Goal: Task Accomplishment & Management: Complete application form

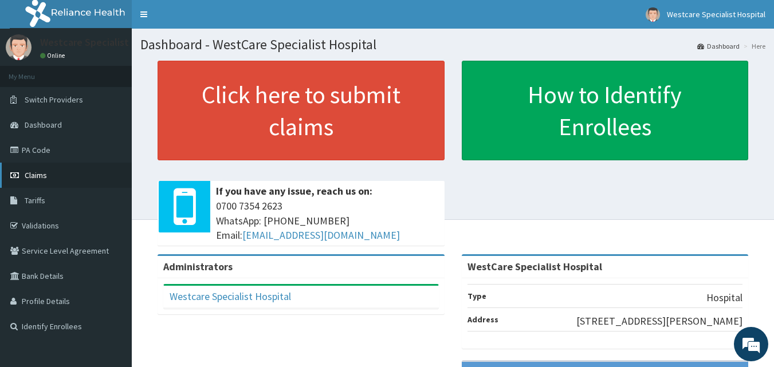
click at [47, 180] on link "Claims" at bounding box center [66, 175] width 132 height 25
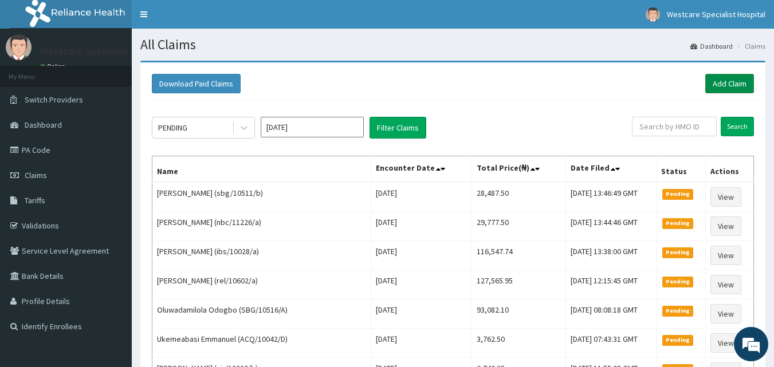
click at [715, 88] on link "Add Claim" at bounding box center [730, 83] width 49 height 19
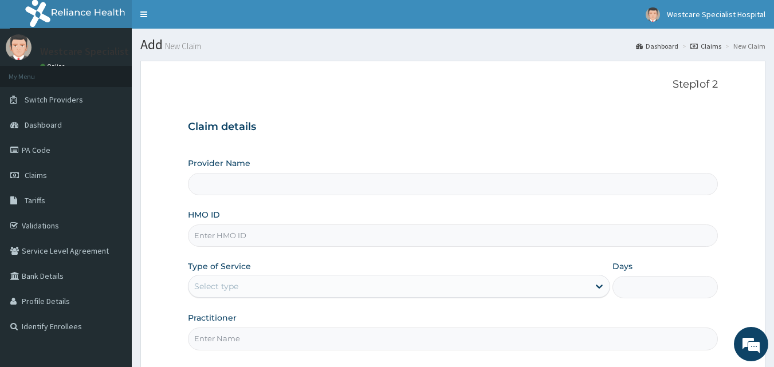
type input "WestCare Specialist Hospital"
click at [245, 228] on input "HMO ID" at bounding box center [453, 236] width 531 height 22
click at [414, 130] on h3 "Claim details" at bounding box center [453, 127] width 531 height 13
click at [302, 242] on input "HMO ID" at bounding box center [453, 236] width 531 height 22
click at [515, 107] on div "Step 1 of 2 Claim details Provider Name WestCare Specialist Hospital HMO ID Typ…" at bounding box center [453, 217] width 531 height 276
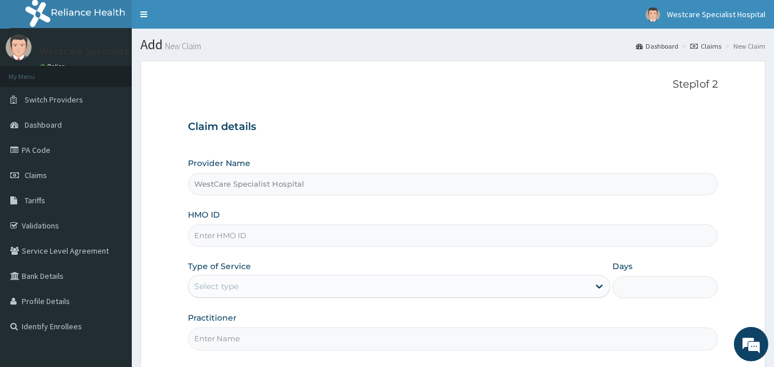
click at [489, 134] on h3 "Claim details" at bounding box center [453, 127] width 531 height 13
click at [357, 237] on input "HMO ID" at bounding box center [453, 236] width 531 height 22
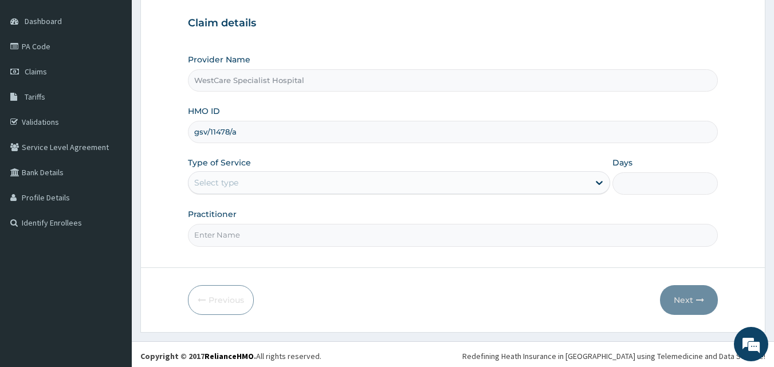
scroll to position [107, 0]
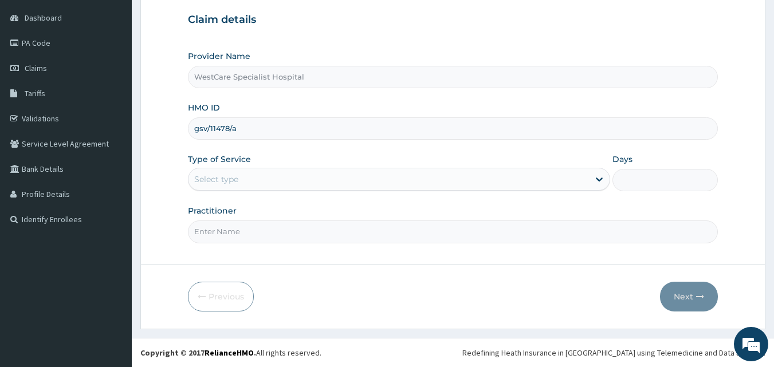
type input "gsv/11478/a"
click at [222, 187] on div "Select type" at bounding box center [389, 179] width 401 height 18
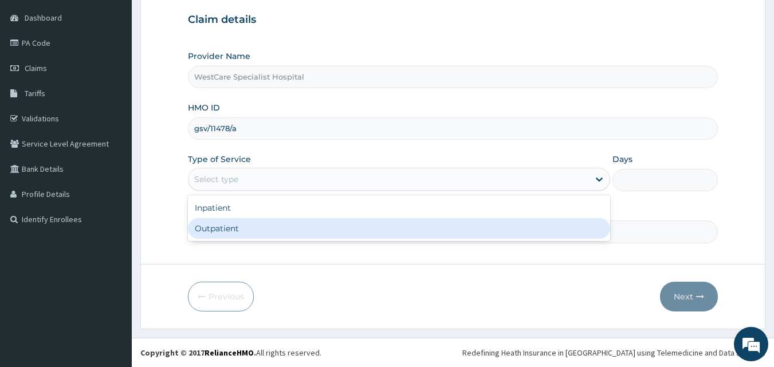
click at [232, 225] on div "Outpatient" at bounding box center [399, 228] width 422 height 21
type input "1"
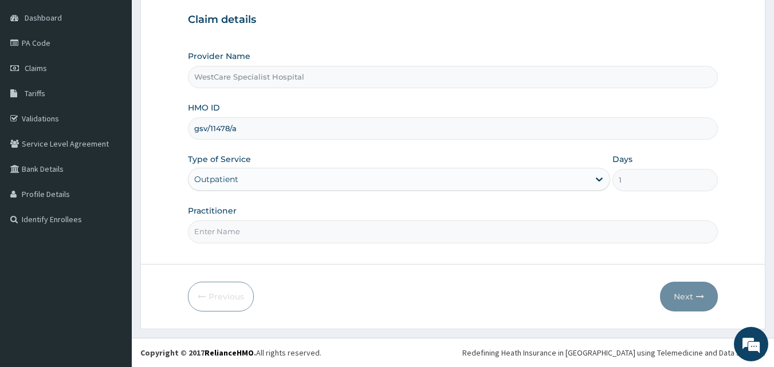
click at [231, 238] on input "Practitioner" at bounding box center [453, 232] width 531 height 22
type input "DR EKPENYOUNG"
click at [696, 300] on icon "button" at bounding box center [700, 297] width 8 height 8
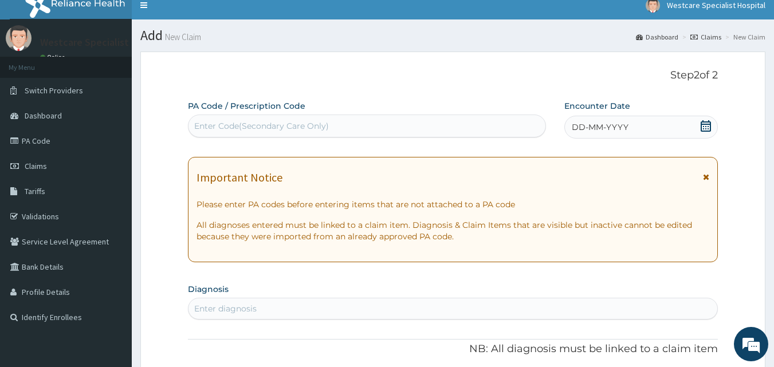
scroll to position [0, 0]
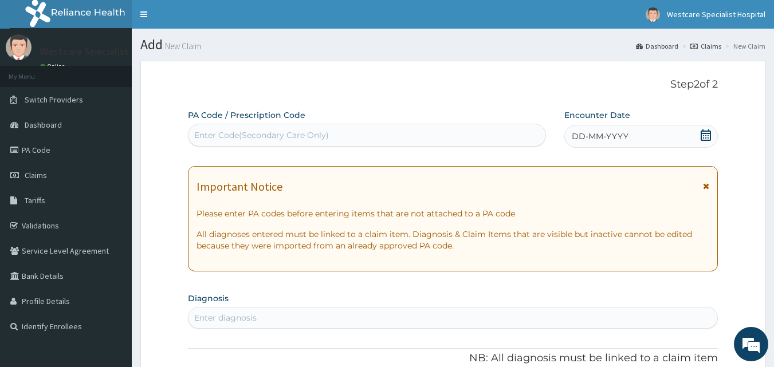
click at [511, 142] on div "Enter Code(Secondary Care Only)" at bounding box center [368, 135] width 358 height 18
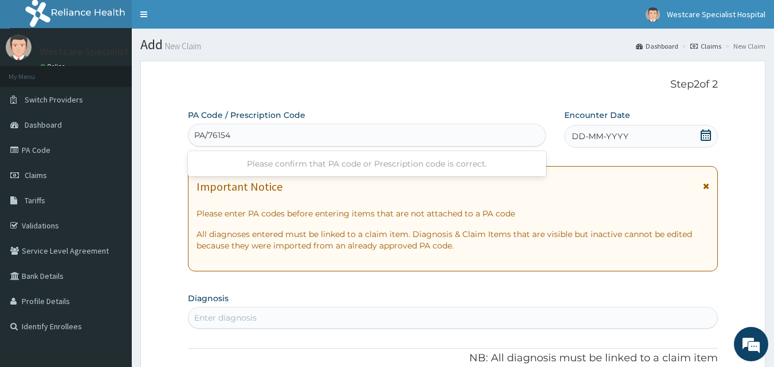
type input "PA/761540"
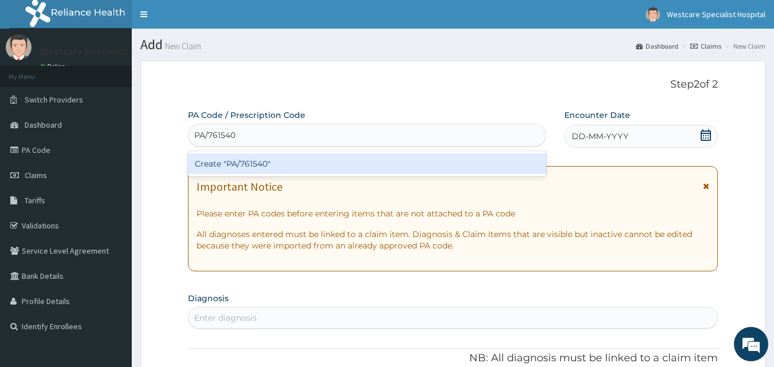
click at [224, 161] on div "Create "PA/761540"" at bounding box center [367, 164] width 359 height 21
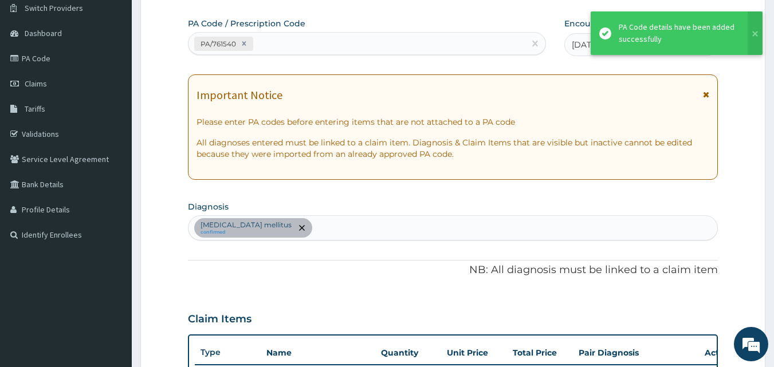
scroll to position [64, 0]
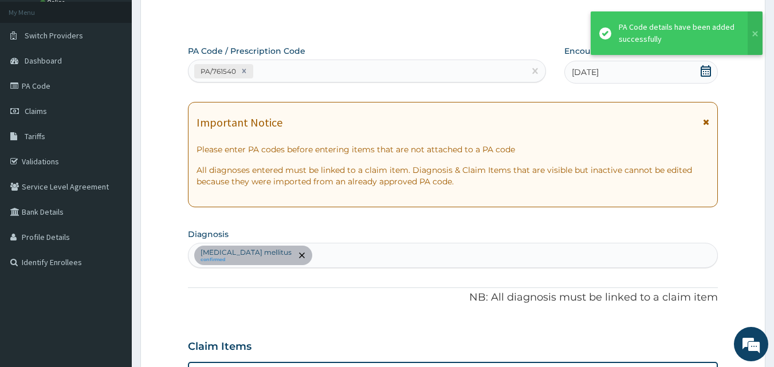
click at [306, 65] on div "PA/761540" at bounding box center [357, 71] width 337 height 19
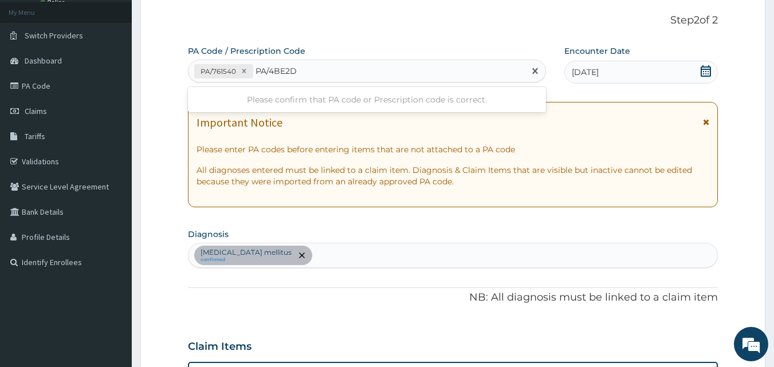
type input "PA/4BE2DA"
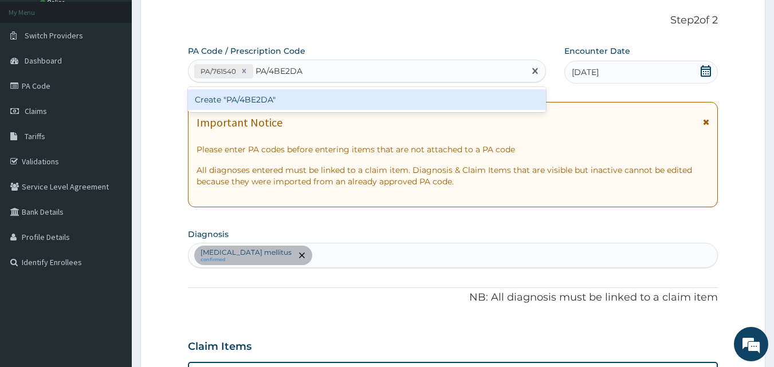
click at [261, 104] on div "Create "PA/4BE2DA"" at bounding box center [367, 99] width 359 height 21
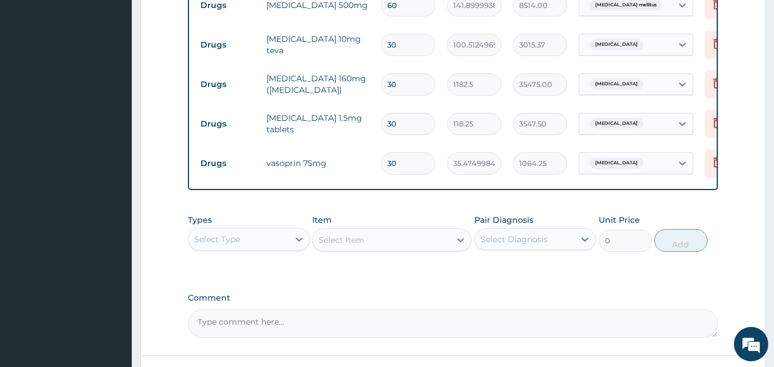
scroll to position [549, 0]
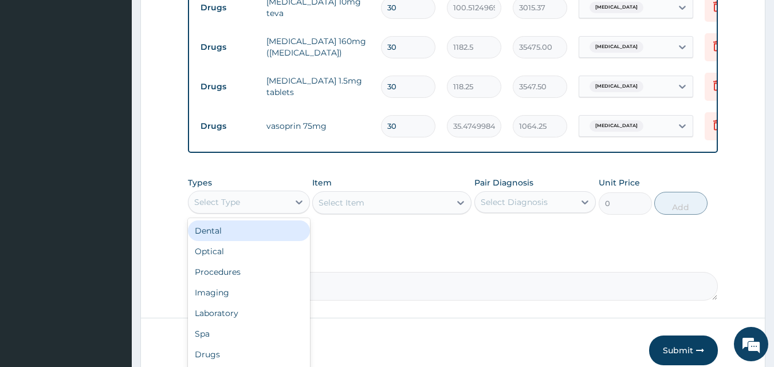
click at [270, 212] on div "Select Type" at bounding box center [239, 202] width 100 height 18
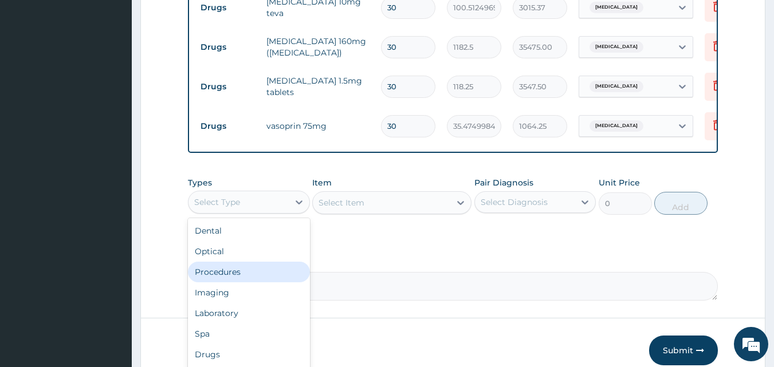
scroll to position [39, 0]
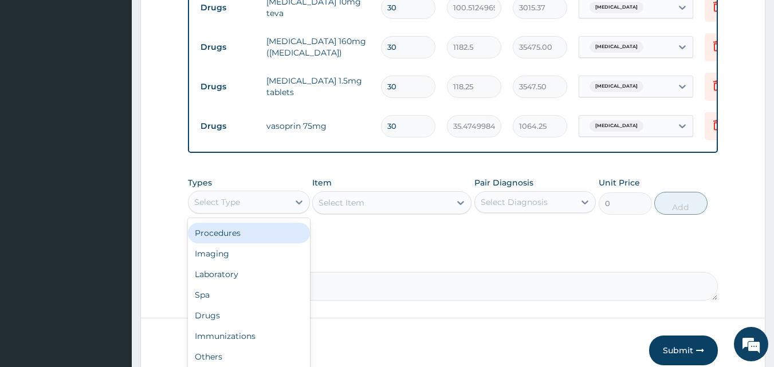
click at [235, 244] on div "Procedures" at bounding box center [249, 233] width 122 height 21
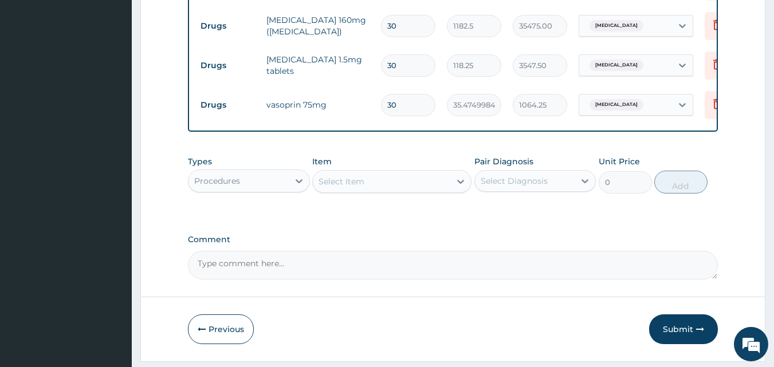
scroll to position [606, 0]
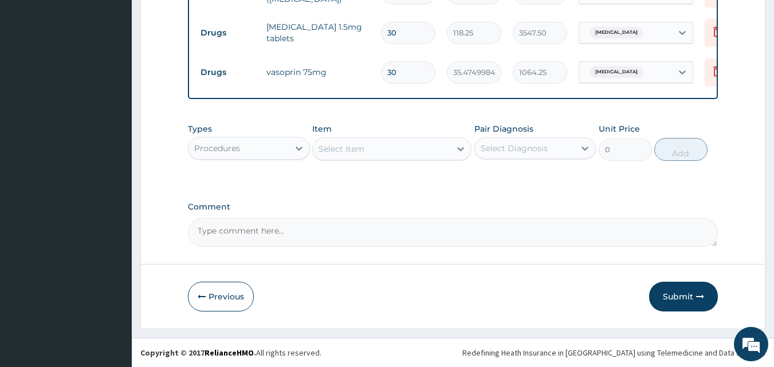
click at [393, 158] on div "Select Item" at bounding box center [382, 149] width 138 height 18
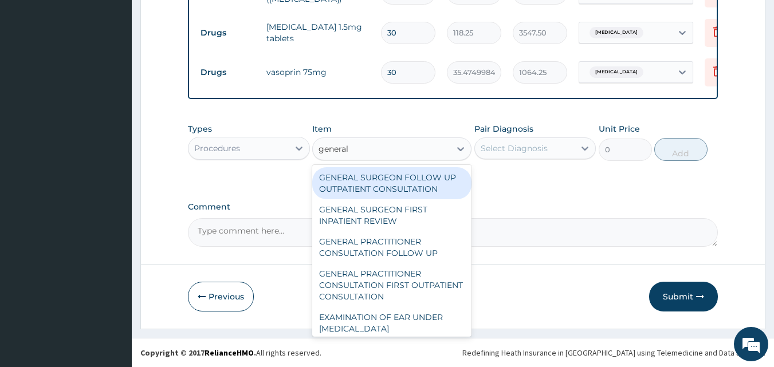
type input "general p"
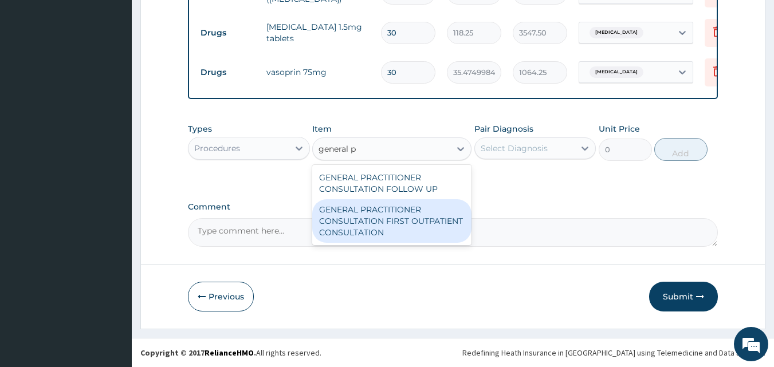
drag, startPoint x: 409, startPoint y: 218, endPoint x: 501, endPoint y: 167, distance: 104.9
click at [413, 216] on div "GENERAL PRACTITIONER CONSULTATION FIRST OUTPATIENT CONSULTATION" at bounding box center [391, 221] width 159 height 44
type input "3547.5"
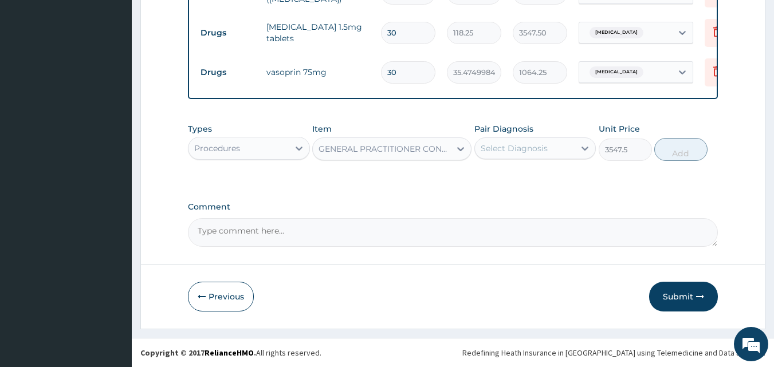
click at [541, 150] on div "Select Diagnosis" at bounding box center [514, 148] width 67 height 11
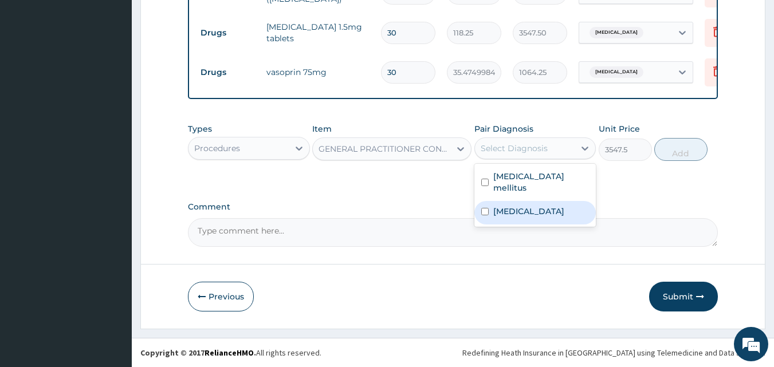
drag, startPoint x: 537, startPoint y: 203, endPoint x: 547, endPoint y: 183, distance: 22.3
click at [537, 206] on label "Essential hypertension" at bounding box center [529, 211] width 71 height 11
checkbox input "true"
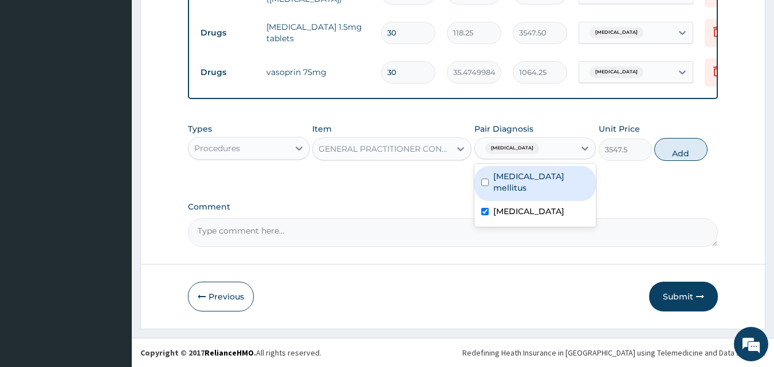
drag, startPoint x: 547, startPoint y: 183, endPoint x: 569, endPoint y: 178, distance: 22.4
click at [550, 183] on label "Diabetes mellitus" at bounding box center [542, 182] width 96 height 23
checkbox input "true"
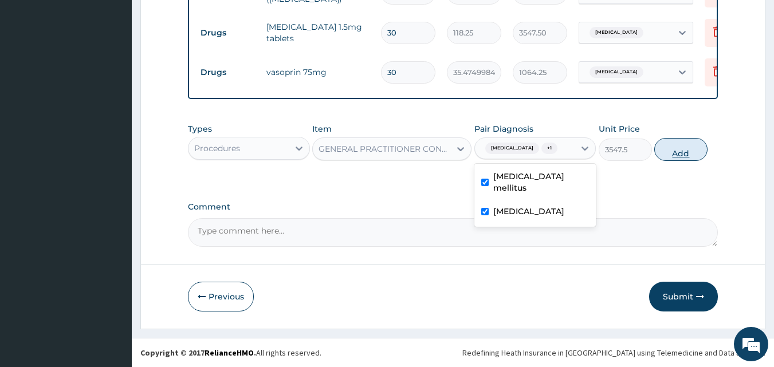
click at [677, 160] on button "Add" at bounding box center [681, 149] width 53 height 23
type input "0"
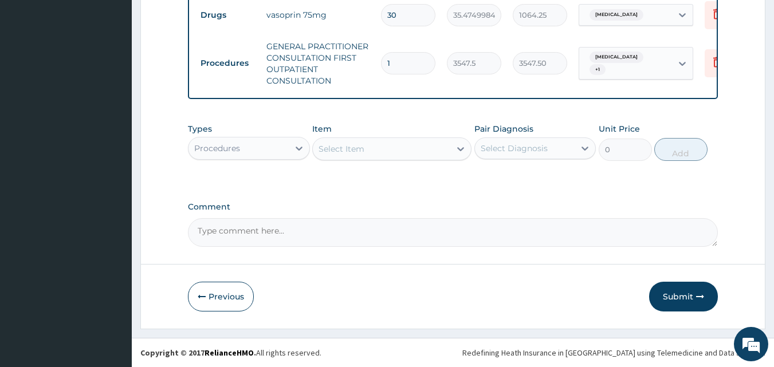
scroll to position [668, 0]
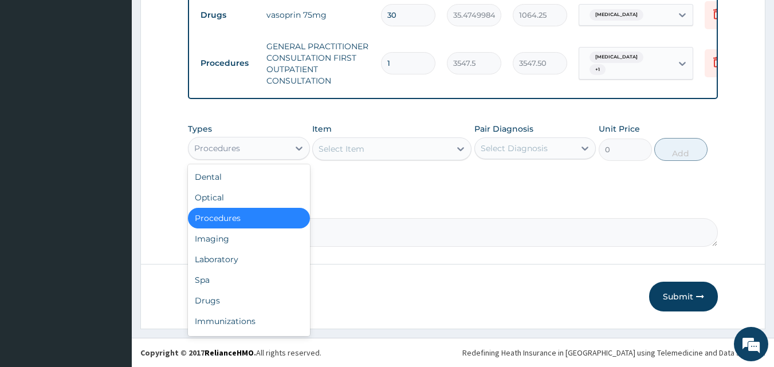
click at [221, 144] on div "Procedures" at bounding box center [217, 148] width 46 height 11
click at [234, 295] on div "Drugs" at bounding box center [249, 301] width 122 height 21
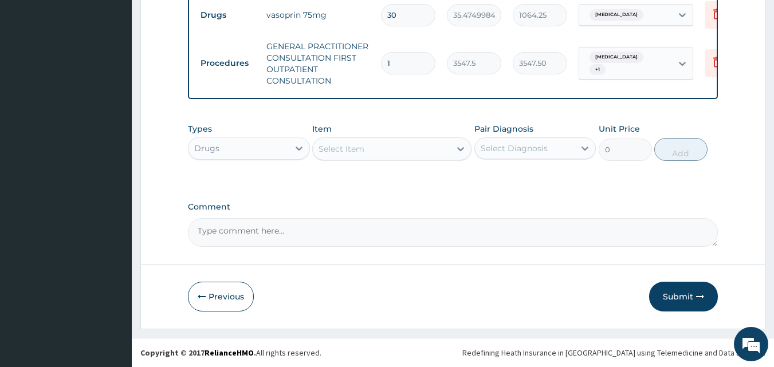
click at [410, 147] on div "Select Item" at bounding box center [382, 149] width 138 height 18
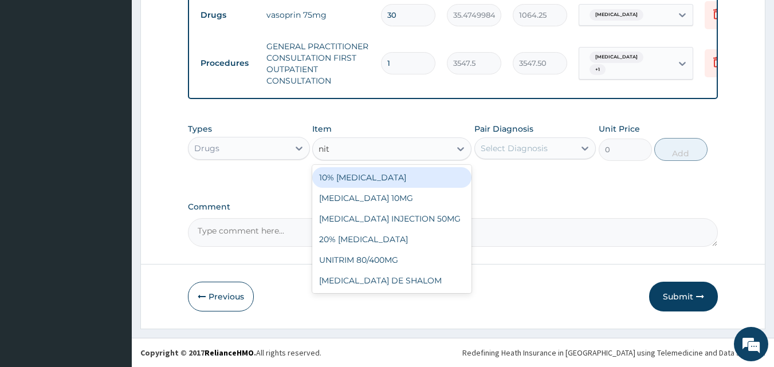
type input "nitr"
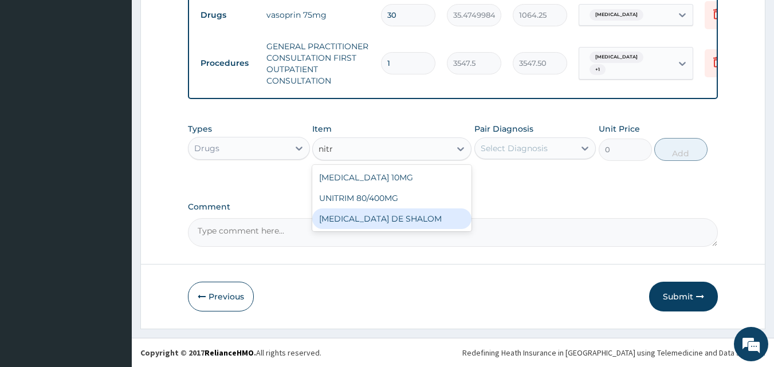
click at [402, 221] on div "NITROFURANTOIN DE SHALOM" at bounding box center [391, 219] width 159 height 21
type input "236.5"
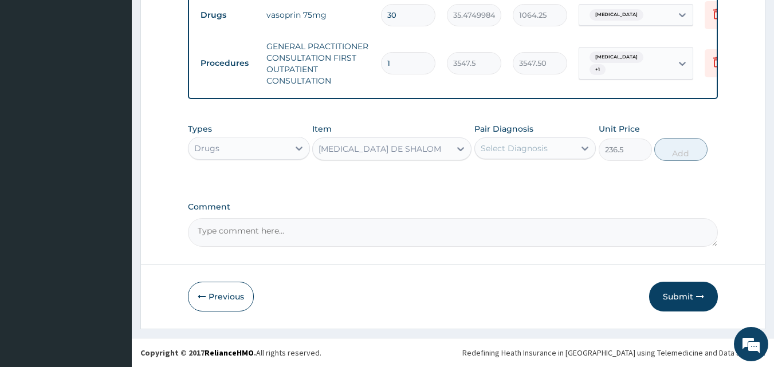
click at [541, 143] on div "Select Diagnosis" at bounding box center [514, 148] width 67 height 11
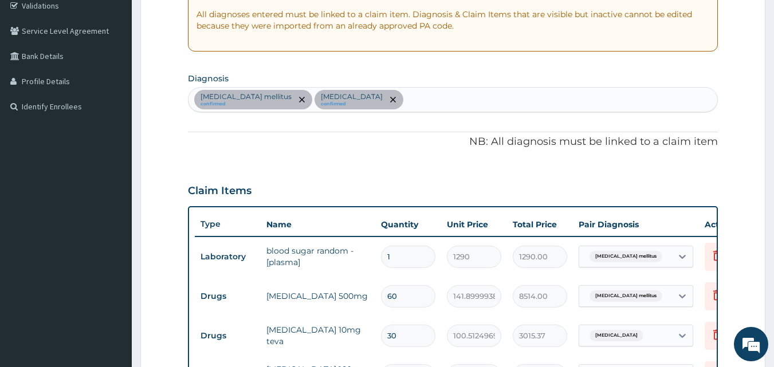
scroll to position [210, 0]
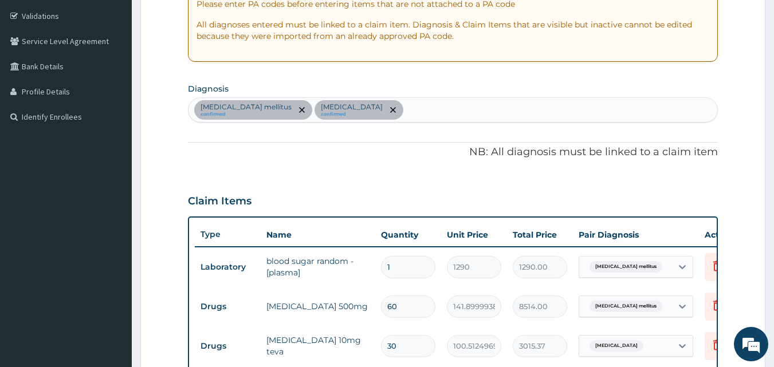
click at [441, 101] on div "Diabetes mellitus confirmed Essential hypertension confirmed" at bounding box center [454, 110] width 530 height 24
type input "uti"
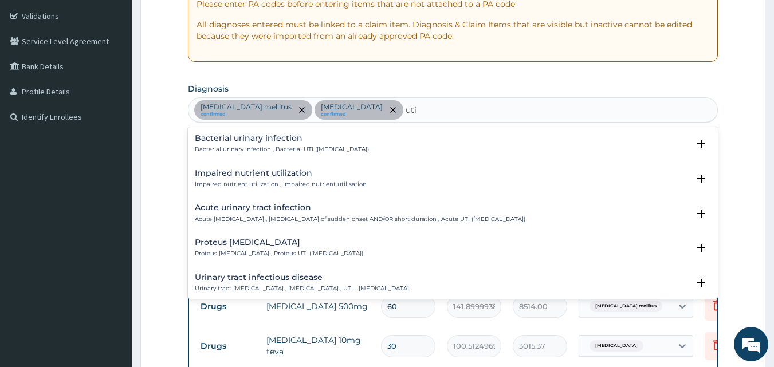
click at [231, 207] on h4 "Acute urinary tract infection" at bounding box center [360, 207] width 331 height 9
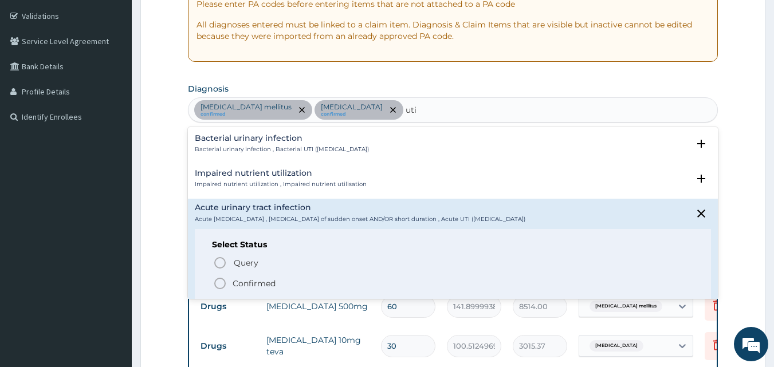
drag, startPoint x: 225, startPoint y: 287, endPoint x: 454, endPoint y: 127, distance: 279.2
click at [228, 285] on span "Confirmed" at bounding box center [453, 284] width 481 height 14
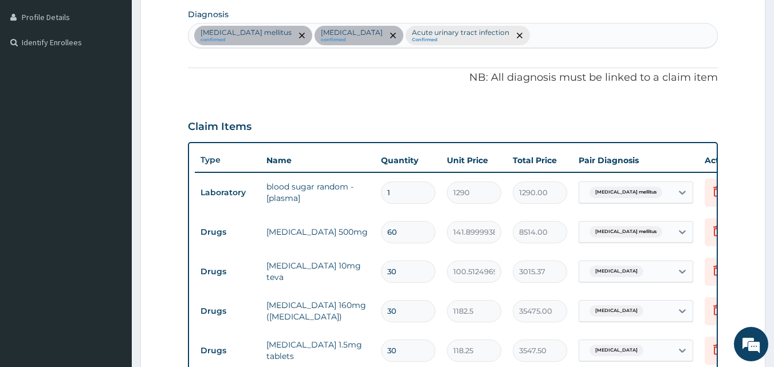
scroll to position [554, 0]
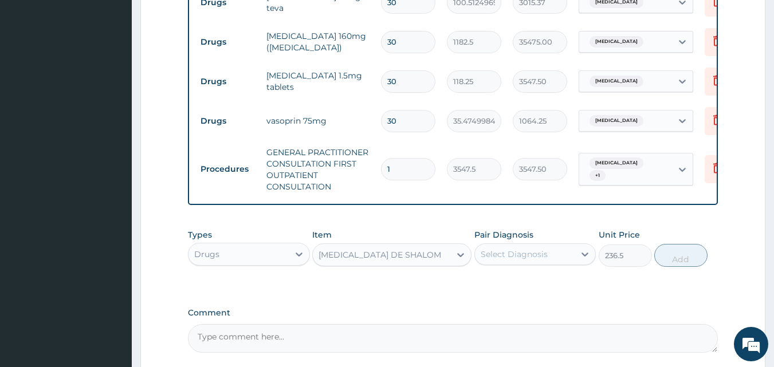
click at [528, 256] on div "Select Diagnosis" at bounding box center [525, 254] width 100 height 18
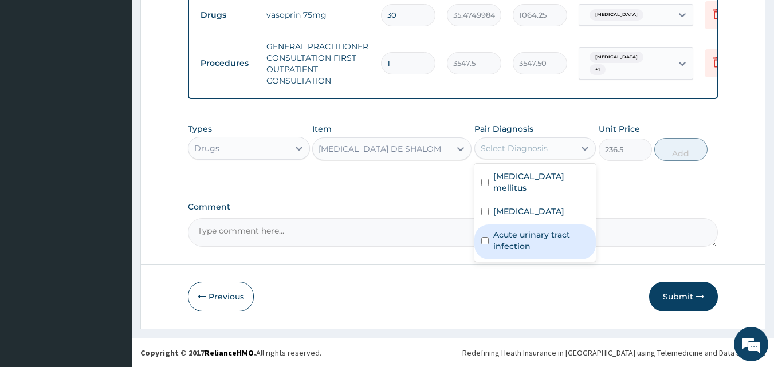
scroll to position [668, 0]
click at [522, 229] on label "Acute urinary tract infection" at bounding box center [542, 240] width 96 height 23
checkbox input "true"
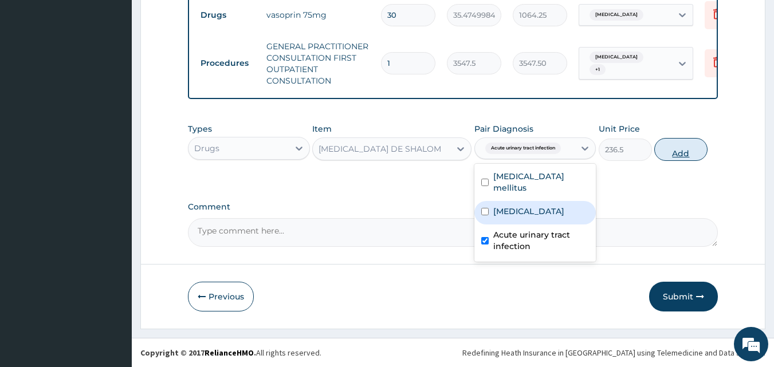
click at [671, 145] on button "Add" at bounding box center [681, 149] width 53 height 23
type input "0"
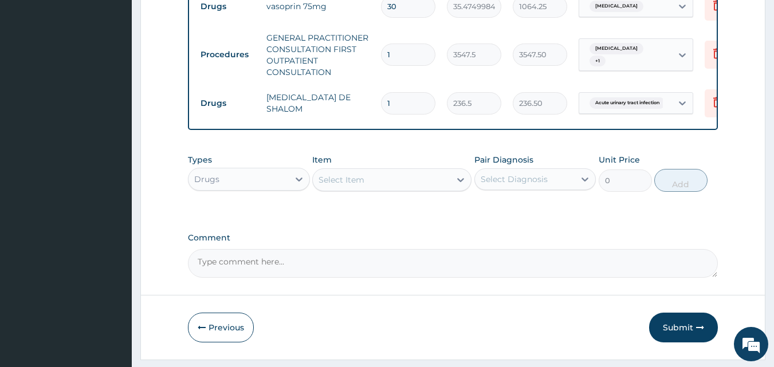
type input "10"
type input "2365.00"
type input "10"
click at [678, 343] on button "Submit" at bounding box center [683, 328] width 69 height 30
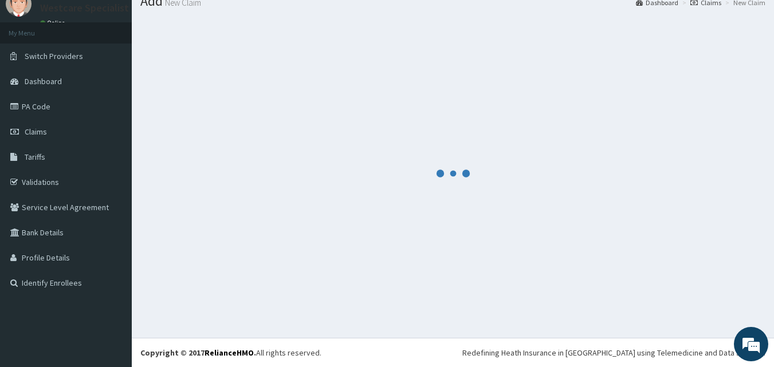
scroll to position [44, 0]
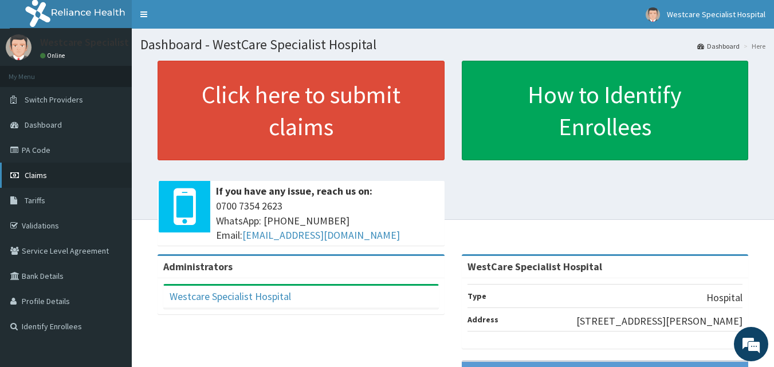
click at [19, 172] on icon at bounding box center [15, 175] width 11 height 8
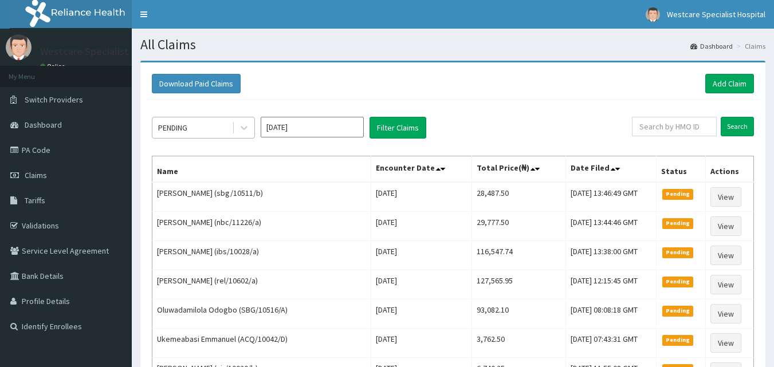
click at [183, 134] on div "PENDING" at bounding box center [172, 127] width 29 height 11
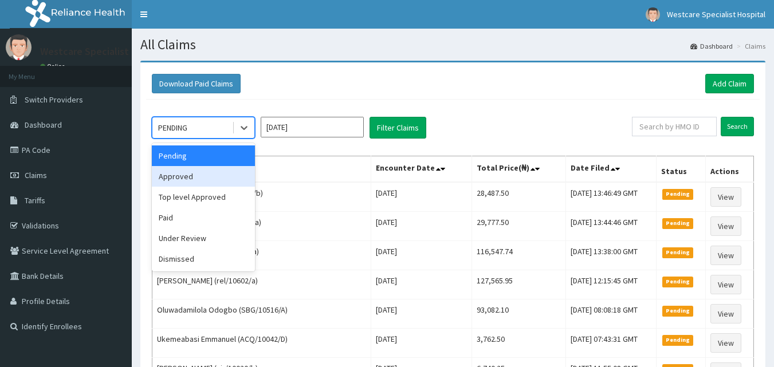
drag, startPoint x: 178, startPoint y: 174, endPoint x: 288, endPoint y: 150, distance: 113.2
click at [179, 174] on div "Approved" at bounding box center [203, 176] width 103 height 21
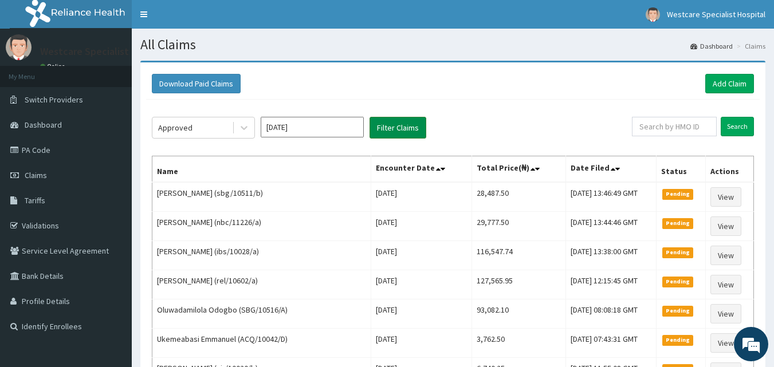
click at [392, 133] on button "Filter Claims" at bounding box center [398, 128] width 57 height 22
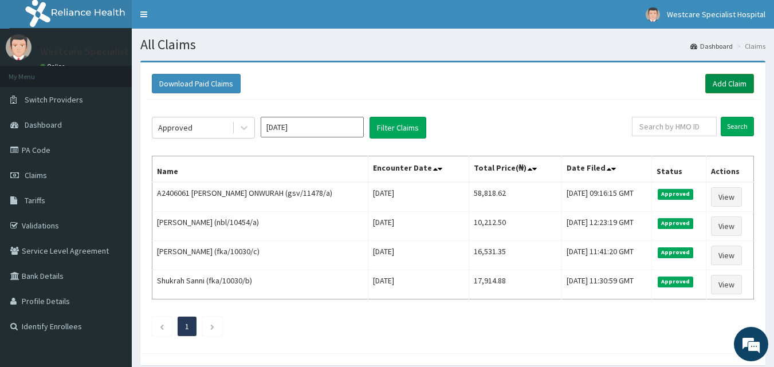
click at [718, 81] on link "Add Claim" at bounding box center [730, 83] width 49 height 19
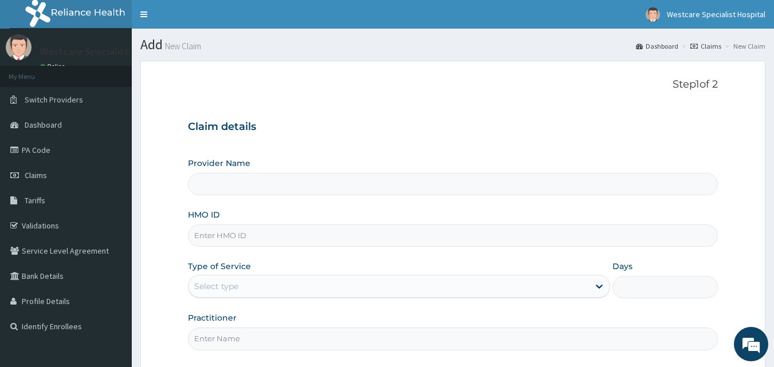
type input "WestCare Specialist Hospital"
click at [288, 234] on input "HMO ID" at bounding box center [453, 236] width 531 height 22
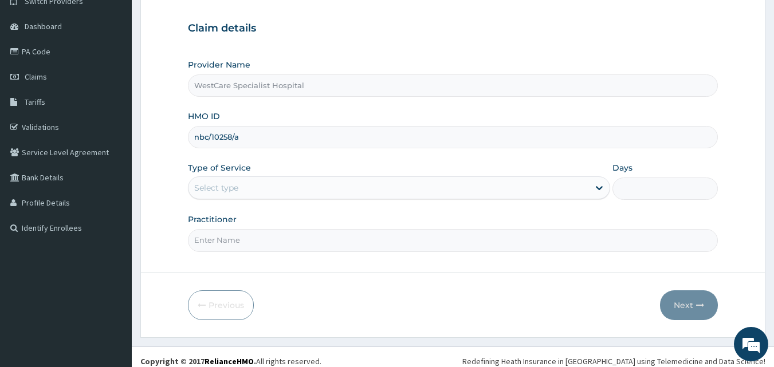
scroll to position [107, 0]
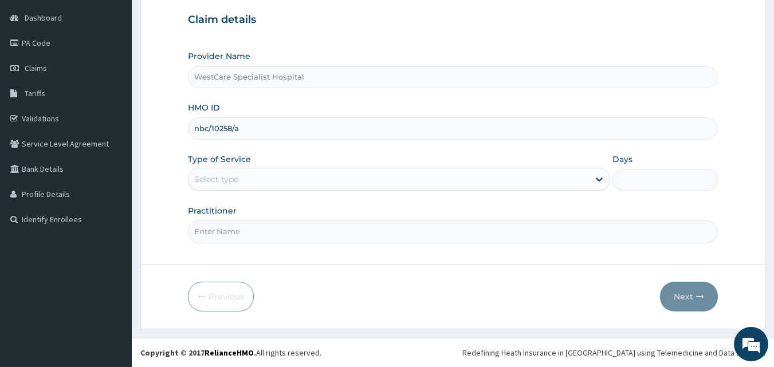
type input "nbc/10258/a"
drag, startPoint x: 253, startPoint y: 176, endPoint x: 253, endPoint y: 183, distance: 6.9
click at [254, 178] on div "Select type" at bounding box center [389, 179] width 401 height 18
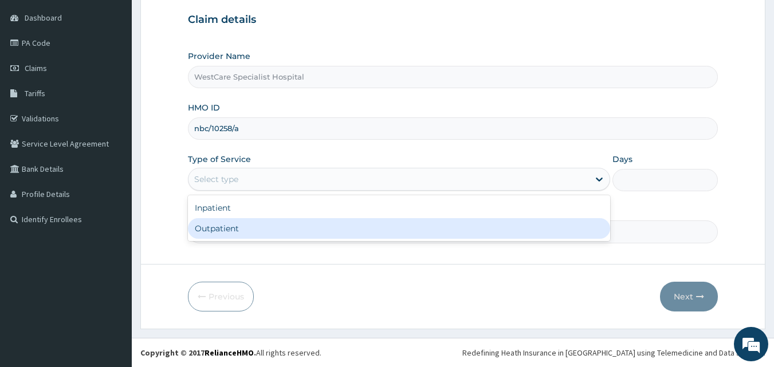
click at [240, 226] on div "Outpatient" at bounding box center [399, 228] width 422 height 21
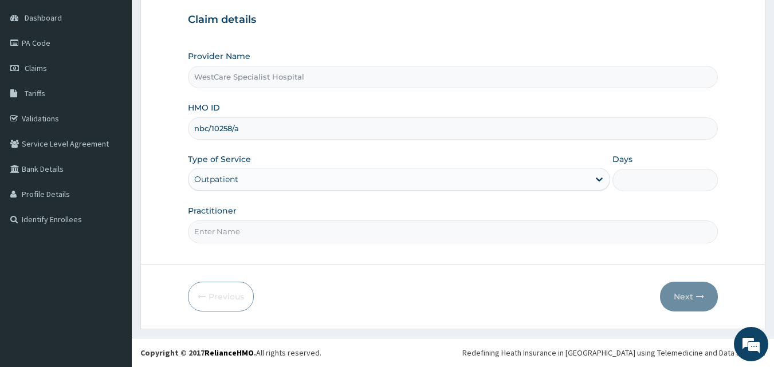
type input "1"
click at [235, 236] on input "Practitioner" at bounding box center [453, 232] width 531 height 22
type input "DR ERUKPE"
click at [692, 302] on button "Next" at bounding box center [689, 297] width 58 height 30
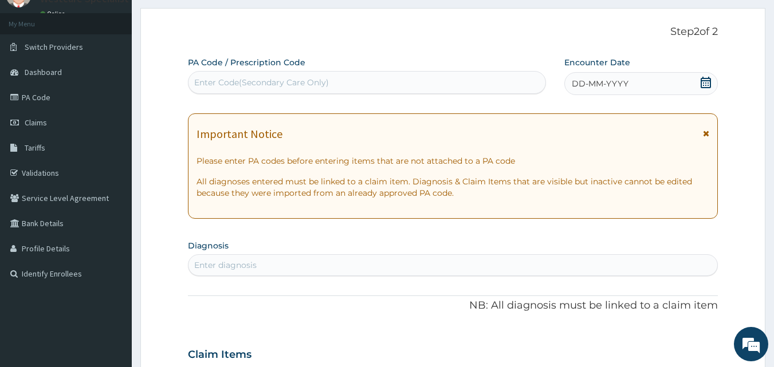
scroll to position [50, 0]
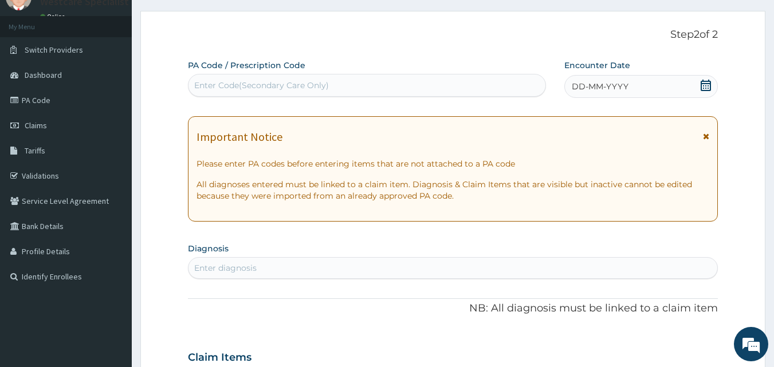
click at [361, 85] on div "Enter Code(Secondary Care Only)" at bounding box center [368, 85] width 358 height 18
type input "PA/DA8574"
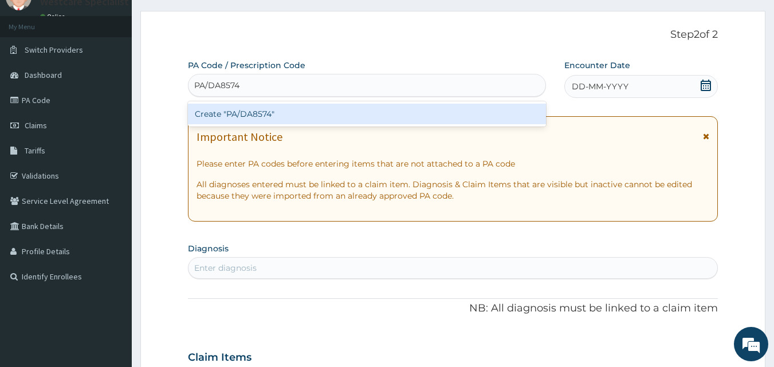
click at [331, 112] on div "Create "PA/DA8574"" at bounding box center [367, 114] width 359 height 21
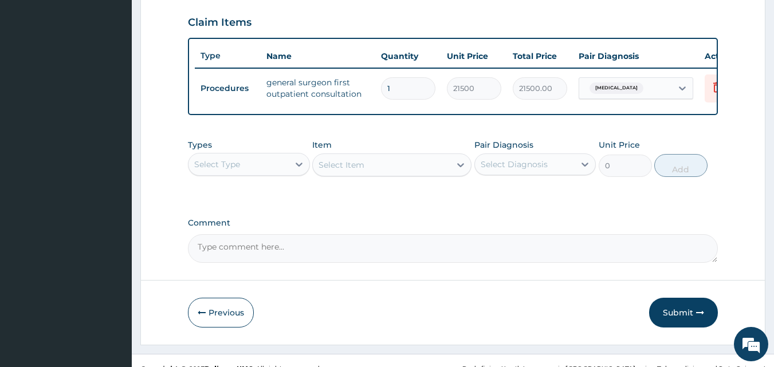
scroll to position [408, 0]
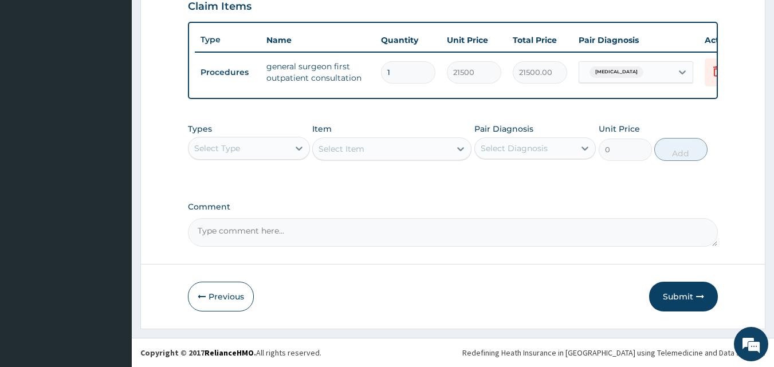
drag, startPoint x: 702, startPoint y: 310, endPoint x: 690, endPoint y: 295, distance: 19.2
click at [700, 307] on button "Submit" at bounding box center [683, 297] width 69 height 30
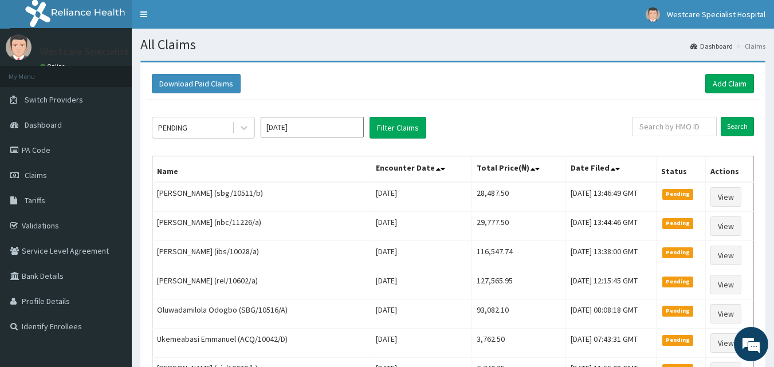
click at [690, 295] on td "Pending" at bounding box center [681, 285] width 50 height 29
click at [729, 87] on link "Add Claim" at bounding box center [730, 83] width 49 height 19
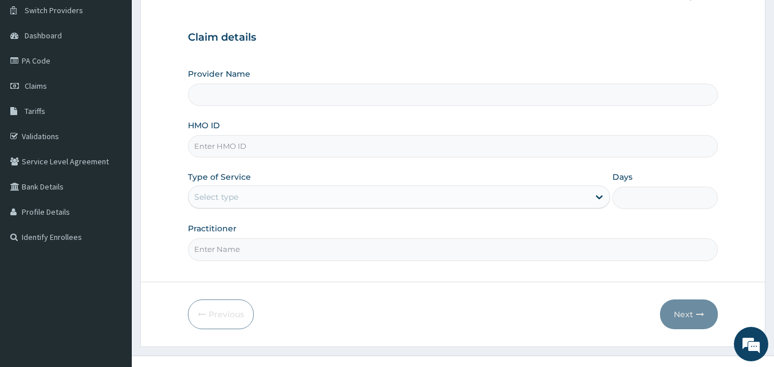
scroll to position [107, 0]
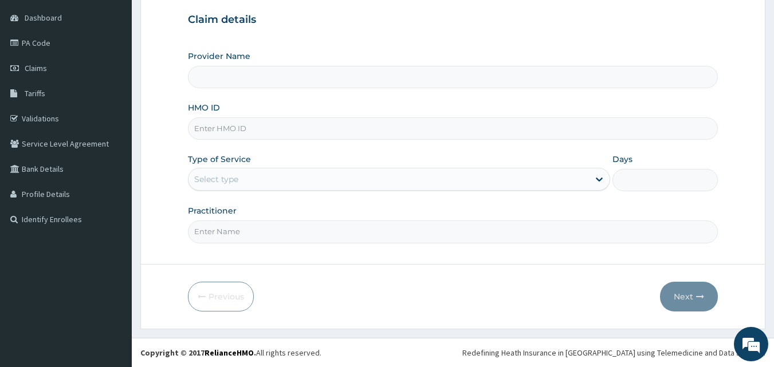
type input "WestCare Specialist Hospital"
click at [273, 123] on input "HMO ID" at bounding box center [453, 129] width 531 height 22
click at [277, 126] on input "HMO ID" at bounding box center [453, 129] width 531 height 22
type input "emm/10028/c"
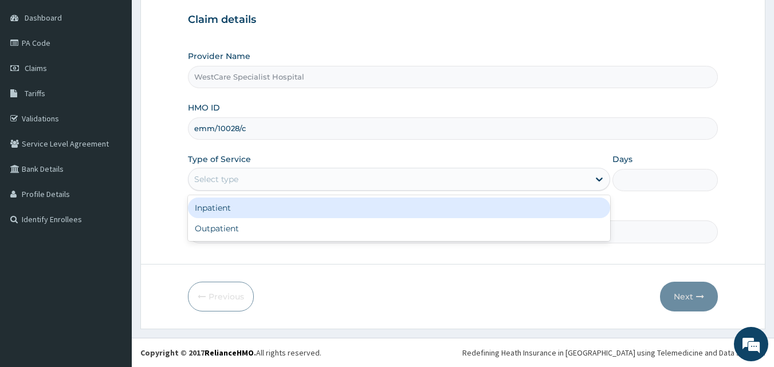
drag, startPoint x: 241, startPoint y: 182, endPoint x: 237, endPoint y: 217, distance: 34.6
click at [241, 183] on div "Select type" at bounding box center [389, 179] width 401 height 18
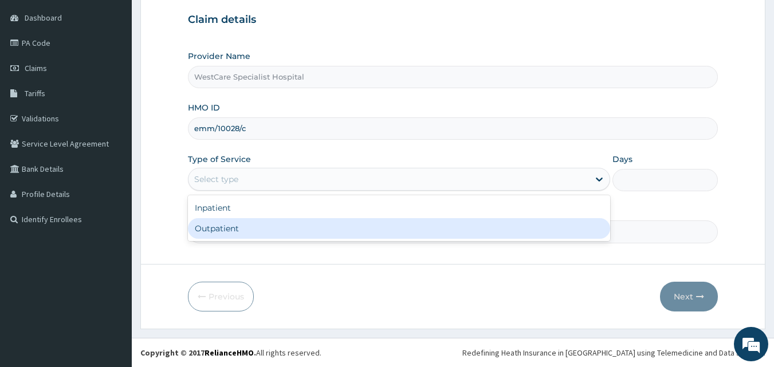
click at [237, 226] on div "Outpatient" at bounding box center [399, 228] width 422 height 21
type input "1"
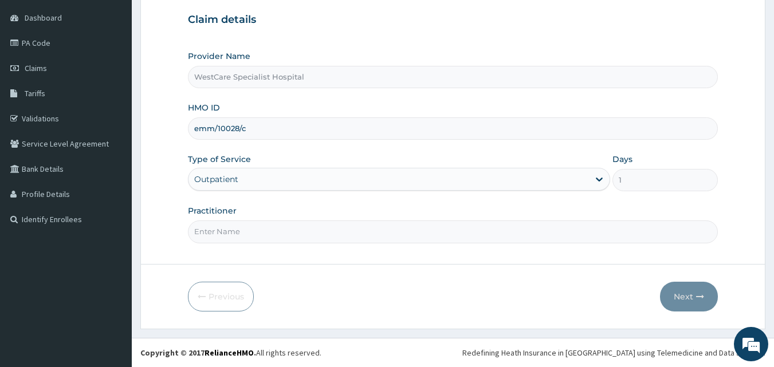
click at [236, 233] on input "Practitioner" at bounding box center [453, 232] width 531 height 22
type input "DR ERUKPE"
click at [677, 306] on button "Next" at bounding box center [689, 297] width 58 height 30
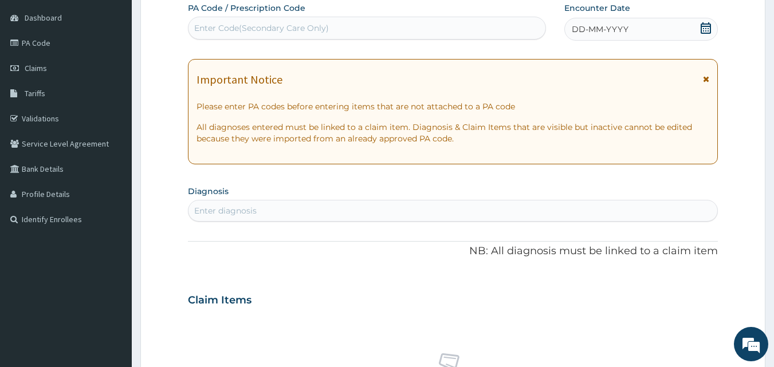
click at [514, 33] on div "Enter Code(Secondary Care Only)" at bounding box center [368, 28] width 358 height 18
click at [582, 29] on span "DD-MM-YYYY" at bounding box center [600, 29] width 57 height 11
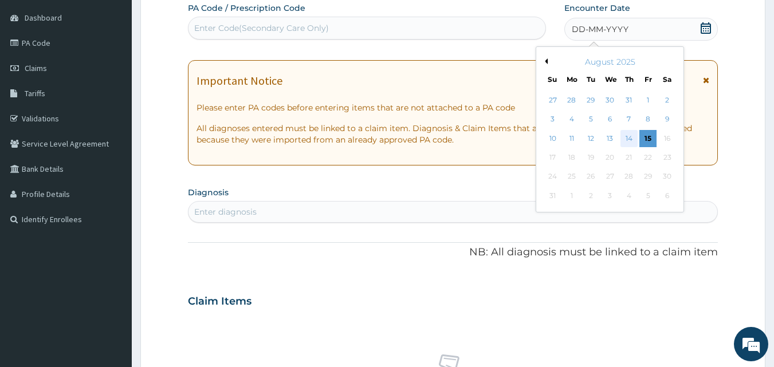
click at [626, 136] on div "14" at bounding box center [629, 138] width 17 height 17
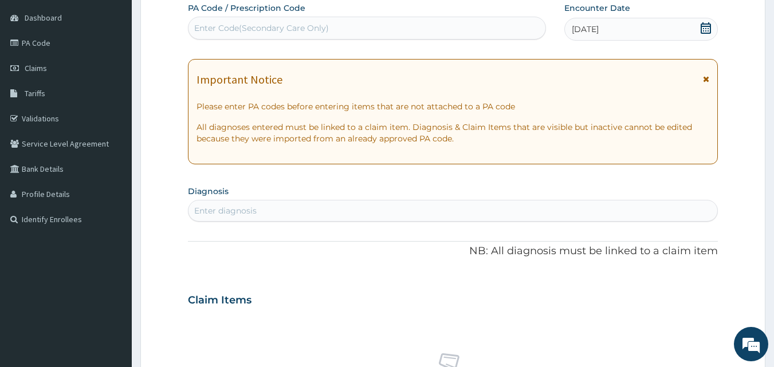
drag, startPoint x: 312, startPoint y: 208, endPoint x: 606, endPoint y: 228, distance: 294.7
click at [313, 209] on div "Enter diagnosis" at bounding box center [454, 211] width 530 height 18
type input "malaria"
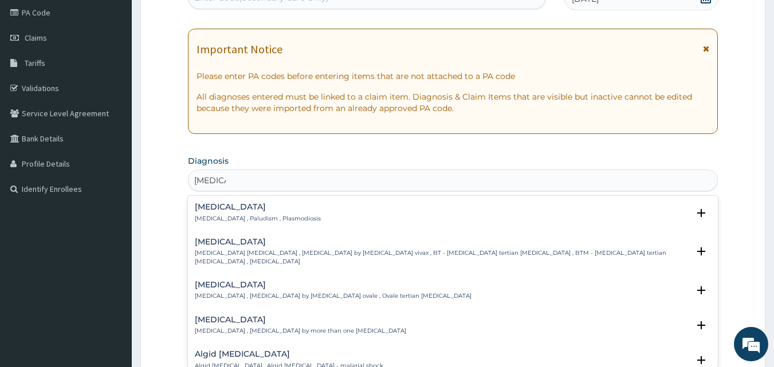
scroll to position [165, 0]
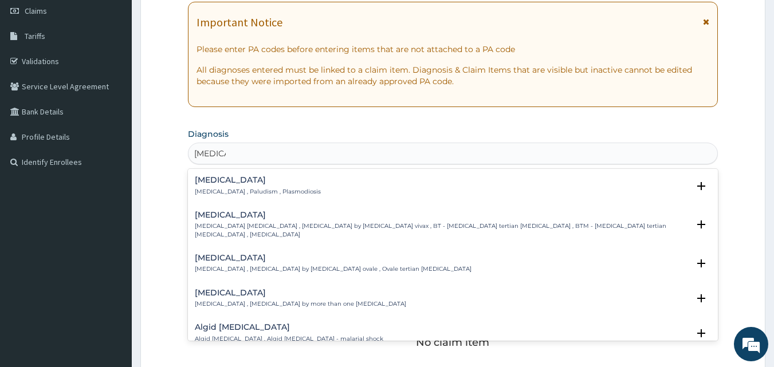
click at [205, 178] on h4 "Malaria" at bounding box center [258, 180] width 126 height 9
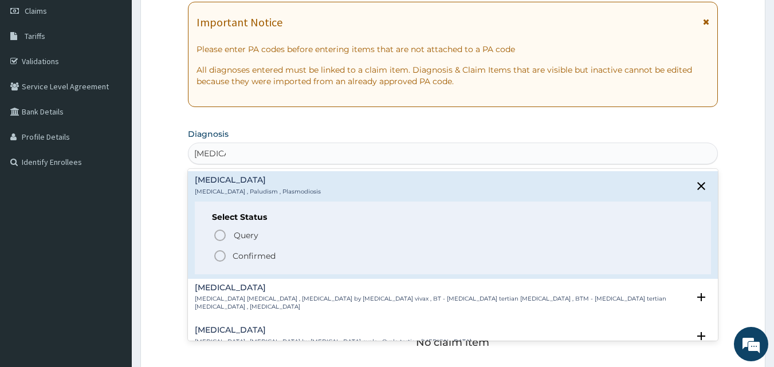
click at [221, 257] on icon "status option filled" at bounding box center [220, 256] width 14 height 14
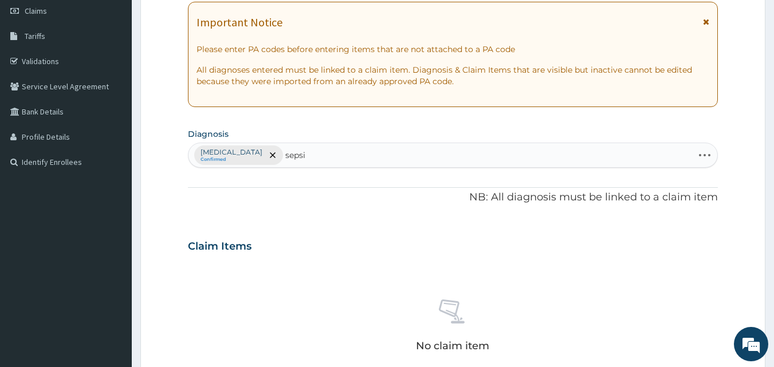
type input "sepsis"
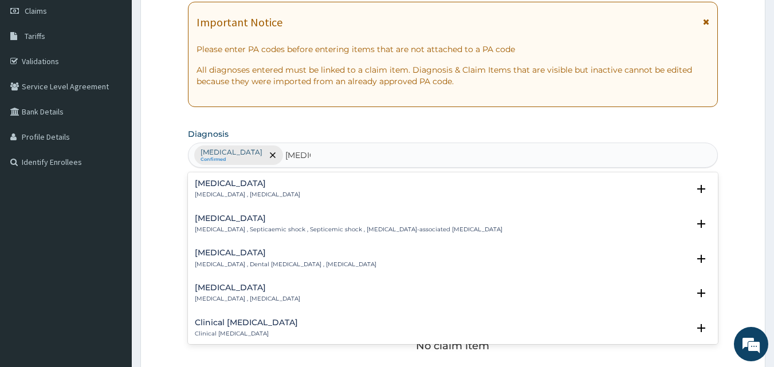
click at [207, 188] on h4 "Sepsis" at bounding box center [247, 183] width 105 height 9
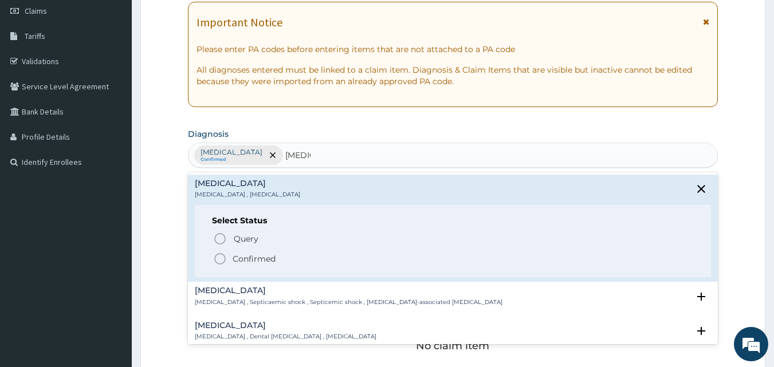
click at [224, 267] on div "Select Status Query Query covers suspected (?), Keep in view (kiv), Ruled out (…" at bounding box center [453, 241] width 517 height 73
click at [222, 259] on icon "status option filled" at bounding box center [220, 259] width 14 height 14
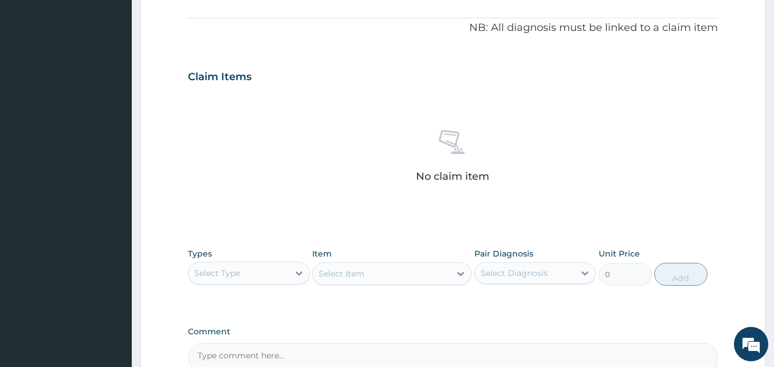
scroll to position [394, 0]
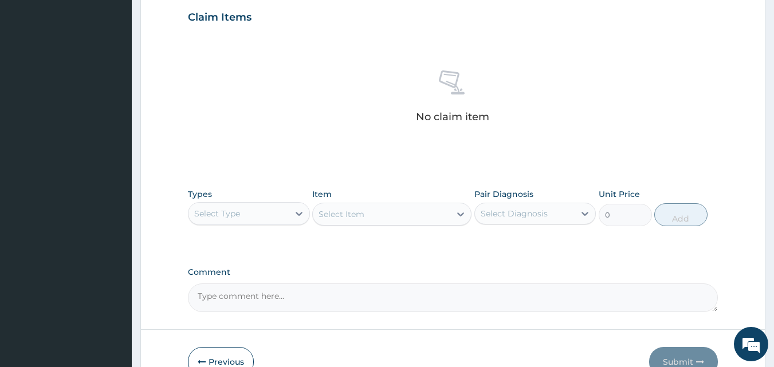
drag, startPoint x: 218, startPoint y: 209, endPoint x: 233, endPoint y: 157, distance: 53.5
click at [223, 202] on div "Select Type" at bounding box center [249, 213] width 122 height 23
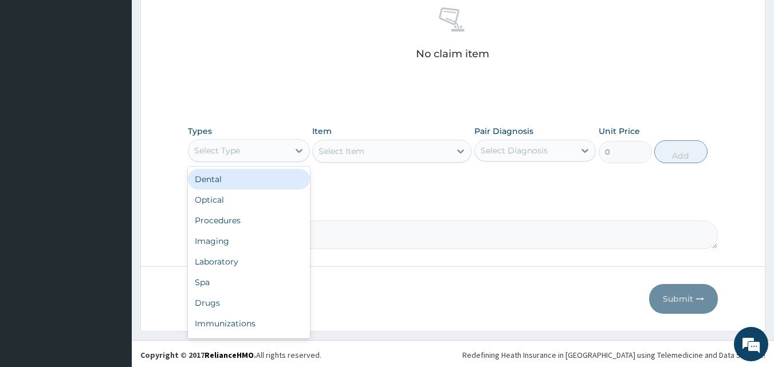
scroll to position [459, 0]
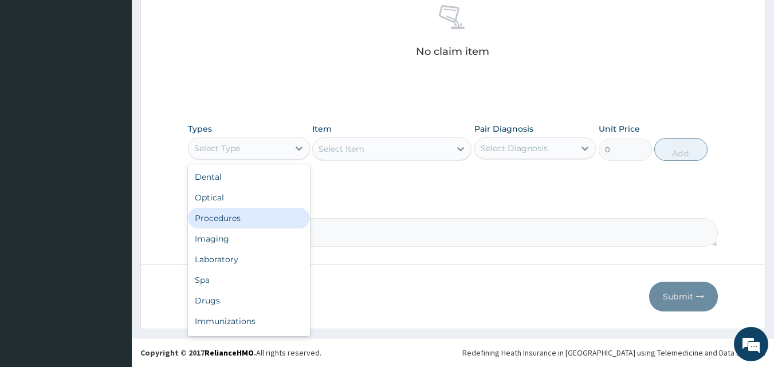
drag, startPoint x: 225, startPoint y: 222, endPoint x: 338, endPoint y: 205, distance: 114.2
click at [226, 222] on div "Procedures" at bounding box center [249, 218] width 122 height 21
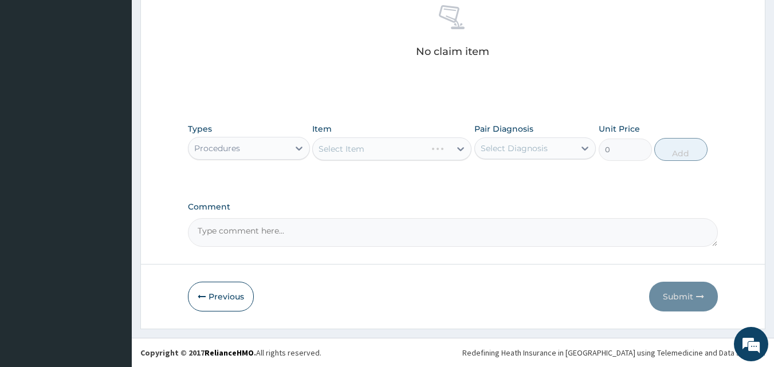
drag, startPoint x: 386, startPoint y: 205, endPoint x: 508, endPoint y: 153, distance: 132.2
click at [398, 202] on label "Comment" at bounding box center [453, 207] width 531 height 10
click at [398, 218] on textarea "Comment" at bounding box center [453, 232] width 531 height 29
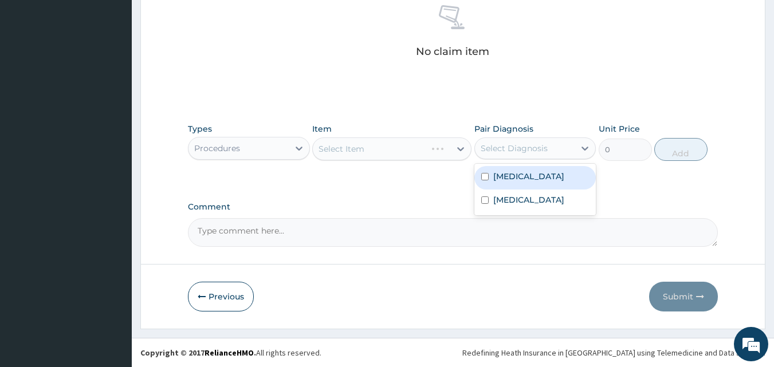
click at [511, 150] on div "Select Diagnosis" at bounding box center [514, 148] width 67 height 11
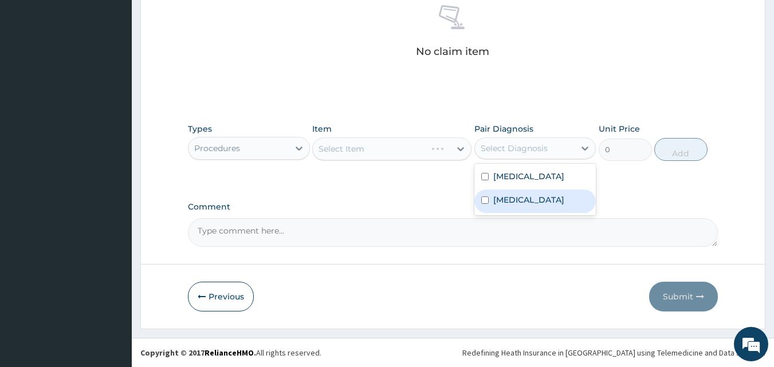
drag, startPoint x: 526, startPoint y: 201, endPoint x: 531, endPoint y: 178, distance: 23.5
click at [526, 200] on div "Sepsis" at bounding box center [536, 202] width 122 height 24
checkbox input "true"
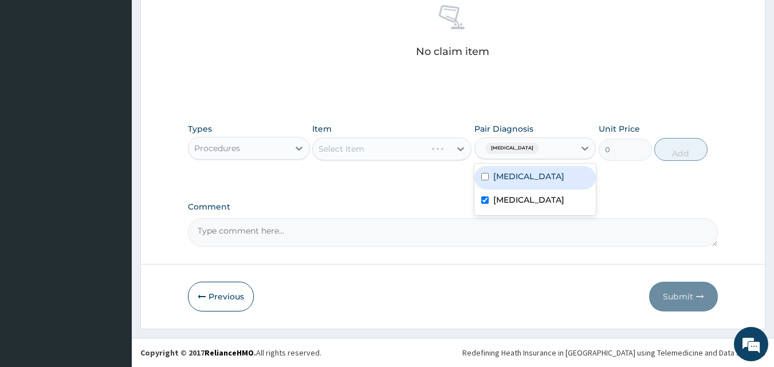
click at [531, 178] on div "Malaria" at bounding box center [536, 178] width 122 height 24
checkbox input "true"
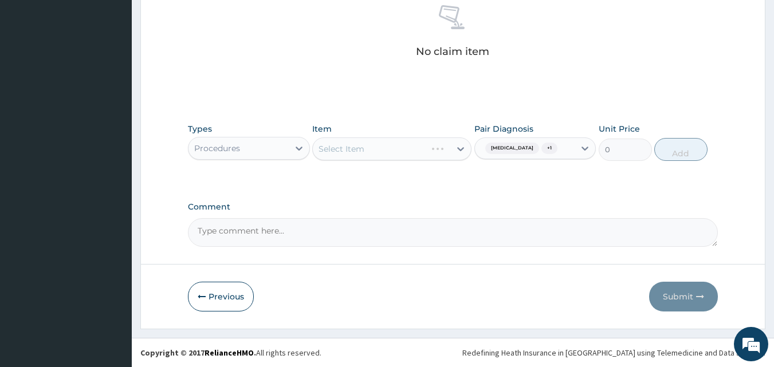
drag, startPoint x: 419, startPoint y: 224, endPoint x: 419, endPoint y: 209, distance: 14.9
click at [420, 218] on textarea "Comment" at bounding box center [453, 232] width 531 height 29
click at [358, 146] on div "Select Item" at bounding box center [342, 148] width 46 height 11
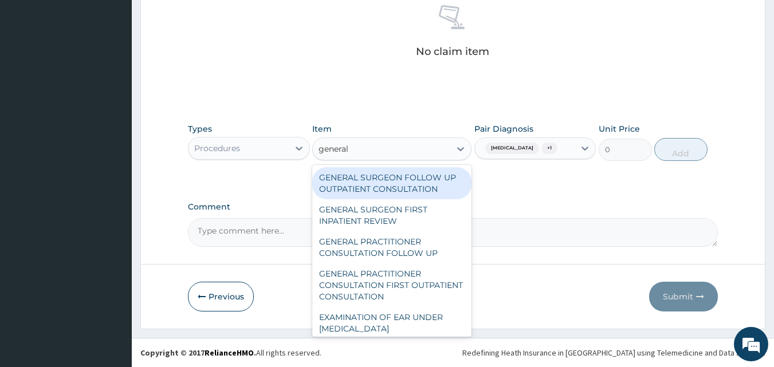
type input "general p"
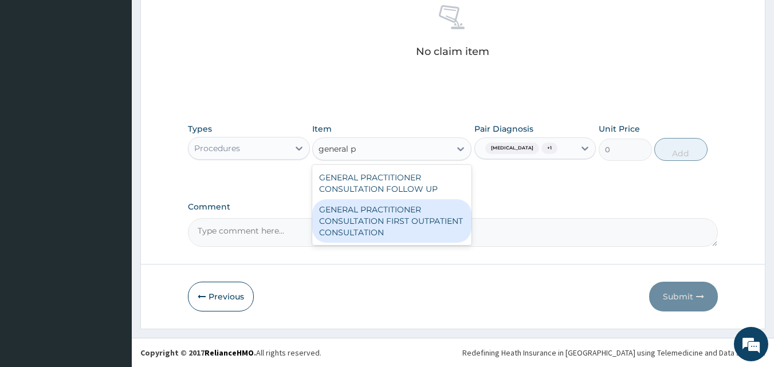
click at [391, 224] on div "GENERAL PRACTITIONER CONSULTATION FIRST OUTPATIENT CONSULTATION" at bounding box center [391, 221] width 159 height 44
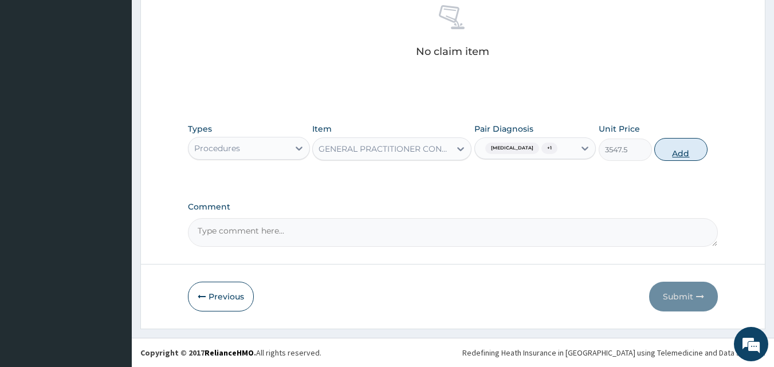
click at [664, 150] on button "Add" at bounding box center [681, 149] width 53 height 23
type input "0"
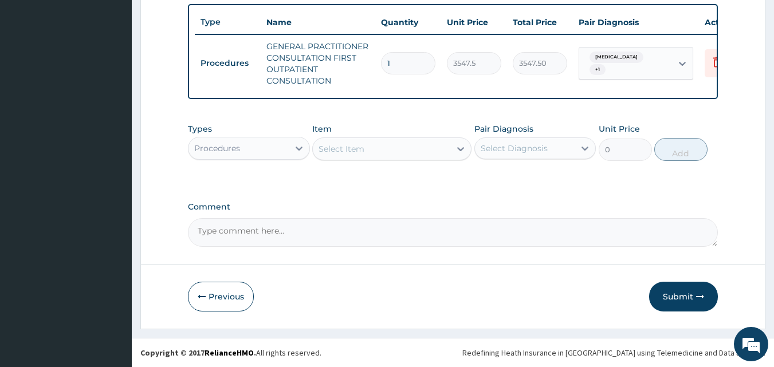
click at [245, 146] on div "Procedures" at bounding box center [239, 148] width 100 height 18
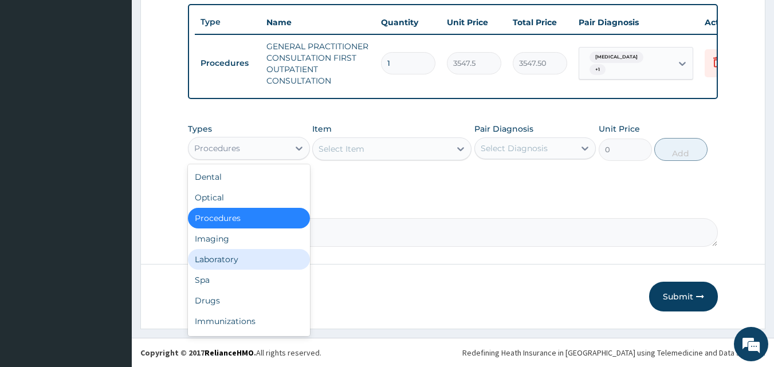
click at [215, 256] on div "Laboratory" at bounding box center [249, 259] width 122 height 21
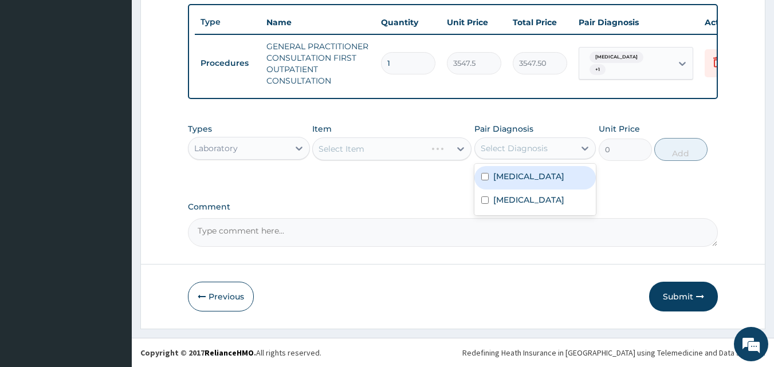
click at [520, 147] on div "Select Diagnosis" at bounding box center [514, 148] width 67 height 11
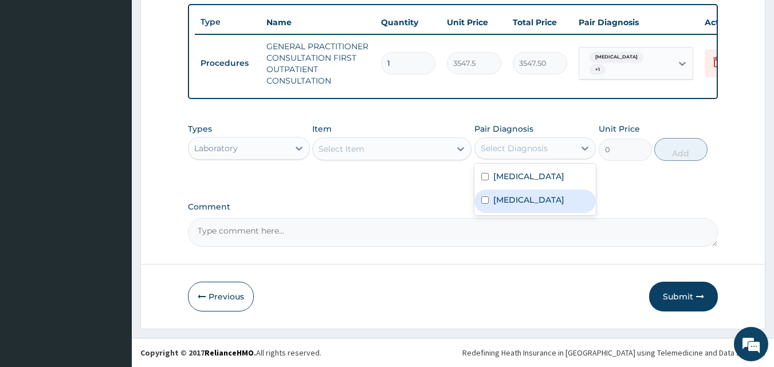
click at [506, 202] on label "Sepsis" at bounding box center [529, 199] width 71 height 11
checkbox input "true"
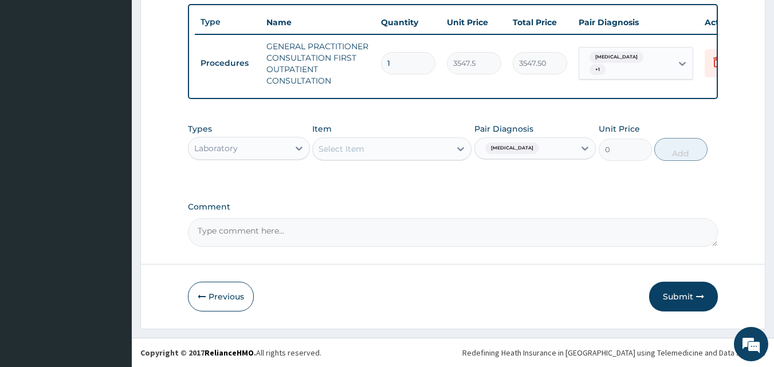
click at [420, 203] on label "Comment" at bounding box center [453, 207] width 531 height 10
click at [420, 218] on textarea "Comment" at bounding box center [453, 232] width 531 height 29
click at [362, 146] on div "Select Item" at bounding box center [342, 148] width 46 height 11
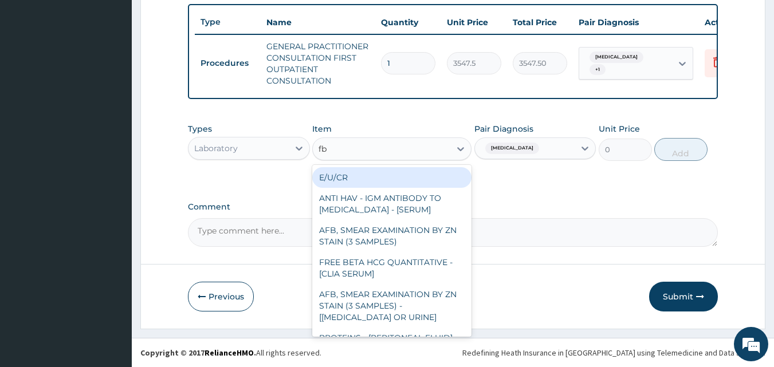
type input "fbc"
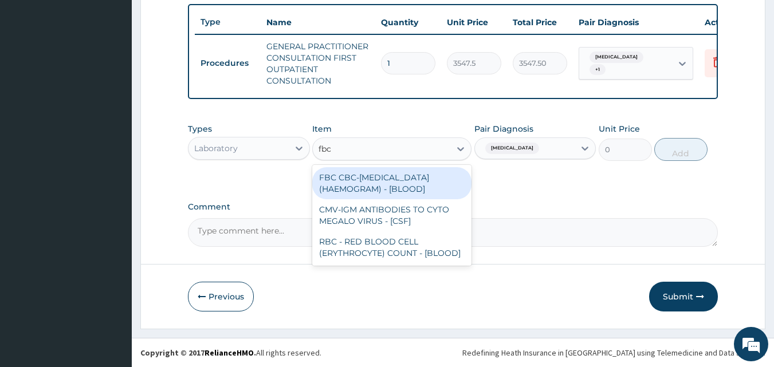
click at [386, 183] on div "FBC CBC-COMPLETE BLOOD COUNT (HAEMOGRAM) - [BLOOD]" at bounding box center [391, 183] width 159 height 32
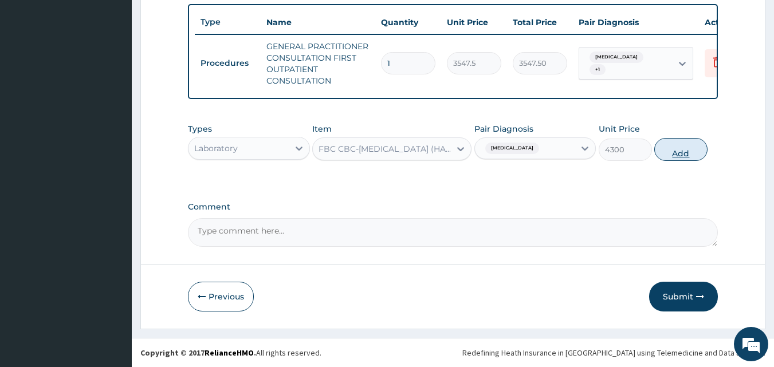
click at [667, 150] on button "Add" at bounding box center [681, 149] width 53 height 23
type input "0"
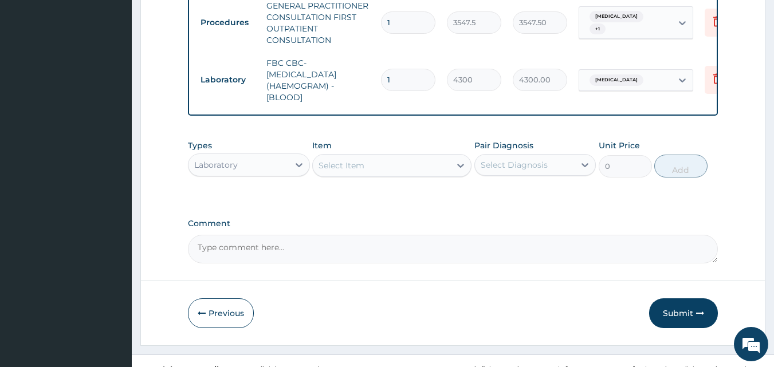
scroll to position [488, 0]
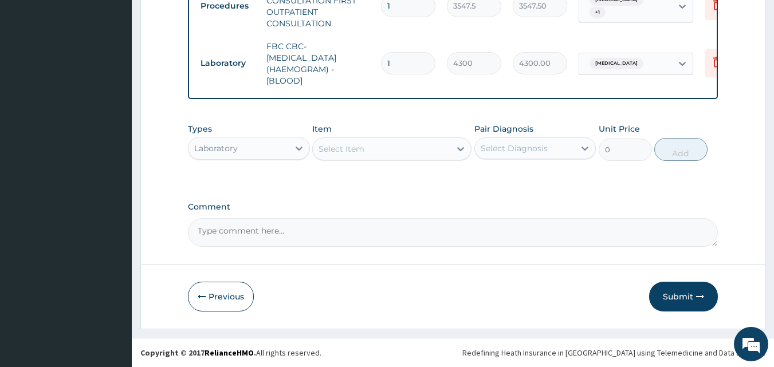
click at [252, 148] on div "Laboratory" at bounding box center [239, 148] width 100 height 18
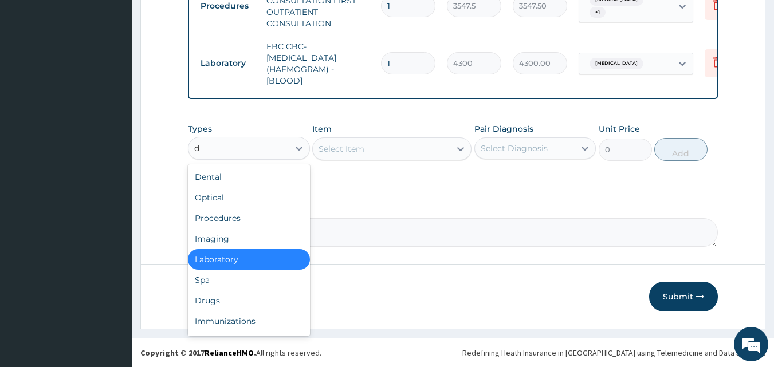
type input "dr"
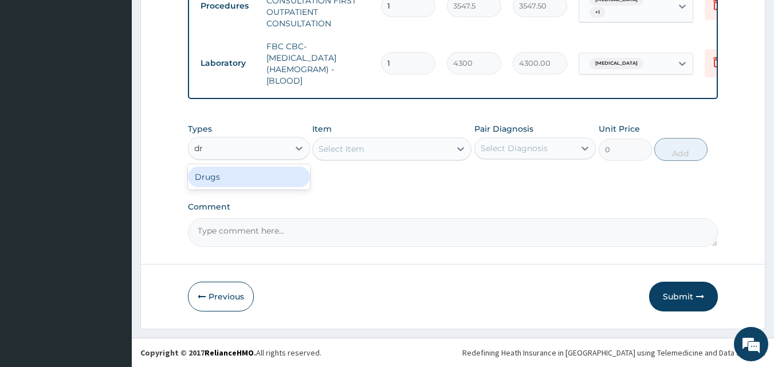
click at [253, 170] on div "Drugs" at bounding box center [249, 177] width 122 height 21
click at [372, 168] on div "Types Drugs Item Select Item Pair Diagnosis Select Diagnosis Unit Price 0 Add" at bounding box center [453, 151] width 531 height 66
click at [377, 183] on div "Types Drugs Item Select Item Pair Diagnosis Select Diagnosis Unit Price 0 Add" at bounding box center [453, 151] width 531 height 66
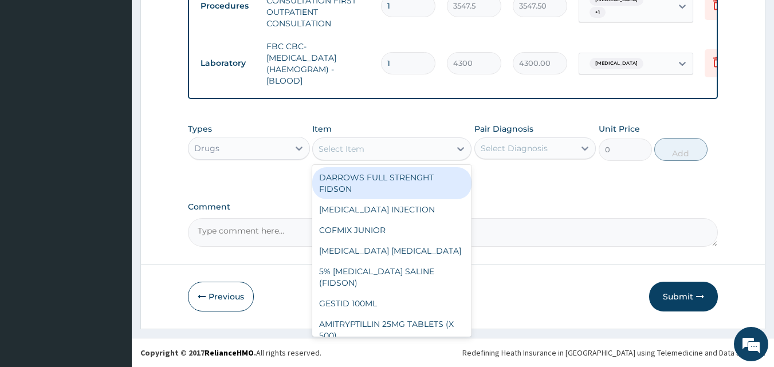
click at [371, 151] on div "Select Item" at bounding box center [382, 149] width 138 height 18
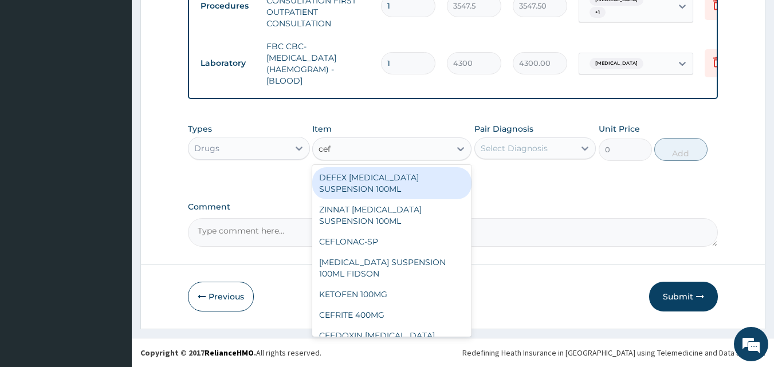
type input "cefu"
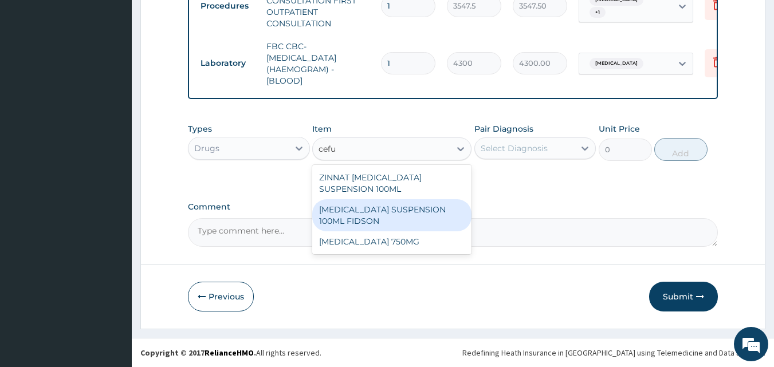
click at [421, 221] on div "CEFUROXIME SUSPENSION 100ML FIDSON" at bounding box center [391, 215] width 159 height 32
type input "2365"
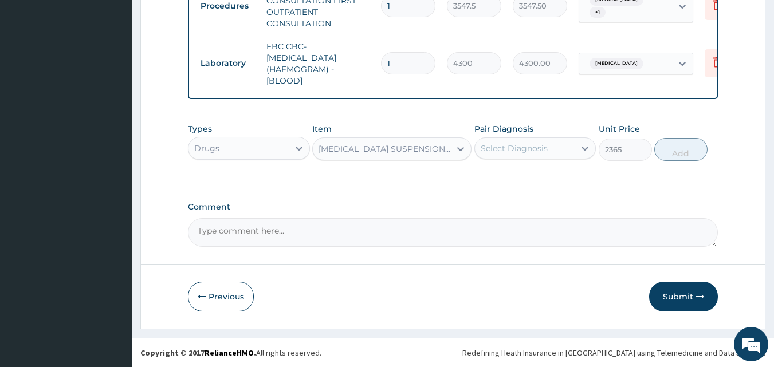
click at [545, 147] on div "Select Diagnosis" at bounding box center [514, 148] width 67 height 11
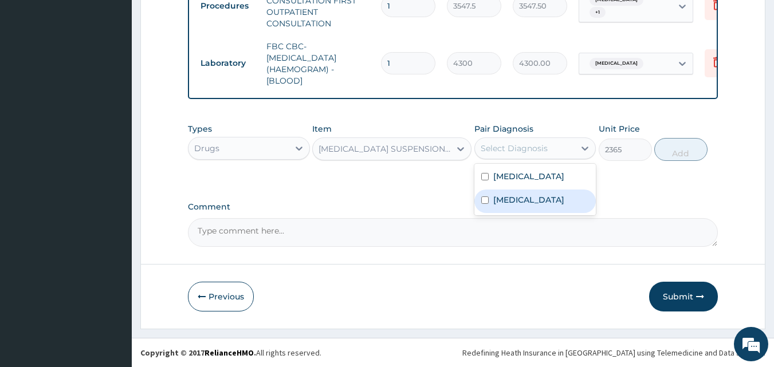
drag, startPoint x: 532, startPoint y: 200, endPoint x: 599, endPoint y: 173, distance: 72.0
click at [535, 199] on div "Sepsis" at bounding box center [536, 202] width 122 height 24
checkbox input "true"
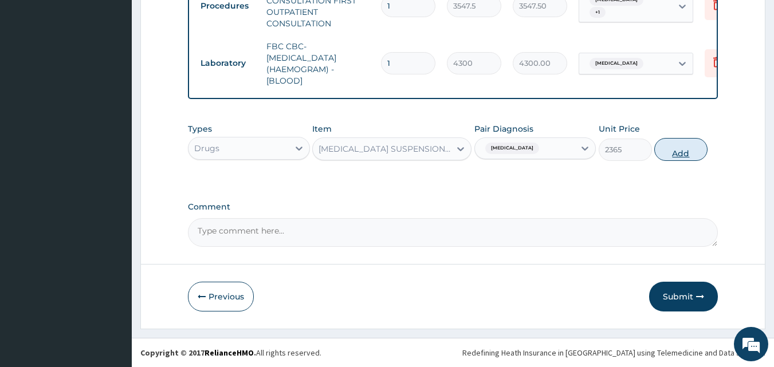
click at [673, 150] on button "Add" at bounding box center [681, 149] width 53 height 23
type input "0"
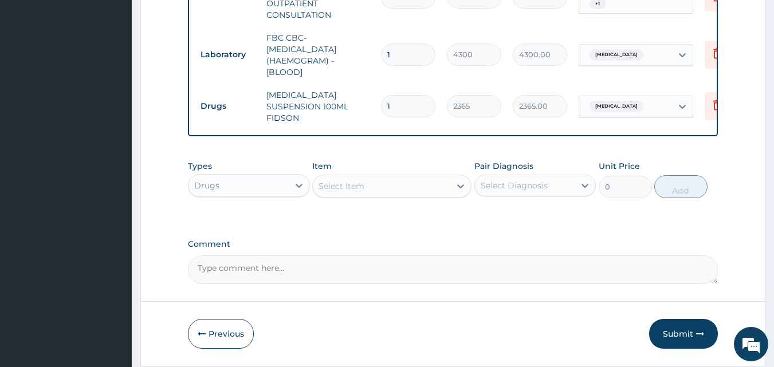
click at [367, 191] on div "Select Item" at bounding box center [382, 186] width 138 height 18
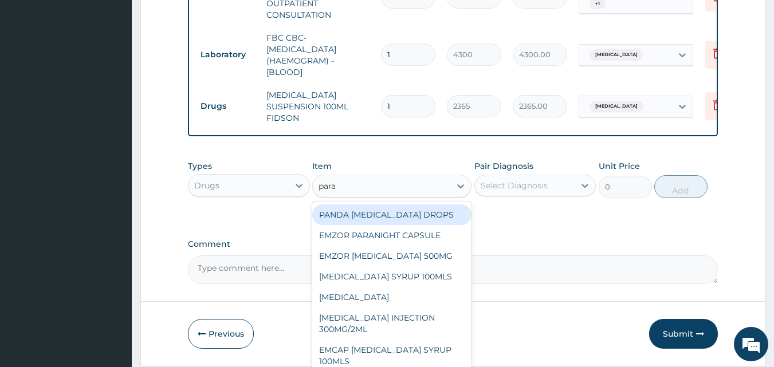
type input "parac"
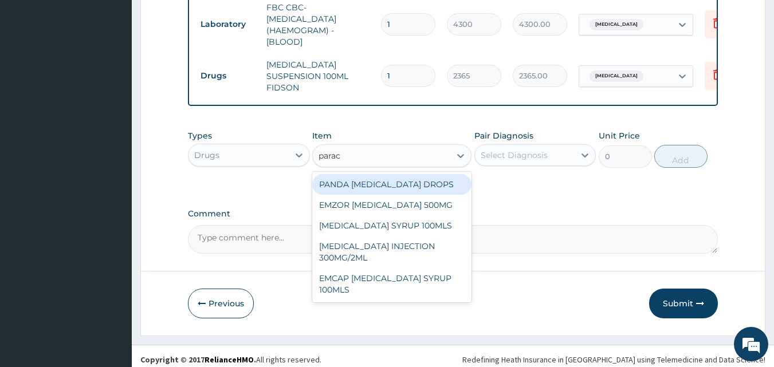
scroll to position [534, 0]
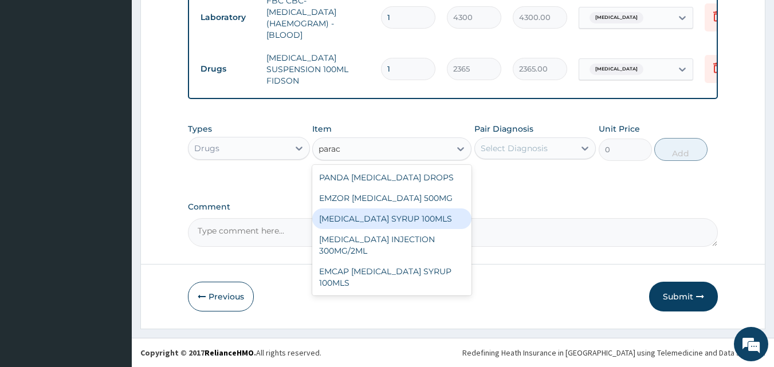
click at [398, 217] on div "PARACETAMOL SYRUP 100MLS" at bounding box center [391, 219] width 159 height 21
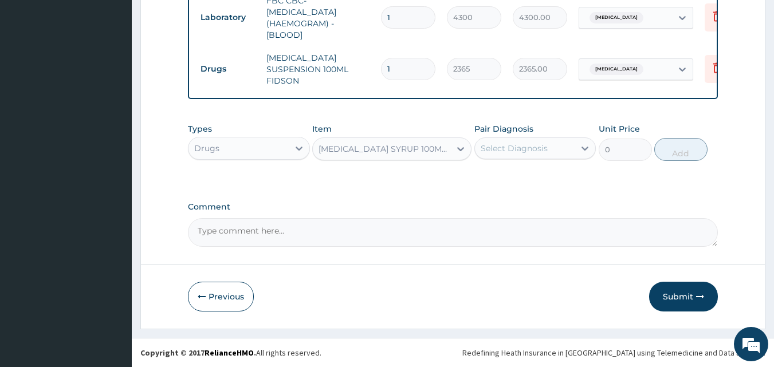
type input "709.5"
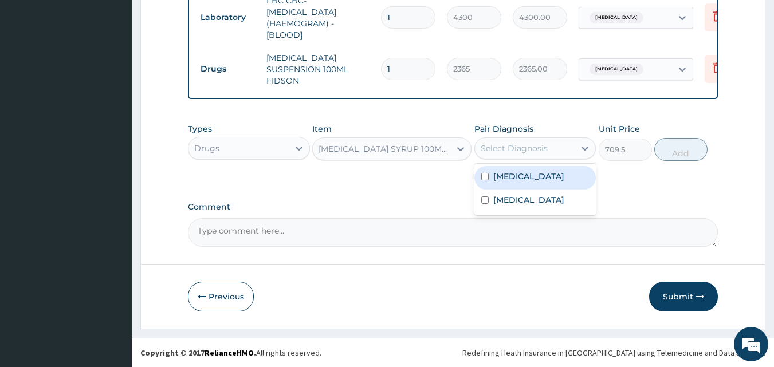
click at [508, 154] on div "Select Diagnosis" at bounding box center [525, 148] width 100 height 18
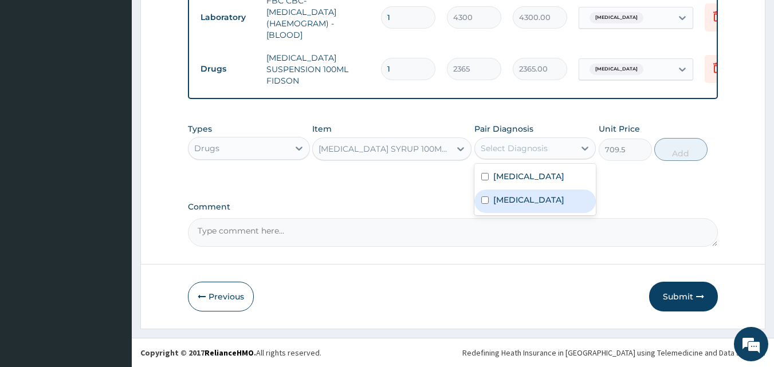
click at [507, 202] on label "Sepsis" at bounding box center [529, 199] width 71 height 11
checkbox input "true"
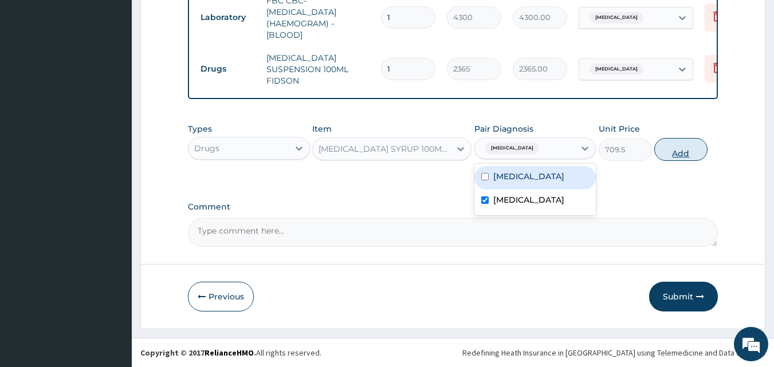
click at [675, 150] on button "Add" at bounding box center [681, 149] width 53 height 23
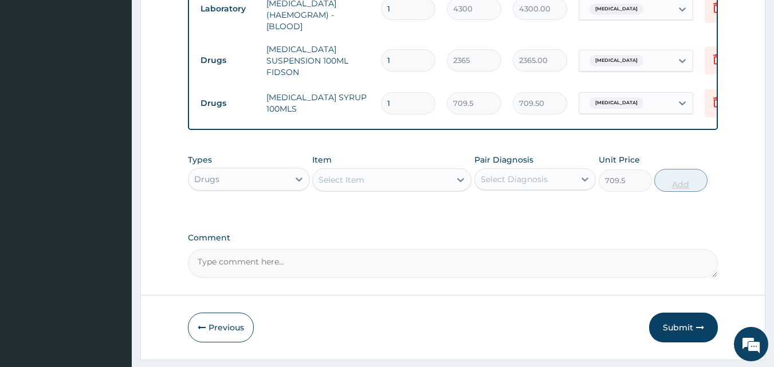
type input "0"
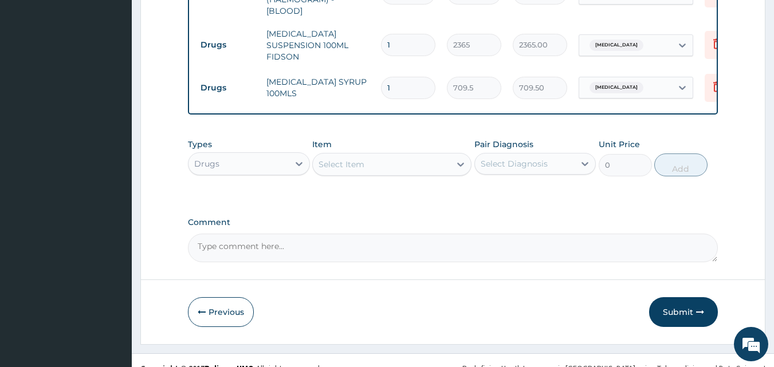
scroll to position [574, 0]
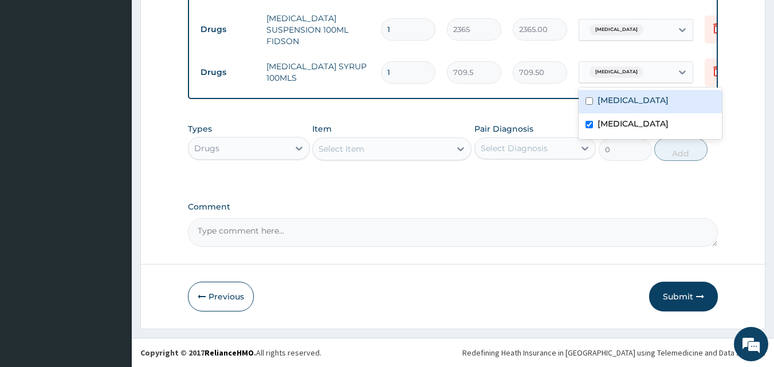
click at [619, 62] on div "Sepsis" at bounding box center [626, 71] width 93 height 19
drag, startPoint x: 611, startPoint y: 94, endPoint x: 609, endPoint y: 116, distance: 22.5
click at [612, 95] on label "[MEDICAL_DATA]" at bounding box center [633, 100] width 71 height 11
checkbox input "true"
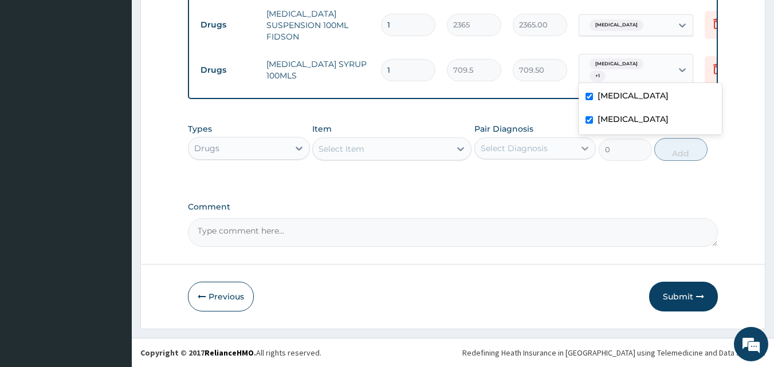
drag, startPoint x: 608, startPoint y: 118, endPoint x: 576, endPoint y: 139, distance: 38.8
click at [608, 118] on label "Sepsis" at bounding box center [633, 118] width 71 height 11
checkbox input "false"
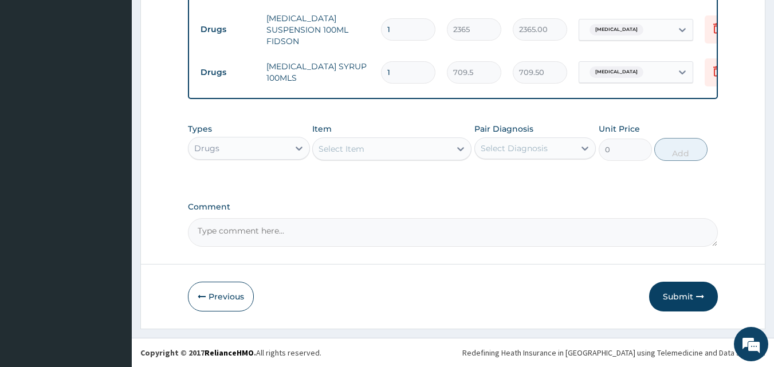
click at [539, 178] on div "Types Drugs Item Select Item Pair Diagnosis Select Diagnosis Unit Price 0 Add" at bounding box center [453, 151] width 531 height 66
click at [669, 292] on button "Submit" at bounding box center [683, 297] width 69 height 30
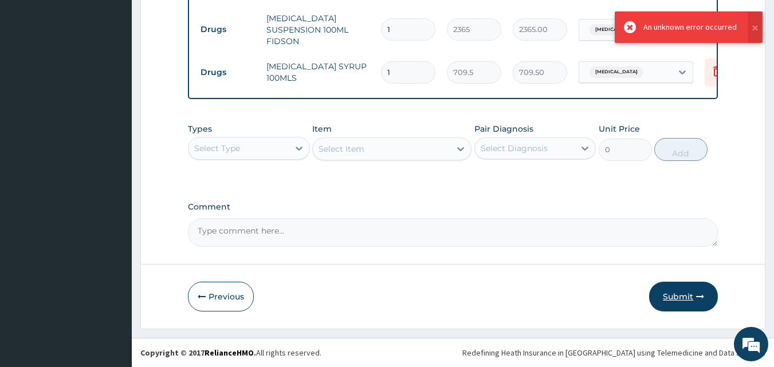
click at [672, 306] on button "Submit" at bounding box center [683, 297] width 69 height 30
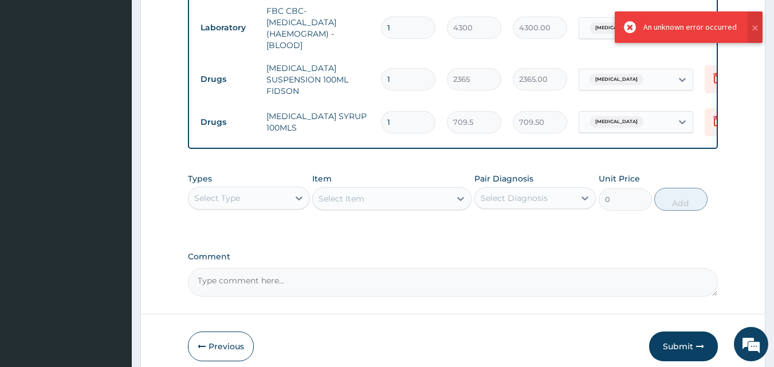
scroll to position [344, 0]
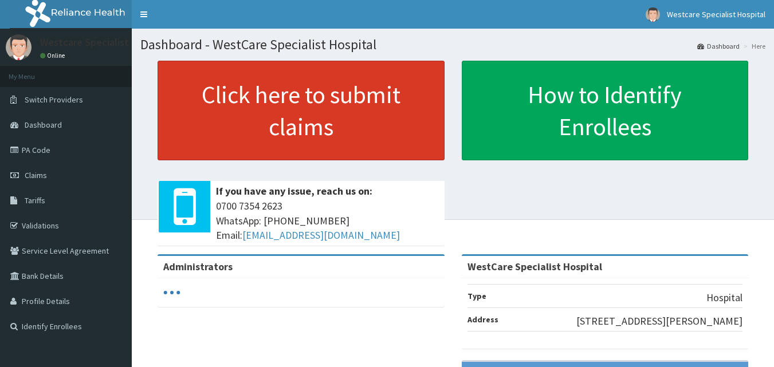
click at [242, 103] on link "Click here to submit claims" at bounding box center [301, 111] width 287 height 100
click at [281, 97] on link "Click here to submit claims" at bounding box center [301, 111] width 287 height 100
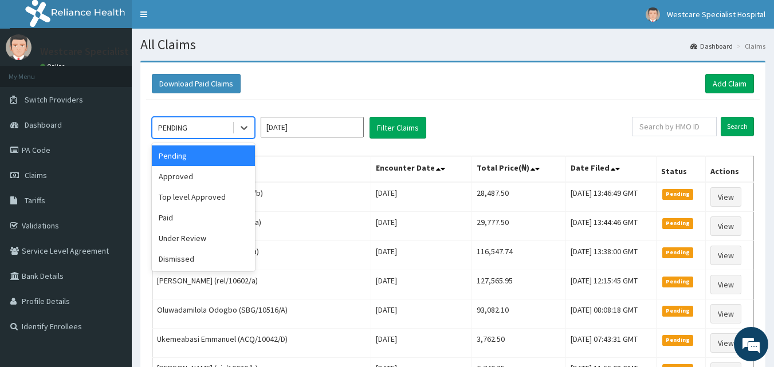
drag, startPoint x: 201, startPoint y: 117, endPoint x: 201, endPoint y: 124, distance: 7.5
click at [201, 118] on div "PENDING" at bounding box center [203, 128] width 103 height 22
click at [194, 173] on div "Approved" at bounding box center [203, 176] width 103 height 21
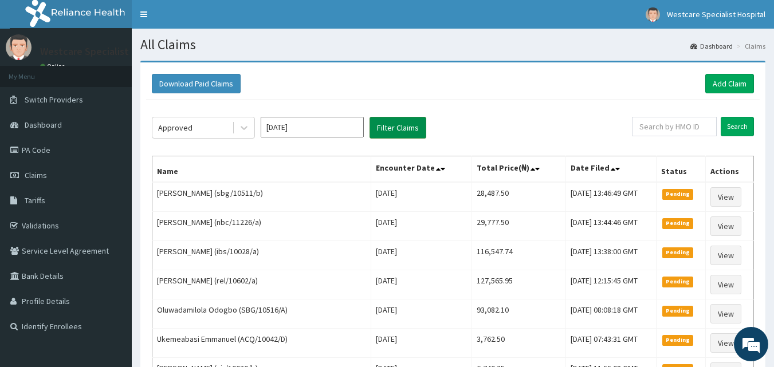
click at [394, 123] on button "Filter Claims" at bounding box center [398, 128] width 57 height 22
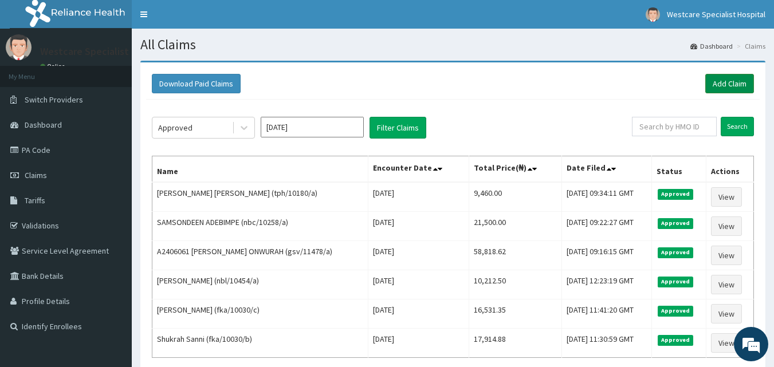
click at [721, 85] on link "Add Claim" at bounding box center [730, 83] width 49 height 19
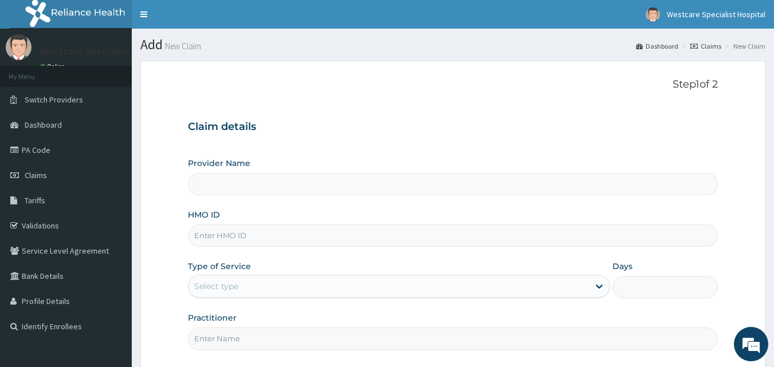
type input "WestCare Specialist Hospital"
click at [245, 240] on input "HMO ID" at bounding box center [453, 236] width 531 height 22
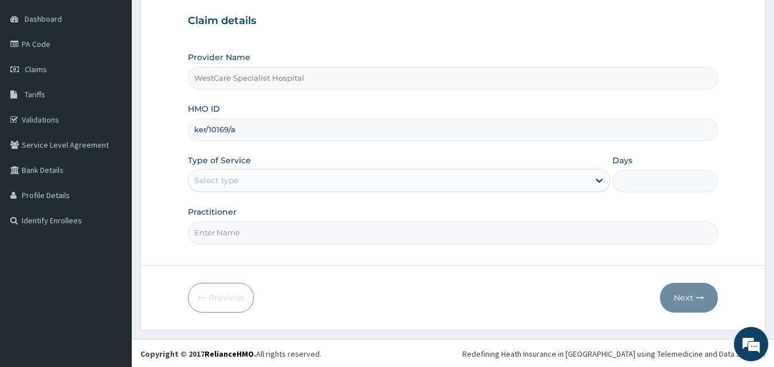
scroll to position [107, 0]
type input "ker/10169/a"
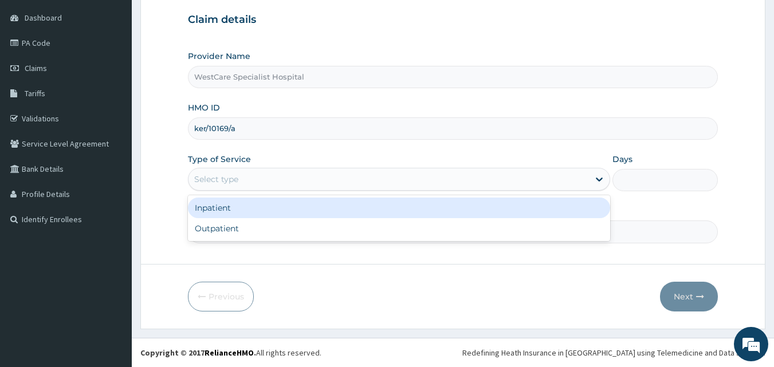
click at [260, 181] on div "Select type" at bounding box center [389, 179] width 401 height 18
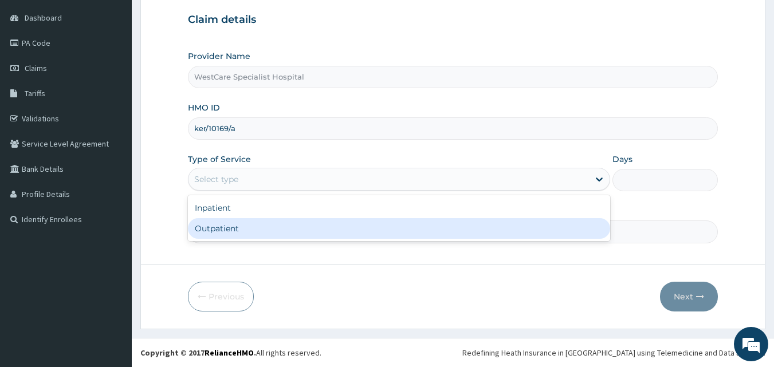
drag, startPoint x: 269, startPoint y: 228, endPoint x: 267, endPoint y: 238, distance: 10.2
click at [269, 229] on div "Outpatient" at bounding box center [399, 228] width 422 height 21
type input "1"
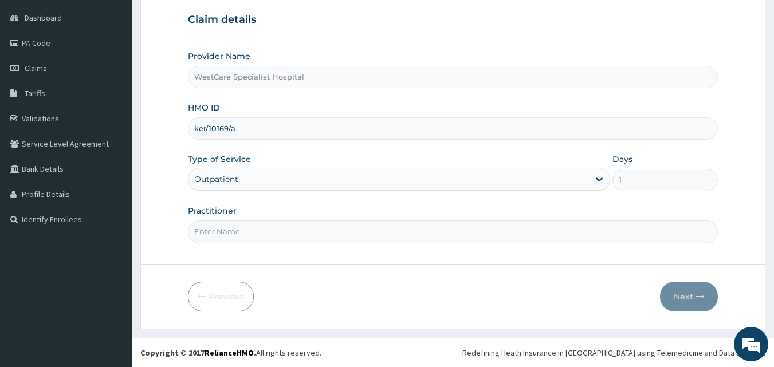
click at [267, 238] on input "Practitioner" at bounding box center [453, 232] width 531 height 22
type input "[PERSON_NAME]"
click at [707, 300] on button "Next" at bounding box center [689, 297] width 58 height 30
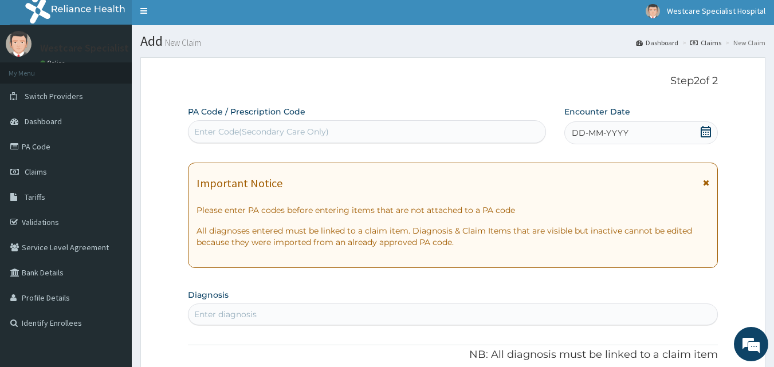
scroll to position [0, 0]
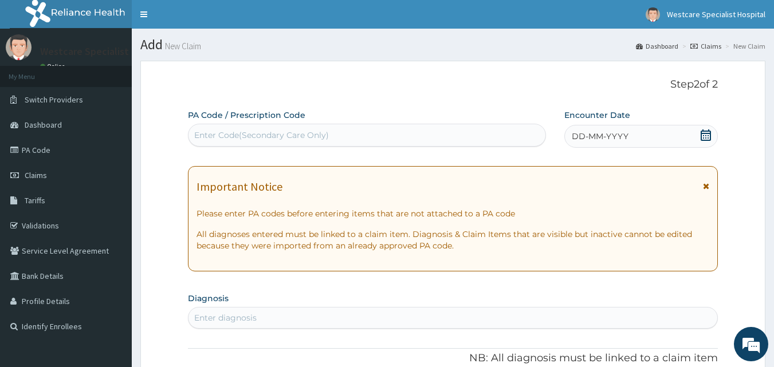
click at [420, 136] on div "Enter Code(Secondary Care Only)" at bounding box center [368, 135] width 358 height 18
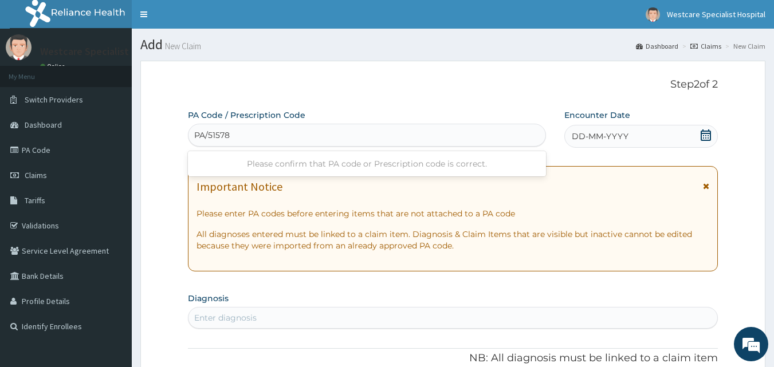
type input "PA/515787"
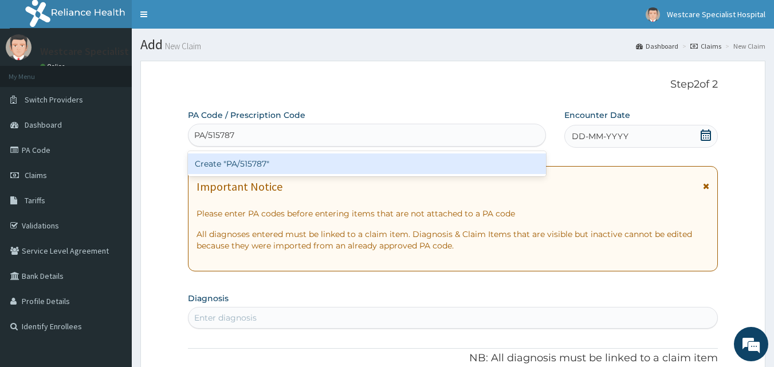
click at [312, 164] on div "Create "PA/515787"" at bounding box center [367, 164] width 359 height 21
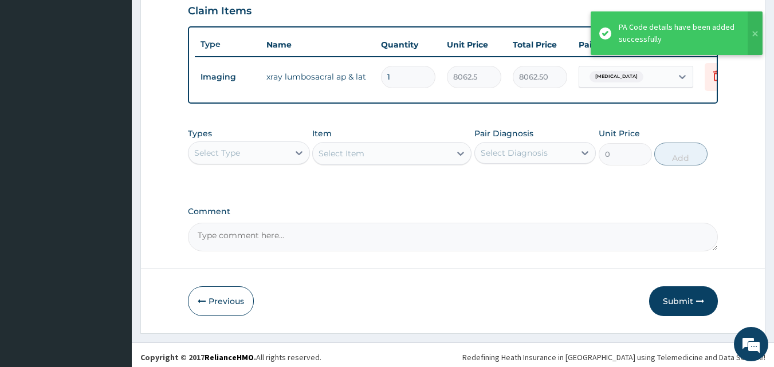
scroll to position [408, 0]
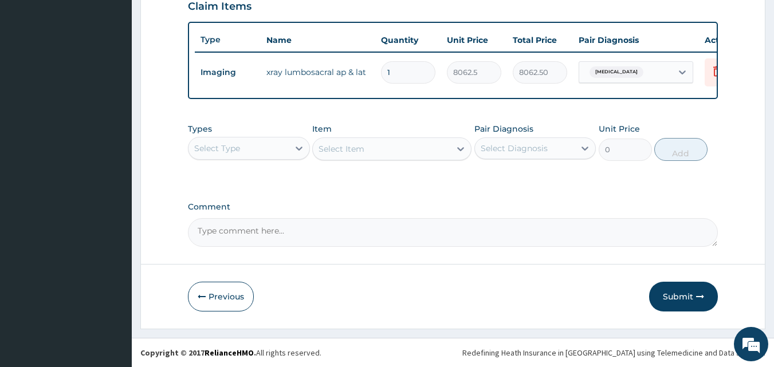
click at [244, 151] on div "Select Type" at bounding box center [239, 148] width 100 height 18
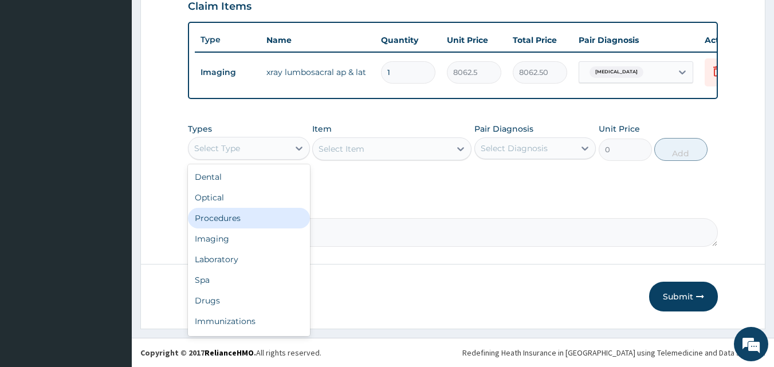
click at [244, 217] on div "Procedures" at bounding box center [249, 218] width 122 height 21
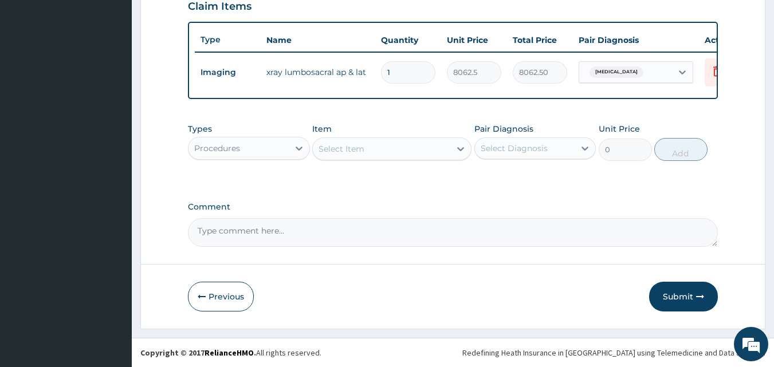
click at [530, 140] on div "Pair Diagnosis Select Diagnosis" at bounding box center [536, 142] width 122 height 38
click at [540, 154] on div "Select Diagnosis" at bounding box center [514, 148] width 67 height 11
drag, startPoint x: 537, startPoint y: 186, endPoint x: 520, endPoint y: 190, distance: 16.5
click at [536, 182] on label "[MEDICAL_DATA]" at bounding box center [529, 176] width 71 height 11
checkbox input "true"
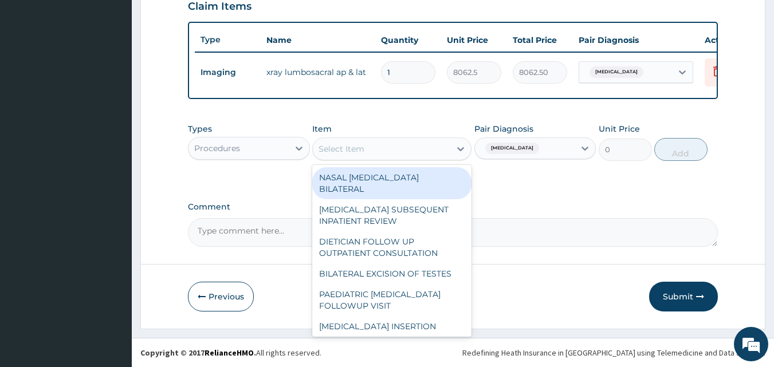
click at [378, 151] on div "Select Item" at bounding box center [382, 149] width 138 height 18
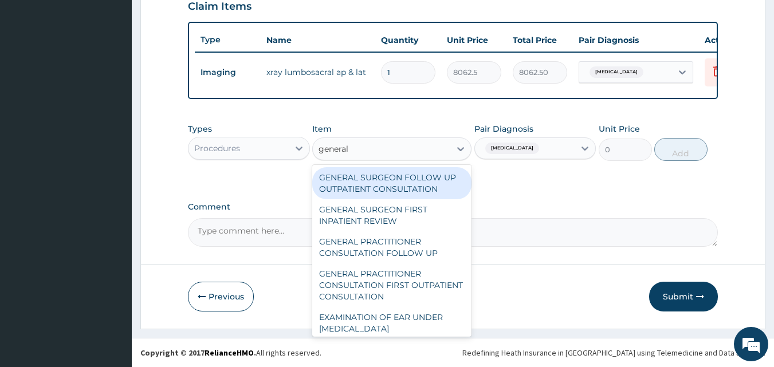
type input "general p"
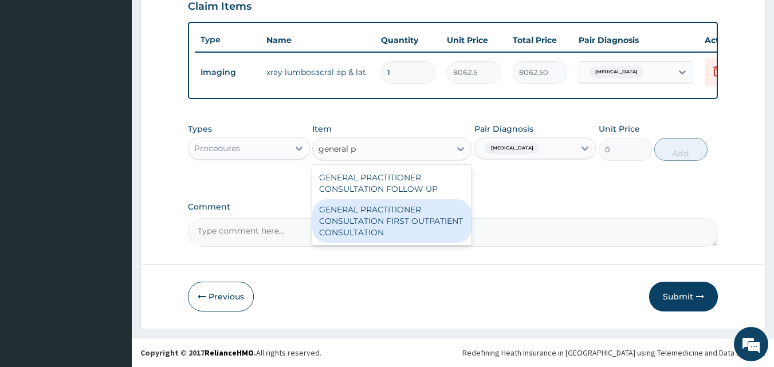
click at [404, 230] on div "GENERAL PRACTITIONER CONSULTATION FIRST OUTPATIENT CONSULTATION" at bounding box center [391, 221] width 159 height 44
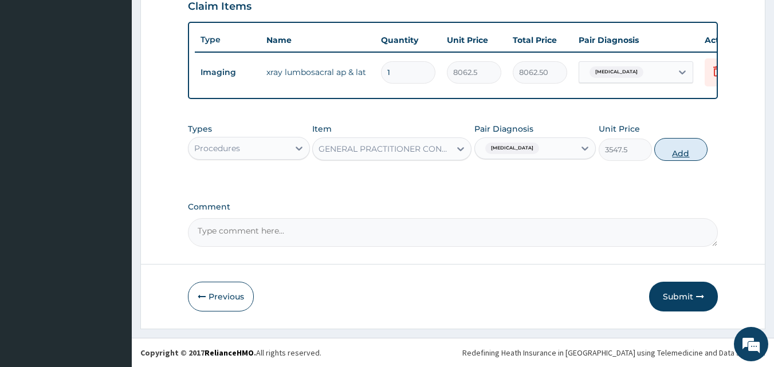
click at [694, 157] on button "Add" at bounding box center [681, 149] width 53 height 23
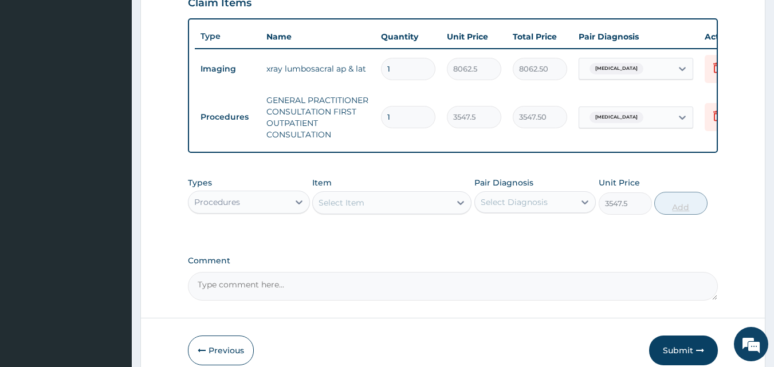
type input "0"
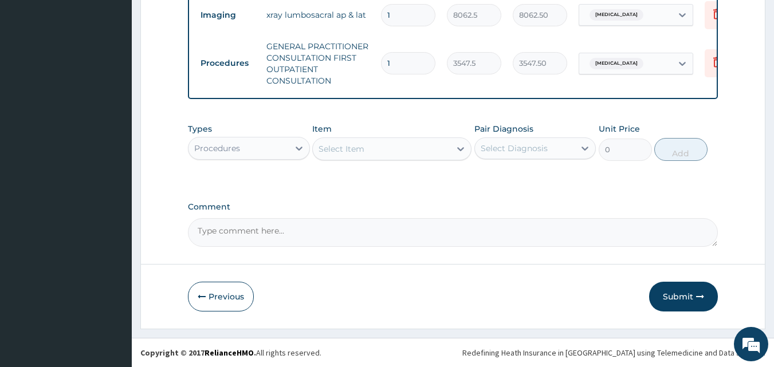
click at [686, 289] on button "Submit" at bounding box center [683, 297] width 69 height 30
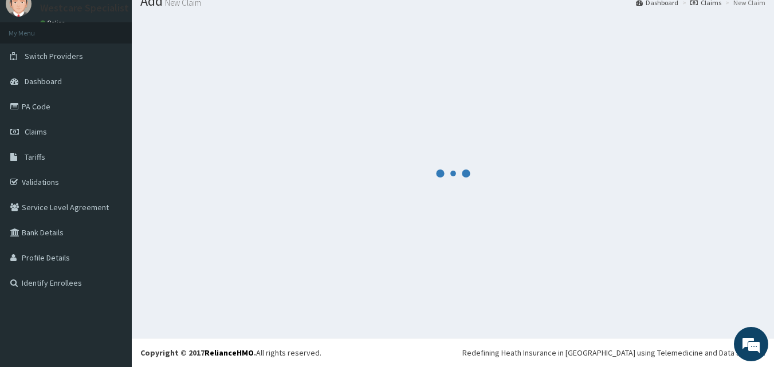
scroll to position [471, 0]
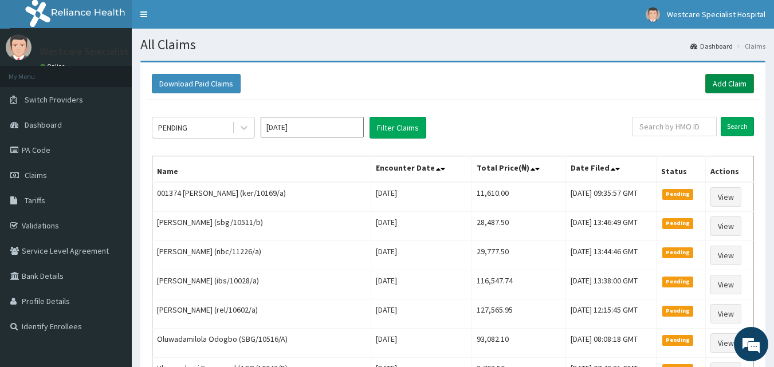
click at [725, 81] on link "Add Claim" at bounding box center [730, 83] width 49 height 19
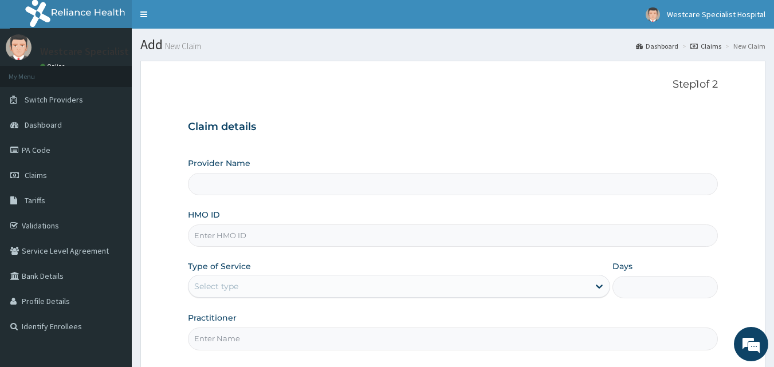
type input "WestCare Specialist Hospital"
drag, startPoint x: 388, startPoint y: 235, endPoint x: 393, endPoint y: 238, distance: 5.9
click at [393, 237] on input "HMO ID" at bounding box center [453, 236] width 531 height 22
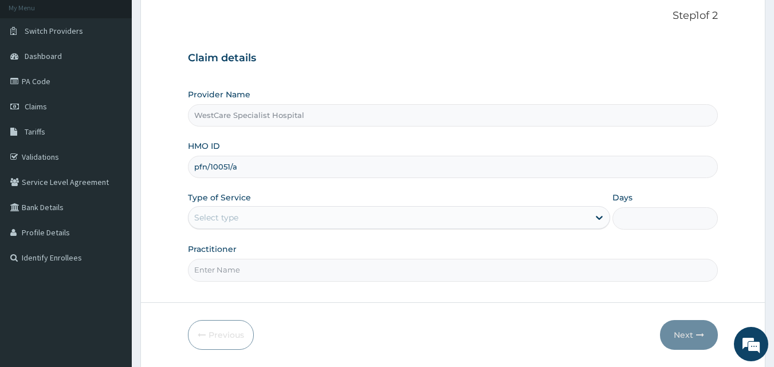
scroll to position [107, 0]
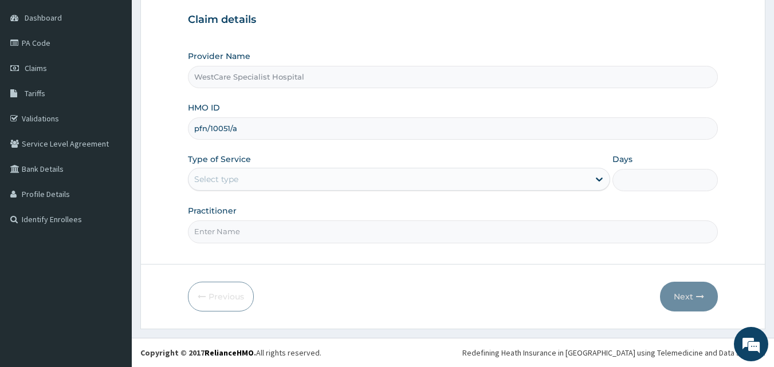
type input "pfn/10051/a"
drag, startPoint x: 275, startPoint y: 183, endPoint x: 276, endPoint y: 190, distance: 6.4
click at [275, 183] on div "Select type" at bounding box center [389, 179] width 401 height 18
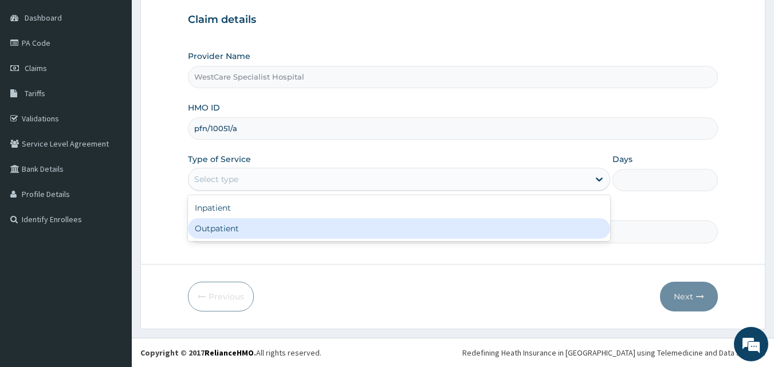
click at [263, 233] on div "Outpatient" at bounding box center [399, 228] width 422 height 21
type input "1"
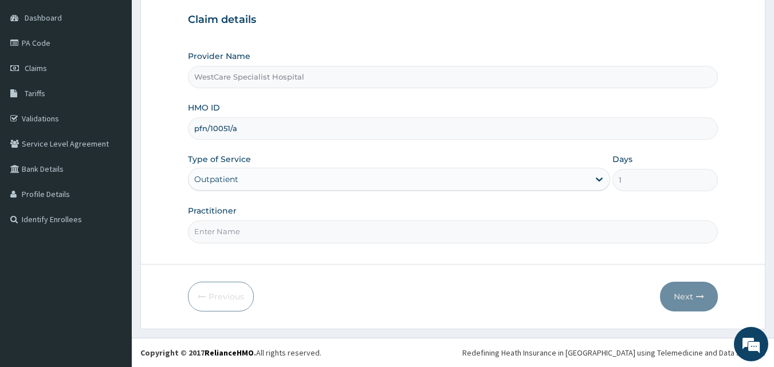
click at [260, 234] on input "Practitioner" at bounding box center [453, 232] width 531 height 22
type input "DR [PERSON_NAME]"
click at [673, 299] on button "Next" at bounding box center [689, 297] width 58 height 30
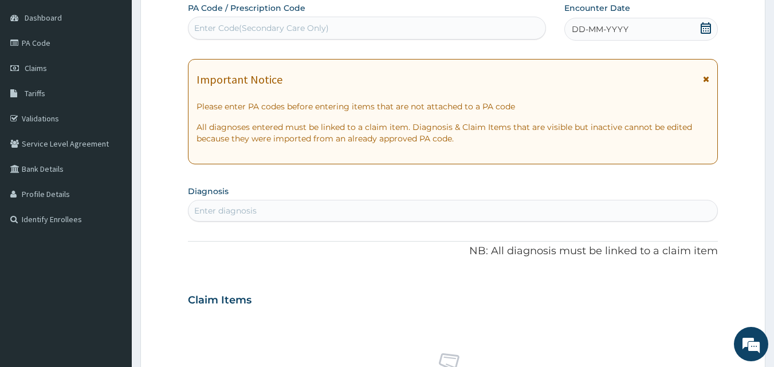
click at [373, 35] on div "Enter Code(Secondary Care Only)" at bounding box center [368, 28] width 358 height 18
type input "PA/76FF43"
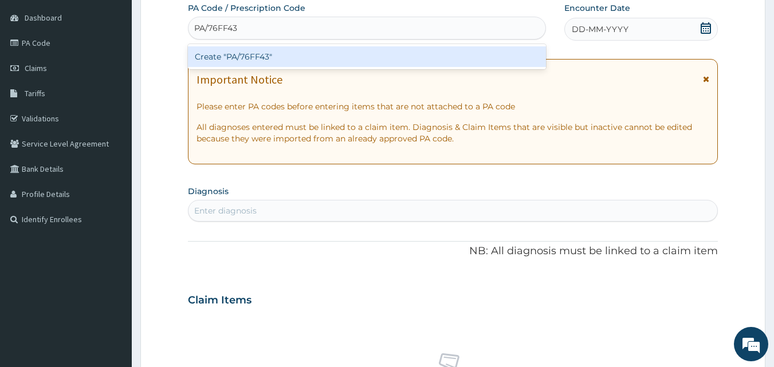
click at [302, 55] on div "Create "PA/76FF43"" at bounding box center [367, 56] width 359 height 21
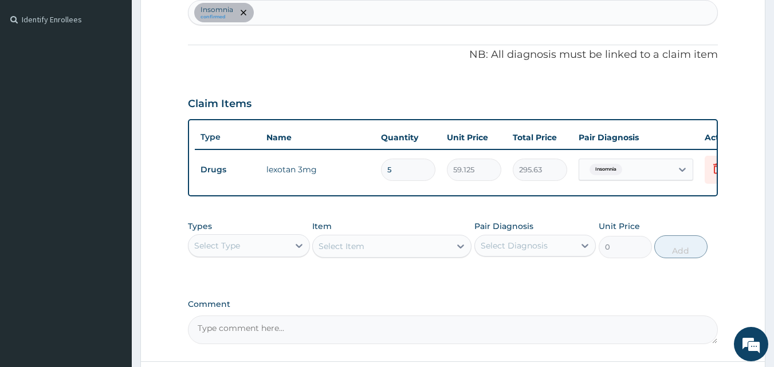
scroll to position [299, 0]
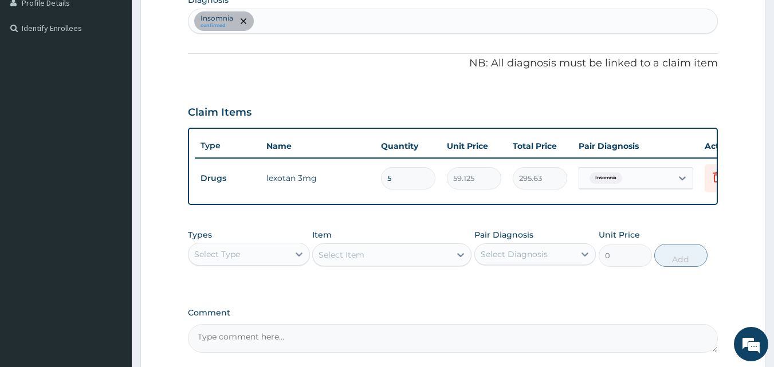
click at [316, 19] on div "Insomnia confirmed" at bounding box center [454, 21] width 530 height 24
type input "malaria"
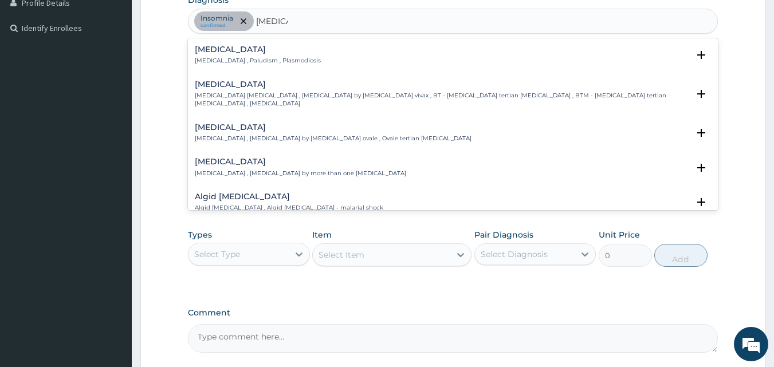
click at [218, 56] on div "Malaria Malaria , Paludism , Plasmodiosis" at bounding box center [258, 55] width 126 height 20
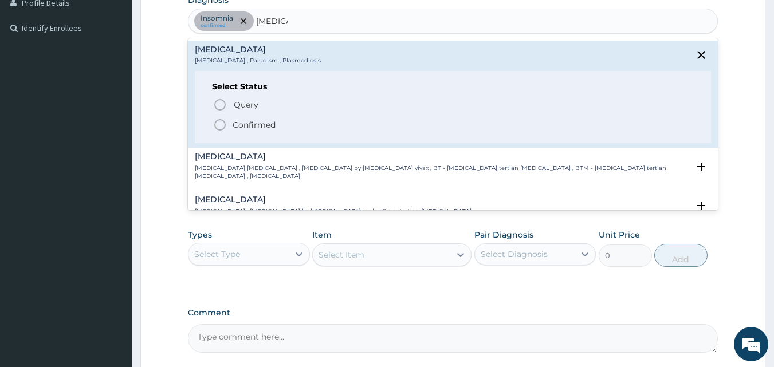
click at [225, 128] on icon "status option filled" at bounding box center [220, 125] width 14 height 14
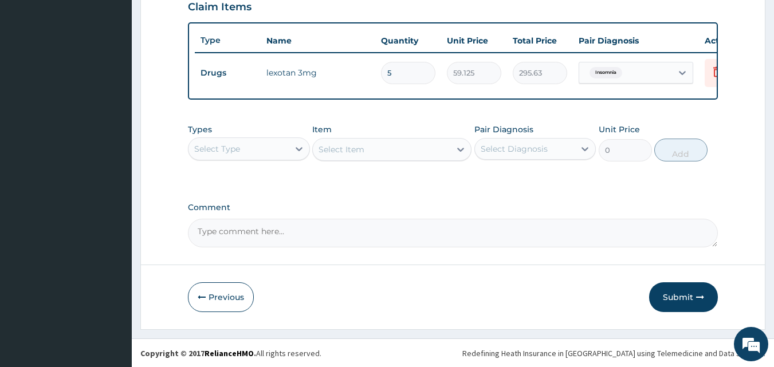
scroll to position [413, 0]
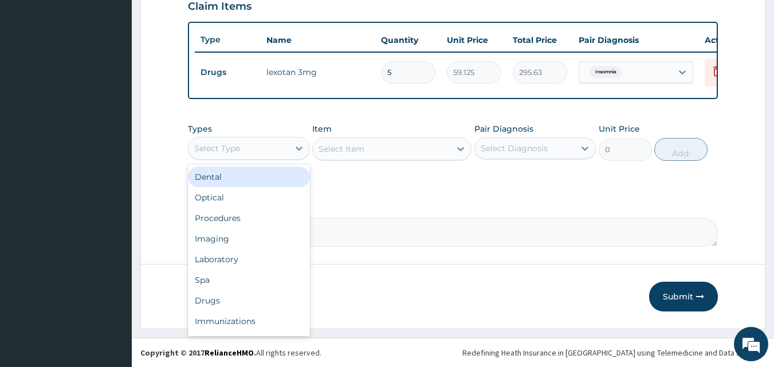
click at [235, 139] on div "Select Type" at bounding box center [239, 148] width 100 height 18
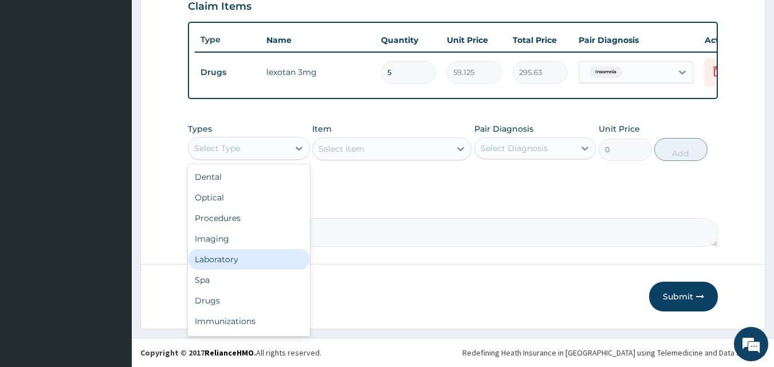
click at [241, 261] on div "Laboratory" at bounding box center [249, 259] width 122 height 21
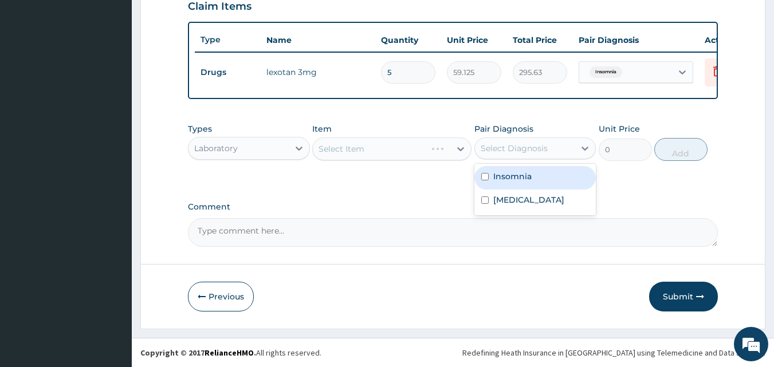
drag, startPoint x: 536, startPoint y: 148, endPoint x: 534, endPoint y: 184, distance: 36.2
click at [536, 148] on div "Select Diagnosis" at bounding box center [514, 148] width 67 height 11
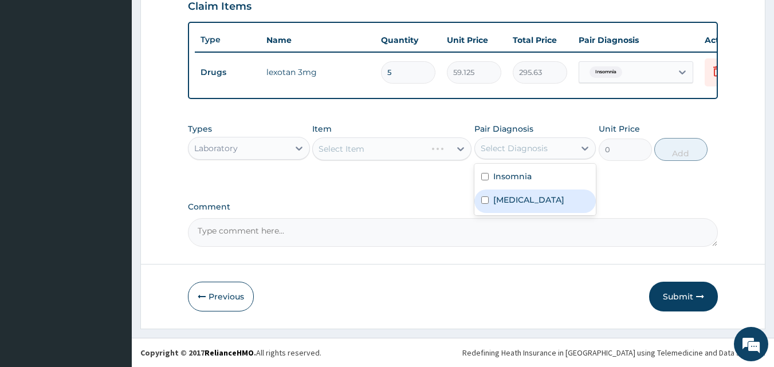
click at [534, 197] on div "Malaria" at bounding box center [536, 202] width 122 height 24
checkbox input "true"
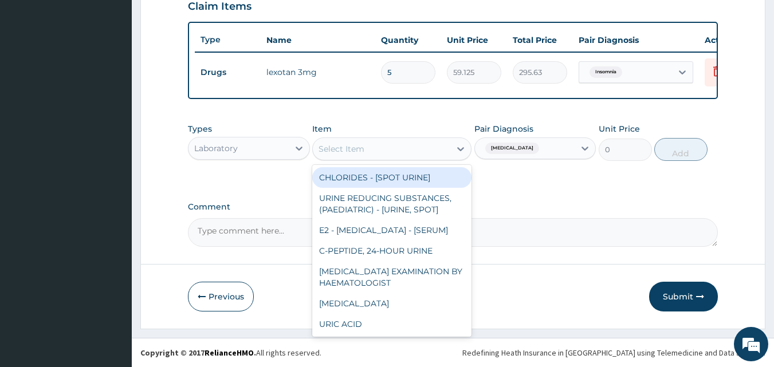
click at [402, 154] on div "Select Item" at bounding box center [382, 149] width 138 height 18
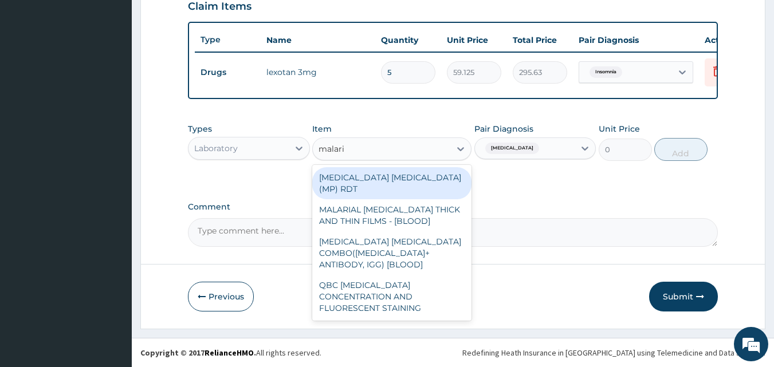
type input "malaria"
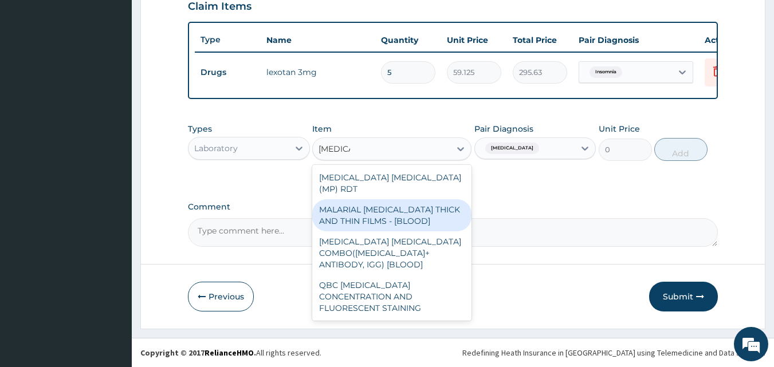
click at [414, 205] on div "MALARIAL PARASITE THICK AND THIN FILMS - [BLOOD]" at bounding box center [391, 215] width 159 height 32
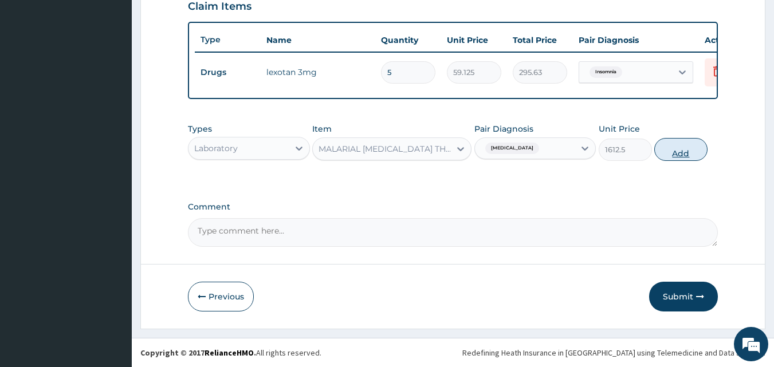
click at [676, 144] on button "Add" at bounding box center [681, 149] width 53 height 23
type input "0"
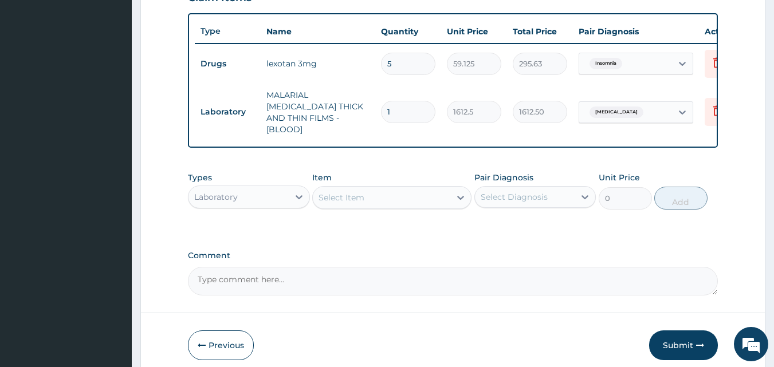
scroll to position [459, 0]
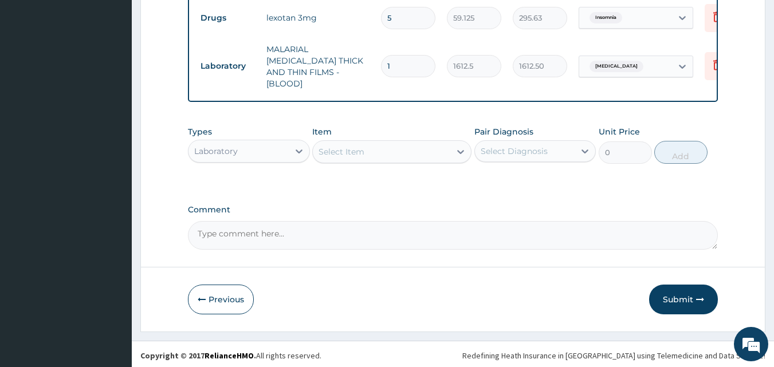
click at [230, 150] on div "Laboratory" at bounding box center [216, 151] width 44 height 11
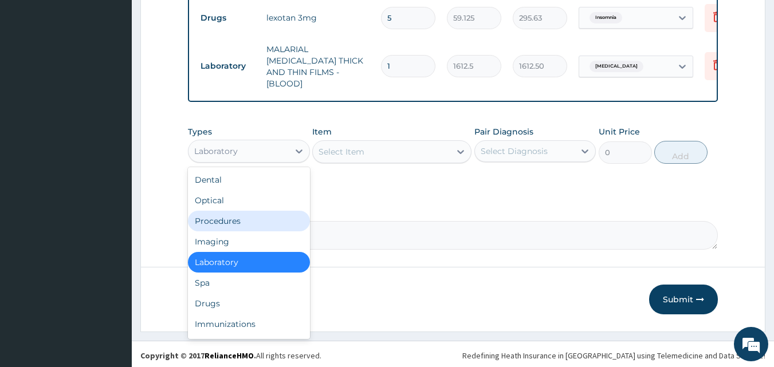
click at [229, 214] on div "Procedures" at bounding box center [249, 221] width 122 height 21
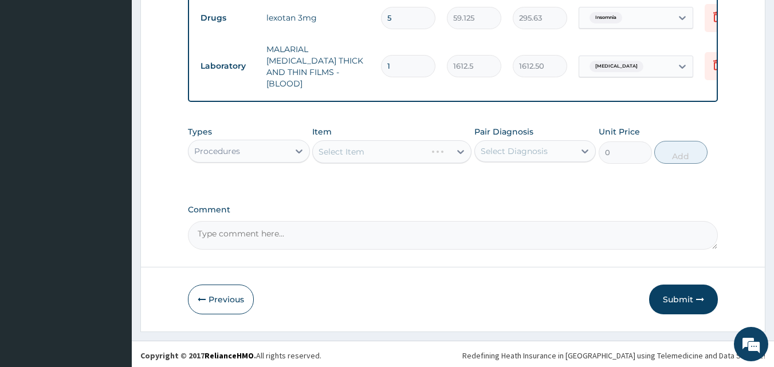
click at [507, 147] on div "Select Diagnosis" at bounding box center [514, 151] width 67 height 11
click at [516, 198] on label "Malaria" at bounding box center [529, 202] width 71 height 11
checkbox input "true"
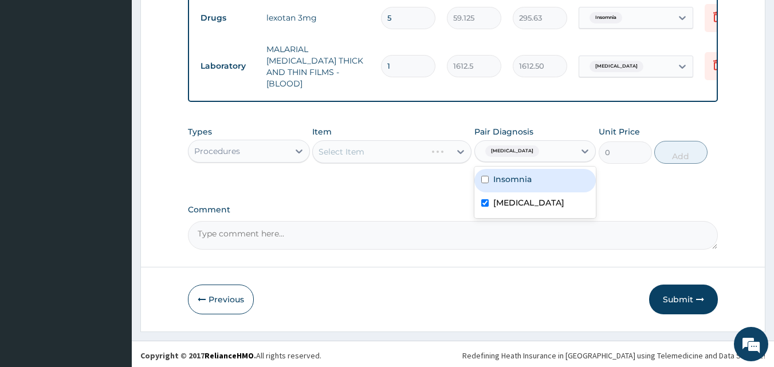
click at [517, 177] on label "Insomnia" at bounding box center [513, 179] width 38 height 11
checkbox input "true"
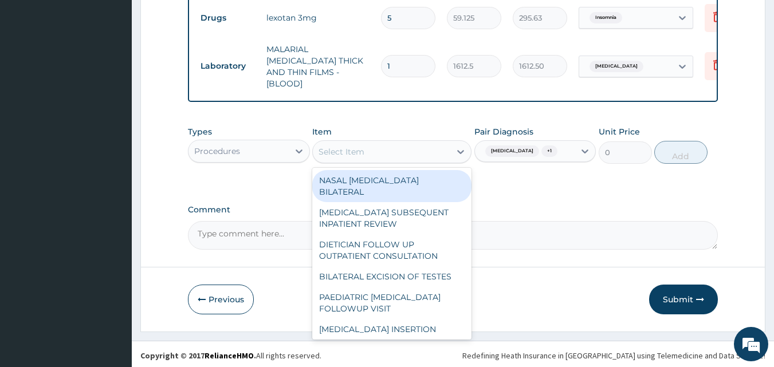
click at [396, 152] on div "Select Item" at bounding box center [382, 152] width 138 height 18
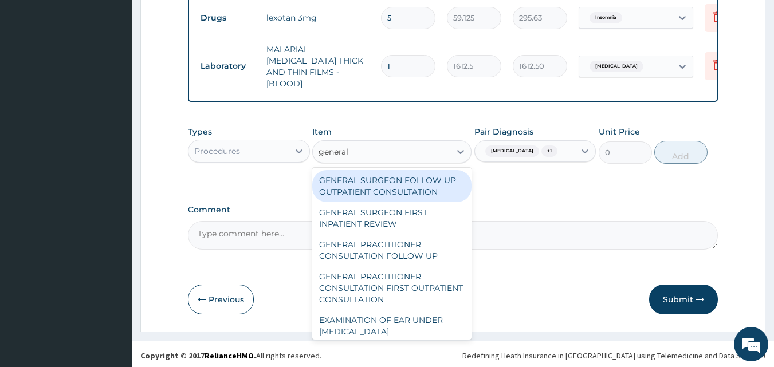
type input "general p"
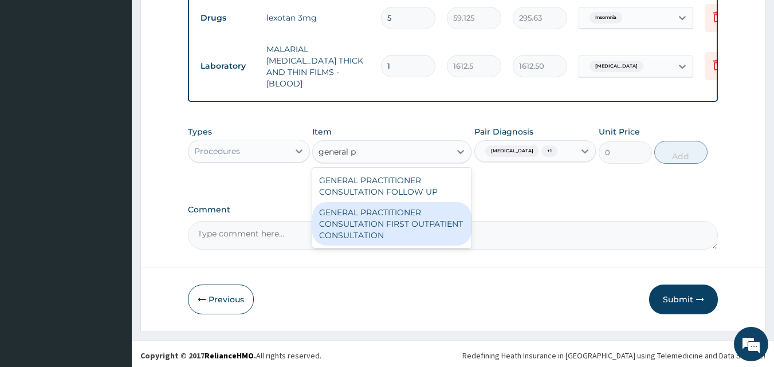
click at [373, 221] on div "GENERAL PRACTITIONER CONSULTATION FIRST OUTPATIENT CONSULTATION" at bounding box center [391, 224] width 159 height 44
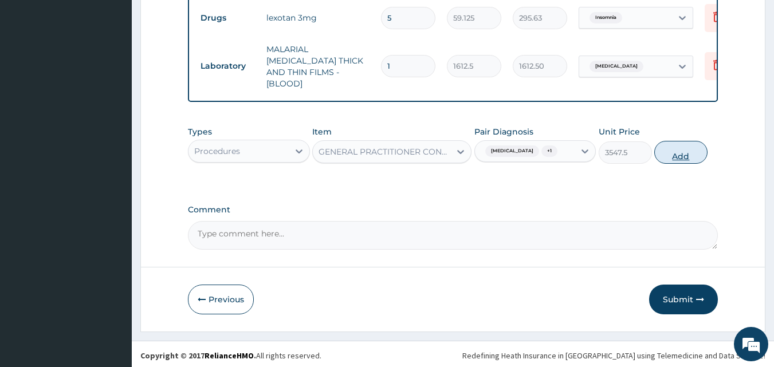
click at [687, 144] on button "Add" at bounding box center [681, 152] width 53 height 23
type input "0"
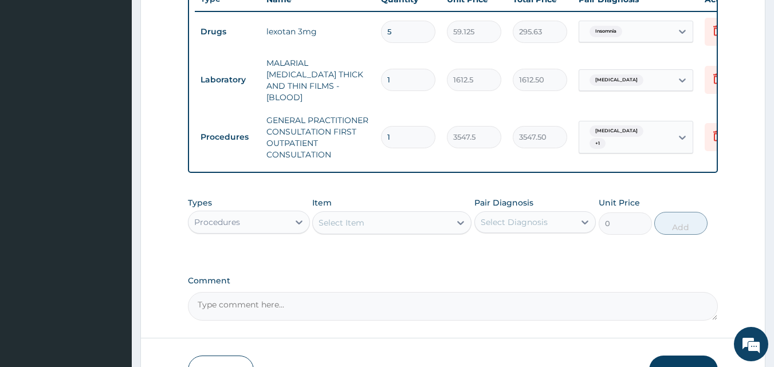
scroll to position [516, 0]
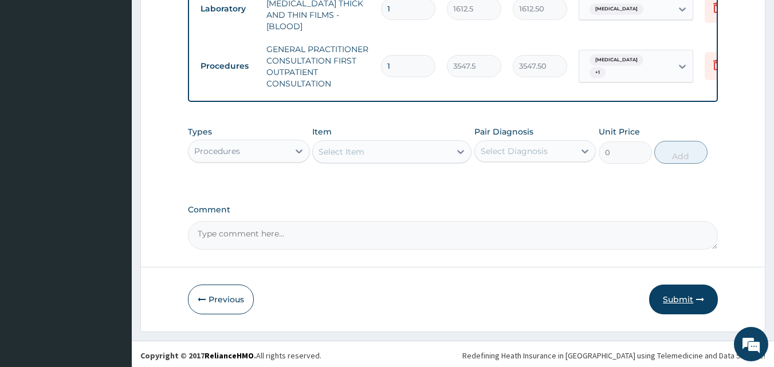
click at [684, 297] on button "Submit" at bounding box center [683, 300] width 69 height 30
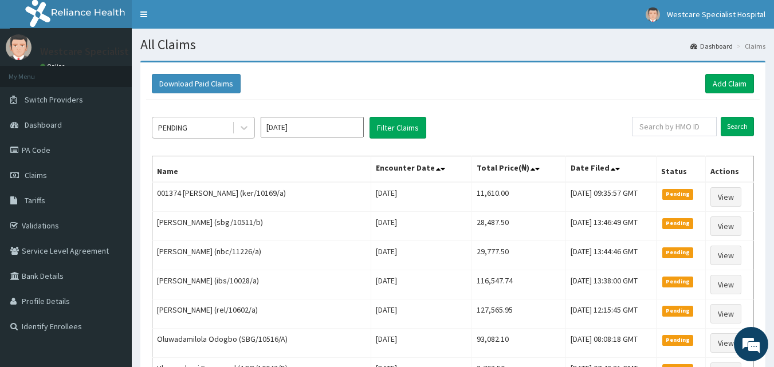
click at [171, 123] on div "PENDING" at bounding box center [172, 127] width 29 height 11
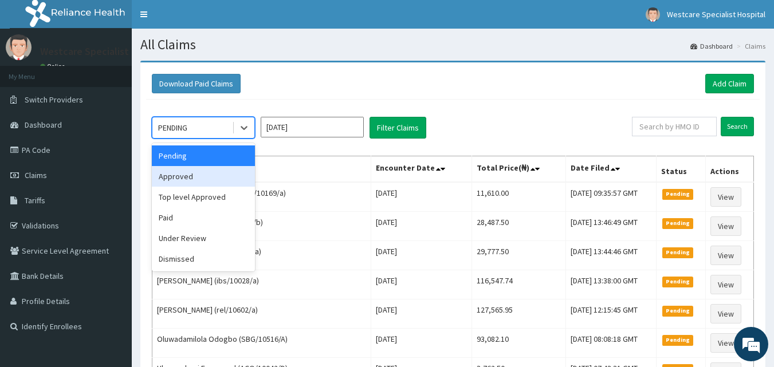
click at [183, 174] on div "Approved" at bounding box center [203, 176] width 103 height 21
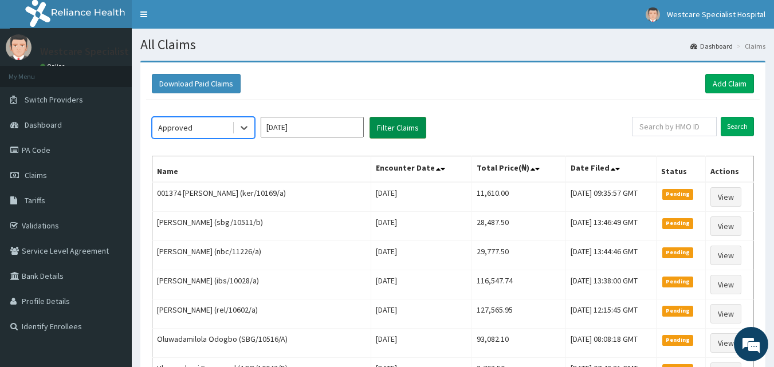
click at [409, 121] on button "Filter Claims" at bounding box center [398, 128] width 57 height 22
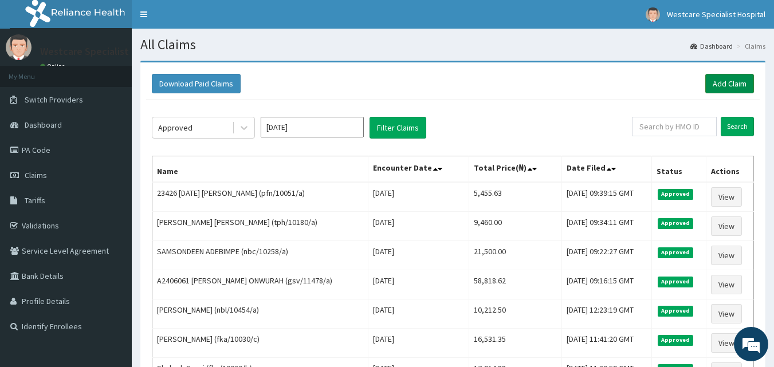
click at [722, 92] on link "Add Claim" at bounding box center [730, 83] width 49 height 19
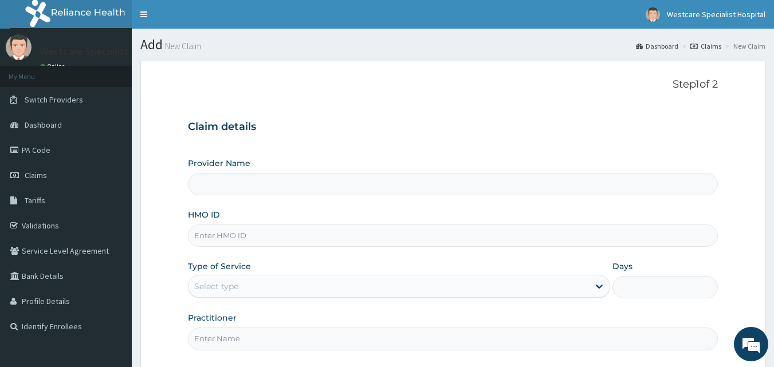
type input "WestCare Specialist Hospital"
drag, startPoint x: 238, startPoint y: 233, endPoint x: 238, endPoint y: 220, distance: 12.6
click at [238, 233] on input "HMO ID" at bounding box center [453, 236] width 531 height 22
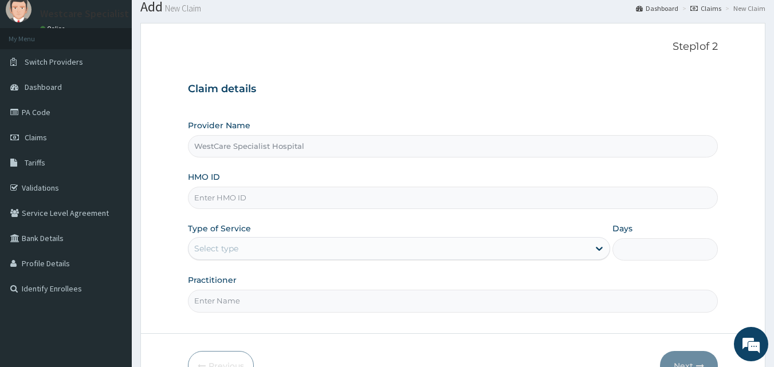
scroll to position [107, 0]
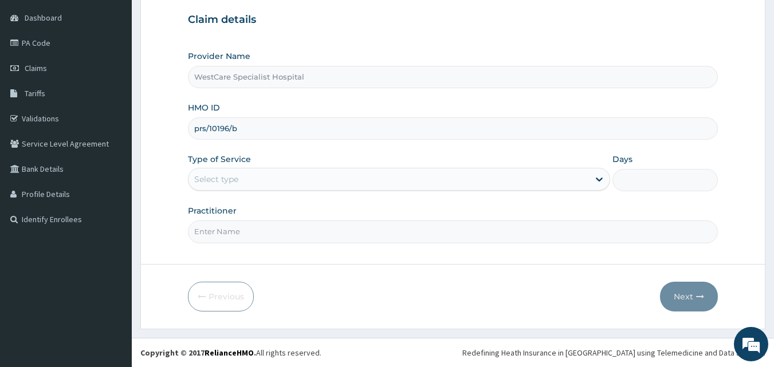
type input "prs/10196/b"
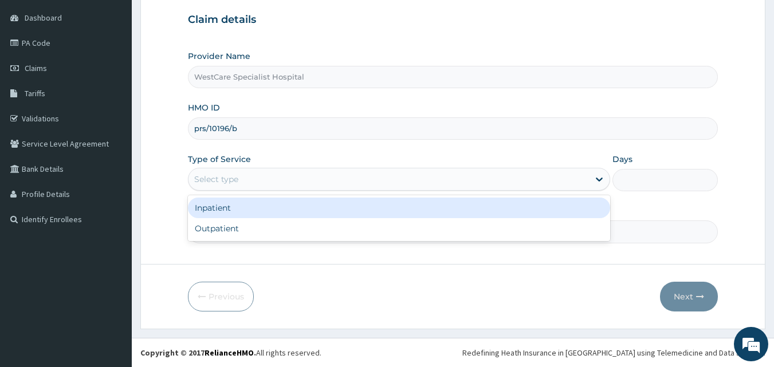
drag, startPoint x: 233, startPoint y: 173, endPoint x: 235, endPoint y: 195, distance: 23.0
click at [234, 173] on div "Select type" at bounding box center [389, 179] width 401 height 18
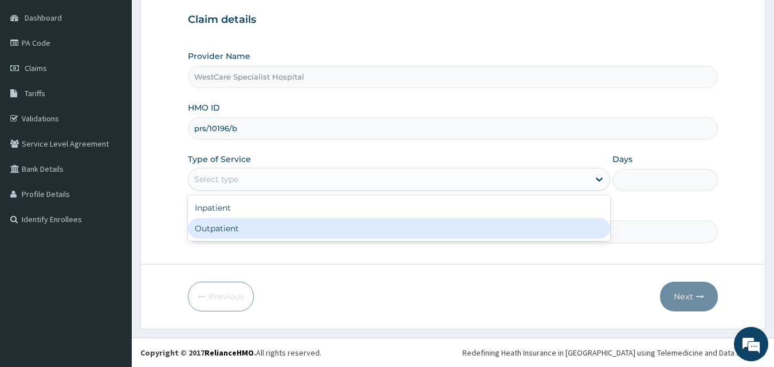
click at [236, 230] on div "Outpatient" at bounding box center [399, 228] width 422 height 21
type input "1"
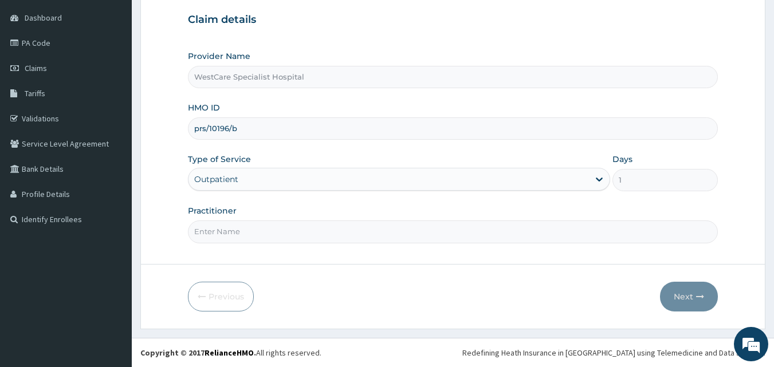
click at [240, 234] on input "Practitioner" at bounding box center [453, 232] width 531 height 22
type input "DR.ONAH"
click at [678, 296] on button "Next" at bounding box center [689, 297] width 58 height 30
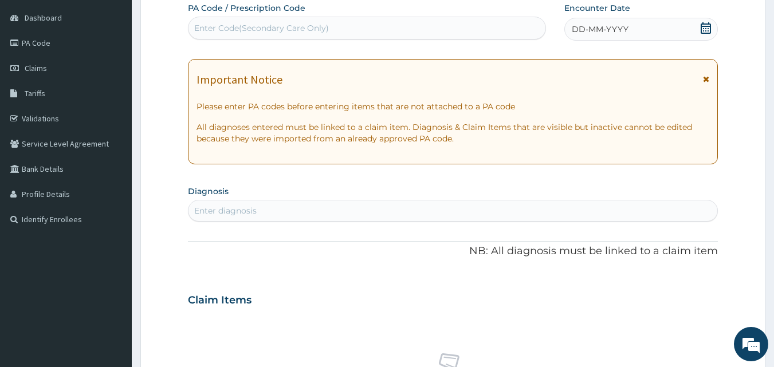
click at [364, 23] on div "Enter Code(Secondary Care Only)" at bounding box center [368, 28] width 358 height 18
type input "PA/BC70CA"
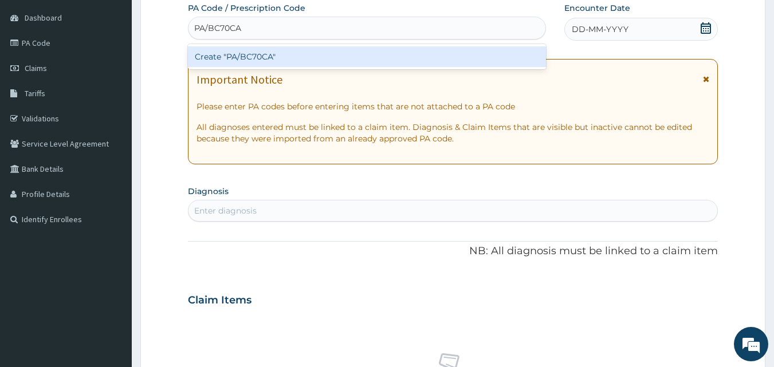
click at [303, 50] on div "Create "PA/BC70CA"" at bounding box center [367, 56] width 359 height 21
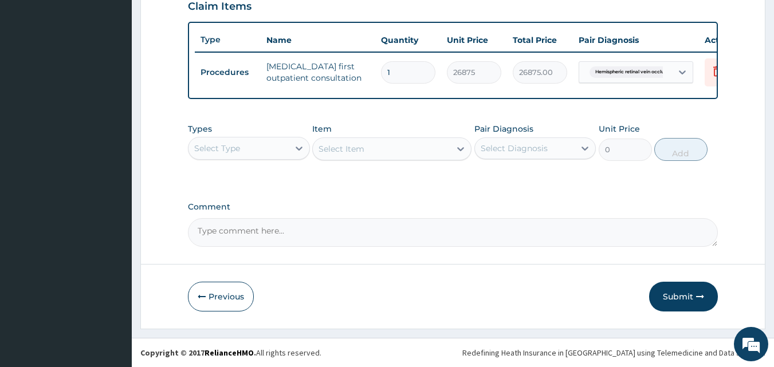
scroll to position [408, 0]
drag, startPoint x: 666, startPoint y: 302, endPoint x: 659, endPoint y: 298, distance: 8.5
click at [666, 302] on button "Submit" at bounding box center [683, 297] width 69 height 30
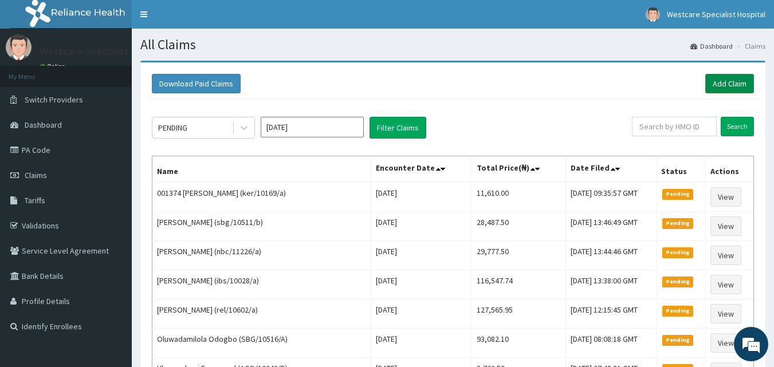
click at [731, 87] on link "Add Claim" at bounding box center [730, 83] width 49 height 19
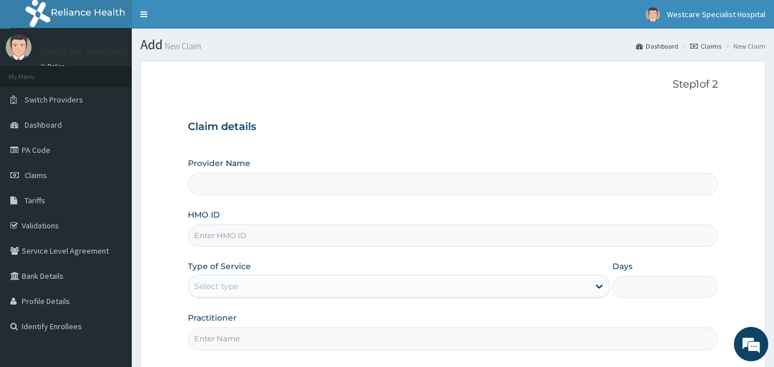
type input "WestCare Specialist Hospital"
click at [247, 240] on input "HMO ID" at bounding box center [453, 236] width 531 height 22
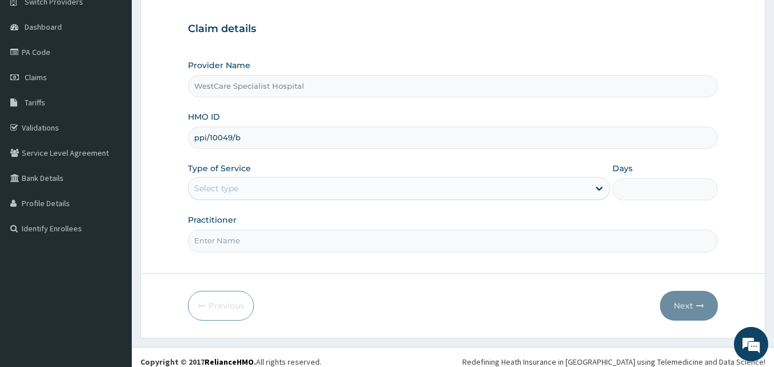
scroll to position [107, 0]
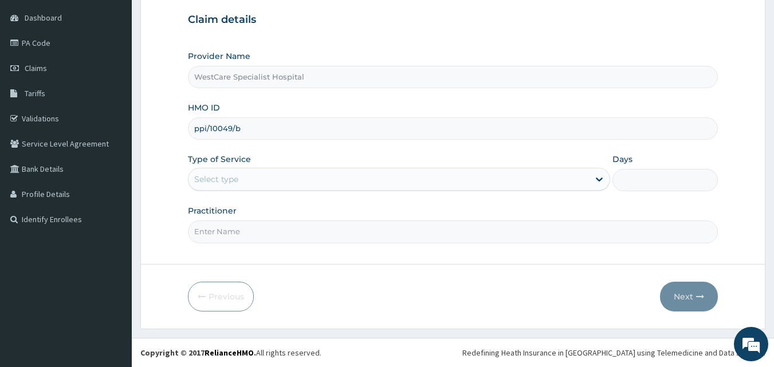
type input "ppi/10049/b"
click at [254, 171] on div "Select type" at bounding box center [389, 179] width 401 height 18
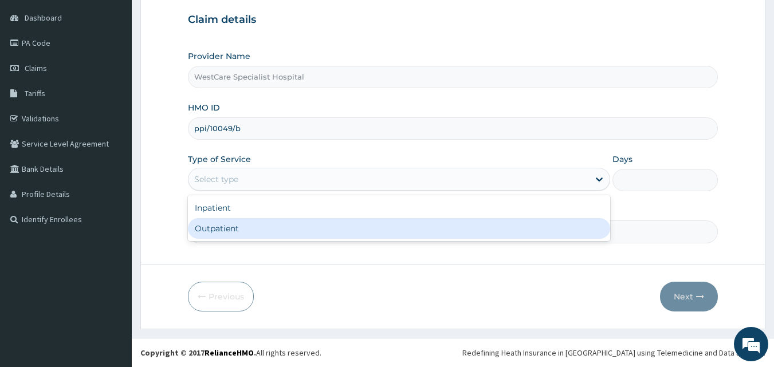
click at [222, 218] on div "Outpatient" at bounding box center [399, 228] width 422 height 21
type input "1"
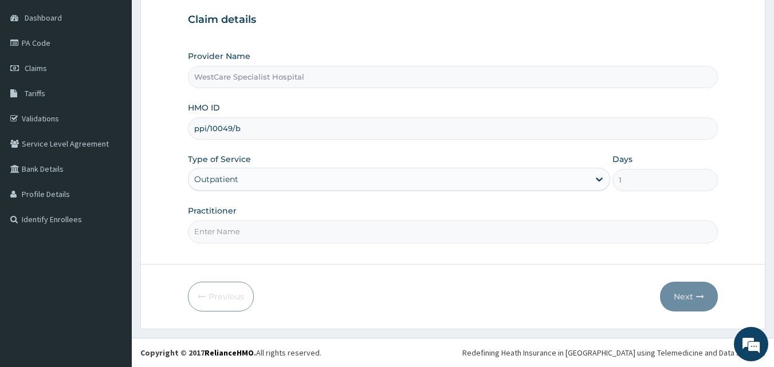
click at [224, 226] on input "Practitioner" at bounding box center [453, 232] width 531 height 22
type input "DR [PERSON_NAME]"
click at [676, 289] on button "Next" at bounding box center [689, 297] width 58 height 30
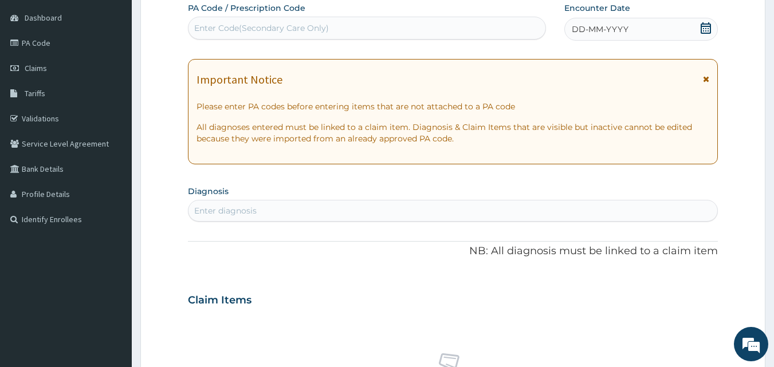
click at [308, 29] on div "Enter Code(Secondary Care Only)" at bounding box center [261, 27] width 135 height 11
type input "PA/22F21B"
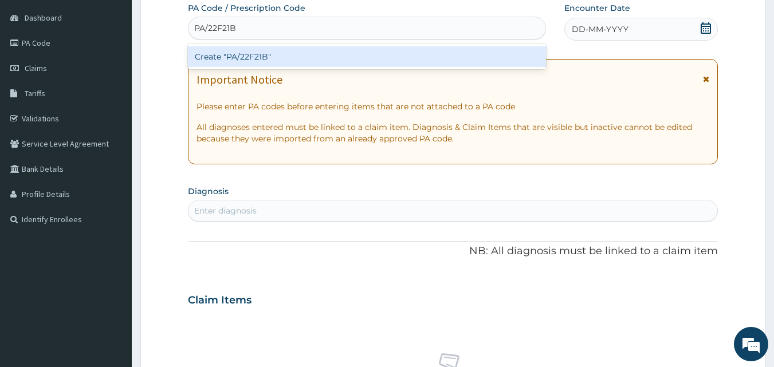
click at [295, 59] on div "Create "PA/22F21B"" at bounding box center [367, 56] width 359 height 21
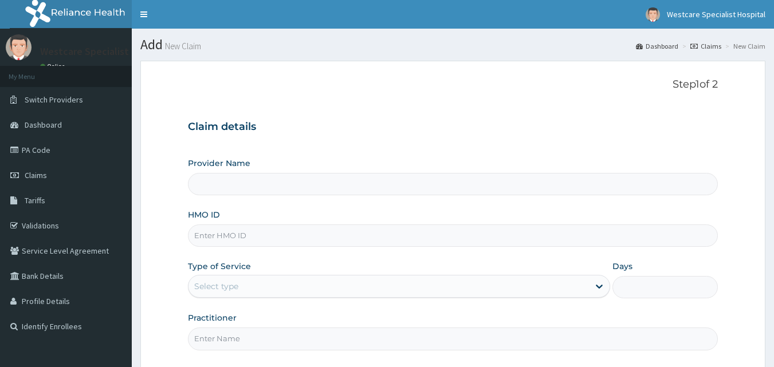
type input "WestCare Specialist Hospital"
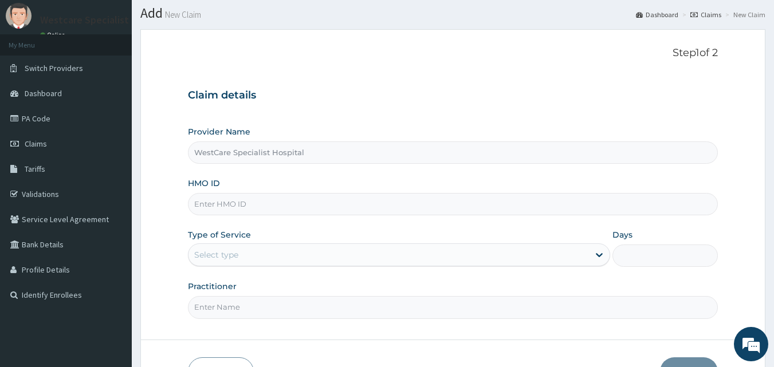
scroll to position [57, 0]
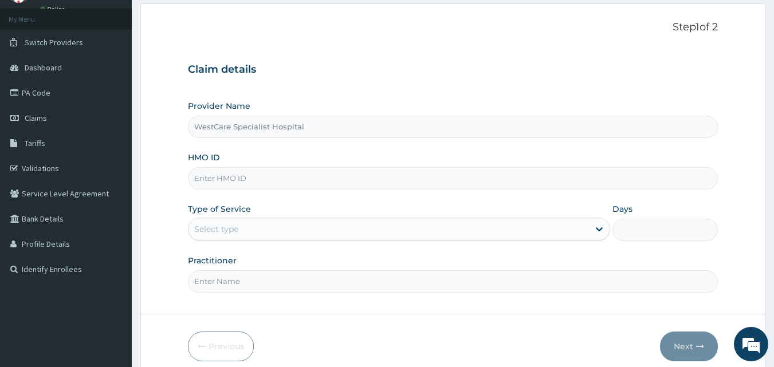
click at [260, 176] on input "HMO ID" at bounding box center [453, 178] width 531 height 22
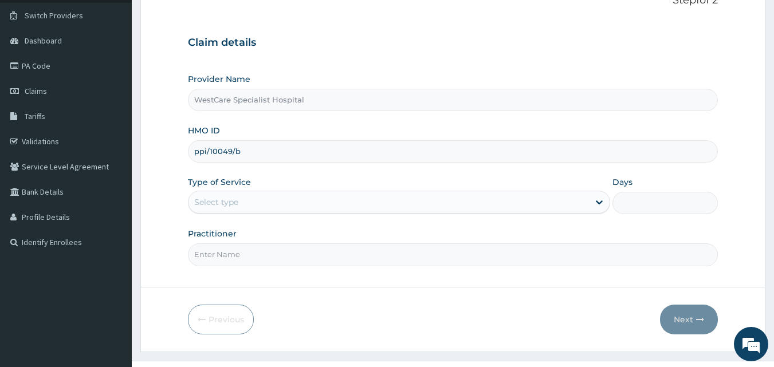
scroll to position [107, 0]
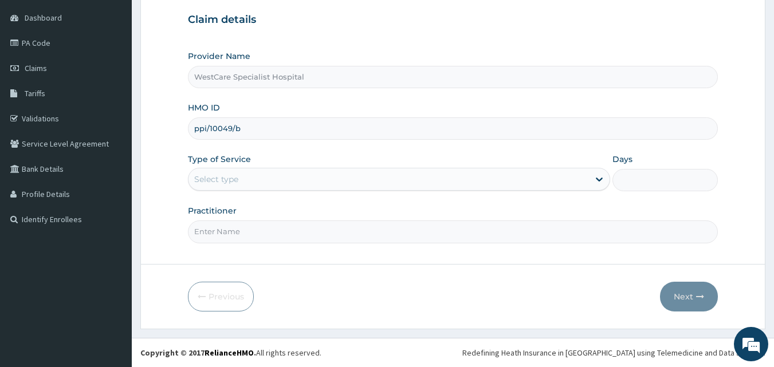
type input "ppi/10049/b"
click at [238, 178] on div "Select type" at bounding box center [216, 179] width 44 height 11
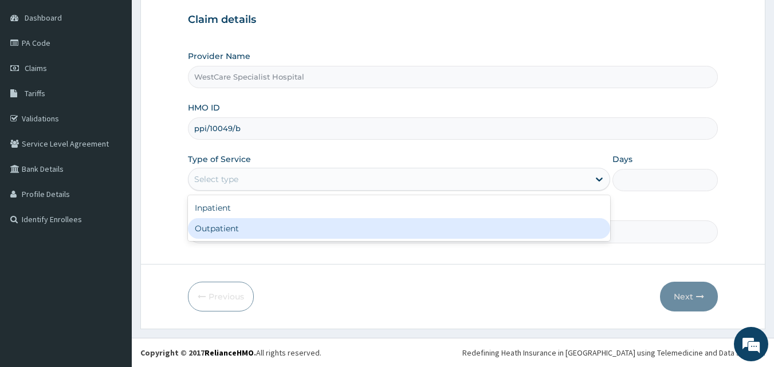
click at [244, 228] on div "Outpatient" at bounding box center [399, 228] width 422 height 21
type input "1"
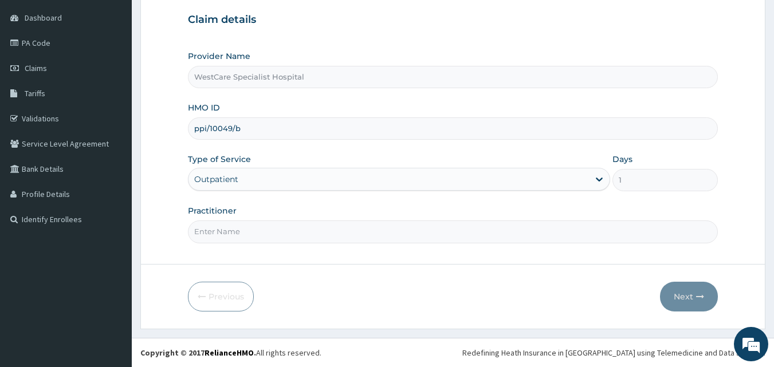
click at [239, 234] on input "Practitioner" at bounding box center [453, 232] width 531 height 22
type input "DR [PERSON_NAME]"
click at [682, 302] on button "Next" at bounding box center [689, 297] width 58 height 30
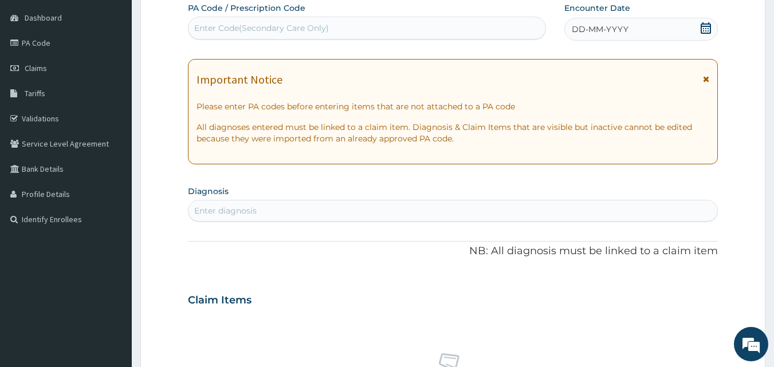
scroll to position [50, 0]
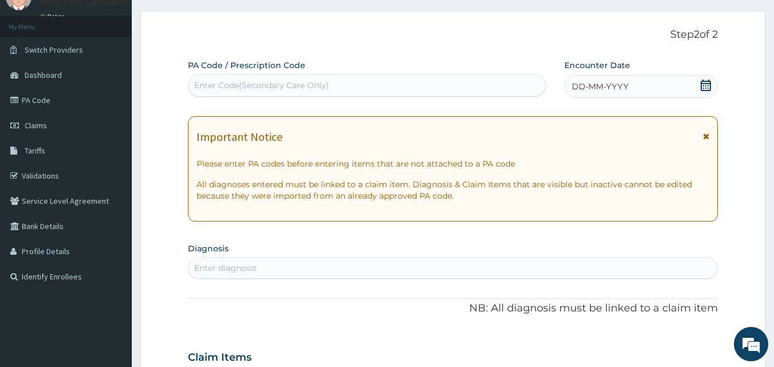
click at [507, 89] on div "Enter Code(Secondary Care Only)" at bounding box center [368, 85] width 358 height 18
type input "PA/22F21B"
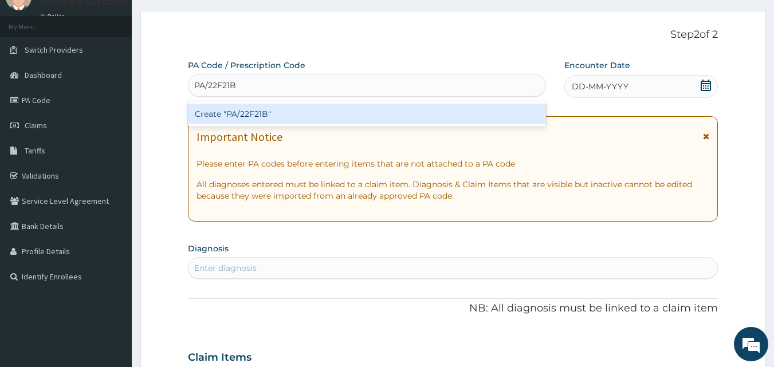
click at [287, 109] on div "Create "PA/22F21B"" at bounding box center [367, 114] width 359 height 21
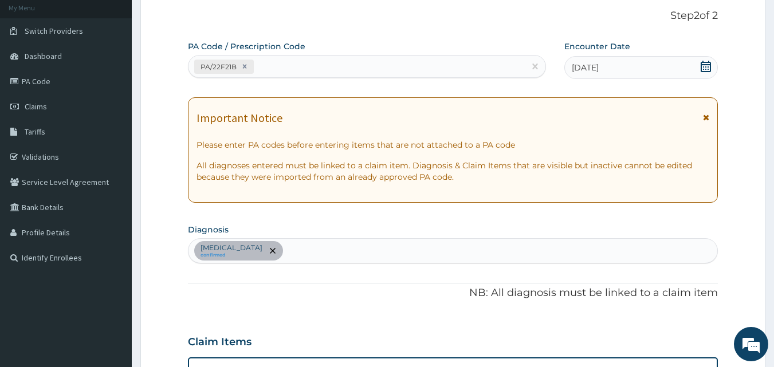
scroll to position [68, 0]
click at [280, 73] on div "PA/22F21B" at bounding box center [357, 67] width 337 height 19
type input "PA/3FB869"
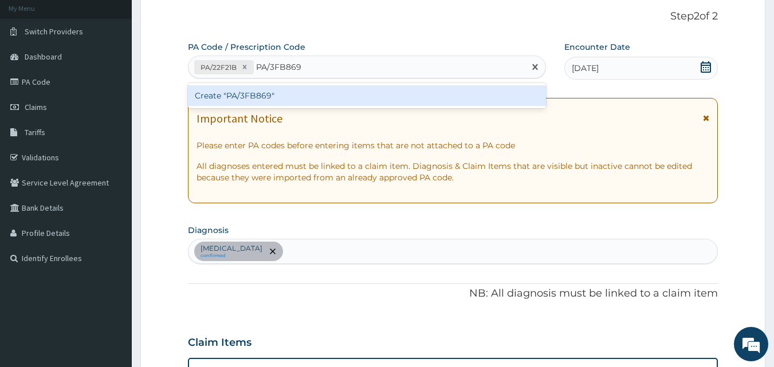
click at [275, 101] on div "Create "PA/3FB869"" at bounding box center [367, 95] width 359 height 21
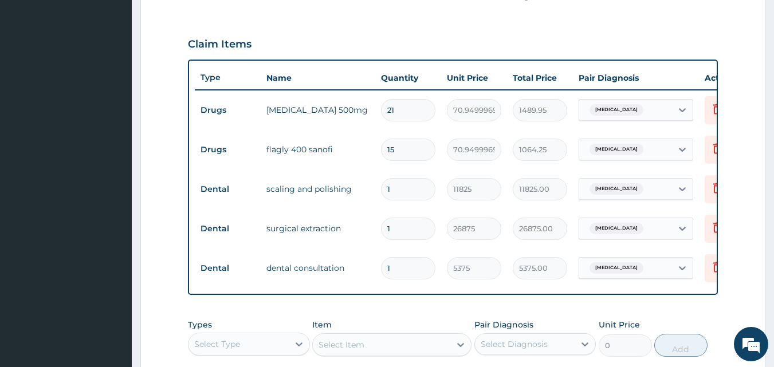
scroll to position [394, 0]
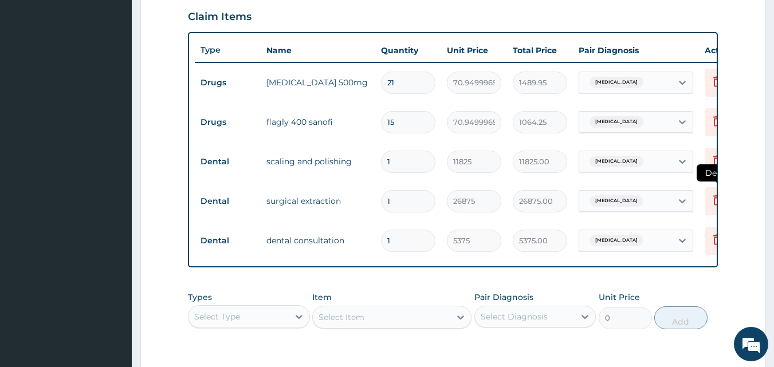
click at [714, 203] on icon at bounding box center [718, 200] width 14 height 14
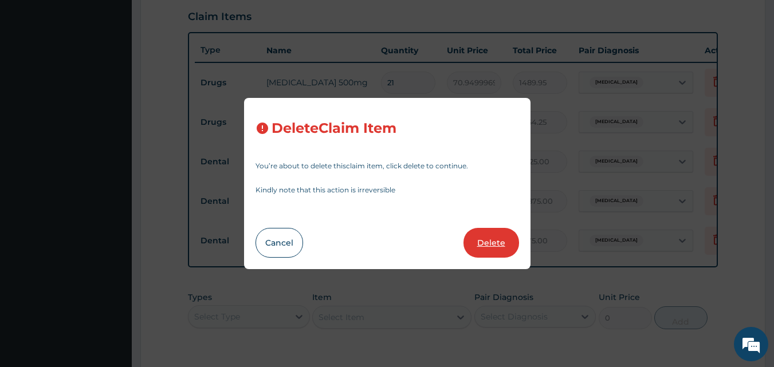
click at [504, 249] on button "Delete" at bounding box center [492, 243] width 56 height 30
type input "5375"
type input "5375.00"
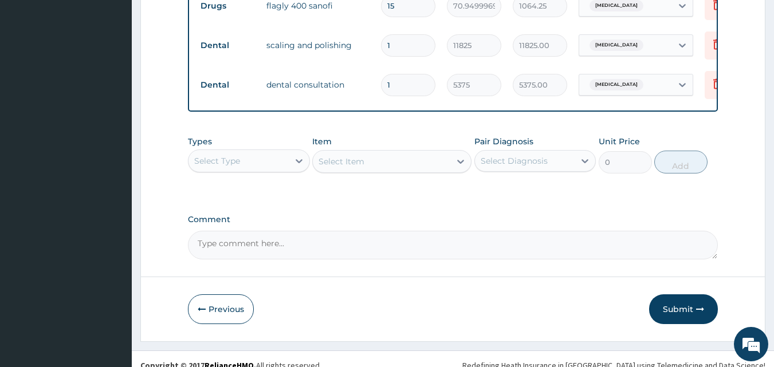
scroll to position [532, 0]
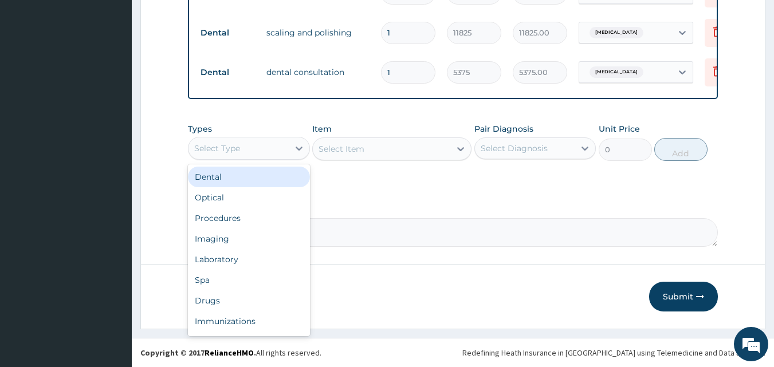
click at [237, 141] on div "Select Type" at bounding box center [239, 148] width 100 height 18
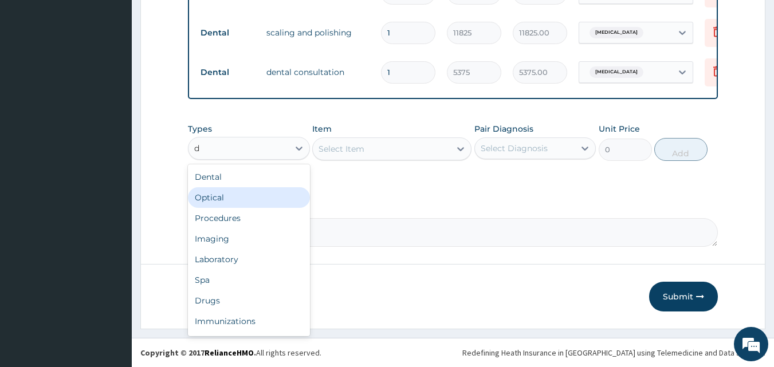
type input "dr"
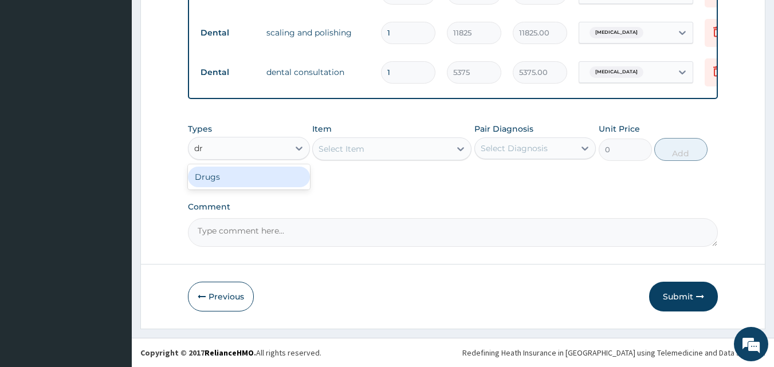
click at [232, 167] on div "Drugs" at bounding box center [249, 177] width 122 height 21
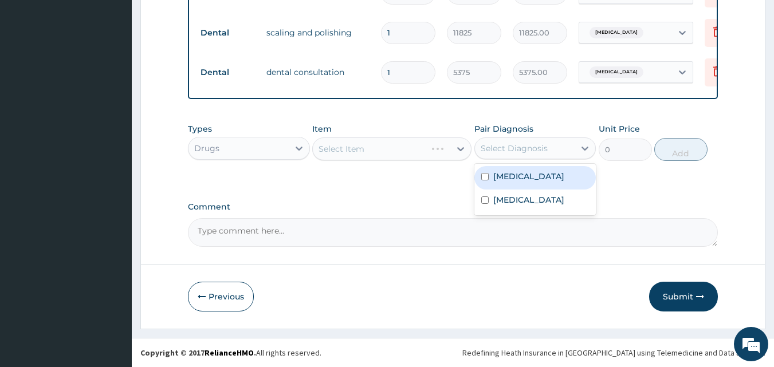
click at [537, 146] on div "Select Diagnosis" at bounding box center [514, 148] width 67 height 11
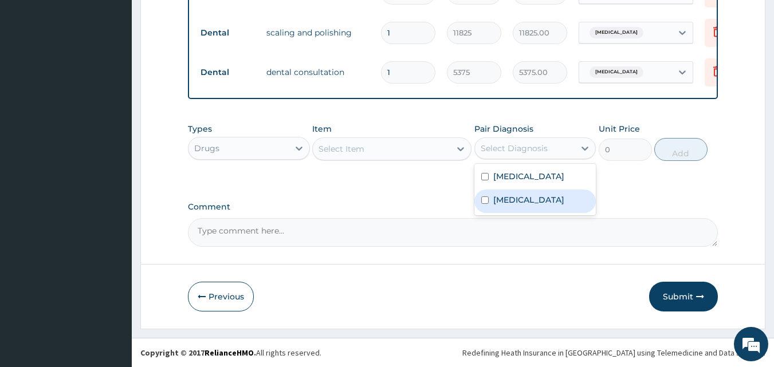
click at [540, 195] on div "Toothache" at bounding box center [536, 202] width 122 height 24
checkbox input "true"
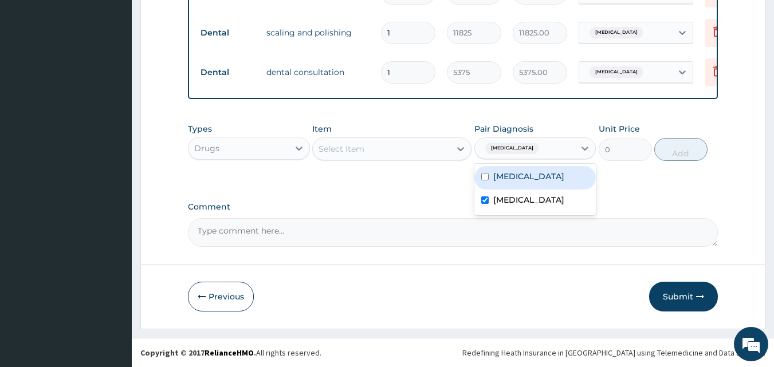
click at [539, 176] on label "Chronic gingivitis" at bounding box center [529, 176] width 71 height 11
checkbox input "true"
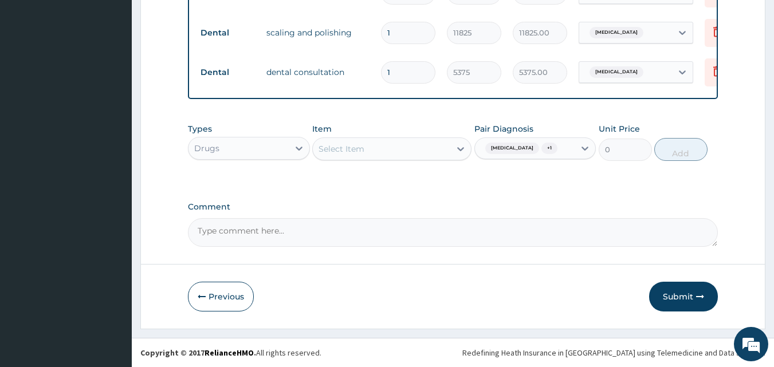
click at [417, 170] on div "Types Drugs Item Select Item Pair Diagnosis Toothache + 1 Unit Price 0 Add" at bounding box center [453, 151] width 531 height 66
click at [406, 146] on div "Select Item" at bounding box center [382, 149] width 138 height 18
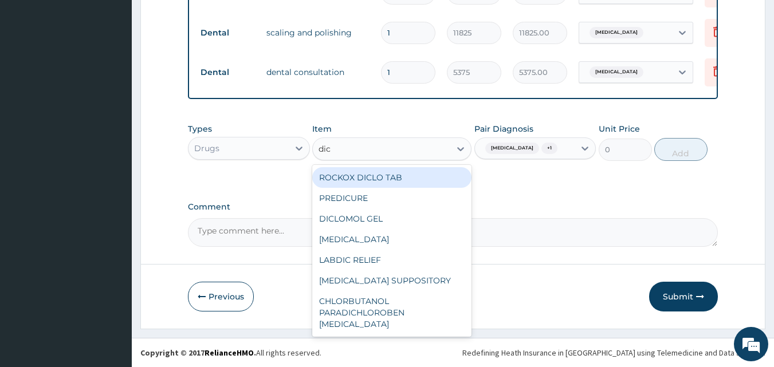
type input "dicl"
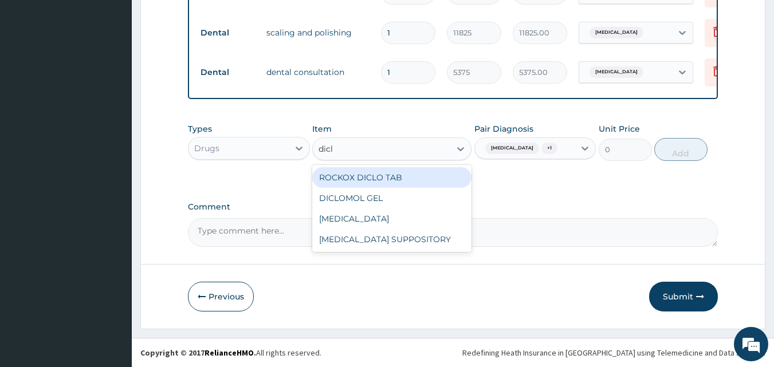
drag, startPoint x: 406, startPoint y: 174, endPoint x: 395, endPoint y: 169, distance: 12.6
click at [405, 174] on div "ROCKOX DICLO TAB" at bounding box center [391, 177] width 159 height 21
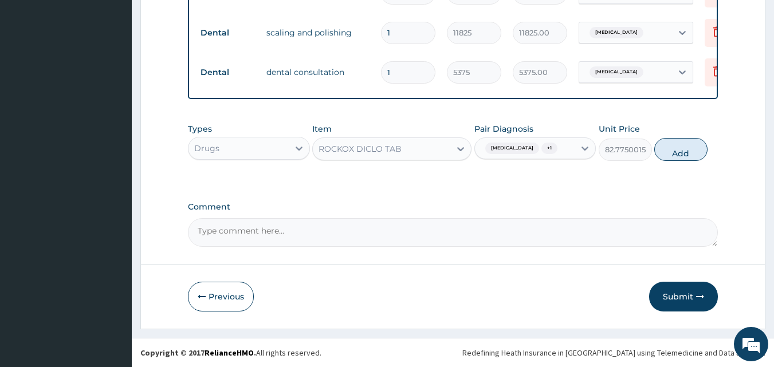
click at [680, 158] on button "Add" at bounding box center [681, 149] width 53 height 23
type input "0"
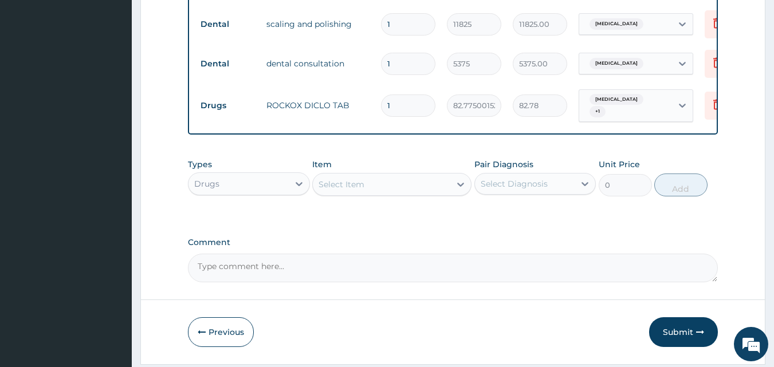
type input "10"
type input "827.75"
type input "10"
click at [694, 344] on button "Submit" at bounding box center [683, 333] width 69 height 30
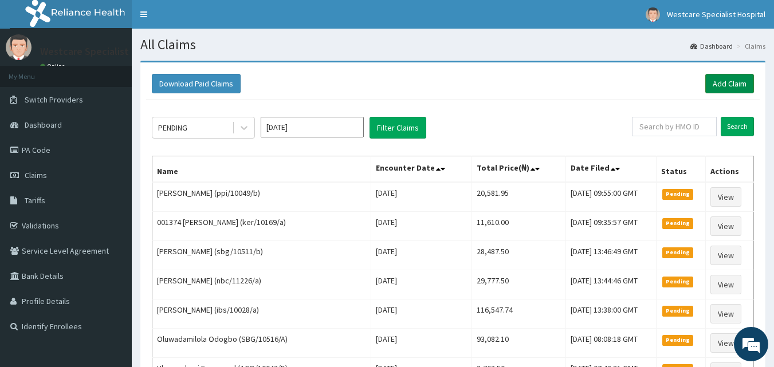
click at [720, 91] on link "Add Claim" at bounding box center [730, 83] width 49 height 19
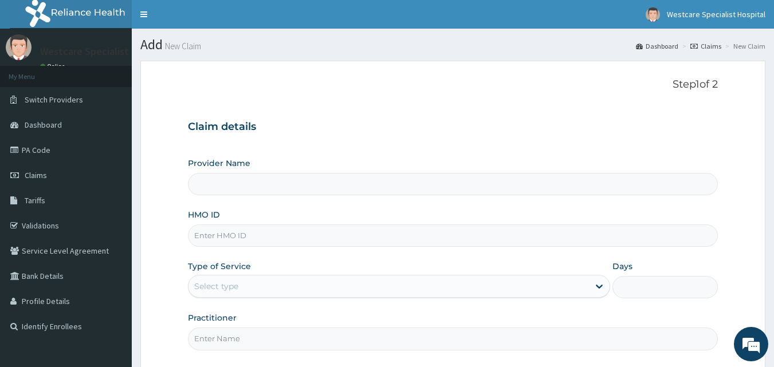
type input "WestCare Specialist Hospital"
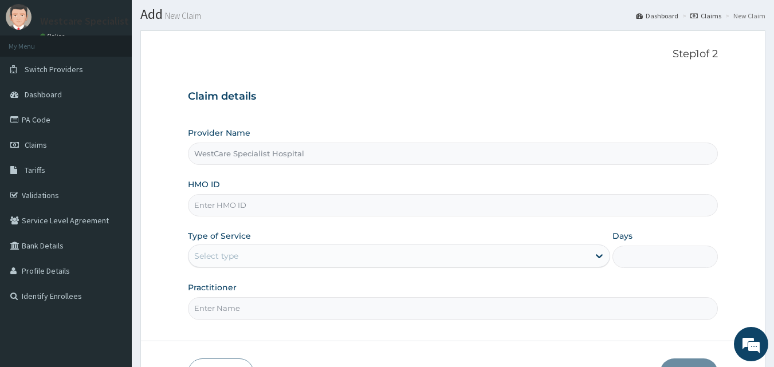
scroll to position [57, 0]
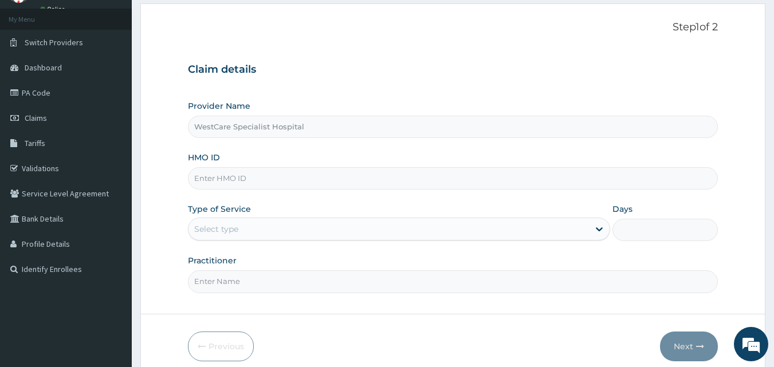
click at [440, 183] on input "HMO ID" at bounding box center [453, 178] width 531 height 22
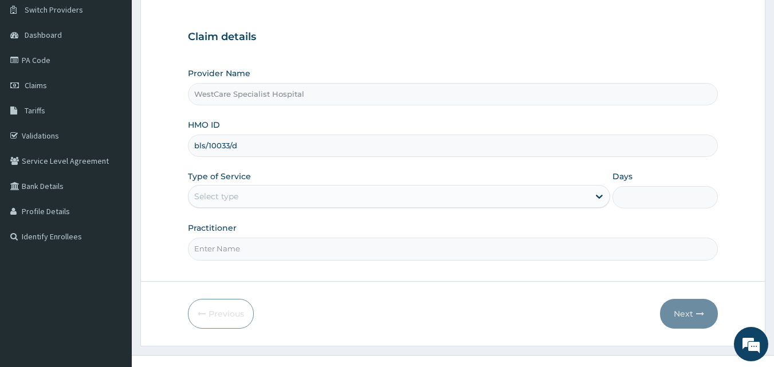
scroll to position [107, 0]
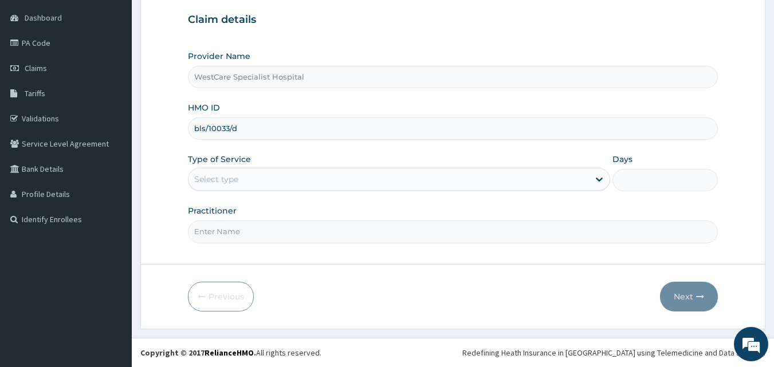
type input "bls/10033/d"
click at [220, 184] on div "Select type" at bounding box center [216, 179] width 44 height 11
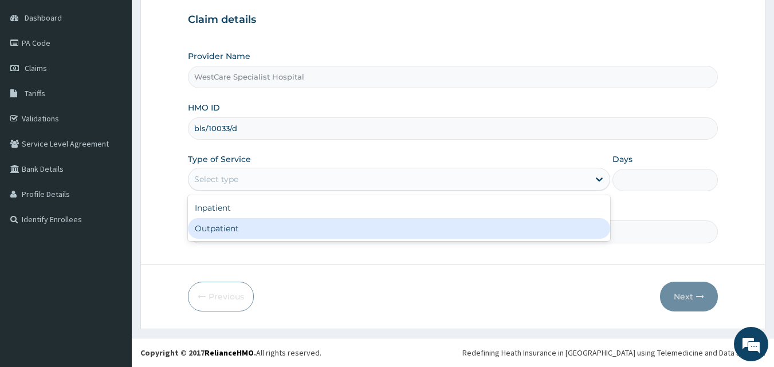
click at [224, 229] on div "Outpatient" at bounding box center [399, 228] width 422 height 21
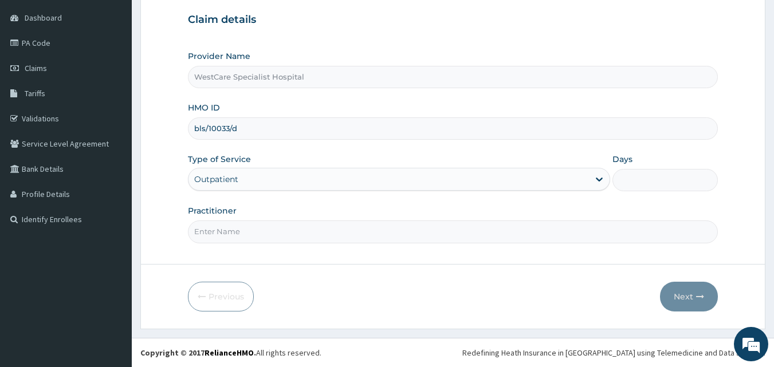
type input "1"
drag, startPoint x: 226, startPoint y: 232, endPoint x: 226, endPoint y: 224, distance: 8.6
click at [226, 232] on input "Practitioner" at bounding box center [453, 232] width 531 height 22
type input "DR [PERSON_NAME]"
click at [702, 300] on button "Next" at bounding box center [689, 297] width 58 height 30
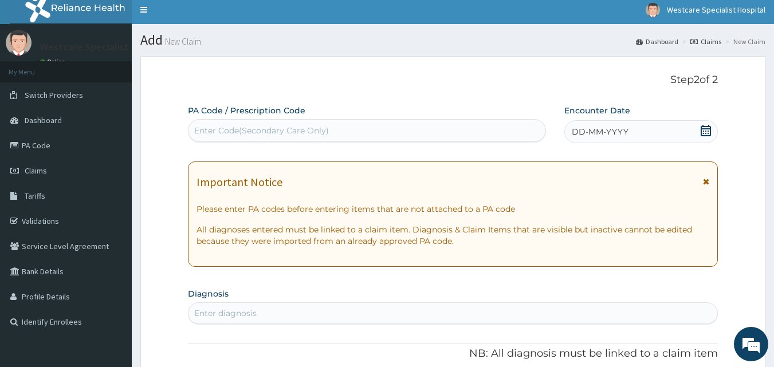
scroll to position [0, 0]
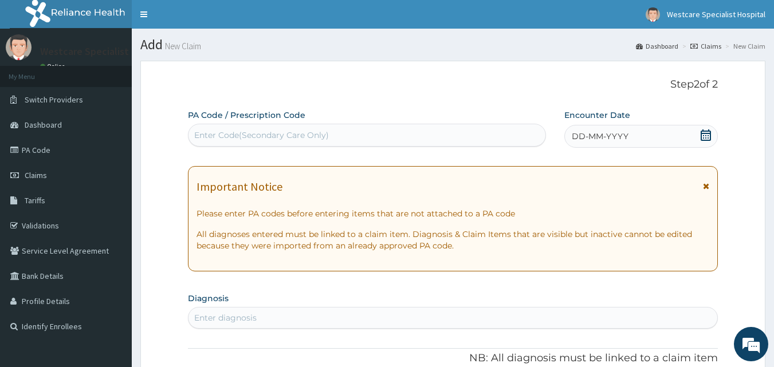
click at [415, 134] on div "Enter Code(Secondary Care Only)" at bounding box center [368, 135] width 358 height 18
click at [578, 134] on span "DD-MM-YYYY" at bounding box center [600, 136] width 57 height 11
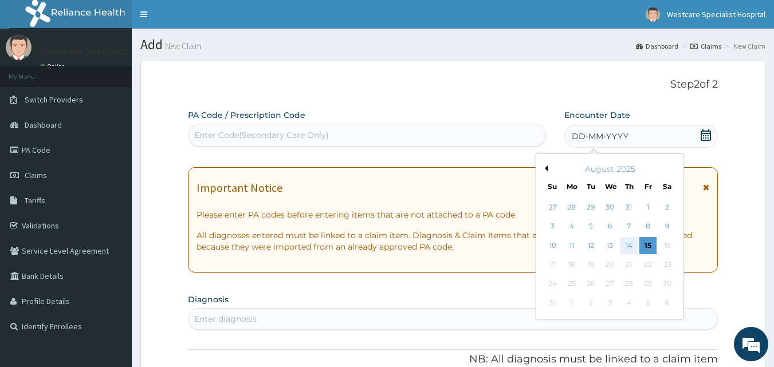
click at [632, 245] on div "14" at bounding box center [629, 245] width 17 height 17
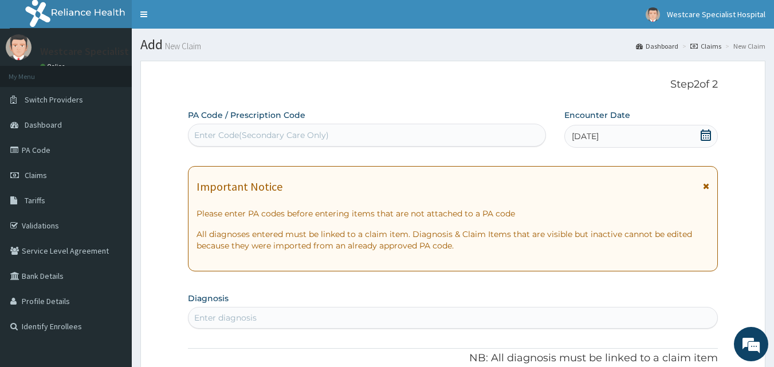
click at [288, 130] on div "Enter Code(Secondary Care Only)" at bounding box center [261, 135] width 135 height 11
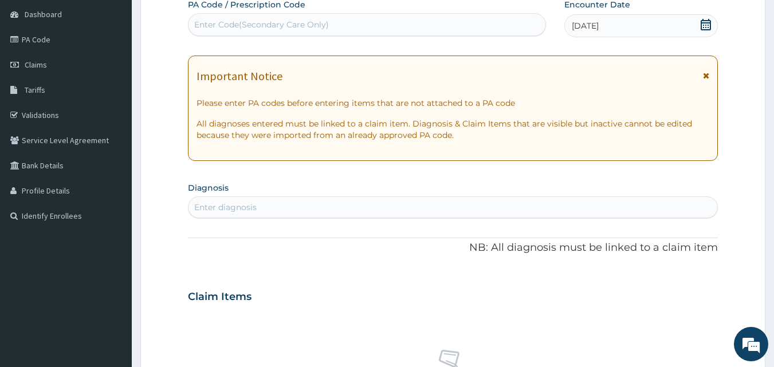
scroll to position [115, 0]
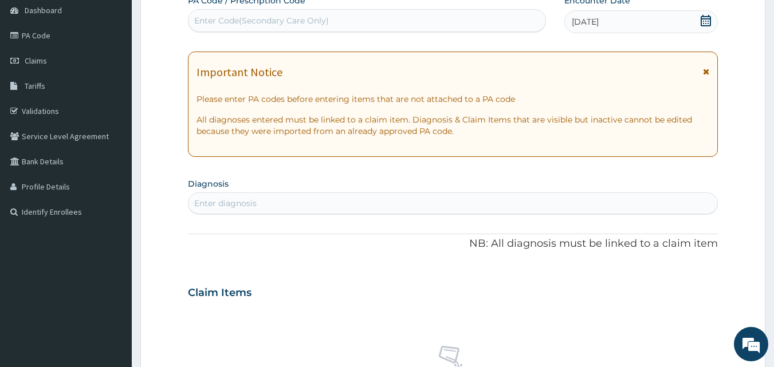
click at [377, 199] on div "Enter diagnosis" at bounding box center [454, 203] width 530 height 18
type input "[MEDICAL_DATA]"
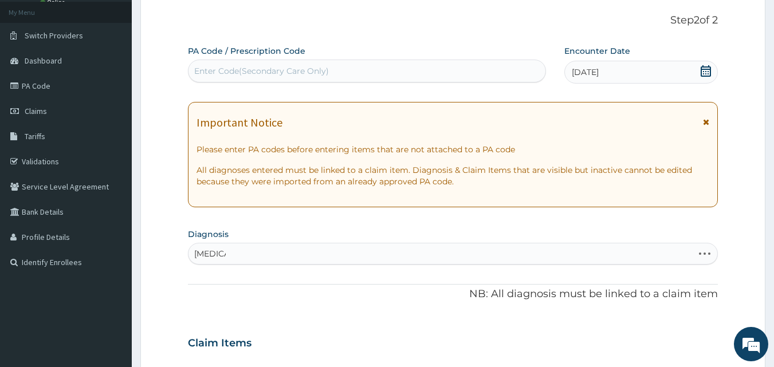
scroll to position [57, 0]
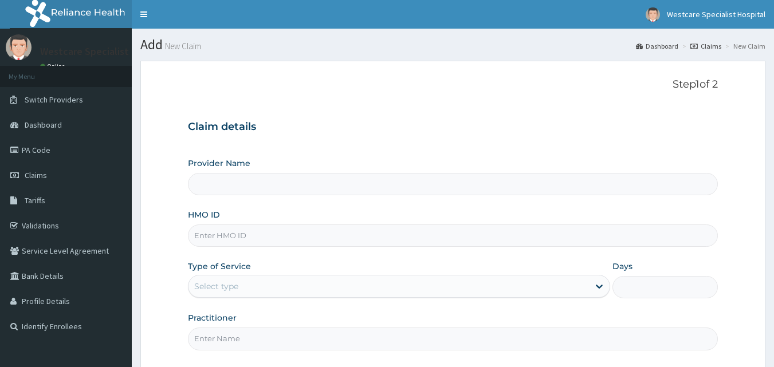
type input "WestCare Specialist Hospital"
click at [238, 234] on input "HMO ID" at bounding box center [453, 236] width 531 height 22
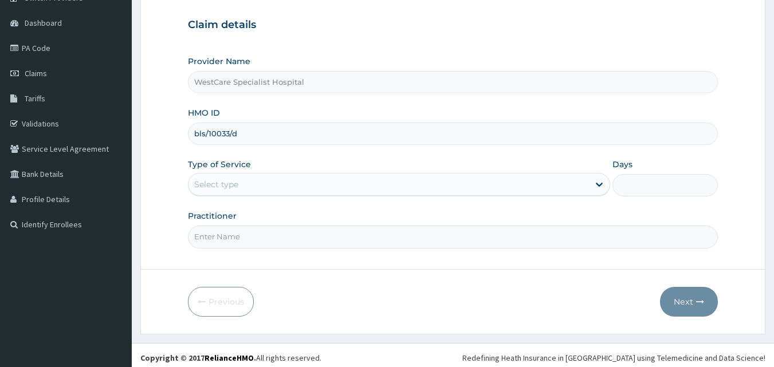
scroll to position [107, 0]
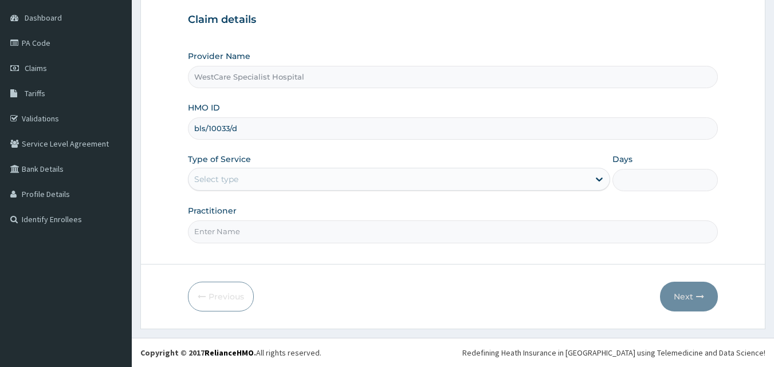
type input "bls/10033/d"
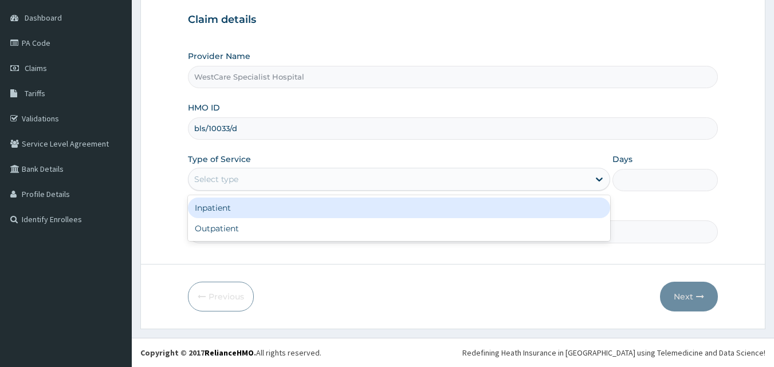
click at [269, 188] on div "Select type" at bounding box center [389, 179] width 401 height 18
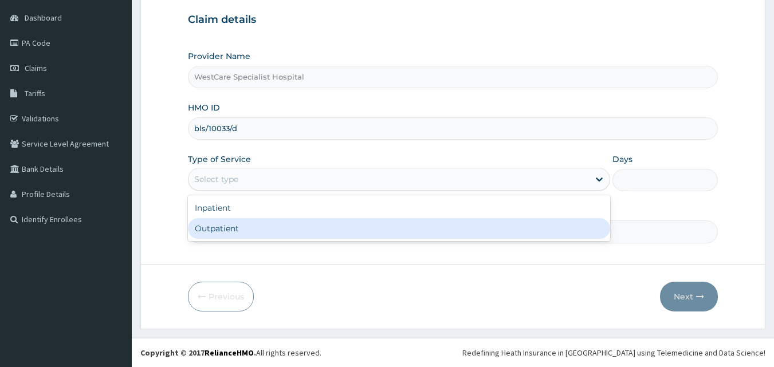
click at [249, 229] on div "Outpatient" at bounding box center [399, 228] width 422 height 21
type input "1"
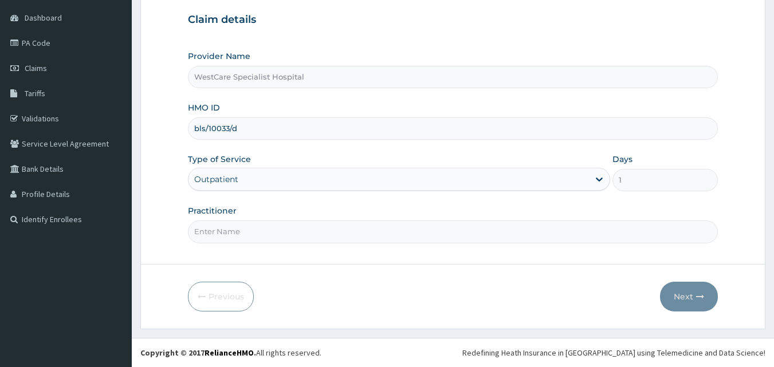
click at [249, 229] on input "Practitioner" at bounding box center [453, 232] width 531 height 22
type input "DR [PERSON_NAME]"
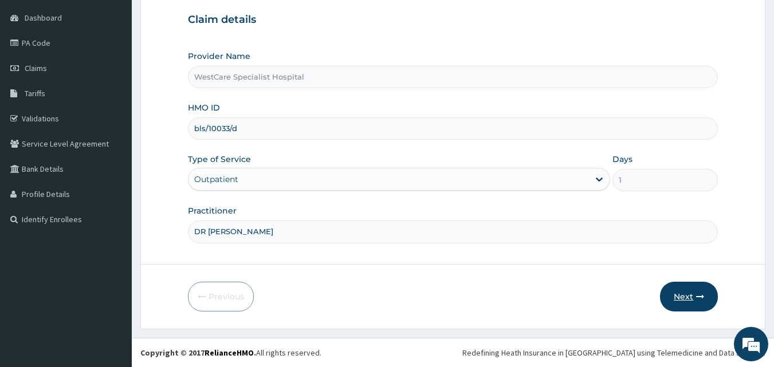
click at [693, 295] on button "Next" at bounding box center [689, 297] width 58 height 30
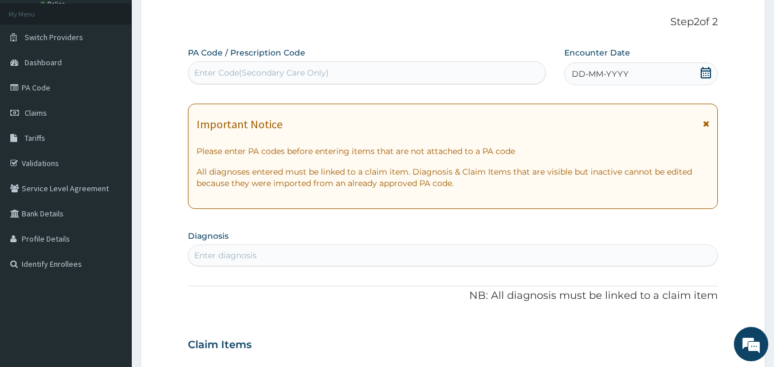
scroll to position [50, 0]
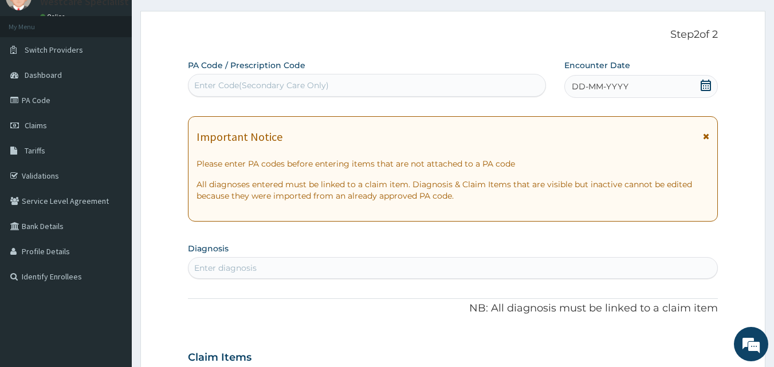
click at [578, 75] on div "DD-MM-YYYY" at bounding box center [642, 86] width 154 height 23
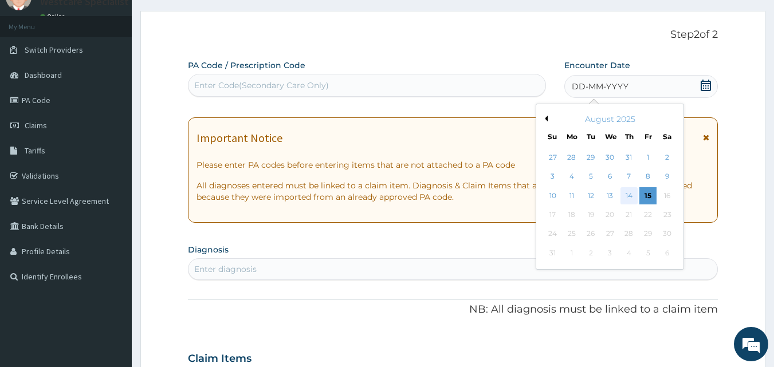
click at [622, 195] on div "14" at bounding box center [629, 195] width 17 height 17
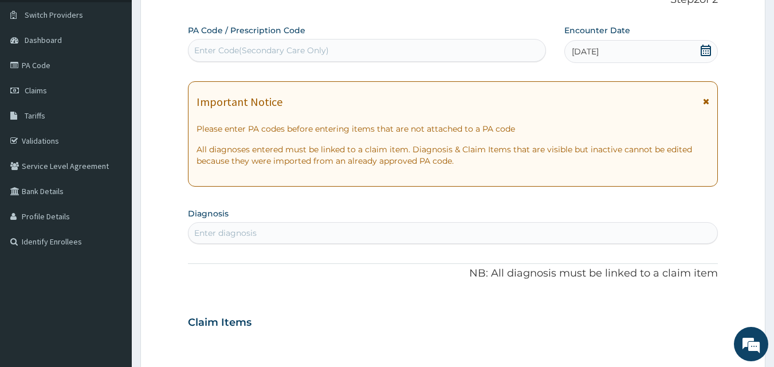
scroll to position [222, 0]
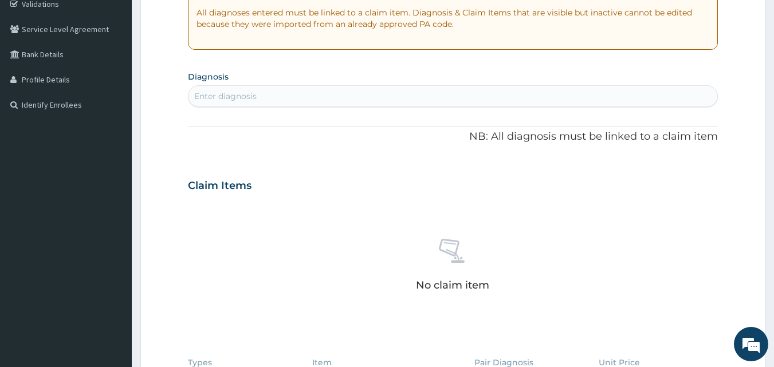
click at [513, 104] on div "Enter diagnosis" at bounding box center [454, 96] width 530 height 18
type input "[MEDICAL_DATA]"
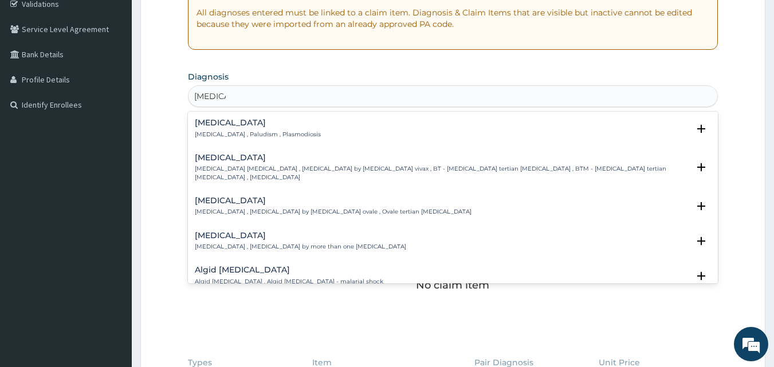
click at [214, 123] on h4 "[MEDICAL_DATA]" at bounding box center [258, 123] width 126 height 9
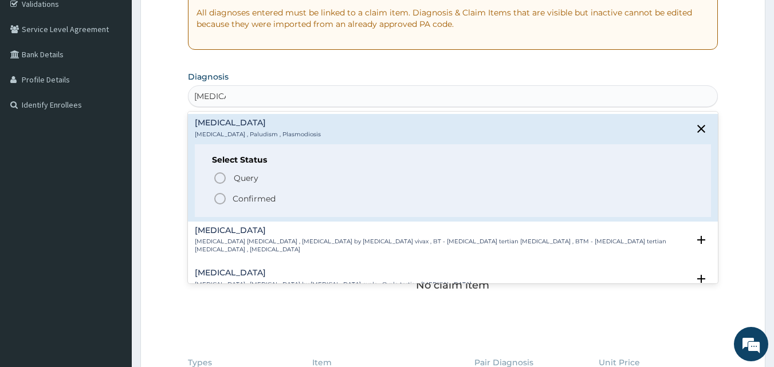
click at [221, 201] on icon "status option filled" at bounding box center [220, 199] width 14 height 14
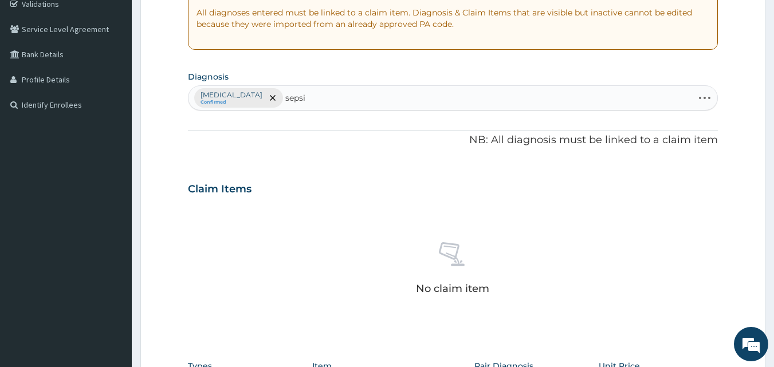
type input "[MEDICAL_DATA]"
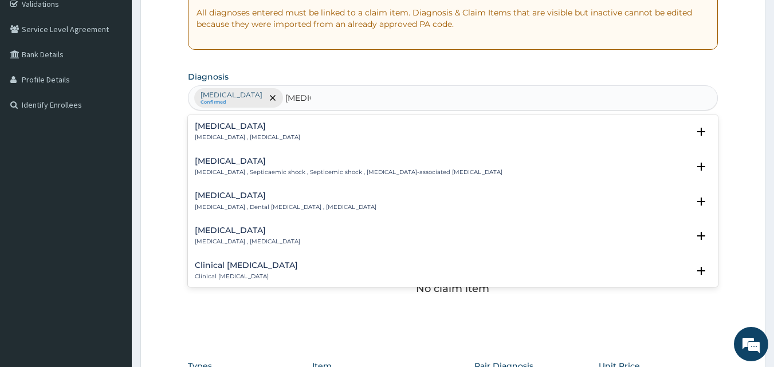
click at [221, 123] on h4 "[MEDICAL_DATA]" at bounding box center [247, 126] width 105 height 9
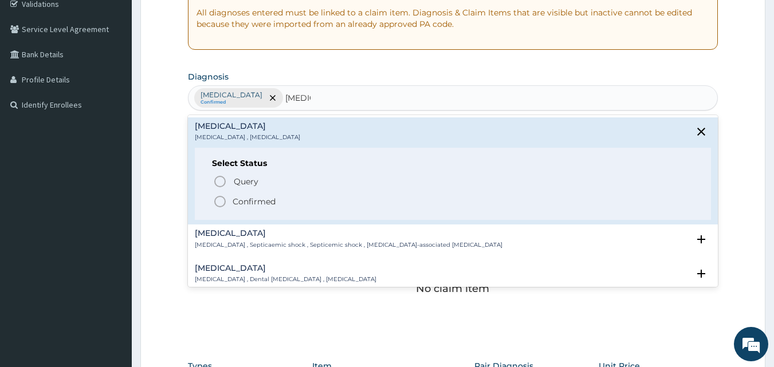
click at [217, 200] on icon "status option filled" at bounding box center [220, 202] width 14 height 14
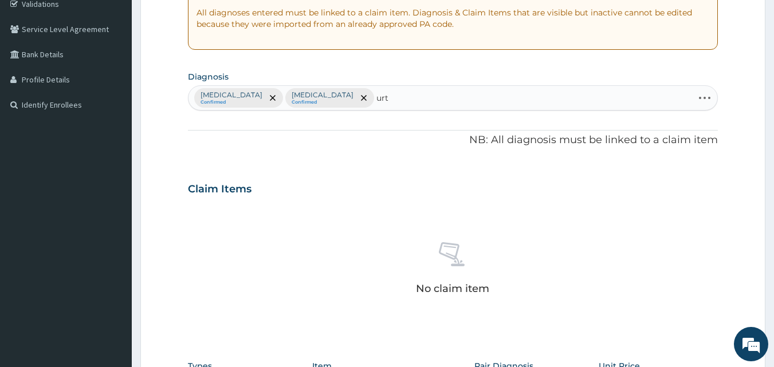
type input "urti"
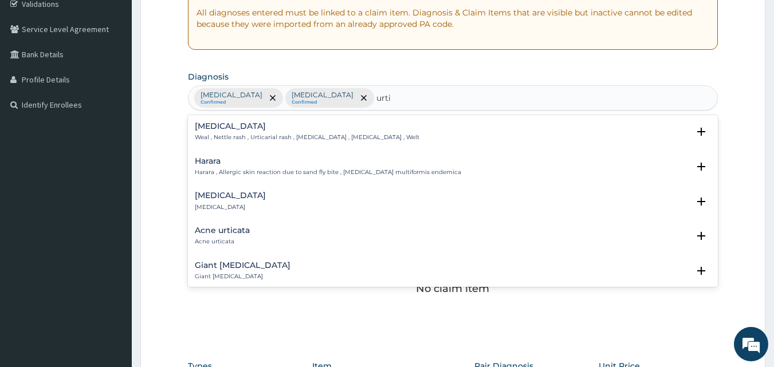
click at [208, 194] on h4 "[MEDICAL_DATA]" at bounding box center [230, 195] width 71 height 9
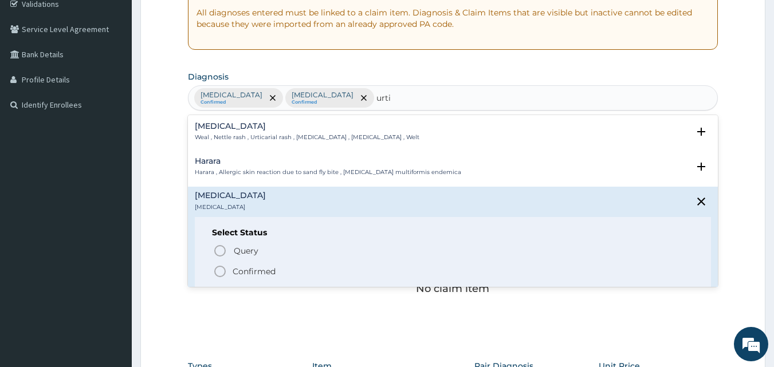
click at [220, 271] on icon "status option filled" at bounding box center [220, 272] width 14 height 14
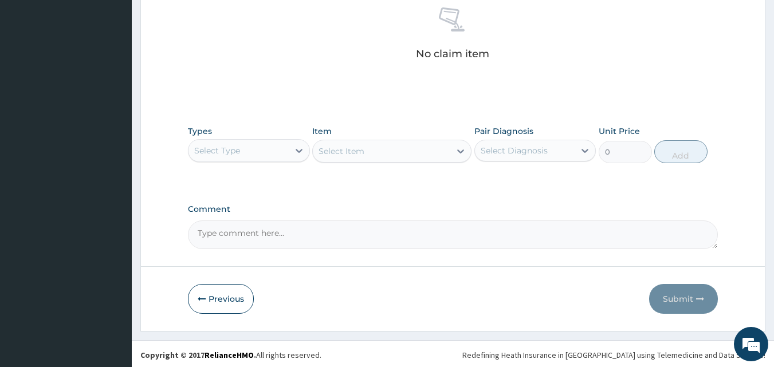
scroll to position [459, 0]
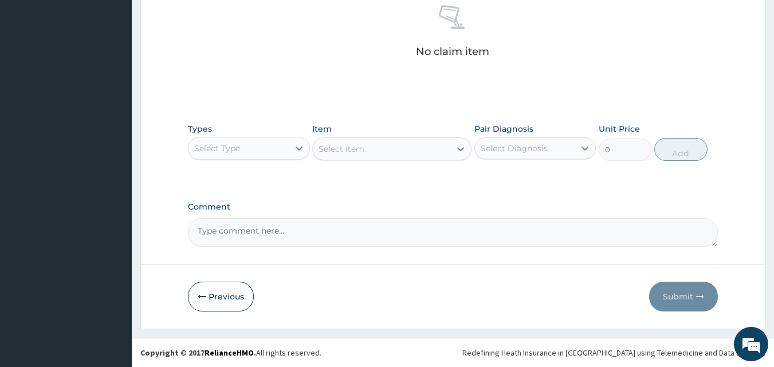
click at [247, 144] on div "Select Type" at bounding box center [239, 148] width 100 height 18
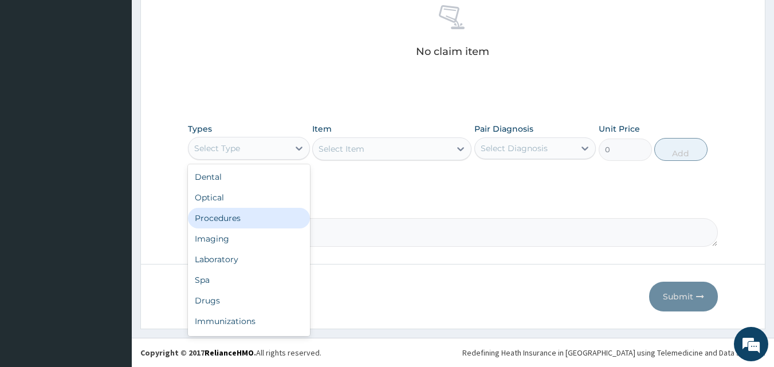
click at [208, 217] on div "Procedures" at bounding box center [249, 218] width 122 height 21
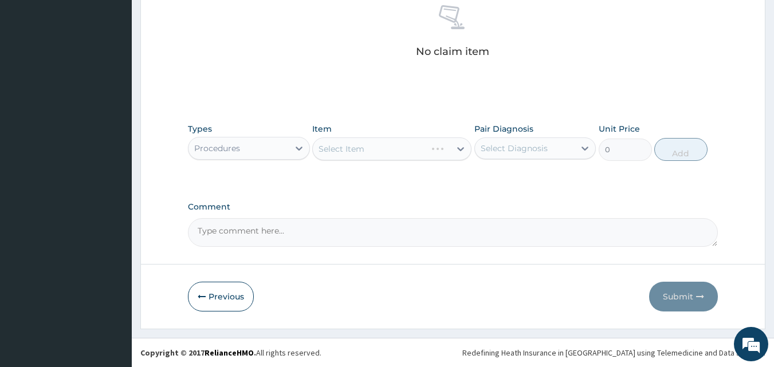
click at [380, 151] on div "Select Item" at bounding box center [382, 149] width 138 height 18
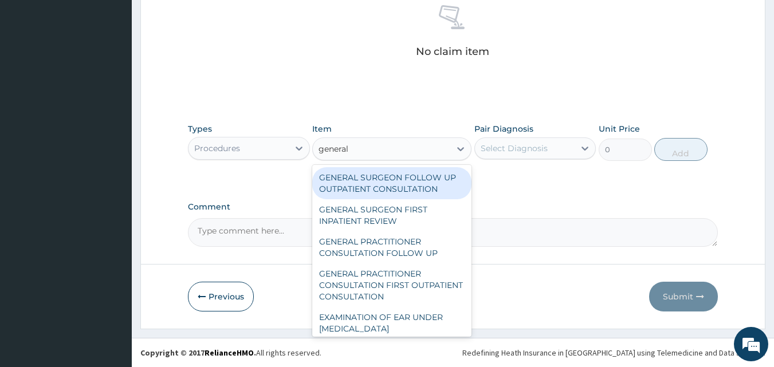
type input "general p"
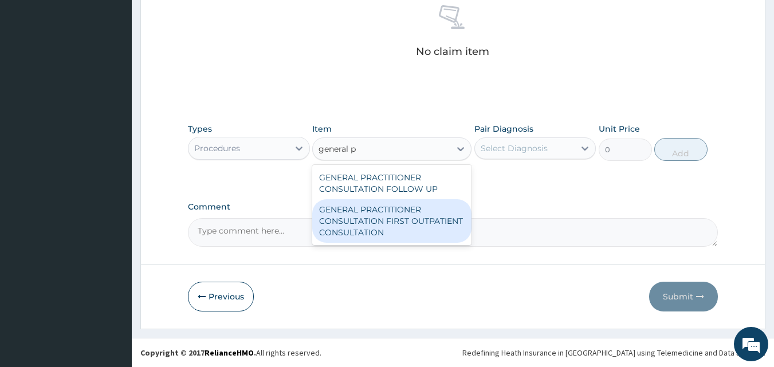
click at [385, 216] on div "GENERAL PRACTITIONER CONSULTATION FIRST OUTPATIENT CONSULTATION" at bounding box center [391, 221] width 159 height 44
type input "3547.5"
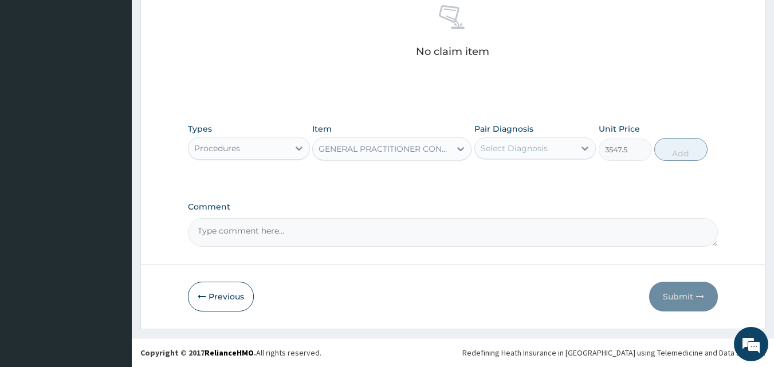
click at [522, 149] on div "Select Diagnosis" at bounding box center [514, 148] width 67 height 11
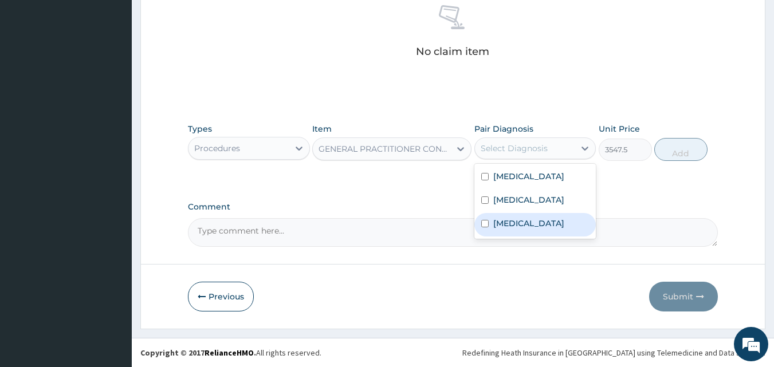
drag, startPoint x: 506, startPoint y: 229, endPoint x: 516, endPoint y: 203, distance: 28.0
click at [507, 228] on div "[MEDICAL_DATA]" at bounding box center [536, 225] width 122 height 24
checkbox input "true"
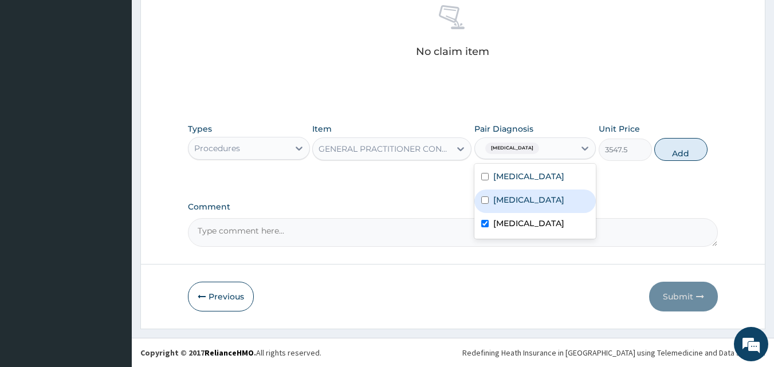
click at [516, 203] on label "[MEDICAL_DATA]" at bounding box center [529, 199] width 71 height 11
checkbox input "true"
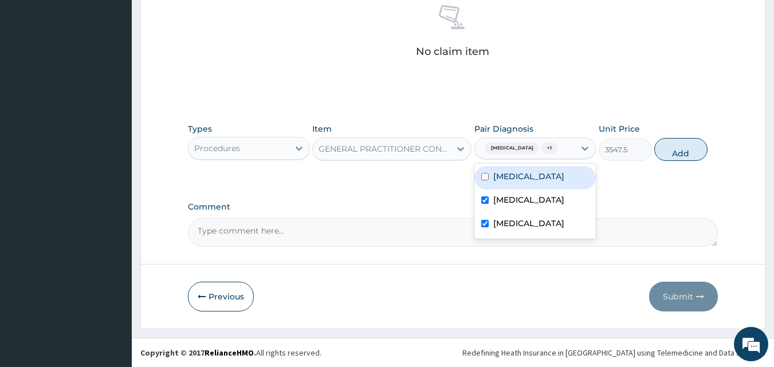
drag, startPoint x: 524, startPoint y: 181, endPoint x: 553, endPoint y: 178, distance: 28.9
click at [525, 181] on div "[MEDICAL_DATA]" at bounding box center [536, 178] width 122 height 24
checkbox input "true"
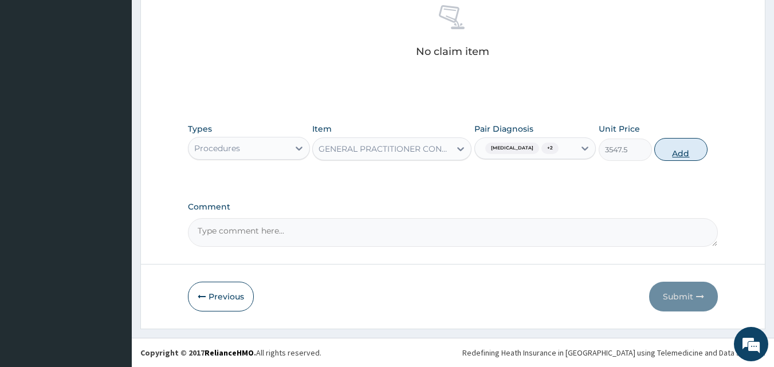
click at [678, 151] on button "Add" at bounding box center [681, 149] width 53 height 23
type input "0"
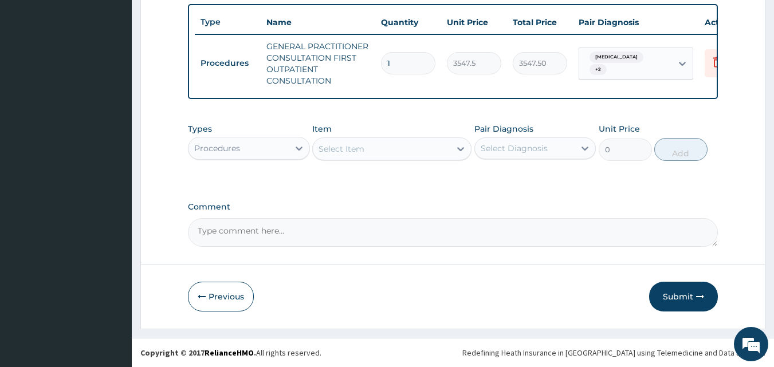
scroll to position [431, 0]
click at [263, 150] on div "Procedures" at bounding box center [239, 148] width 100 height 18
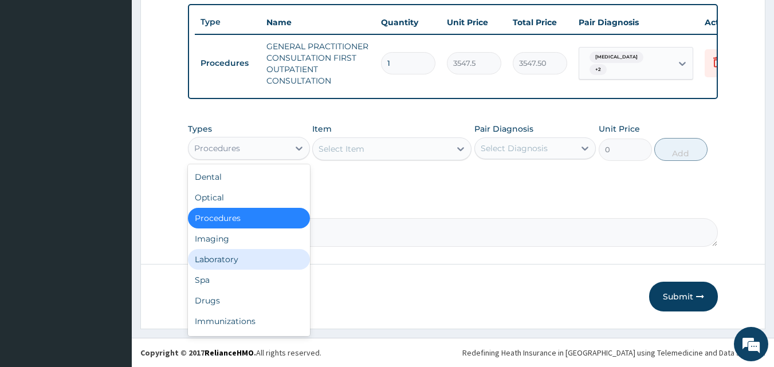
click at [224, 257] on div "Laboratory" at bounding box center [249, 259] width 122 height 21
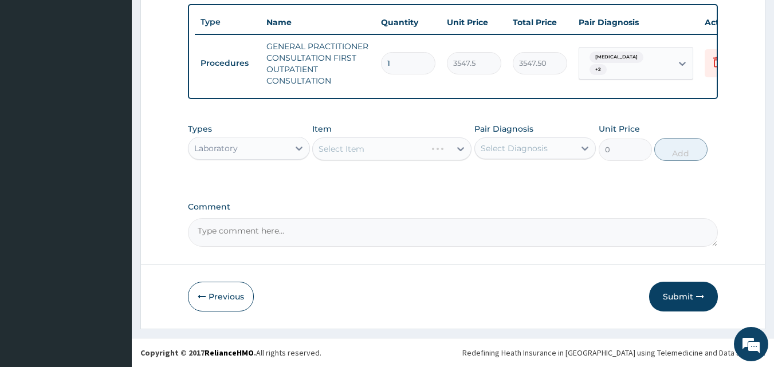
click at [382, 142] on div "Select Item" at bounding box center [382, 149] width 138 height 18
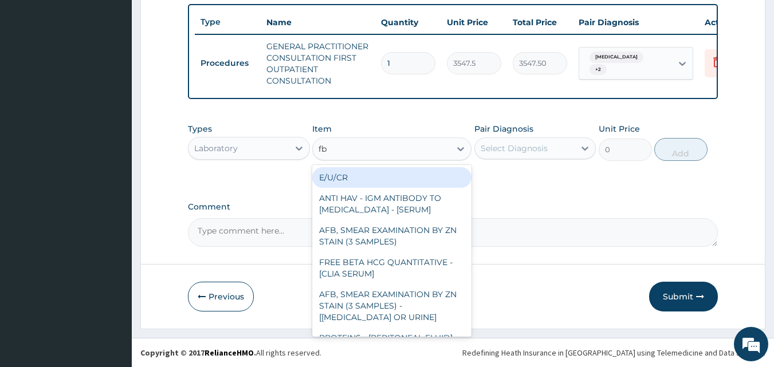
type input "fbc"
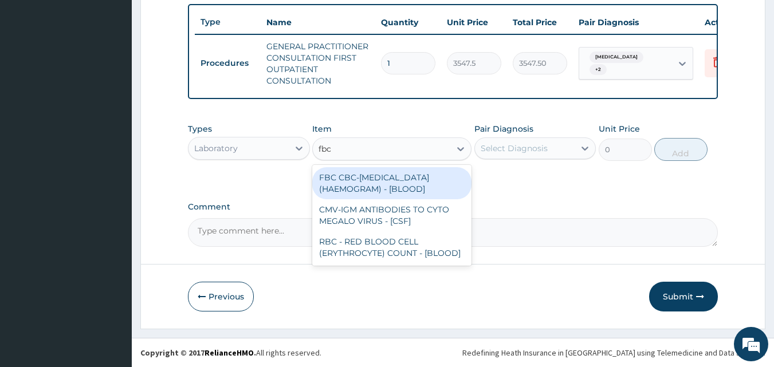
click at [390, 179] on div "FBC CBC-COMPLETE BLOOD COUNT (HAEMOGRAM) - [BLOOD]" at bounding box center [391, 183] width 159 height 32
type input "4300"
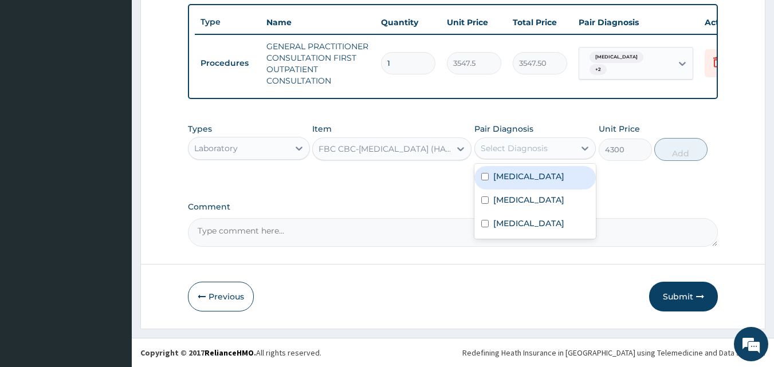
click at [515, 146] on div "Select Diagnosis" at bounding box center [514, 148] width 67 height 11
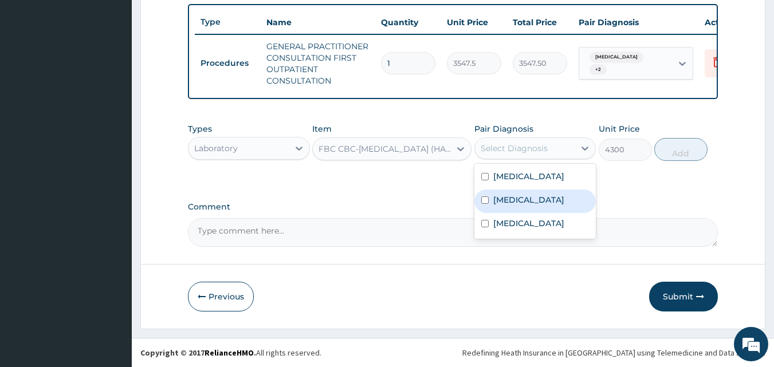
click at [518, 203] on label "Sepsis" at bounding box center [529, 199] width 71 height 11
checkbox input "true"
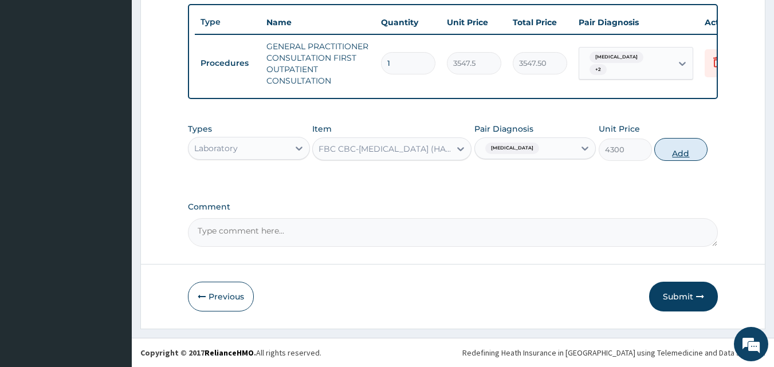
click at [676, 149] on button "Add" at bounding box center [681, 149] width 53 height 23
type input "0"
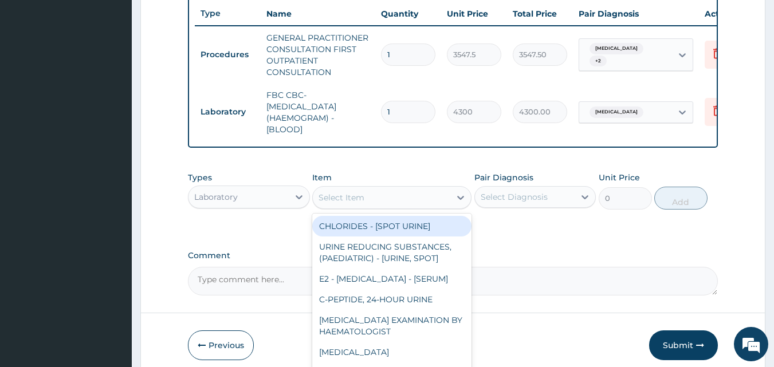
click at [371, 206] on div "Select Item" at bounding box center [382, 198] width 138 height 18
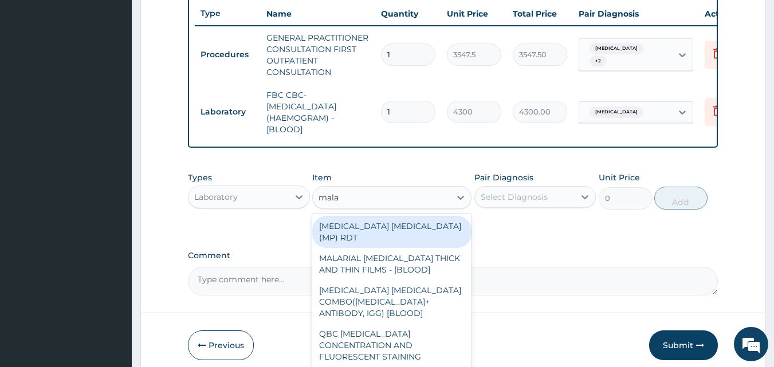
type input "malar"
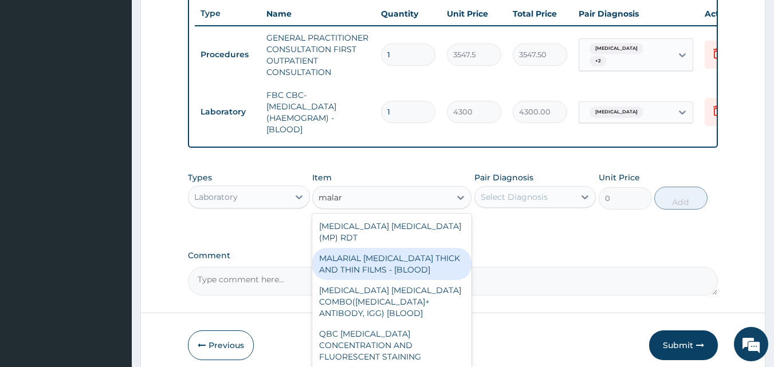
click at [376, 264] on div "MALARIAL PARASITE THICK AND THIN FILMS - [BLOOD]" at bounding box center [391, 264] width 159 height 32
type input "1612.5"
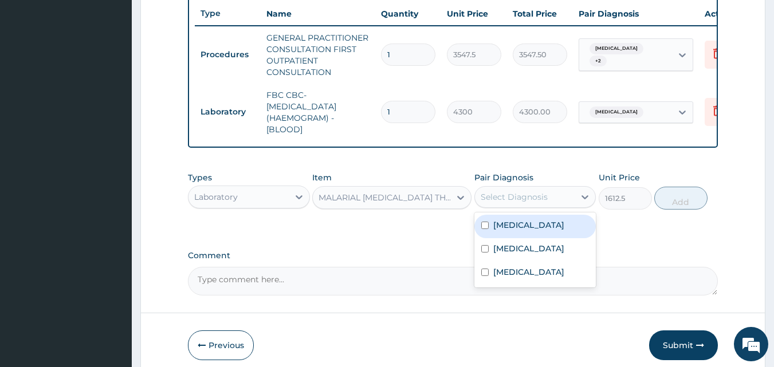
click at [517, 201] on div "Select Diagnosis" at bounding box center [514, 196] width 67 height 11
click at [522, 231] on label "Malaria" at bounding box center [529, 225] width 71 height 11
checkbox input "true"
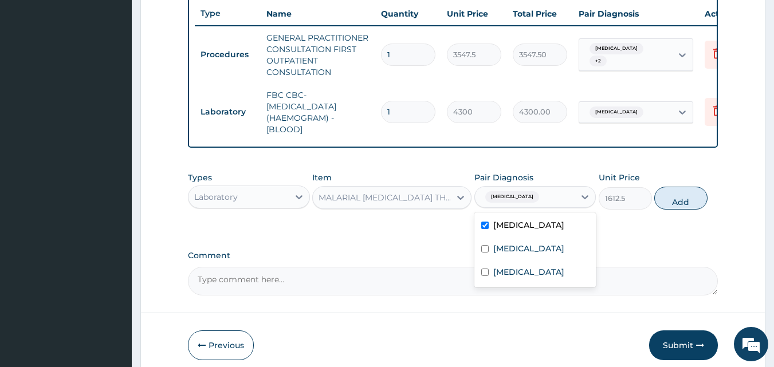
drag, startPoint x: 690, startPoint y: 206, endPoint x: 664, endPoint y: 206, distance: 25.8
click at [690, 206] on button "Add" at bounding box center [681, 198] width 53 height 23
type input "0"
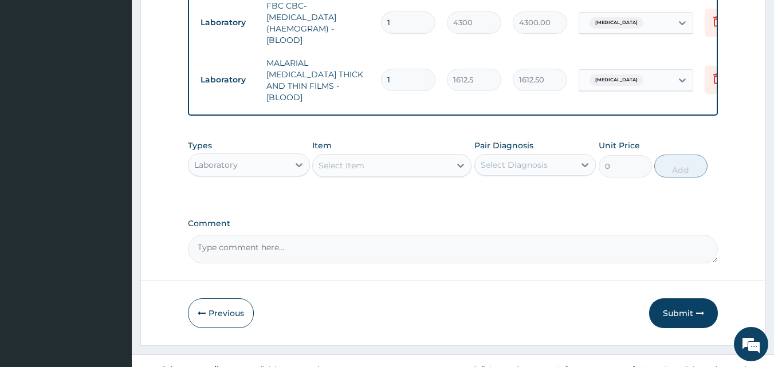
scroll to position [534, 0]
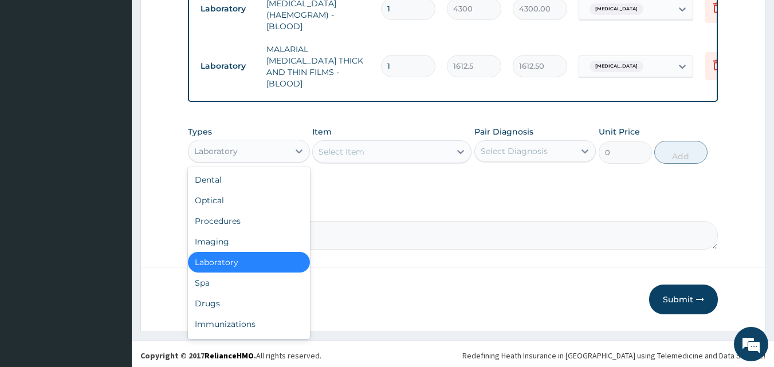
click at [258, 142] on div "Laboratory" at bounding box center [239, 151] width 100 height 18
type input "dr"
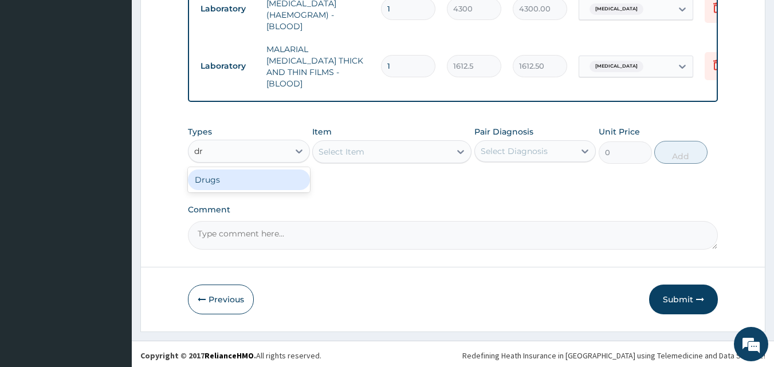
click at [242, 177] on div "Drugs" at bounding box center [249, 180] width 122 height 21
click at [343, 182] on div "Types option Drugs, selected. Select is focused ,type to refine list, press Dow…" at bounding box center [453, 153] width 531 height 66
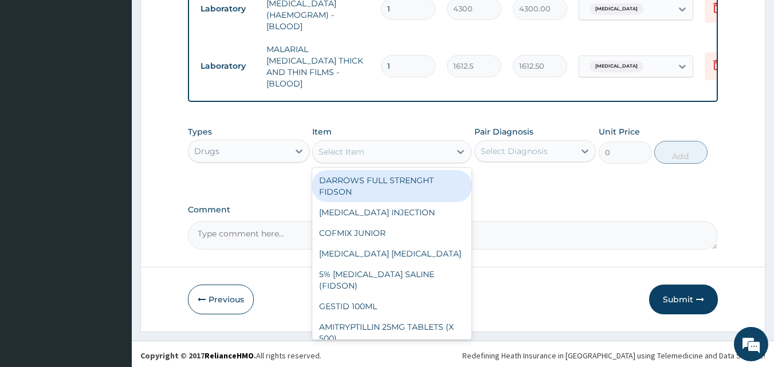
click at [354, 150] on div "Select Item" at bounding box center [342, 151] width 46 height 11
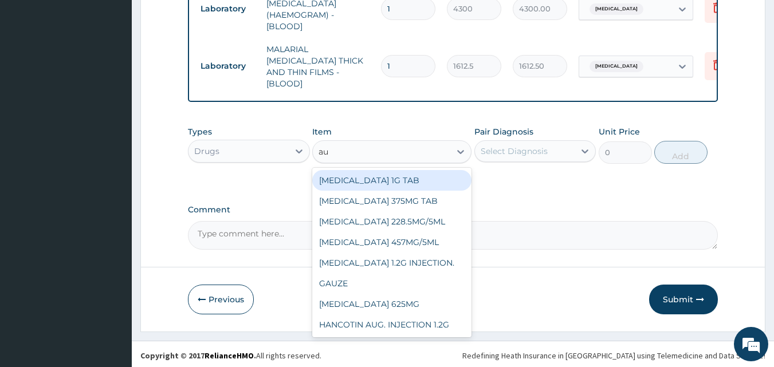
type input "aug"
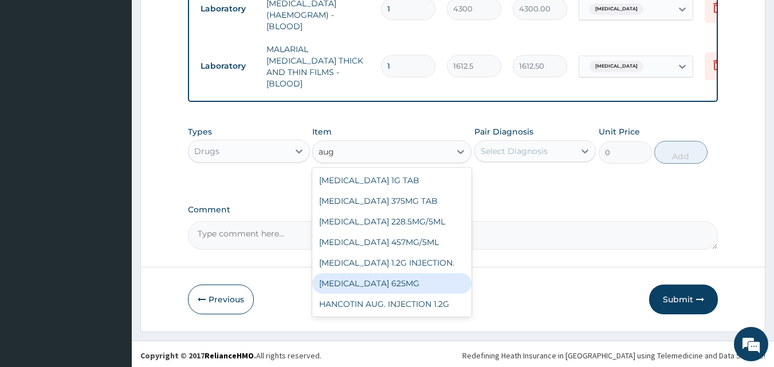
click at [351, 277] on div "AUGMENTIN 625MG" at bounding box center [391, 283] width 159 height 21
type input "886.875"
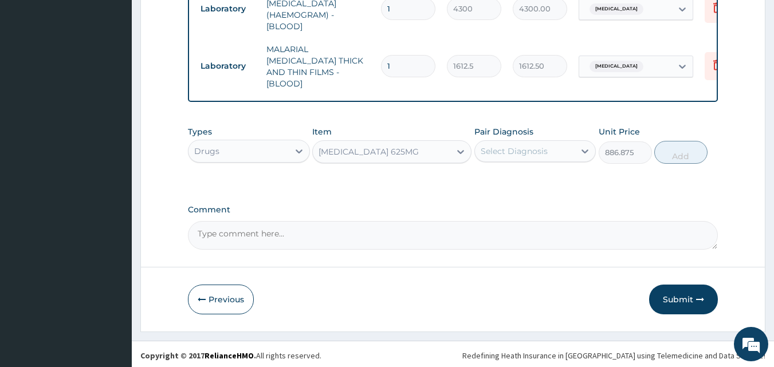
click at [511, 152] on div "Select Diagnosis" at bounding box center [514, 151] width 67 height 11
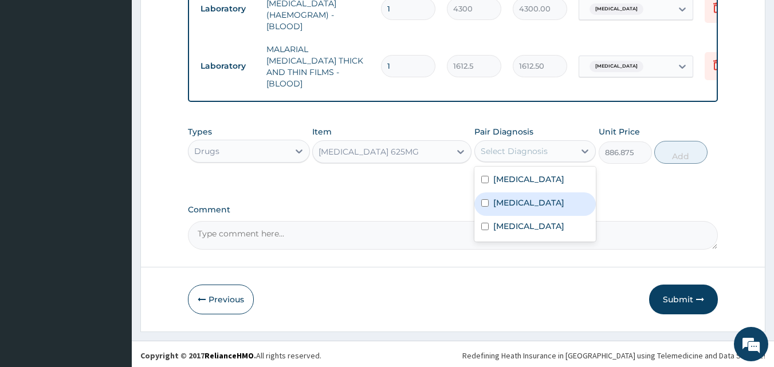
click at [526, 202] on div "Sepsis" at bounding box center [536, 205] width 122 height 24
checkbox input "true"
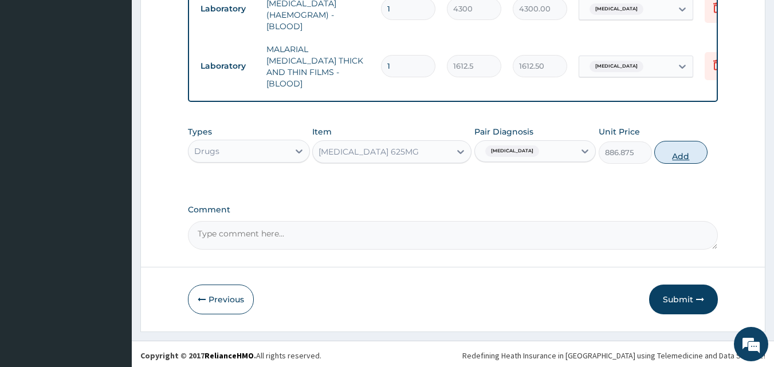
click at [674, 158] on button "Add" at bounding box center [681, 152] width 53 height 23
type input "0"
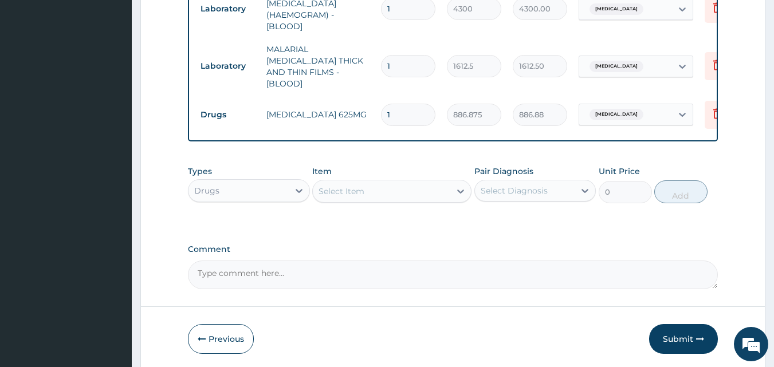
click at [661, 169] on div "Types Drugs Item Select Item Pair Diagnosis Select Diagnosis Unit Price 0 Add" at bounding box center [453, 184] width 531 height 49
click at [661, 160] on div "Types Drugs Item Select Item Pair Diagnosis Select Diagnosis Unit Price 0 Add" at bounding box center [453, 184] width 531 height 49
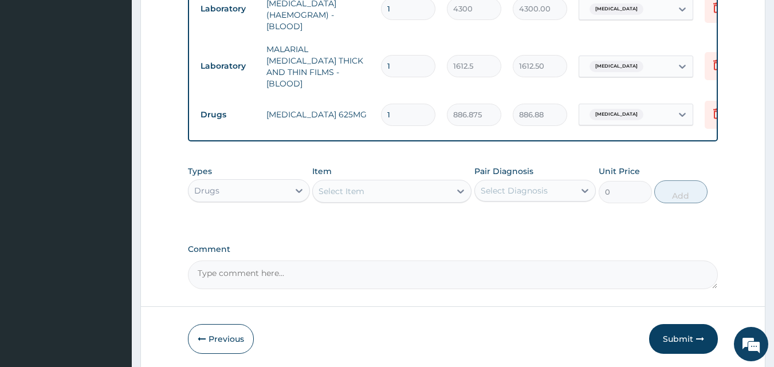
click at [661, 160] on div "Types Drugs Item Select Item Pair Diagnosis Select Diagnosis Unit Price 0 Add" at bounding box center [453, 184] width 531 height 49
click at [430, 245] on label "Comment" at bounding box center [453, 250] width 531 height 10
click at [430, 261] on textarea "Comment" at bounding box center [453, 275] width 531 height 29
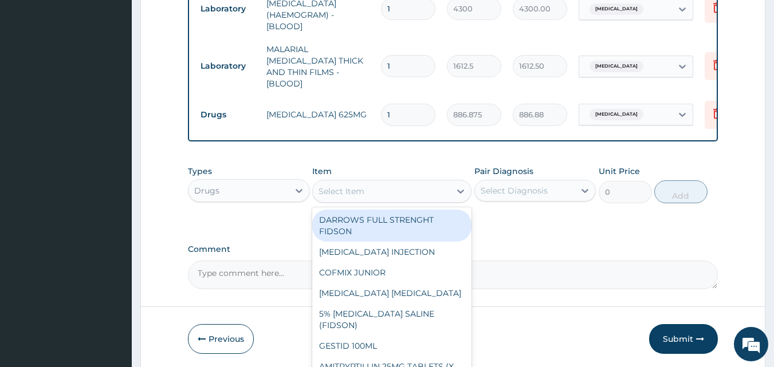
click at [391, 187] on div "Select Item" at bounding box center [382, 191] width 138 height 18
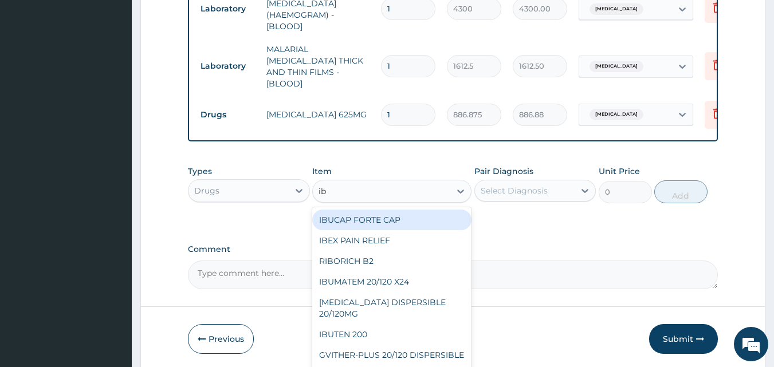
type input "ibu"
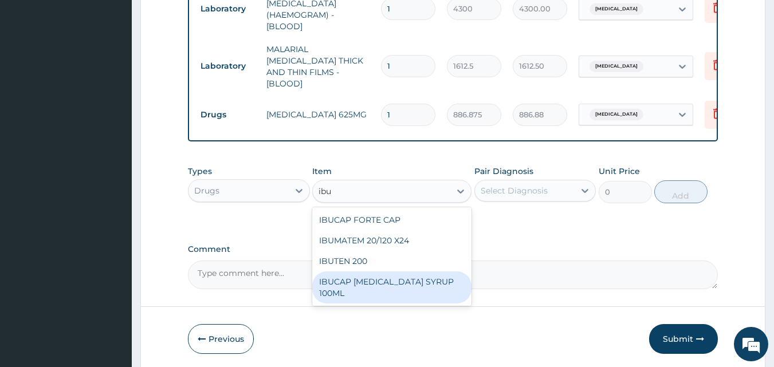
click at [382, 288] on div "IBUCAP [MEDICAL_DATA] SYRUP 100ML" at bounding box center [391, 288] width 159 height 32
type input "768.625"
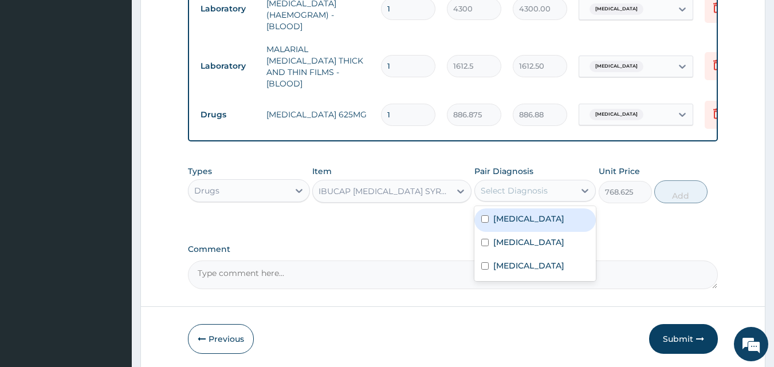
click at [500, 186] on div "Select Diagnosis" at bounding box center [514, 190] width 67 height 11
drag, startPoint x: 515, startPoint y: 214, endPoint x: 604, endPoint y: 214, distance: 88.3
click at [516, 214] on label "[MEDICAL_DATA]" at bounding box center [529, 218] width 71 height 11
checkbox input "true"
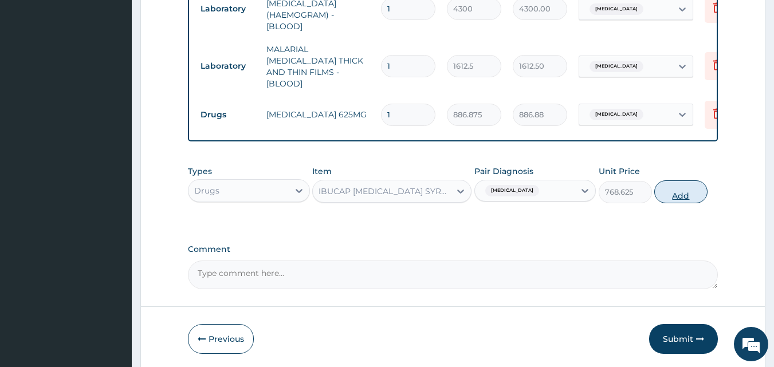
click at [695, 194] on button "Add" at bounding box center [681, 192] width 53 height 23
type input "0"
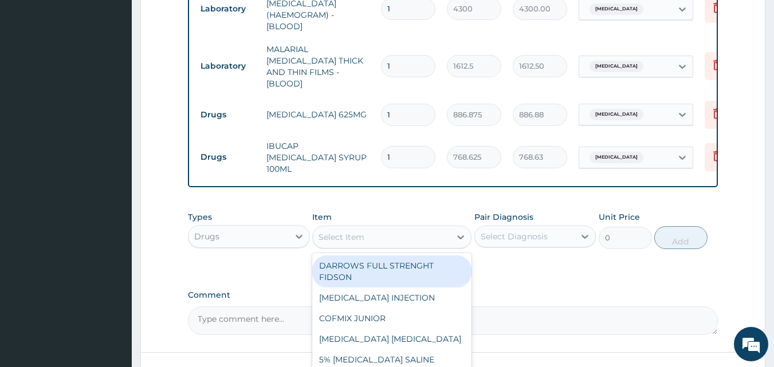
click at [366, 228] on div "Select Item" at bounding box center [382, 237] width 138 height 18
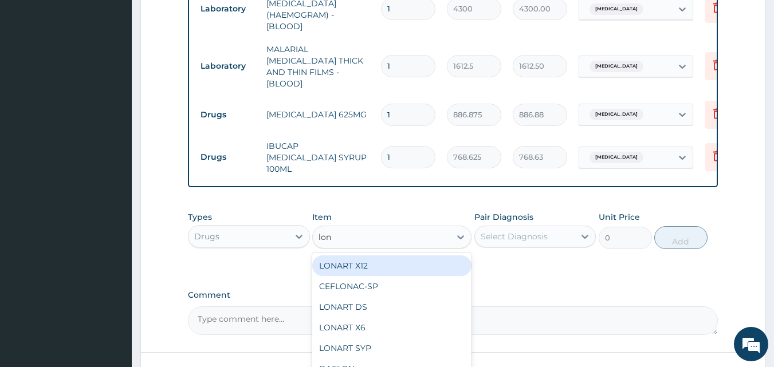
type input "[PERSON_NAME]"
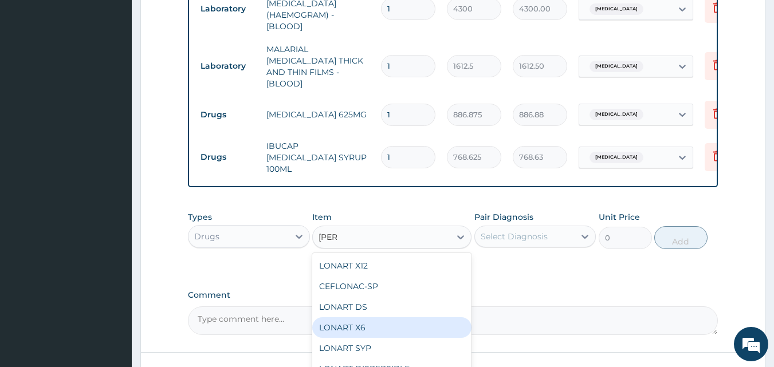
click at [378, 320] on div "LONART X6" at bounding box center [391, 328] width 159 height 21
type input "473"
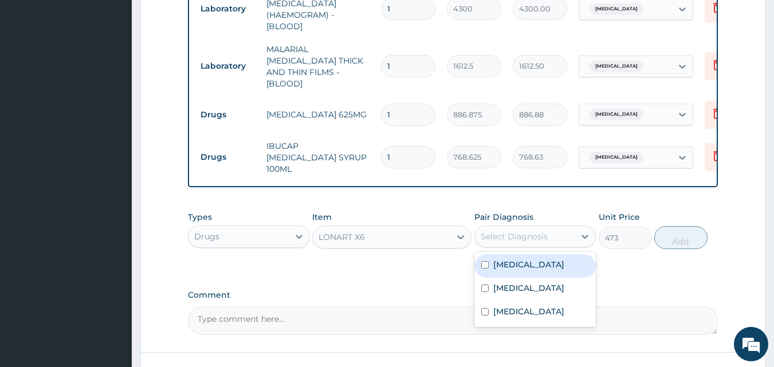
click at [514, 231] on div "Select Diagnosis" at bounding box center [514, 236] width 67 height 11
click at [512, 259] on label "[MEDICAL_DATA]" at bounding box center [529, 264] width 71 height 11
checkbox input "true"
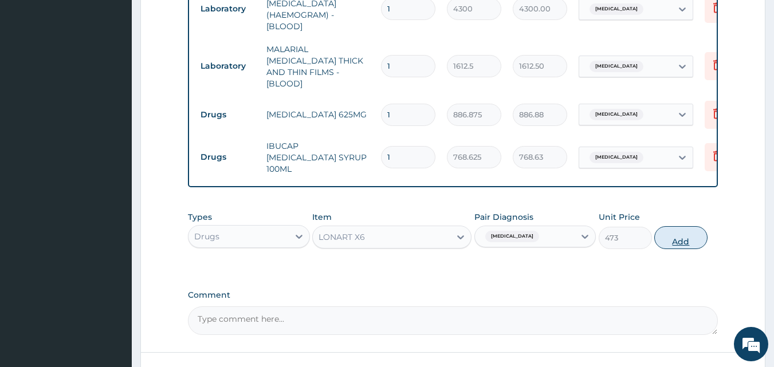
click at [694, 229] on button "Add" at bounding box center [681, 237] width 53 height 23
type input "0"
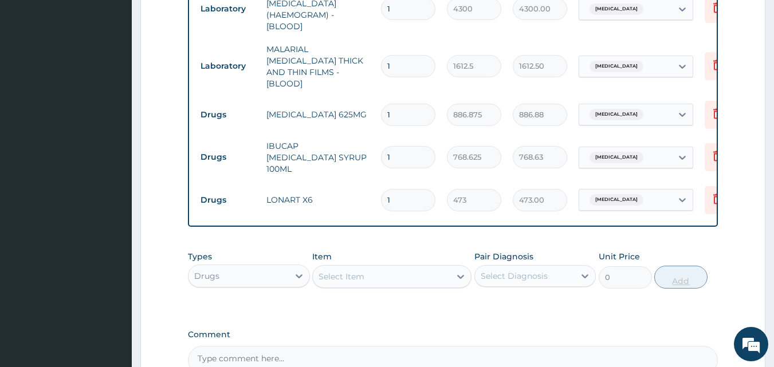
type input "0.00"
type input "6"
type input "2838.00"
type input "6"
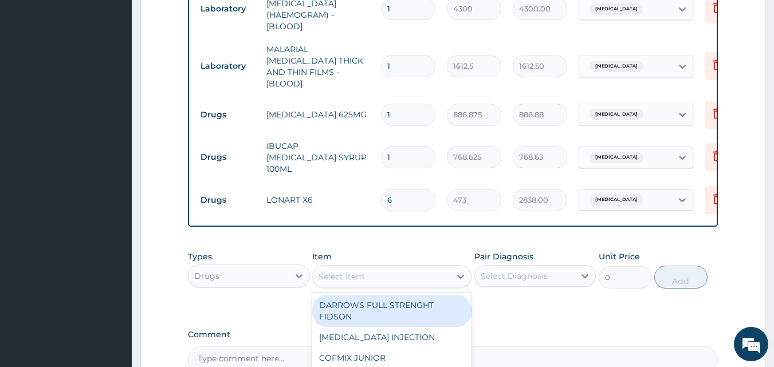
click at [359, 271] on div "Select Item" at bounding box center [342, 276] width 46 height 11
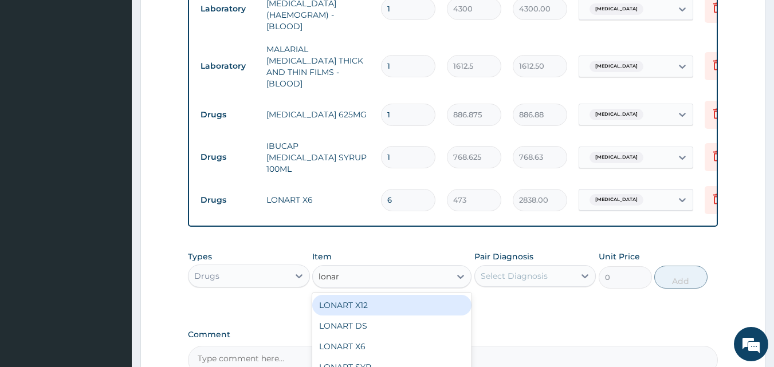
type input "lonart"
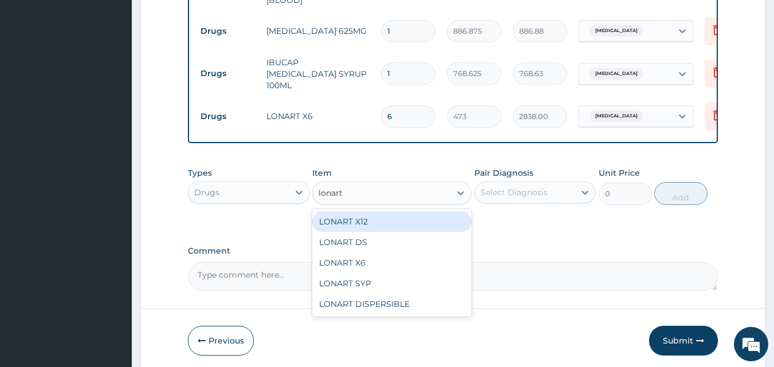
scroll to position [649, 0]
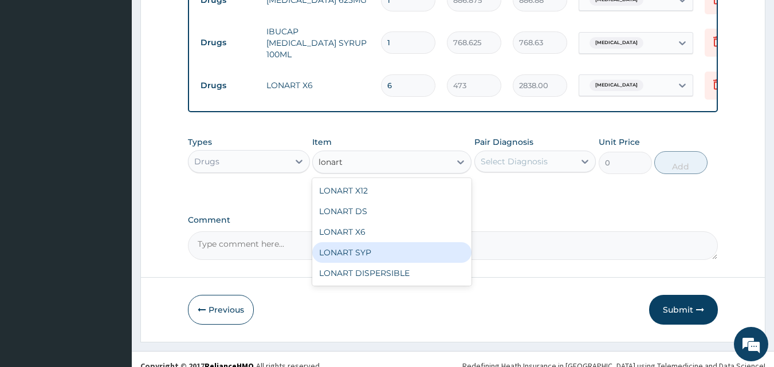
click at [387, 242] on div "LONART SYP" at bounding box center [391, 252] width 159 height 21
type input "2719.75"
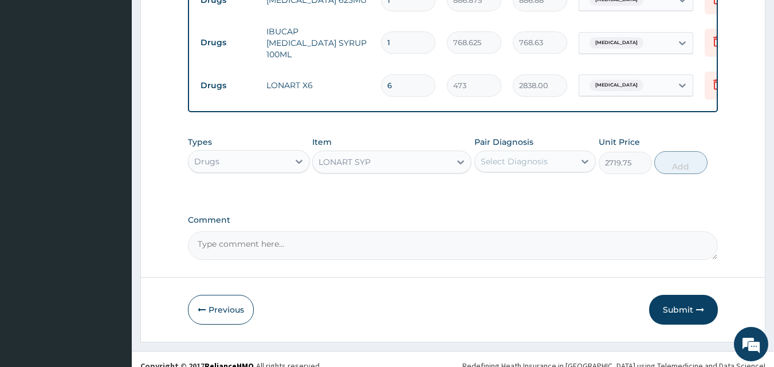
click at [537, 156] on div "Select Diagnosis" at bounding box center [514, 161] width 67 height 11
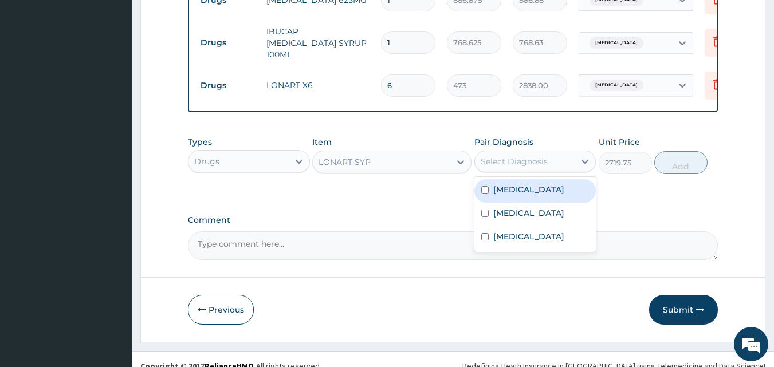
click at [541, 180] on div "[MEDICAL_DATA]" at bounding box center [536, 191] width 122 height 24
checkbox input "true"
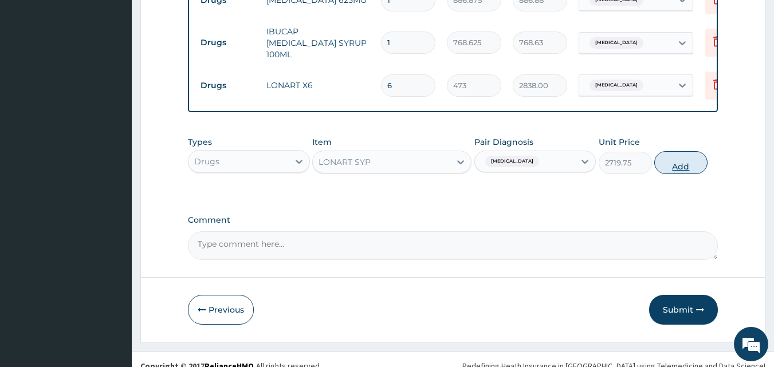
click at [663, 156] on button "Add" at bounding box center [681, 162] width 53 height 23
type input "0"
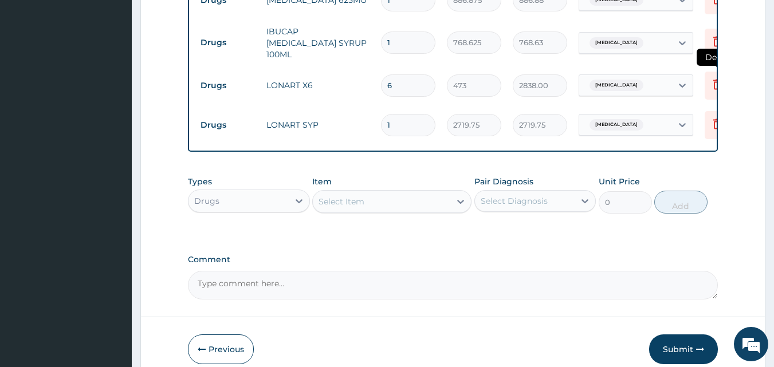
click at [711, 73] on icon at bounding box center [717, 86] width 25 height 28
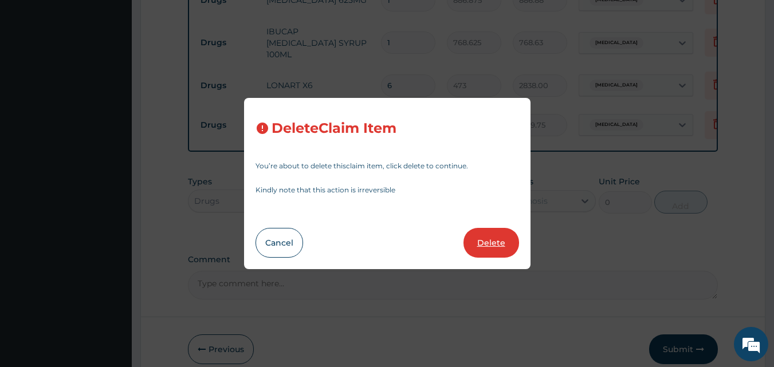
click at [472, 238] on button "Delete" at bounding box center [492, 243] width 56 height 30
type input "1"
type input "2719.75"
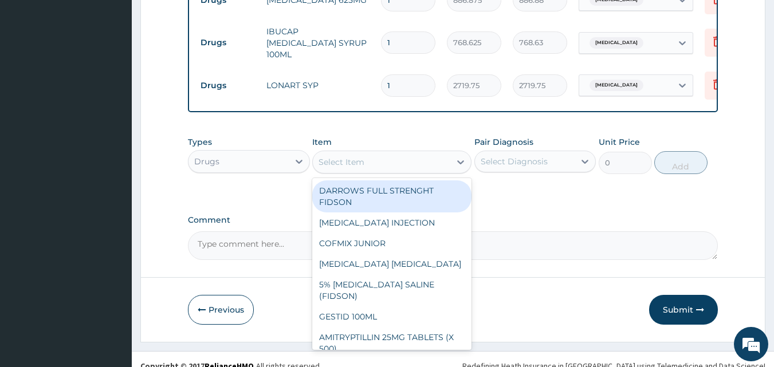
click at [367, 153] on div "Select Item" at bounding box center [382, 162] width 138 height 18
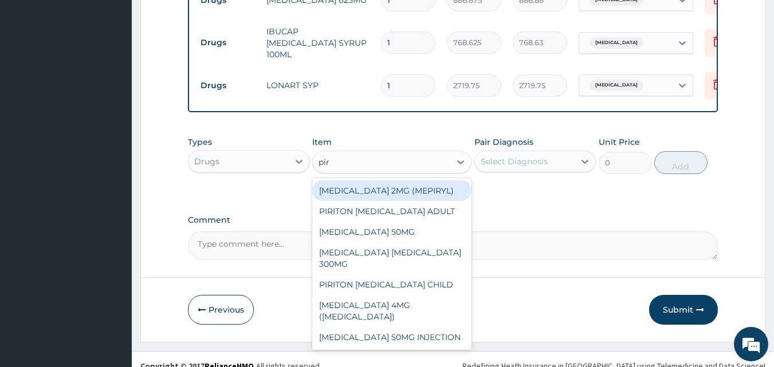
type input "piri"
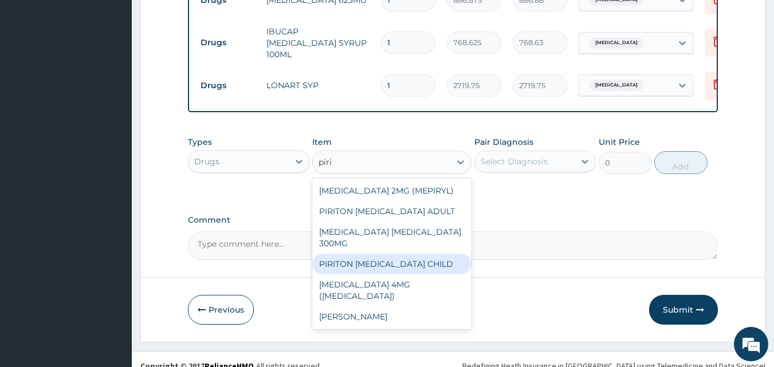
click at [359, 254] on div "PIRITON EXPECTORANT CHILD" at bounding box center [391, 264] width 159 height 21
type input "1182.5"
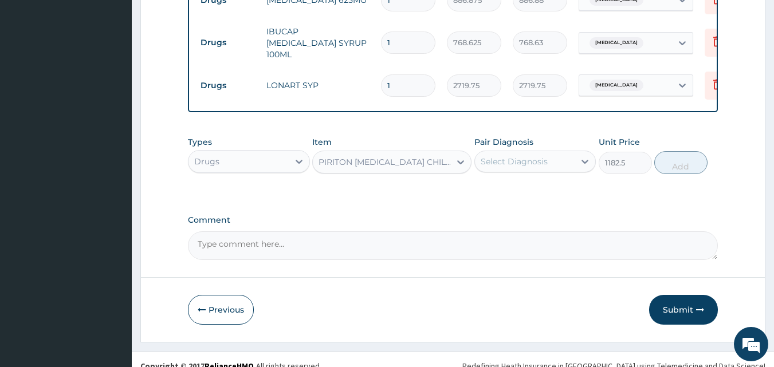
click at [504, 156] on div "Select Diagnosis" at bounding box center [514, 161] width 67 height 11
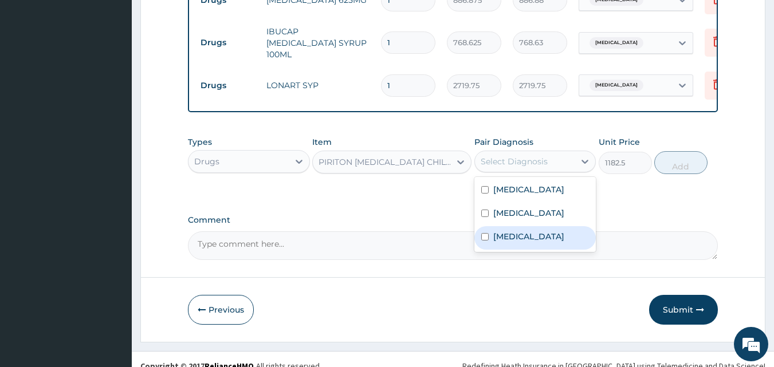
click at [510, 231] on label "Urticaria" at bounding box center [529, 236] width 71 height 11
checkbox input "true"
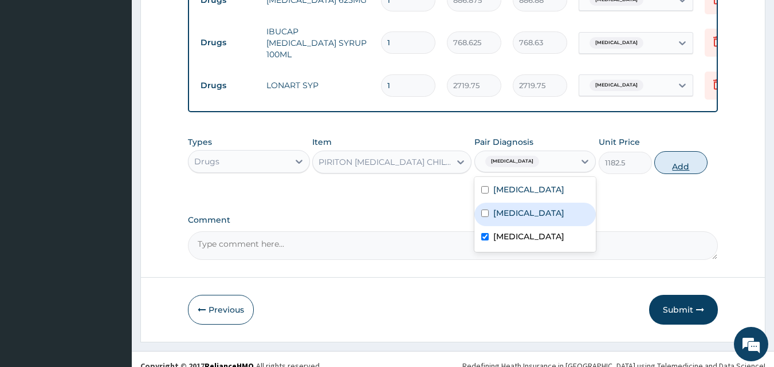
click at [676, 151] on button "Add" at bounding box center [681, 162] width 53 height 23
type input "0"
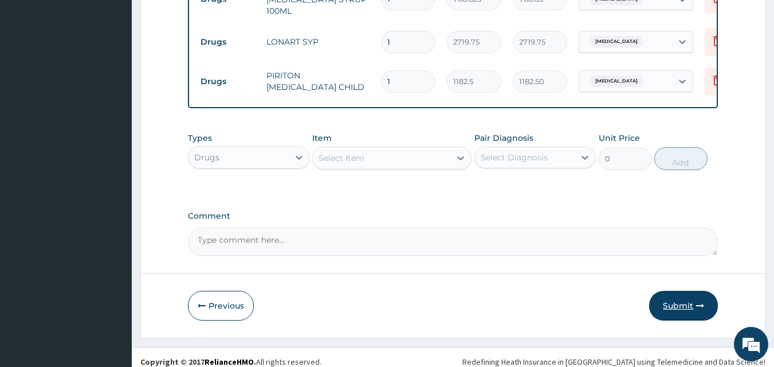
click at [668, 292] on button "Submit" at bounding box center [683, 306] width 69 height 30
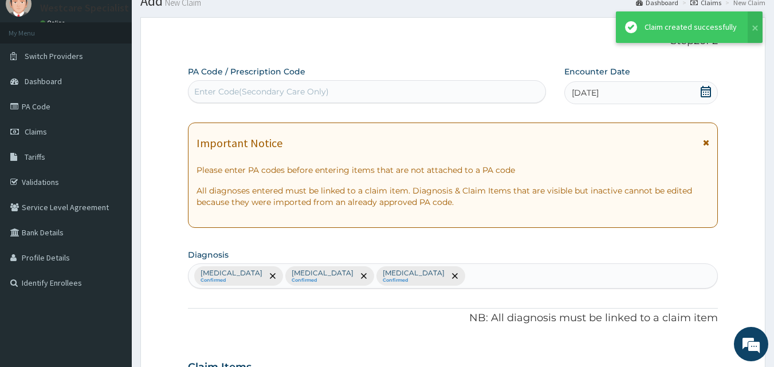
scroll to position [692, 0]
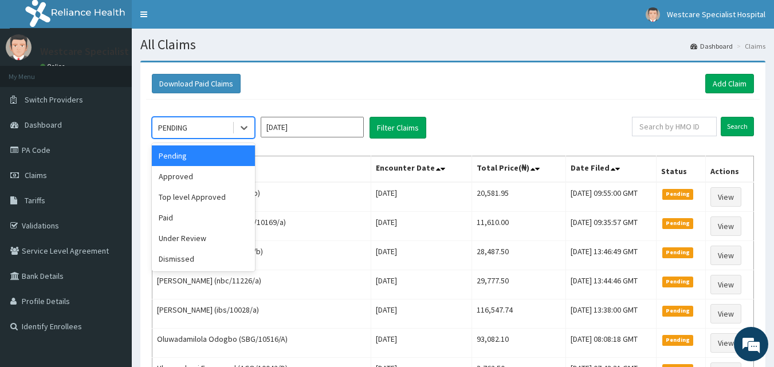
click at [226, 121] on div "PENDING" at bounding box center [192, 128] width 80 height 18
click at [203, 170] on div "Approved" at bounding box center [203, 176] width 103 height 21
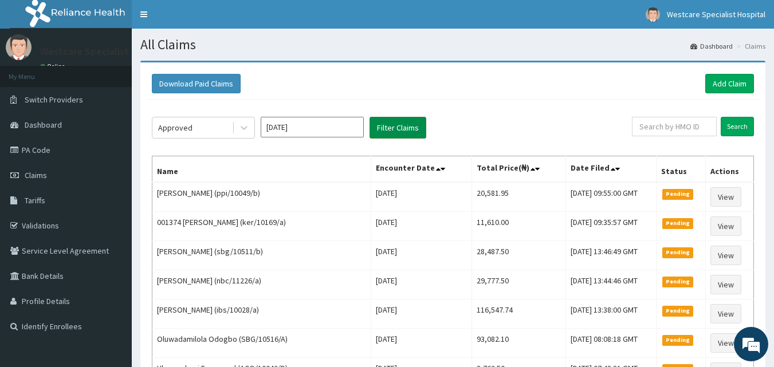
click at [394, 127] on button "Filter Claims" at bounding box center [398, 128] width 57 height 22
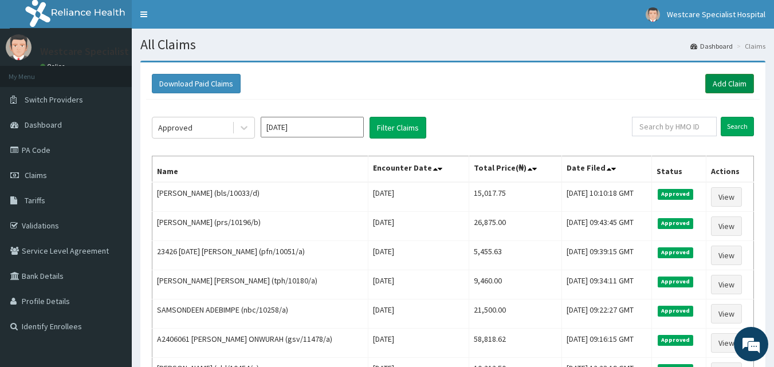
click at [736, 84] on link "Add Claim" at bounding box center [730, 83] width 49 height 19
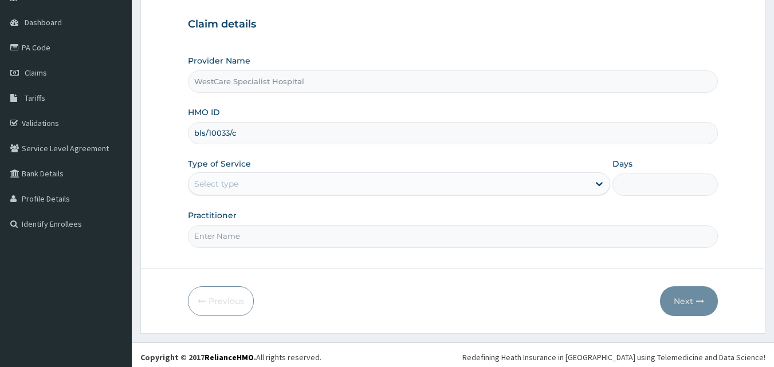
scroll to position [107, 0]
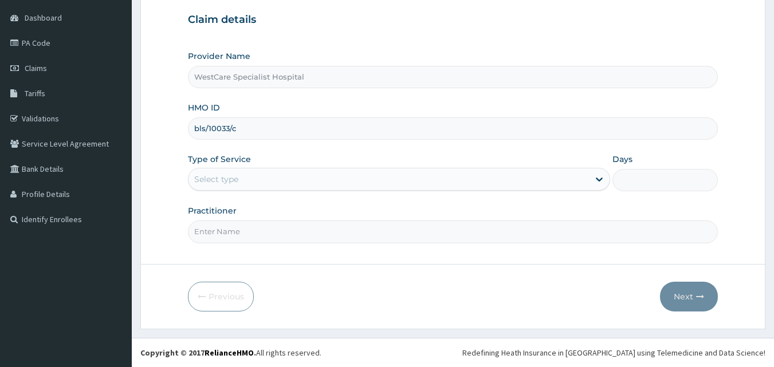
type input "bls/10033/c"
click at [276, 177] on div "Select type" at bounding box center [389, 179] width 401 height 18
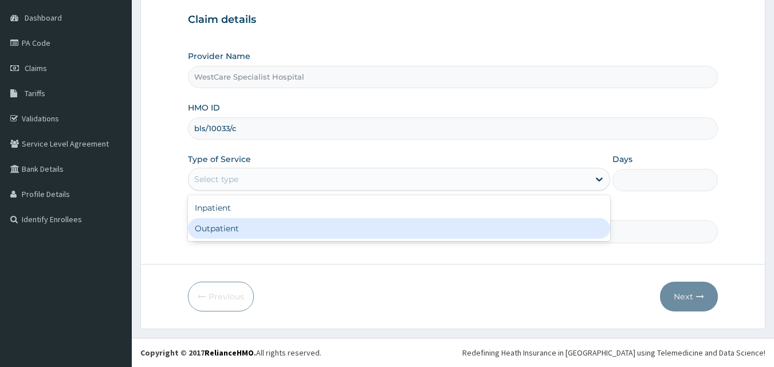
click at [256, 235] on div "Outpatient" at bounding box center [399, 228] width 422 height 21
type input "1"
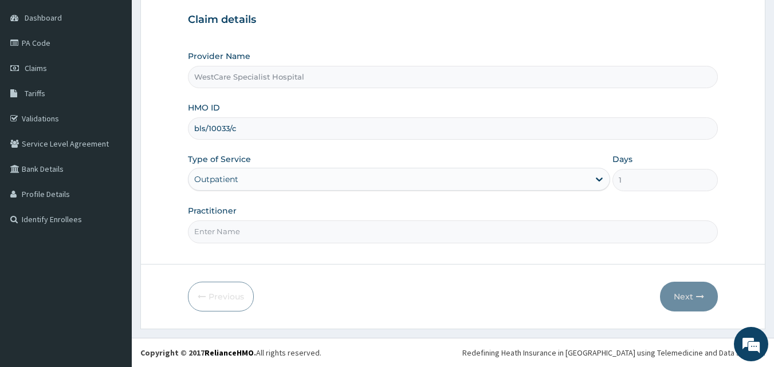
click at [254, 236] on input "Practitioner" at bounding box center [453, 232] width 531 height 22
type input "[PERSON_NAME]"
click at [676, 297] on button "Next" at bounding box center [689, 297] width 58 height 30
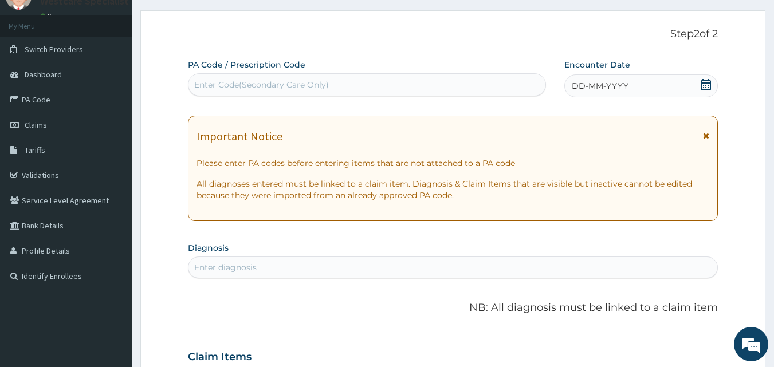
scroll to position [50, 0]
drag, startPoint x: 583, startPoint y: 84, endPoint x: 604, endPoint y: 102, distance: 28.0
click at [584, 84] on span "DD-MM-YYYY" at bounding box center [600, 86] width 57 height 11
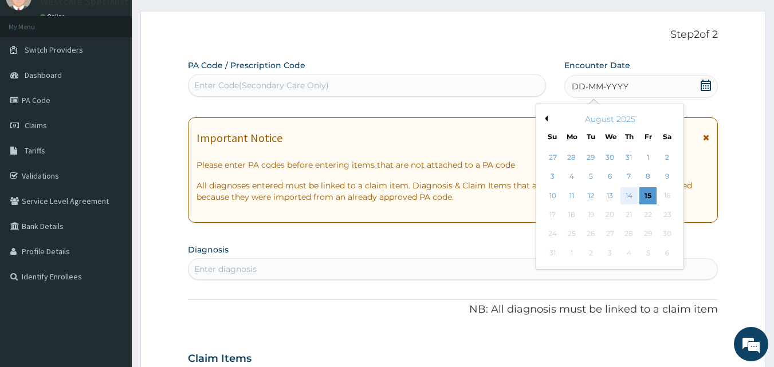
click at [627, 193] on div "14" at bounding box center [629, 195] width 17 height 17
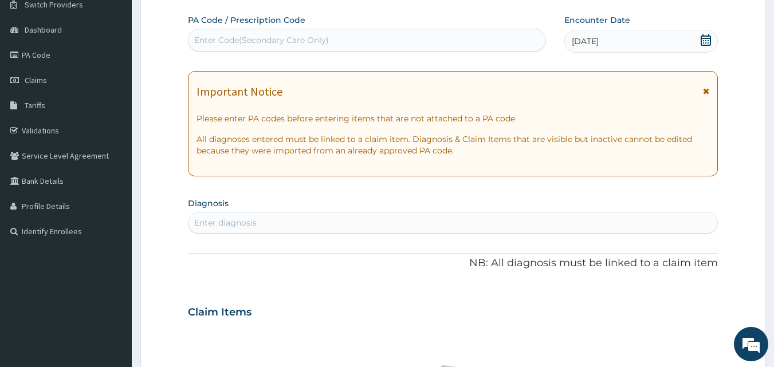
scroll to position [165, 0]
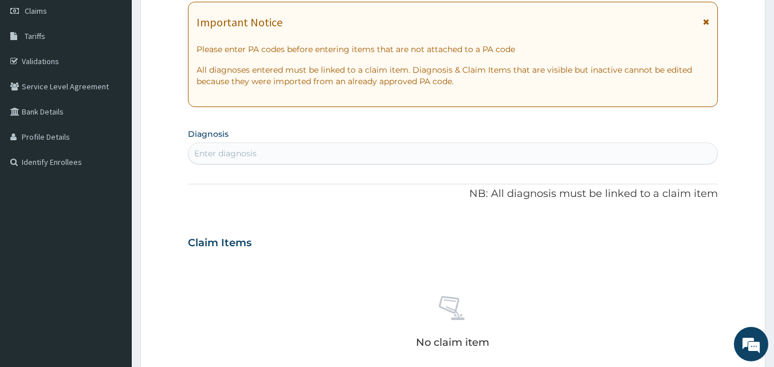
click at [483, 167] on div "PA Code / Prescription Code Enter Code(Secondary Care Only) Encounter Date [DAT…" at bounding box center [453, 241] width 531 height 593
click at [493, 156] on div "Enter diagnosis" at bounding box center [454, 153] width 530 height 18
type input "malaria"
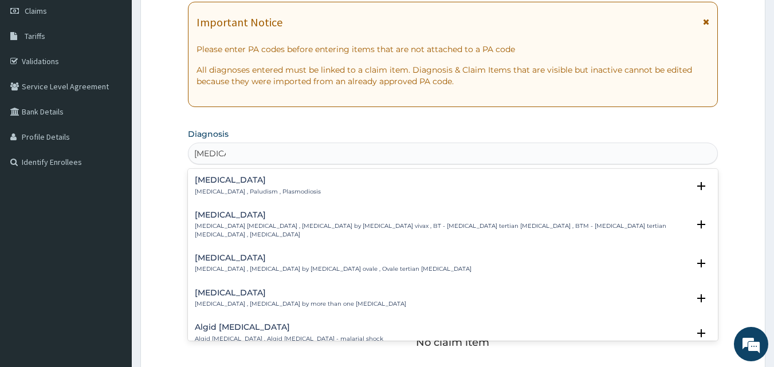
click at [210, 178] on h4 "Malaria" at bounding box center [258, 180] width 126 height 9
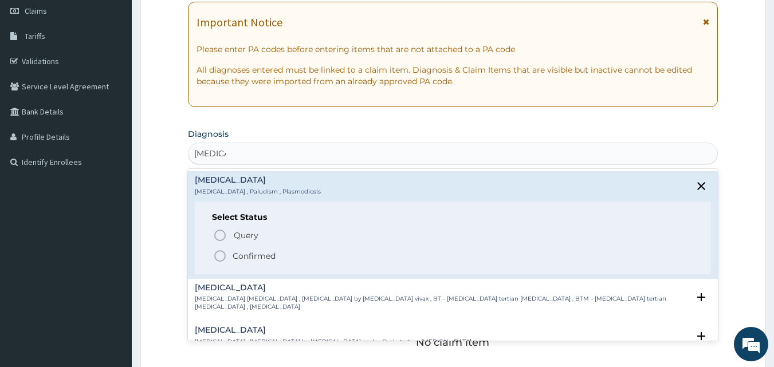
click at [222, 253] on icon "status option filled" at bounding box center [220, 256] width 14 height 14
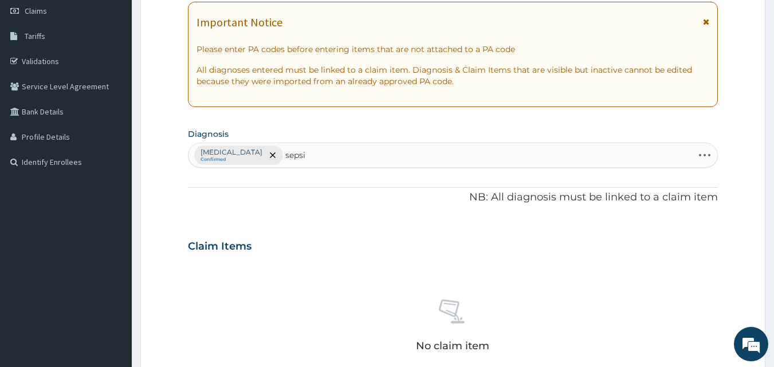
type input "sepsis"
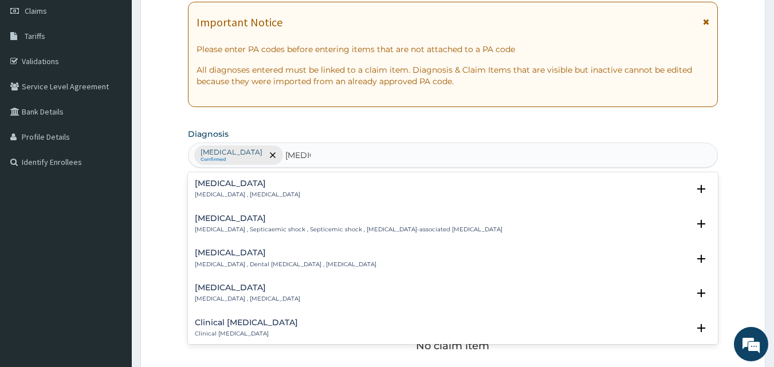
click at [209, 182] on h4 "Sepsis" at bounding box center [247, 183] width 105 height 9
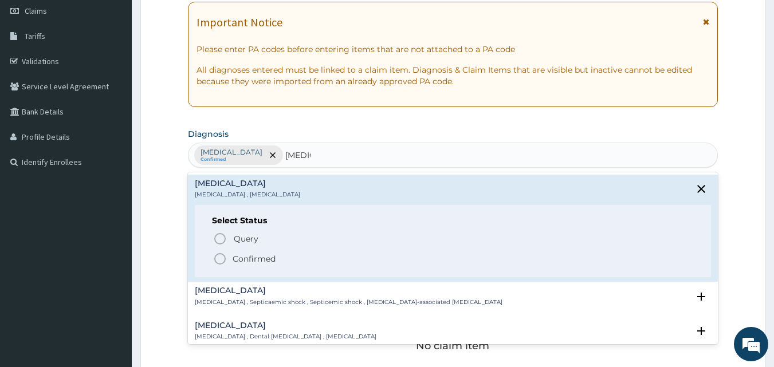
click at [222, 260] on icon "status option filled" at bounding box center [220, 259] width 14 height 14
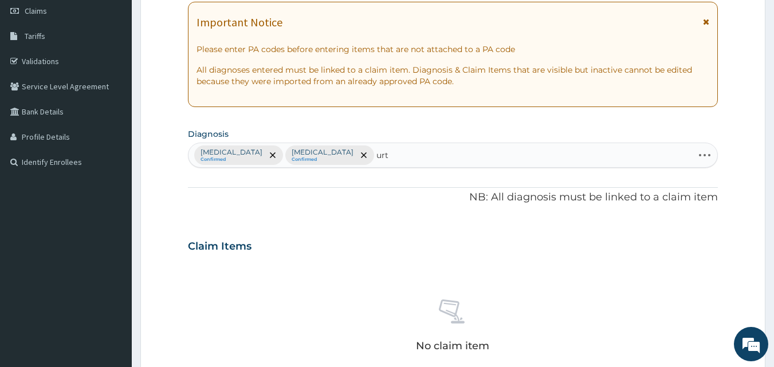
type input "urti"
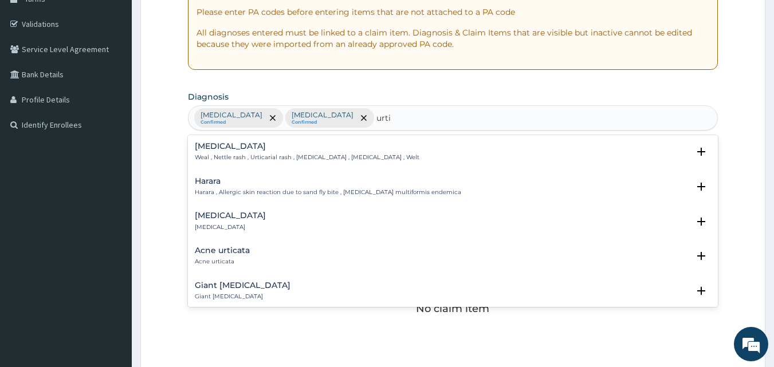
scroll to position [222, 0]
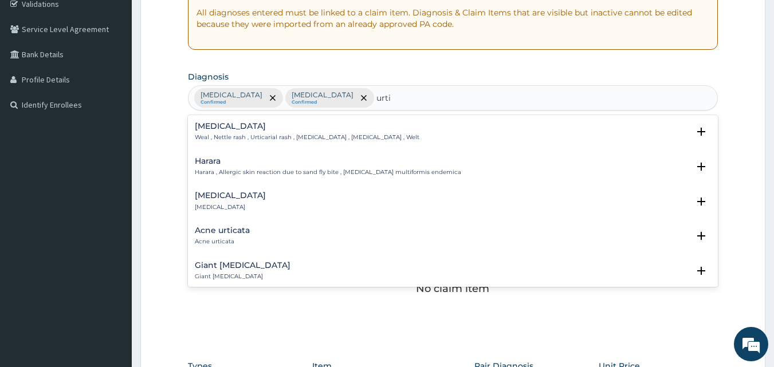
click at [226, 194] on h4 "[MEDICAL_DATA]" at bounding box center [230, 195] width 71 height 9
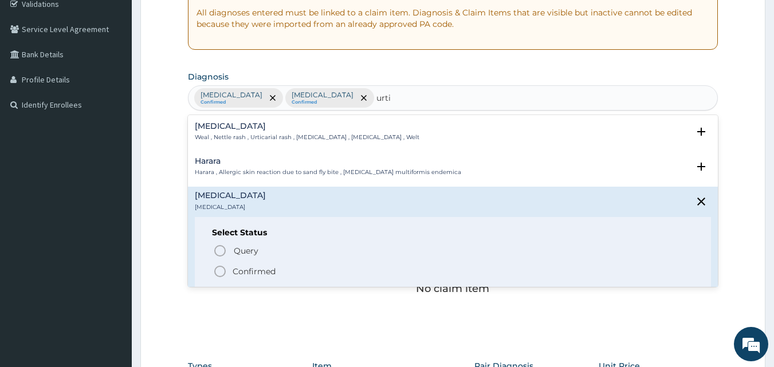
click at [218, 269] on icon "status option filled" at bounding box center [220, 272] width 14 height 14
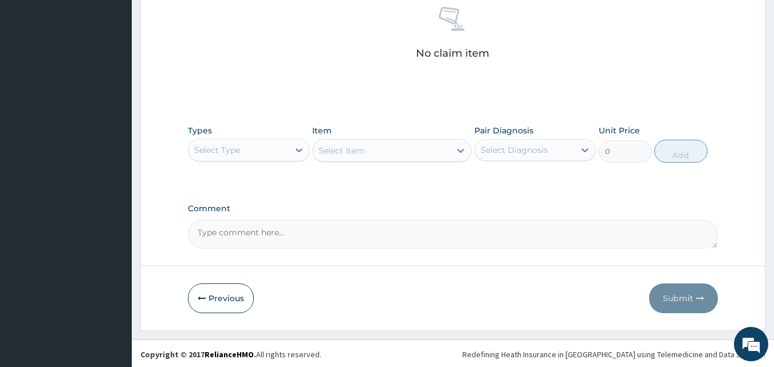
scroll to position [459, 0]
click at [250, 147] on div "Select Type" at bounding box center [239, 148] width 100 height 18
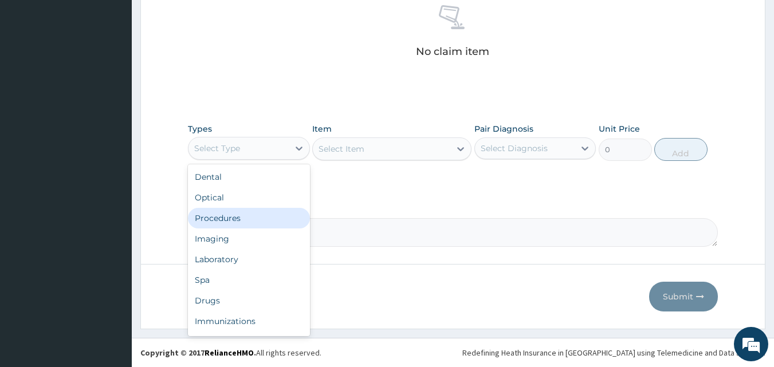
click at [224, 215] on div "Procedures" at bounding box center [249, 218] width 122 height 21
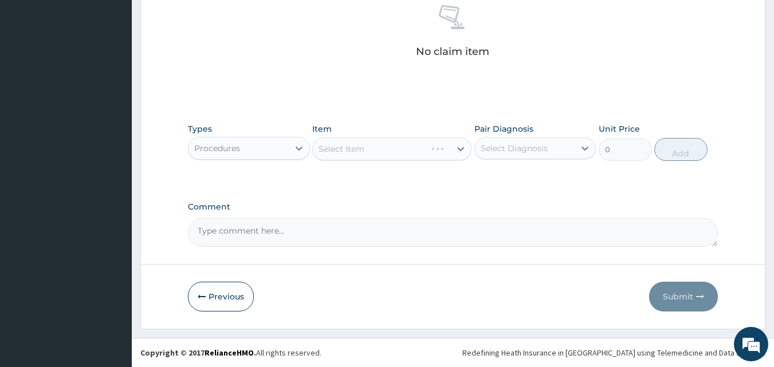
click at [513, 147] on div "Select Diagnosis" at bounding box center [514, 148] width 67 height 11
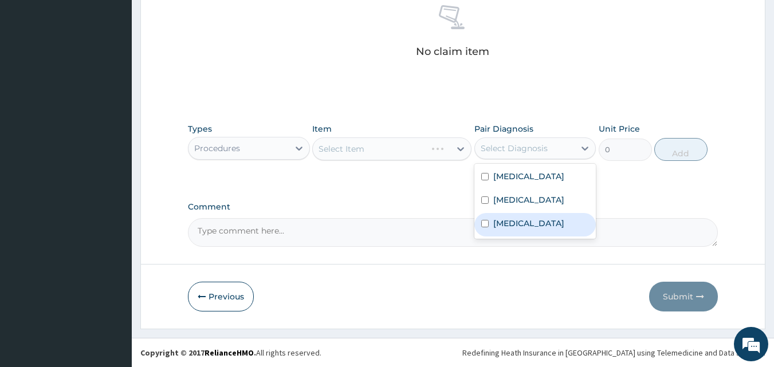
click at [512, 221] on label "[MEDICAL_DATA]" at bounding box center [529, 223] width 71 height 11
checkbox input "true"
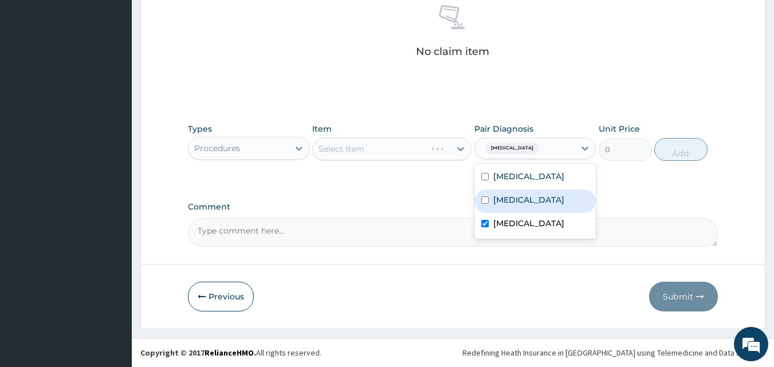
click at [516, 203] on label "Sepsis" at bounding box center [529, 199] width 71 height 11
checkbox input "true"
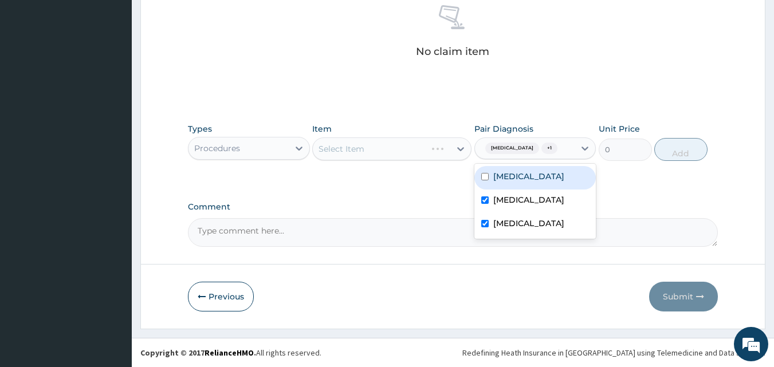
drag, startPoint x: 520, startPoint y: 177, endPoint x: 335, endPoint y: 188, distance: 185.5
click at [520, 177] on label "[MEDICAL_DATA]" at bounding box center [529, 176] width 71 height 11
checkbox input "true"
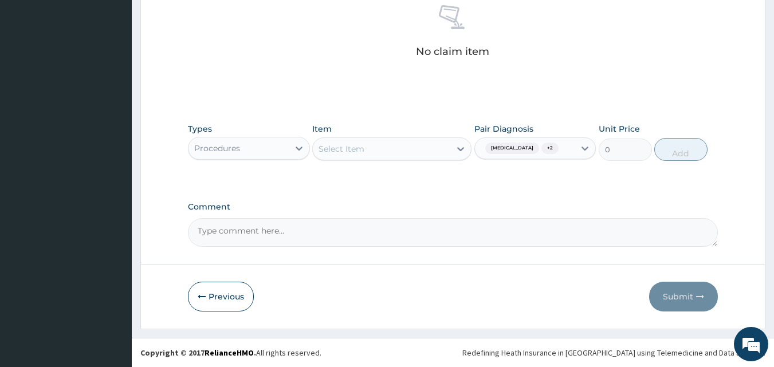
click at [358, 146] on div "Select Item" at bounding box center [342, 148] width 46 height 11
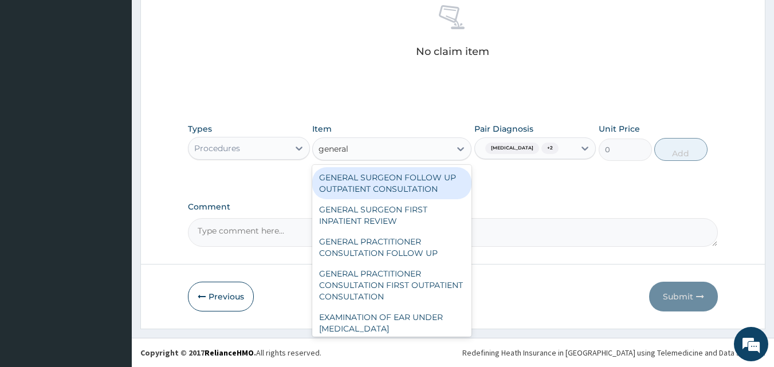
type input "general p"
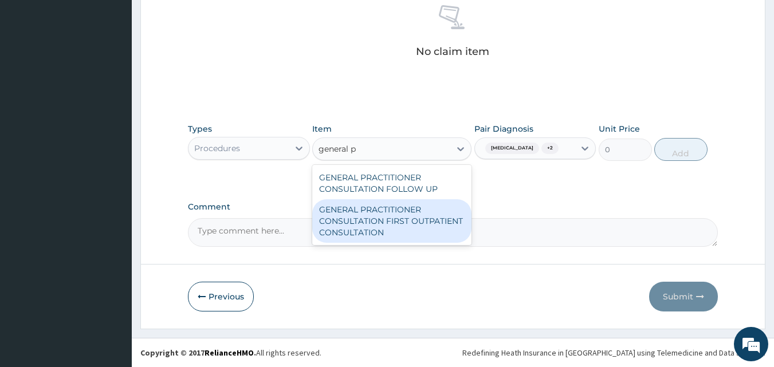
drag, startPoint x: 371, startPoint y: 204, endPoint x: 383, endPoint y: 204, distance: 12.6
click at [371, 204] on div "GENERAL PRACTITIONER CONSULTATION FIRST OUTPATIENT CONSULTATION" at bounding box center [391, 221] width 159 height 44
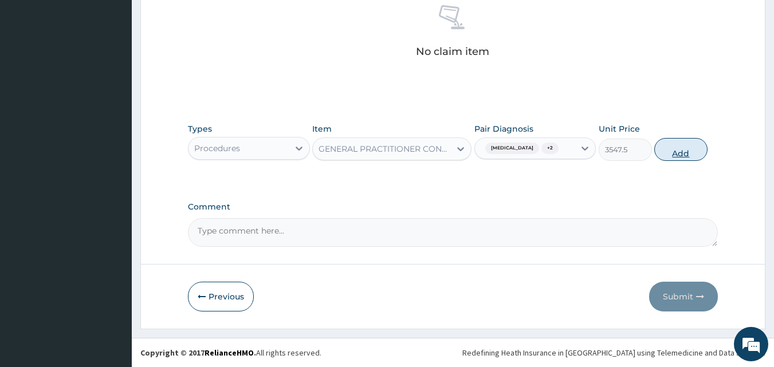
click at [671, 148] on button "Add" at bounding box center [681, 149] width 53 height 23
type input "0"
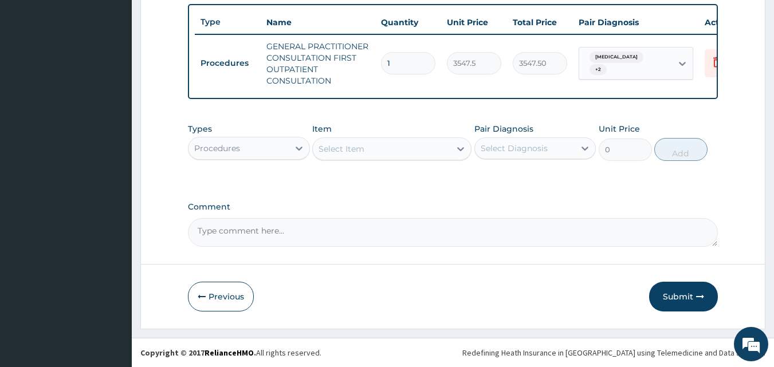
scroll to position [431, 0]
drag, startPoint x: 228, startPoint y: 151, endPoint x: 229, endPoint y: 156, distance: 5.8
click at [229, 152] on div "Procedures" at bounding box center [217, 148] width 46 height 11
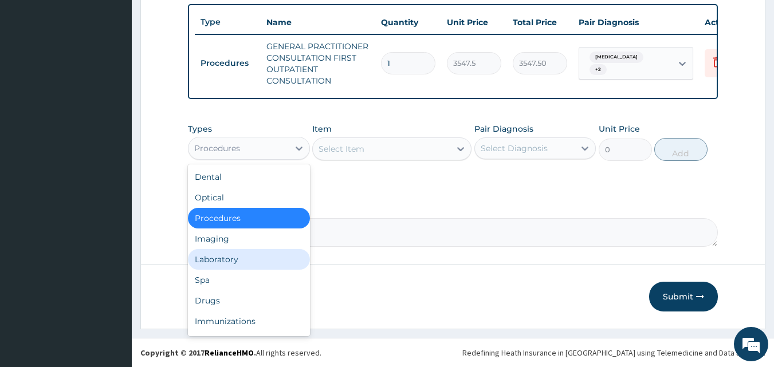
drag, startPoint x: 206, startPoint y: 260, endPoint x: 365, endPoint y: 199, distance: 170.0
click at [207, 260] on div "Laboratory" at bounding box center [249, 259] width 122 height 21
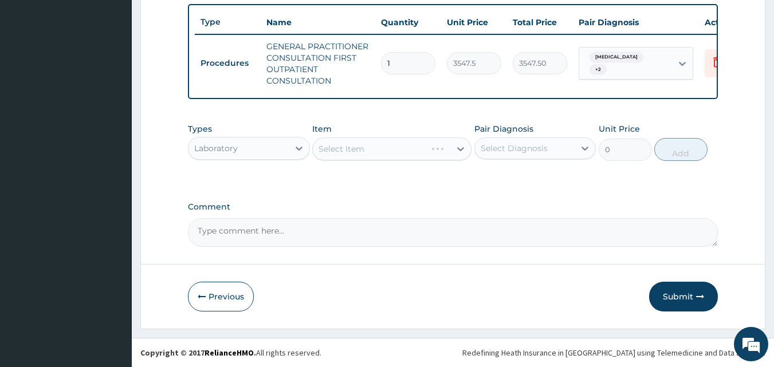
click at [387, 145] on div "Select Item" at bounding box center [382, 149] width 138 height 18
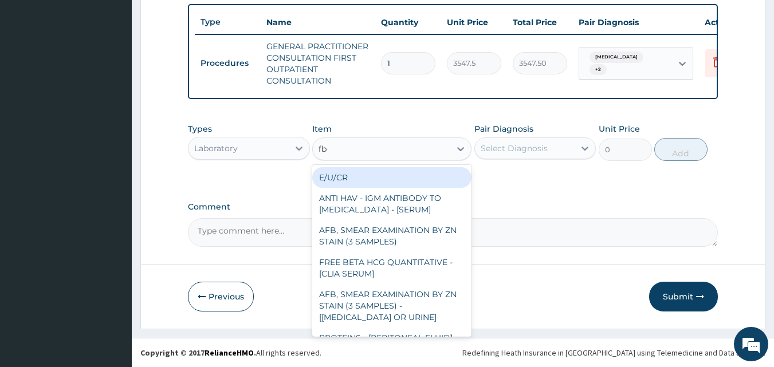
type input "fbc"
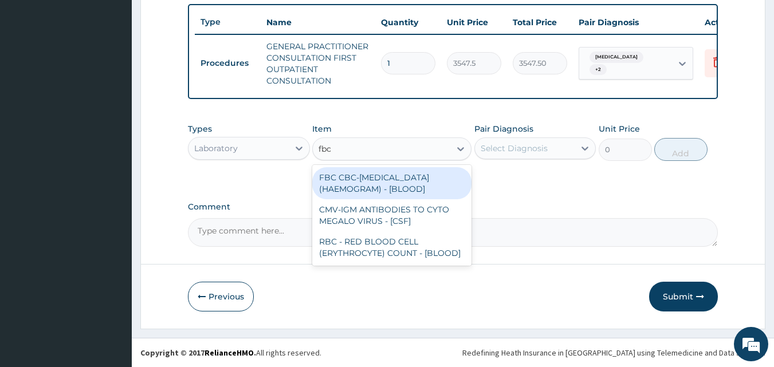
drag, startPoint x: 387, startPoint y: 181, endPoint x: 398, endPoint y: 179, distance: 10.4
click at [389, 181] on div "FBC CBC-[MEDICAL_DATA] (HAEMOGRAM) - [BLOOD]" at bounding box center [391, 183] width 159 height 32
type input "4300"
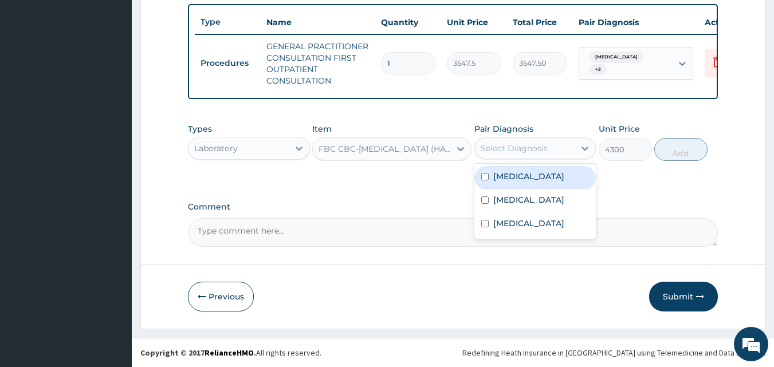
click at [507, 147] on div "Select Diagnosis" at bounding box center [514, 148] width 67 height 11
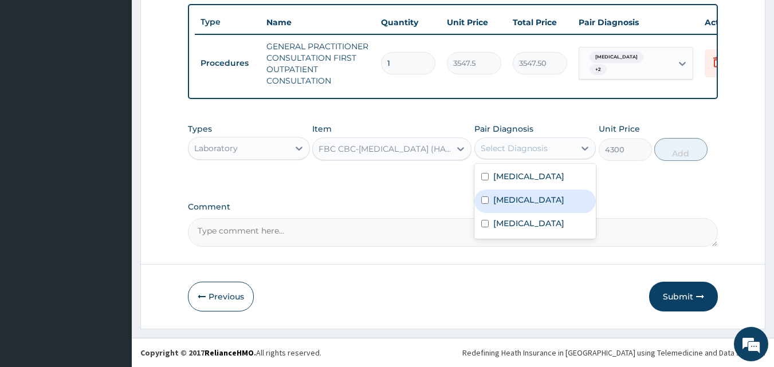
click at [516, 195] on label "Sepsis" at bounding box center [529, 199] width 71 height 11
checkbox input "true"
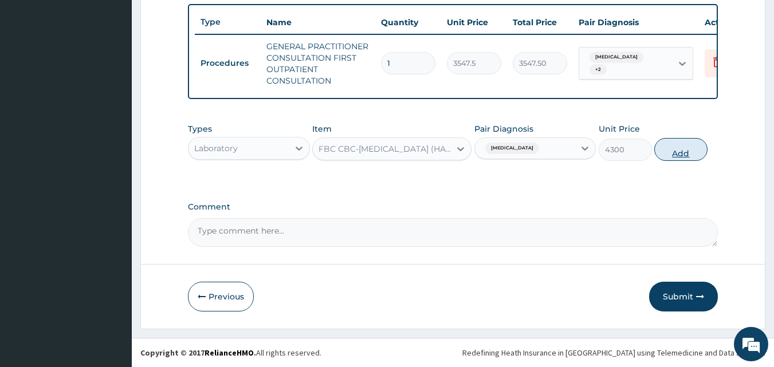
click at [678, 145] on button "Add" at bounding box center [681, 149] width 53 height 23
type input "0"
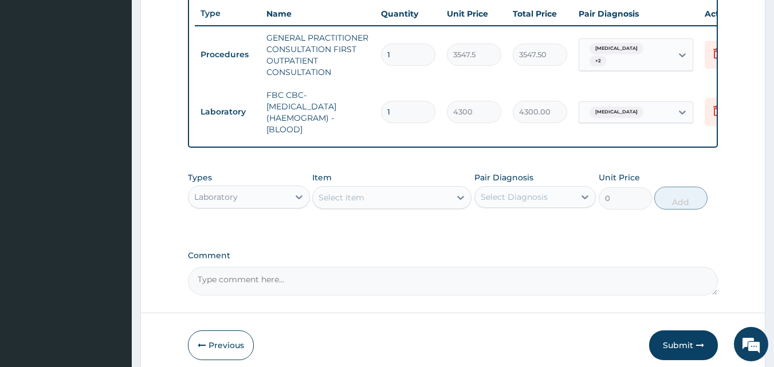
click at [394, 201] on div "Select Item" at bounding box center [382, 198] width 138 height 18
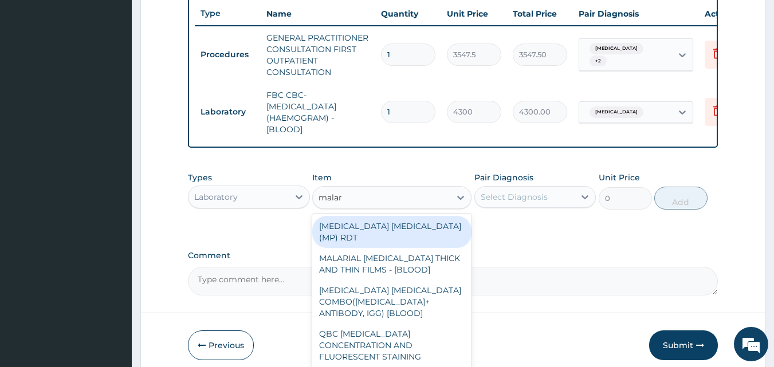
type input "malari"
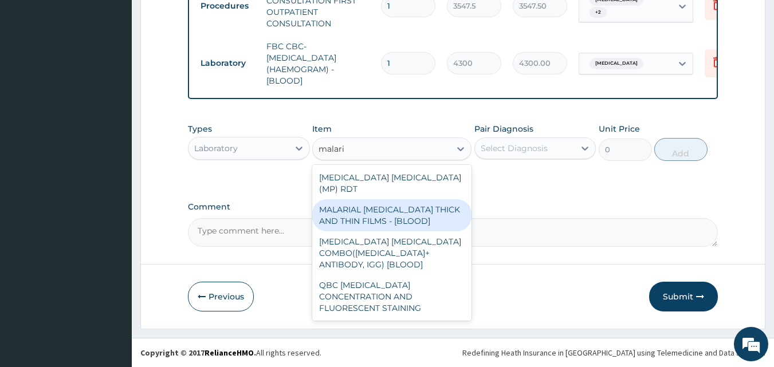
drag, startPoint x: 393, startPoint y: 200, endPoint x: 553, endPoint y: 172, distance: 161.8
click at [394, 200] on div "MALARIAL PARASITE THICK AND THIN FILMS - [BLOOD]" at bounding box center [391, 215] width 159 height 32
type input "1612.5"
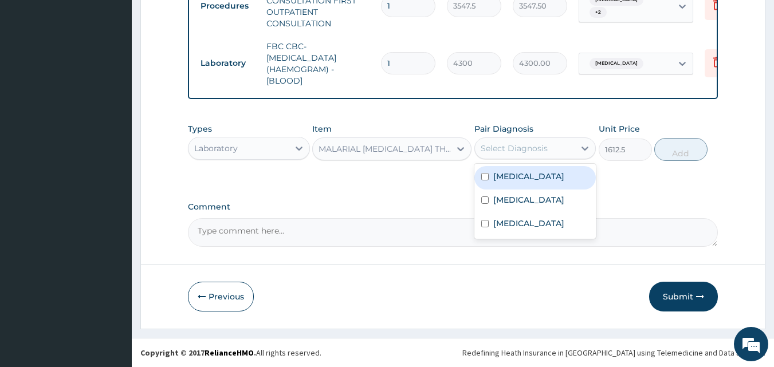
click at [533, 146] on div "Select Diagnosis" at bounding box center [514, 148] width 67 height 11
click at [524, 178] on div "Malaria" at bounding box center [536, 178] width 122 height 24
checkbox input "true"
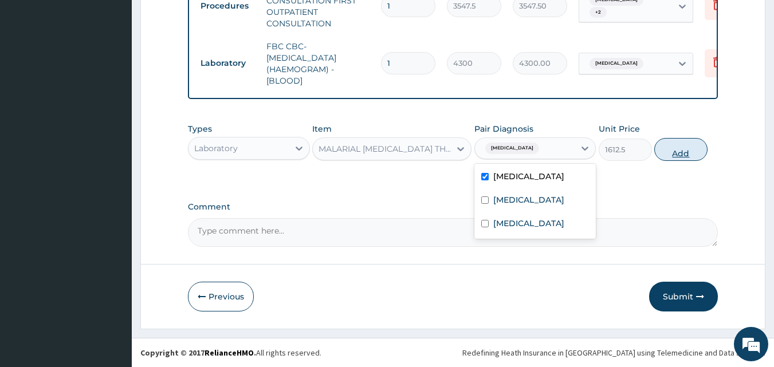
click at [672, 156] on button "Add" at bounding box center [681, 149] width 53 height 23
type input "0"
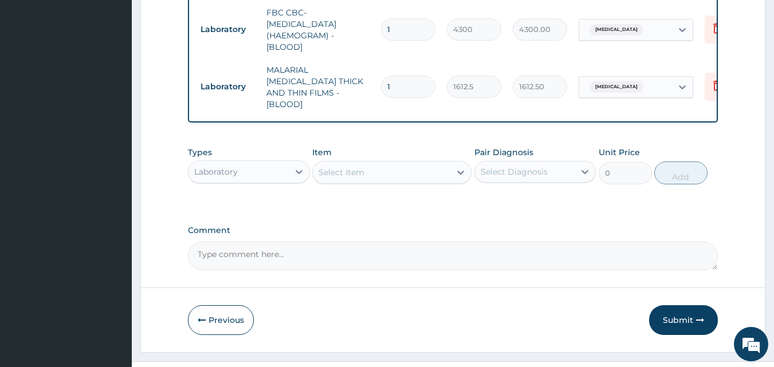
scroll to position [534, 0]
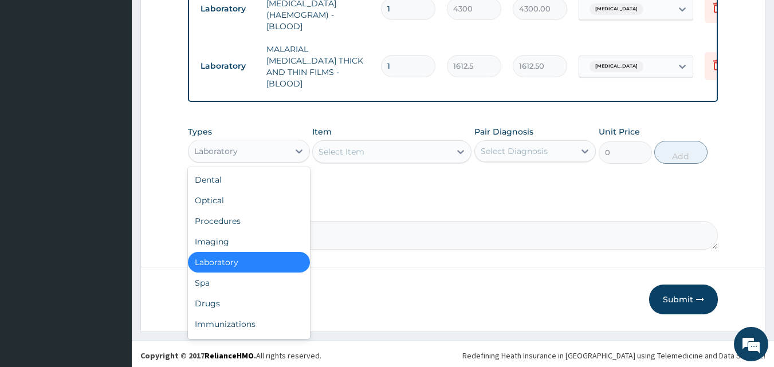
click at [243, 144] on div "Laboratory" at bounding box center [239, 151] width 100 height 18
type input "dr"
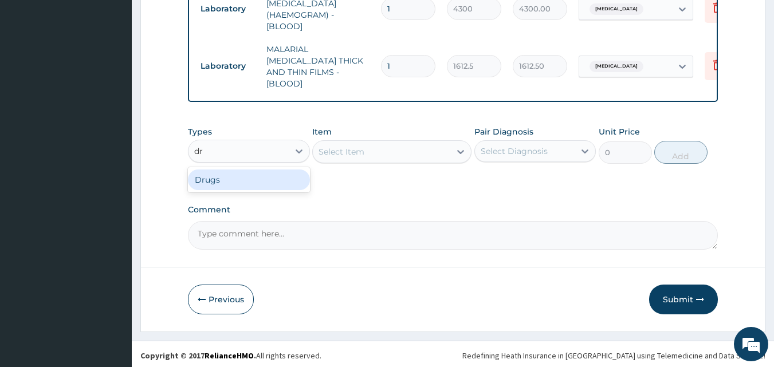
click at [244, 182] on div "Drugs" at bounding box center [249, 180] width 122 height 21
click at [377, 147] on div "Select Item" at bounding box center [391, 151] width 159 height 23
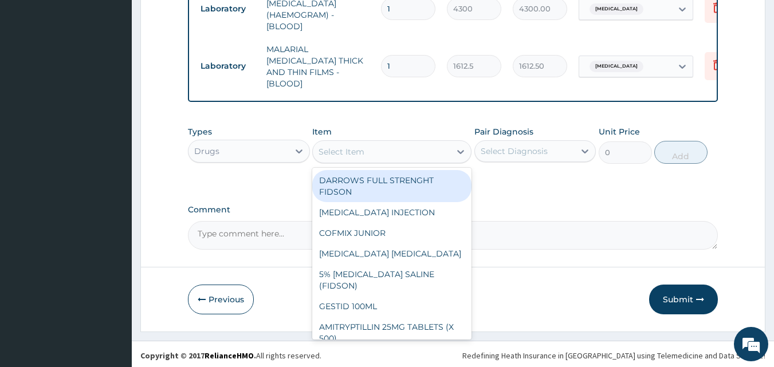
click at [377, 147] on div "Select Item" at bounding box center [382, 152] width 138 height 18
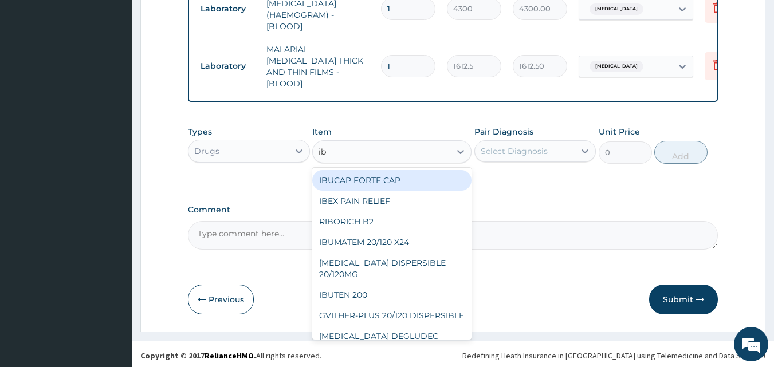
type input "ibu"
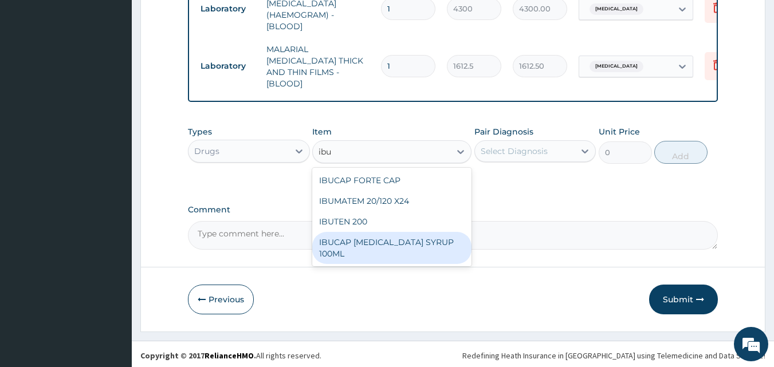
drag, startPoint x: 390, startPoint y: 238, endPoint x: 444, endPoint y: 202, distance: 64.9
click at [391, 238] on div "IBUCAP COLD AND FLU SYRUP 100ML" at bounding box center [391, 248] width 159 height 32
type input "768.625"
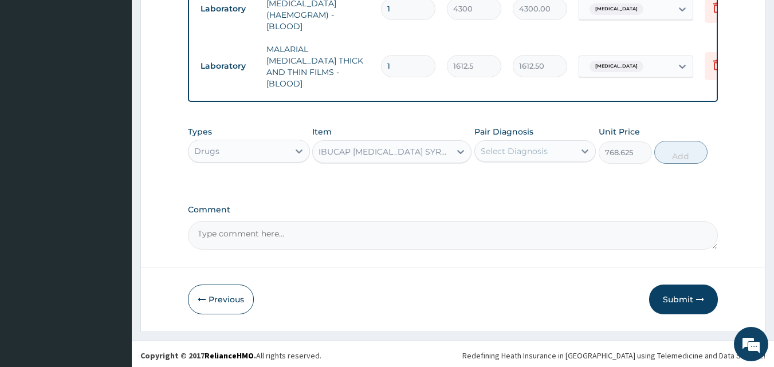
click at [500, 159] on div "Select Diagnosis" at bounding box center [536, 151] width 122 height 22
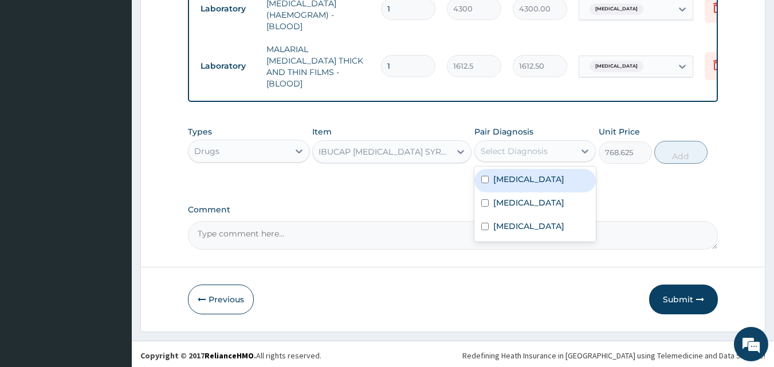
click at [507, 179] on label "Malaria" at bounding box center [529, 179] width 71 height 11
checkbox input "true"
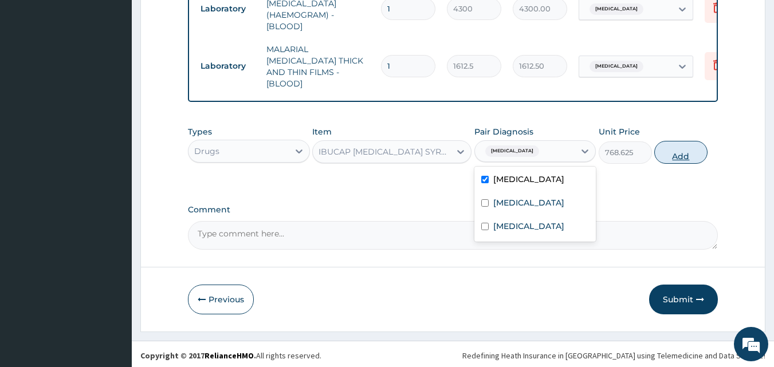
click at [664, 152] on button "Add" at bounding box center [681, 152] width 53 height 23
type input "0"
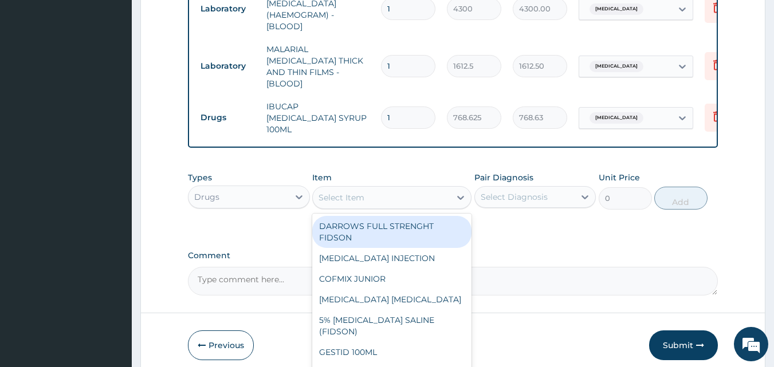
click at [430, 189] on div "Select Item" at bounding box center [382, 198] width 138 height 18
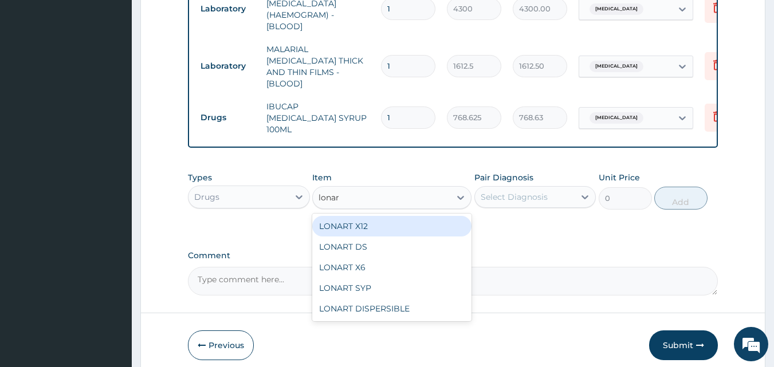
type input "lonart"
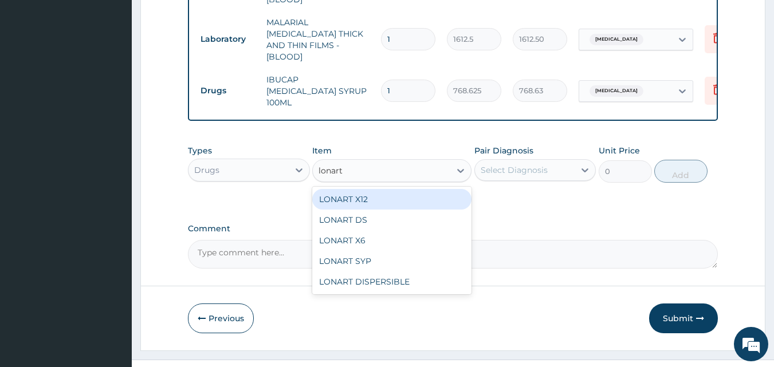
scroll to position [574, 0]
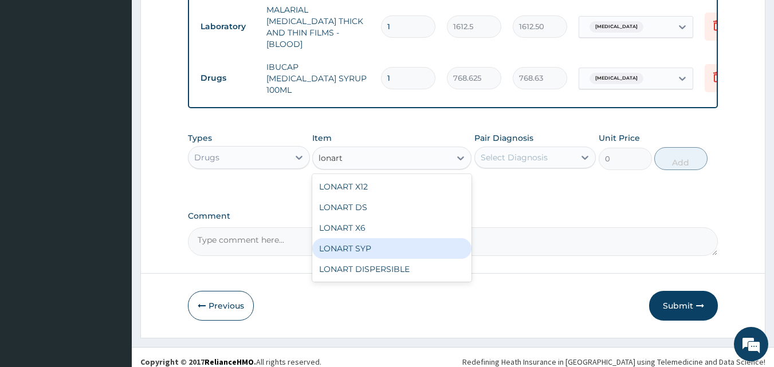
drag, startPoint x: 377, startPoint y: 237, endPoint x: 440, endPoint y: 197, distance: 74.6
click at [378, 238] on div "LONART SYP" at bounding box center [391, 248] width 159 height 21
type input "2719.75"
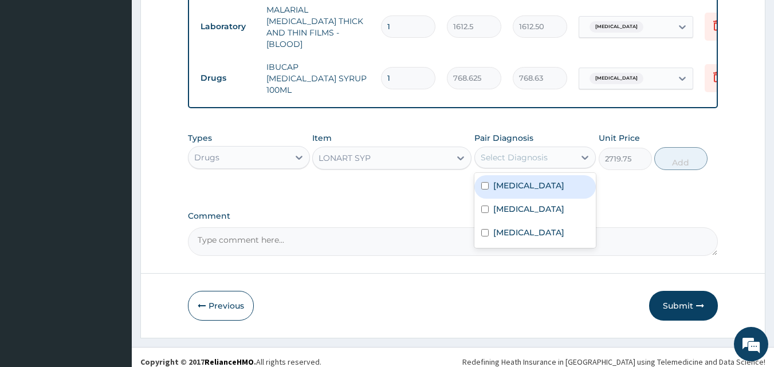
click at [532, 152] on div "Select Diagnosis" at bounding box center [514, 157] width 67 height 11
click at [525, 177] on div "Malaria" at bounding box center [536, 187] width 122 height 24
checkbox input "true"
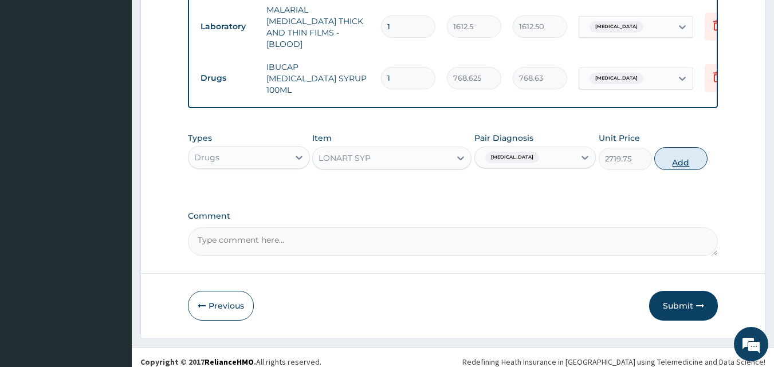
click at [683, 151] on button "Add" at bounding box center [681, 158] width 53 height 23
type input "0"
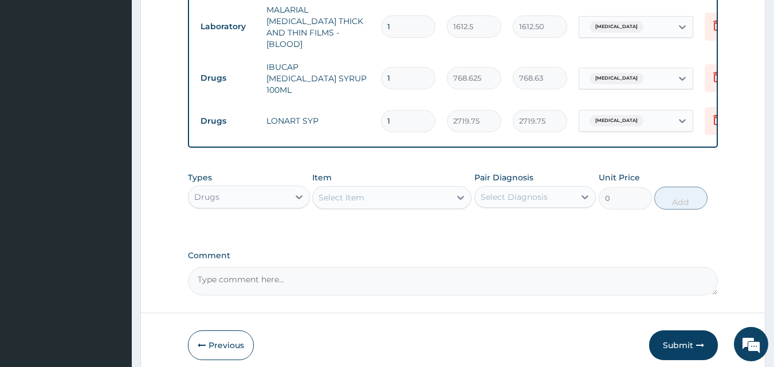
scroll to position [613, 0]
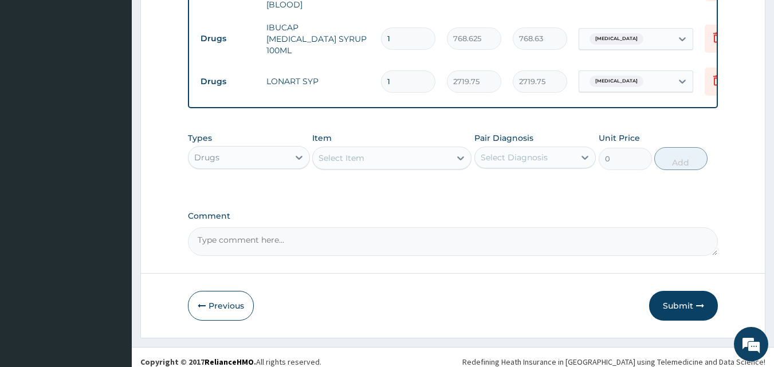
click at [359, 149] on div "Select Item" at bounding box center [382, 158] width 138 height 18
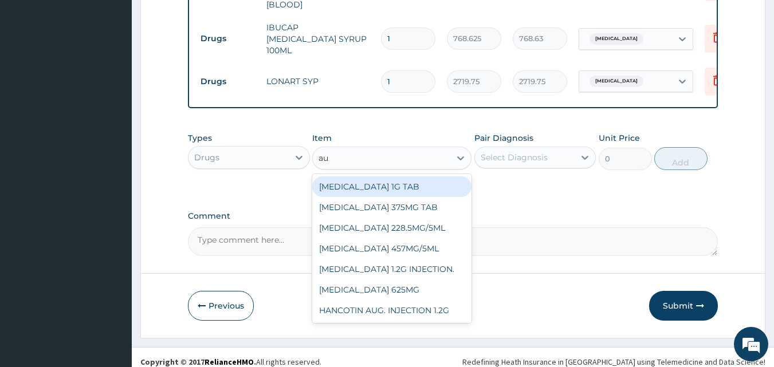
type input "aug"
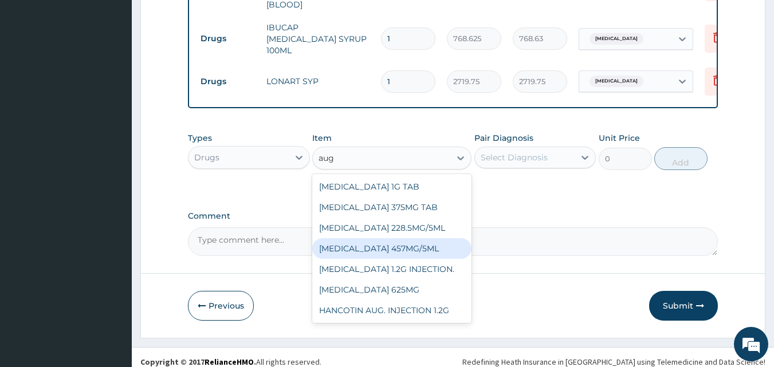
click at [420, 238] on div "[MEDICAL_DATA] 457MG/5ML" at bounding box center [391, 248] width 159 height 21
type input "5912.5"
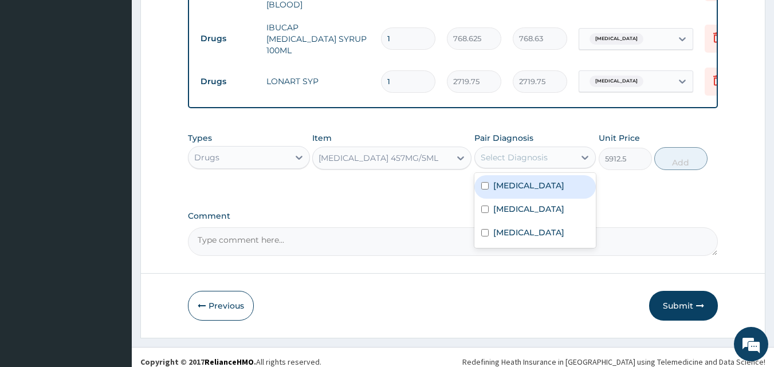
click at [530, 152] on div "Select Diagnosis" at bounding box center [514, 157] width 67 height 11
click at [418, 147] on div "[MEDICAL_DATA] 457MG/5ML" at bounding box center [391, 158] width 159 height 23
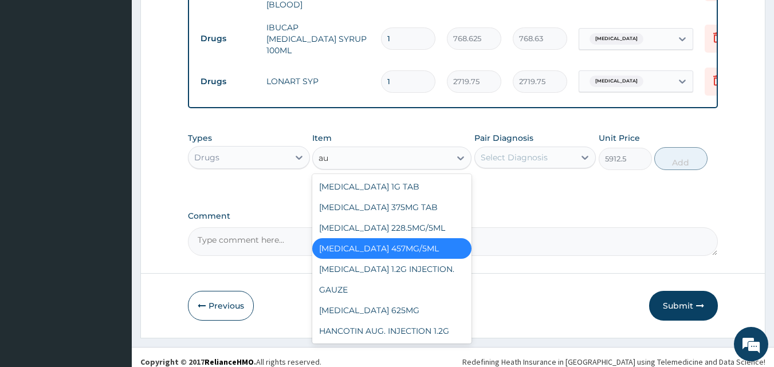
scroll to position [0, 0]
type input "aug"
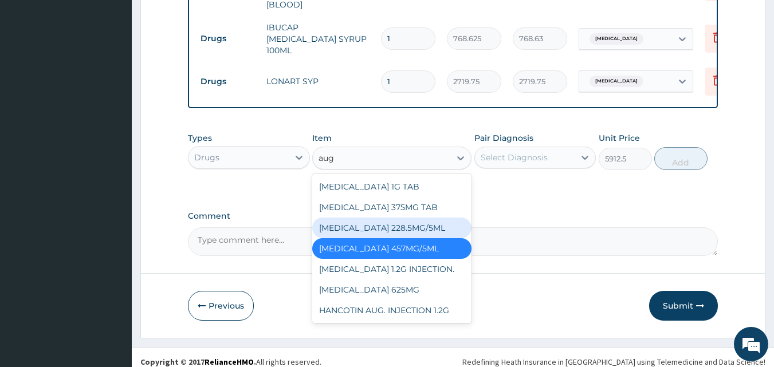
click at [409, 226] on div "[MEDICAL_DATA] 228.5MG/5ML" at bounding box center [391, 228] width 159 height 21
type input "7095"
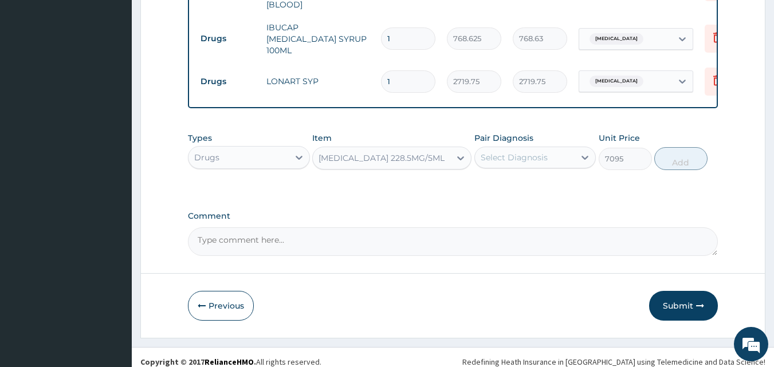
click at [426, 152] on div "[MEDICAL_DATA] 228.5MG/5ML" at bounding box center [382, 157] width 126 height 11
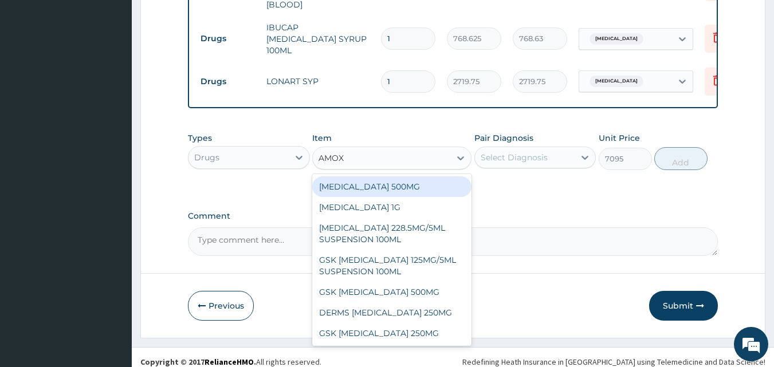
type input "AMOXI"
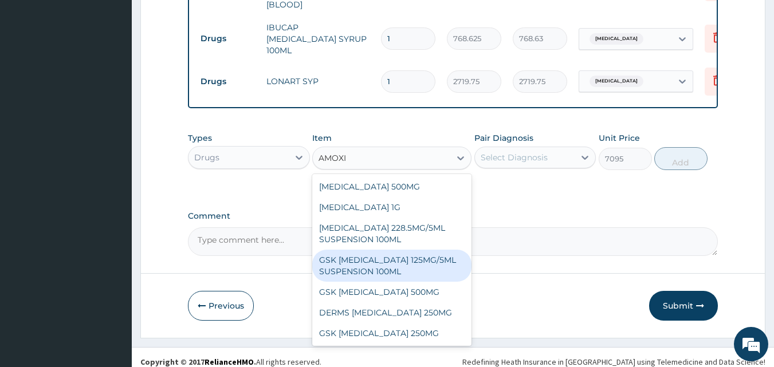
click at [388, 250] on div "GSK [MEDICAL_DATA] 125MG/5ML SUSPENSION 100ML" at bounding box center [391, 266] width 159 height 32
type input "8868.75"
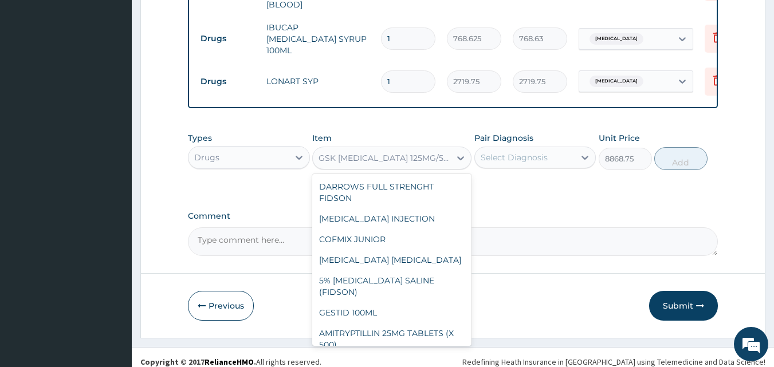
click at [378, 155] on div "GSK [MEDICAL_DATA] 125MG/5ML SUSPENSION 100ML" at bounding box center [382, 158] width 138 height 18
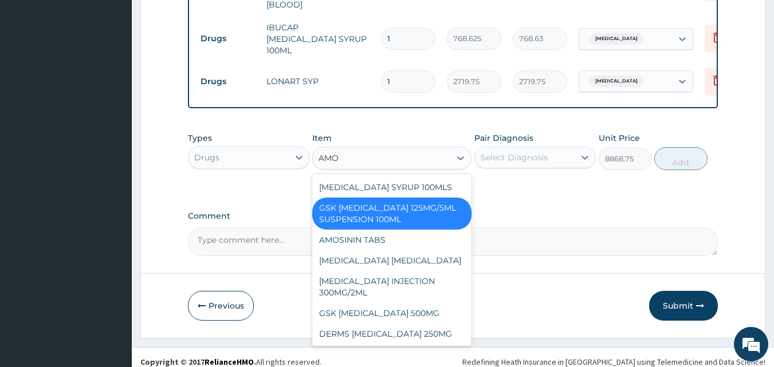
type input "AMOX"
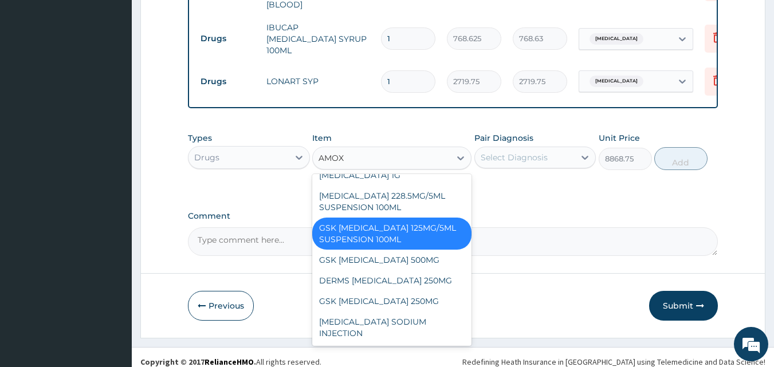
scroll to position [32, 0]
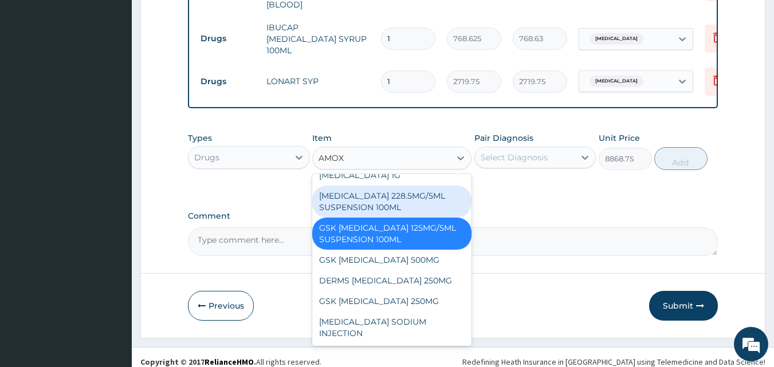
click at [407, 186] on div "[MEDICAL_DATA] 228.5MG/5ML SUSPENSION 100ML" at bounding box center [391, 202] width 159 height 32
type input "2246.75"
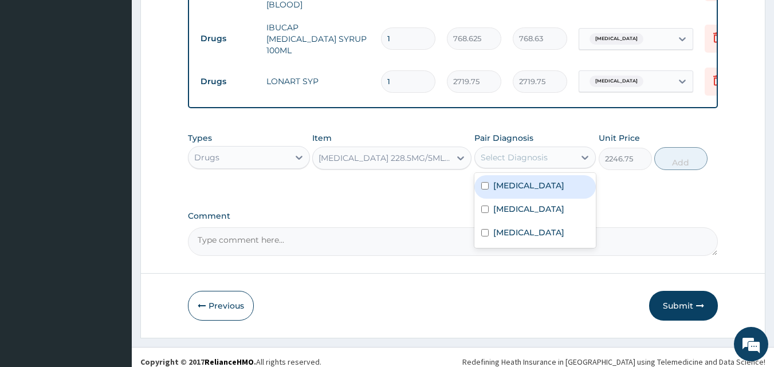
click at [550, 151] on div "Select Diagnosis" at bounding box center [525, 157] width 100 height 18
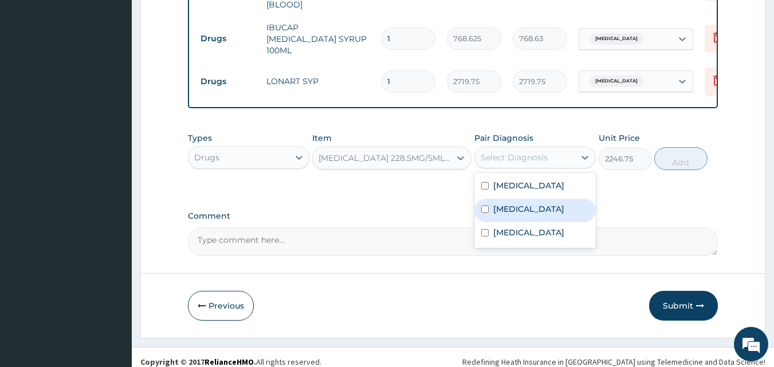
click at [525, 199] on div "Sepsis" at bounding box center [536, 211] width 122 height 24
checkbox input "true"
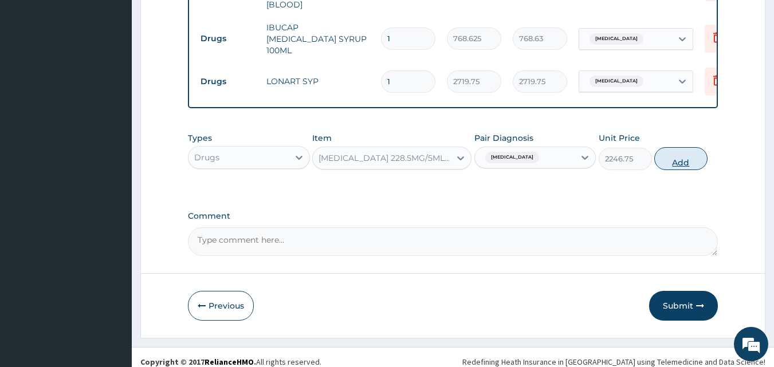
click at [692, 151] on button "Add" at bounding box center [681, 158] width 53 height 23
type input "0"
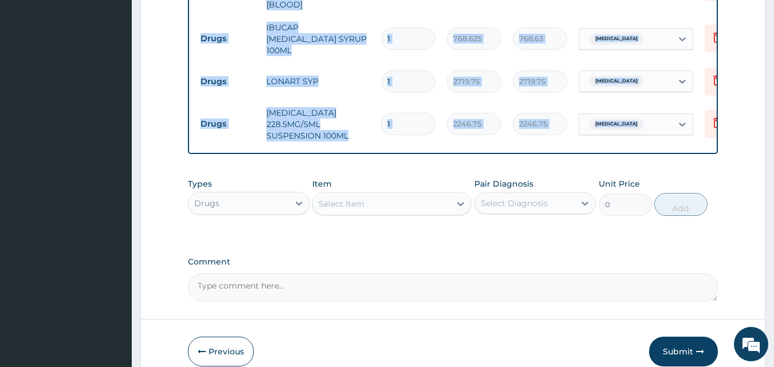
click at [373, 195] on div "Select Item" at bounding box center [382, 204] width 138 height 18
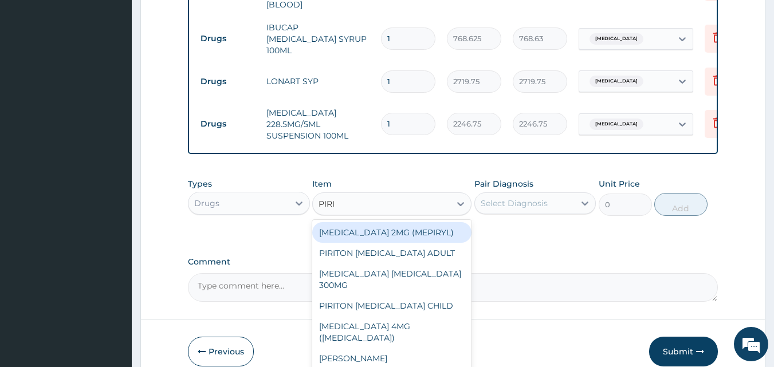
type input "PIRIT"
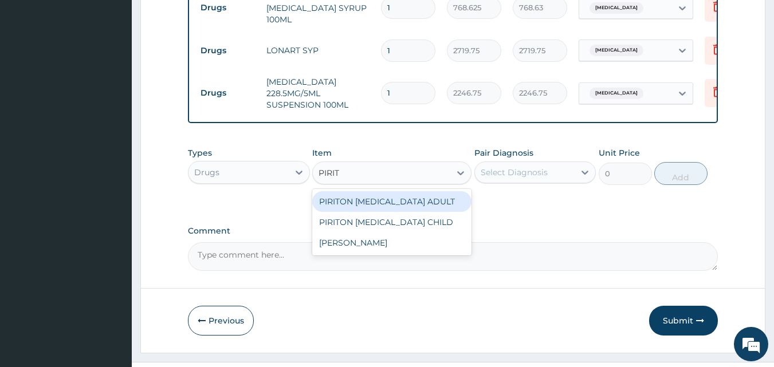
scroll to position [659, 0]
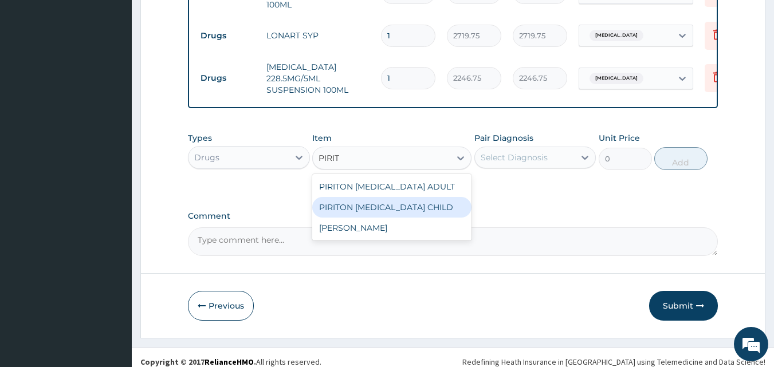
click at [397, 199] on div "PIRITON [MEDICAL_DATA] CHILD" at bounding box center [391, 207] width 159 height 21
type input "1182.5"
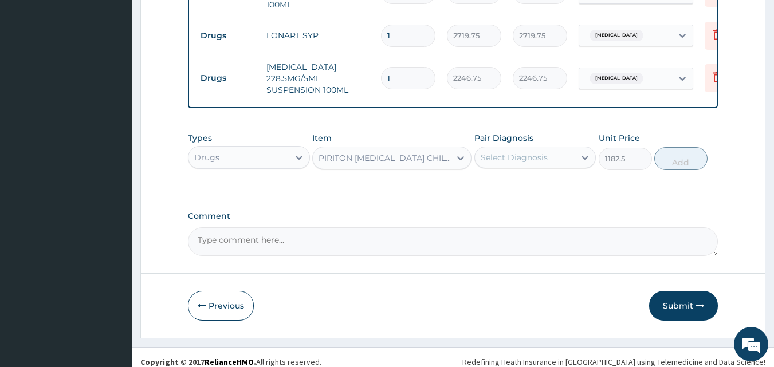
drag, startPoint x: 531, startPoint y: 148, endPoint x: 530, endPoint y: 159, distance: 10.3
click at [531, 152] on div "Select Diagnosis" at bounding box center [514, 157] width 67 height 11
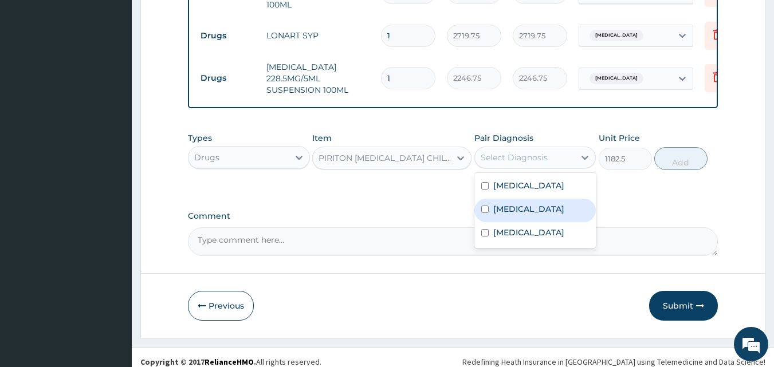
click at [509, 212] on div "Sepsis" at bounding box center [536, 211] width 122 height 24
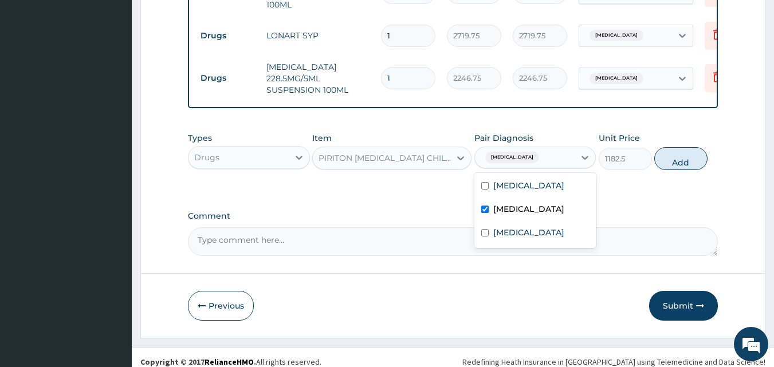
click at [512, 199] on div "Sepsis" at bounding box center [536, 211] width 122 height 24
checkbox input "false"
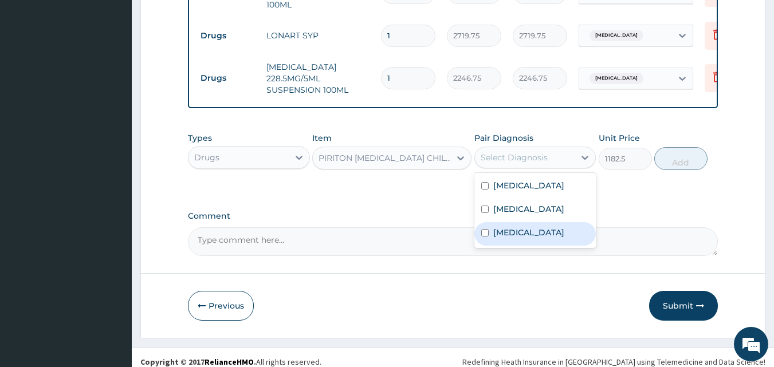
click at [501, 227] on label "Urticaria" at bounding box center [529, 232] width 71 height 11
checkbox input "true"
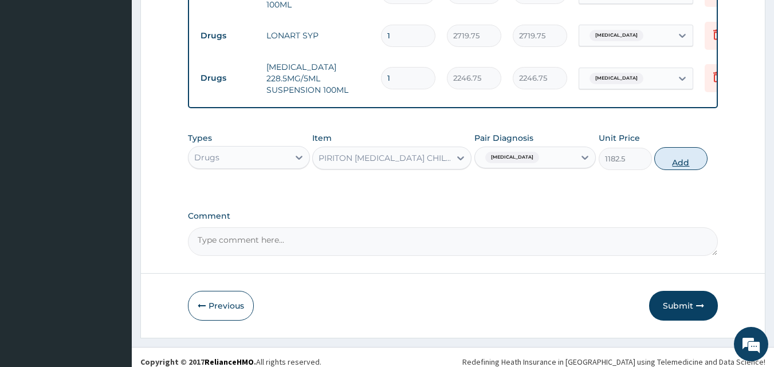
click at [660, 155] on button "Add" at bounding box center [681, 158] width 53 height 23
type input "0"
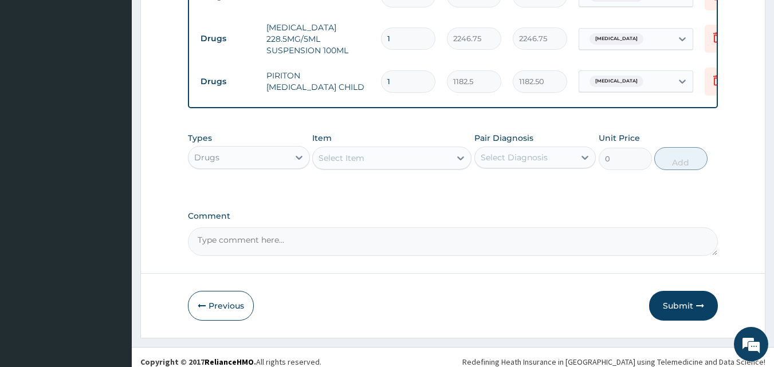
click at [685, 296] on button "Submit" at bounding box center [683, 306] width 69 height 30
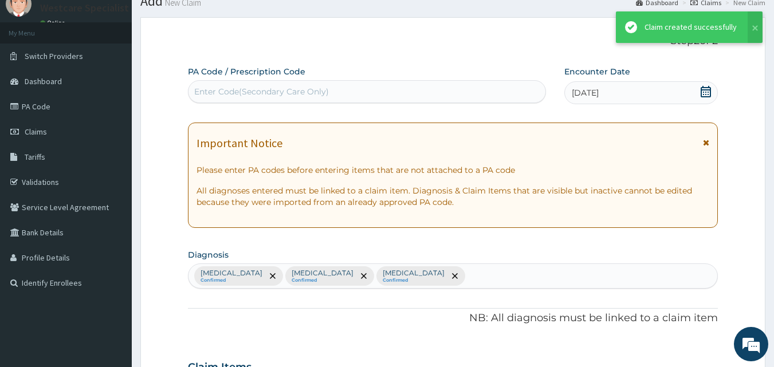
scroll to position [699, 0]
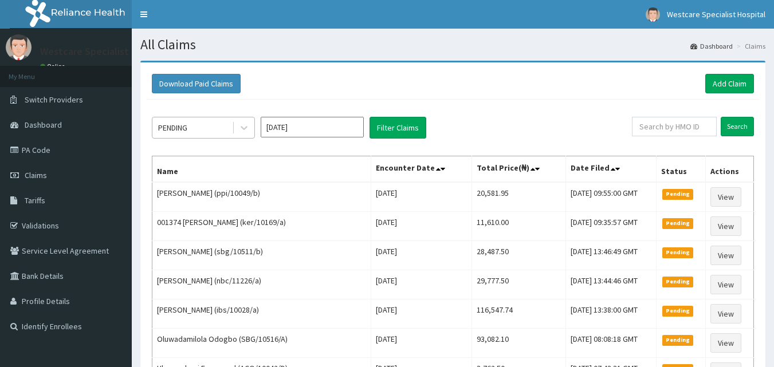
click at [178, 131] on div "PENDING" at bounding box center [172, 127] width 29 height 11
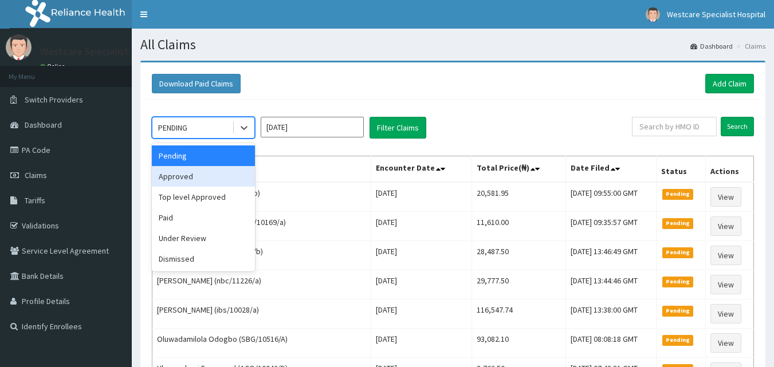
click at [195, 175] on div "Approved" at bounding box center [203, 176] width 103 height 21
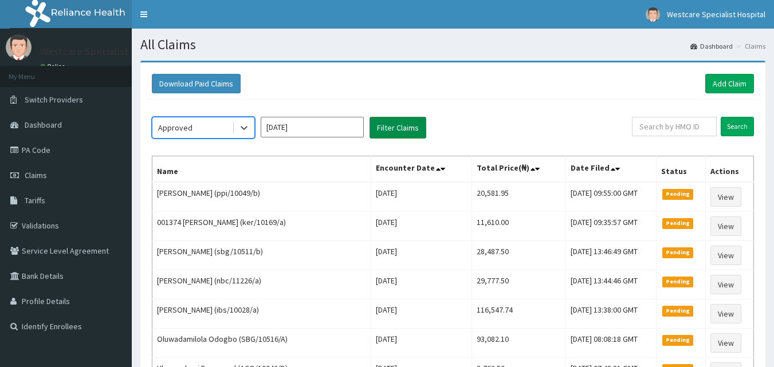
click at [397, 124] on button "Filter Claims" at bounding box center [398, 128] width 57 height 22
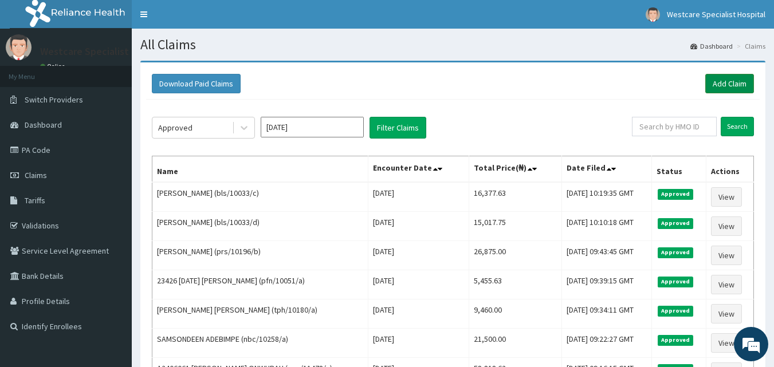
click at [748, 77] on link "Add Claim" at bounding box center [730, 83] width 49 height 19
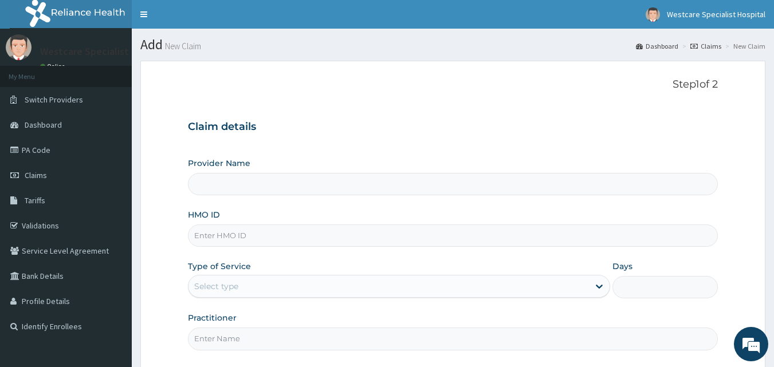
type input "WestCare Specialist Hospital"
drag, startPoint x: 316, startPoint y: 232, endPoint x: 422, endPoint y: 232, distance: 106.0
click at [317, 232] on input "HMO ID" at bounding box center [453, 236] width 531 height 22
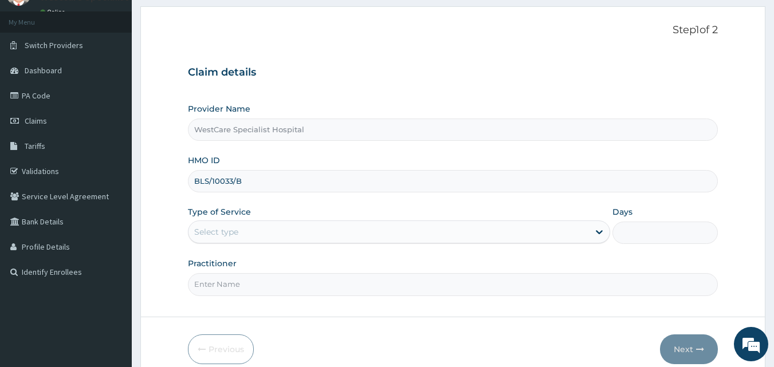
scroll to position [107, 0]
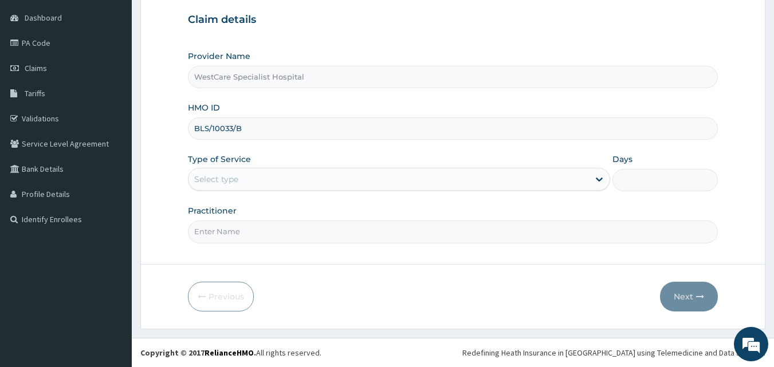
type input "BLS/10033/B"
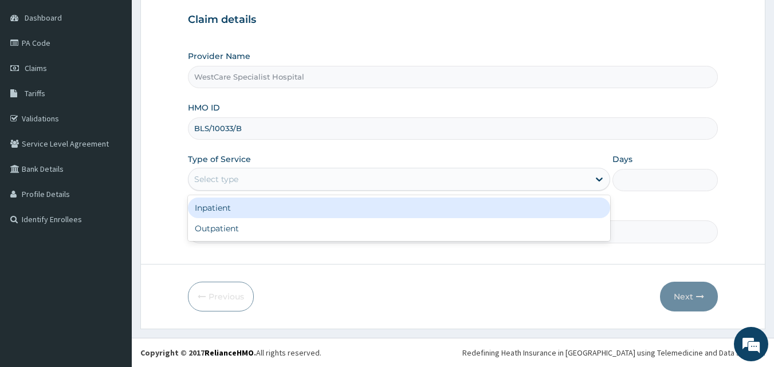
click at [264, 180] on div "Select type" at bounding box center [389, 179] width 401 height 18
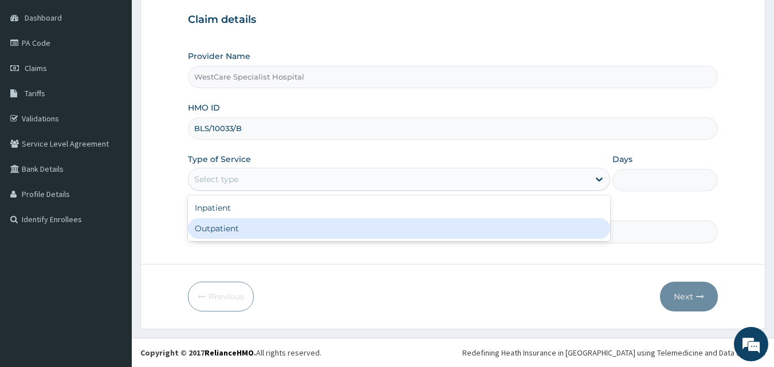
click at [251, 230] on div "Outpatient" at bounding box center [399, 228] width 422 height 21
type input "1"
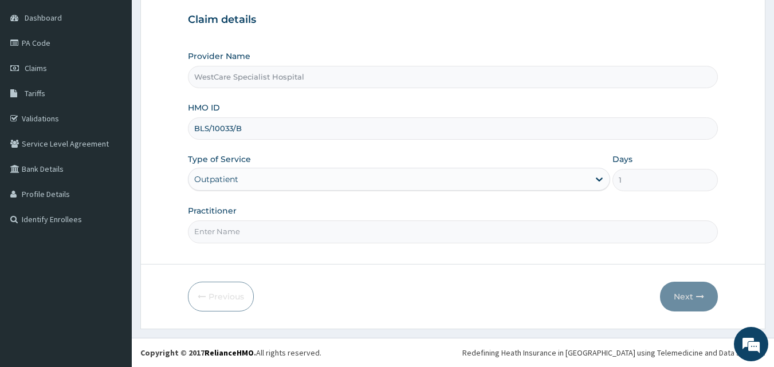
drag, startPoint x: 247, startPoint y: 232, endPoint x: 249, endPoint y: 226, distance: 6.0
click at [247, 232] on input "Practitioner" at bounding box center [453, 232] width 531 height 22
type input "DR.ONAH"
click at [682, 299] on button "Next" at bounding box center [689, 297] width 58 height 30
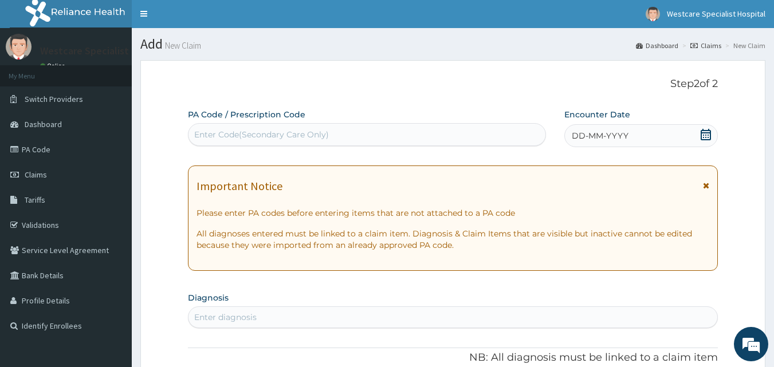
scroll to position [0, 0]
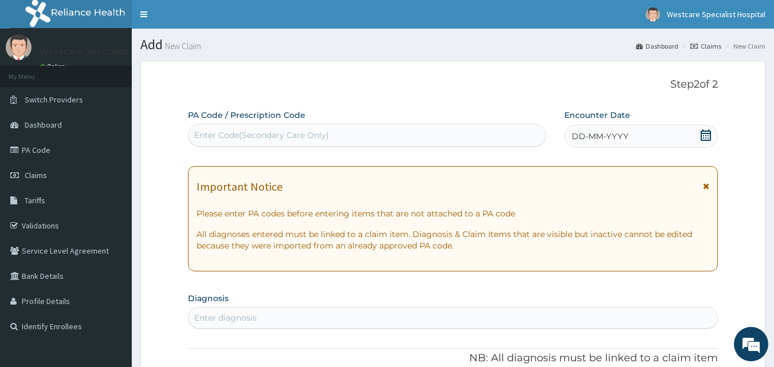
drag, startPoint x: 328, startPoint y: 134, endPoint x: 782, endPoint y: 350, distance: 502.8
click at [330, 135] on div "Enter Code(Secondary Care Only)" at bounding box center [368, 135] width 358 height 18
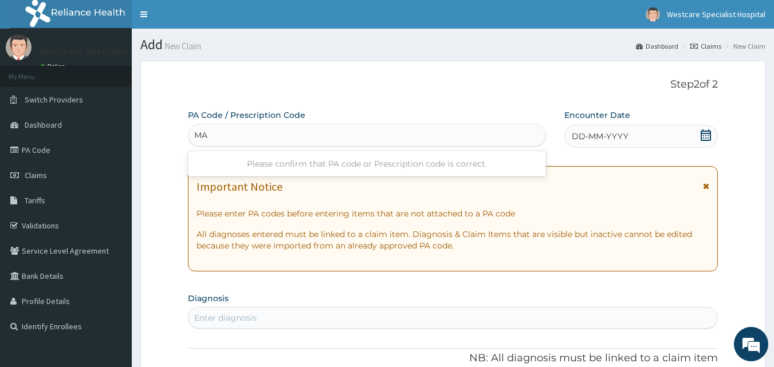
type input "M"
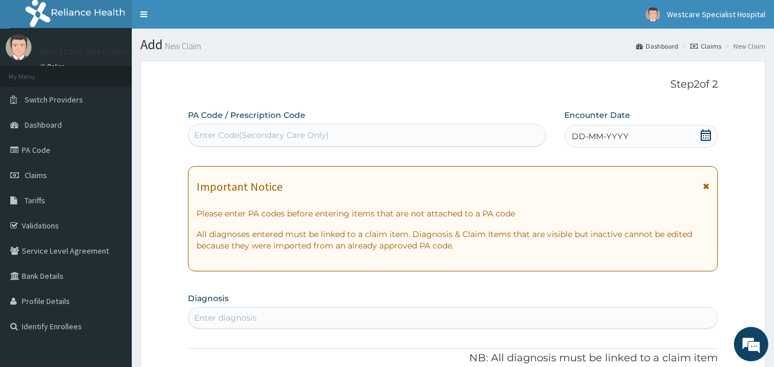
click at [577, 132] on span "DD-MM-YYYY" at bounding box center [600, 136] width 57 height 11
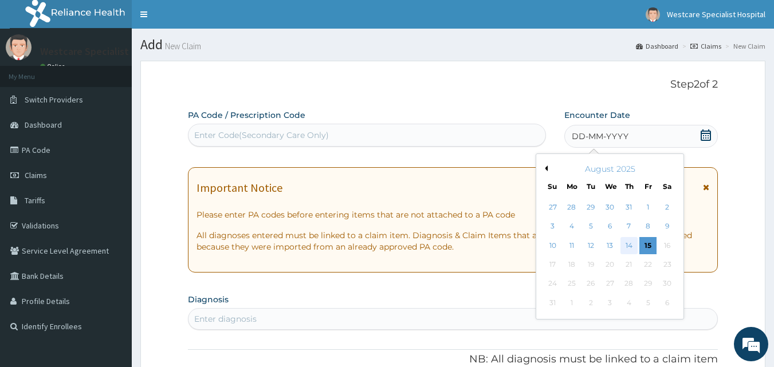
click at [631, 242] on div "14" at bounding box center [629, 245] width 17 height 17
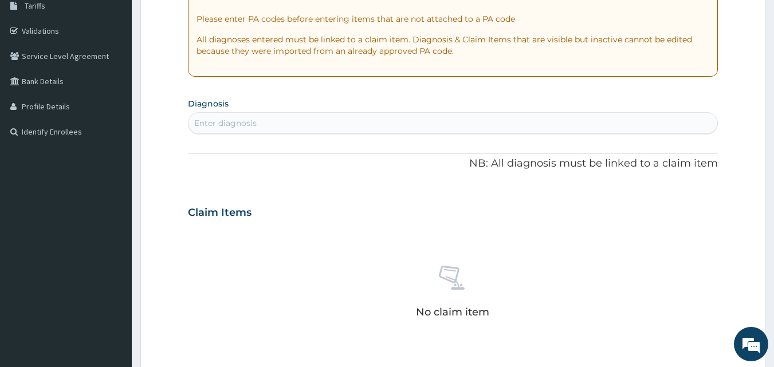
scroll to position [229, 0]
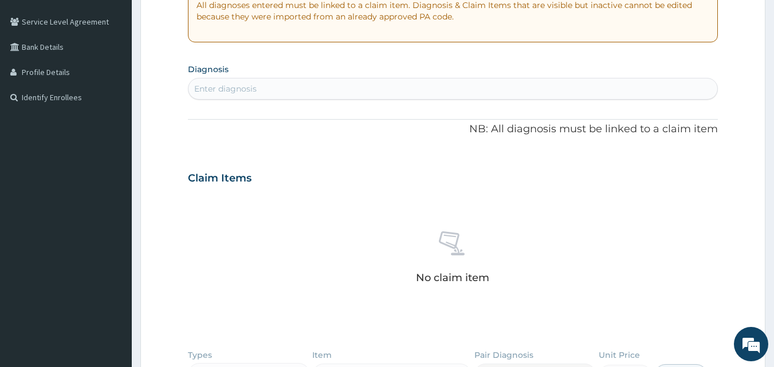
drag, startPoint x: 322, startPoint y: 88, endPoint x: 324, endPoint y: 95, distance: 7.3
click at [323, 92] on div "Enter diagnosis" at bounding box center [454, 89] width 530 height 18
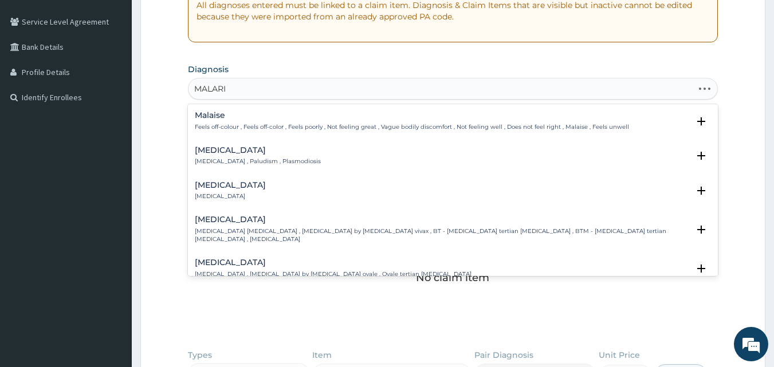
type input "MALARIA"
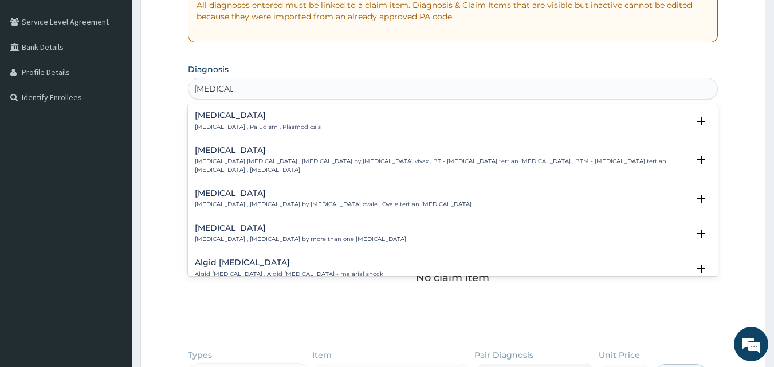
click at [216, 120] on h4 "Malaria" at bounding box center [258, 115] width 126 height 9
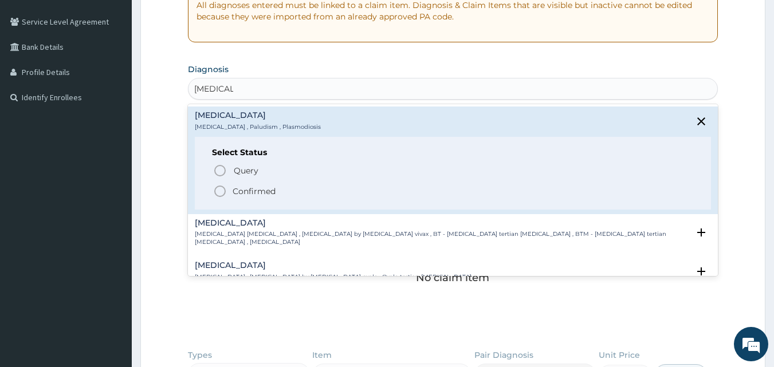
click at [217, 194] on icon "status option filled" at bounding box center [220, 192] width 14 height 14
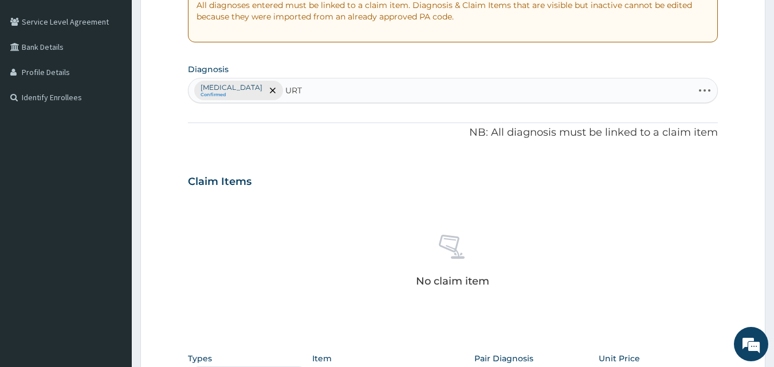
type input "URTI"
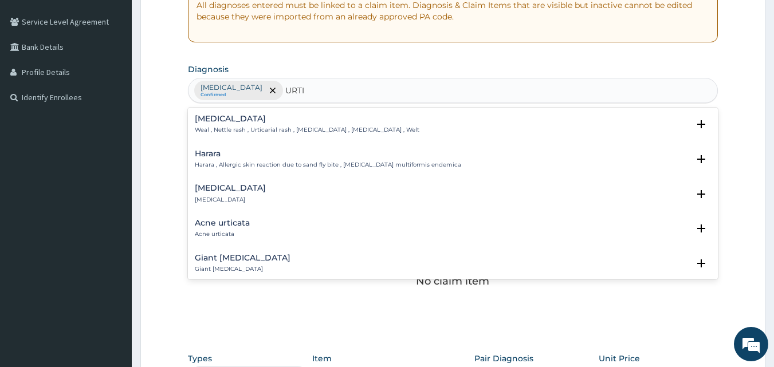
click at [210, 187] on h4 "Urticaria" at bounding box center [230, 188] width 71 height 9
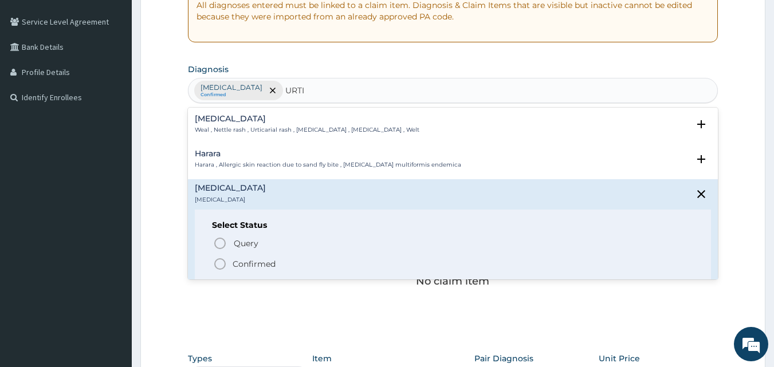
click at [220, 261] on icon "status option filled" at bounding box center [220, 264] width 14 height 14
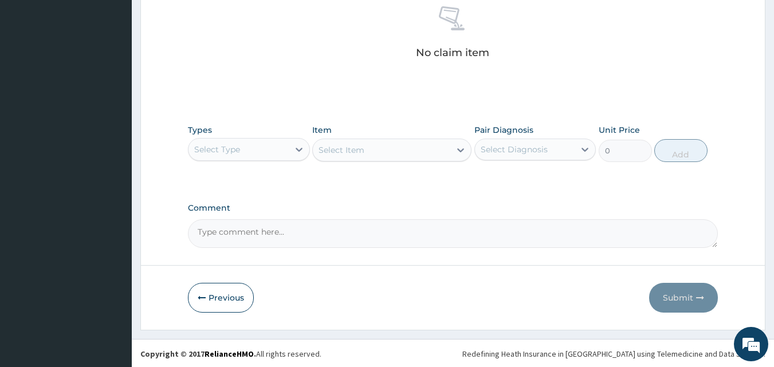
scroll to position [459, 0]
click at [250, 143] on div "Select Type" at bounding box center [239, 148] width 100 height 18
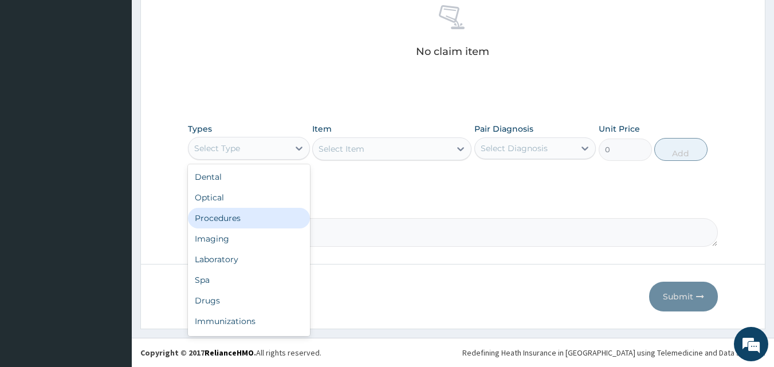
click at [234, 220] on div "Procedures" at bounding box center [249, 218] width 122 height 21
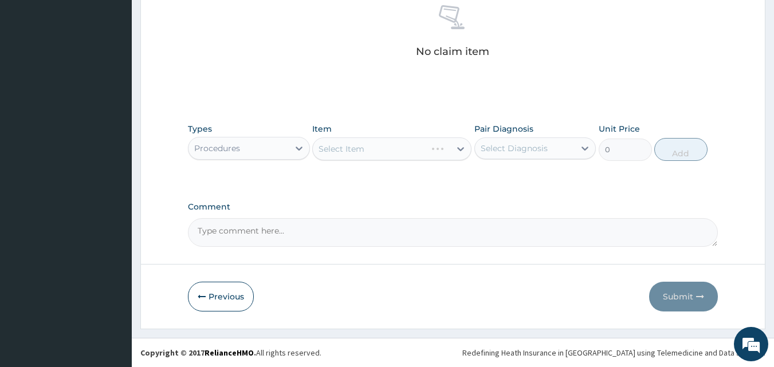
click at [356, 206] on label "Comment" at bounding box center [453, 207] width 531 height 10
click at [356, 218] on textarea "Comment" at bounding box center [453, 232] width 531 height 29
drag, startPoint x: 456, startPoint y: 179, endPoint x: 465, endPoint y: 171, distance: 11.8
click at [458, 180] on div "Types Procedures Item Select Item Pair Diagnosis Select Diagnosis Unit Price 0 …" at bounding box center [453, 151] width 531 height 66
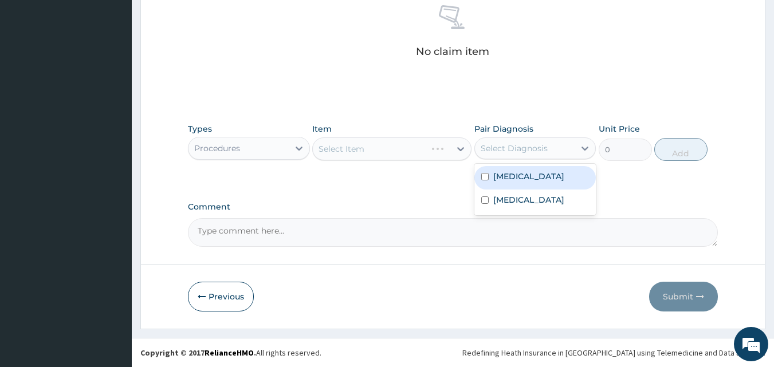
drag, startPoint x: 500, startPoint y: 148, endPoint x: 511, endPoint y: 186, distance: 39.4
click at [500, 148] on div "Select Diagnosis" at bounding box center [514, 148] width 67 height 11
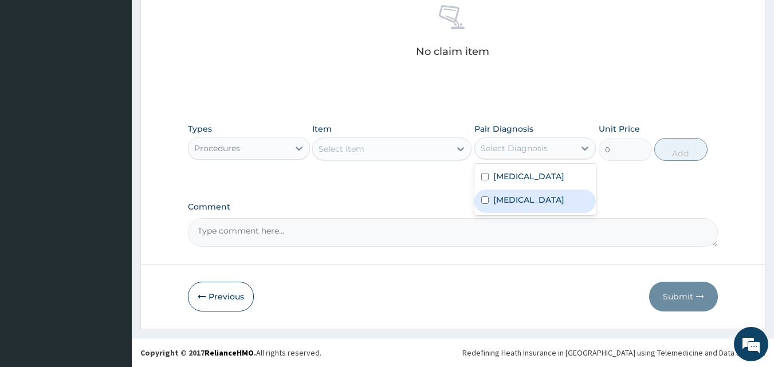
click at [513, 202] on label "Urticaria" at bounding box center [529, 199] width 71 height 11
checkbox input "true"
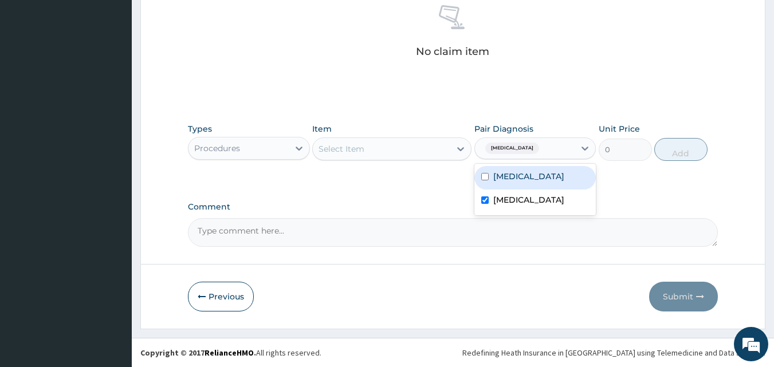
click at [519, 175] on label "Malaria" at bounding box center [529, 176] width 71 height 11
checkbox input "true"
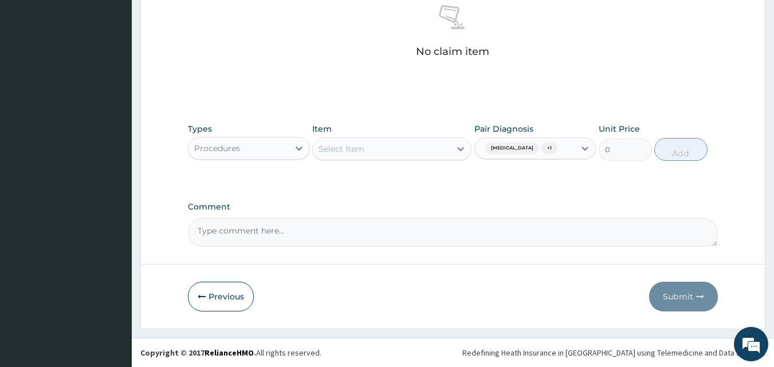
click at [461, 229] on textarea "Comment" at bounding box center [453, 232] width 531 height 29
click at [417, 151] on div "Select Item" at bounding box center [382, 149] width 138 height 18
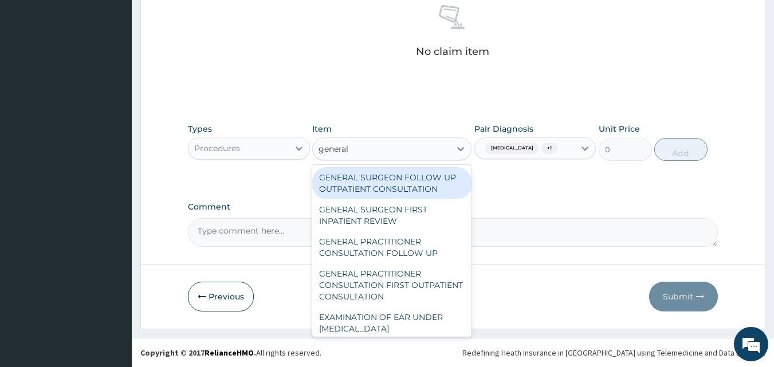
type input "general p"
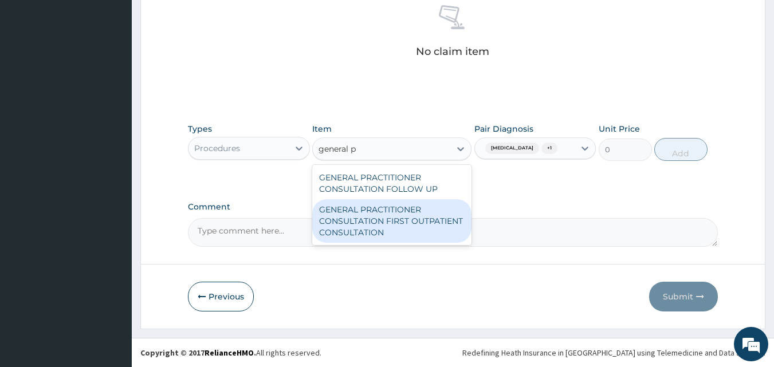
click at [350, 222] on div "GENERAL PRACTITIONER CONSULTATION FIRST OUTPATIENT CONSULTATION" at bounding box center [391, 221] width 159 height 44
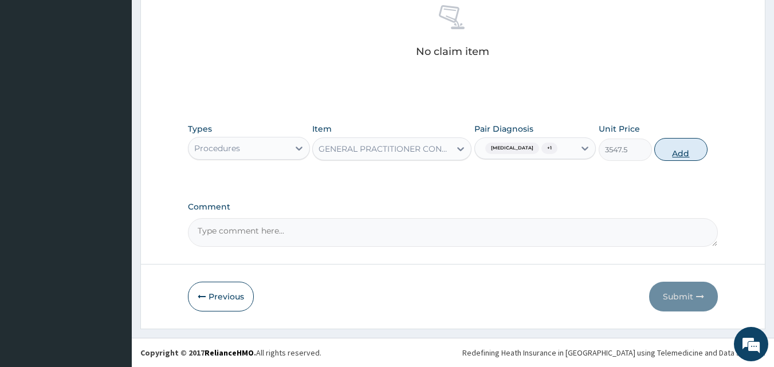
click at [672, 153] on button "Add" at bounding box center [681, 149] width 53 height 23
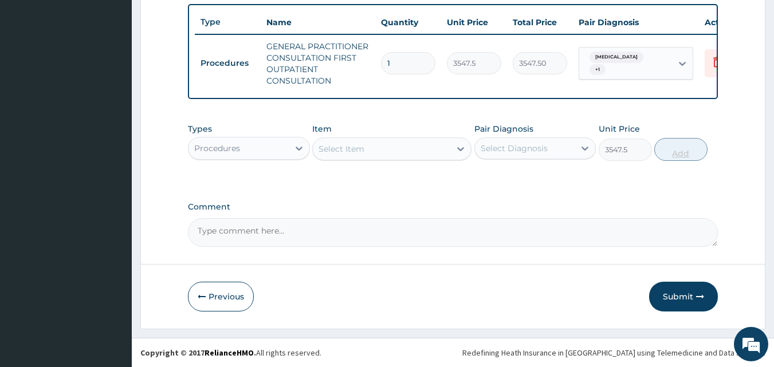
type input "0"
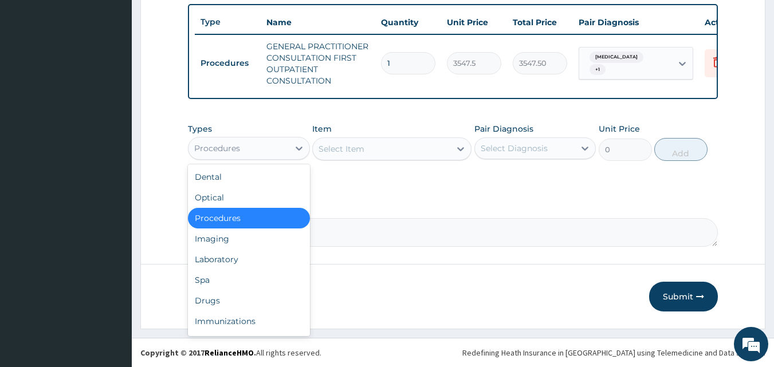
click at [234, 144] on div "Procedures" at bounding box center [217, 148] width 46 height 11
click at [217, 254] on div "Laboratory" at bounding box center [249, 259] width 122 height 21
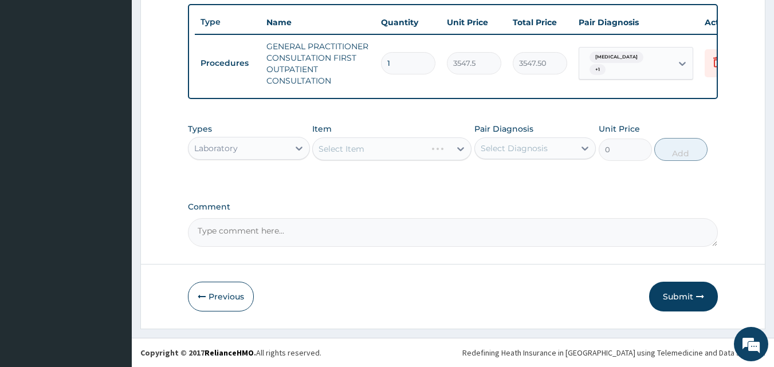
click at [397, 183] on div "Types Laboratory Item Select Item Pair Diagnosis Select Diagnosis Unit Price 0 …" at bounding box center [453, 151] width 531 height 66
click at [402, 181] on div "Types Laboratory Item Select Item Pair Diagnosis Select Diagnosis Unit Price 0 …" at bounding box center [453, 151] width 531 height 66
click at [398, 141] on div "Select Item" at bounding box center [391, 149] width 159 height 23
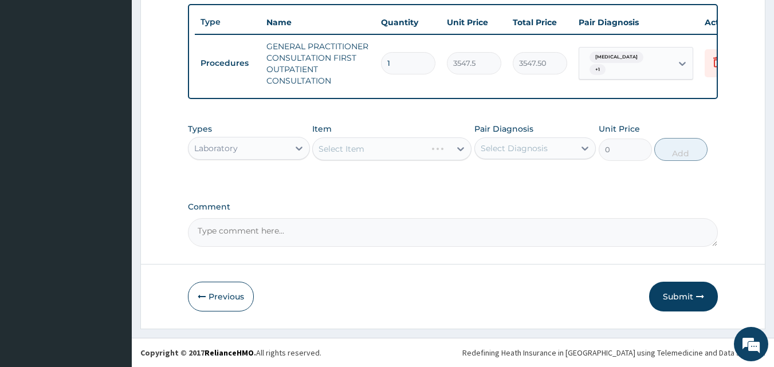
click at [400, 169] on div "Types Laboratory Item Select Item Pair Diagnosis Select Diagnosis Unit Price 0 …" at bounding box center [453, 151] width 531 height 66
click at [397, 153] on div "Select Item" at bounding box center [391, 149] width 159 height 23
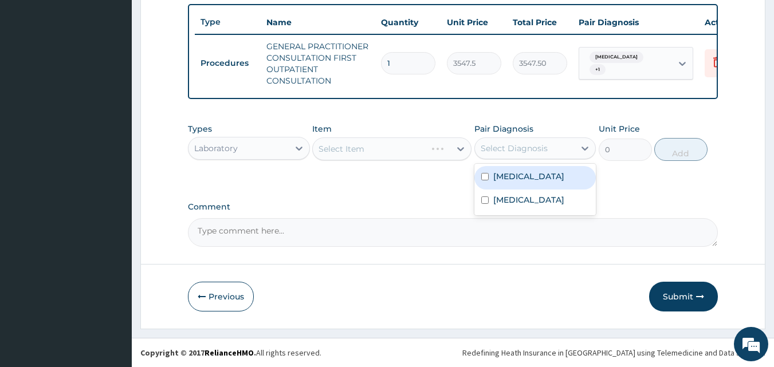
click at [494, 144] on div "Select Diagnosis" at bounding box center [514, 148] width 67 height 11
click at [502, 183] on div "[MEDICAL_DATA]" at bounding box center [536, 178] width 122 height 24
checkbox input "true"
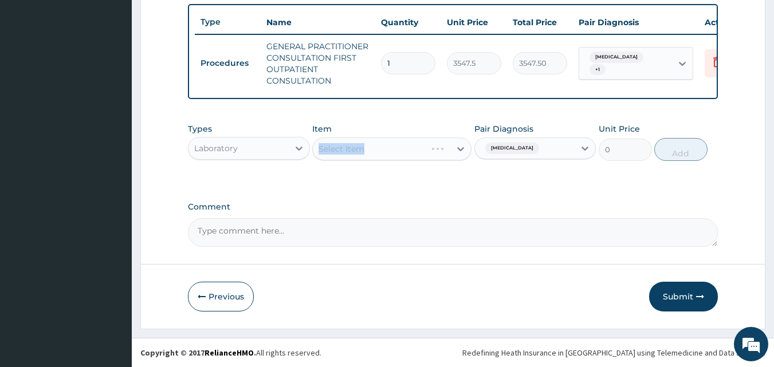
click at [383, 149] on div "Select Item" at bounding box center [391, 149] width 159 height 23
click at [384, 149] on div "Select Item" at bounding box center [391, 149] width 159 height 23
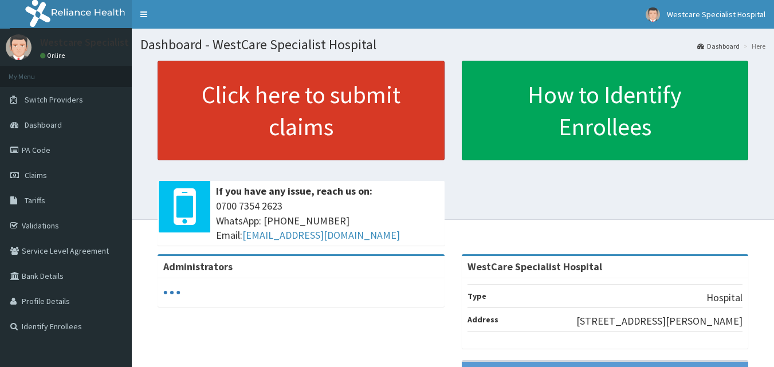
click at [217, 105] on link "Click here to submit claims" at bounding box center [301, 111] width 287 height 100
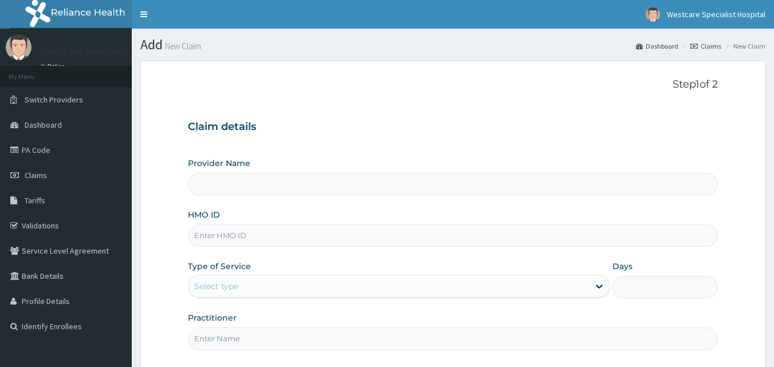
type input "WestCare Specialist Hospital"
click at [276, 226] on input "HMO ID" at bounding box center [453, 236] width 531 height 22
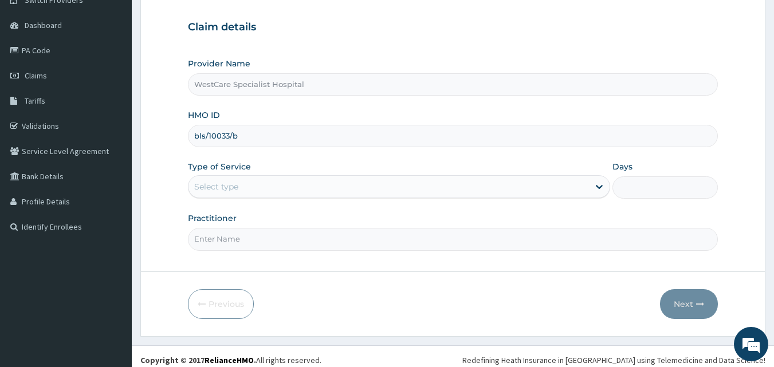
scroll to position [107, 0]
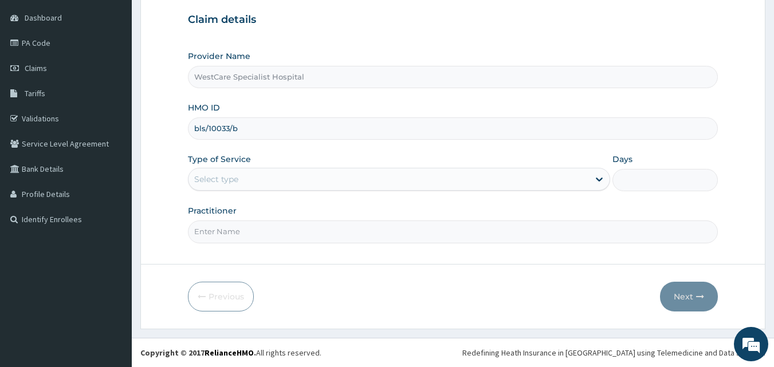
type input "bls/10033/b"
click at [258, 162] on div "Type of Service Select type" at bounding box center [399, 173] width 422 height 38
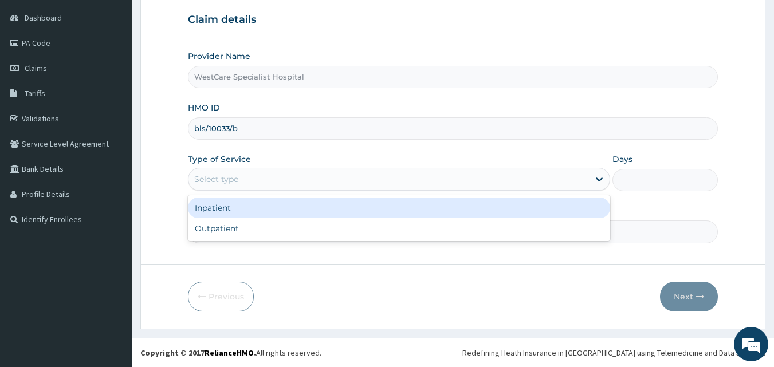
click at [252, 185] on div "Select type" at bounding box center [389, 179] width 401 height 18
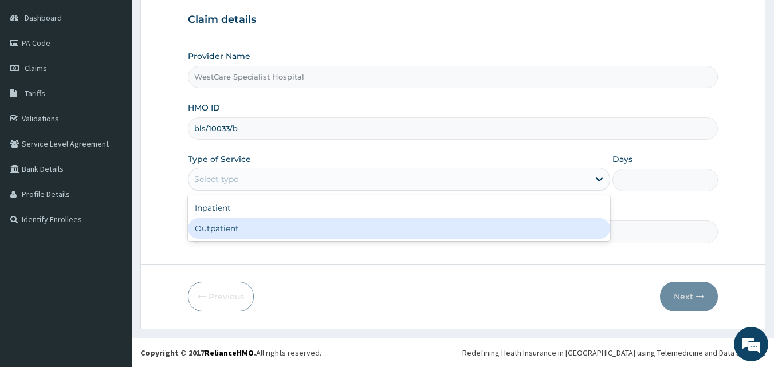
scroll to position [0, 0]
click at [252, 224] on div "Outpatient" at bounding box center [399, 228] width 422 height 21
type input "1"
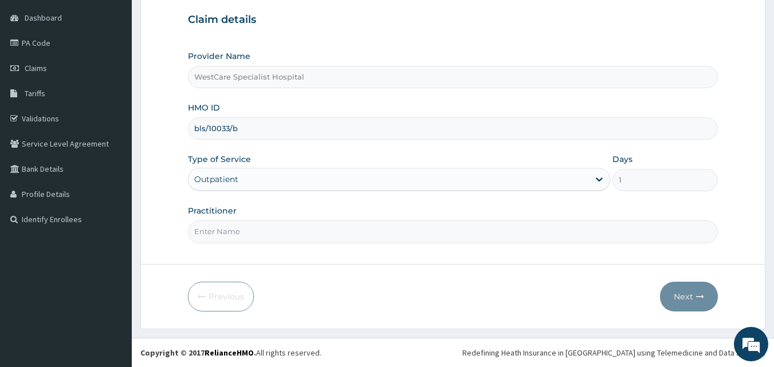
click at [261, 229] on input "Practitioner" at bounding box center [453, 232] width 531 height 22
type input "[PERSON_NAME]"
click at [685, 304] on button "Next" at bounding box center [689, 297] width 58 height 30
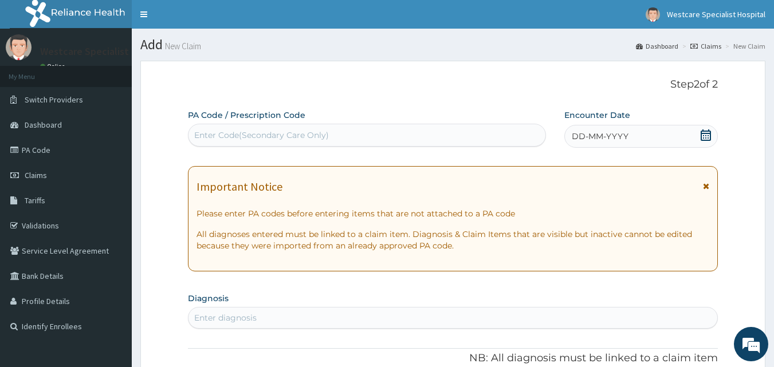
click at [574, 135] on span "DD-MM-YYYY" at bounding box center [600, 136] width 57 height 11
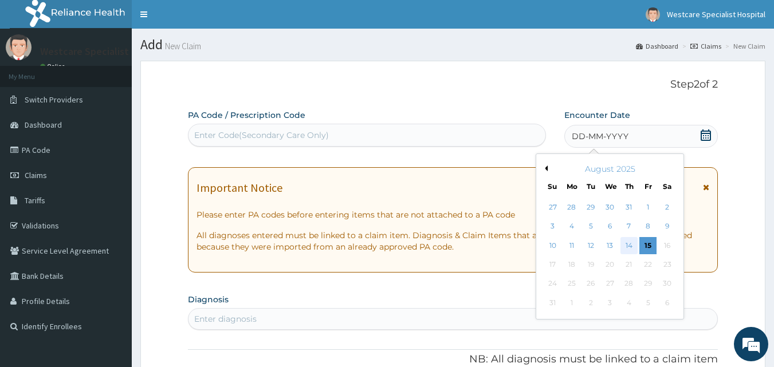
click at [632, 245] on div "14" at bounding box center [629, 245] width 17 height 17
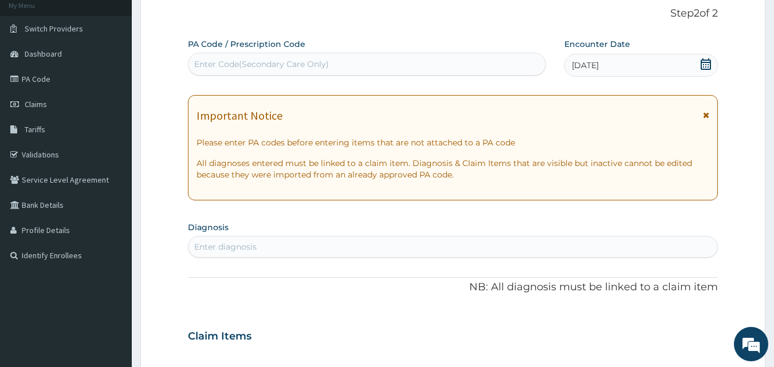
scroll to position [115, 0]
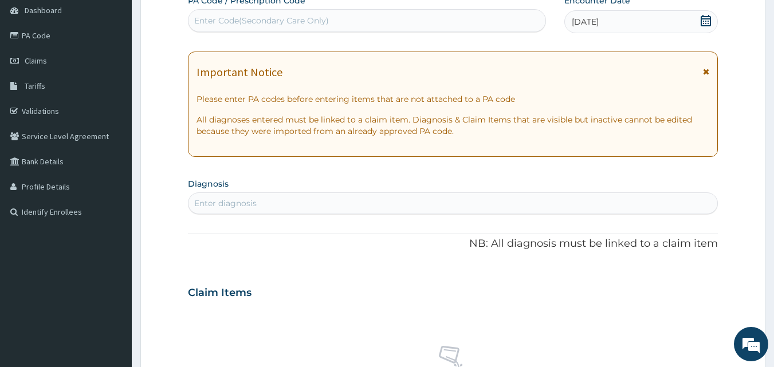
click at [252, 204] on div "Enter diagnosis" at bounding box center [225, 203] width 62 height 11
type input "malaria"
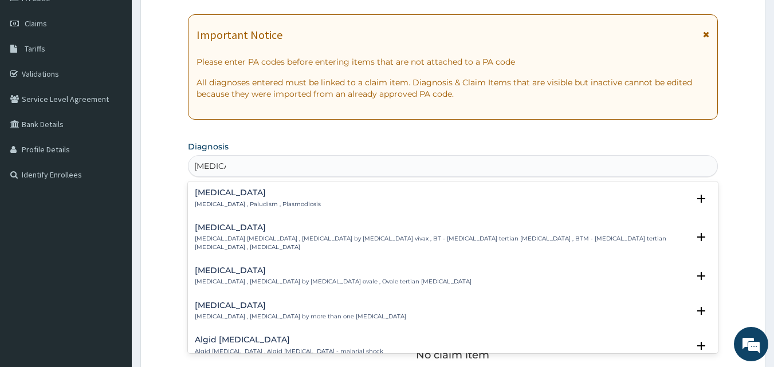
scroll to position [172, 0]
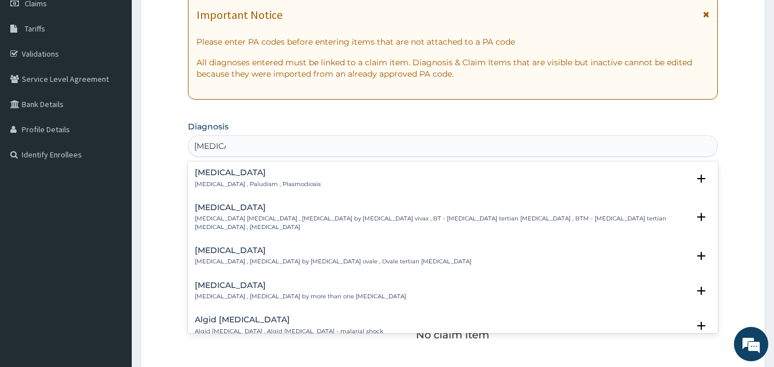
click at [221, 171] on h4 "Malaria" at bounding box center [258, 173] width 126 height 9
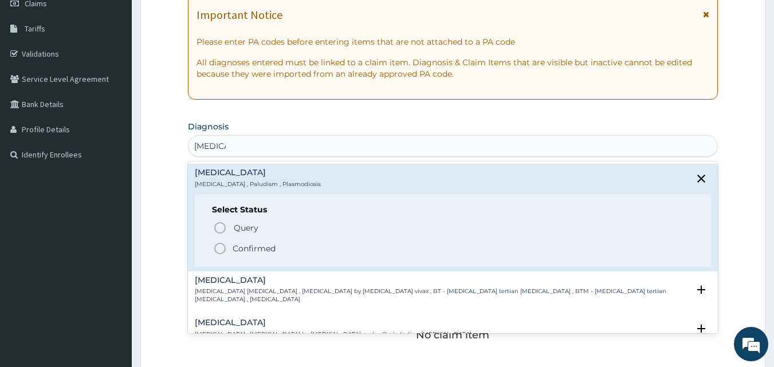
click at [220, 246] on icon "status option filled" at bounding box center [220, 249] width 14 height 14
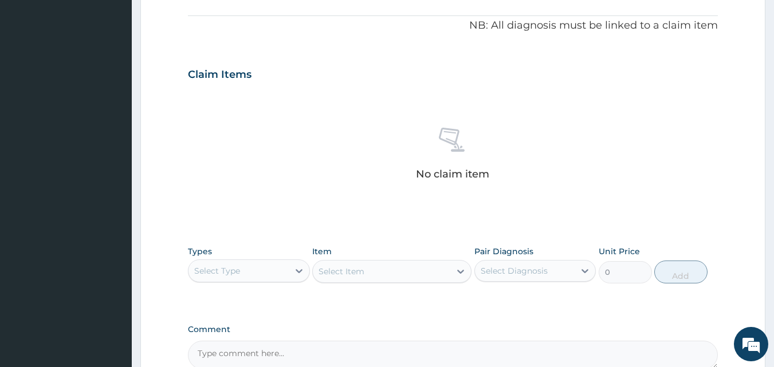
scroll to position [401, 0]
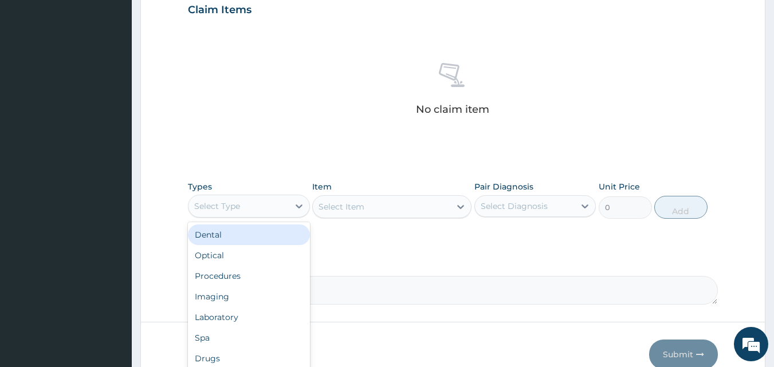
click at [230, 205] on div "Select Type" at bounding box center [217, 206] width 46 height 11
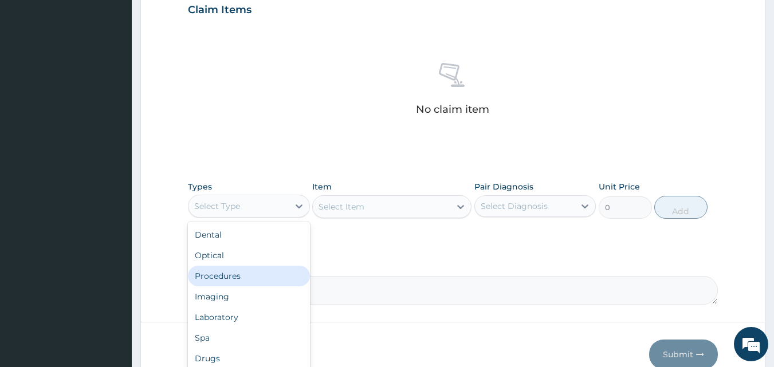
click at [220, 273] on div "Procedures" at bounding box center [249, 276] width 122 height 21
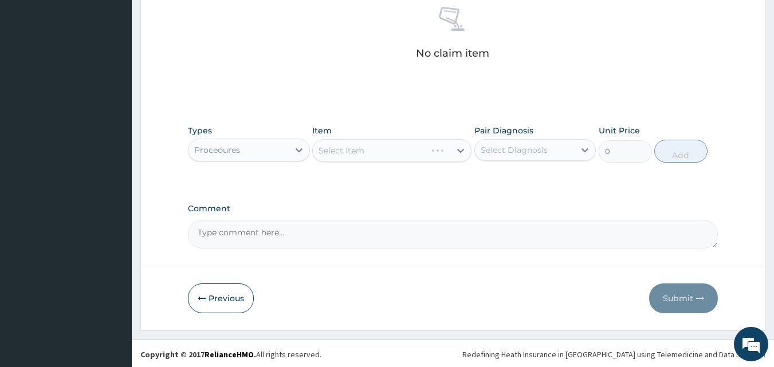
scroll to position [459, 0]
click at [492, 149] on div "Select Diagnosis" at bounding box center [514, 148] width 67 height 11
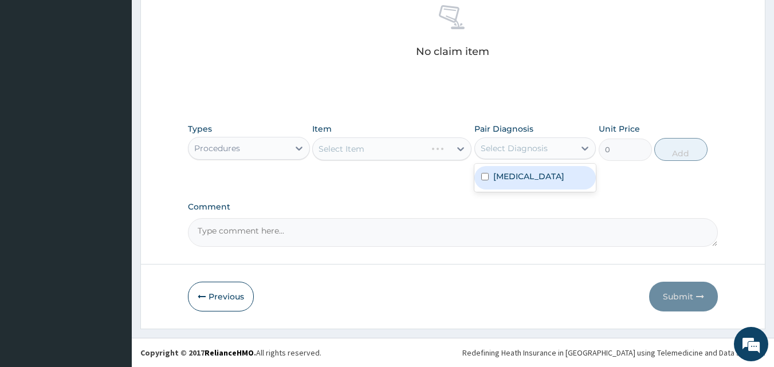
click at [505, 182] on div "Malaria" at bounding box center [536, 178] width 122 height 24
checkbox input "true"
click at [389, 182] on div "Types Procedures Item Select Item Pair Diagnosis option Malaria, selected. opti…" at bounding box center [453, 151] width 531 height 66
click at [386, 152] on div "Select Item" at bounding box center [382, 149] width 138 height 18
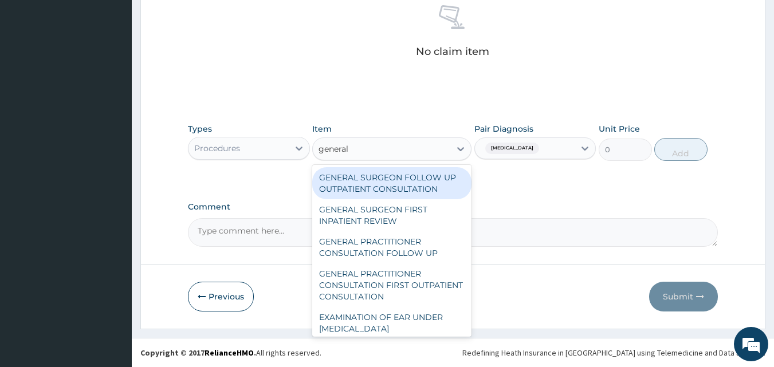
type input "general p"
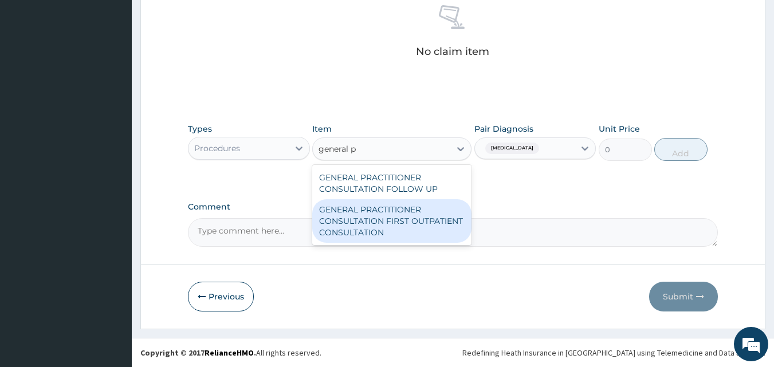
click at [404, 217] on div "GENERAL PRACTITIONER CONSULTATION FIRST OUTPATIENT CONSULTATION" at bounding box center [391, 221] width 159 height 44
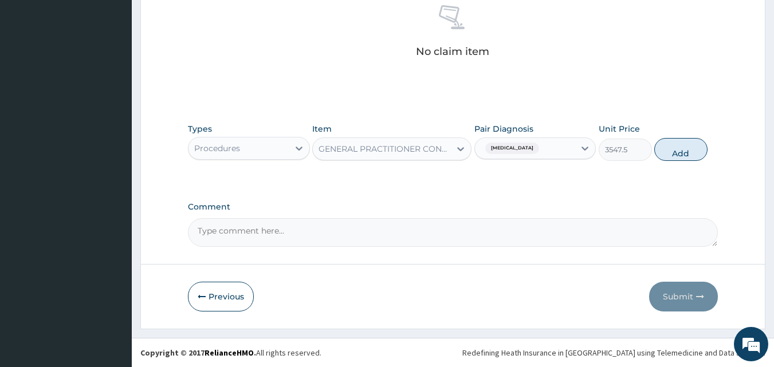
click at [675, 147] on button "Add" at bounding box center [681, 149] width 53 height 23
type input "0"
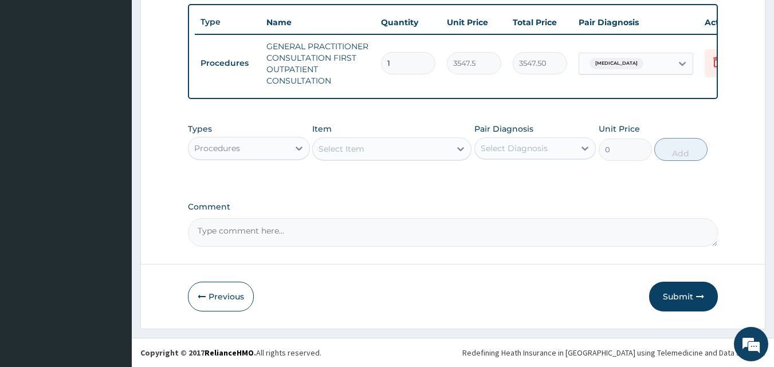
scroll to position [431, 0]
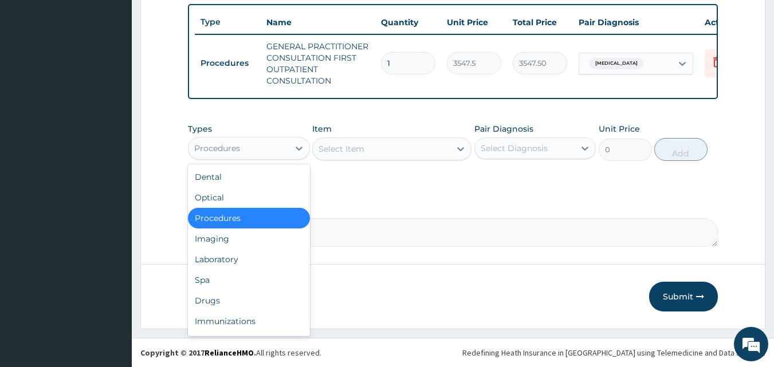
click at [203, 144] on div "Procedures" at bounding box center [217, 148] width 46 height 11
click at [240, 256] on div "Laboratory" at bounding box center [249, 259] width 122 height 21
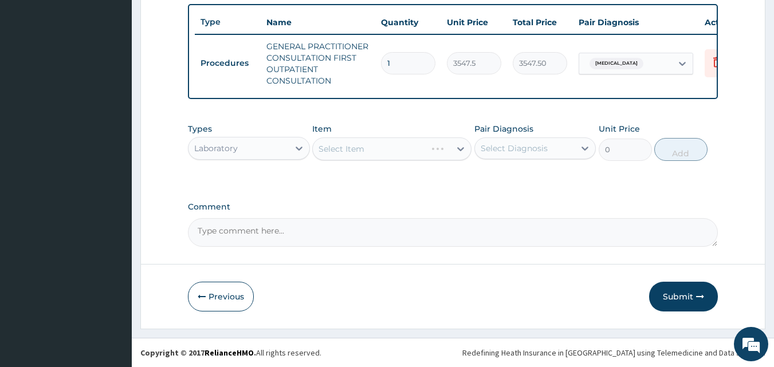
click at [502, 145] on div "Select Diagnosis" at bounding box center [514, 148] width 67 height 11
click at [499, 177] on label "Malaria" at bounding box center [529, 176] width 71 height 11
checkbox input "true"
click at [400, 178] on div "Types Laboratory Item Select Item Pair Diagnosis Malaria Unit Price 0 Add" at bounding box center [453, 151] width 531 height 66
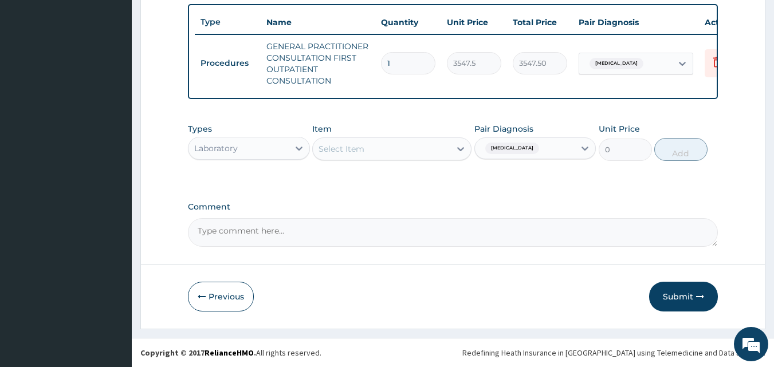
click at [412, 150] on div "Select Item" at bounding box center [382, 149] width 138 height 18
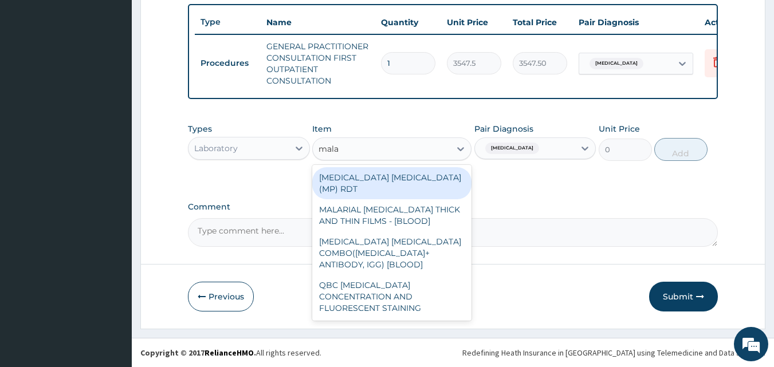
type input "malar"
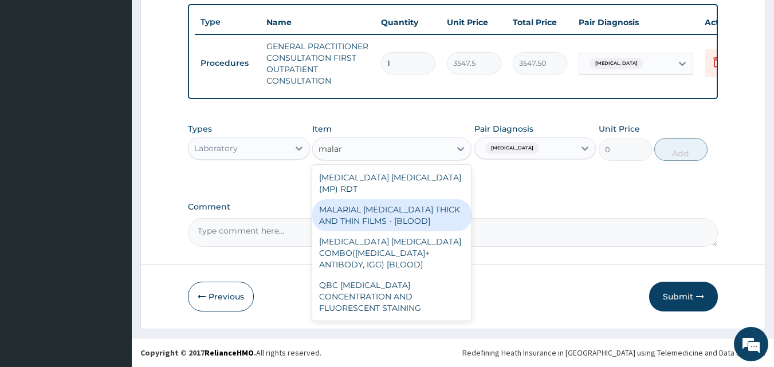
click at [439, 204] on div "MALARIAL PARASITE THICK AND THIN FILMS - [BLOOD]" at bounding box center [391, 215] width 159 height 32
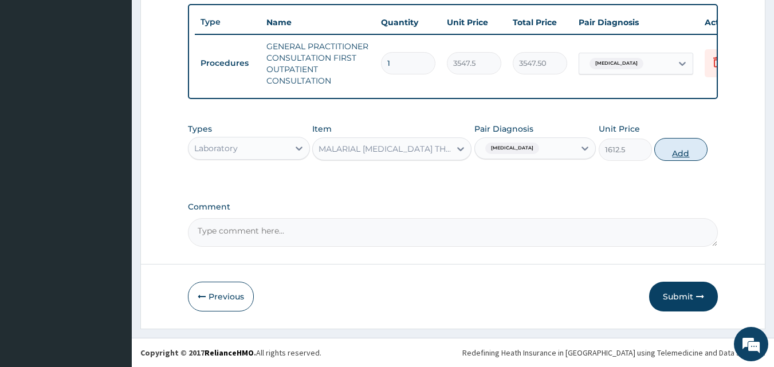
click at [675, 146] on button "Add" at bounding box center [681, 149] width 53 height 23
type input "0"
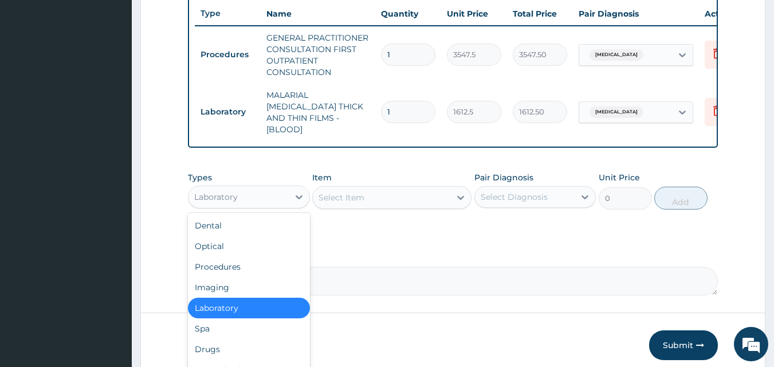
click at [238, 197] on div "Laboratory" at bounding box center [239, 197] width 100 height 18
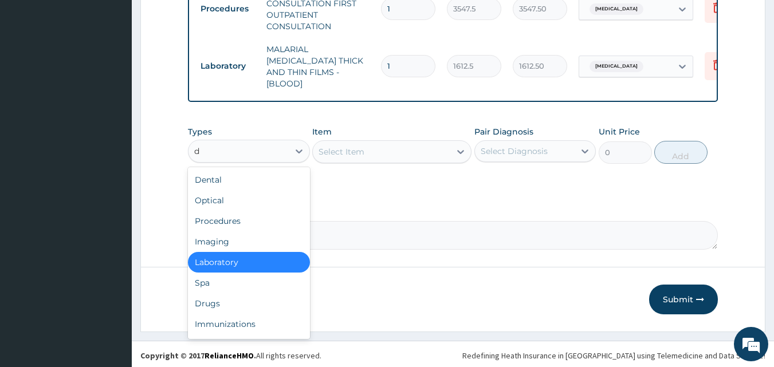
type input "dr"
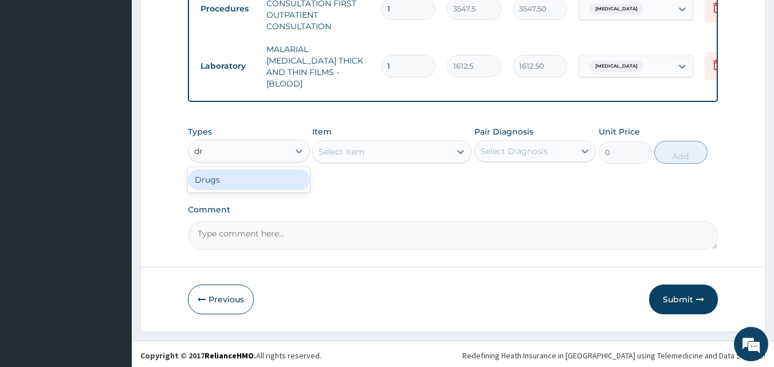
click at [236, 176] on div "Drugs" at bounding box center [249, 180] width 122 height 21
click at [381, 147] on div "Select Item" at bounding box center [382, 152] width 138 height 18
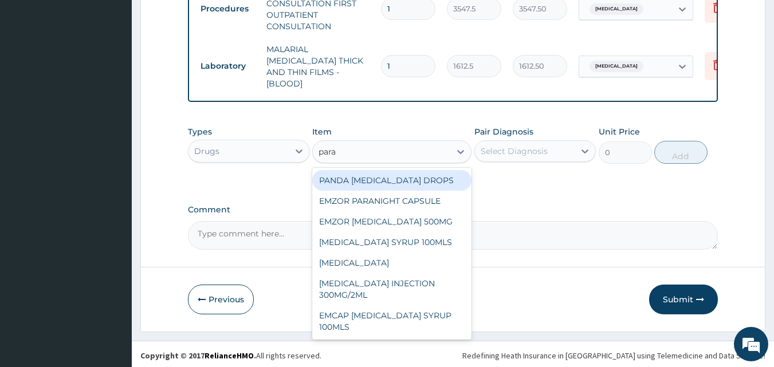
type input "parac"
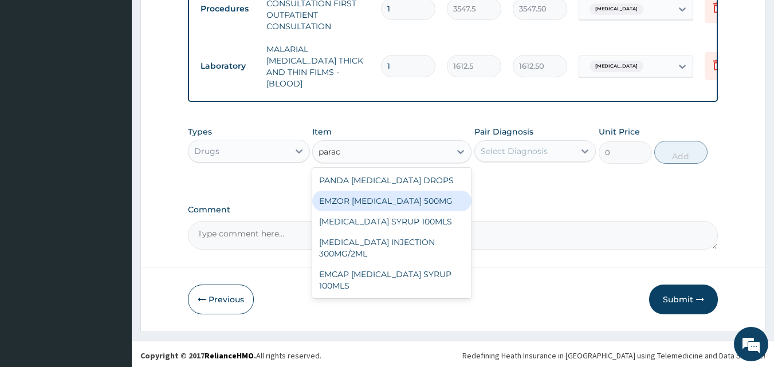
drag, startPoint x: 416, startPoint y: 201, endPoint x: 449, endPoint y: 179, distance: 39.4
click at [416, 199] on div "EMZOR [MEDICAL_DATA] 500MG" at bounding box center [391, 201] width 159 height 21
type input "23.64999961853027"
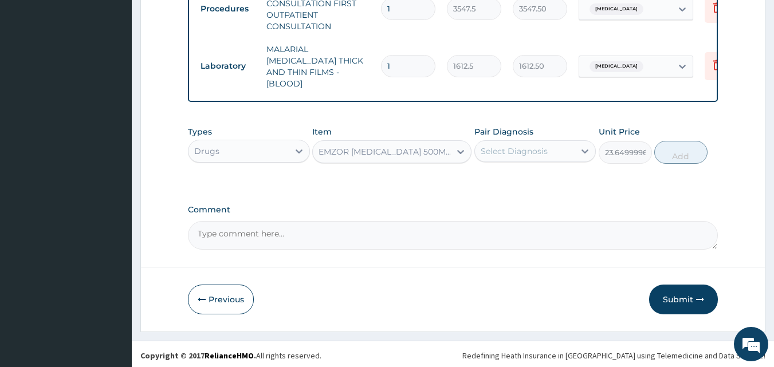
click at [508, 151] on div "Select Diagnosis" at bounding box center [514, 151] width 67 height 11
drag, startPoint x: 518, startPoint y: 174, endPoint x: 528, endPoint y: 169, distance: 12.3
click at [518, 174] on label "Malaria" at bounding box center [529, 179] width 71 height 11
checkbox input "true"
click at [691, 147] on button "Add" at bounding box center [681, 152] width 53 height 23
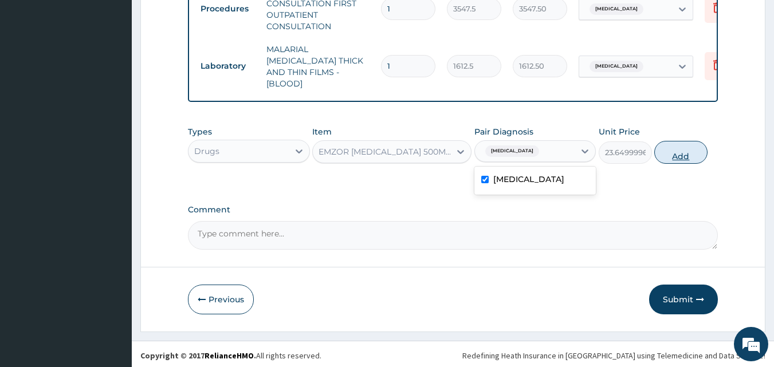
type input "0"
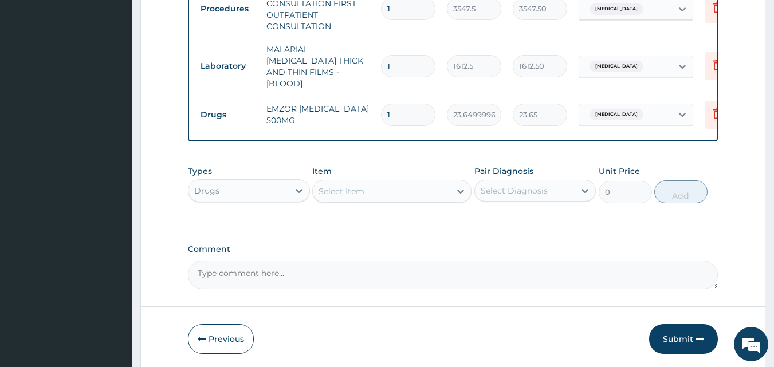
type input "18"
type input "425.70"
type input "18"
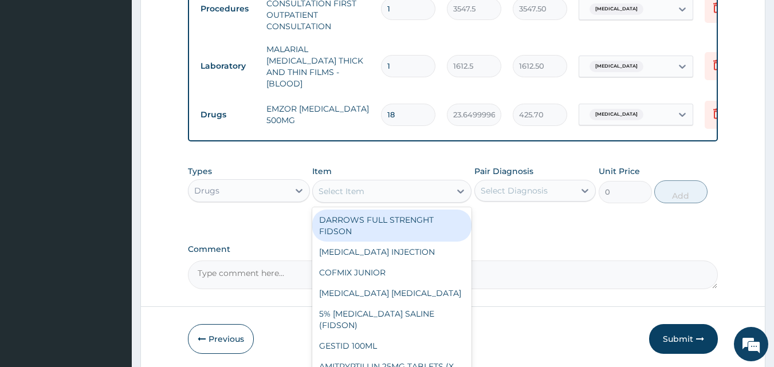
click at [342, 186] on div "Select Item" at bounding box center [342, 191] width 46 height 11
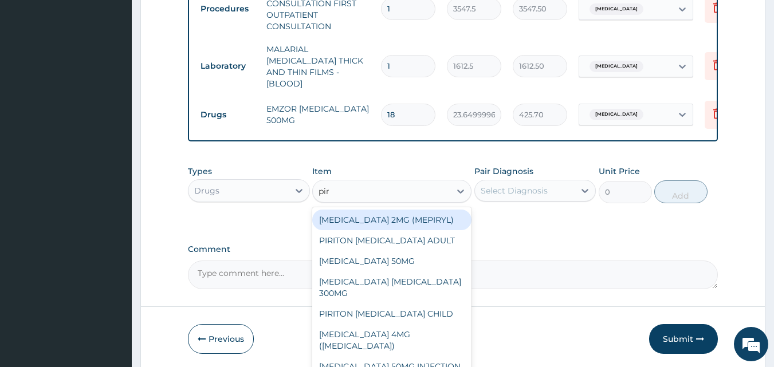
type input "piri"
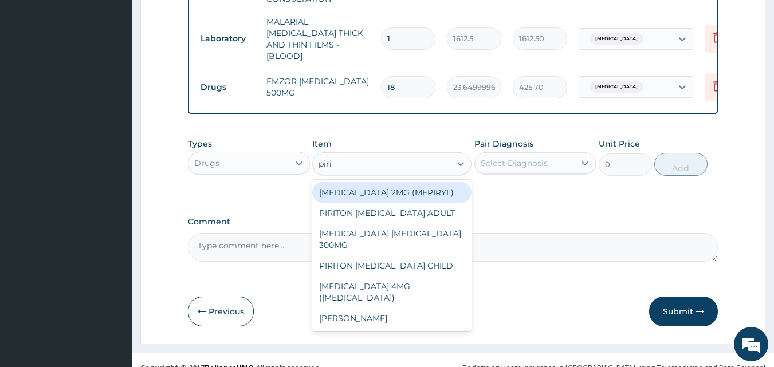
scroll to position [516, 0]
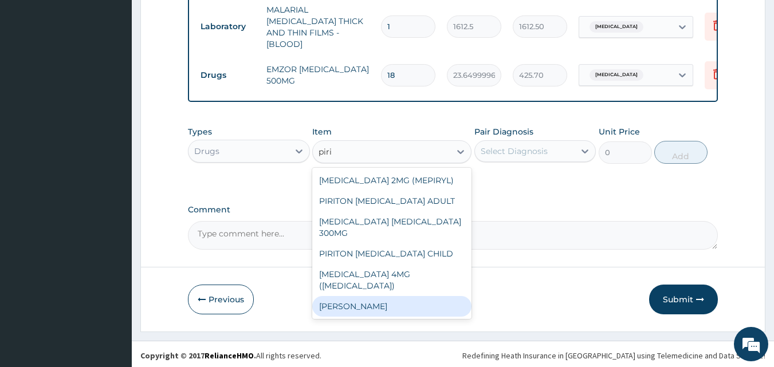
click at [370, 296] on div "[PERSON_NAME]" at bounding box center [391, 306] width 159 height 21
type input "23.64999961853027"
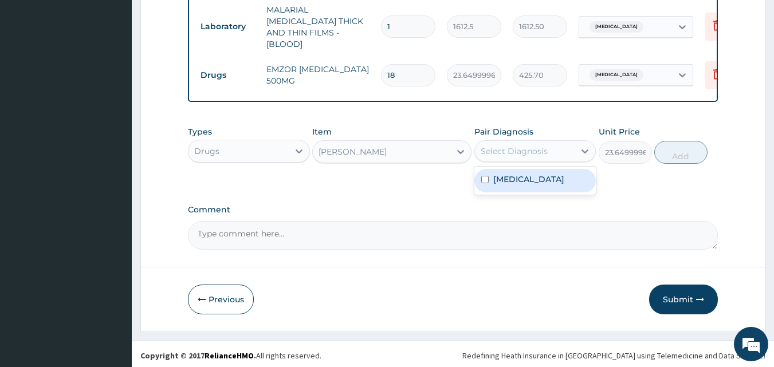
click at [553, 149] on div "Select Diagnosis" at bounding box center [525, 151] width 100 height 18
click at [543, 176] on div "Malaria" at bounding box center [536, 181] width 122 height 24
checkbox input "true"
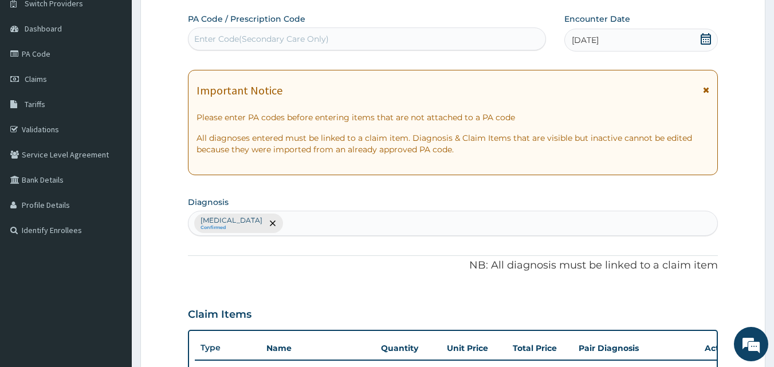
scroll to position [58, 0]
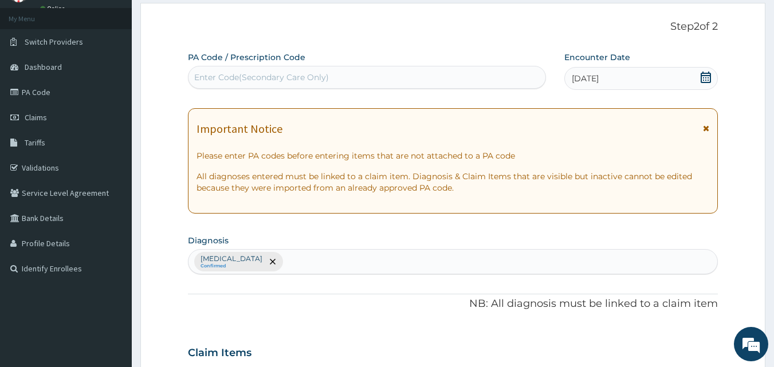
click at [271, 256] on div "Malaria Confirmed" at bounding box center [454, 262] width 530 height 24
type input "urti"
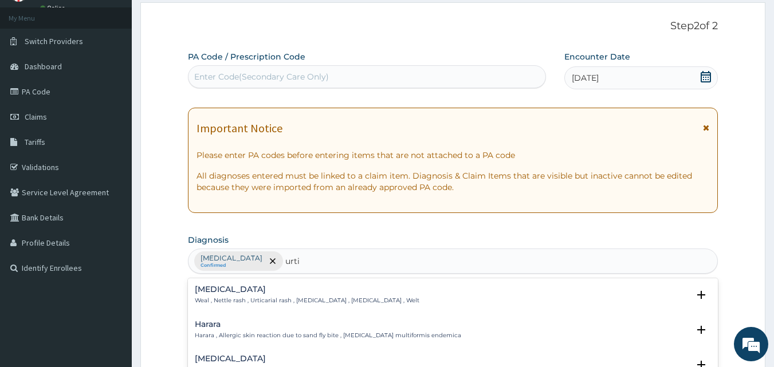
scroll to position [173, 0]
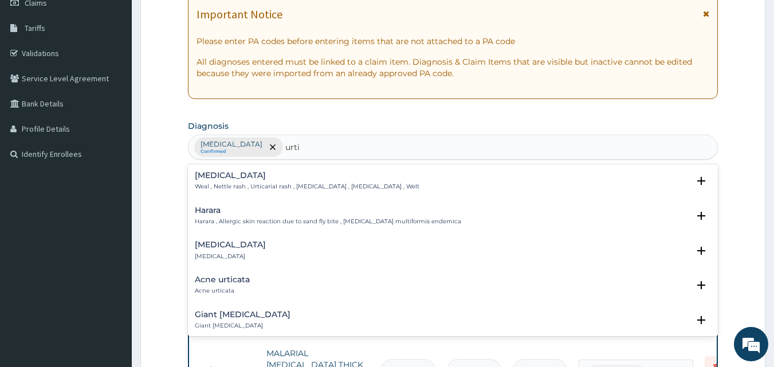
click at [207, 239] on div "Urticaria Urticaria Select Status Query Query covers suspected (?), Keep in vie…" at bounding box center [453, 253] width 531 height 35
click at [207, 246] on h4 "Urticaria" at bounding box center [230, 245] width 71 height 9
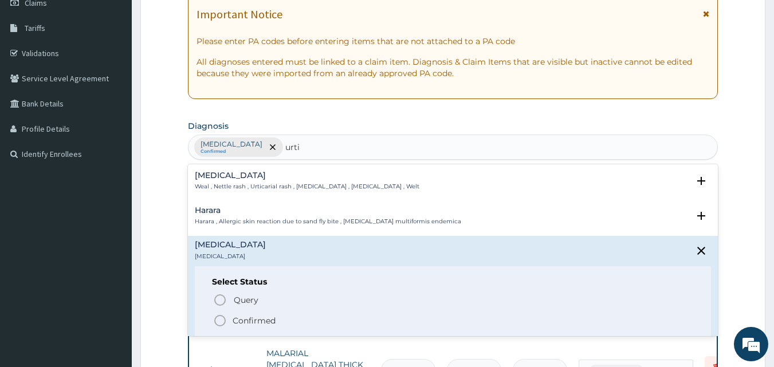
click at [210, 283] on div "Select Status Query Query covers suspected (?), Keep in view (kiv), Ruled out (…" at bounding box center [453, 303] width 517 height 73
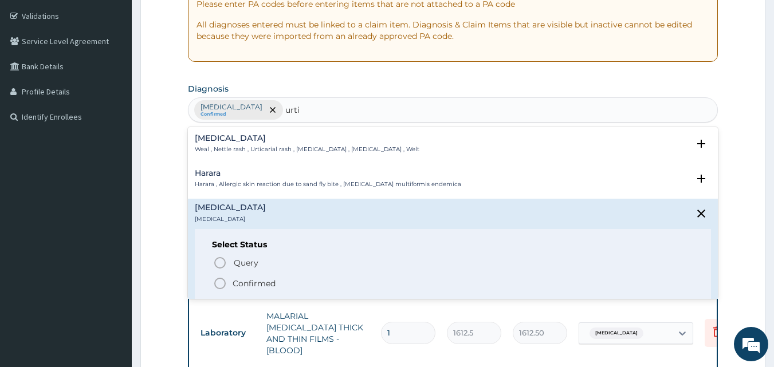
scroll to position [230, 0]
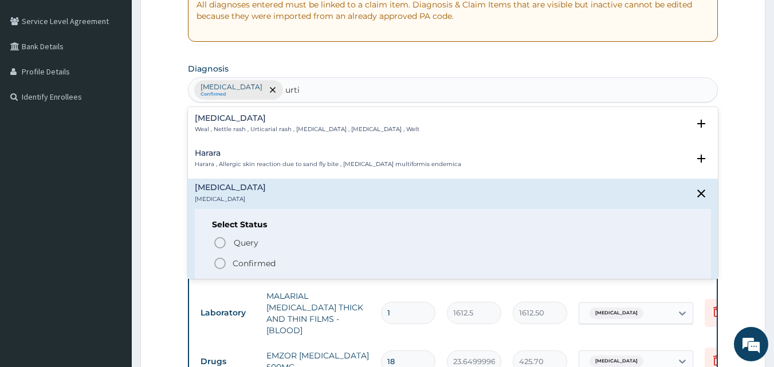
drag, startPoint x: 224, startPoint y: 264, endPoint x: 327, endPoint y: 196, distance: 123.4
click at [222, 261] on icon "status option filled" at bounding box center [220, 264] width 14 height 14
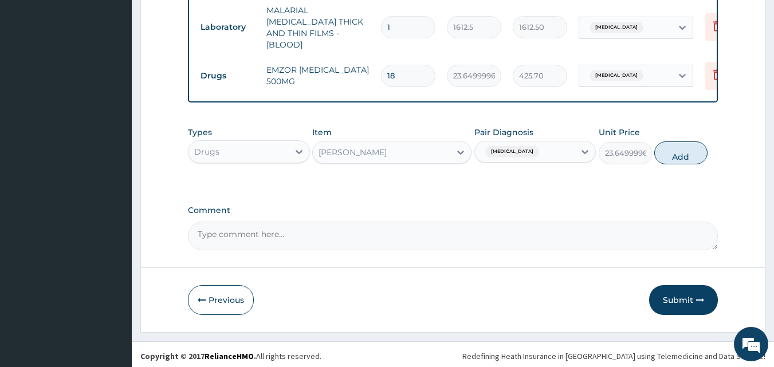
scroll to position [516, 0]
click at [562, 147] on div "Malaria" at bounding box center [525, 151] width 100 height 19
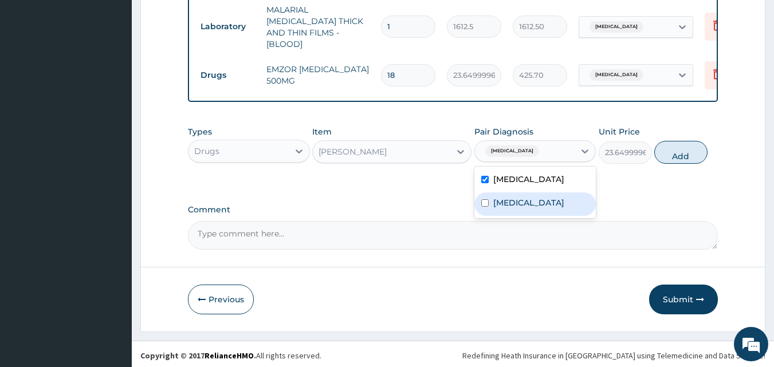
drag, startPoint x: 563, startPoint y: 207, endPoint x: 520, endPoint y: 170, distance: 57.0
click at [563, 207] on div "Urticaria" at bounding box center [536, 205] width 122 height 24
checkbox input "true"
click at [519, 169] on div "Malaria" at bounding box center [536, 181] width 122 height 24
checkbox input "false"
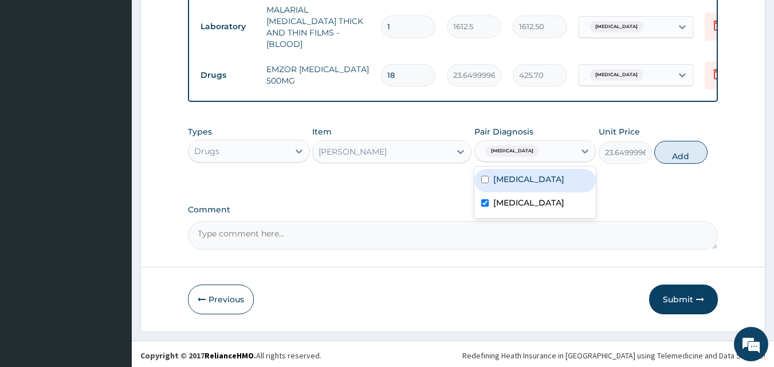
click at [424, 181] on div "Types Drugs Item PIRITON TAB EVANS Pair Diagnosis option Malaria, deselected. o…" at bounding box center [453, 153] width 531 height 66
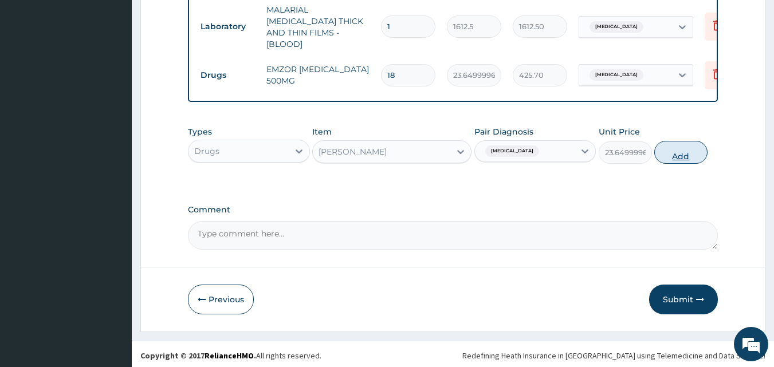
click at [693, 154] on button "Add" at bounding box center [681, 152] width 53 height 23
type input "0"
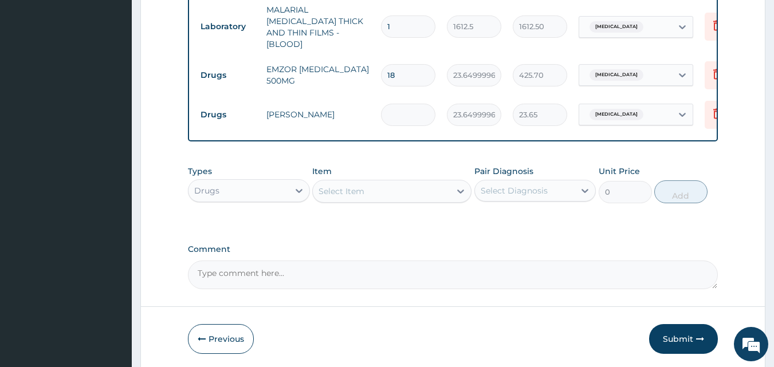
type input "0.00"
type input "5"
type input "118.25"
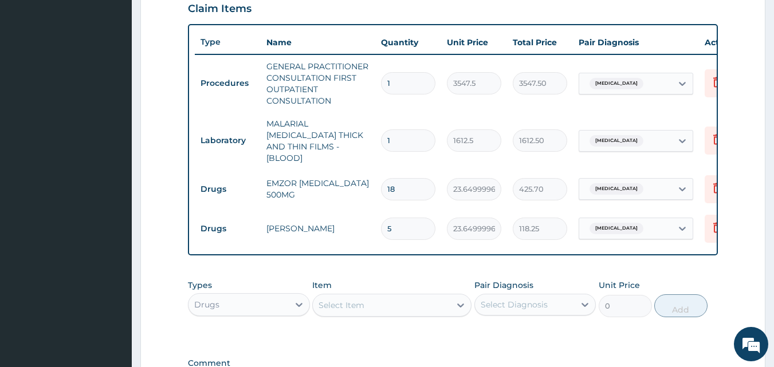
scroll to position [402, 0]
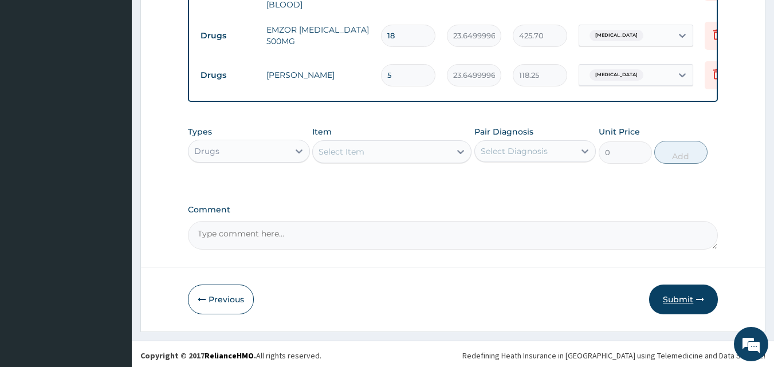
type input "5"
click at [694, 301] on button "Submit" at bounding box center [683, 300] width 69 height 30
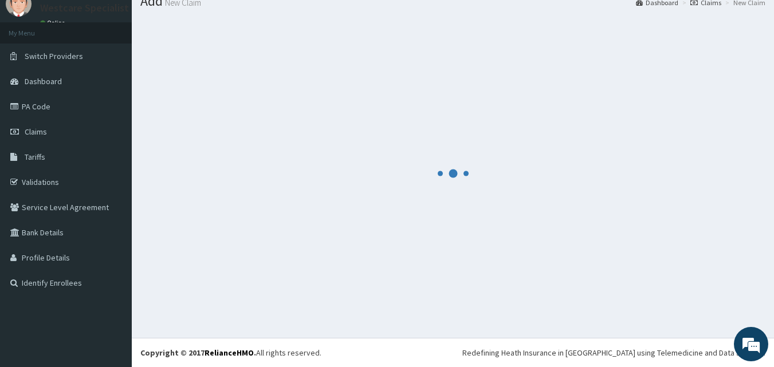
scroll to position [556, 0]
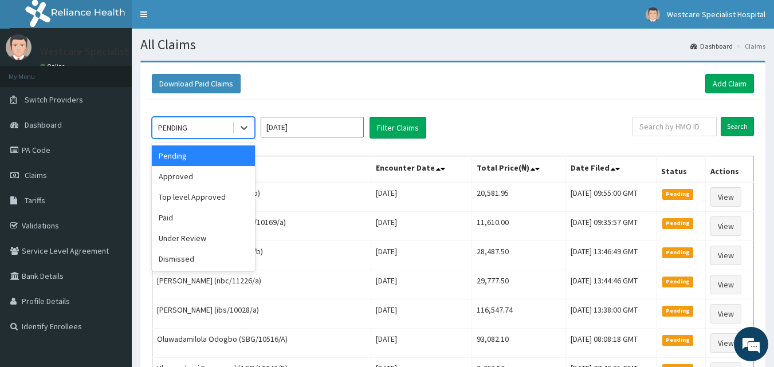
click at [191, 122] on div "PENDING" at bounding box center [192, 128] width 80 height 18
click at [193, 183] on div "Approved" at bounding box center [203, 176] width 103 height 21
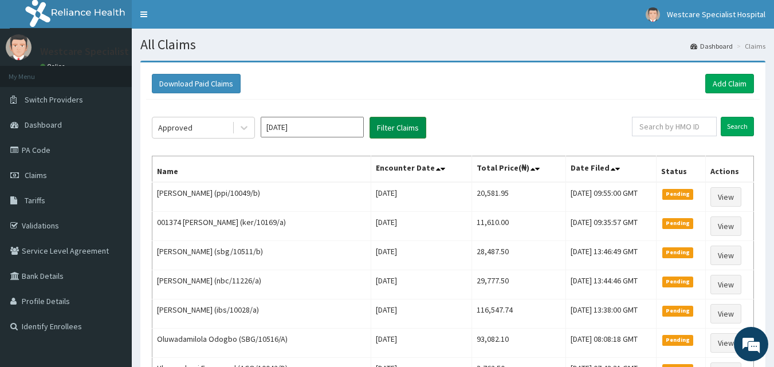
click at [385, 133] on button "Filter Claims" at bounding box center [398, 128] width 57 height 22
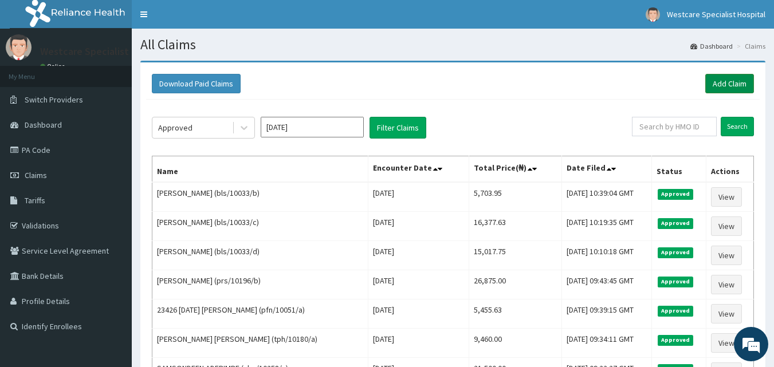
click at [738, 82] on link "Add Claim" at bounding box center [730, 83] width 49 height 19
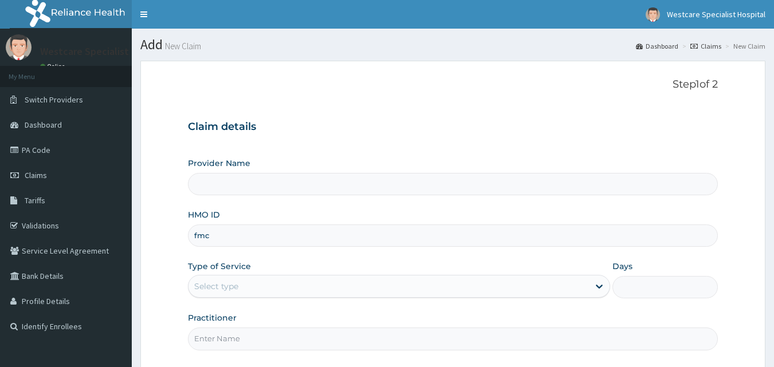
type input "fmc/"
type input "WestCare Specialist Hospital"
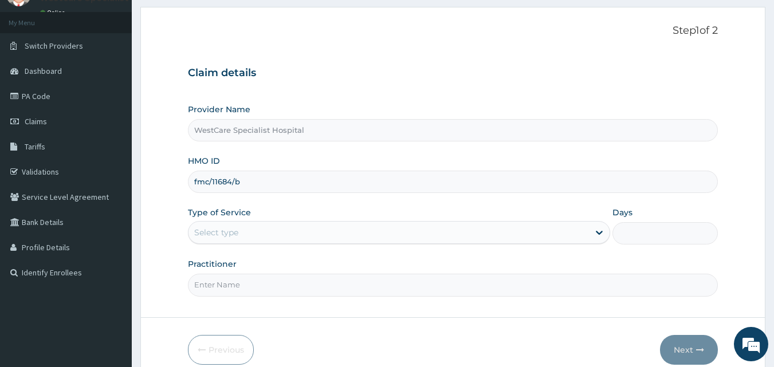
scroll to position [107, 0]
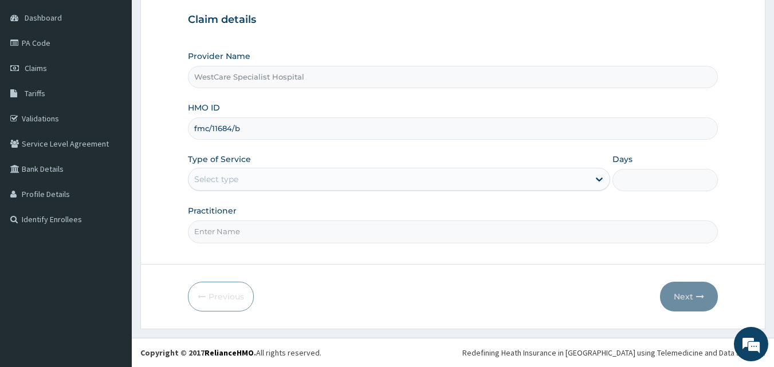
type input "fmc/11684/b"
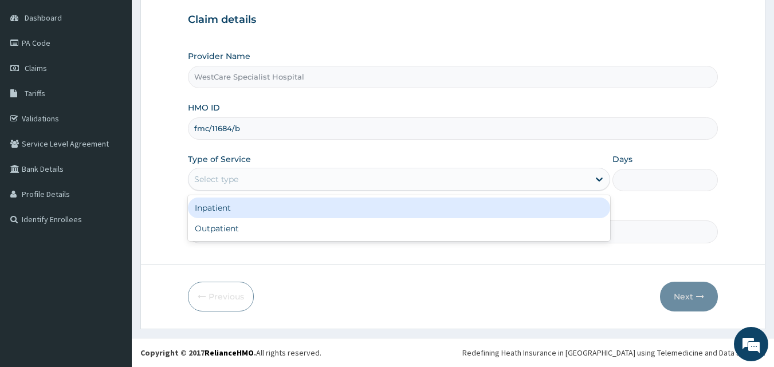
click at [253, 186] on div "Select type" at bounding box center [389, 179] width 401 height 18
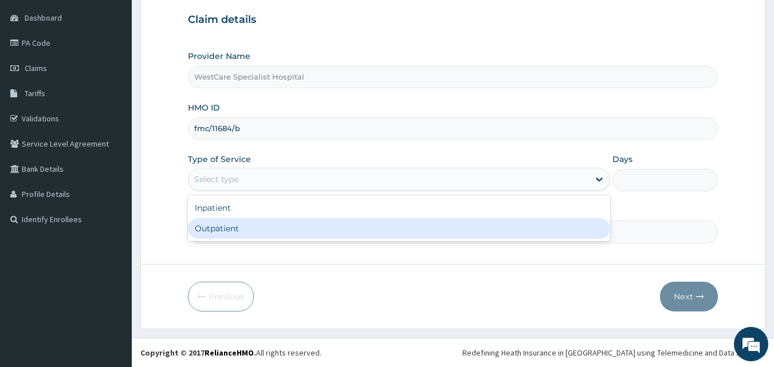
click at [241, 221] on div "Outpatient" at bounding box center [399, 228] width 422 height 21
type input "1"
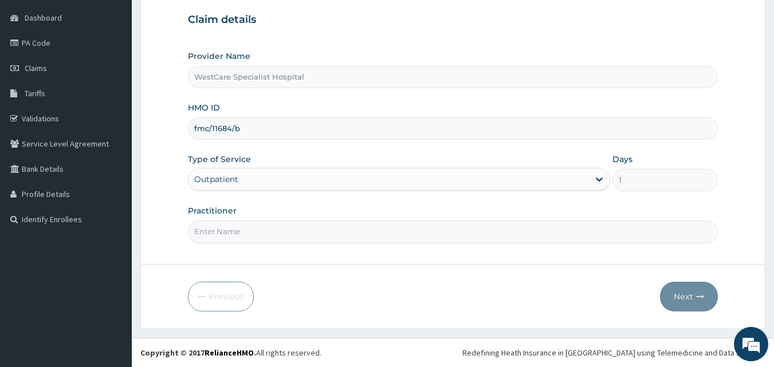
click at [241, 237] on input "Practitioner" at bounding box center [453, 232] width 531 height 22
type input "[PERSON_NAME]"
click at [697, 306] on button "Next" at bounding box center [689, 297] width 58 height 30
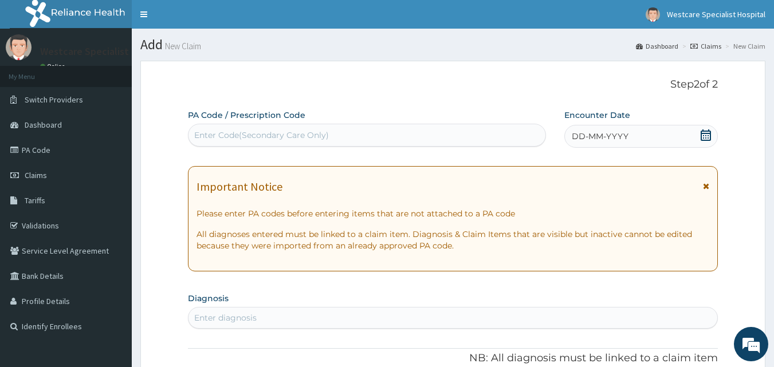
click at [582, 131] on span "DD-MM-YYYY" at bounding box center [600, 136] width 57 height 11
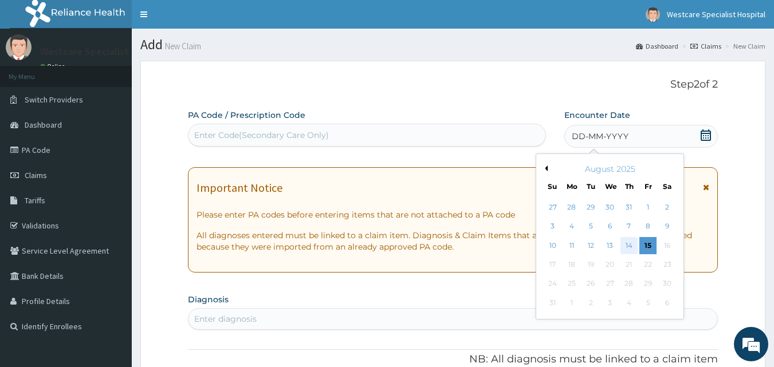
click at [625, 246] on div "14" at bounding box center [629, 245] width 17 height 17
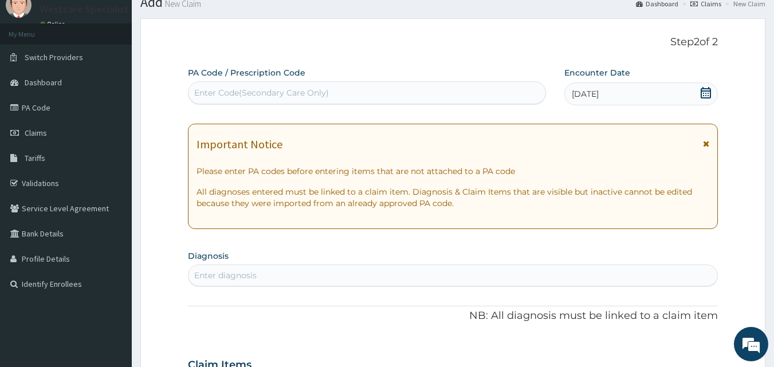
scroll to position [115, 0]
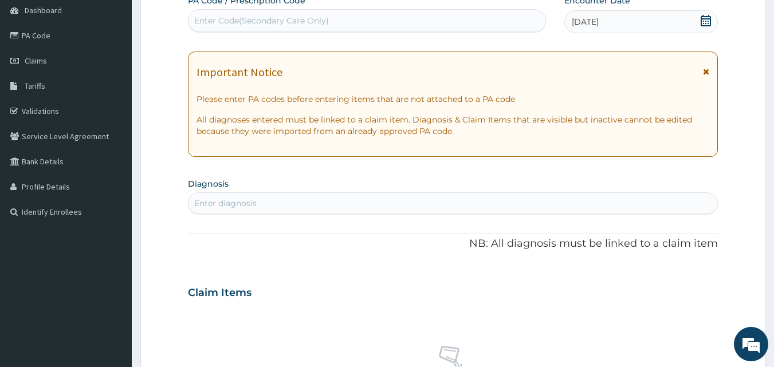
click at [418, 209] on div "Enter diagnosis" at bounding box center [454, 203] width 530 height 18
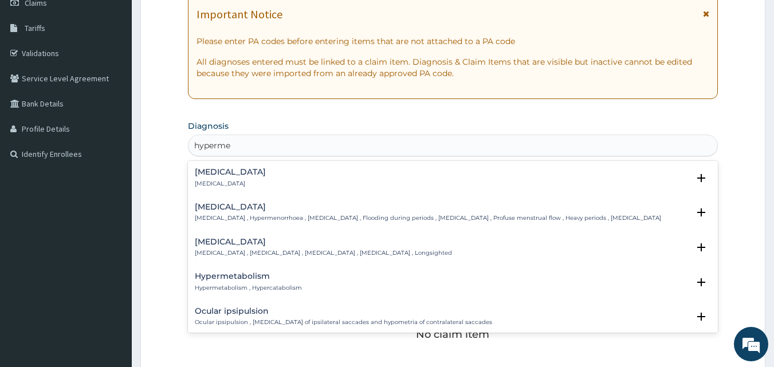
scroll to position [172, 0]
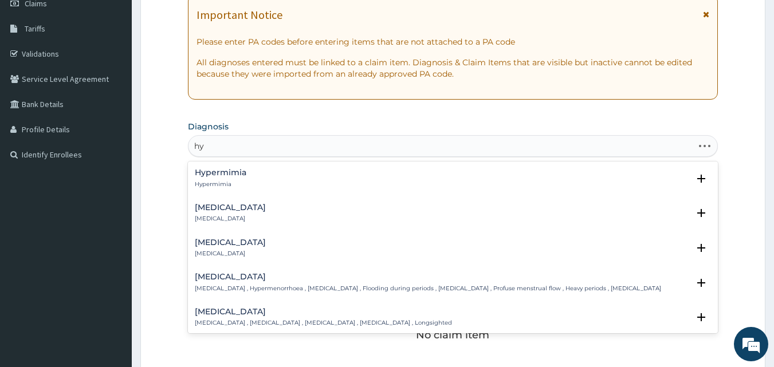
type input "h"
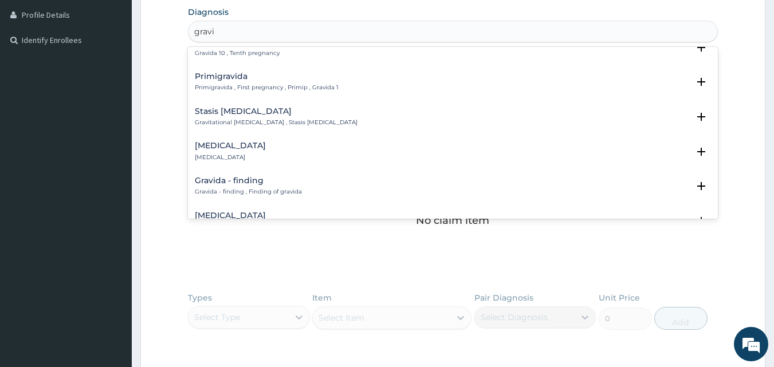
scroll to position [287, 0]
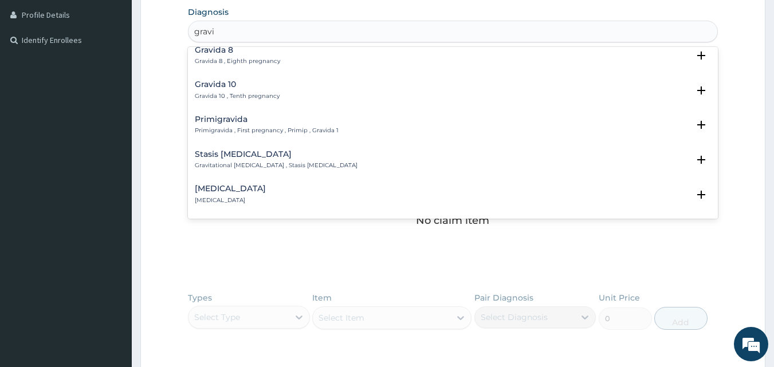
click at [229, 123] on h4 "Primigravida" at bounding box center [267, 119] width 144 height 9
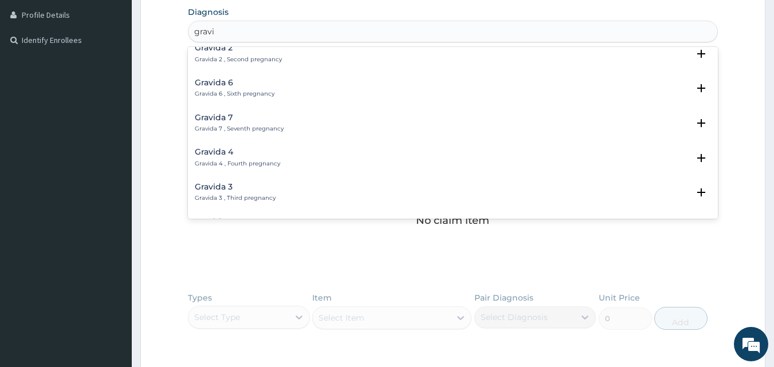
scroll to position [0, 0]
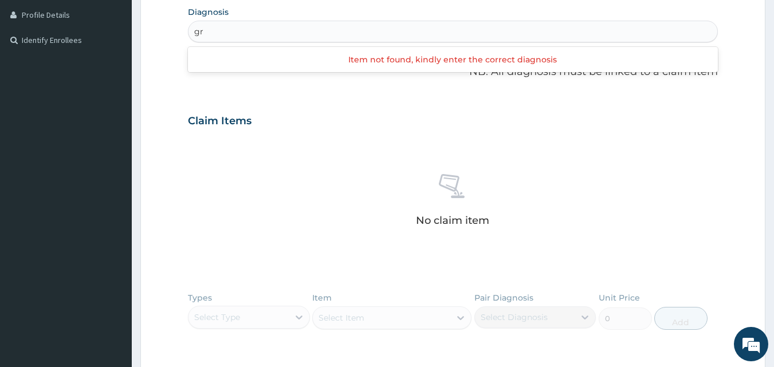
type input "g"
type input "f"
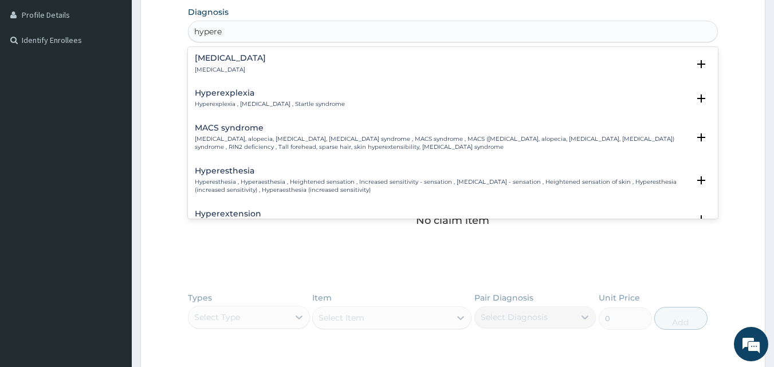
type input "hyperem"
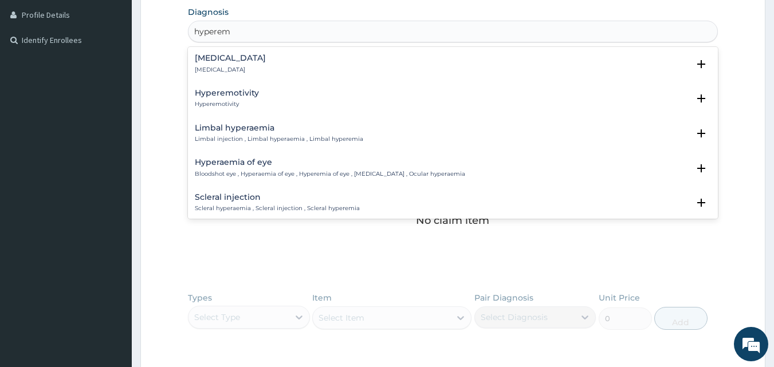
click at [243, 62] on h4 "Hyperemesis" at bounding box center [230, 58] width 71 height 9
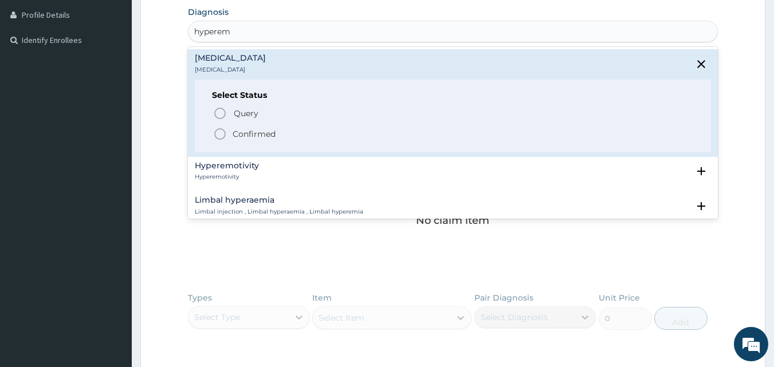
click at [225, 133] on circle "status option filled" at bounding box center [220, 134] width 10 height 10
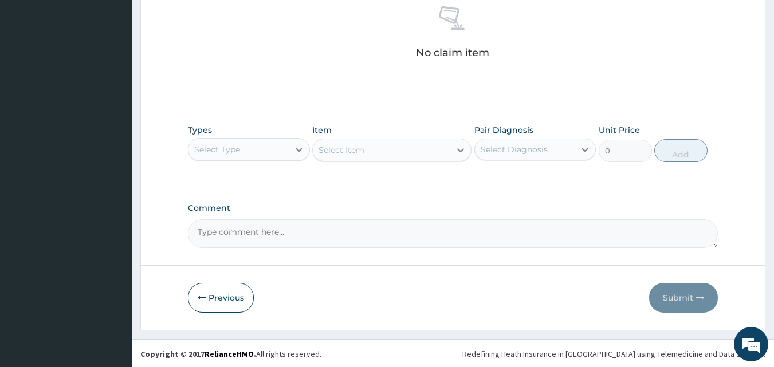
scroll to position [459, 0]
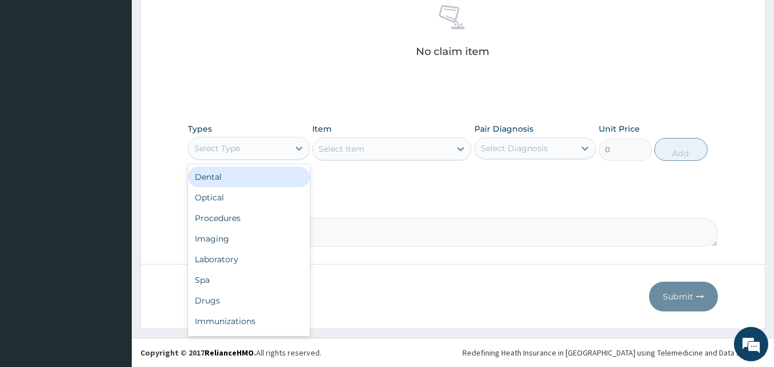
click at [205, 151] on div "Select Type" at bounding box center [217, 148] width 46 height 11
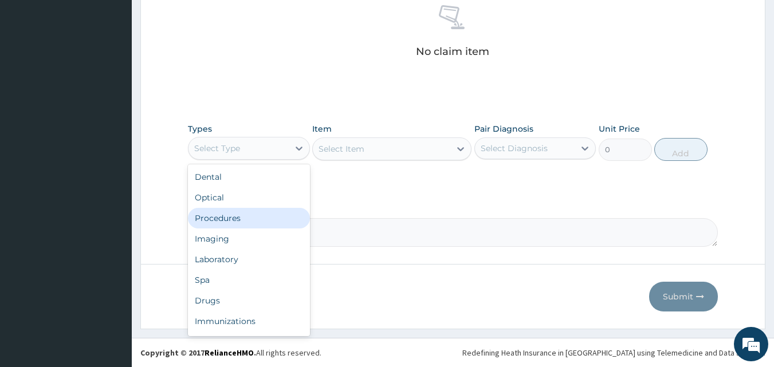
drag, startPoint x: 238, startPoint y: 228, endPoint x: 237, endPoint y: 214, distance: 13.2
click at [238, 222] on div "Procedures" at bounding box center [249, 218] width 122 height 21
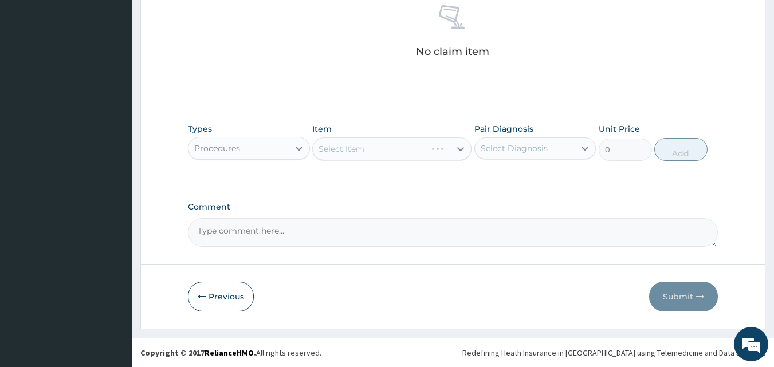
click at [515, 144] on div "Select Diagnosis" at bounding box center [514, 148] width 67 height 11
drag, startPoint x: 518, startPoint y: 179, endPoint x: 433, endPoint y: 182, distance: 84.9
click at [515, 181] on label "Hyperemesis" at bounding box center [529, 176] width 71 height 11
checkbox input "true"
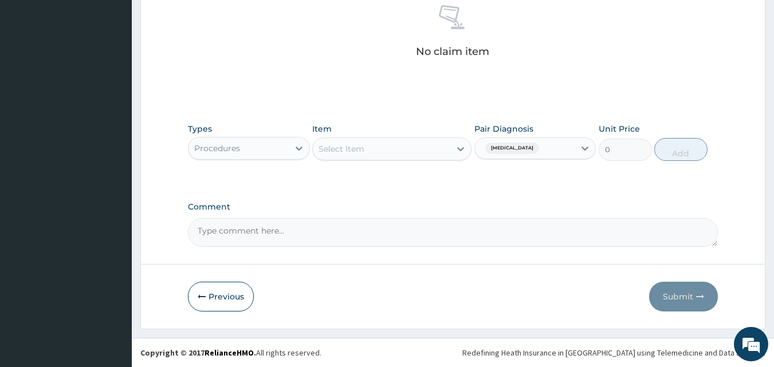
click at [362, 150] on div "Select Item" at bounding box center [342, 148] width 46 height 11
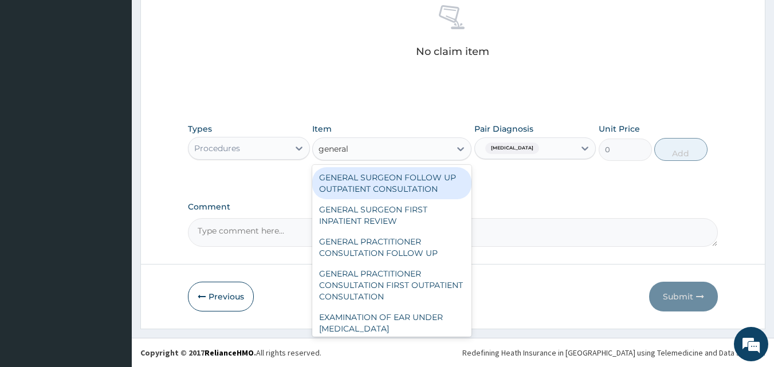
type input "general p"
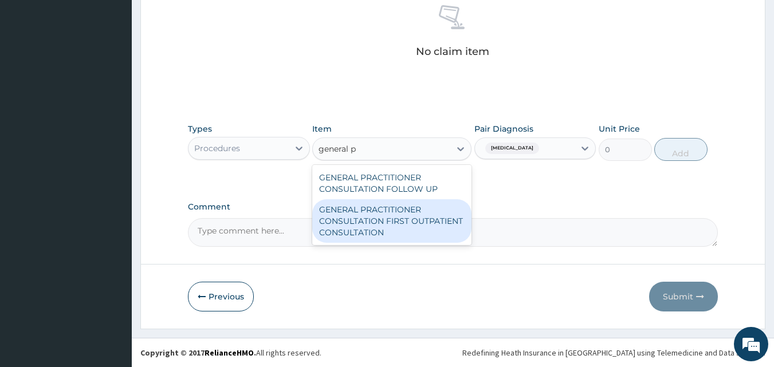
drag, startPoint x: 374, startPoint y: 218, endPoint x: 483, endPoint y: 189, distance: 112.9
click at [375, 218] on div "GENERAL PRACTITIONER CONSULTATION FIRST OUTPATIENT CONSULTATION" at bounding box center [391, 221] width 159 height 44
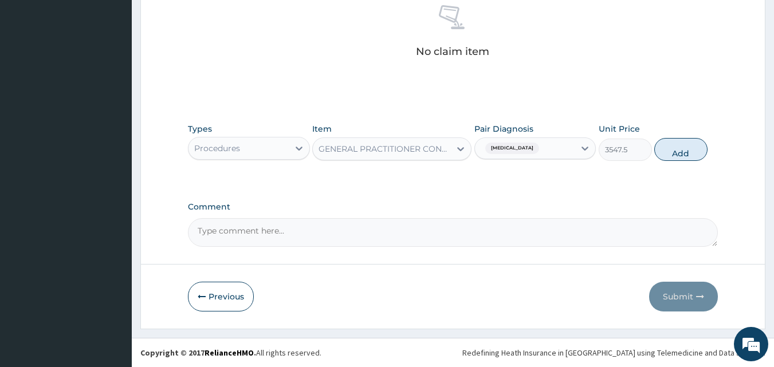
drag, startPoint x: 686, startPoint y: 150, endPoint x: 393, endPoint y: 139, distance: 292.5
click at [686, 150] on button "Add" at bounding box center [681, 149] width 53 height 23
type input "0"
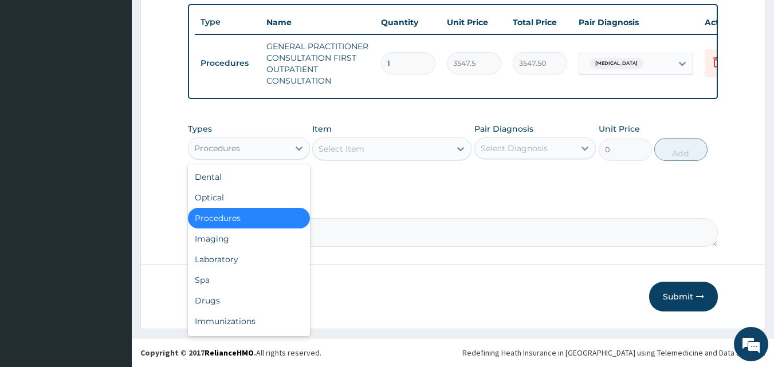
click at [228, 143] on div "Procedures" at bounding box center [217, 148] width 46 height 11
type input "dr"
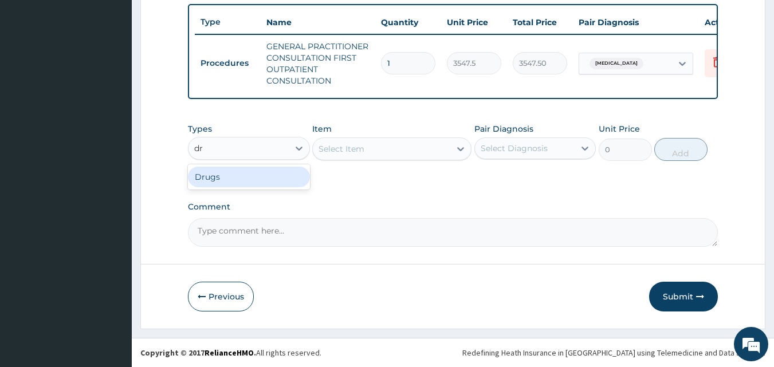
click at [252, 181] on div "Drugs" at bounding box center [249, 177] width 122 height 21
click at [358, 173] on div "Types option Drugs, selected. Select is focused ,type to refine list, press Dow…" at bounding box center [453, 151] width 531 height 66
click at [347, 150] on div "Select Item" at bounding box center [342, 148] width 46 height 11
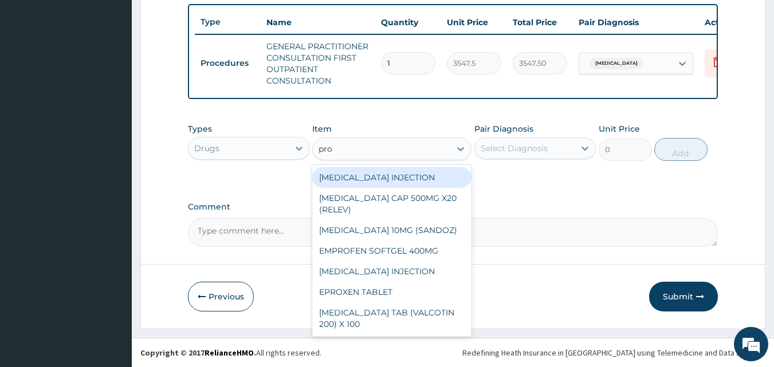
type input "prom"
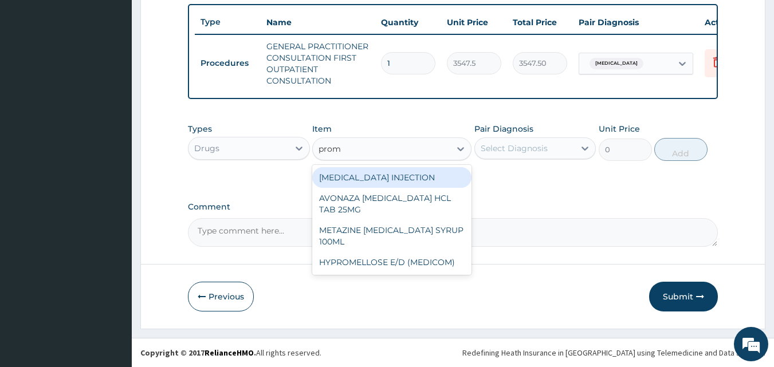
click at [390, 174] on div "[MEDICAL_DATA] INJECTION" at bounding box center [391, 177] width 159 height 21
type input "354.75"
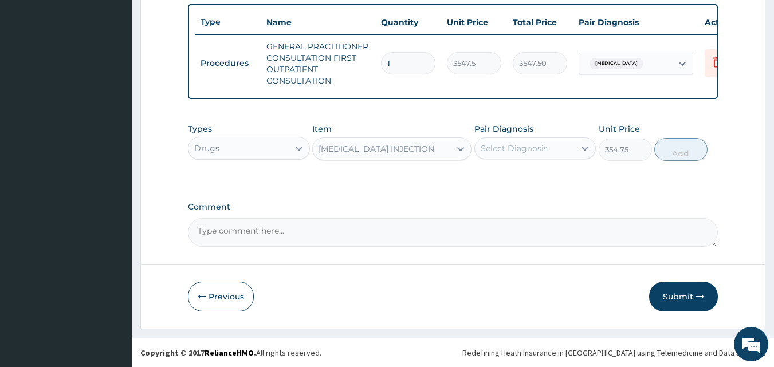
click at [490, 150] on div "Select Diagnosis" at bounding box center [514, 148] width 67 height 11
drag, startPoint x: 504, startPoint y: 175, endPoint x: 540, endPoint y: 167, distance: 37.0
click at [504, 175] on label "Hyperemesis" at bounding box center [529, 176] width 71 height 11
checkbox input "true"
click at [690, 156] on button "Add" at bounding box center [681, 149] width 53 height 23
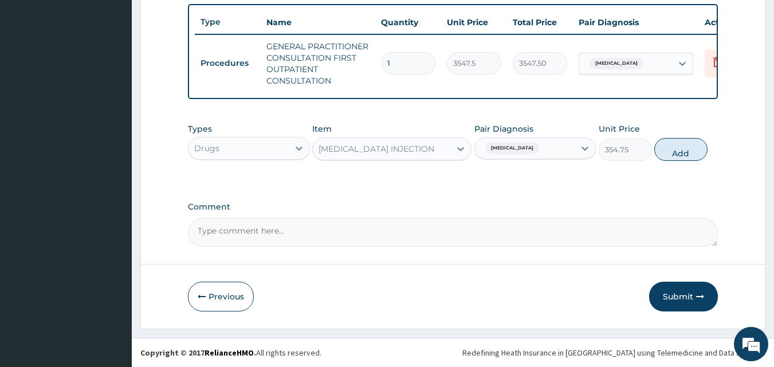
type input "0"
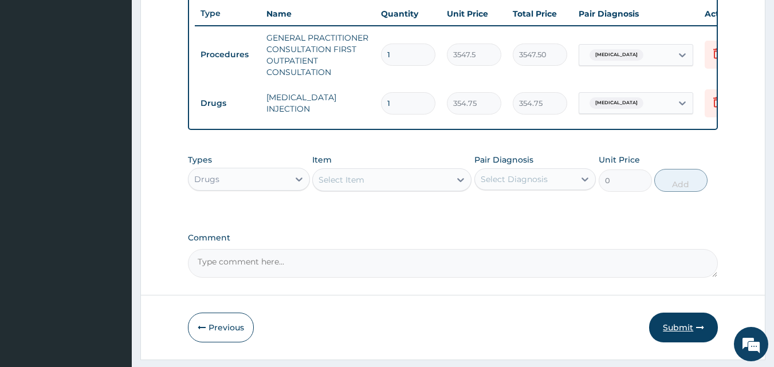
click at [673, 331] on button "Submit" at bounding box center [683, 328] width 69 height 30
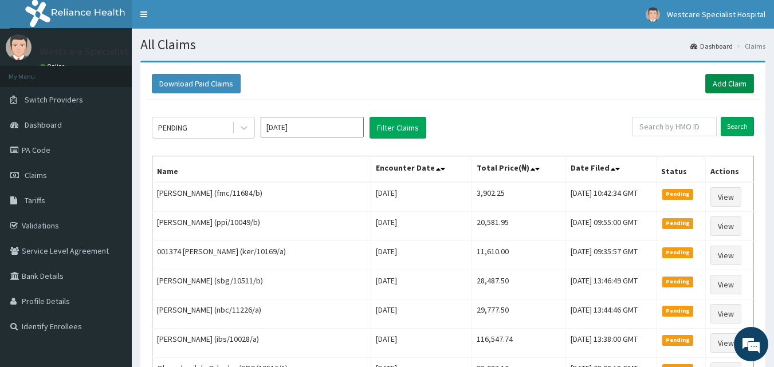
click at [735, 87] on link "Add Claim" at bounding box center [730, 83] width 49 height 19
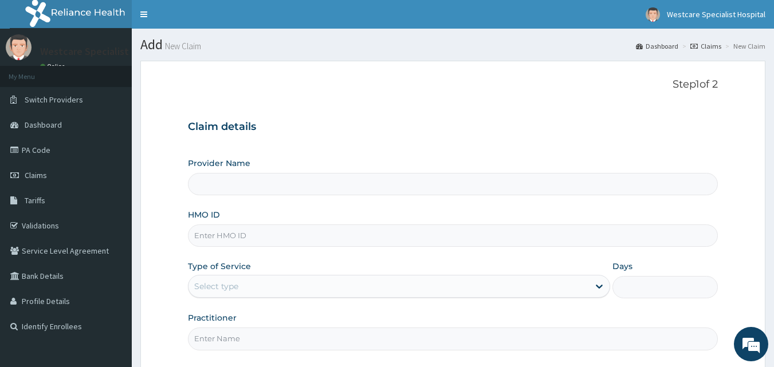
type input "WestCare Specialist Hospital"
drag, startPoint x: 325, startPoint y: 230, endPoint x: 367, endPoint y: 239, distance: 42.8
click at [326, 230] on input "HMO ID" at bounding box center [453, 236] width 531 height 22
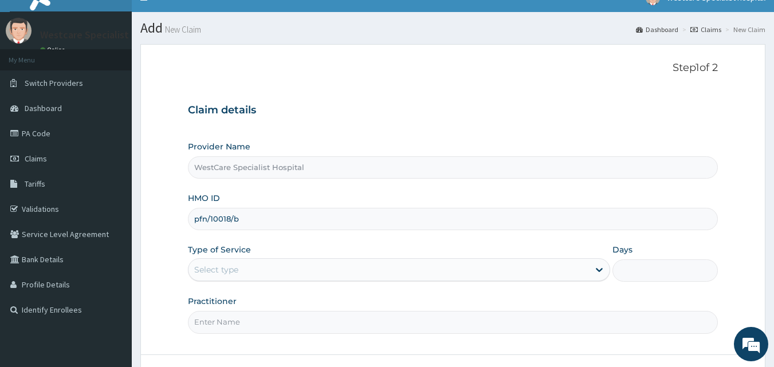
scroll to position [107, 0]
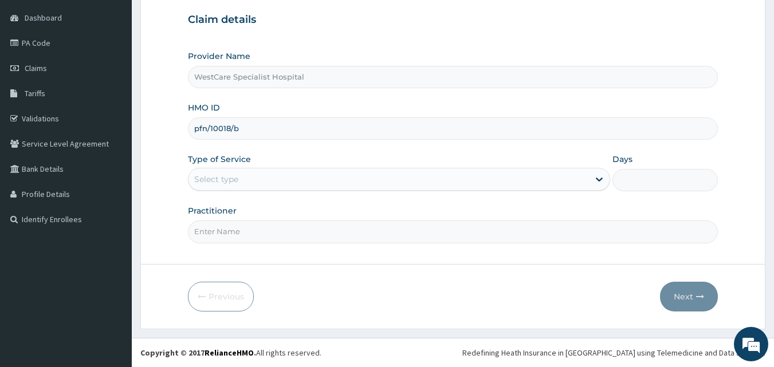
type input "pfn/10018/b"
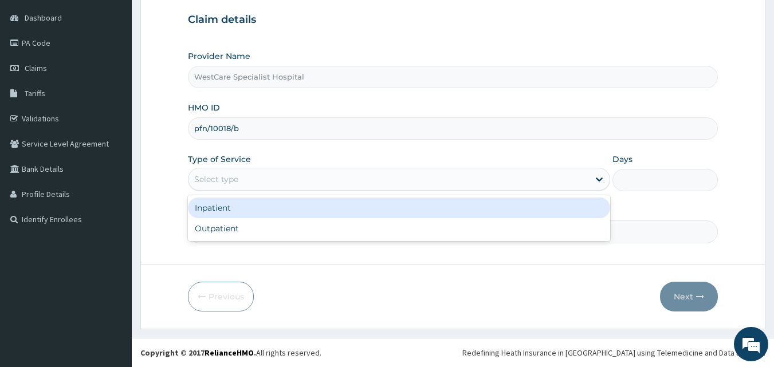
click at [203, 185] on div "Select type" at bounding box center [216, 179] width 44 height 11
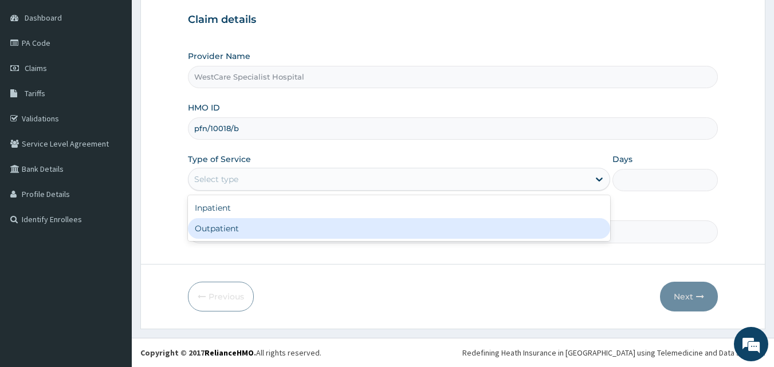
drag, startPoint x: 224, startPoint y: 228, endPoint x: 197, endPoint y: 222, distance: 27.0
click at [222, 229] on div "Outpatient" at bounding box center [399, 228] width 422 height 21
type input "1"
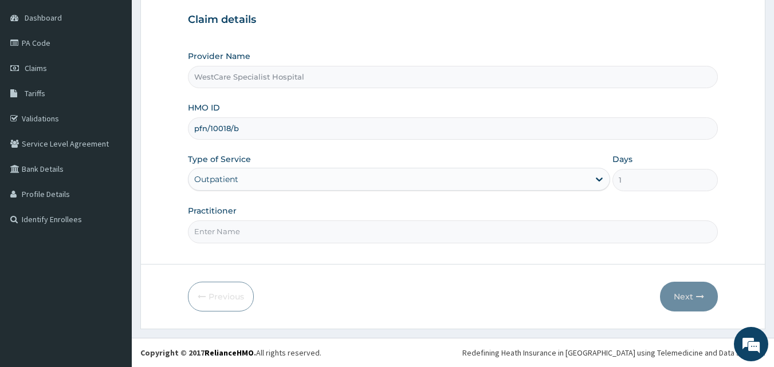
click at [197, 222] on input "Practitioner" at bounding box center [453, 232] width 531 height 22
type input "DR.KOKOETE"
click at [684, 291] on button "Next" at bounding box center [689, 297] width 58 height 30
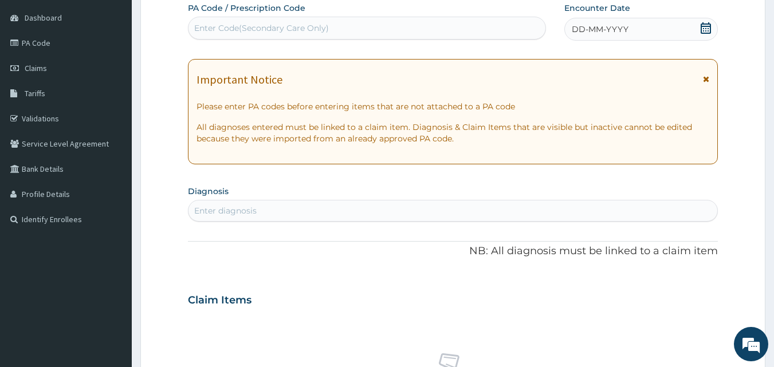
click at [582, 30] on span "DD-MM-YYYY" at bounding box center [600, 29] width 57 height 11
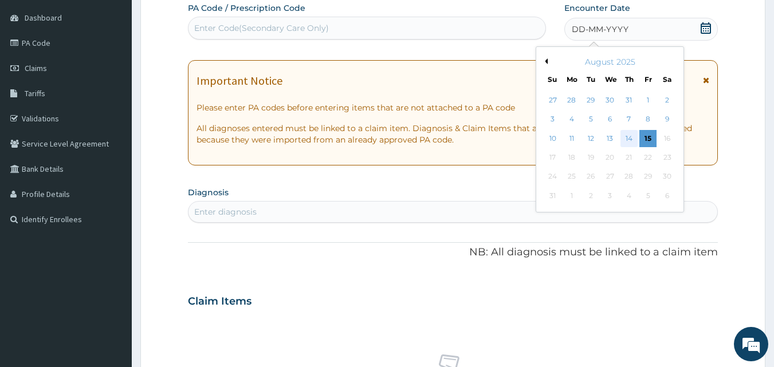
click at [631, 140] on div "14" at bounding box center [629, 138] width 17 height 17
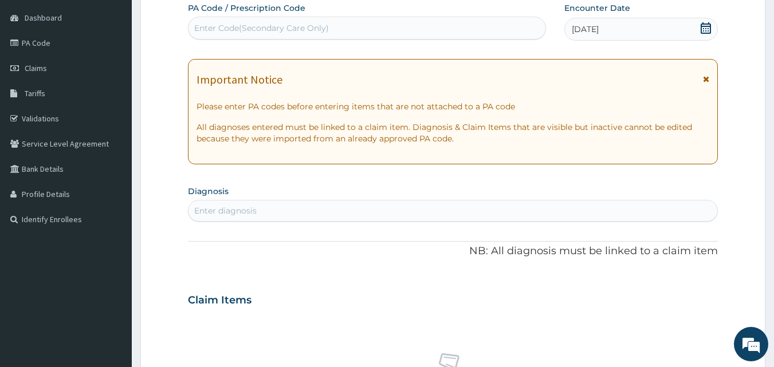
click at [368, 214] on div "Enter diagnosis" at bounding box center [454, 211] width 530 height 18
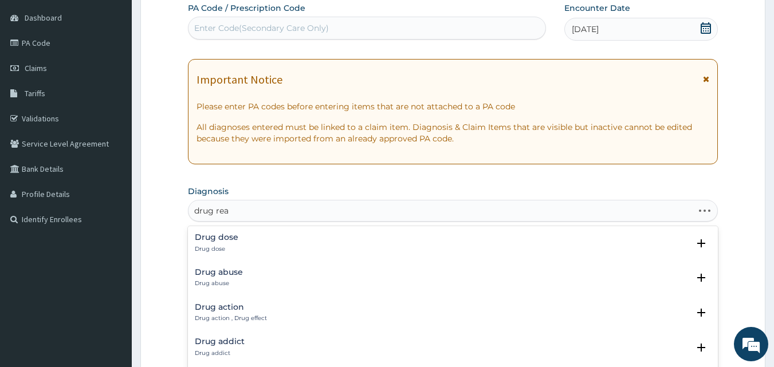
type input "drug reac"
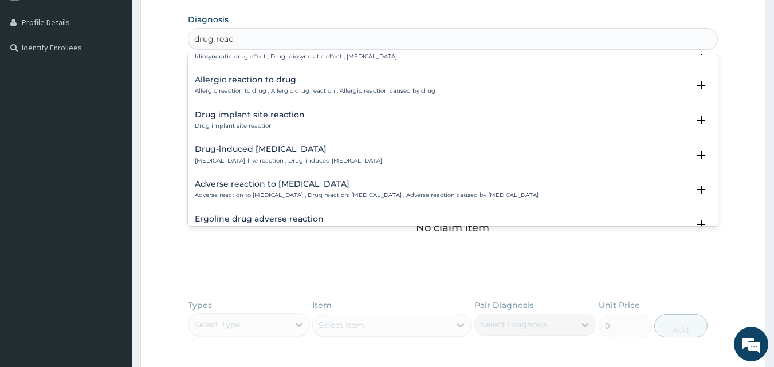
scroll to position [172, 0]
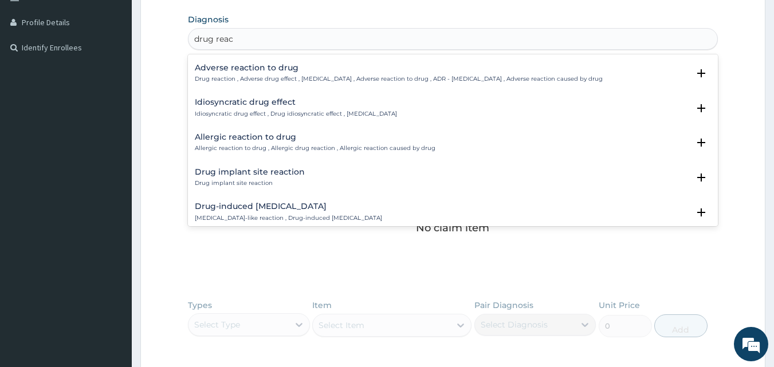
click at [230, 140] on h4 "Allergic reaction to drug" at bounding box center [315, 137] width 241 height 9
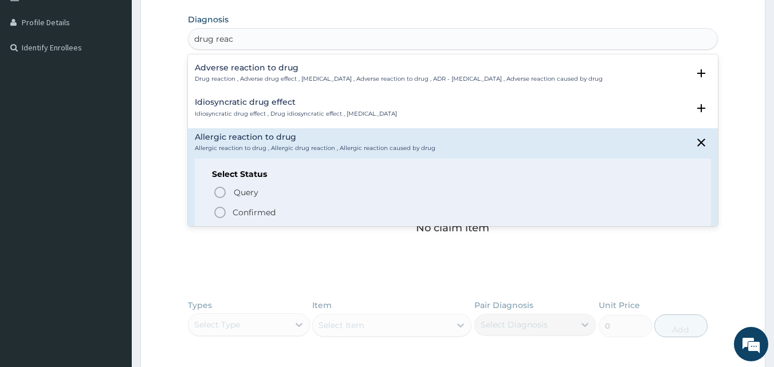
drag, startPoint x: 223, startPoint y: 213, endPoint x: 222, endPoint y: 181, distance: 32.1
click at [221, 212] on icon "status option filled" at bounding box center [220, 213] width 14 height 14
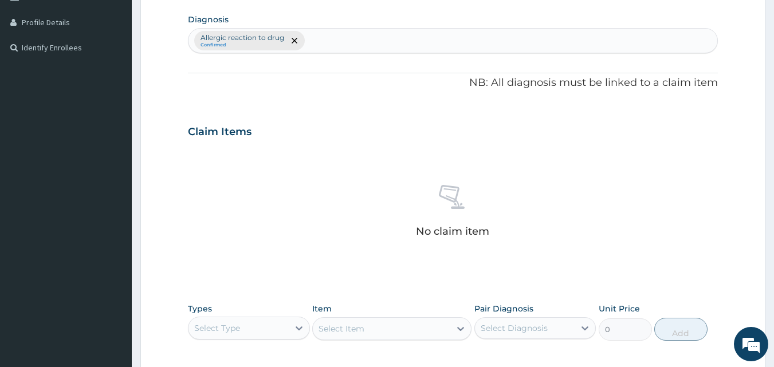
scroll to position [459, 0]
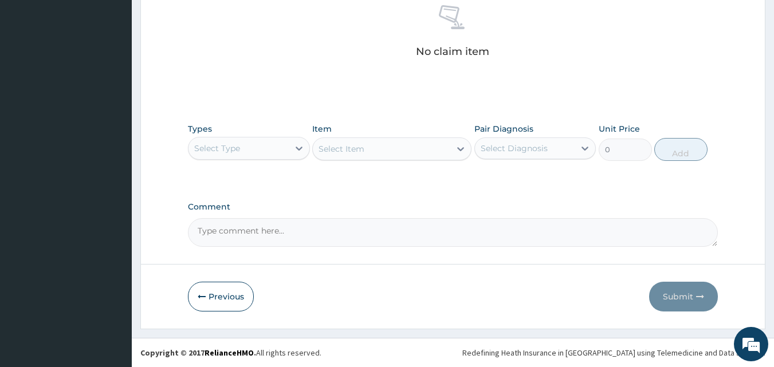
click at [238, 143] on div "Select Type" at bounding box center [217, 148] width 46 height 11
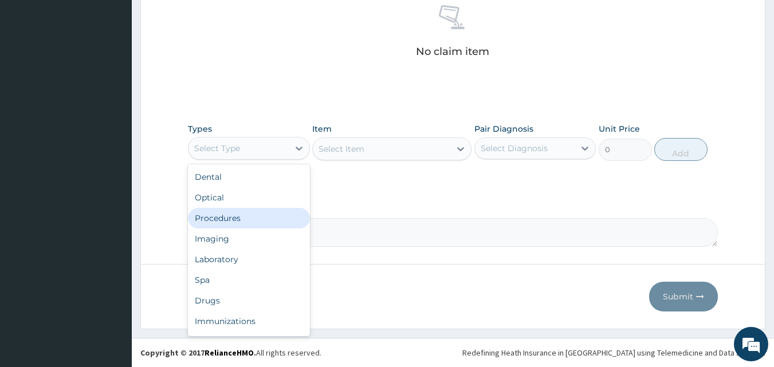
drag, startPoint x: 243, startPoint y: 215, endPoint x: 510, endPoint y: 207, distance: 267.2
click at [242, 216] on div "Procedures" at bounding box center [249, 218] width 122 height 21
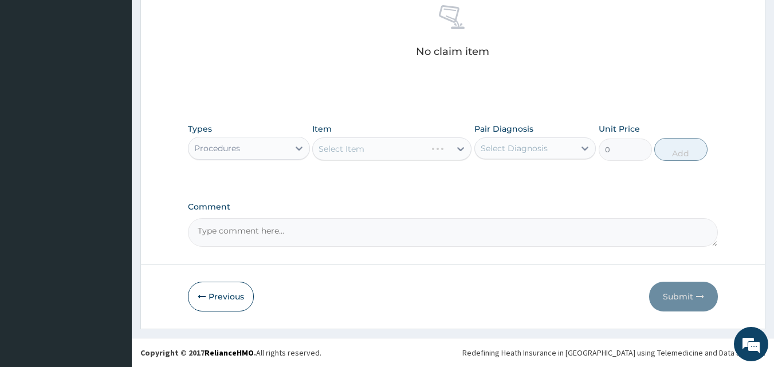
click at [550, 204] on label "Comment" at bounding box center [453, 207] width 531 height 10
click at [550, 218] on textarea "Comment" at bounding box center [453, 232] width 531 height 29
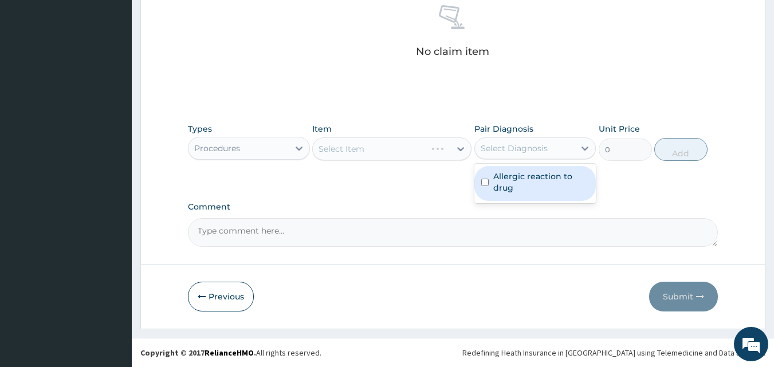
click at [537, 152] on div "Select Diagnosis" at bounding box center [514, 148] width 67 height 11
click at [532, 183] on label "Allergic reaction to drug" at bounding box center [542, 182] width 96 height 23
checkbox input "true"
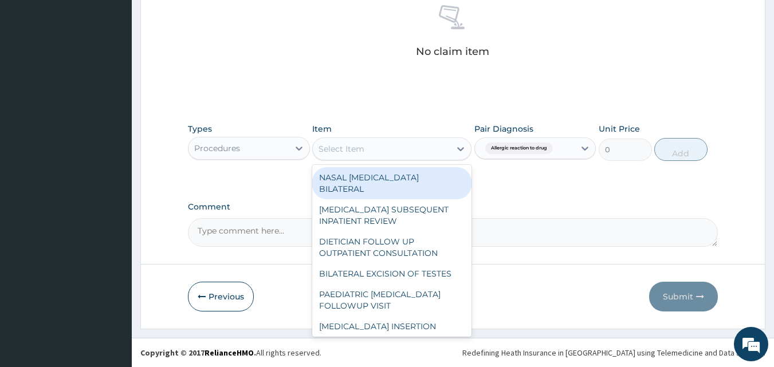
click at [387, 144] on div "Select Item" at bounding box center [382, 149] width 138 height 18
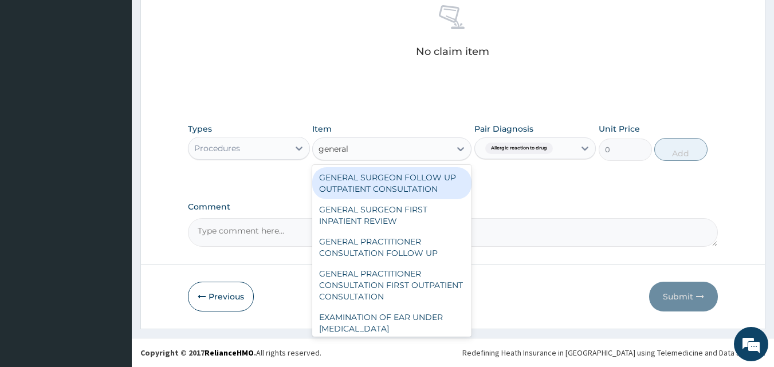
type input "general p"
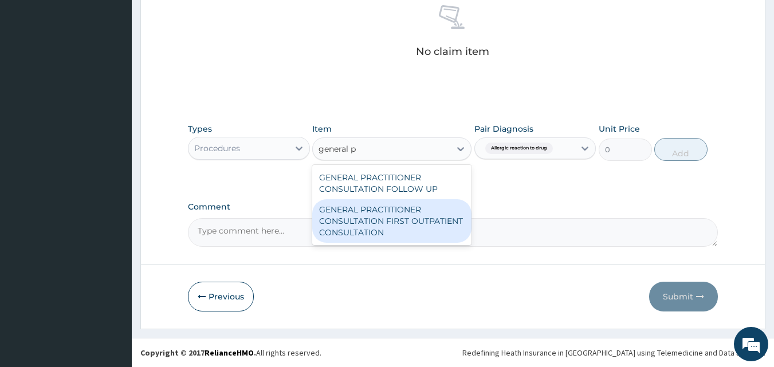
click at [419, 211] on div "GENERAL PRACTITIONER CONSULTATION FIRST OUTPATIENT CONSULTATION" at bounding box center [391, 221] width 159 height 44
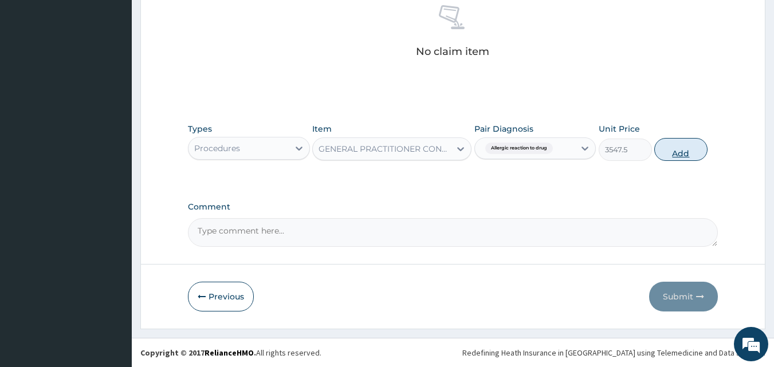
click at [672, 151] on button "Add" at bounding box center [681, 149] width 53 height 23
type input "0"
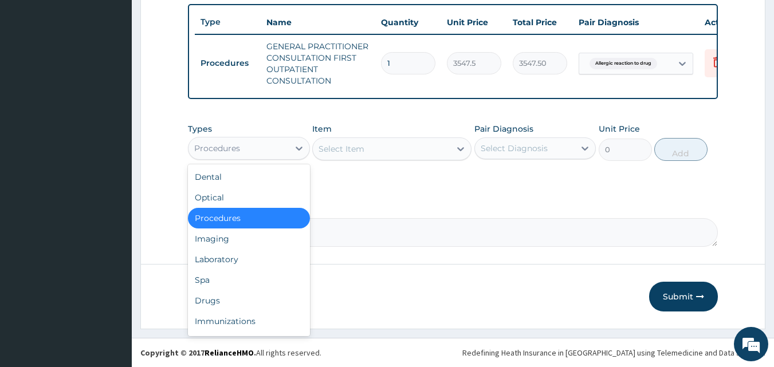
click at [245, 148] on div "Procedures" at bounding box center [239, 148] width 100 height 18
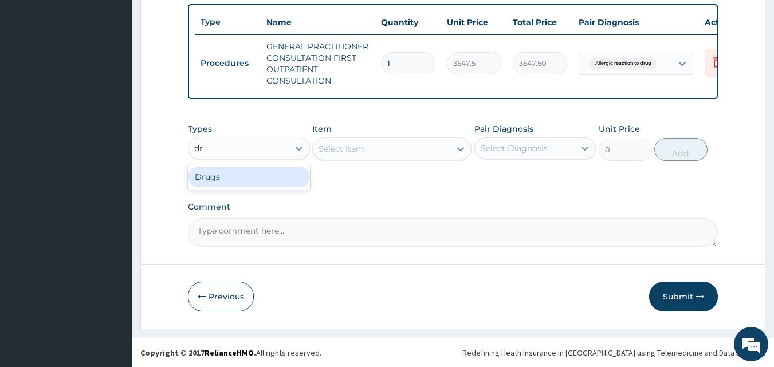
type input "dru"
click at [248, 175] on div "Drugs" at bounding box center [249, 177] width 122 height 21
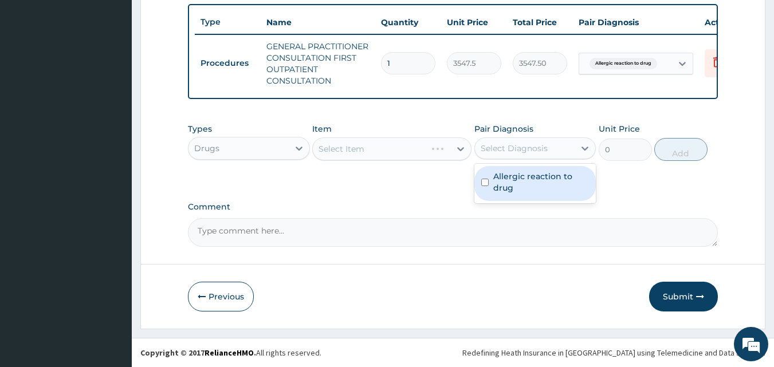
click at [495, 145] on div "Select Diagnosis" at bounding box center [514, 148] width 67 height 11
click at [507, 169] on div "Allergic reaction to drug" at bounding box center [536, 183] width 122 height 35
checkbox input "true"
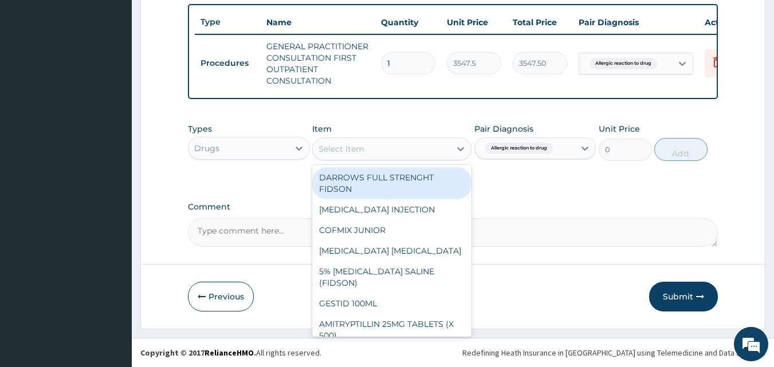
click at [374, 150] on div "Select Item" at bounding box center [382, 149] width 138 height 18
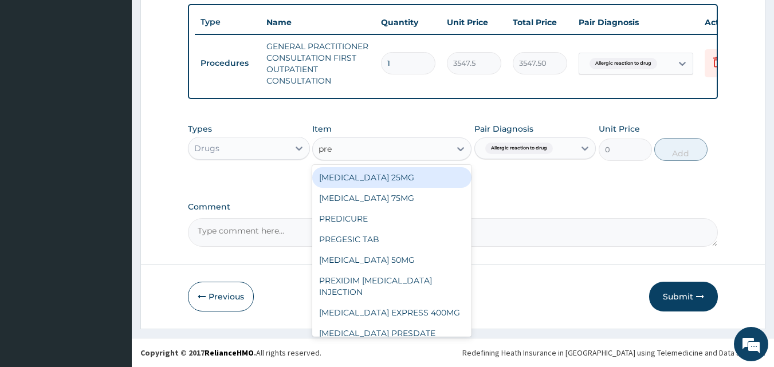
type input "pred"
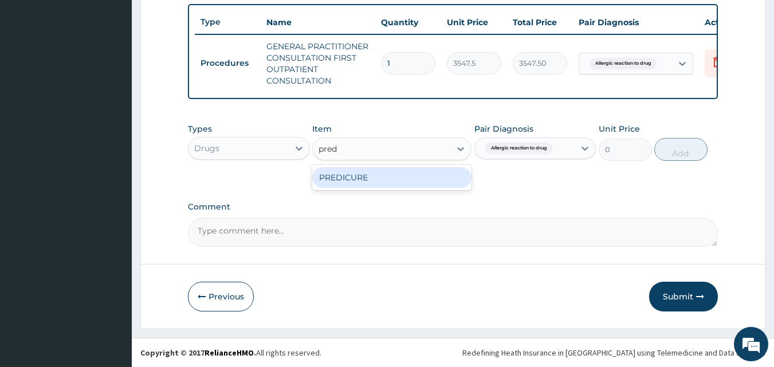
click at [397, 179] on div "PREDICURE" at bounding box center [391, 177] width 159 height 21
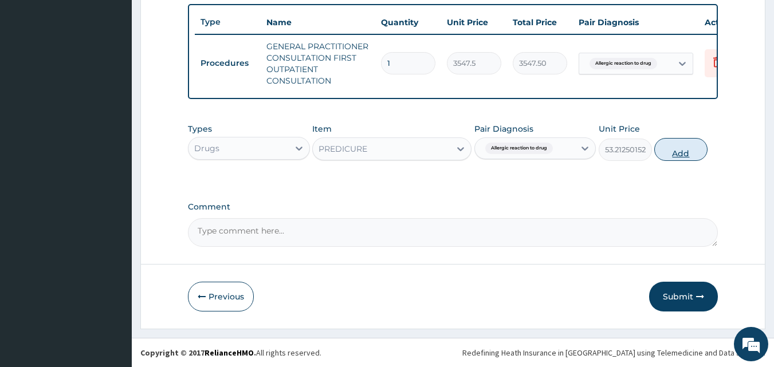
click at [689, 154] on button "Add" at bounding box center [681, 149] width 53 height 23
type input "0"
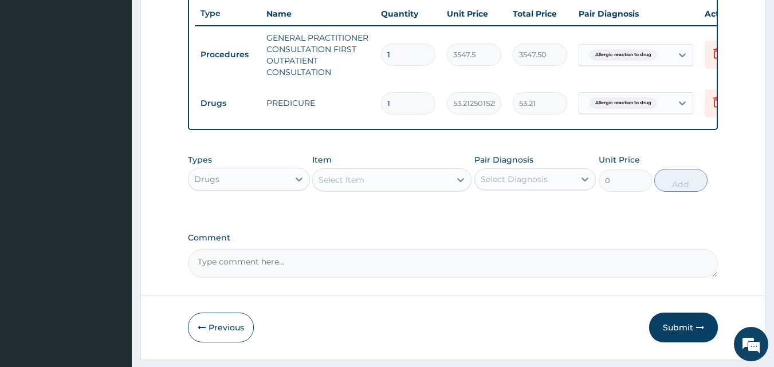
type input "0.00"
type input "5"
type input "266.06"
type input "5"
click at [692, 340] on button "Submit" at bounding box center [683, 328] width 69 height 30
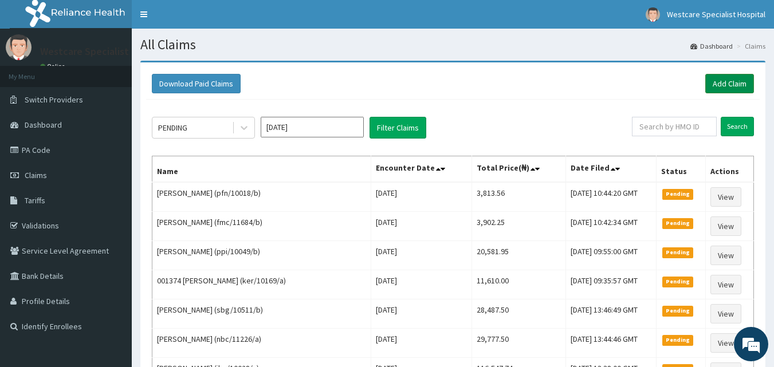
click at [720, 87] on link "Add Claim" at bounding box center [730, 83] width 49 height 19
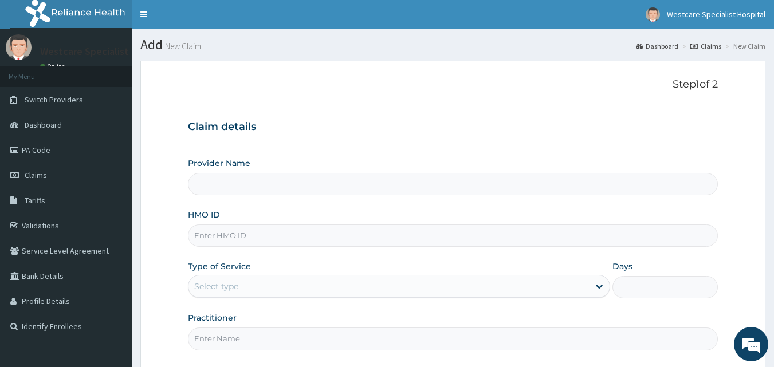
type input "WestCare Specialist Hospital"
click at [302, 232] on input "HMO ID" at bounding box center [453, 236] width 531 height 22
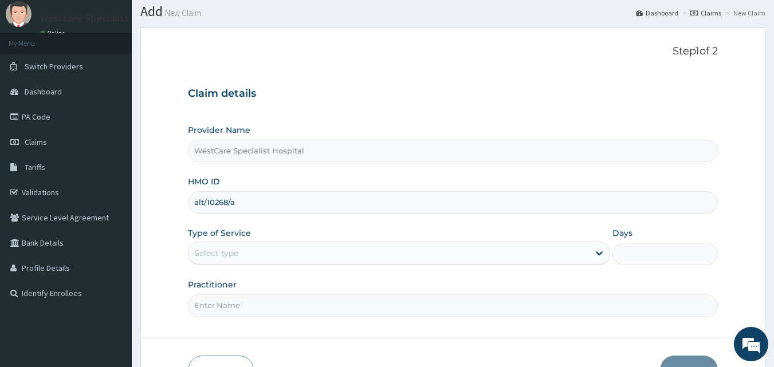
scroll to position [107, 0]
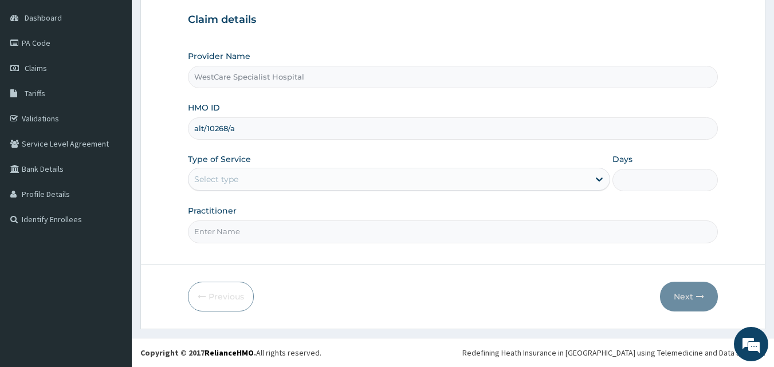
type input "alt/10268/a"
click at [234, 174] on div "Select type" at bounding box center [216, 179] width 44 height 11
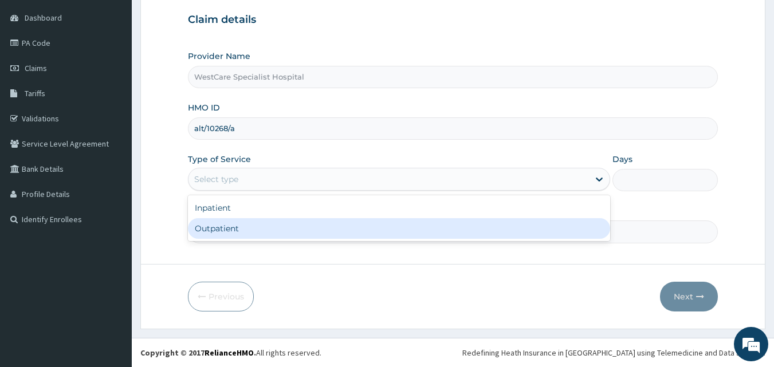
click at [239, 228] on div "Outpatient" at bounding box center [399, 228] width 422 height 21
type input "1"
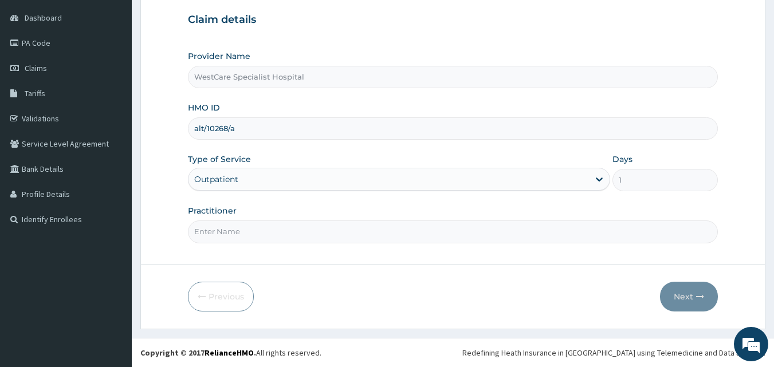
drag, startPoint x: 239, startPoint y: 231, endPoint x: 243, endPoint y: 223, distance: 9.0
click at [239, 231] on input "Practitioner" at bounding box center [453, 232] width 531 height 22
type input "DR EKPENYOUNG"
click at [690, 291] on button "Next" at bounding box center [689, 297] width 58 height 30
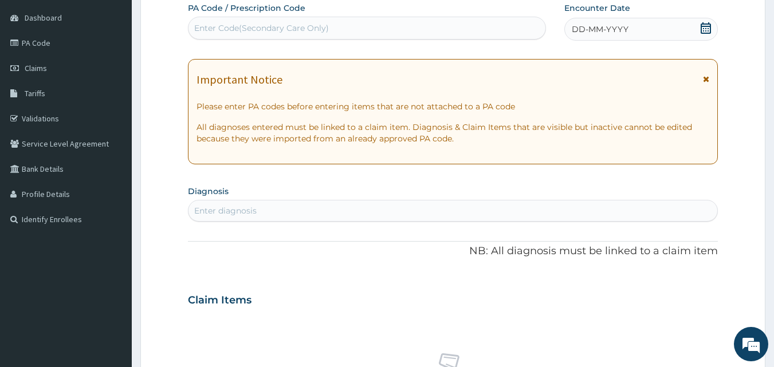
click at [578, 27] on span "DD-MM-YYYY" at bounding box center [600, 29] width 57 height 11
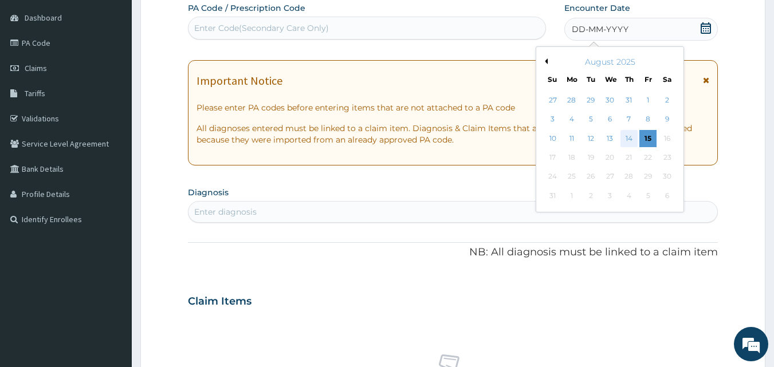
click at [629, 138] on div "14" at bounding box center [629, 138] width 17 height 17
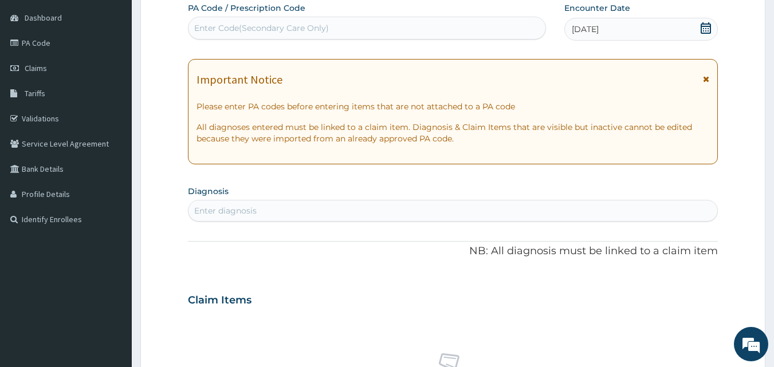
click at [363, 202] on div "Enter diagnosis" at bounding box center [454, 211] width 530 height 18
drag, startPoint x: 363, startPoint y: 202, endPoint x: 314, endPoint y: 172, distance: 57.1
click at [130, 118] on div "R EL Toggle navigation Westcare Specialist Hospital Westcare Specialist Hospita…" at bounding box center [387, 304] width 774 height 823
click at [314, 172] on div "PA Code / Prescription Code Enter Code(Secondary Care Only) Encounter Date 14-0…" at bounding box center [453, 298] width 531 height 593
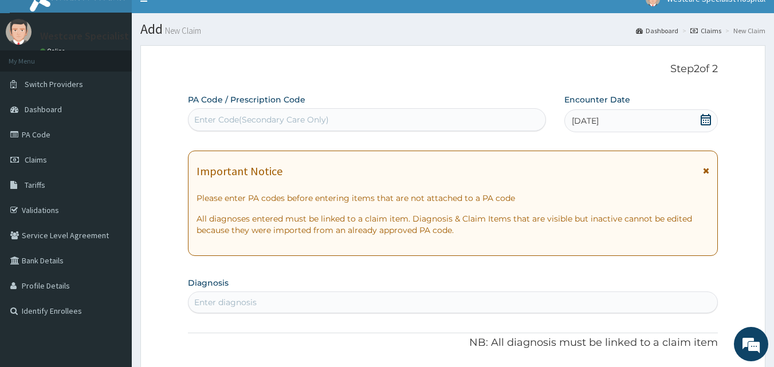
scroll to position [0, 0]
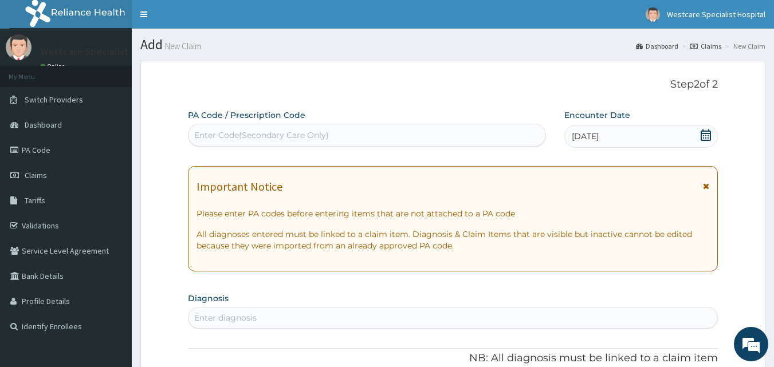
click at [320, 125] on div "Enter Code(Secondary Care Only)" at bounding box center [367, 135] width 359 height 23
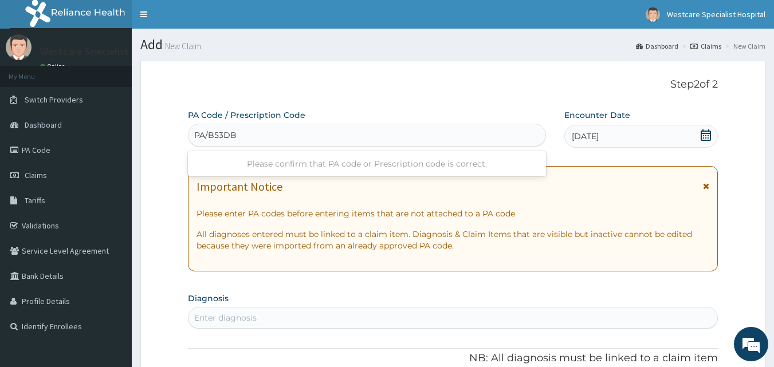
type input "PA/B53DB3"
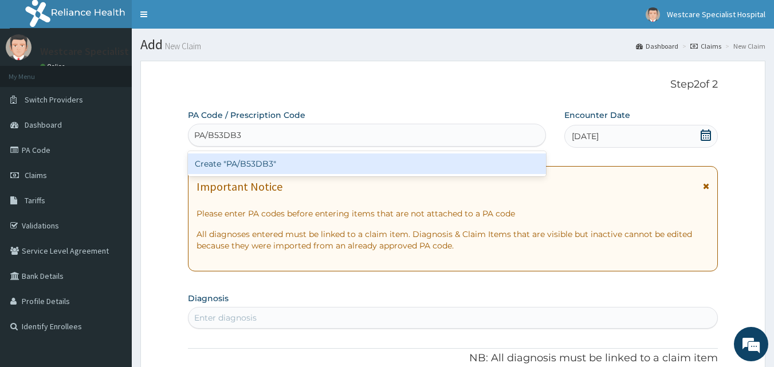
click at [237, 159] on div "Create "PA/B53DB3"" at bounding box center [367, 164] width 359 height 21
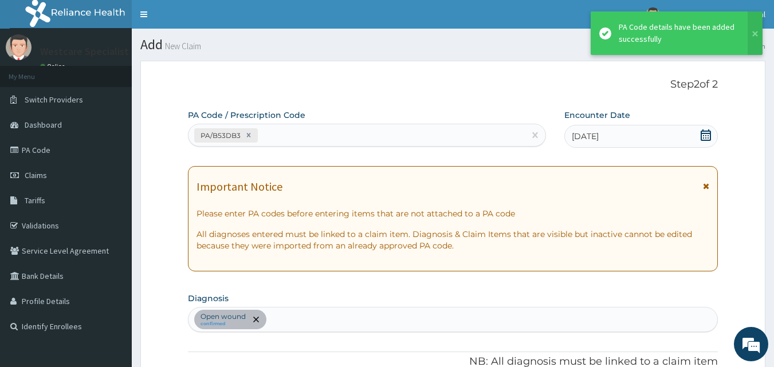
scroll to position [293, 0]
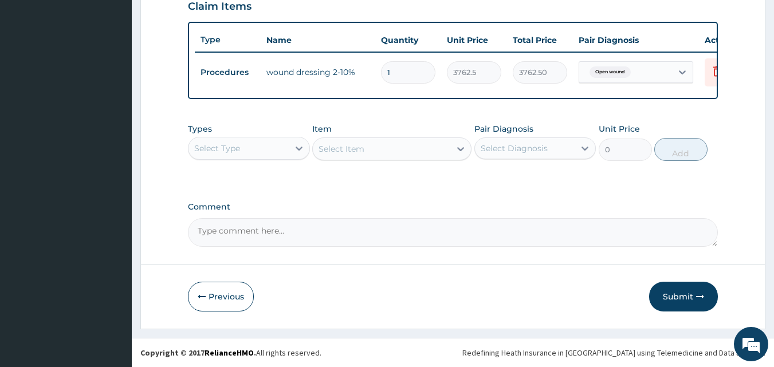
drag, startPoint x: 682, startPoint y: 289, endPoint x: 613, endPoint y: 271, distance: 71.9
click at [682, 289] on button "Submit" at bounding box center [683, 297] width 69 height 30
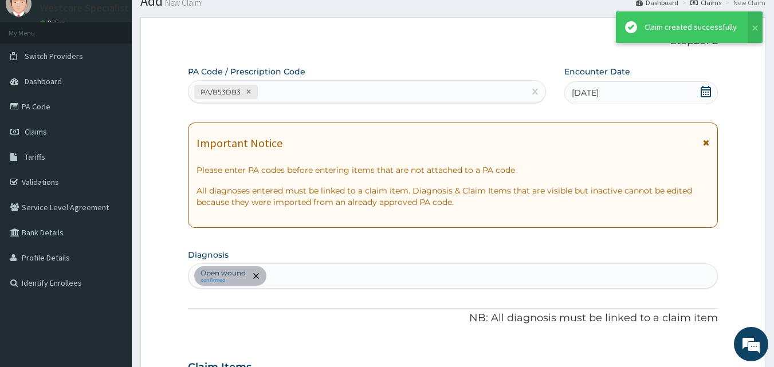
scroll to position [413, 0]
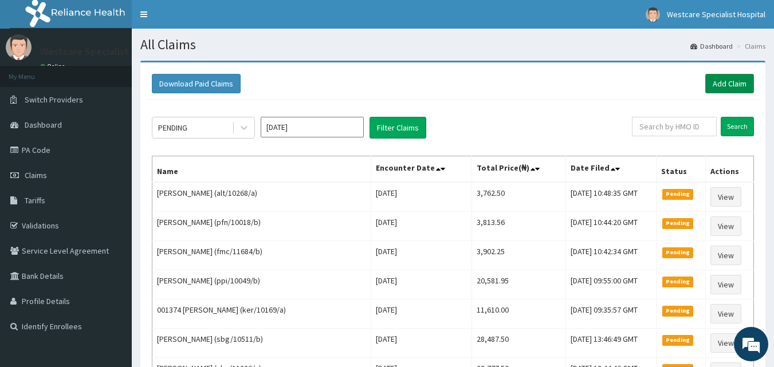
click at [730, 81] on link "Add Claim" at bounding box center [730, 83] width 49 height 19
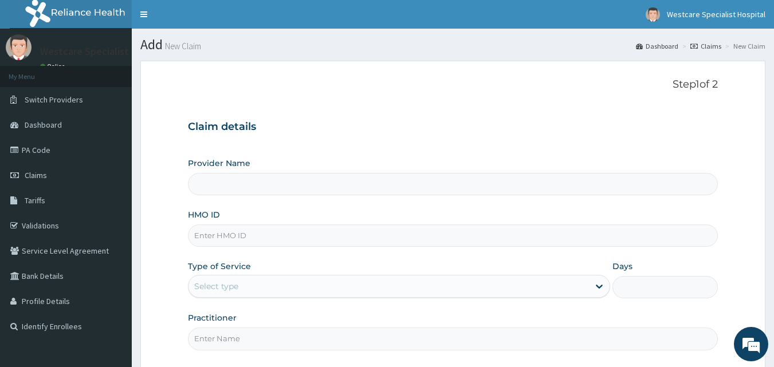
type input "WestCare Specialist Hospital"
click at [357, 245] on input "HMO ID" at bounding box center [453, 236] width 531 height 22
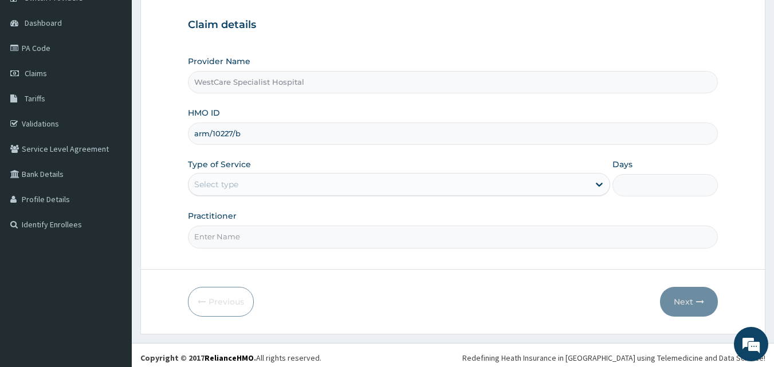
scroll to position [107, 0]
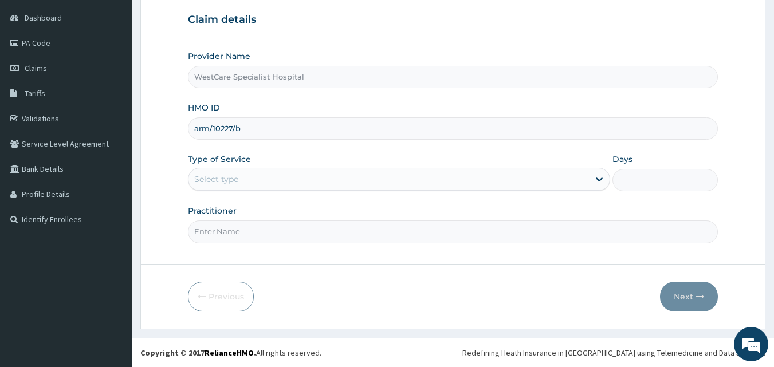
type input "arm/10227/b"
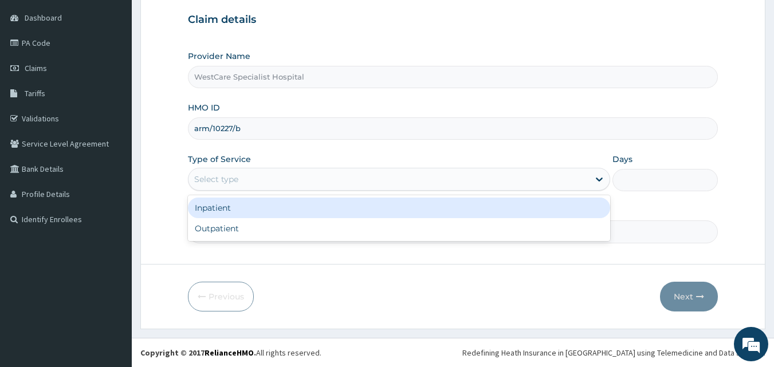
drag, startPoint x: 256, startPoint y: 179, endPoint x: 250, endPoint y: 224, distance: 44.5
click at [257, 181] on div "Select type" at bounding box center [389, 179] width 401 height 18
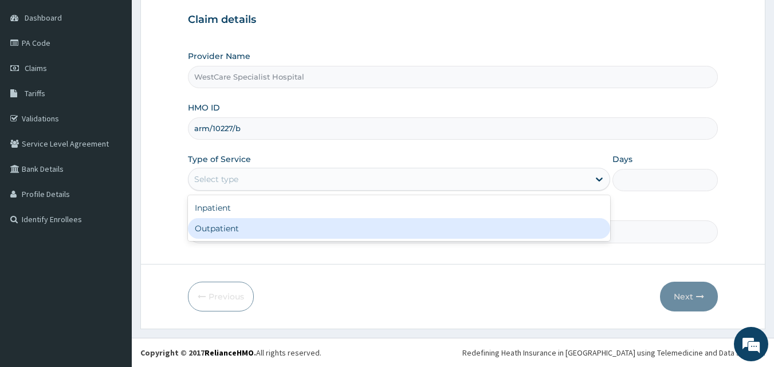
click at [249, 230] on div "Outpatient" at bounding box center [399, 228] width 422 height 21
type input "1"
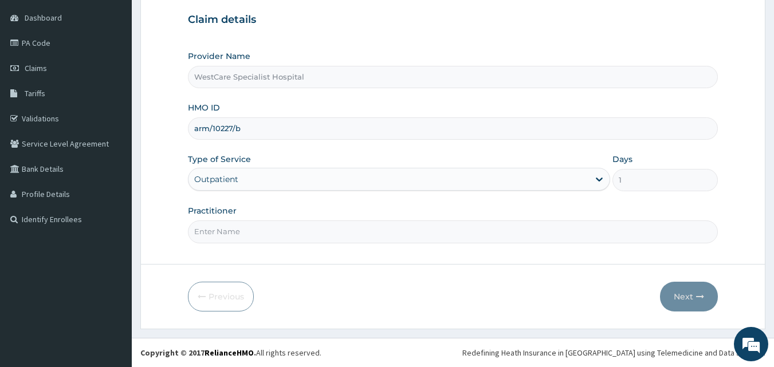
click at [247, 234] on input "Practitioner" at bounding box center [453, 232] width 531 height 22
type input "DR [PERSON_NAME]"
click at [673, 304] on button "Next" at bounding box center [689, 297] width 58 height 30
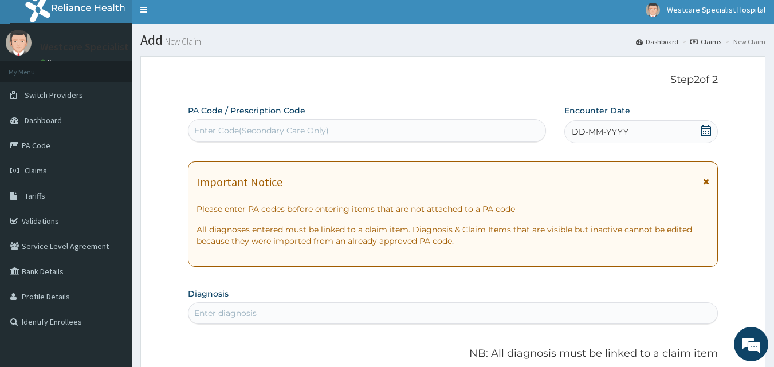
scroll to position [0, 0]
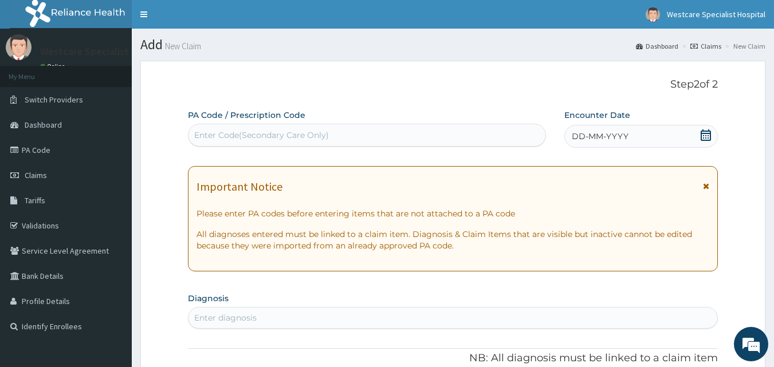
click at [355, 132] on div "Enter Code(Secondary Care Only)" at bounding box center [368, 135] width 358 height 18
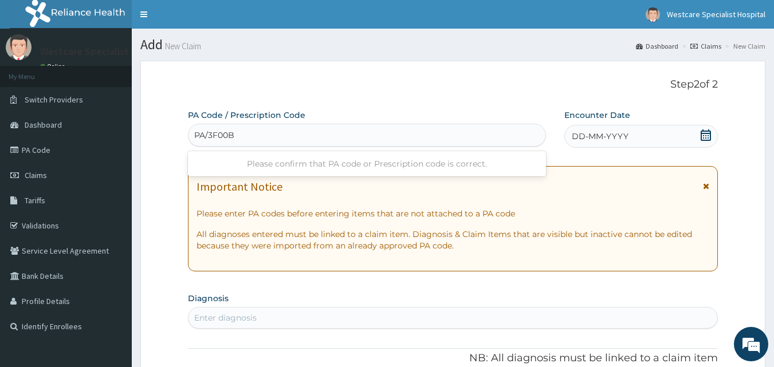
type input "PA/3F00B5"
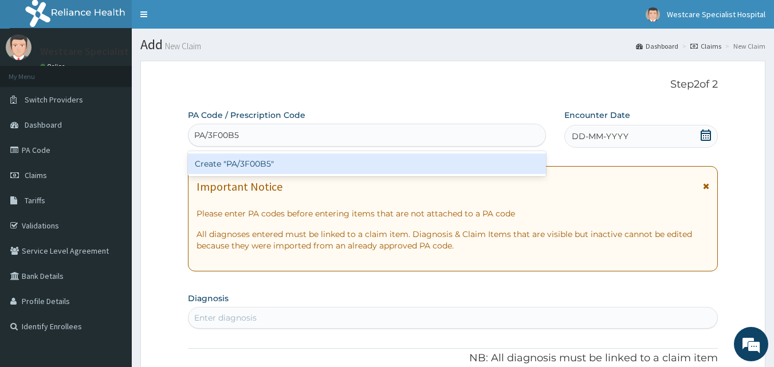
click at [277, 158] on div "Create "PA/3F00B5"" at bounding box center [367, 164] width 359 height 21
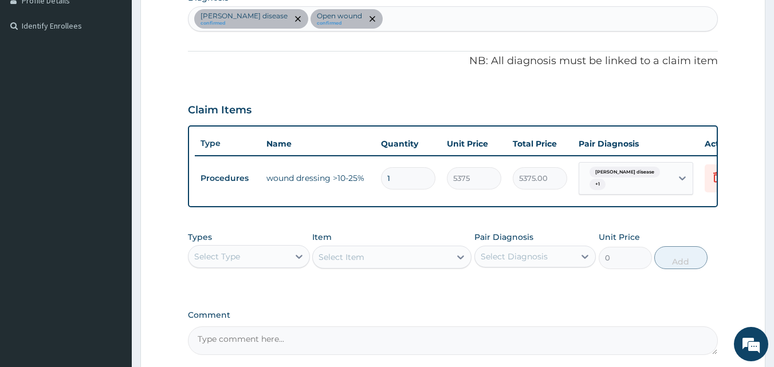
scroll to position [408, 0]
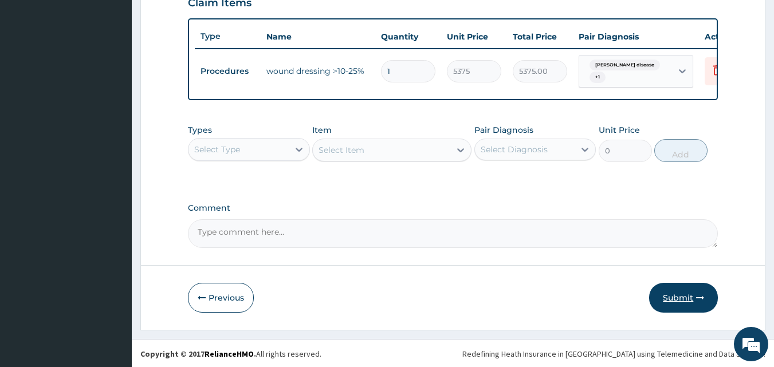
click at [669, 294] on button "Submit" at bounding box center [683, 298] width 69 height 30
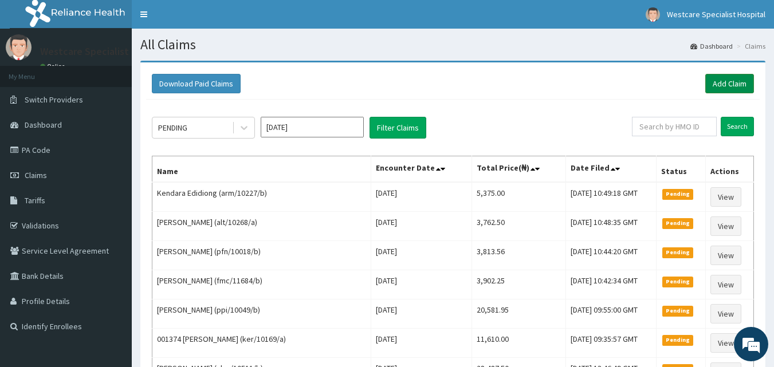
click at [734, 78] on link "Add Claim" at bounding box center [730, 83] width 49 height 19
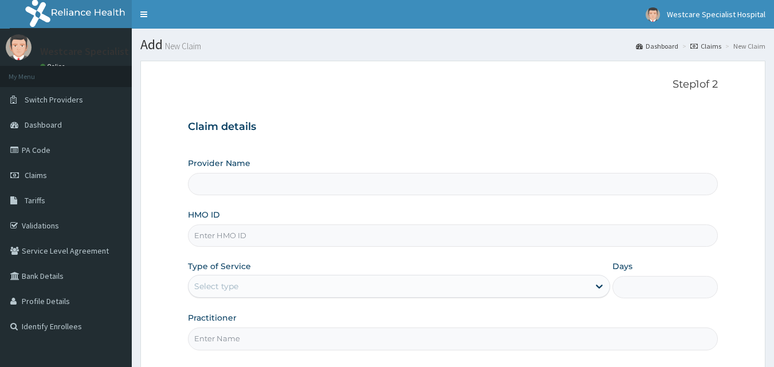
type input "WestCare Specialist Hospital"
drag, startPoint x: 253, startPoint y: 240, endPoint x: 580, endPoint y: 308, distance: 333.2
click at [258, 239] on input "HMO ID" at bounding box center [453, 236] width 531 height 22
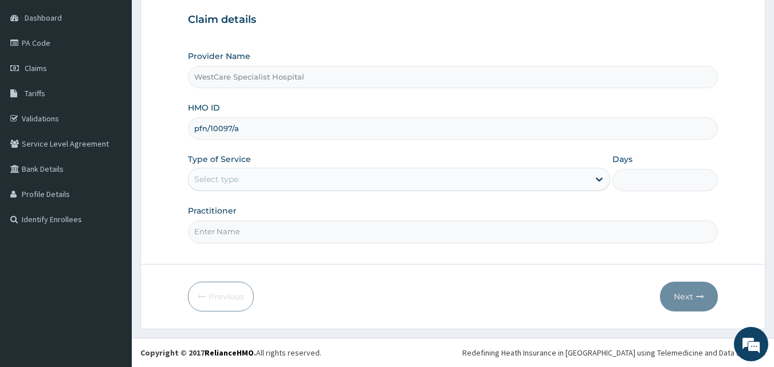
type input "pfn/10097/a"
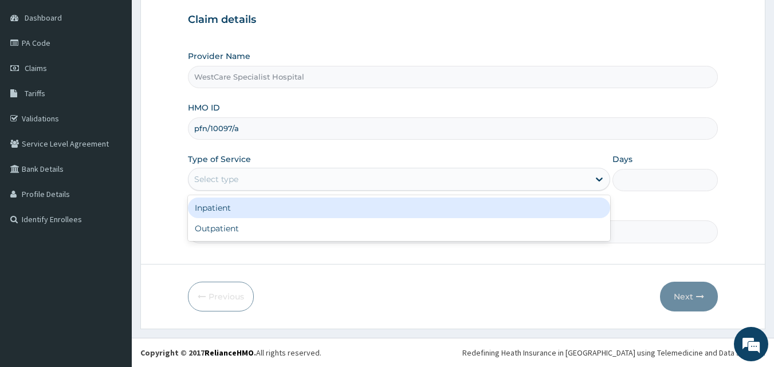
click at [214, 182] on div "Select type" at bounding box center [216, 179] width 44 height 11
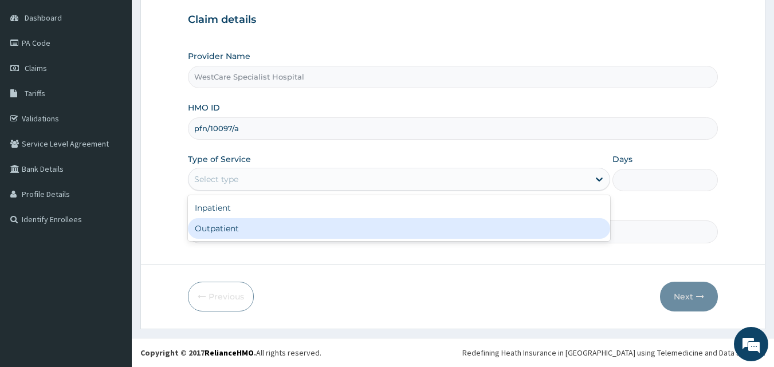
click at [226, 225] on div "Outpatient" at bounding box center [399, 228] width 422 height 21
type input "1"
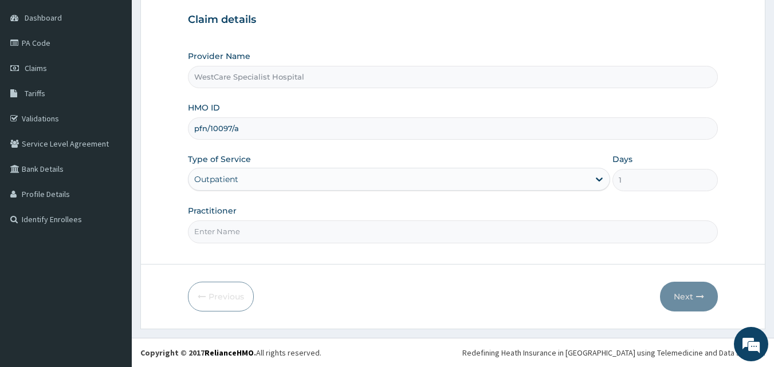
click at [227, 233] on input "Practitioner" at bounding box center [453, 232] width 531 height 22
type input "DR EKPENYOUNG"
click at [683, 308] on button "Next" at bounding box center [689, 297] width 58 height 30
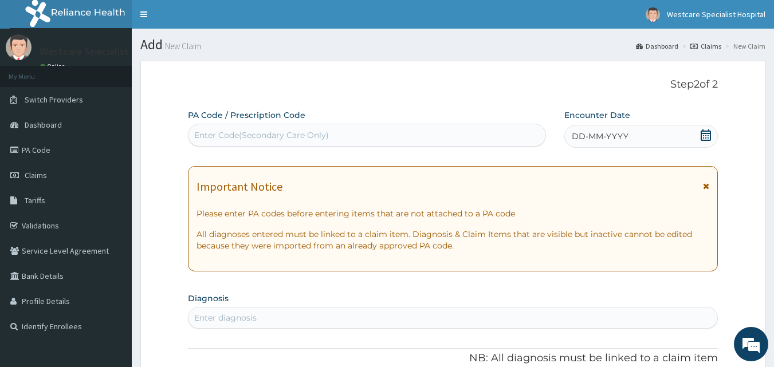
click at [577, 136] on span "DD-MM-YYYY" at bounding box center [600, 136] width 57 height 11
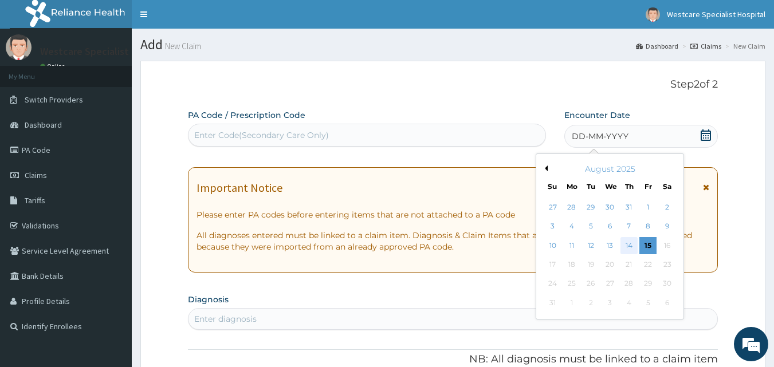
click at [628, 244] on div "14" at bounding box center [629, 245] width 17 height 17
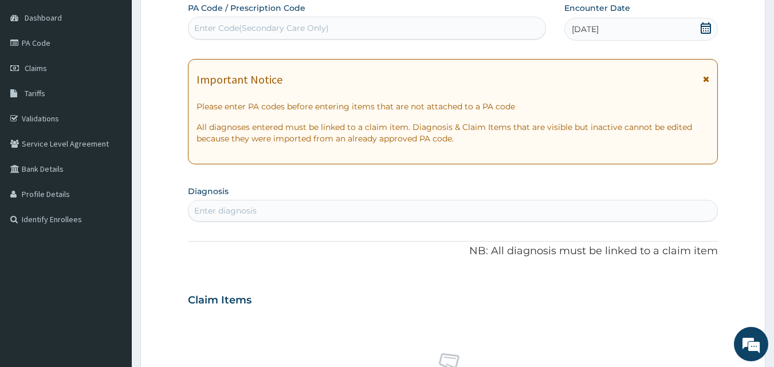
scroll to position [115, 0]
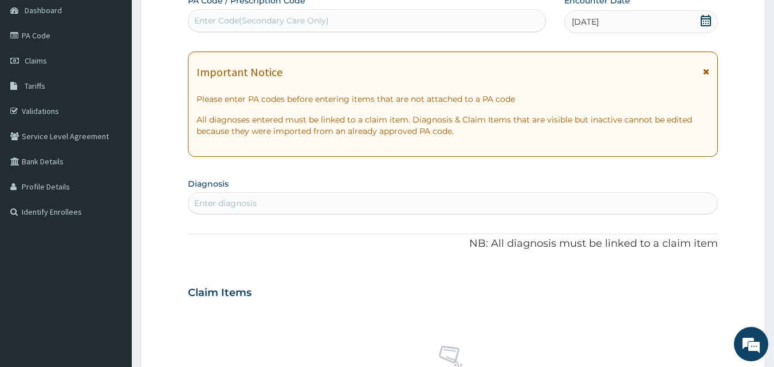
click at [377, 205] on div "Enter diagnosis" at bounding box center [454, 203] width 530 height 18
type input "[MEDICAL_DATA]"
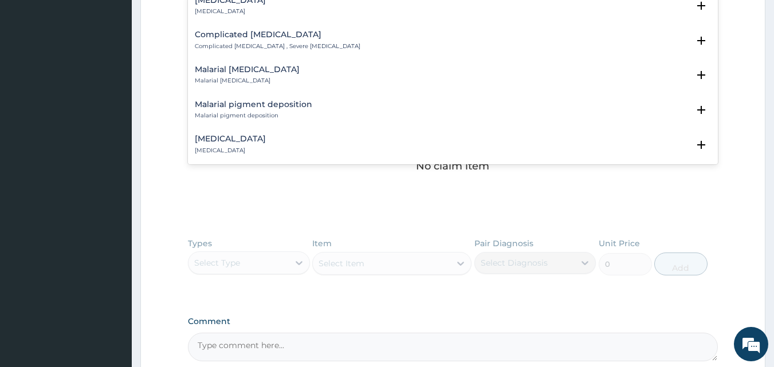
scroll to position [516, 0]
click at [242, 42] on p "Complicated malaria , Severe malaria" at bounding box center [278, 46] width 166 height 8
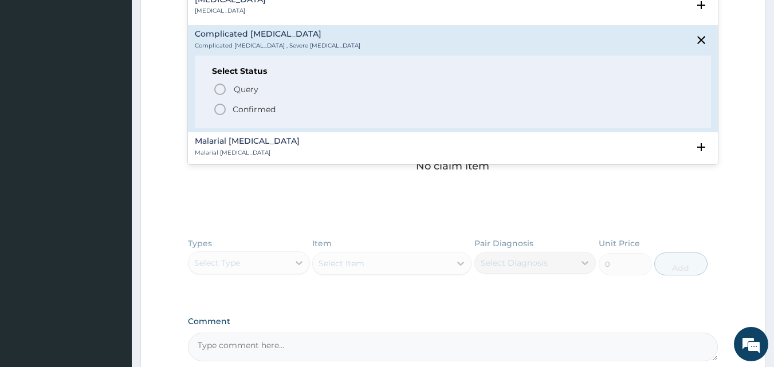
click at [225, 103] on icon "status option filled" at bounding box center [220, 110] width 14 height 14
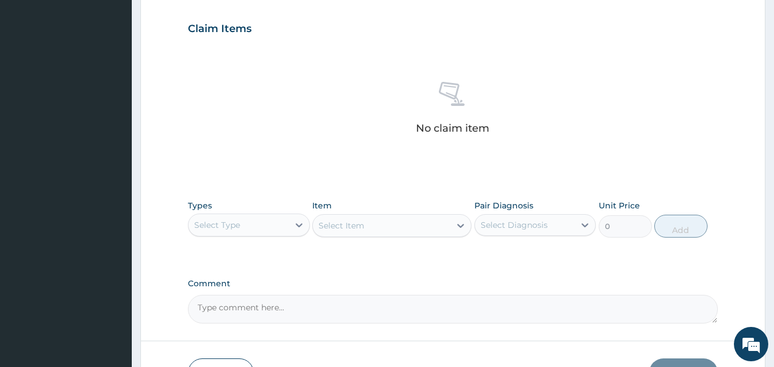
scroll to position [459, 0]
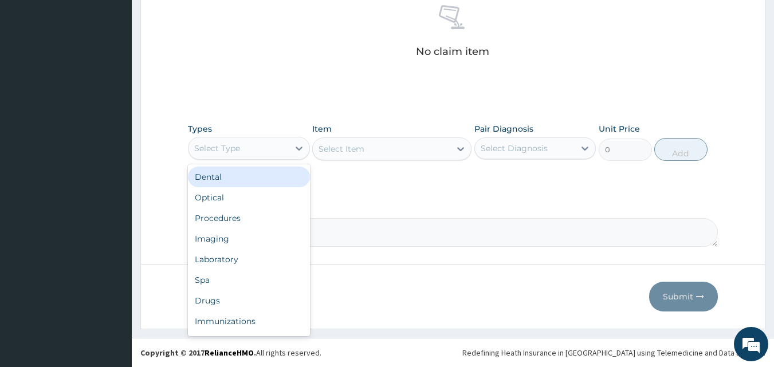
drag, startPoint x: 264, startPoint y: 144, endPoint x: 261, endPoint y: 181, distance: 36.2
click at [263, 144] on div "Select Type" at bounding box center [239, 148] width 100 height 18
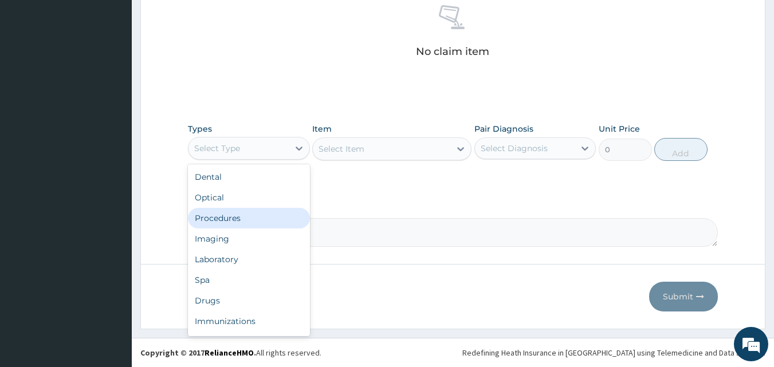
drag, startPoint x: 246, startPoint y: 218, endPoint x: 403, endPoint y: 215, distance: 156.5
click at [246, 217] on div "Procedures" at bounding box center [249, 218] width 122 height 21
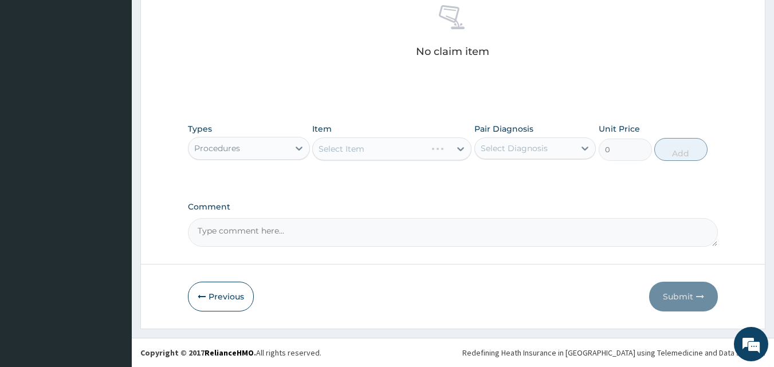
drag, startPoint x: 433, startPoint y: 213, endPoint x: 468, endPoint y: 162, distance: 61.5
click at [434, 212] on div "Comment" at bounding box center [453, 224] width 531 height 45
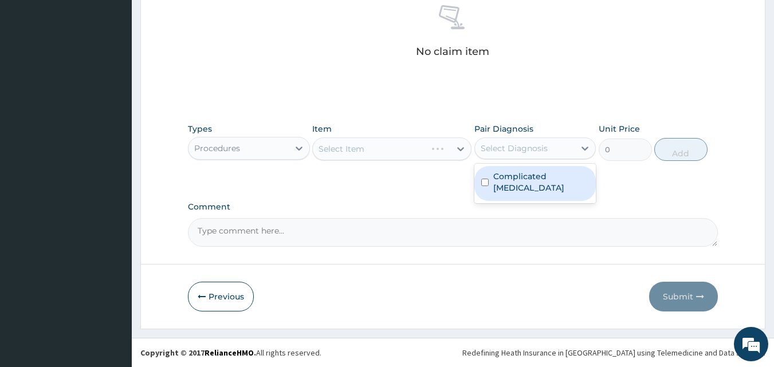
click at [495, 147] on div "Select Diagnosis" at bounding box center [514, 148] width 67 height 11
drag, startPoint x: 492, startPoint y: 178, endPoint x: 486, endPoint y: 180, distance: 6.5
click at [492, 178] on div "Complicated malaria" at bounding box center [536, 183] width 122 height 35
checkbox input "true"
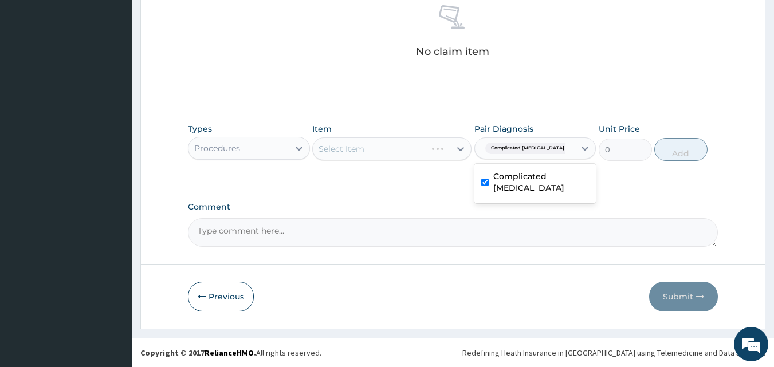
click at [396, 148] on div "Select Item" at bounding box center [382, 149] width 138 height 18
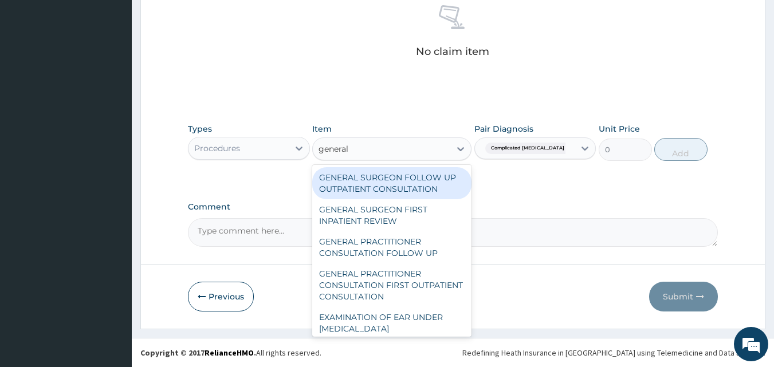
type input "general p"
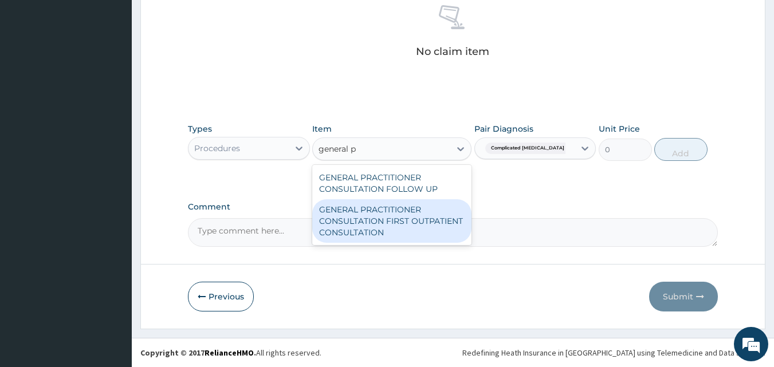
drag, startPoint x: 425, startPoint y: 217, endPoint x: 552, endPoint y: 178, distance: 132.5
click at [432, 215] on div "GENERAL PRACTITIONER CONSULTATION FIRST OUTPATIENT CONSULTATION" at bounding box center [391, 221] width 159 height 44
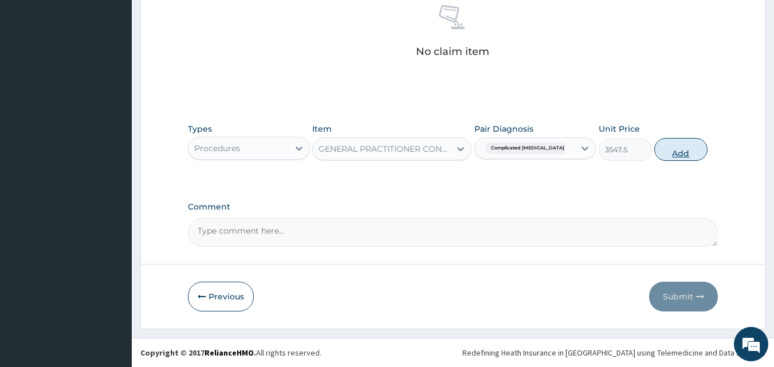
click at [661, 148] on button "Add" at bounding box center [681, 149] width 53 height 23
type input "0"
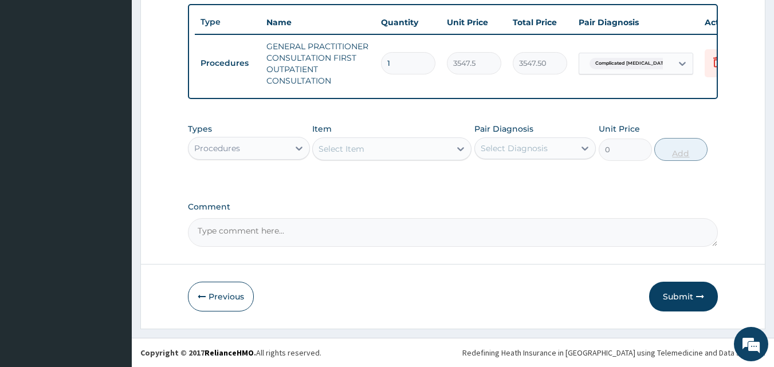
scroll to position [431, 0]
click at [259, 143] on div "Procedures" at bounding box center [239, 148] width 100 height 18
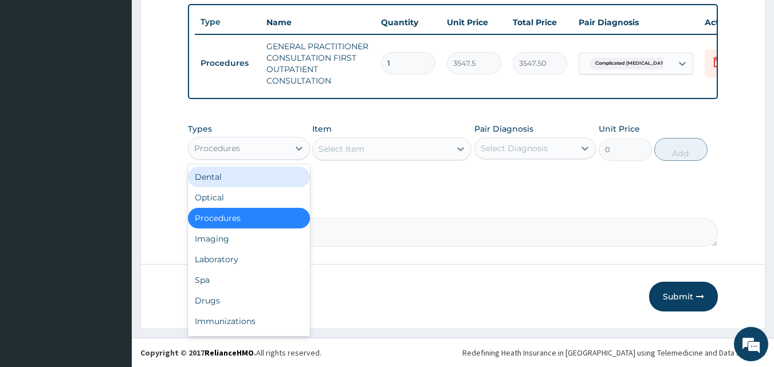
scroll to position [39, 0]
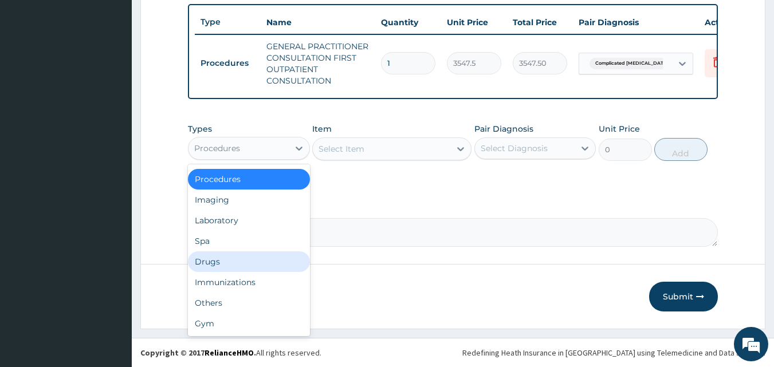
click at [222, 259] on div "Drugs" at bounding box center [249, 262] width 122 height 21
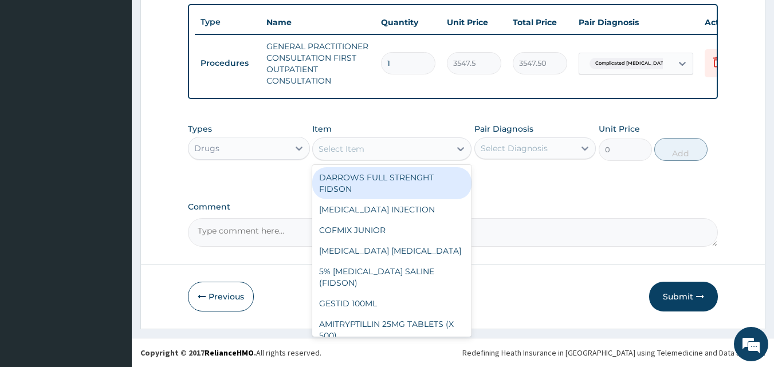
click at [397, 147] on div "Select Item" at bounding box center [382, 149] width 138 height 18
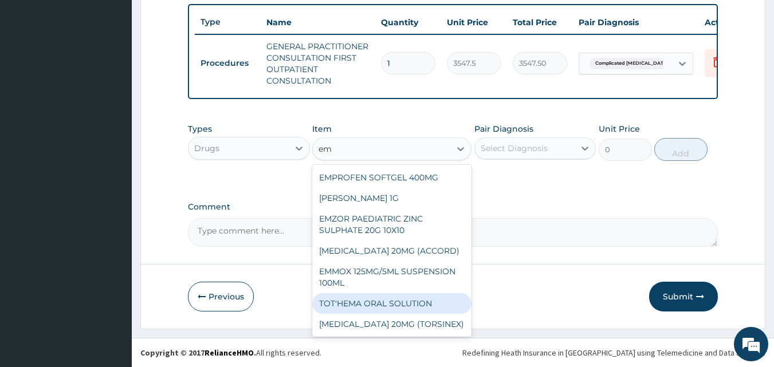
type input "e"
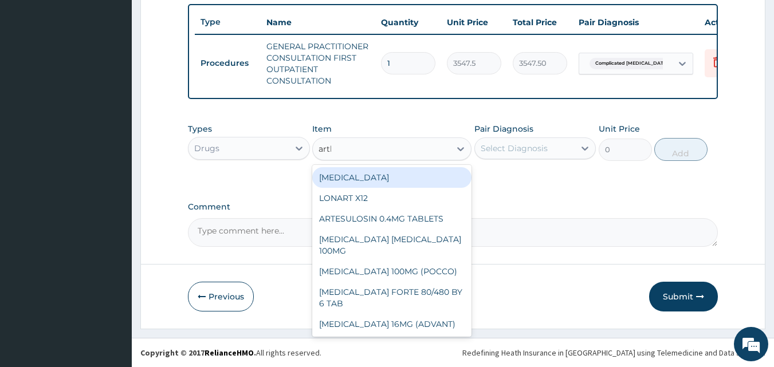
type input "art"
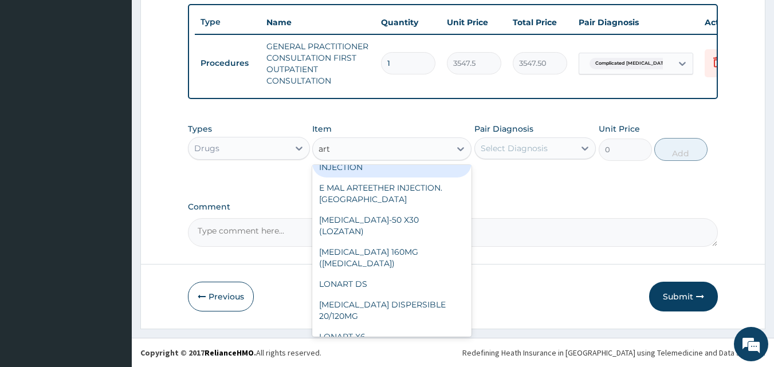
scroll to position [287, 0]
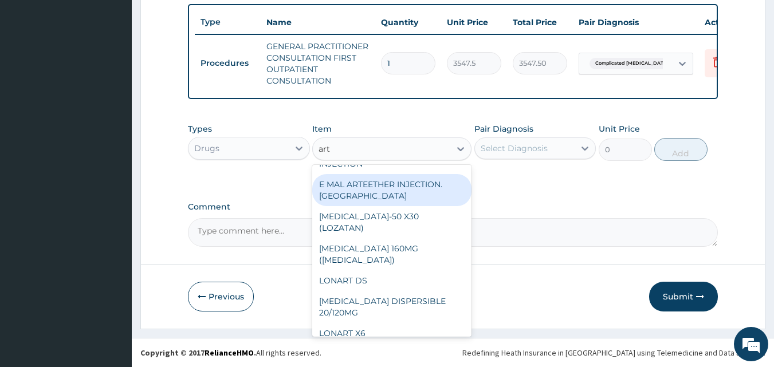
click at [397, 206] on div "E MAL ARTEETHER INJECTION. FIDSON" at bounding box center [391, 190] width 159 height 32
type input "1773.75"
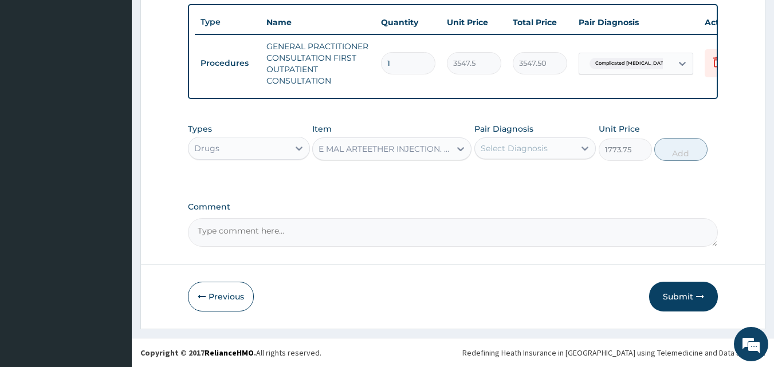
click at [508, 147] on div "Select Diagnosis" at bounding box center [514, 148] width 67 height 11
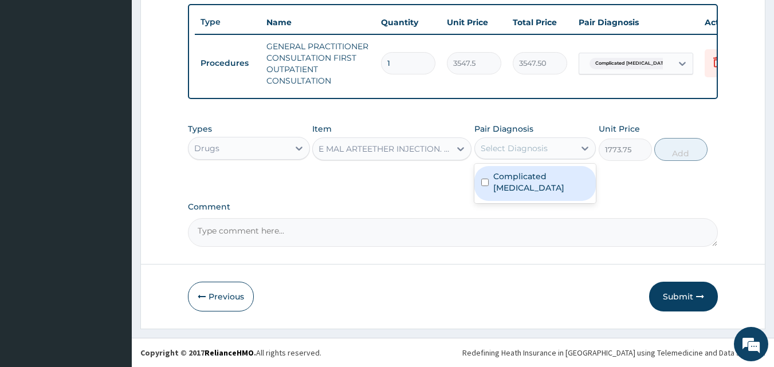
drag, startPoint x: 515, startPoint y: 183, endPoint x: 550, endPoint y: 175, distance: 36.4
click at [515, 183] on div "Complicated malaria" at bounding box center [536, 183] width 122 height 35
checkbox input "true"
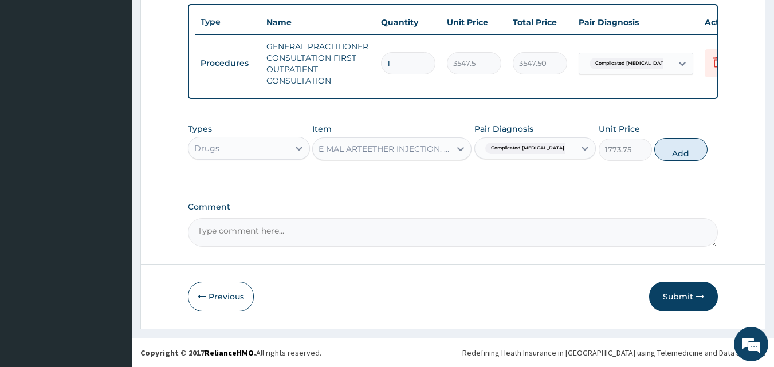
click at [680, 165] on div "Types Drugs Item E MAL ARTEETHER INJECTION. FIDSON Pair Diagnosis Complicated m…" at bounding box center [453, 142] width 531 height 49
click at [681, 152] on button "Add" at bounding box center [681, 149] width 53 height 23
type input "0"
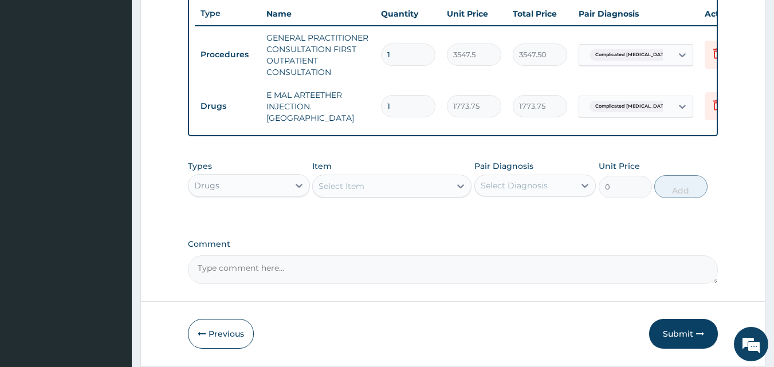
type input "0.00"
type input "3"
type input "5321.25"
type input "3"
click at [694, 328] on button "Submit" at bounding box center [683, 334] width 69 height 30
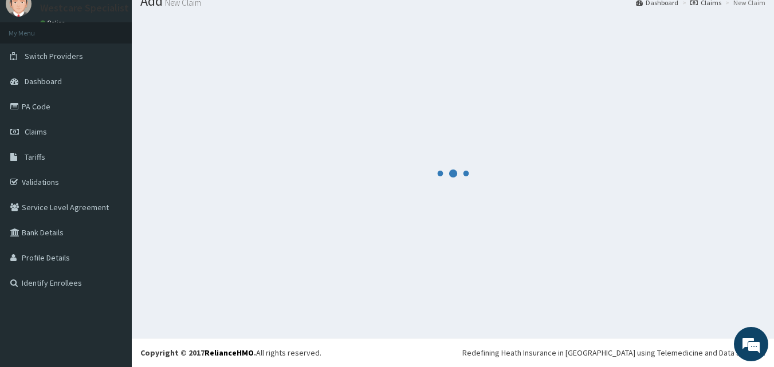
scroll to position [44, 0]
click at [464, 216] on div at bounding box center [452, 173] width 625 height 312
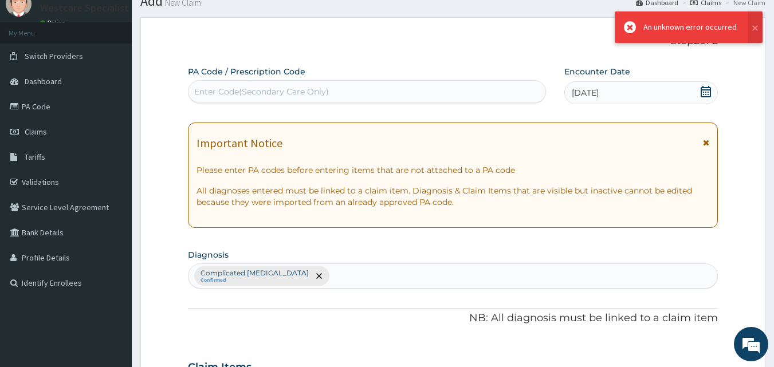
scroll to position [431, 0]
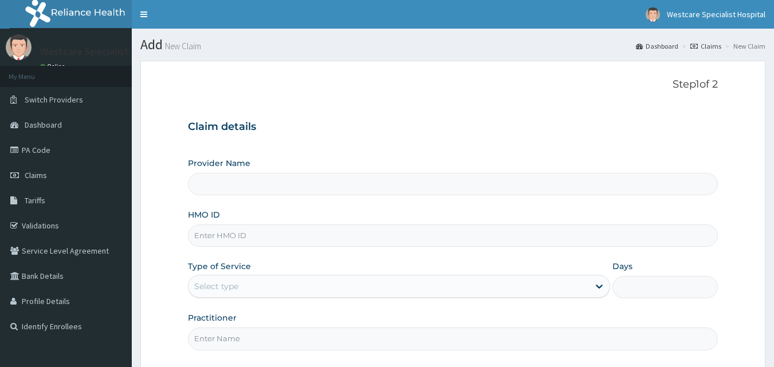
type input "WestCare Specialist Hospital"
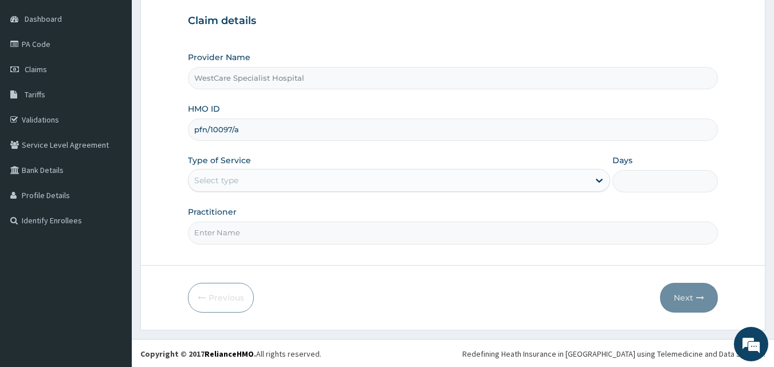
scroll to position [107, 0]
type input "pfn/10097/a"
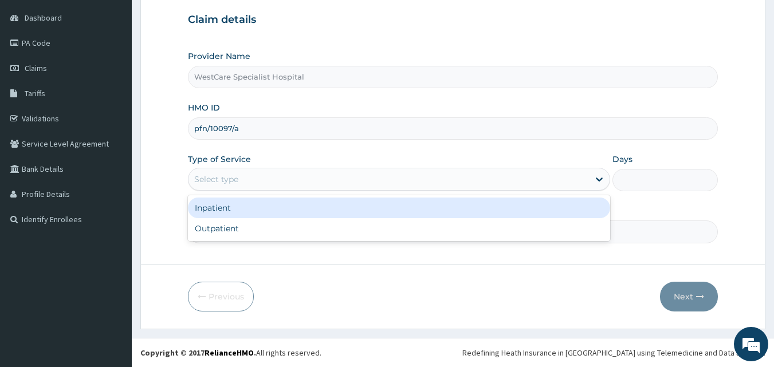
drag, startPoint x: 208, startPoint y: 177, endPoint x: 224, endPoint y: 201, distance: 28.1
click at [209, 177] on div "Select type" at bounding box center [216, 179] width 44 height 11
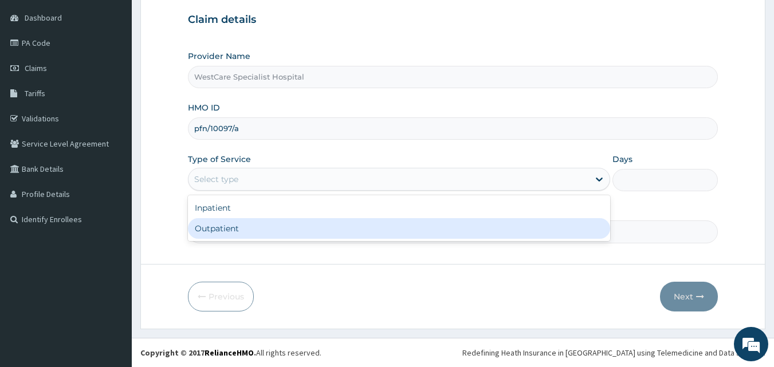
click at [229, 226] on div "Outpatient" at bounding box center [399, 228] width 422 height 21
type input "1"
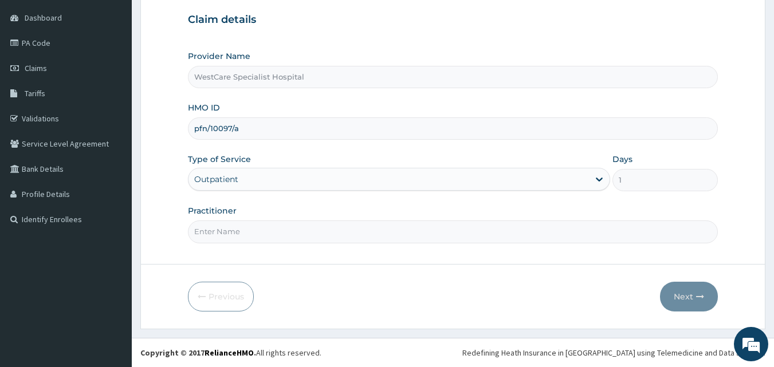
click at [228, 235] on input "Practitioner" at bounding box center [453, 232] width 531 height 22
type input "[PERSON_NAME]"
click at [700, 308] on button "Next" at bounding box center [689, 297] width 58 height 30
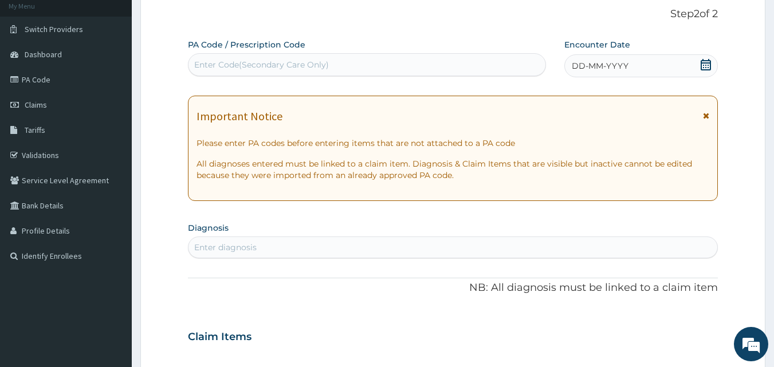
scroll to position [50, 0]
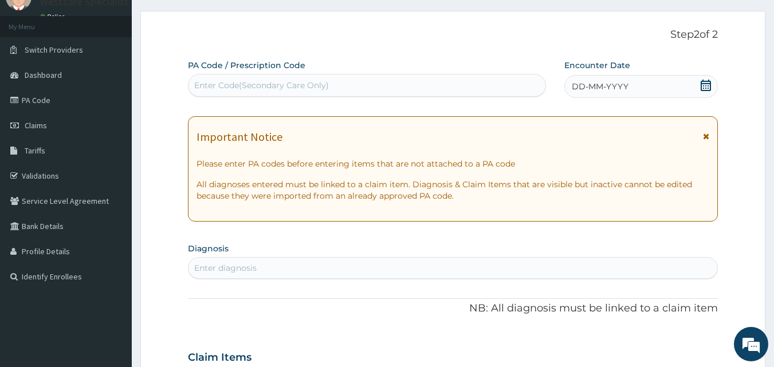
click at [314, 83] on div "Enter Code(Secondary Care Only)" at bounding box center [261, 85] width 135 height 11
click at [577, 88] on span "DD-MM-YYYY" at bounding box center [600, 86] width 57 height 11
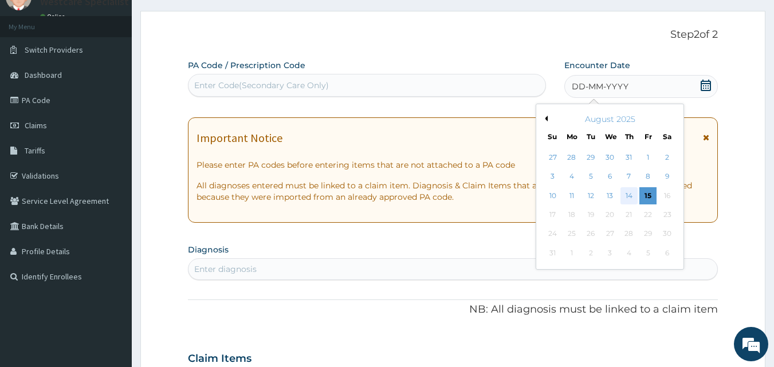
click at [627, 194] on div "14" at bounding box center [629, 195] width 17 height 17
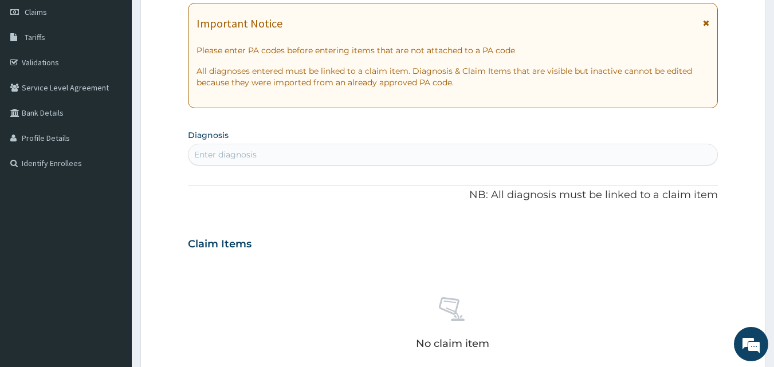
scroll to position [165, 0]
drag, startPoint x: 260, startPoint y: 165, endPoint x: 261, endPoint y: 155, distance: 9.8
click at [260, 165] on div "PA Code / Prescription Code Enter Code(Secondary Care Only) Encounter Date 14-0…" at bounding box center [453, 241] width 531 height 593
click at [263, 152] on div "Enter diagnosis" at bounding box center [454, 153] width 530 height 18
type input "malaria"
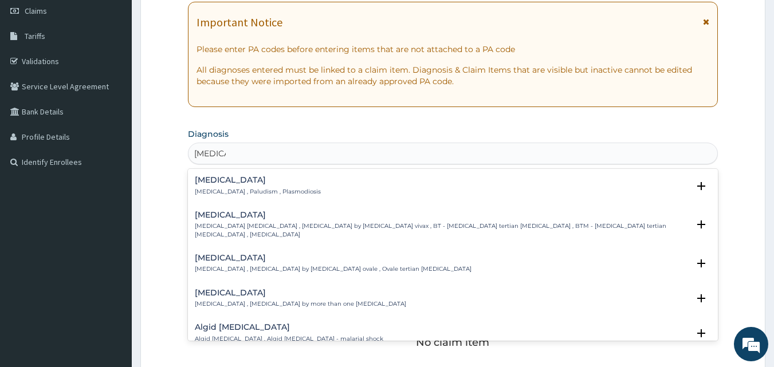
click at [204, 179] on h4 "Malaria" at bounding box center [258, 180] width 126 height 9
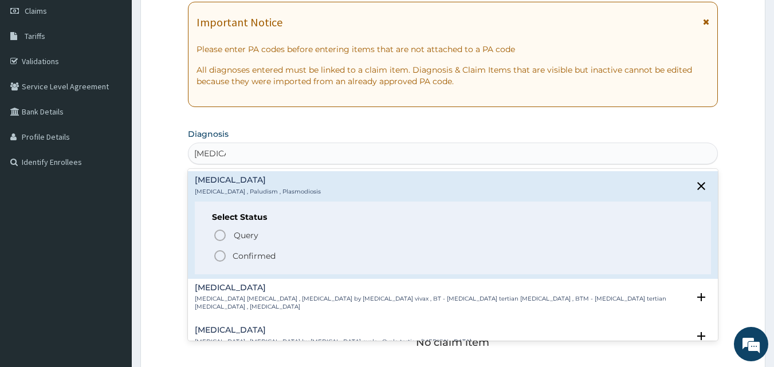
drag, startPoint x: 222, startPoint y: 255, endPoint x: 212, endPoint y: 193, distance: 63.4
click at [222, 254] on icon "status option filled" at bounding box center [220, 256] width 14 height 14
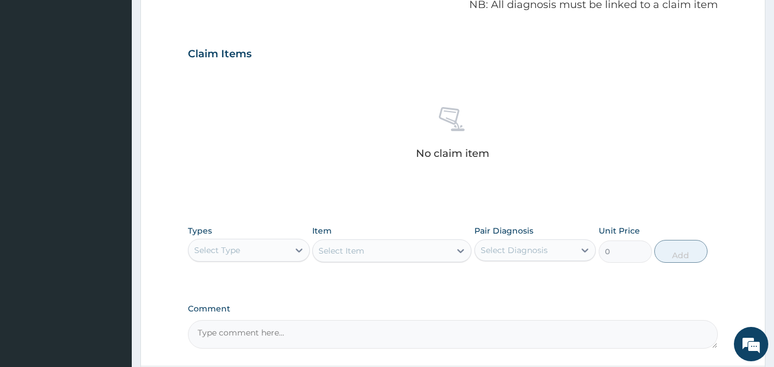
scroll to position [459, 0]
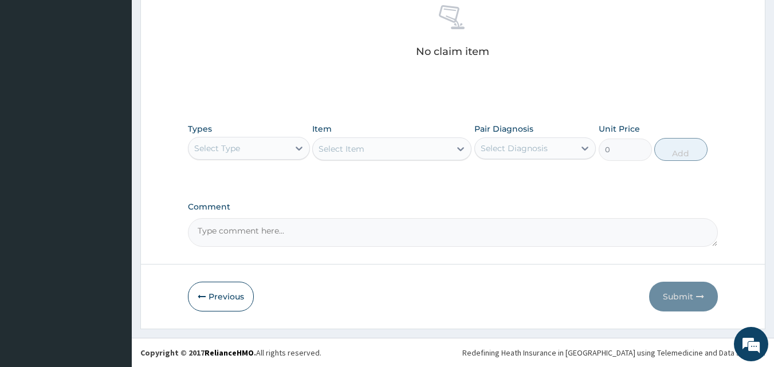
click at [222, 143] on div "Select Type" at bounding box center [217, 148] width 46 height 11
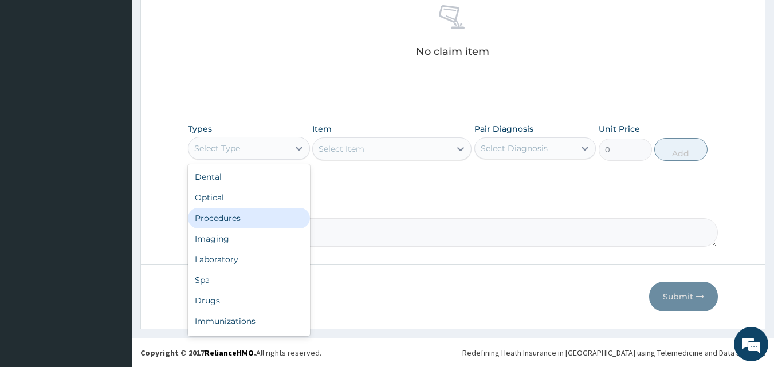
click at [225, 217] on div "Procedures" at bounding box center [249, 218] width 122 height 21
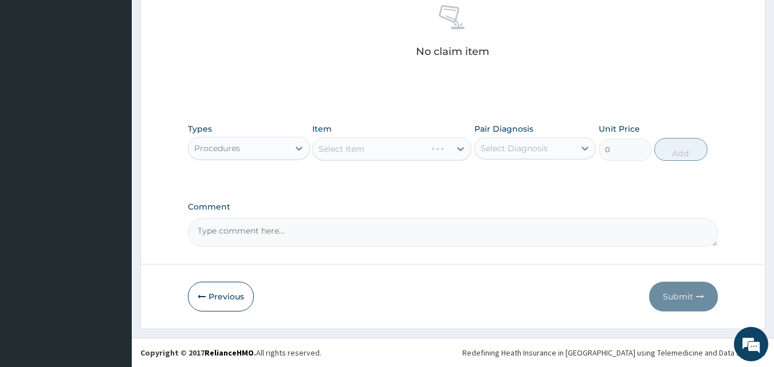
click at [404, 174] on div "Types Procedures Item Select Item Pair Diagnosis Select Diagnosis Unit Price 0 …" at bounding box center [453, 151] width 531 height 66
click at [405, 174] on div "Types Procedures Item Select Item Pair Diagnosis Select Diagnosis Unit Price 0 …" at bounding box center [453, 151] width 531 height 66
click at [396, 141] on div "Select Item" at bounding box center [391, 149] width 159 height 23
click at [412, 150] on div "Select Item" at bounding box center [382, 149] width 138 height 18
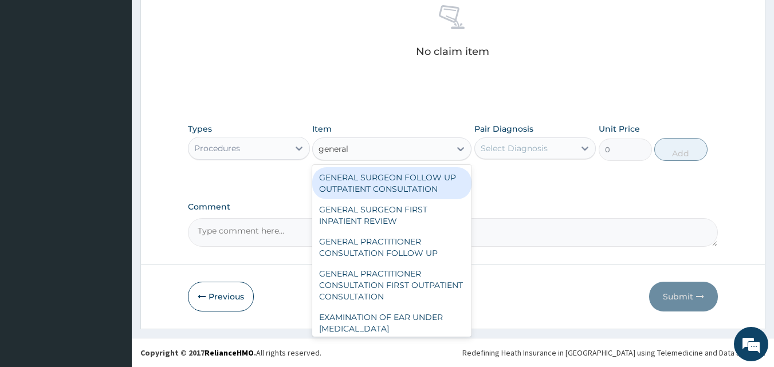
type input "general p"
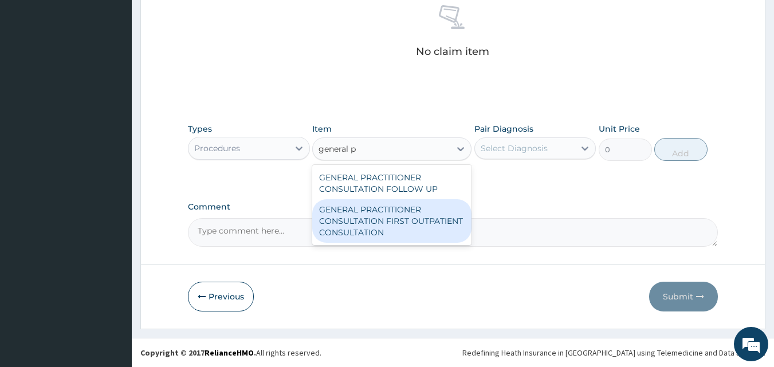
drag, startPoint x: 398, startPoint y: 216, endPoint x: 438, endPoint y: 192, distance: 47.0
click at [400, 216] on div "GENERAL PRACTITIONER CONSULTATION FIRST OUTPATIENT CONSULTATION" at bounding box center [391, 221] width 159 height 44
type input "3547.5"
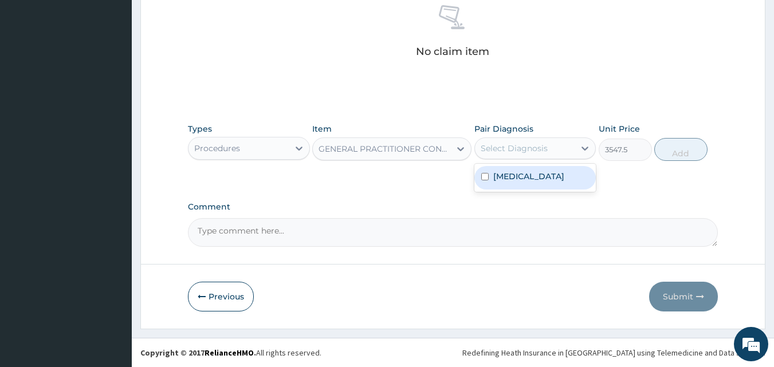
click at [515, 149] on div "Select Diagnosis" at bounding box center [514, 148] width 67 height 11
click at [531, 178] on div "Malaria" at bounding box center [536, 178] width 122 height 24
checkbox input "true"
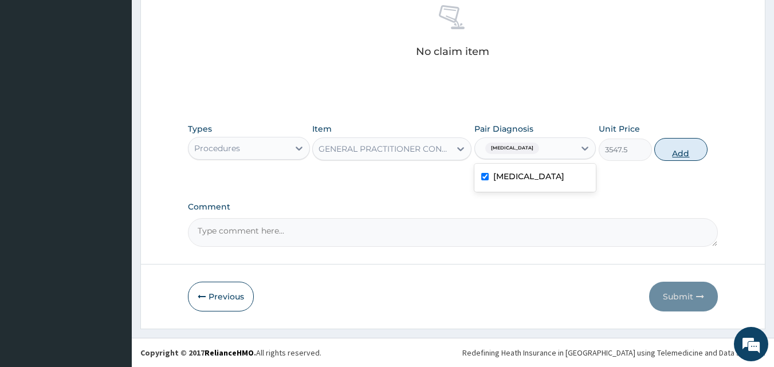
click at [672, 152] on button "Add" at bounding box center [681, 149] width 53 height 23
type input "0"
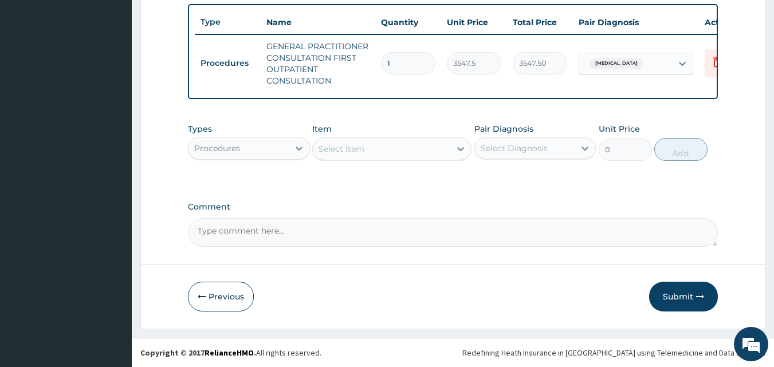
scroll to position [431, 0]
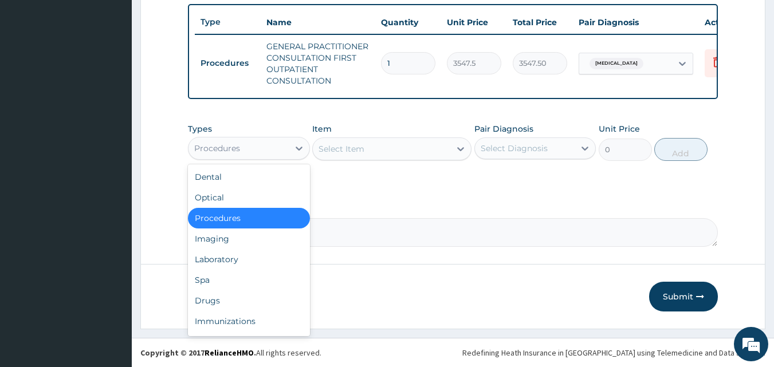
click at [276, 148] on div "Procedures" at bounding box center [239, 148] width 100 height 18
drag, startPoint x: 228, startPoint y: 300, endPoint x: 233, endPoint y: 289, distance: 11.5
click at [228, 300] on div "Drugs" at bounding box center [249, 301] width 122 height 21
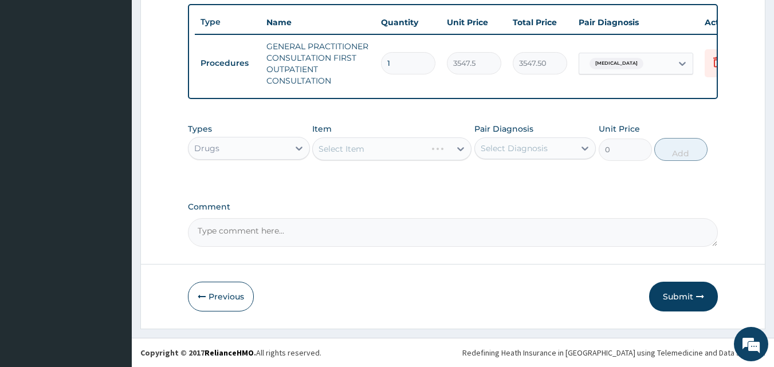
click at [370, 203] on label "Comment" at bounding box center [453, 207] width 531 height 10
click at [370, 218] on textarea "Comment" at bounding box center [453, 232] width 531 height 29
click at [506, 150] on div "Select Diagnosis" at bounding box center [514, 148] width 67 height 11
click at [498, 178] on label "Malaria" at bounding box center [529, 176] width 71 height 11
checkbox input "true"
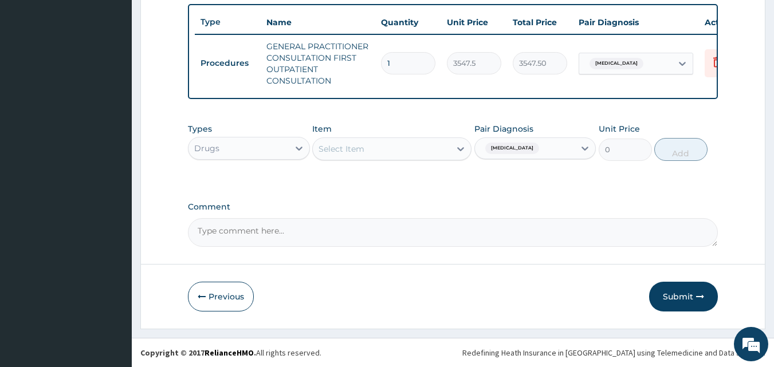
click at [413, 204] on label "Comment" at bounding box center [453, 207] width 531 height 10
click at [413, 218] on textarea "Comment" at bounding box center [453, 232] width 531 height 29
click at [396, 203] on label "Comment" at bounding box center [453, 207] width 531 height 10
click at [396, 218] on textarea "Comment" at bounding box center [453, 232] width 531 height 29
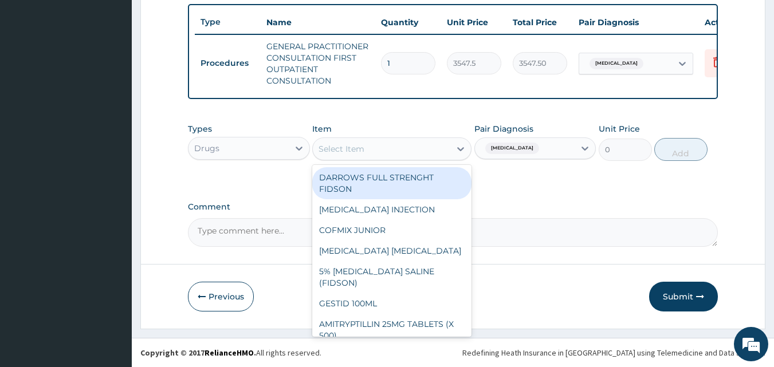
click at [355, 158] on div "Select Item" at bounding box center [391, 149] width 159 height 23
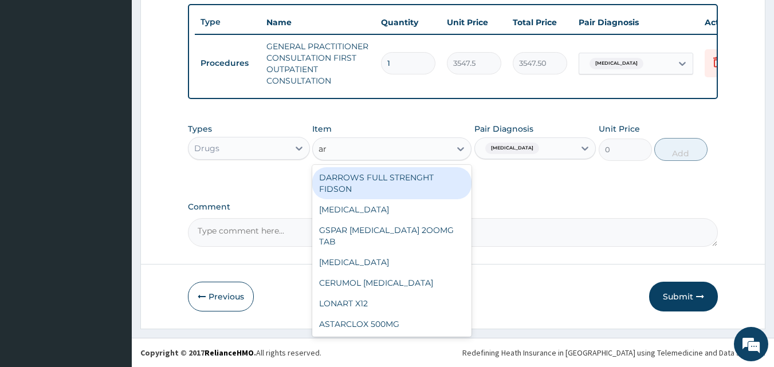
type input "art"
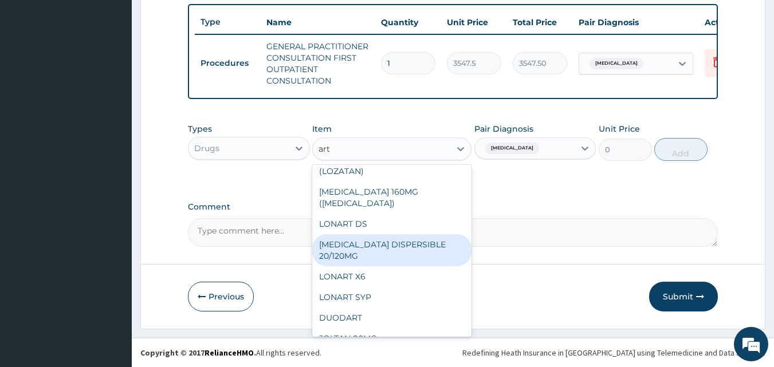
scroll to position [287, 0]
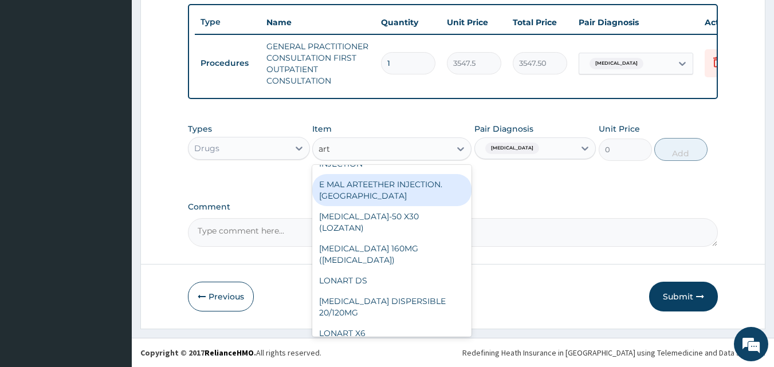
click at [365, 206] on div "E MAL ARTEETHER INJECTION. FIDSON" at bounding box center [391, 190] width 159 height 32
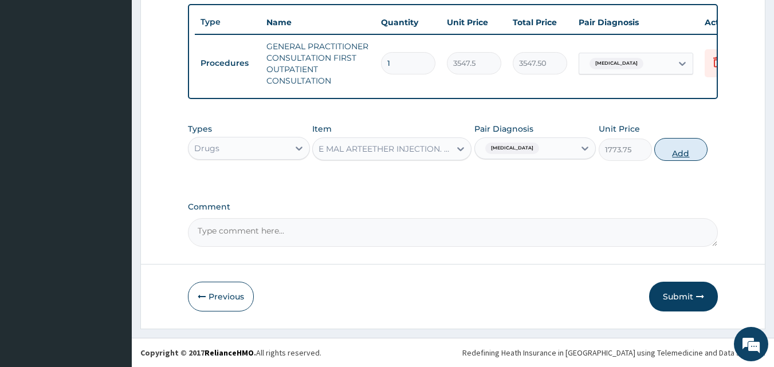
click at [678, 146] on button "Add" at bounding box center [681, 149] width 53 height 23
type input "0"
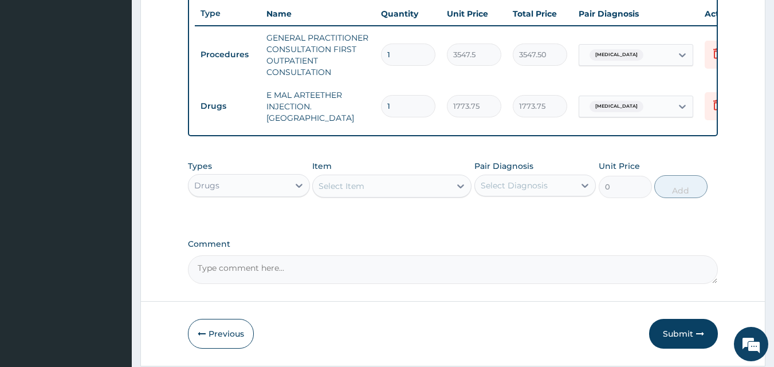
type input "0.00"
type input "3"
type input "5321.25"
type input "3"
click at [692, 339] on button "Submit" at bounding box center [683, 334] width 69 height 30
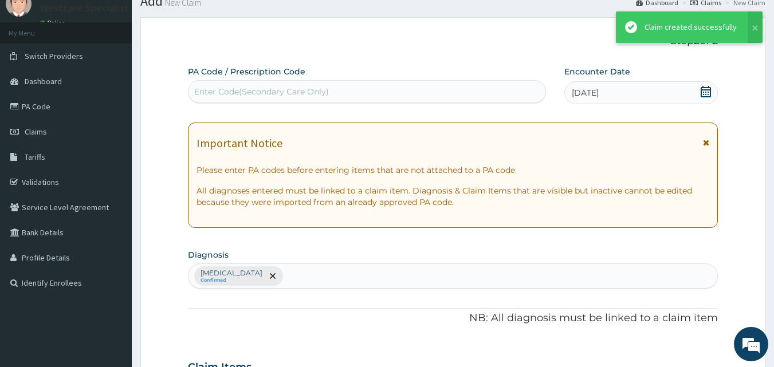
scroll to position [431, 0]
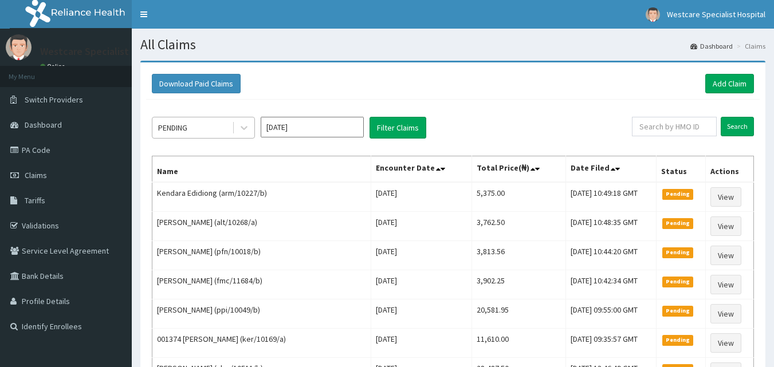
click at [193, 123] on div "PENDING" at bounding box center [192, 128] width 80 height 18
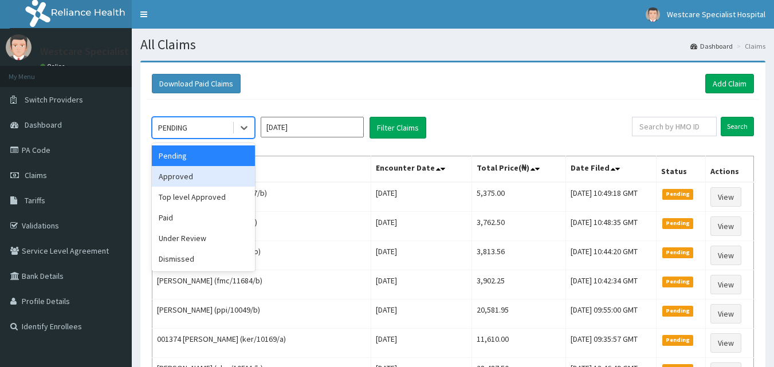
drag, startPoint x: 191, startPoint y: 186, endPoint x: 228, endPoint y: 172, distance: 38.6
click at [193, 184] on div "Approved" at bounding box center [203, 176] width 103 height 21
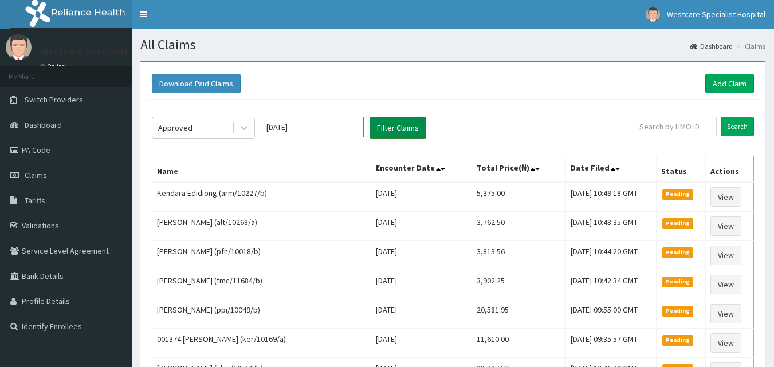
drag, startPoint x: 393, startPoint y: 124, endPoint x: 408, endPoint y: 133, distance: 17.2
click at [398, 126] on button "Filter Claims" at bounding box center [398, 128] width 57 height 22
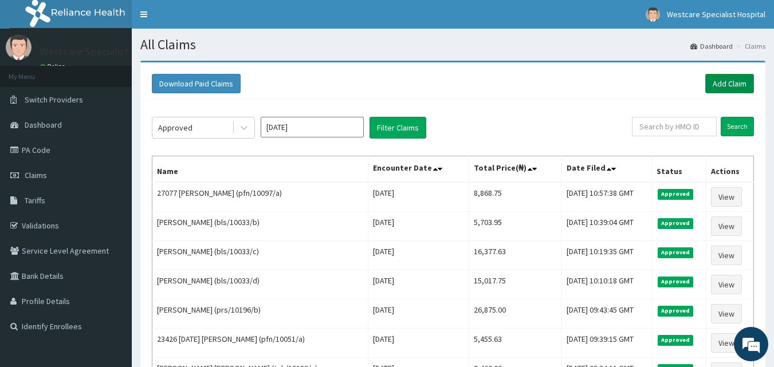
click at [719, 90] on link "Add Claim" at bounding box center [730, 83] width 49 height 19
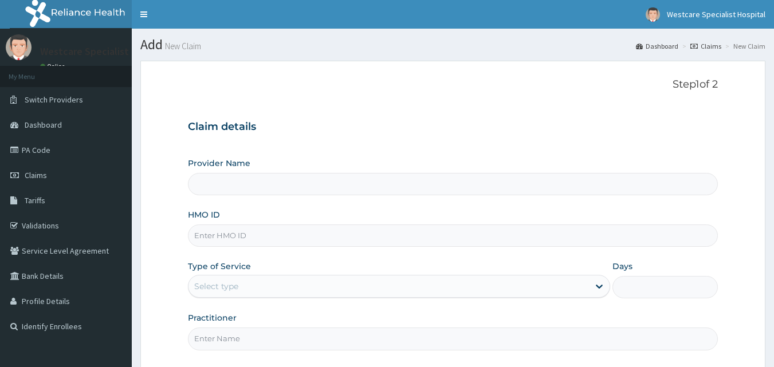
click at [244, 239] on input "HMO ID" at bounding box center [453, 236] width 531 height 22
type input "WestCare Specialist Hospital"
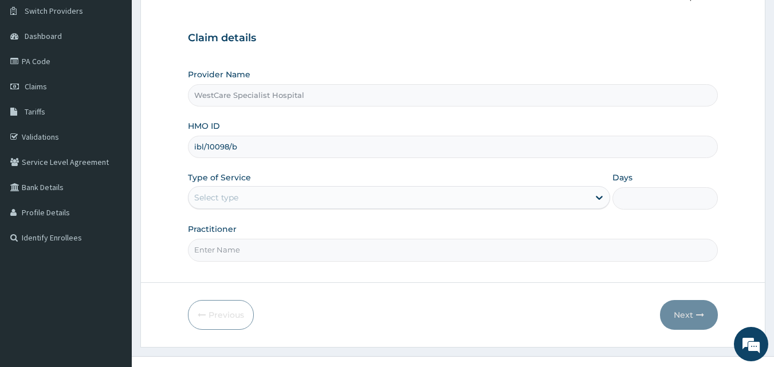
scroll to position [107, 0]
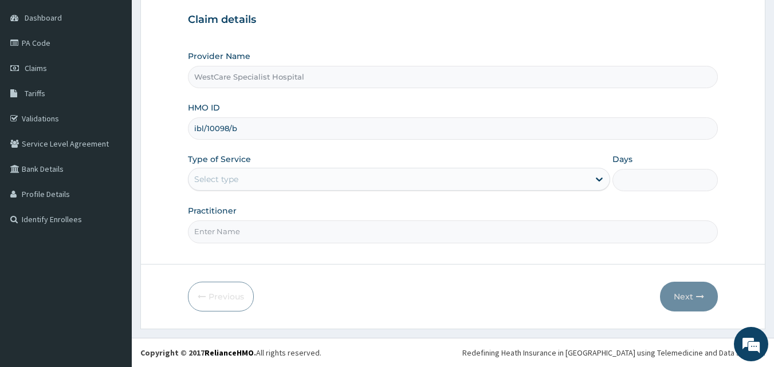
type input "ibl/10098/b"
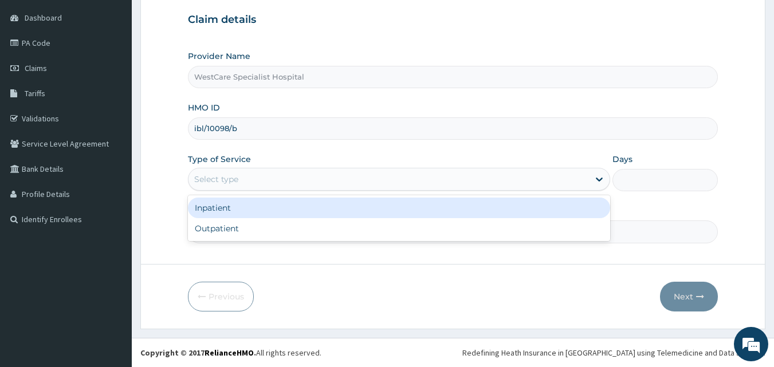
click at [264, 182] on div "Select type" at bounding box center [389, 179] width 401 height 18
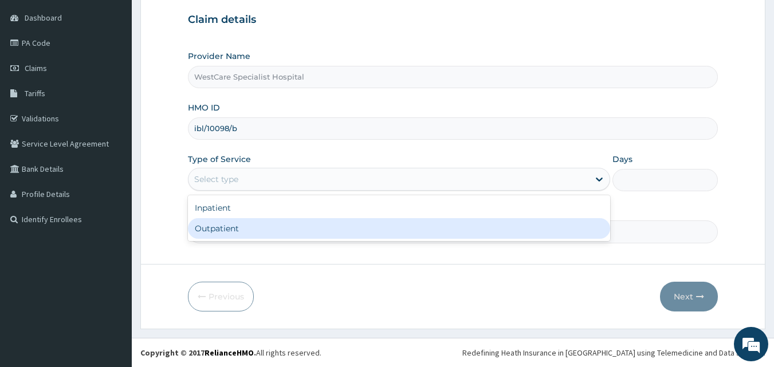
click at [247, 230] on div "Outpatient" at bounding box center [399, 228] width 422 height 21
type input "1"
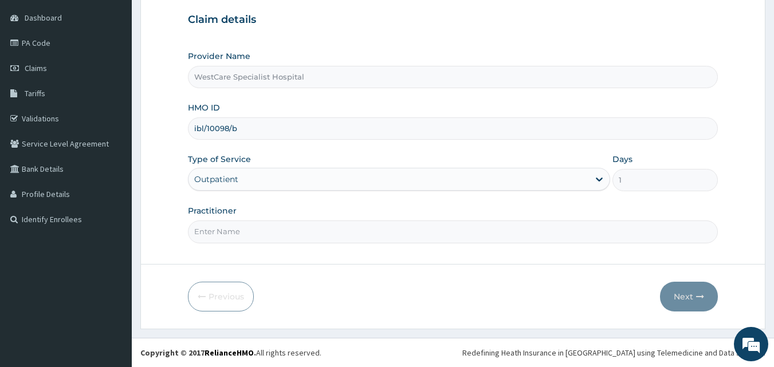
scroll to position [0, 0]
click at [247, 237] on input "Practitioner" at bounding box center [453, 232] width 531 height 22
type input "[PERSON_NAME]"
click at [682, 293] on button "Next" at bounding box center [689, 297] width 58 height 30
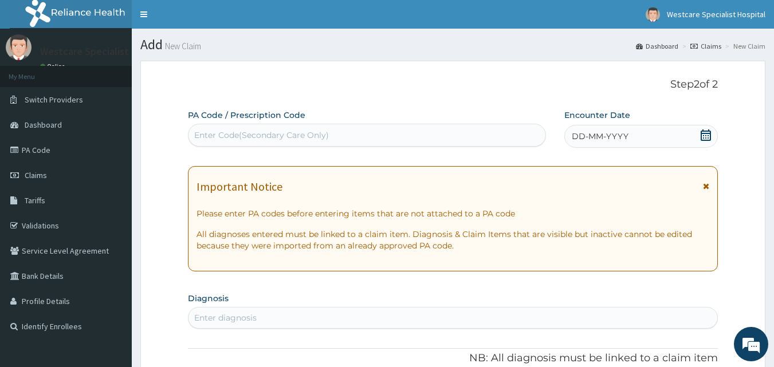
click at [586, 143] on div "DD-MM-YYYY" at bounding box center [642, 136] width 154 height 23
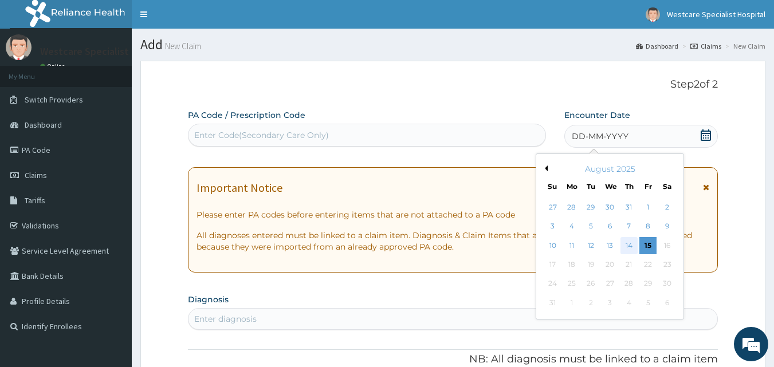
click at [629, 245] on div "14" at bounding box center [629, 245] width 17 height 17
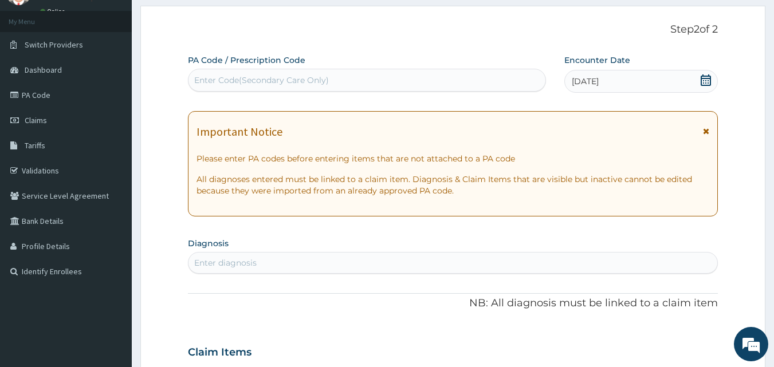
scroll to position [57, 0]
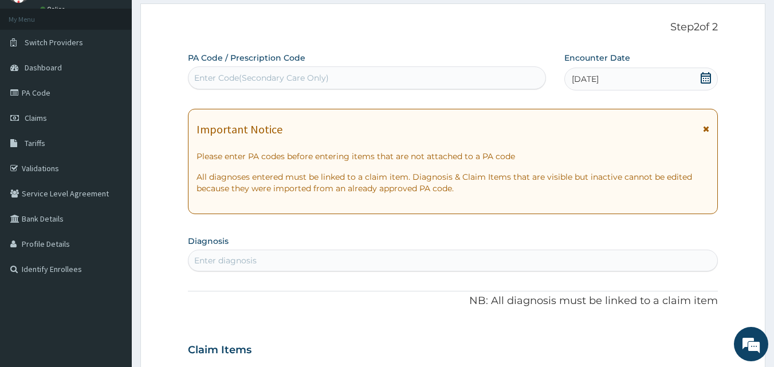
drag, startPoint x: 296, startPoint y: 263, endPoint x: 305, endPoint y: 269, distance: 10.3
click at [300, 266] on div "Enter diagnosis" at bounding box center [454, 261] width 530 height 18
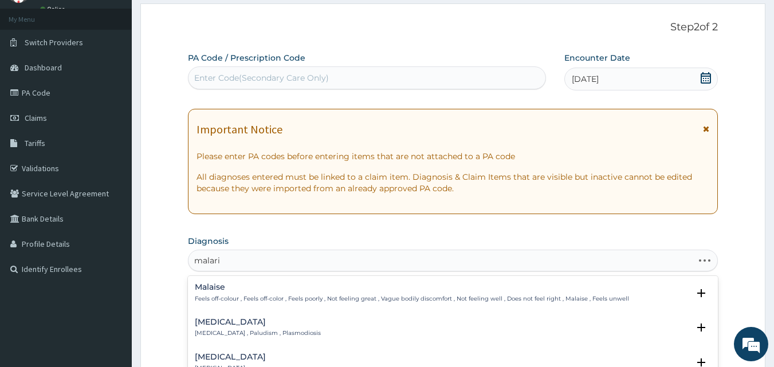
type input "malaria"
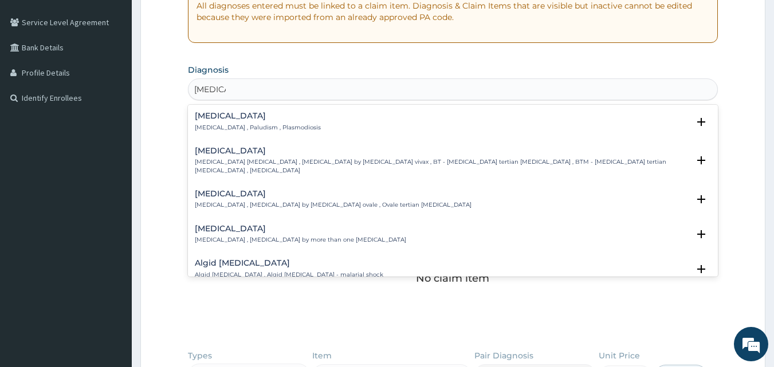
scroll to position [229, 0]
click at [199, 115] on h4 "Malaria" at bounding box center [258, 115] width 126 height 9
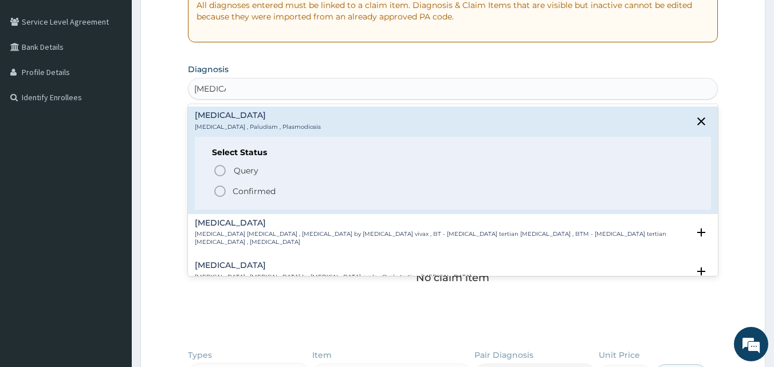
click at [221, 190] on icon "status option filled" at bounding box center [220, 192] width 14 height 14
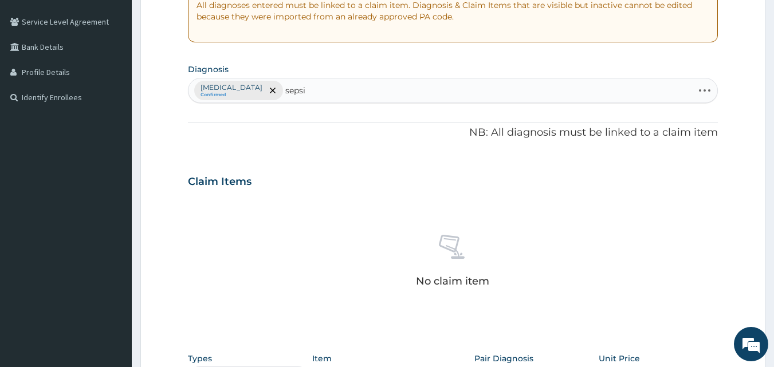
type input "sepsis"
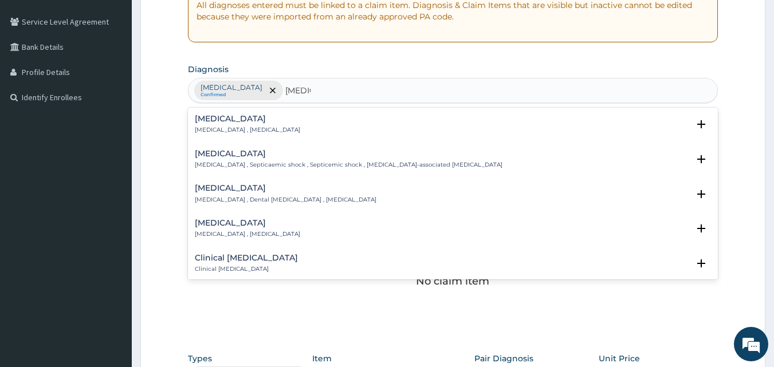
click at [225, 120] on h4 "Sepsis" at bounding box center [247, 119] width 105 height 9
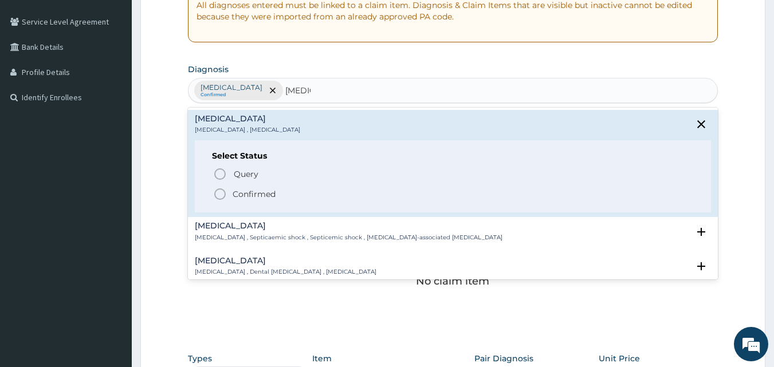
click at [226, 197] on icon "status option filled" at bounding box center [220, 194] width 14 height 14
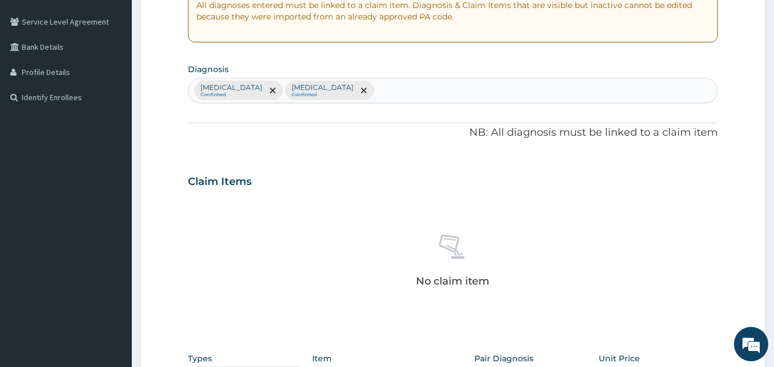
scroll to position [459, 0]
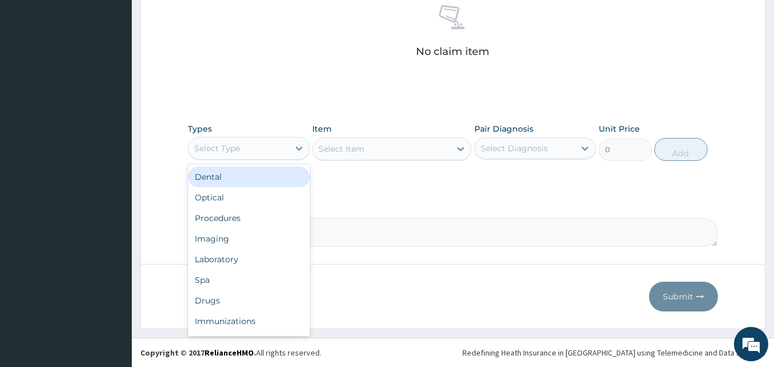
click at [260, 139] on div "Select Type" at bounding box center [239, 148] width 100 height 18
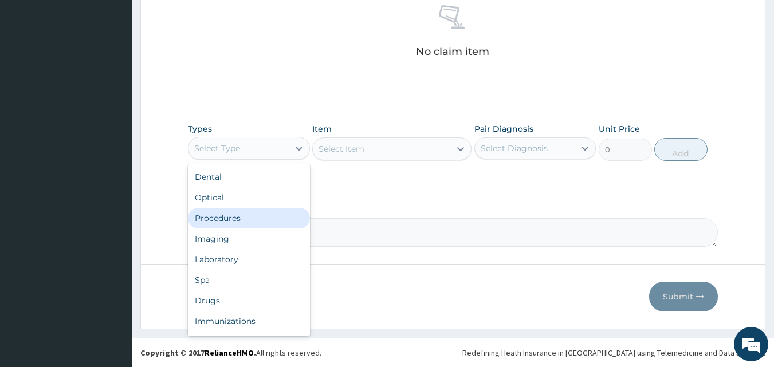
click at [244, 221] on div "Procedures" at bounding box center [249, 218] width 122 height 21
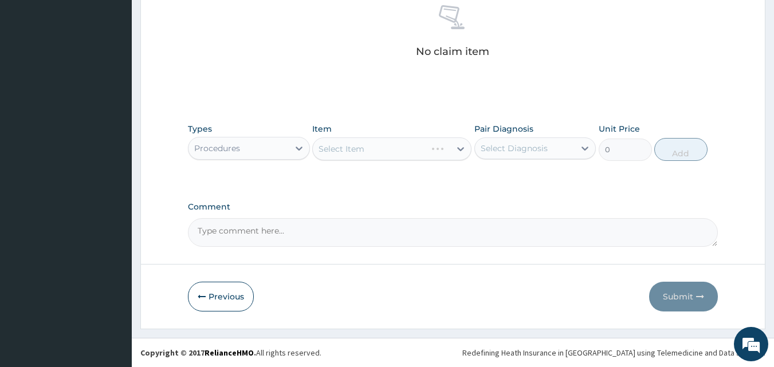
click at [508, 139] on div "Select Diagnosis" at bounding box center [525, 148] width 100 height 18
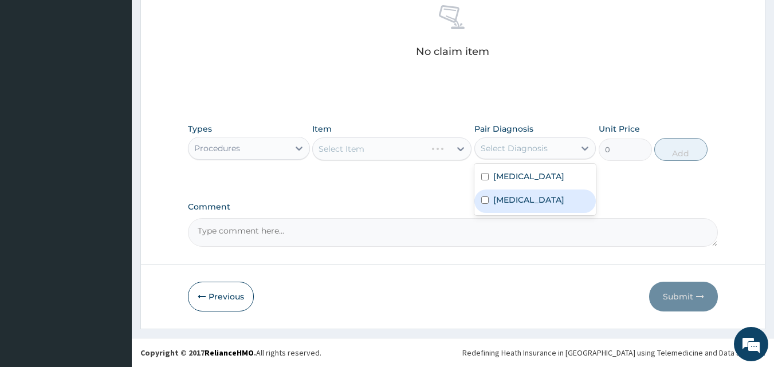
click at [524, 203] on div "Sepsis" at bounding box center [536, 202] width 122 height 24
checkbox input "true"
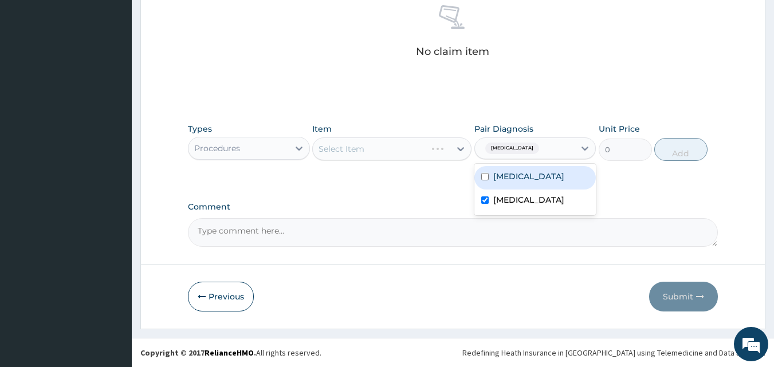
click at [524, 176] on div "Malaria" at bounding box center [536, 178] width 122 height 24
checkbox input "true"
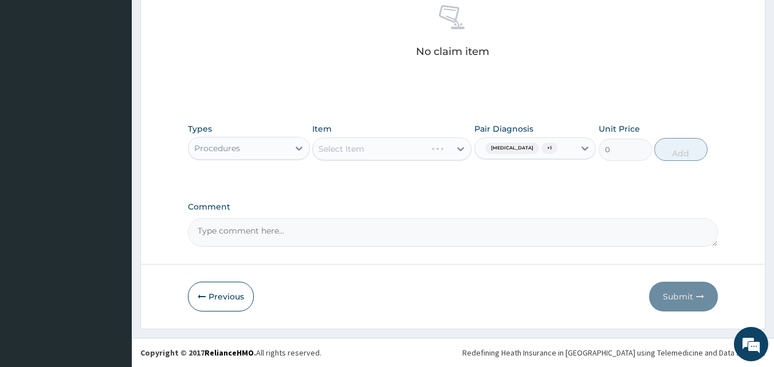
click at [388, 177] on div "Types Procedures Item Select Item Pair Diagnosis Sepsis + 1 Unit Price 0 Add" at bounding box center [453, 151] width 531 height 66
click at [385, 143] on div "Select Item" at bounding box center [382, 149] width 138 height 18
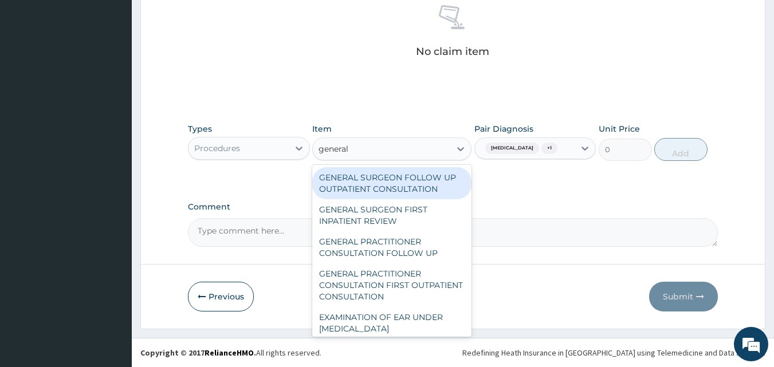
type input "general p"
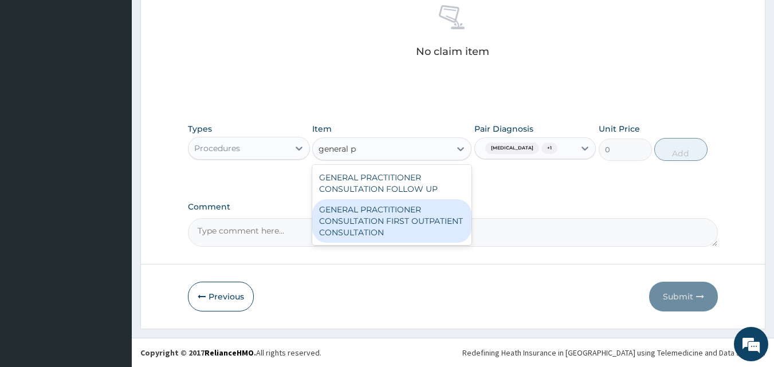
click at [405, 221] on div "GENERAL PRACTITIONER CONSULTATION FIRST OUTPATIENT CONSULTATION" at bounding box center [391, 221] width 159 height 44
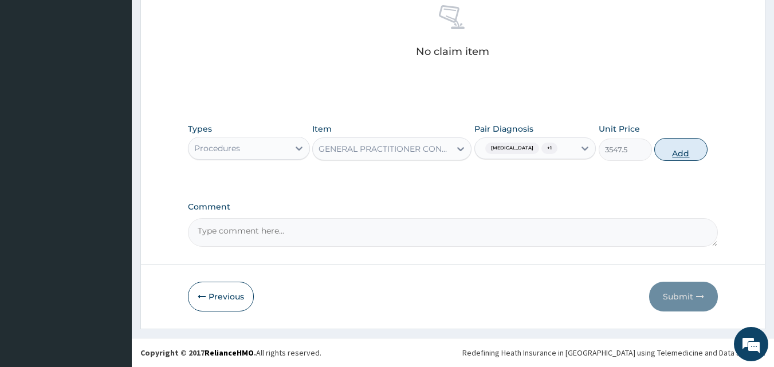
click at [679, 149] on button "Add" at bounding box center [681, 149] width 53 height 23
type input "0"
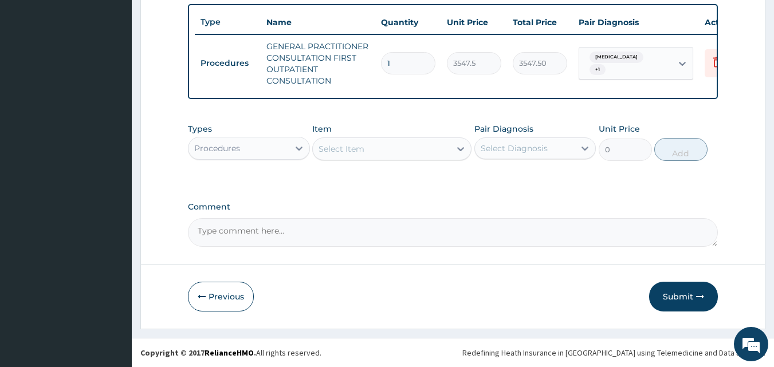
scroll to position [431, 0]
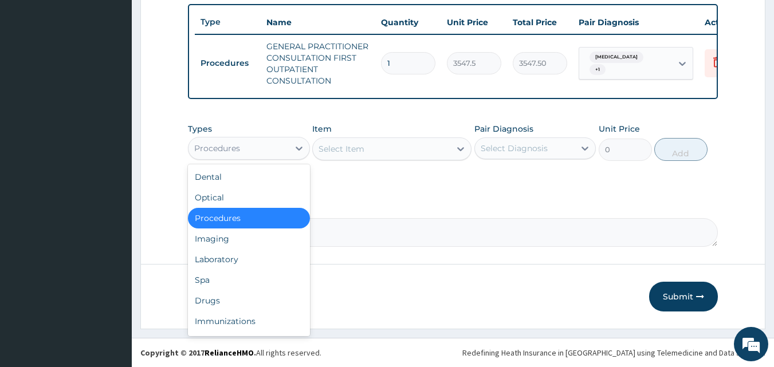
click at [257, 146] on div "Procedures" at bounding box center [239, 148] width 100 height 18
click at [237, 265] on div "Laboratory" at bounding box center [249, 259] width 122 height 21
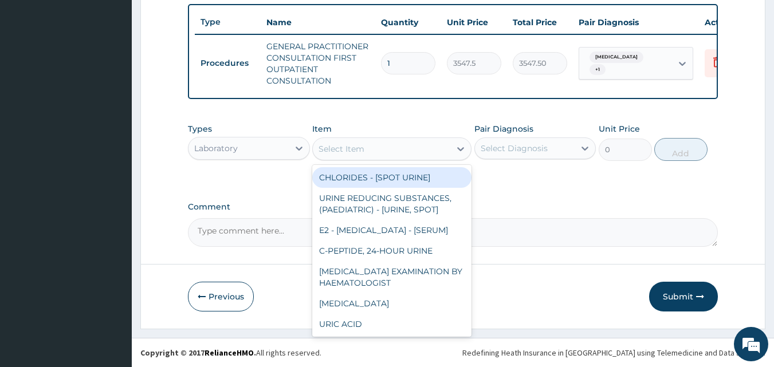
click at [359, 143] on div "Select Item" at bounding box center [342, 148] width 46 height 11
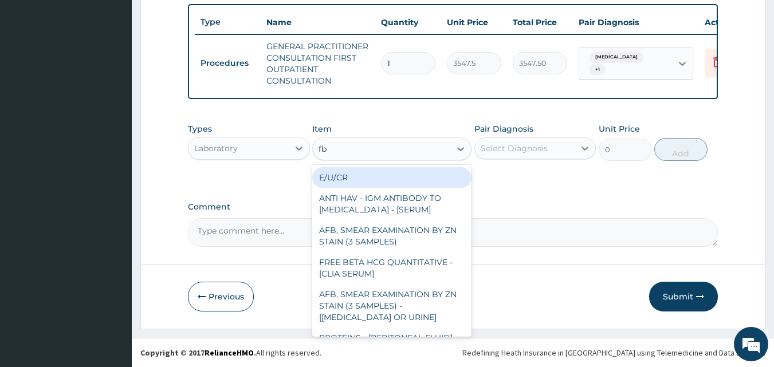
type input "fbc"
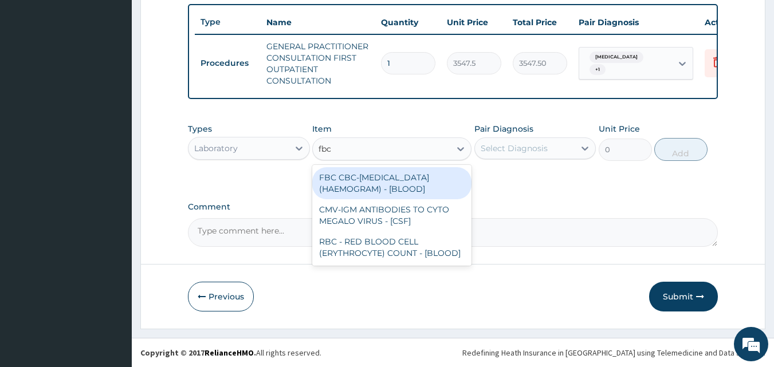
click at [359, 176] on div "FBC CBC-COMPLETE BLOOD COUNT (HAEMOGRAM) - [BLOOD]" at bounding box center [391, 183] width 159 height 32
type input "4300"
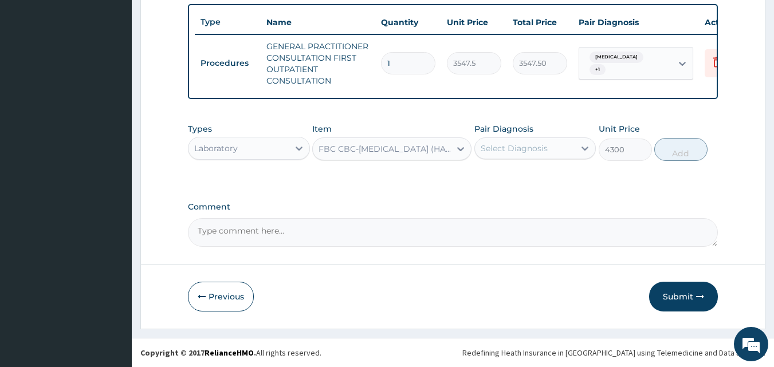
click at [515, 144] on div "Select Diagnosis" at bounding box center [514, 148] width 67 height 11
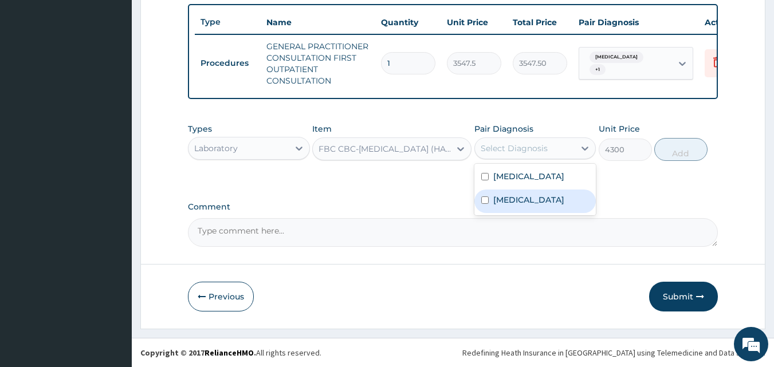
click at [514, 206] on div "Sepsis" at bounding box center [536, 202] width 122 height 24
checkbox input "true"
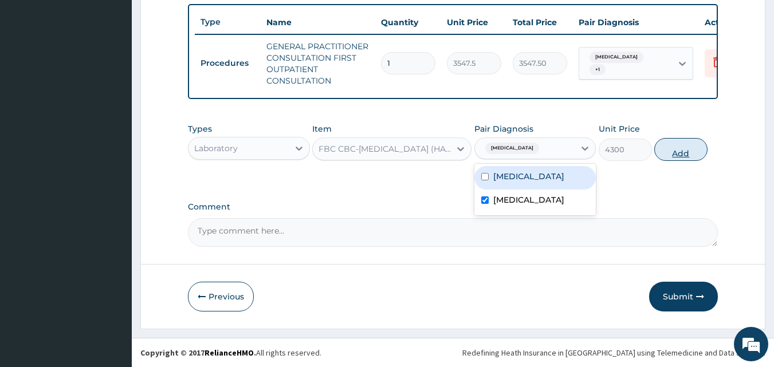
click at [669, 144] on button "Add" at bounding box center [681, 149] width 53 height 23
type input "0"
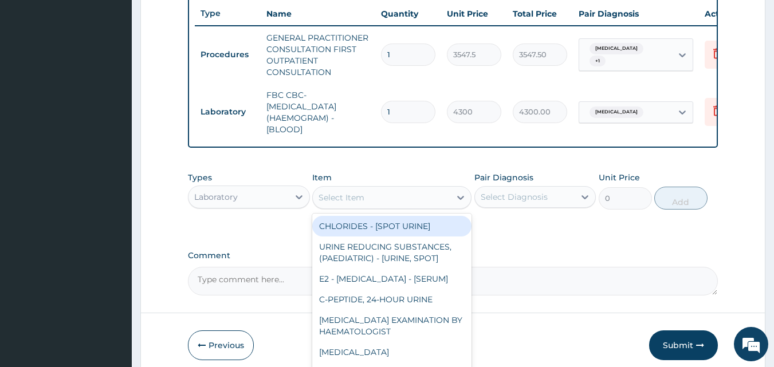
click at [339, 203] on div "Select Item" at bounding box center [342, 197] width 46 height 11
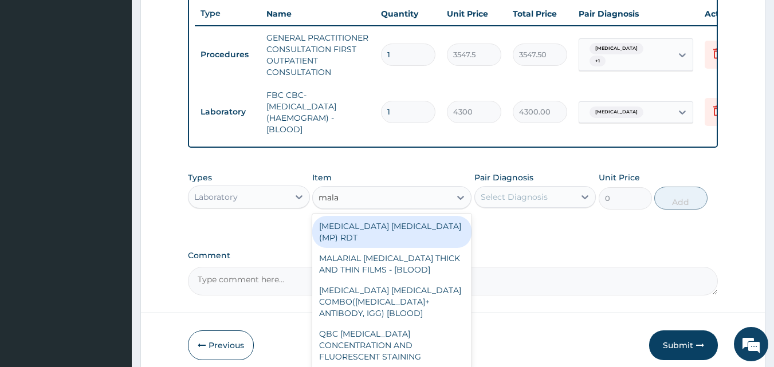
type input "malar"
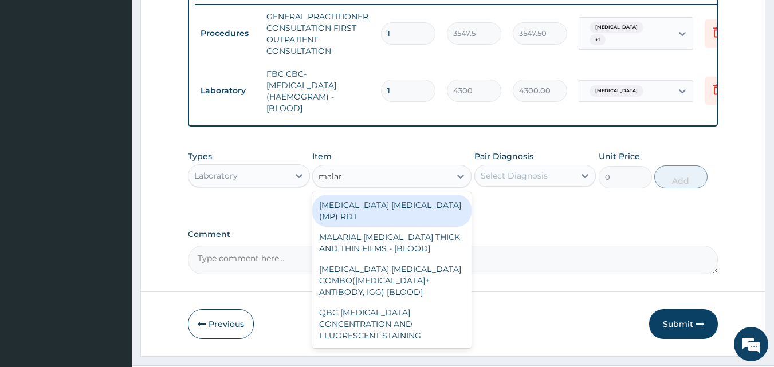
scroll to position [488, 0]
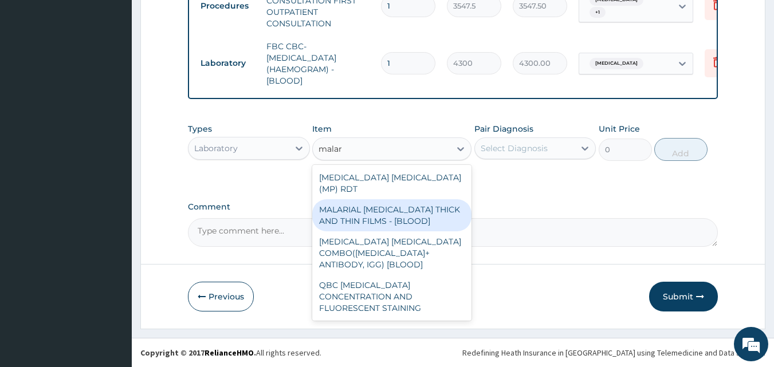
click at [373, 199] on div "MALARIAL PARASITE THICK AND THIN FILMS - [BLOOD]" at bounding box center [391, 215] width 159 height 32
type input "1612.5"
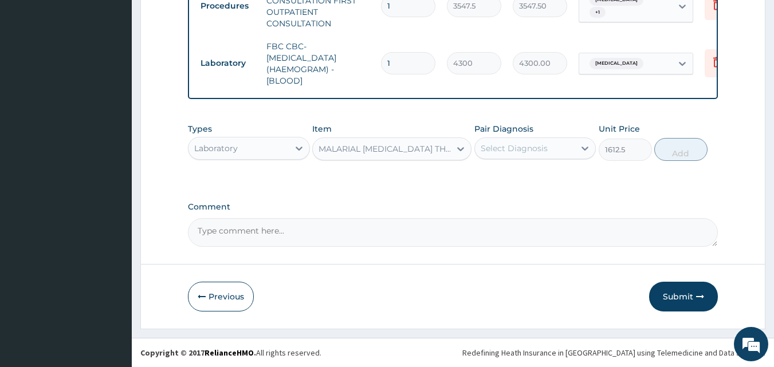
click at [485, 153] on div "Select Diagnosis" at bounding box center [514, 148] width 67 height 11
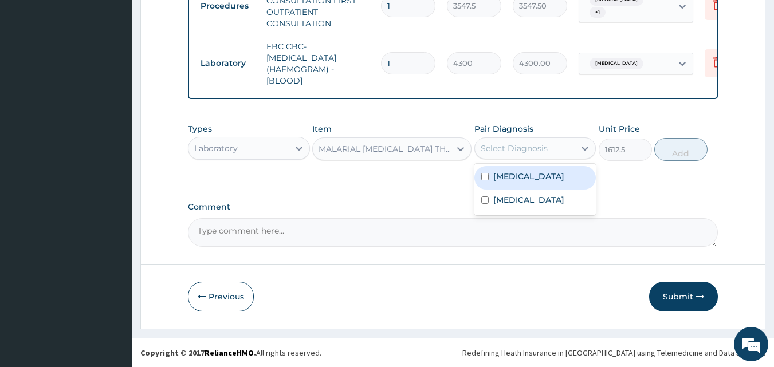
drag, startPoint x: 507, startPoint y: 174, endPoint x: 604, endPoint y: 185, distance: 97.4
click at [508, 174] on label "Malaria" at bounding box center [529, 176] width 71 height 11
checkbox input "true"
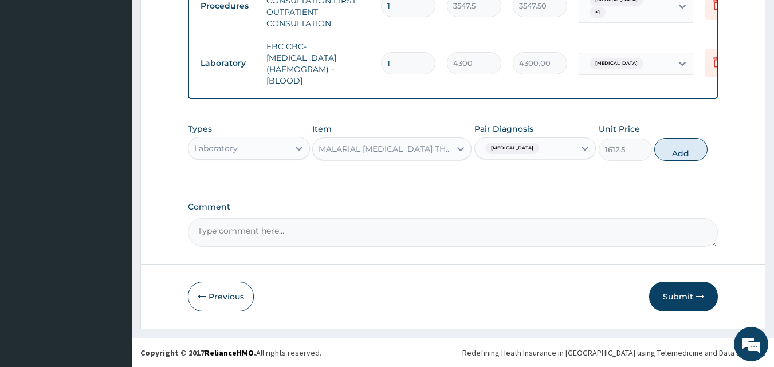
click at [668, 149] on button "Add" at bounding box center [681, 149] width 53 height 23
type input "0"
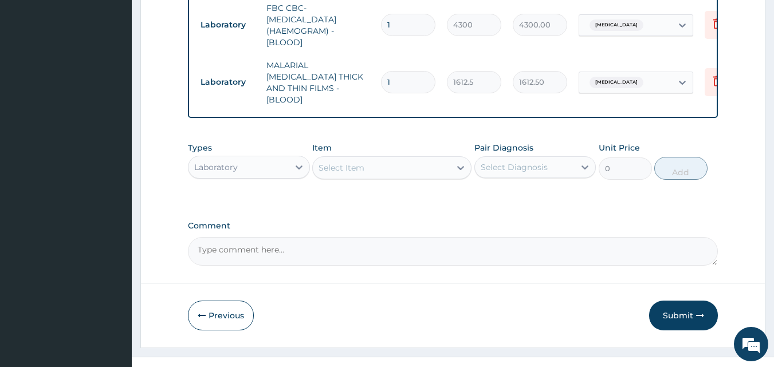
scroll to position [534, 0]
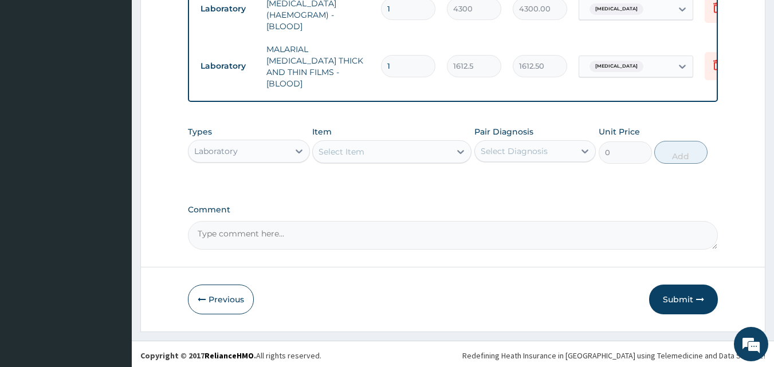
click at [254, 146] on div "Laboratory" at bounding box center [239, 151] width 100 height 18
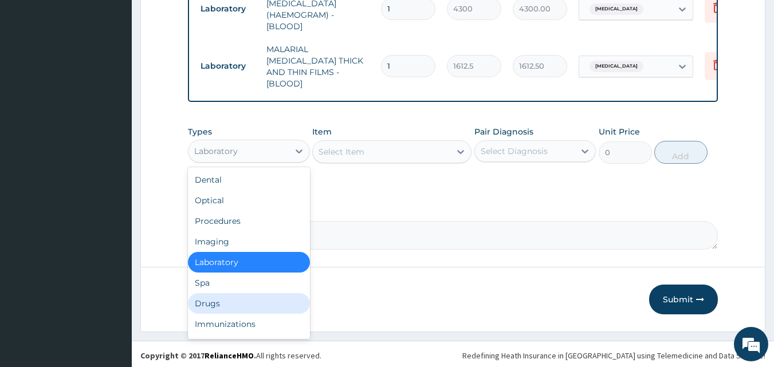
drag, startPoint x: 215, startPoint y: 300, endPoint x: 244, endPoint y: 269, distance: 42.2
click at [220, 295] on div "Drugs" at bounding box center [249, 303] width 122 height 21
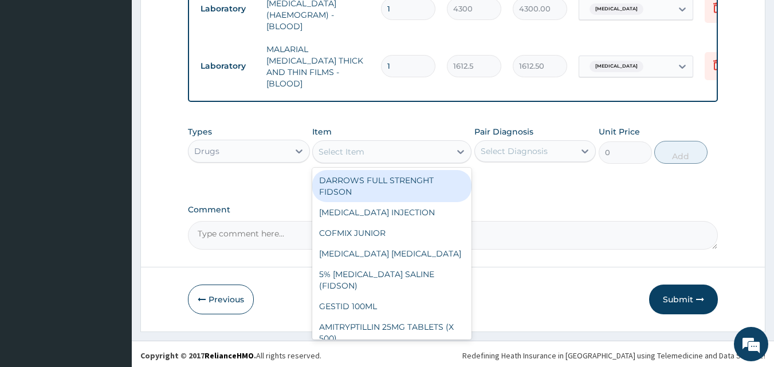
click at [343, 147] on div "Select Item" at bounding box center [342, 151] width 46 height 11
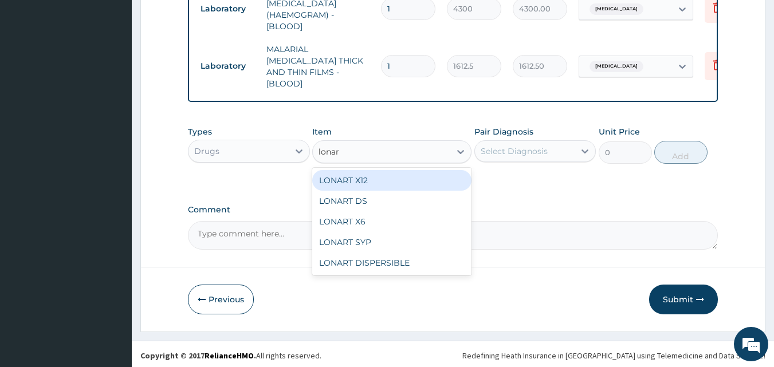
type input "lonart"
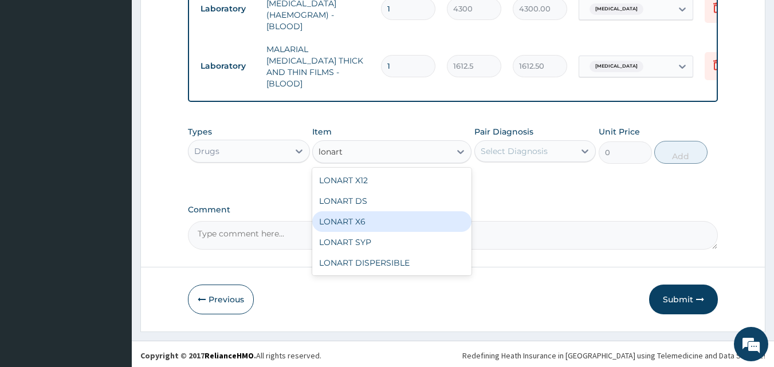
click at [362, 216] on div "LONART X6" at bounding box center [391, 222] width 159 height 21
type input "473"
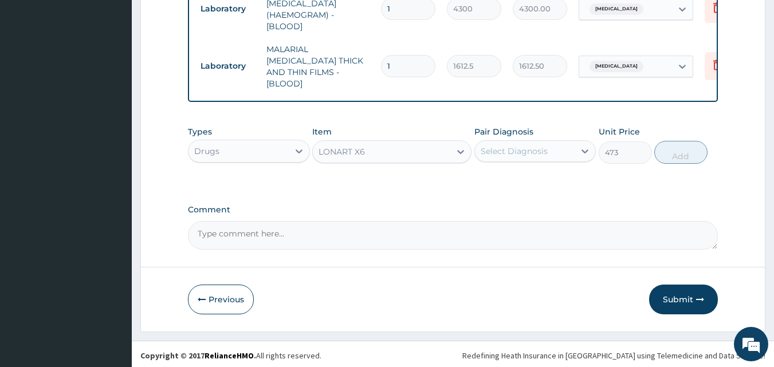
click at [488, 148] on div "Select Diagnosis" at bounding box center [514, 151] width 67 height 11
click at [508, 184] on div "Malaria" at bounding box center [536, 181] width 122 height 24
checkbox input "true"
click at [680, 148] on button "Add" at bounding box center [681, 152] width 53 height 23
type input "0"
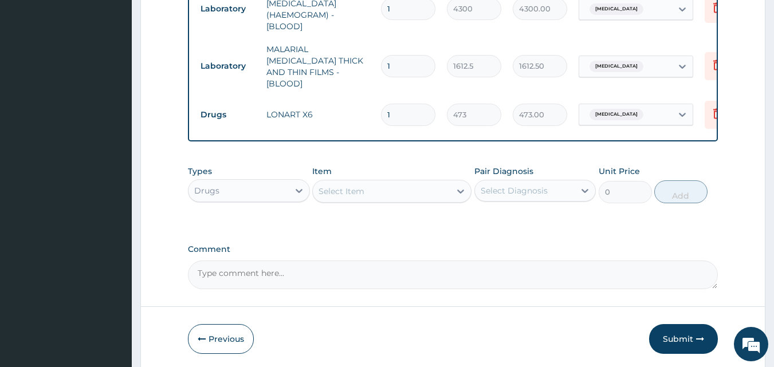
type input "0.00"
type input "6"
type input "2838.00"
type input "6"
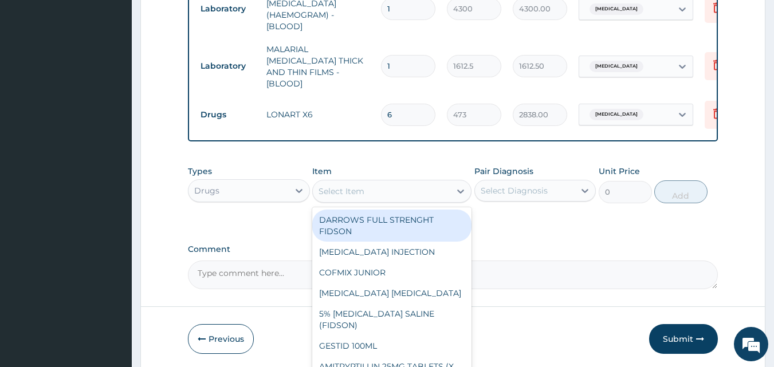
click at [393, 188] on div "Select Item" at bounding box center [382, 191] width 138 height 18
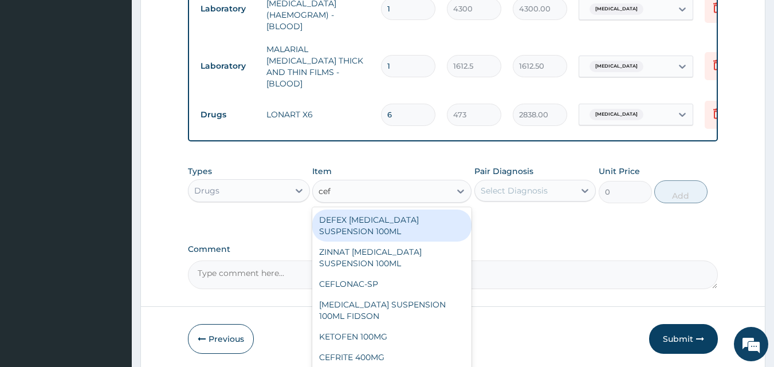
type input "cefu"
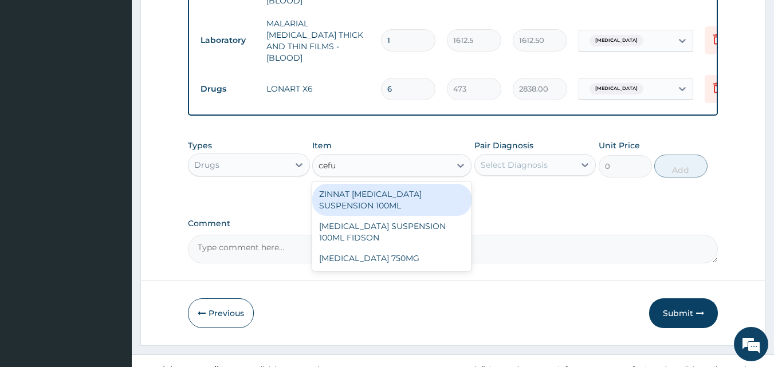
scroll to position [574, 0]
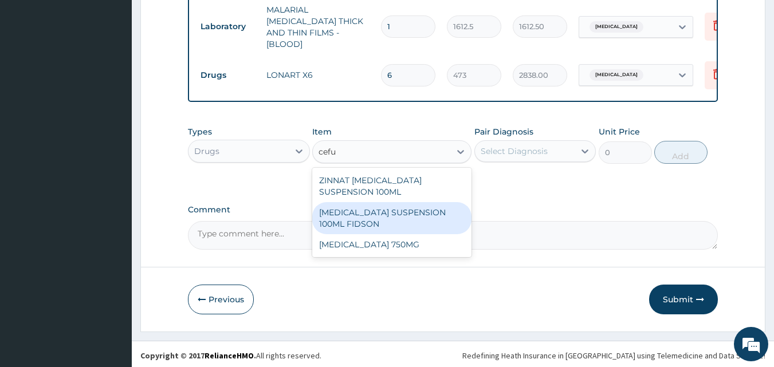
click at [401, 219] on div "[MEDICAL_DATA] SUSPENSION 100ML FIDSON" at bounding box center [391, 218] width 159 height 32
type input "2365"
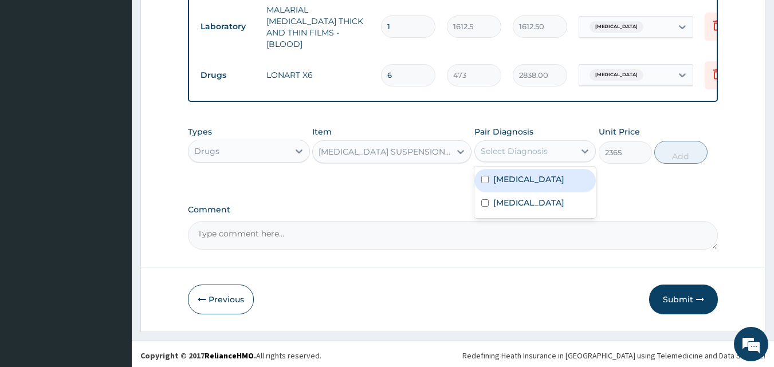
click at [498, 152] on div "Select Diagnosis" at bounding box center [514, 151] width 67 height 11
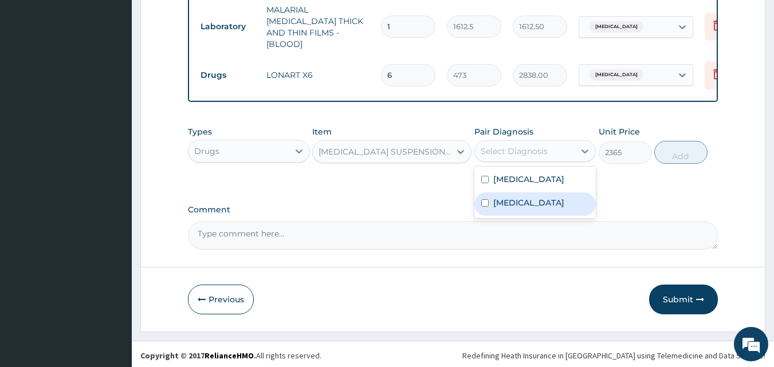
click at [505, 193] on div "Sepsis" at bounding box center [536, 205] width 122 height 24
checkbox input "true"
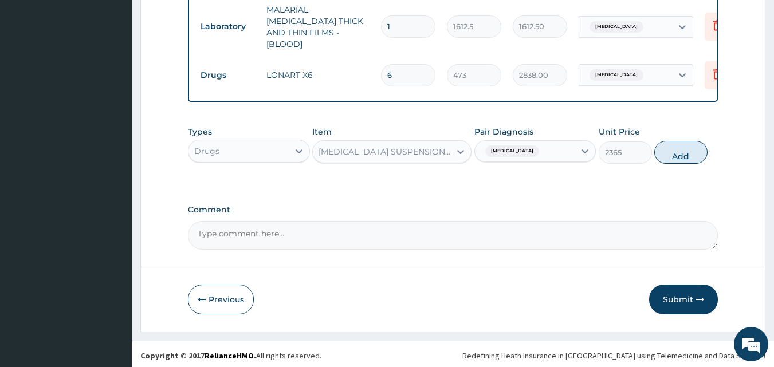
click at [680, 147] on button "Add" at bounding box center [681, 152] width 53 height 23
type input "0"
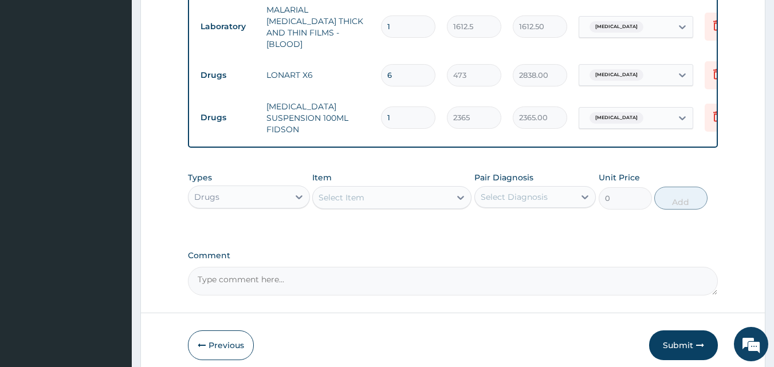
click at [384, 196] on div "Select Item" at bounding box center [382, 198] width 138 height 18
type input "ibu"
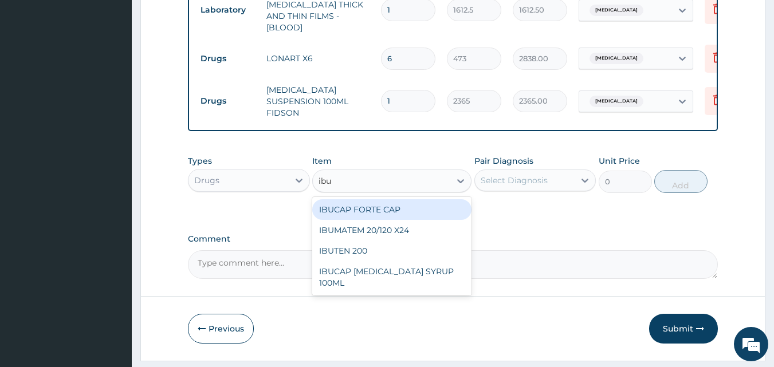
scroll to position [620, 0]
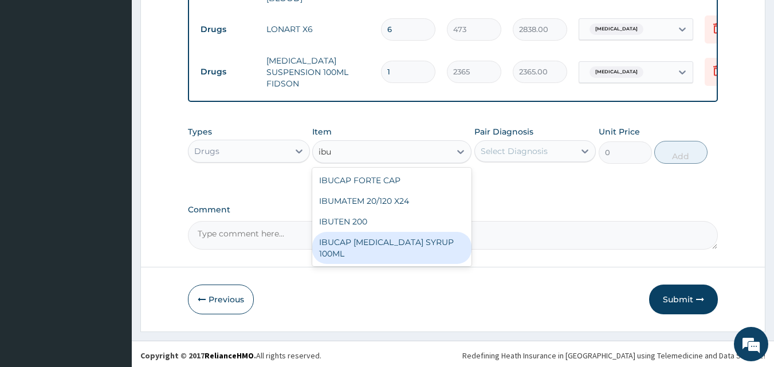
click at [398, 241] on div "IBUCAP COLD AND FLU SYRUP 100ML" at bounding box center [391, 248] width 159 height 32
type input "768.625"
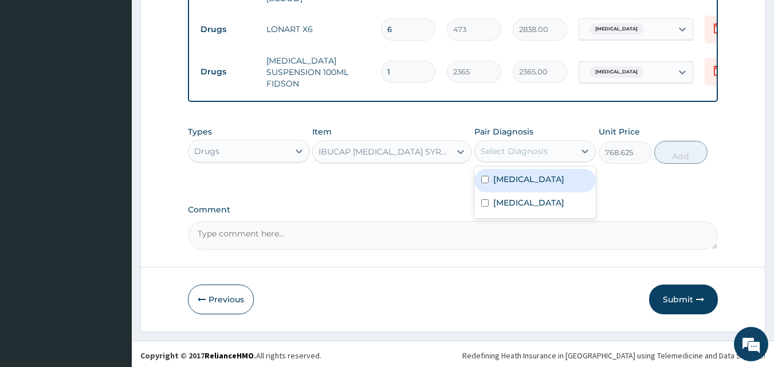
click at [554, 146] on div "Select Diagnosis" at bounding box center [525, 151] width 100 height 18
click at [542, 177] on div "Malaria" at bounding box center [536, 181] width 122 height 24
checkbox input "true"
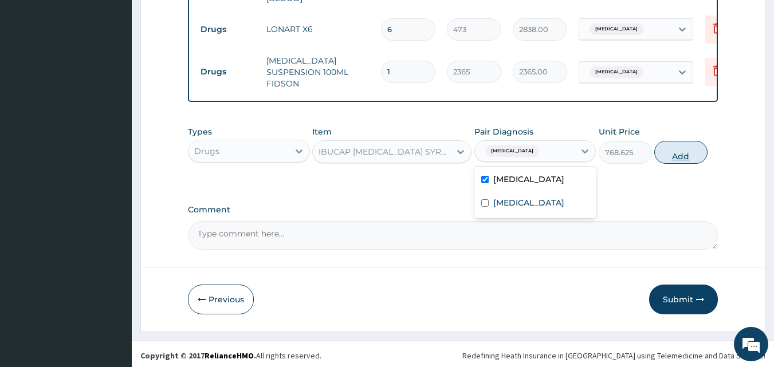
click at [667, 148] on button "Add" at bounding box center [681, 152] width 53 height 23
type input "0"
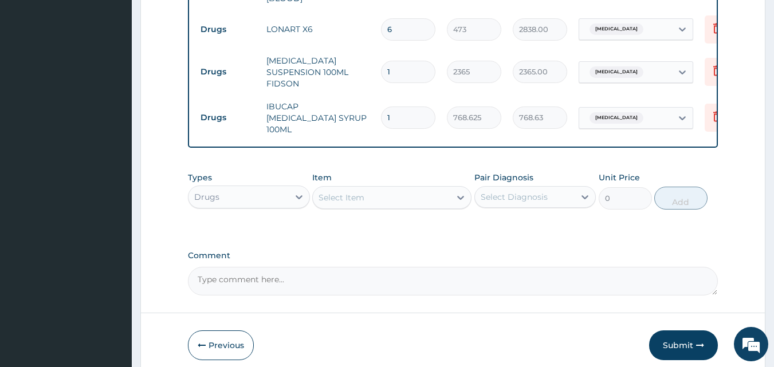
click at [350, 192] on div "Select Item" at bounding box center [342, 197] width 46 height 11
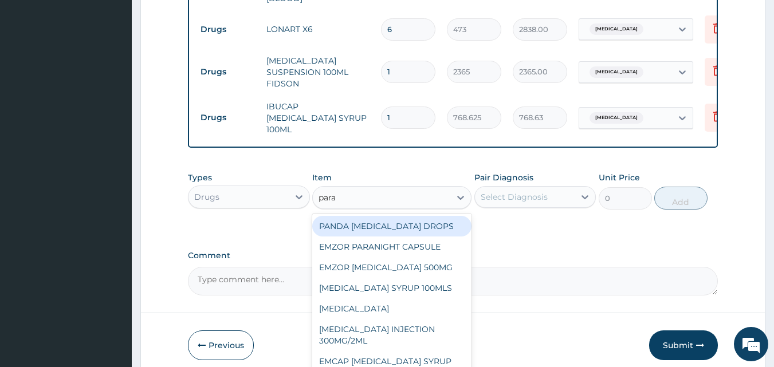
type input "parac"
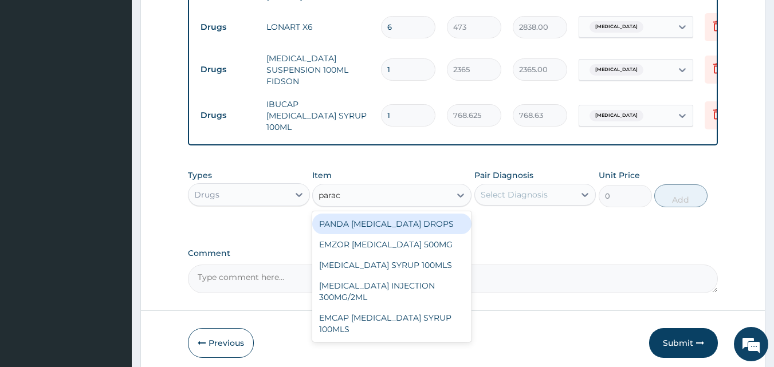
scroll to position [659, 0]
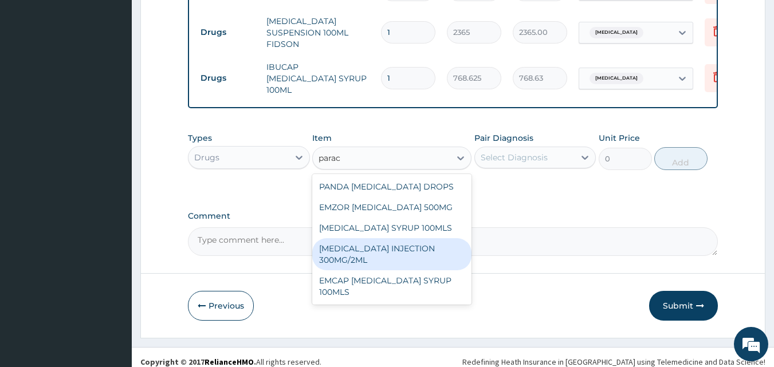
click at [393, 239] on div "[MEDICAL_DATA] INJECTION 300MG/2ML" at bounding box center [391, 254] width 159 height 32
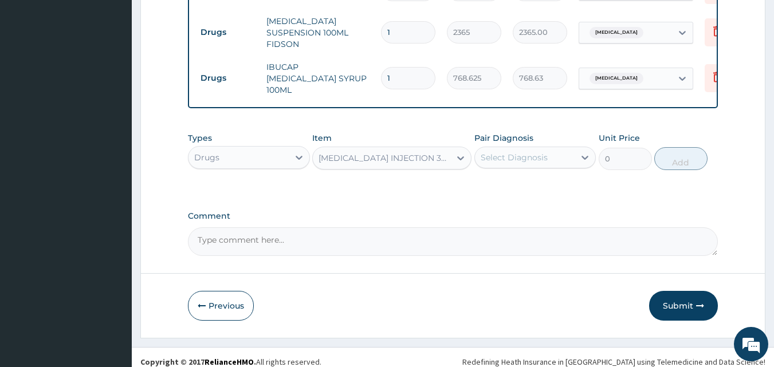
type input "260.1499938964844"
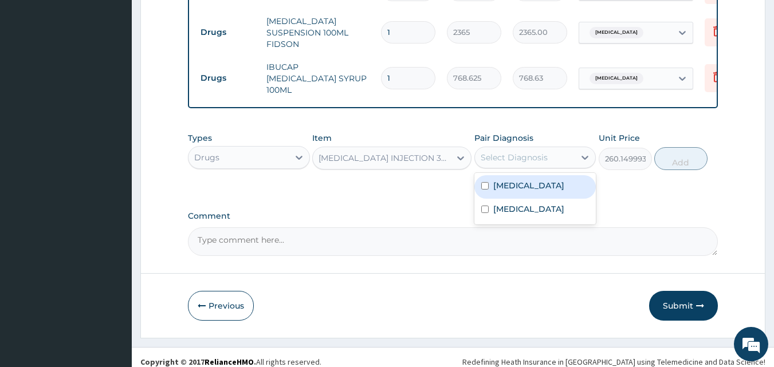
click at [496, 152] on div "Select Diagnosis" at bounding box center [514, 157] width 67 height 11
click at [506, 180] on label "[MEDICAL_DATA]" at bounding box center [529, 185] width 71 height 11
checkbox input "true"
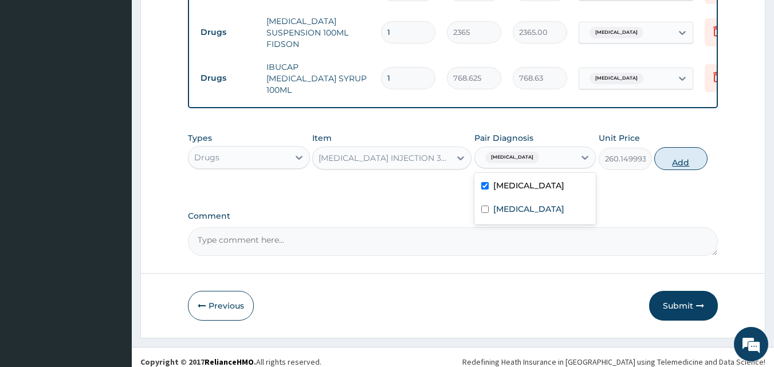
click at [703, 154] on button "Add" at bounding box center [681, 158] width 53 height 23
type input "0"
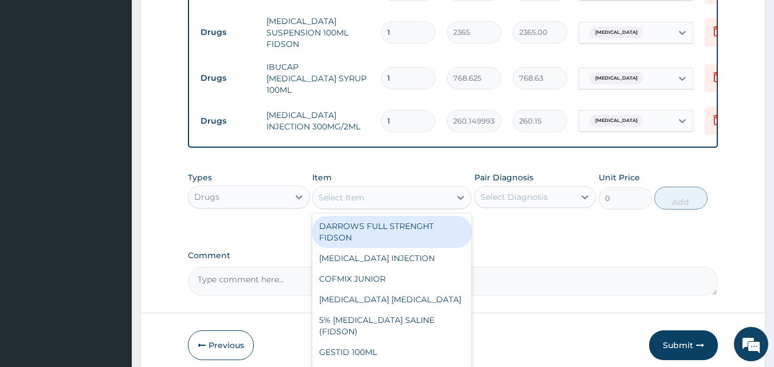
click at [393, 191] on div "Select Item" at bounding box center [382, 198] width 138 height 18
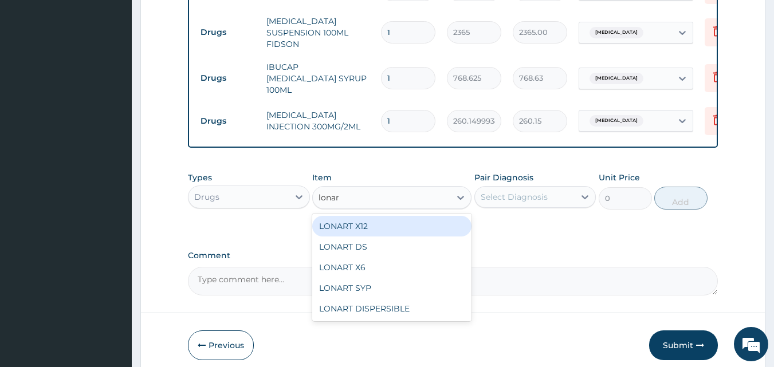
type input "lonart"
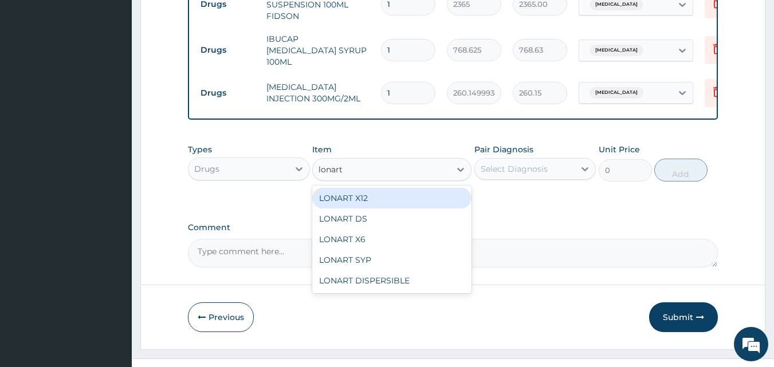
scroll to position [699, 0]
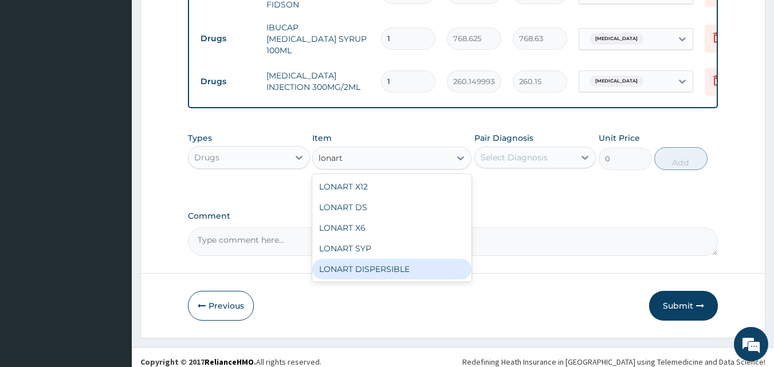
click at [384, 259] on div "LONART DISPERSIBLE" at bounding box center [391, 269] width 159 height 21
type input "112.3375015258789"
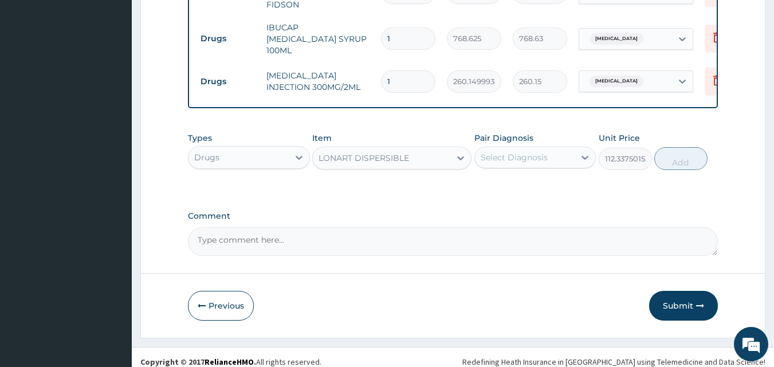
click at [527, 152] on div "Select Diagnosis" at bounding box center [514, 157] width 67 height 11
click at [542, 175] on div "[MEDICAL_DATA]" at bounding box center [536, 187] width 122 height 24
checkbox input "true"
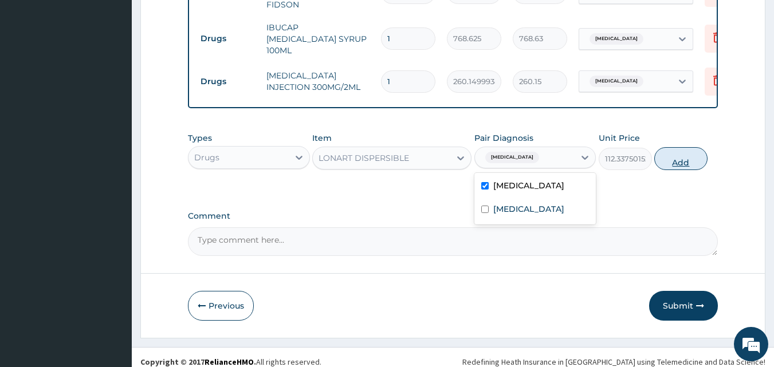
click at [666, 147] on button "Add" at bounding box center [681, 158] width 53 height 23
type input "0"
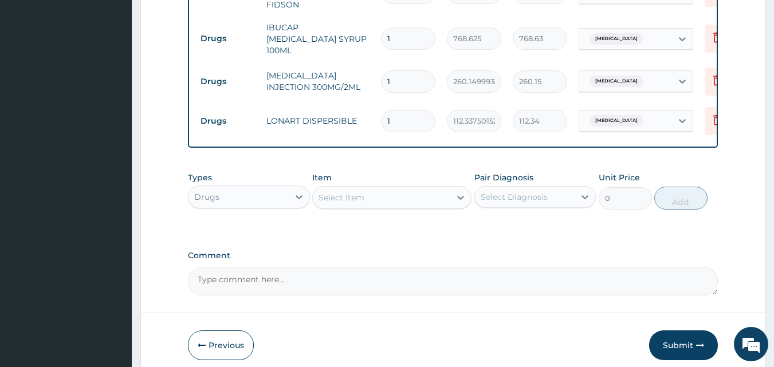
type input "0.00"
type input "6"
type input "674.03"
type input "6"
click at [715, 115] on icon at bounding box center [718, 120] width 8 height 10
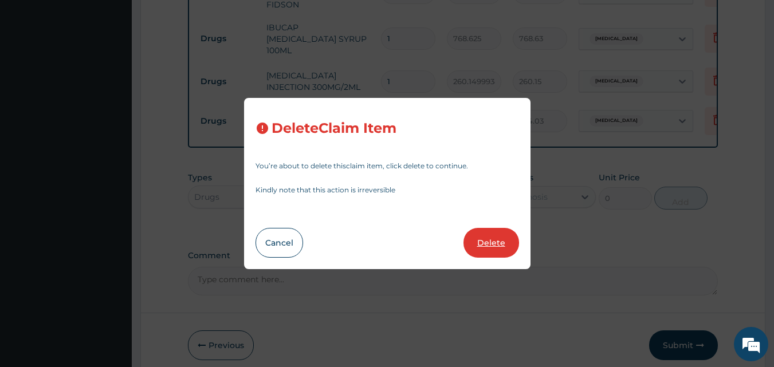
click at [500, 241] on button "Delete" at bounding box center [492, 243] width 56 height 30
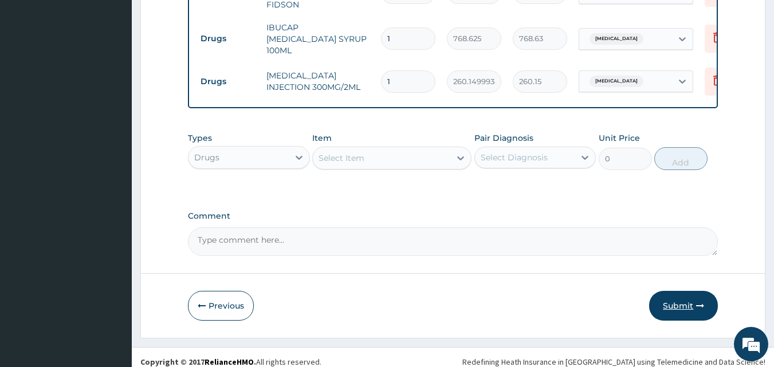
click at [661, 297] on button "Submit" at bounding box center [683, 306] width 69 height 30
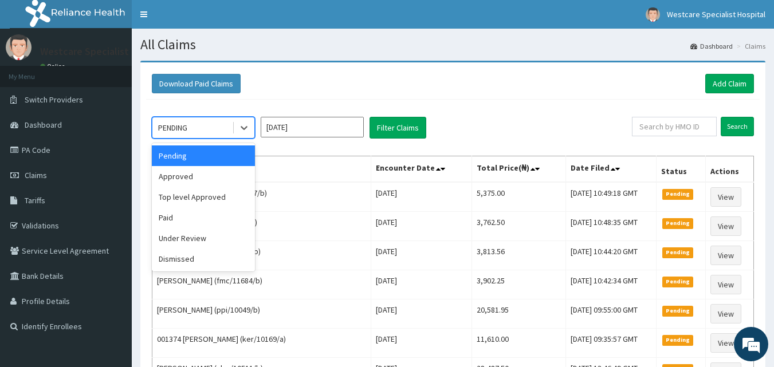
click at [194, 127] on div "PENDING" at bounding box center [192, 128] width 80 height 18
click at [198, 184] on div "Approved" at bounding box center [203, 176] width 103 height 21
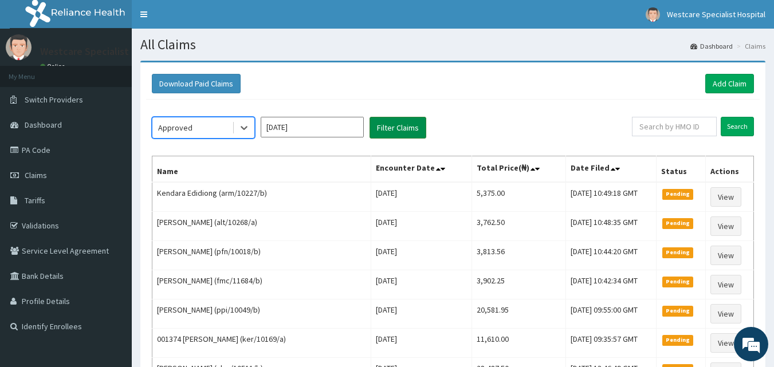
click at [382, 130] on button "Filter Claims" at bounding box center [398, 128] width 57 height 22
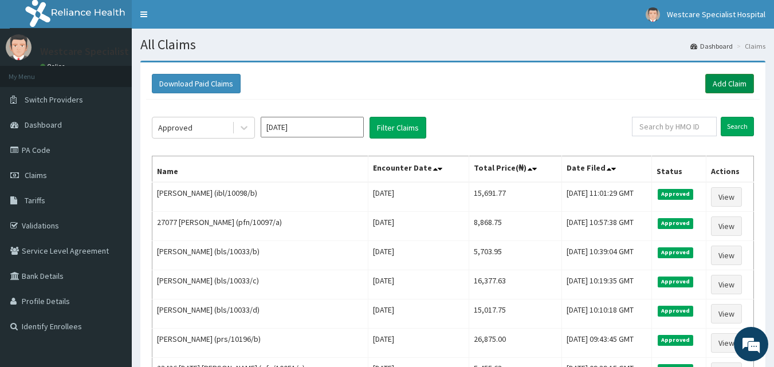
click at [712, 81] on link "Add Claim" at bounding box center [730, 83] width 49 height 19
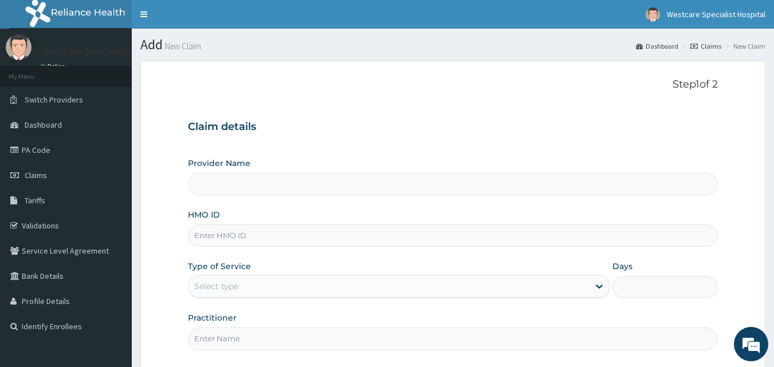
type input "WestCare Specialist Hospital"
click at [292, 238] on input "HMO ID" at bounding box center [453, 236] width 531 height 22
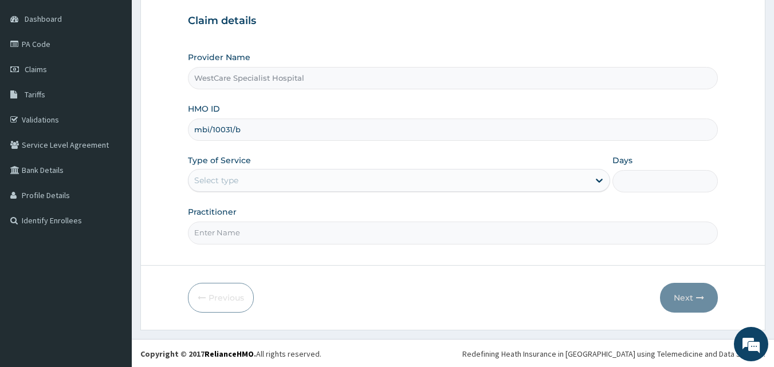
scroll to position [107, 0]
type input "mbi/10031/b"
click at [230, 177] on div "Select type" at bounding box center [216, 179] width 44 height 11
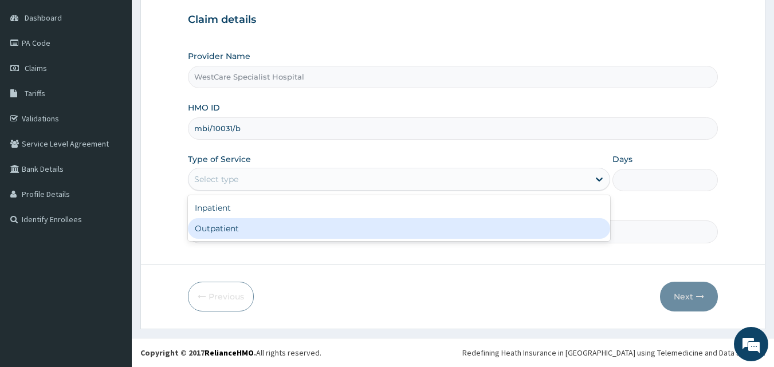
click at [218, 239] on div "Outpatient" at bounding box center [399, 228] width 422 height 21
type input "1"
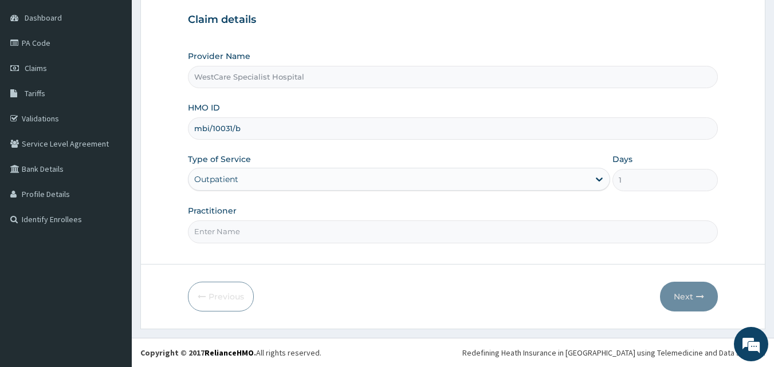
drag, startPoint x: 222, startPoint y: 235, endPoint x: 228, endPoint y: 230, distance: 7.3
click at [222, 235] on input "Practitioner" at bounding box center [453, 232] width 531 height 22
type input "DR [PERSON_NAME]"
click at [700, 301] on icon "button" at bounding box center [700, 297] width 8 height 8
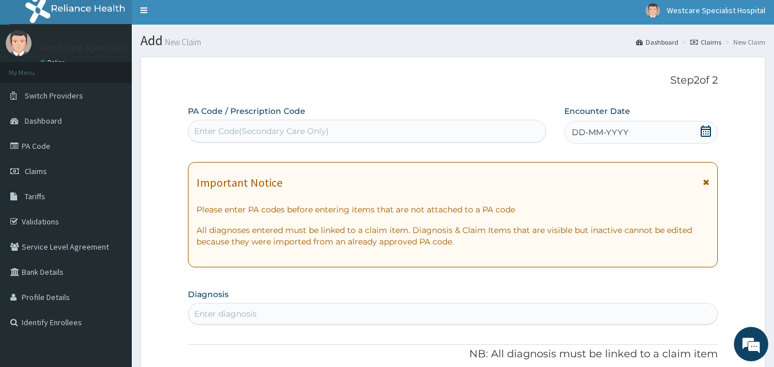
scroll to position [0, 0]
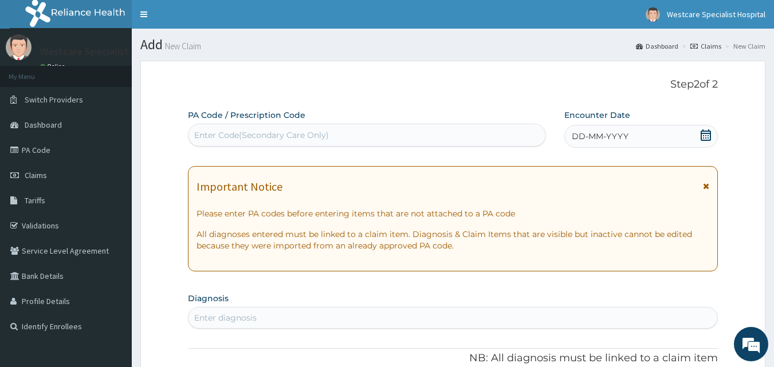
click at [376, 136] on div "Enter Code(Secondary Care Only)" at bounding box center [368, 135] width 358 height 18
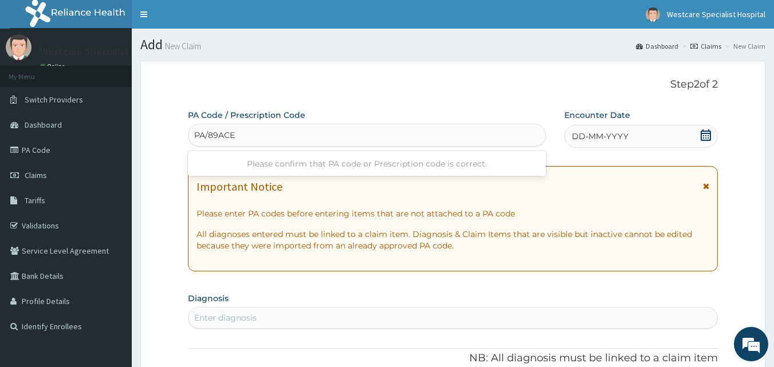
type input "PA/89ACEE"
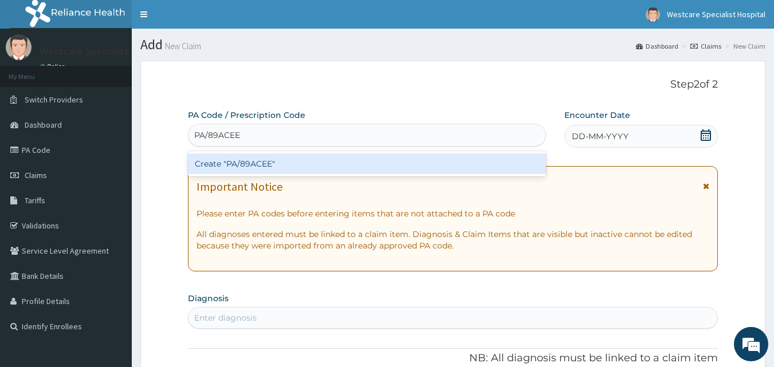
click at [264, 163] on div "Create "PA/89ACEE"" at bounding box center [367, 164] width 359 height 21
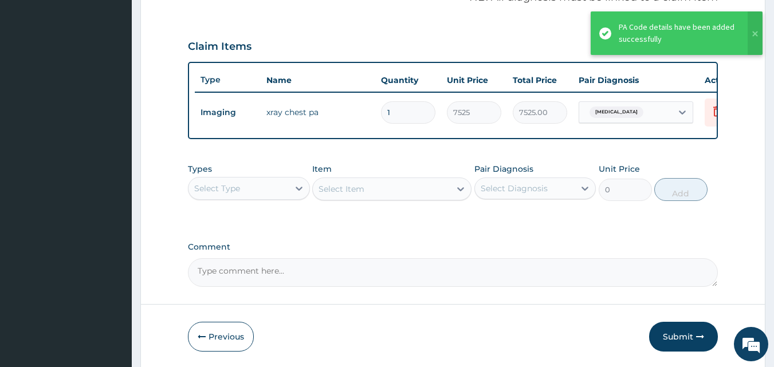
scroll to position [408, 0]
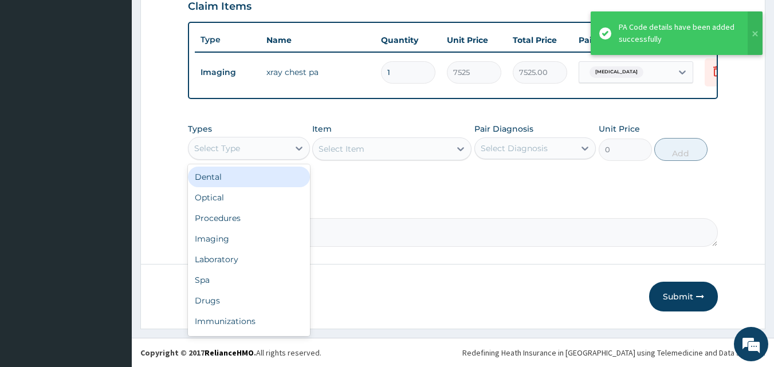
drag, startPoint x: 255, startPoint y: 151, endPoint x: 249, endPoint y: 181, distance: 31.0
click at [255, 152] on div "Select Type" at bounding box center [239, 148] width 100 height 18
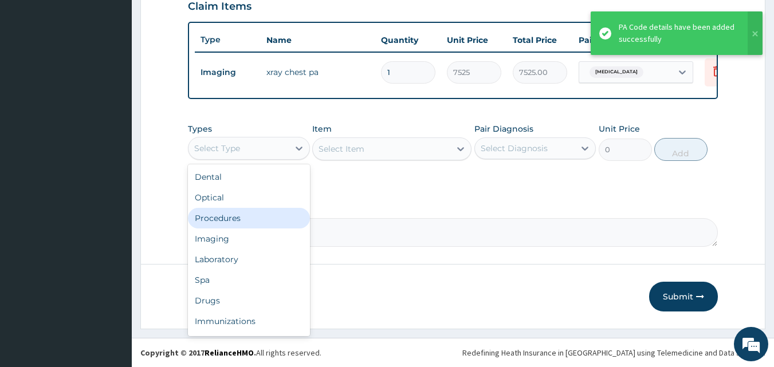
click at [244, 218] on div "Procedures" at bounding box center [249, 218] width 122 height 21
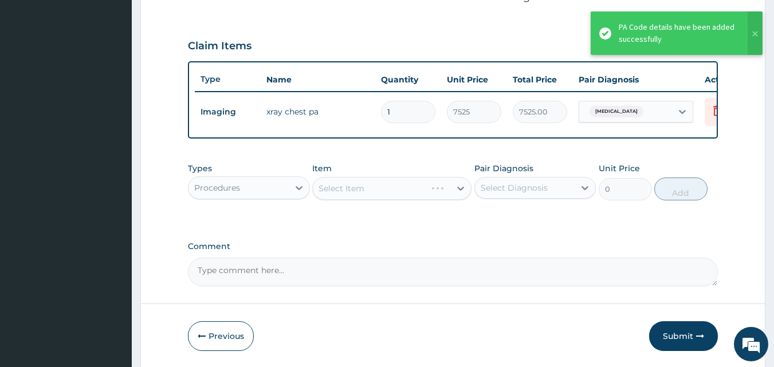
scroll to position [293, 0]
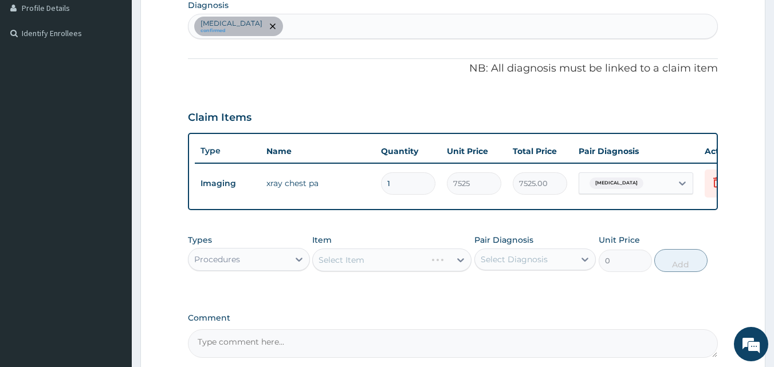
click at [316, 32] on div "[MEDICAL_DATA] confirmed" at bounding box center [454, 26] width 530 height 24
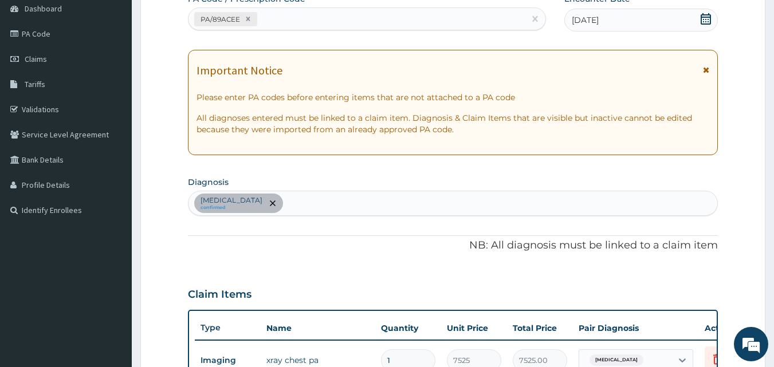
scroll to position [236, 0]
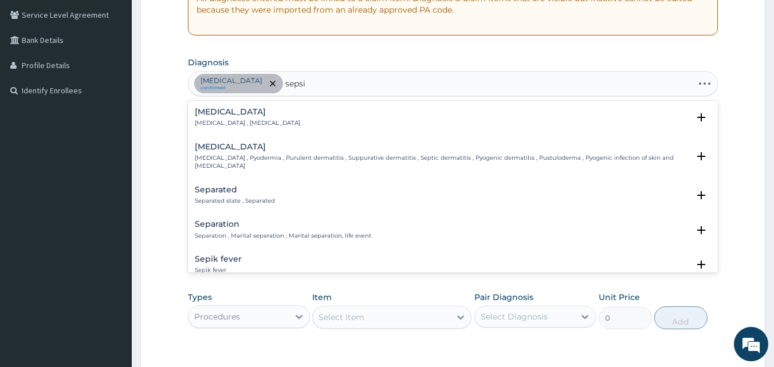
type input "[MEDICAL_DATA]"
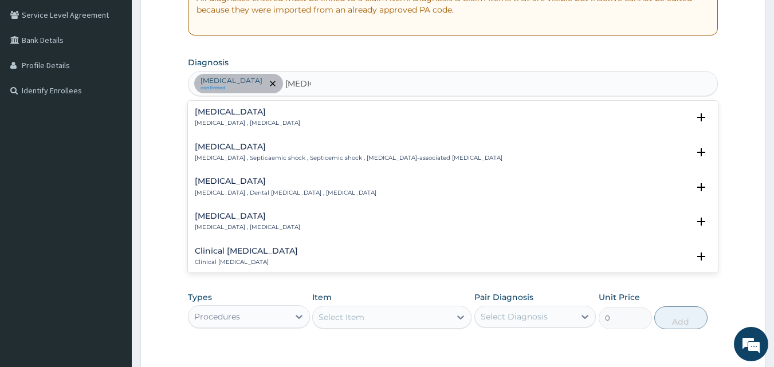
click at [222, 116] on h4 "Sepsis" at bounding box center [247, 112] width 105 height 9
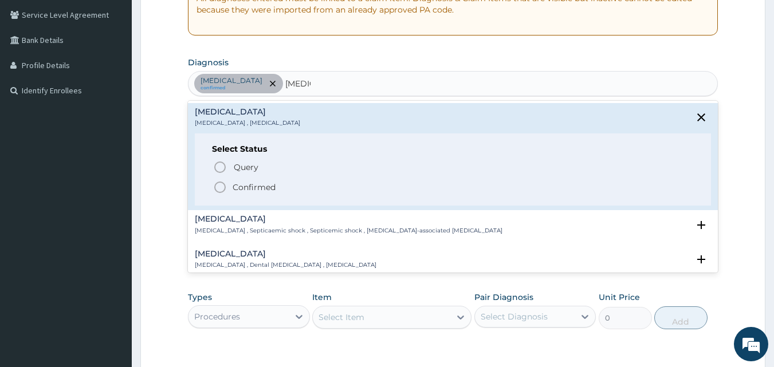
click at [224, 185] on circle "status option filled" at bounding box center [220, 187] width 10 height 10
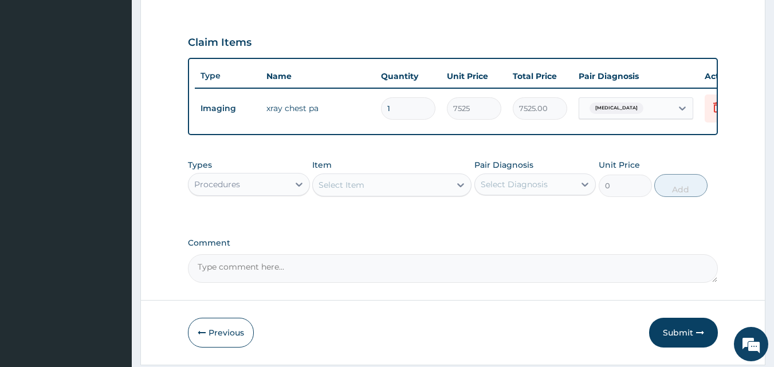
scroll to position [413, 0]
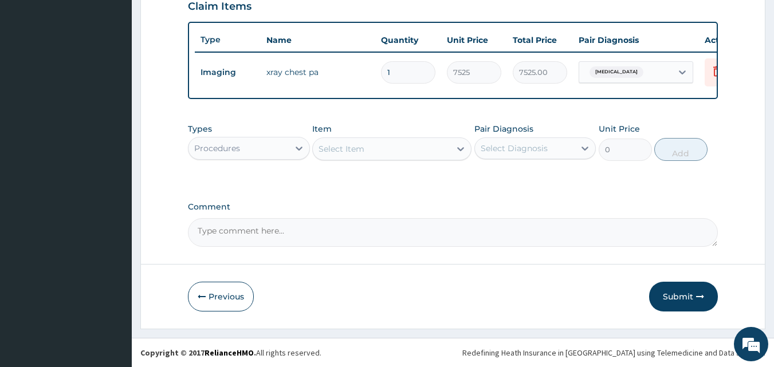
click at [370, 147] on div "Select Item" at bounding box center [382, 149] width 138 height 18
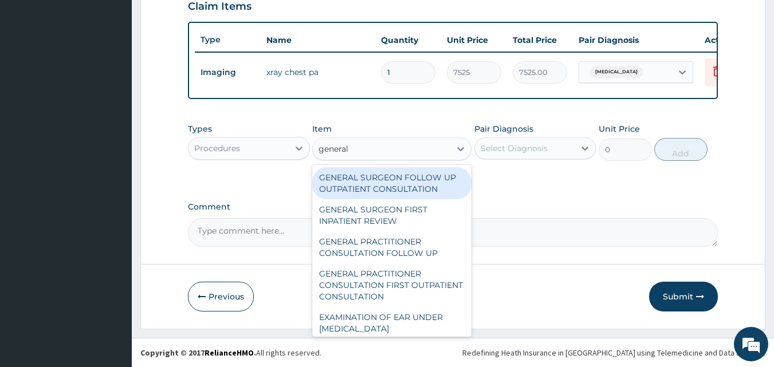
type input "general p"
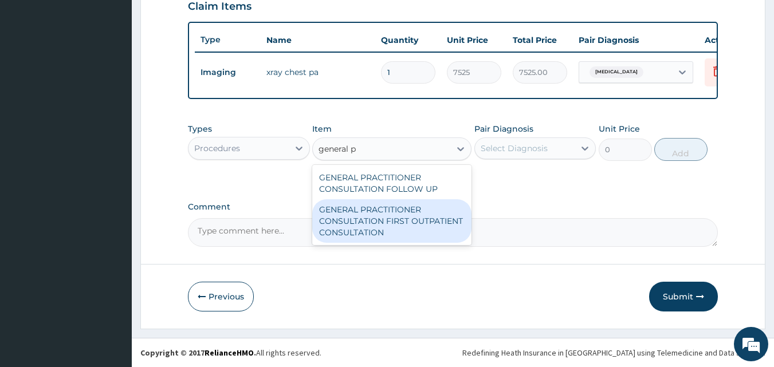
drag, startPoint x: 418, startPoint y: 234, endPoint x: 523, endPoint y: 194, distance: 111.8
click at [419, 234] on div "GENERAL PRACTITIONER CONSULTATION FIRST OUTPATIENT CONSULTATION" at bounding box center [391, 221] width 159 height 44
type input "3547.5"
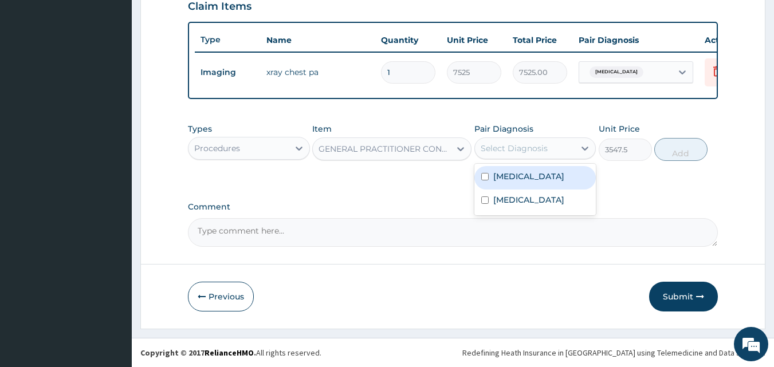
click at [554, 153] on div "Select Diagnosis" at bounding box center [525, 148] width 100 height 18
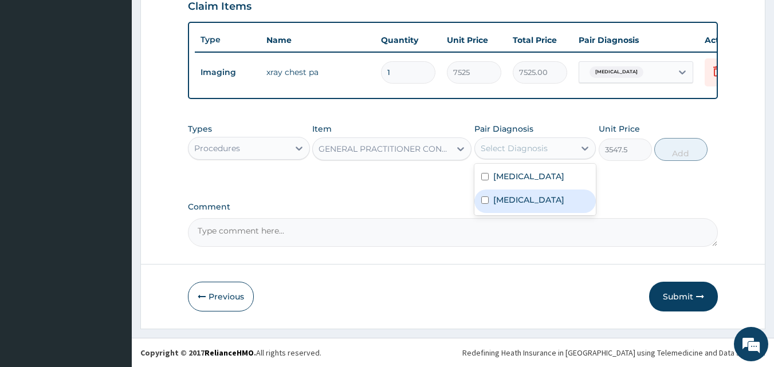
click at [551, 196] on div "Sepsis" at bounding box center [536, 202] width 122 height 24
checkbox input "true"
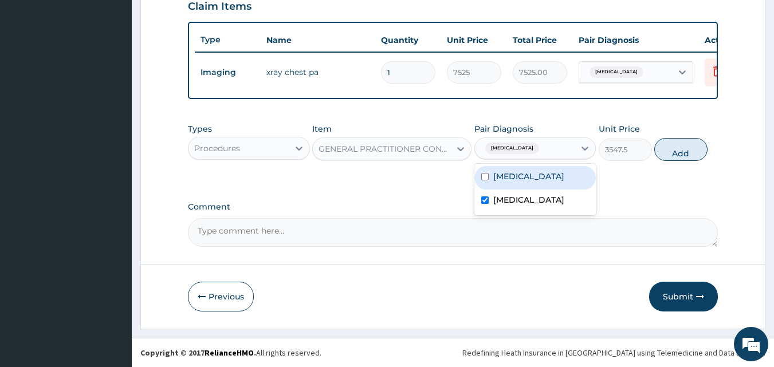
click at [549, 178] on div "Chest pain" at bounding box center [536, 178] width 122 height 24
checkbox input "true"
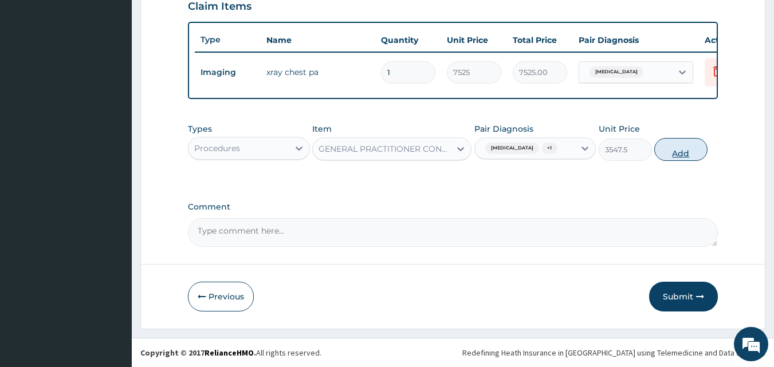
click at [669, 153] on button "Add" at bounding box center [681, 149] width 53 height 23
type input "0"
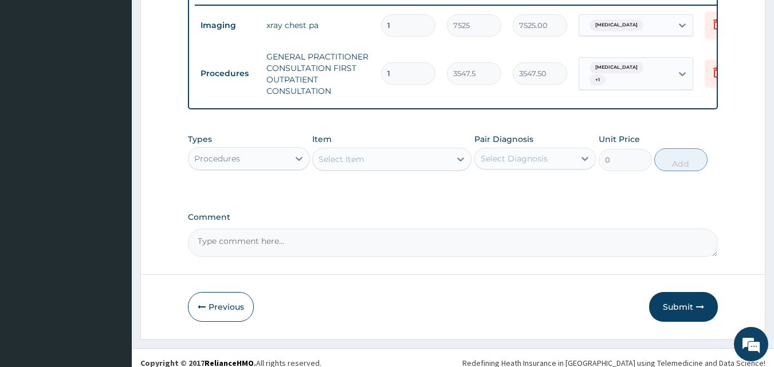
scroll to position [471, 0]
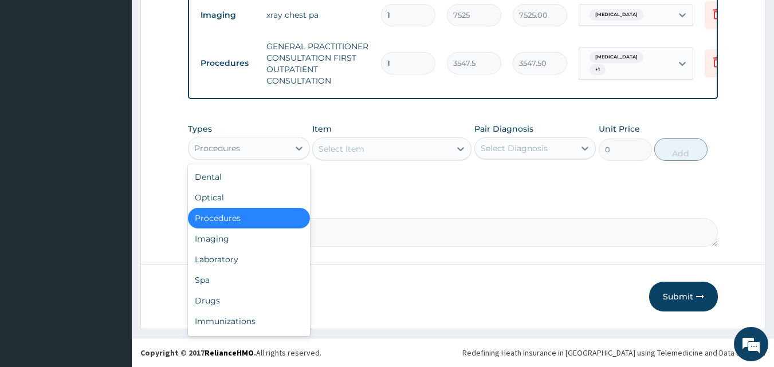
click at [275, 143] on div "Procedures" at bounding box center [239, 148] width 100 height 18
drag, startPoint x: 238, startPoint y: 255, endPoint x: 305, endPoint y: 205, distance: 83.9
click at [238, 255] on div "Laboratory" at bounding box center [249, 259] width 122 height 21
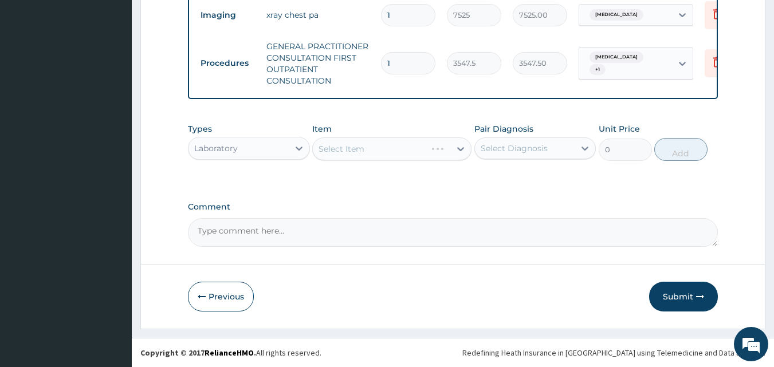
drag, startPoint x: 391, startPoint y: 185, endPoint x: 403, endPoint y: 183, distance: 11.7
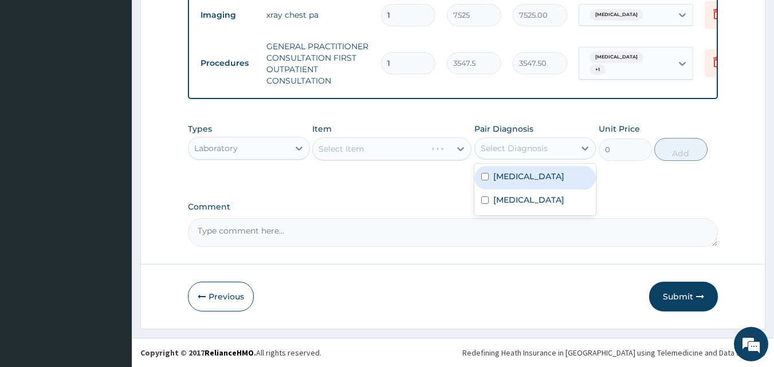
drag, startPoint x: 543, startPoint y: 152, endPoint x: 537, endPoint y: 185, distance: 33.3
click at [544, 152] on div "Select Diagnosis" at bounding box center [514, 148] width 67 height 11
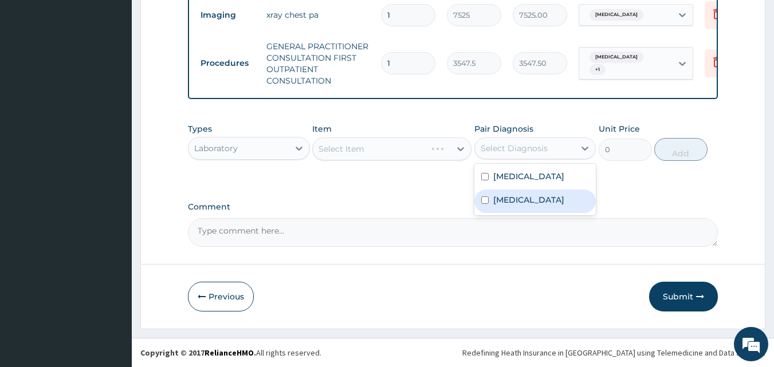
drag, startPoint x: 532, startPoint y: 202, endPoint x: 523, endPoint y: 203, distance: 8.7
click at [531, 202] on div "Sepsis" at bounding box center [536, 202] width 122 height 24
checkbox input "true"
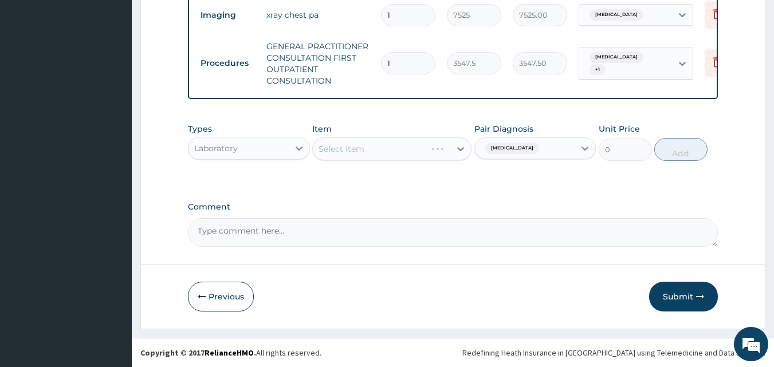
click at [320, 170] on div "Types Laboratory Item Select Item Pair Diagnosis Sepsis Unit Price 0 Add" at bounding box center [453, 151] width 531 height 66
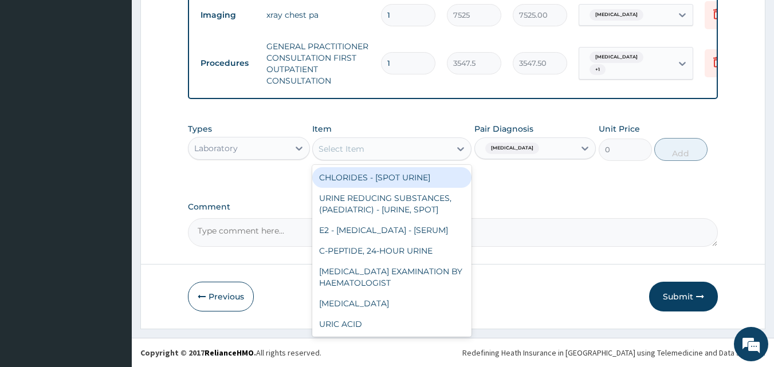
click at [371, 146] on div "Select Item" at bounding box center [382, 149] width 138 height 18
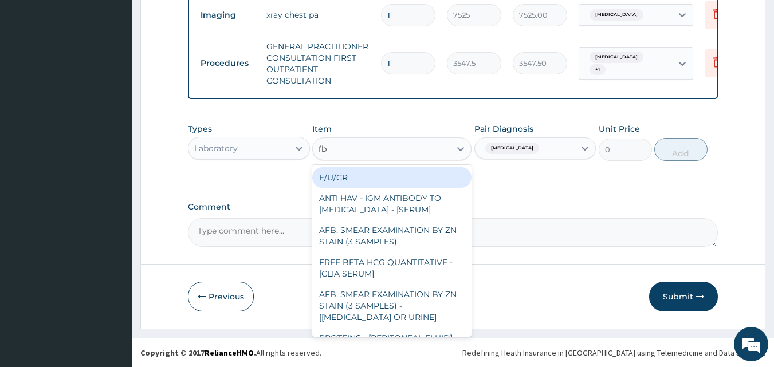
type input "fbc"
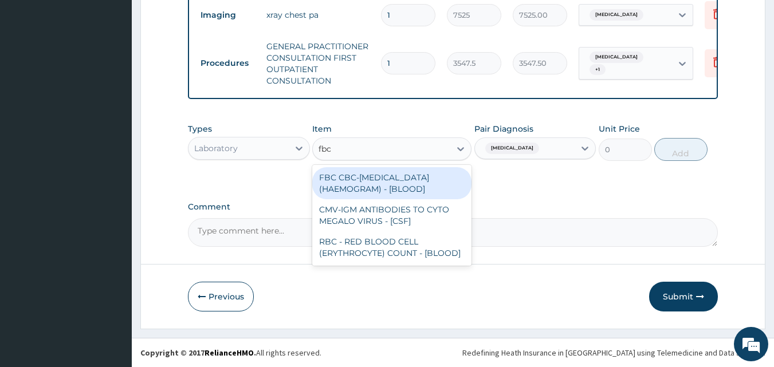
click at [380, 188] on div "FBC CBC-[MEDICAL_DATA] (HAEMOGRAM) - [BLOOD]" at bounding box center [391, 183] width 159 height 32
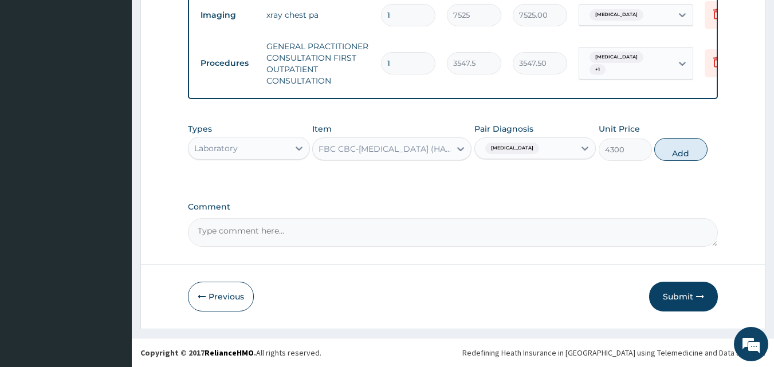
click at [688, 151] on button "Add" at bounding box center [681, 149] width 53 height 23
type input "0"
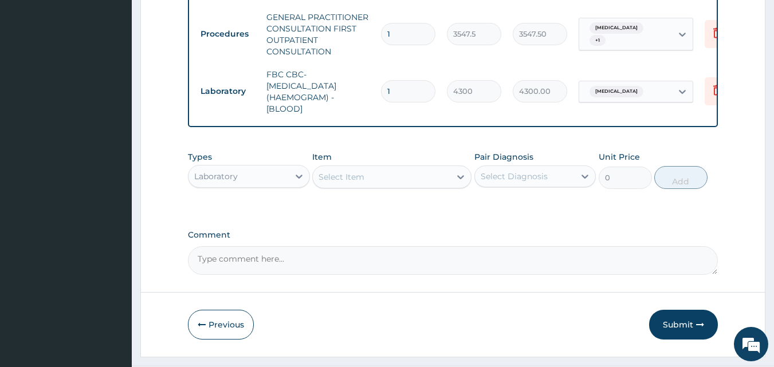
scroll to position [528, 0]
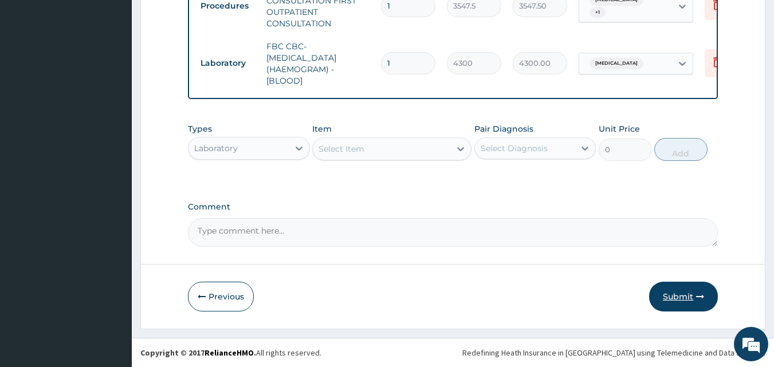
click at [687, 293] on button "Submit" at bounding box center [683, 297] width 69 height 30
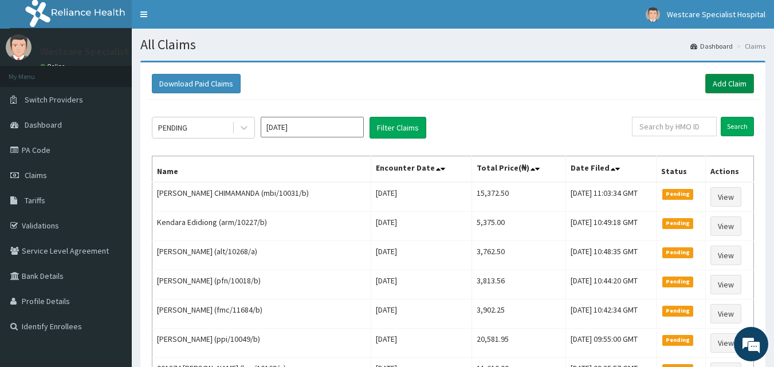
click at [726, 81] on link "Add Claim" at bounding box center [730, 83] width 49 height 19
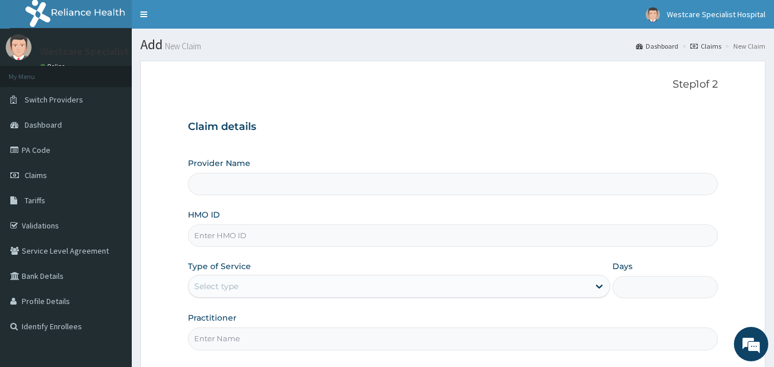
type input "WestCare Specialist Hospital"
drag, startPoint x: 380, startPoint y: 238, endPoint x: 399, endPoint y: 250, distance: 22.1
click at [386, 242] on input "HMO ID" at bounding box center [453, 236] width 531 height 22
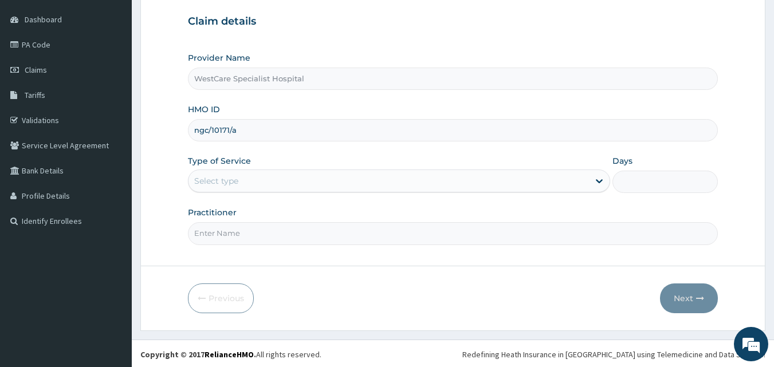
scroll to position [107, 0]
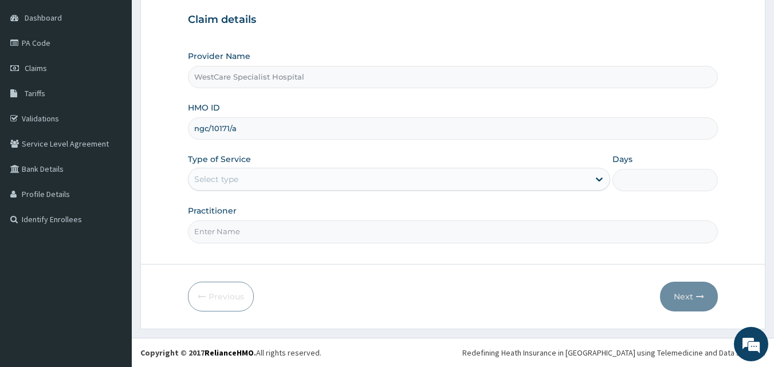
type input "ngc/10171/a"
click at [216, 178] on div "Select type" at bounding box center [216, 179] width 44 height 11
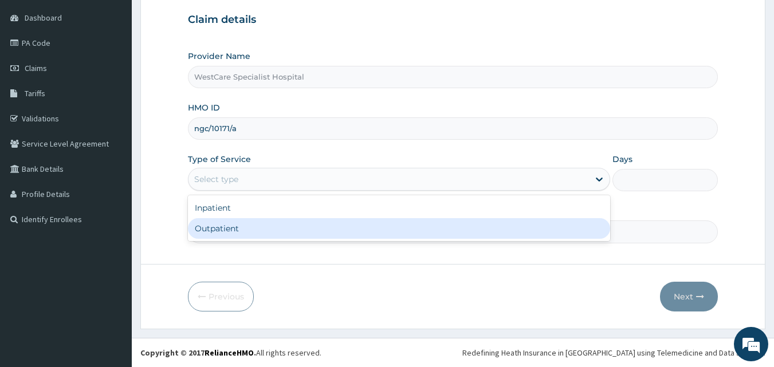
click at [215, 221] on div "Outpatient" at bounding box center [399, 228] width 422 height 21
type input "1"
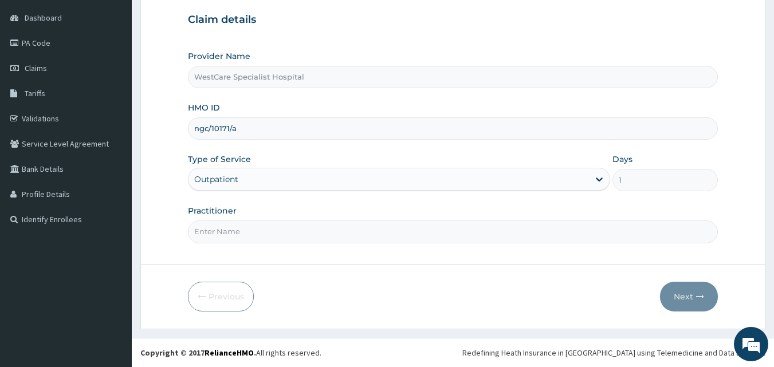
click at [217, 229] on input "Practitioner" at bounding box center [453, 232] width 531 height 22
type input "DR.KOKOETE"
click at [691, 304] on button "Next" at bounding box center [689, 297] width 58 height 30
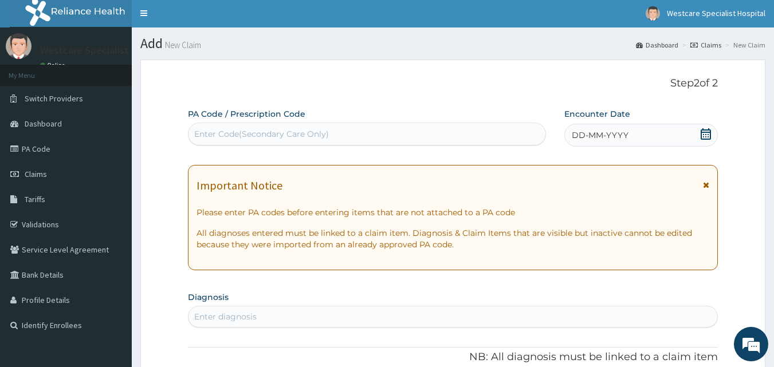
scroll to position [0, 0]
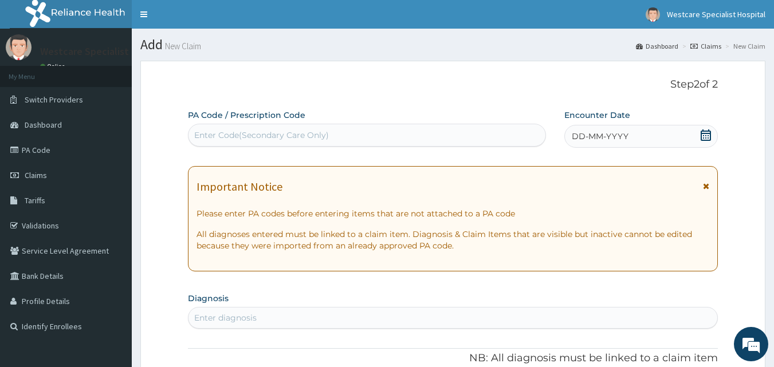
click at [373, 138] on div "Enter Code(Secondary Care Only)" at bounding box center [368, 135] width 358 height 18
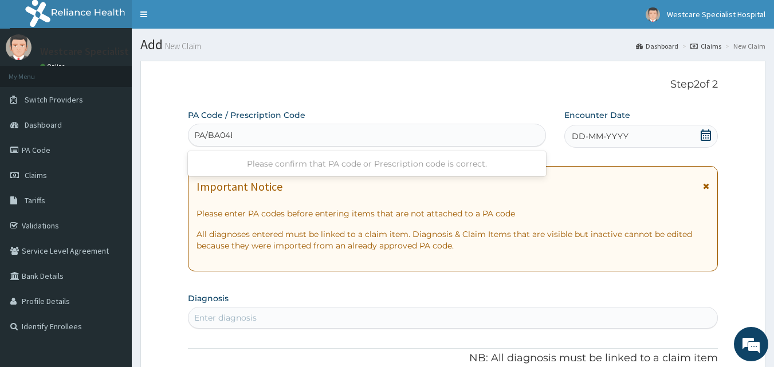
type input "PA/BA04EE"
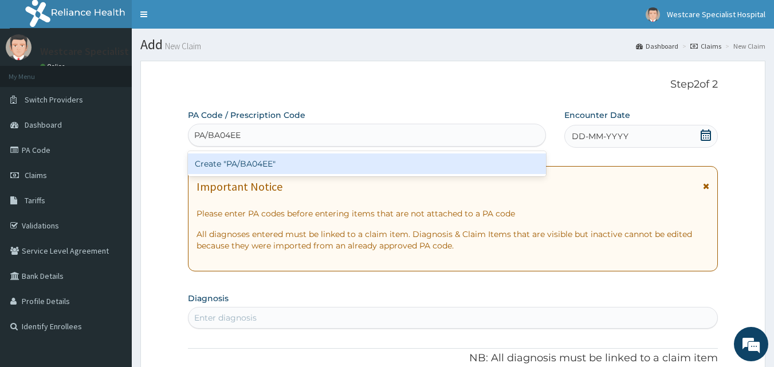
click at [335, 161] on div "Create "PA/BA04EE"" at bounding box center [367, 164] width 359 height 21
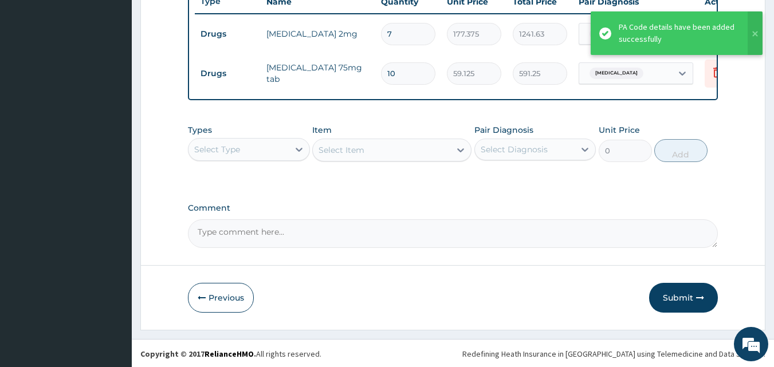
scroll to position [453, 0]
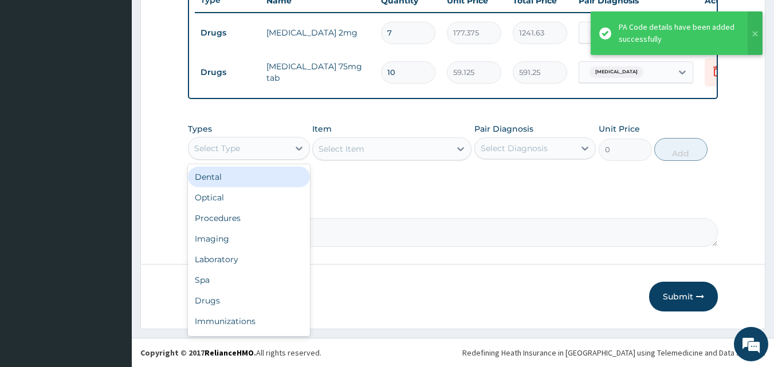
click at [245, 142] on div "Select Type" at bounding box center [239, 148] width 100 height 18
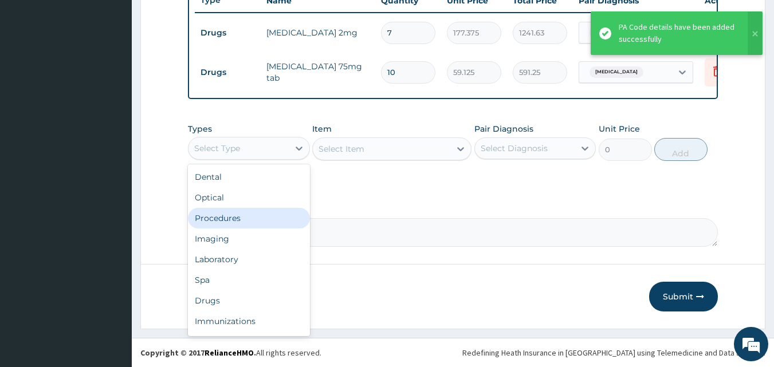
click at [233, 221] on div "Procedures" at bounding box center [249, 218] width 122 height 21
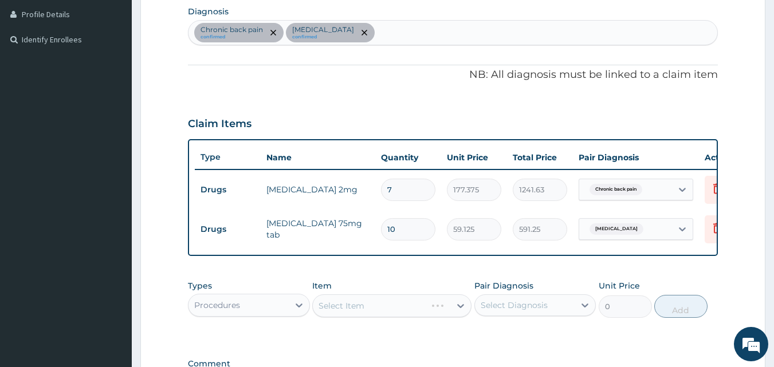
scroll to position [281, 0]
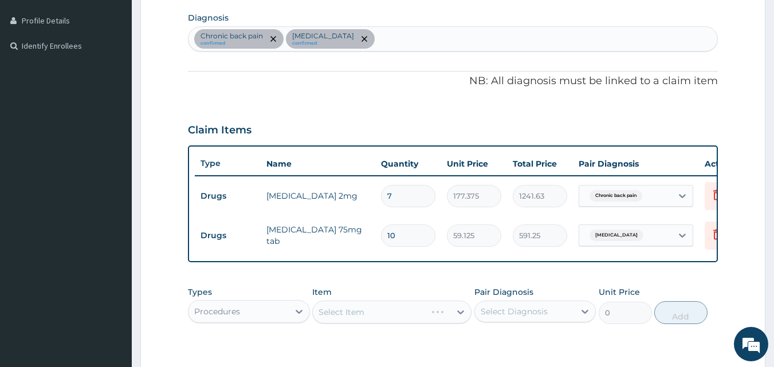
click at [359, 44] on div "Chronic back pain confirmed Vertigo confirmed" at bounding box center [454, 39] width 530 height 24
type input "anem"
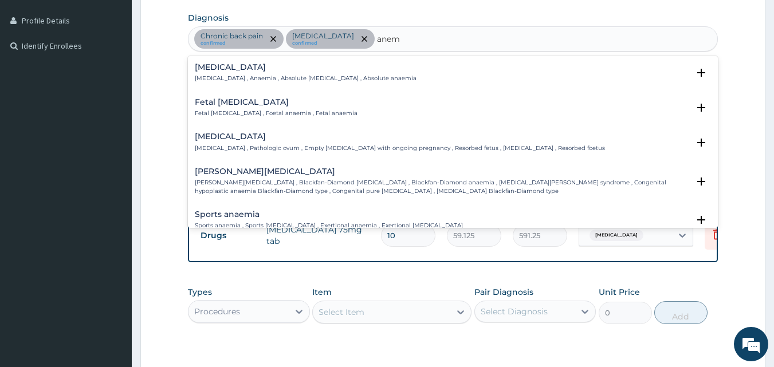
click at [229, 70] on h4 "Anemia" at bounding box center [306, 67] width 222 height 9
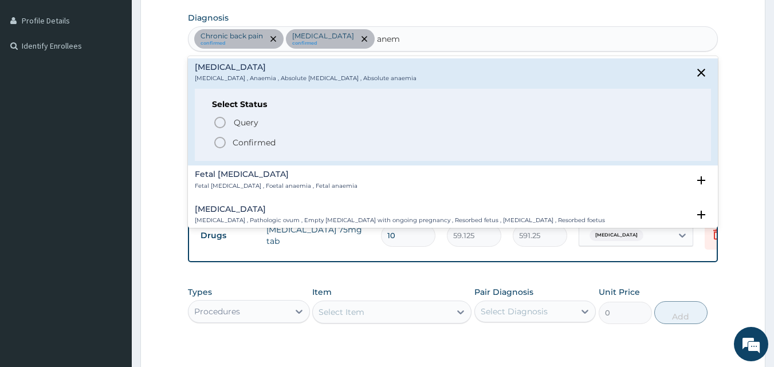
drag, startPoint x: 219, startPoint y: 142, endPoint x: 252, endPoint y: 127, distance: 35.7
click at [218, 142] on icon "status option filled" at bounding box center [220, 143] width 14 height 14
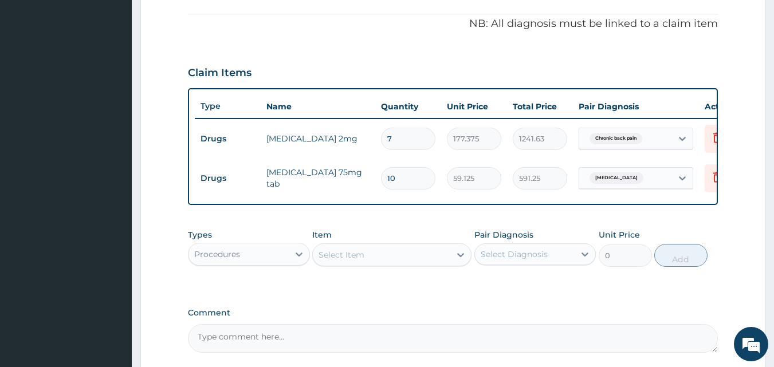
scroll to position [453, 0]
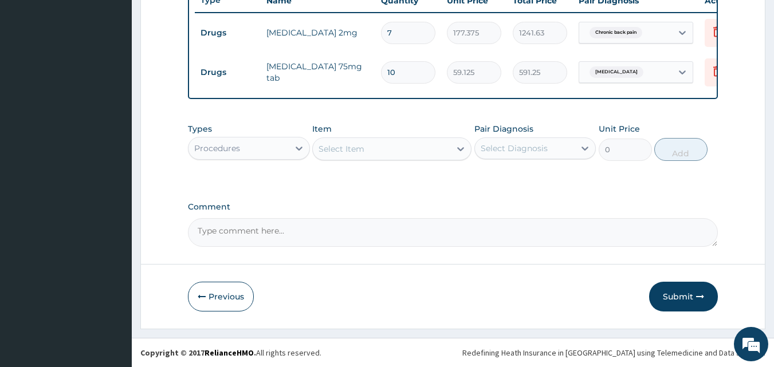
click at [356, 146] on div "Select Item" at bounding box center [342, 148] width 46 height 11
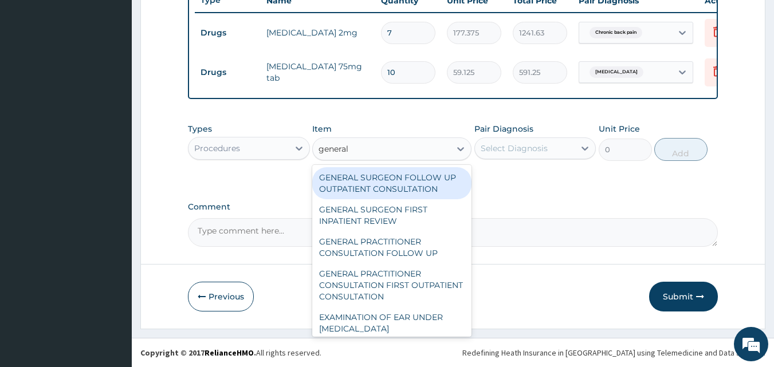
type input "general p"
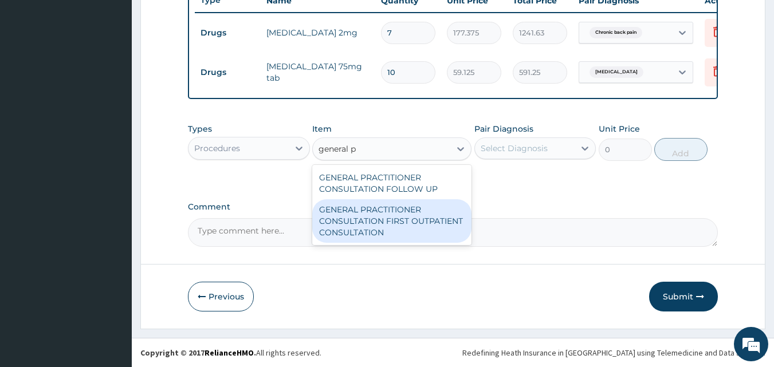
drag, startPoint x: 392, startPoint y: 214, endPoint x: 465, endPoint y: 156, distance: 93.8
click at [393, 214] on div "GENERAL PRACTITIONER CONSULTATION FIRST OUTPATIENT CONSULTATION" at bounding box center [391, 221] width 159 height 44
type input "3547.5"
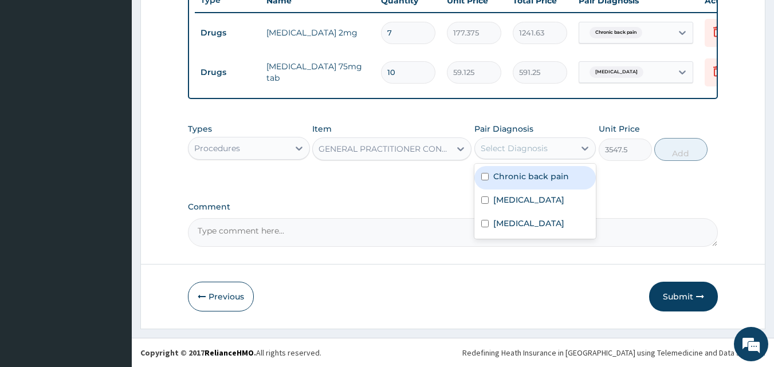
click at [481, 143] on div "Select Diagnosis" at bounding box center [514, 148] width 67 height 11
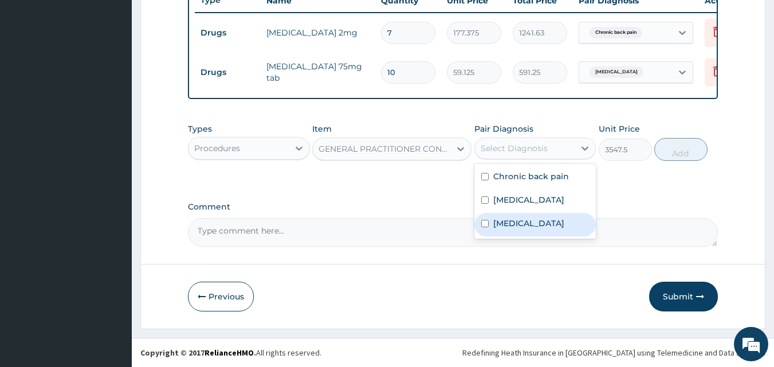
drag, startPoint x: 495, startPoint y: 226, endPoint x: 500, endPoint y: 208, distance: 19.1
click at [495, 226] on label "Anemia" at bounding box center [529, 223] width 71 height 11
checkbox input "true"
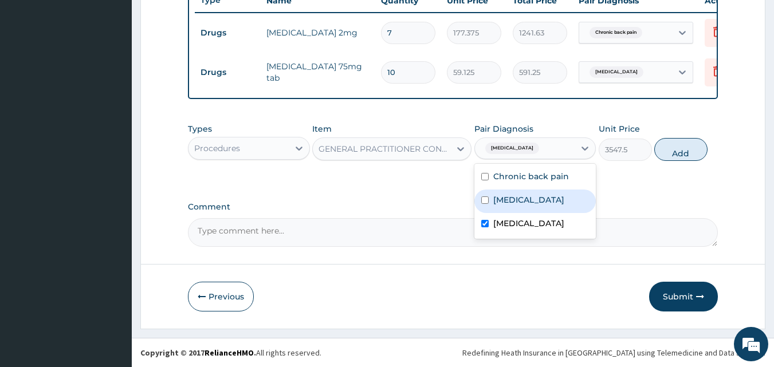
drag, startPoint x: 501, startPoint y: 207, endPoint x: 522, endPoint y: 177, distance: 37.5
click at [503, 205] on div "Vertigo" at bounding box center [536, 202] width 122 height 24
checkbox input "true"
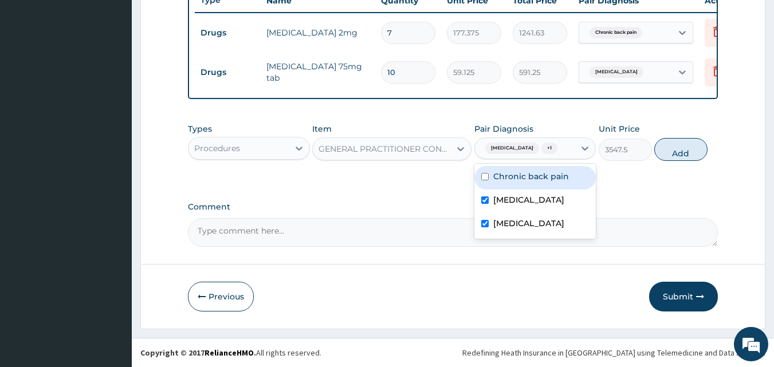
drag, startPoint x: 522, startPoint y: 177, endPoint x: 608, endPoint y: 168, distance: 85.8
click at [523, 176] on label "Chronic back pain" at bounding box center [532, 176] width 76 height 11
checkbox input "true"
click at [674, 153] on button "Add" at bounding box center [681, 149] width 53 height 23
type input "0"
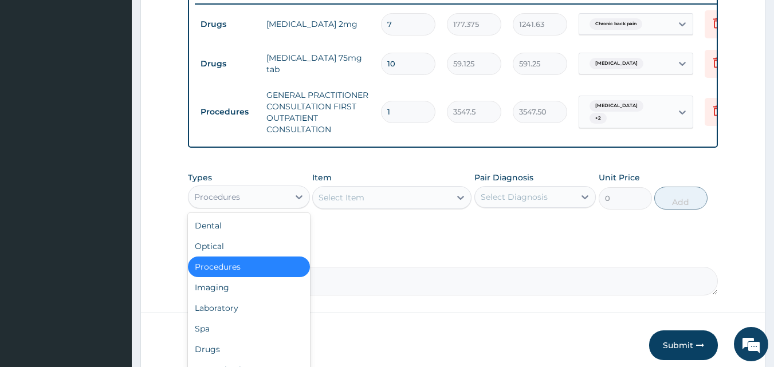
click at [205, 203] on div "Procedures" at bounding box center [217, 196] width 46 height 11
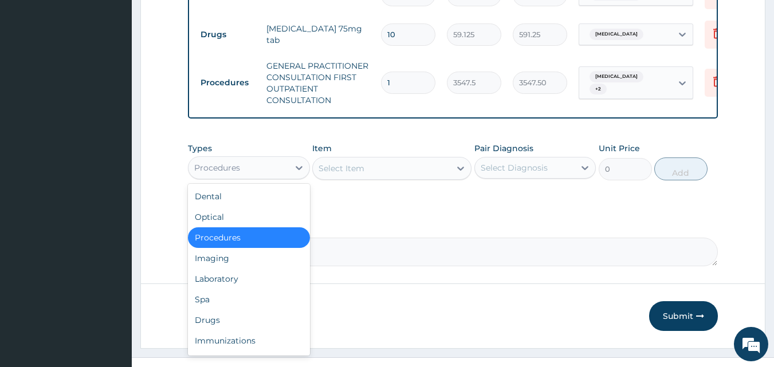
scroll to position [510, 0]
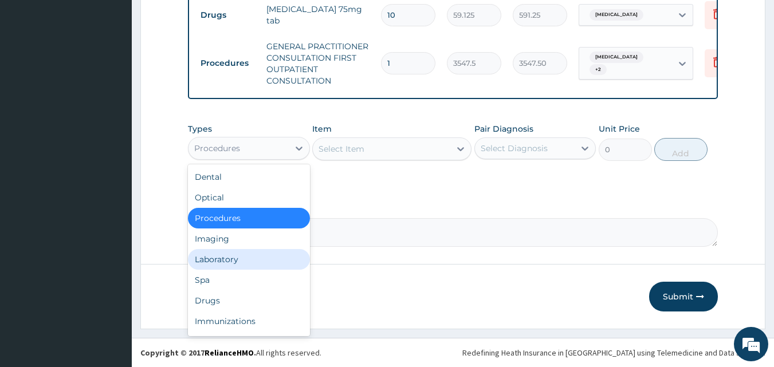
drag, startPoint x: 233, startPoint y: 260, endPoint x: 304, endPoint y: 214, distance: 84.6
click at [234, 260] on div "Laboratory" at bounding box center [249, 259] width 122 height 21
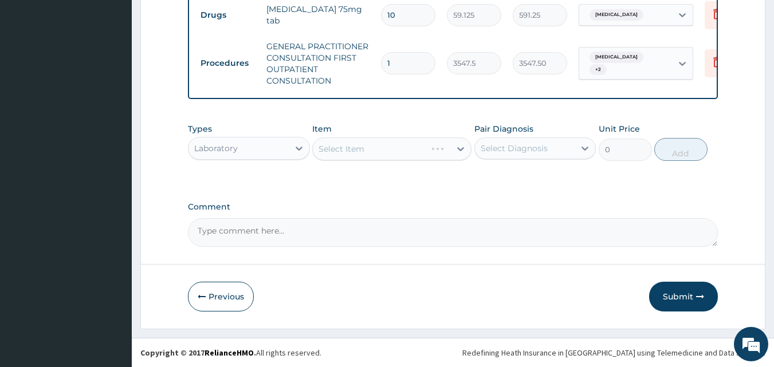
drag, startPoint x: 394, startPoint y: 173, endPoint x: 479, endPoint y: 138, distance: 92.1
click at [396, 173] on div "Types Laboratory Item Select Item Pair Diagnosis Select Diagnosis Unit Price 0 …" at bounding box center [453, 151] width 531 height 66
click at [503, 148] on div "Select Diagnosis" at bounding box center [514, 148] width 67 height 11
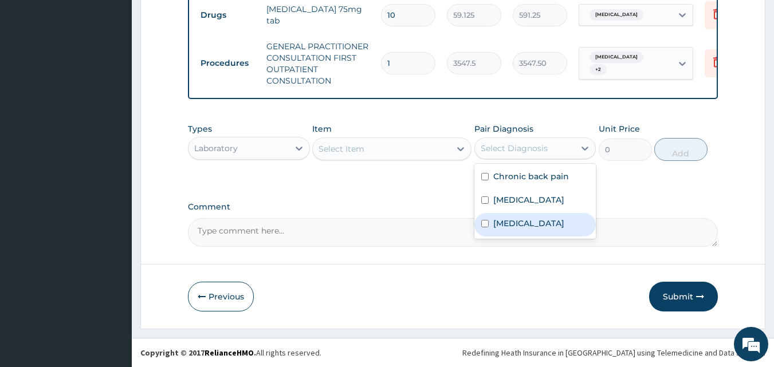
click at [503, 222] on label "Anemia" at bounding box center [529, 223] width 71 height 11
checkbox input "true"
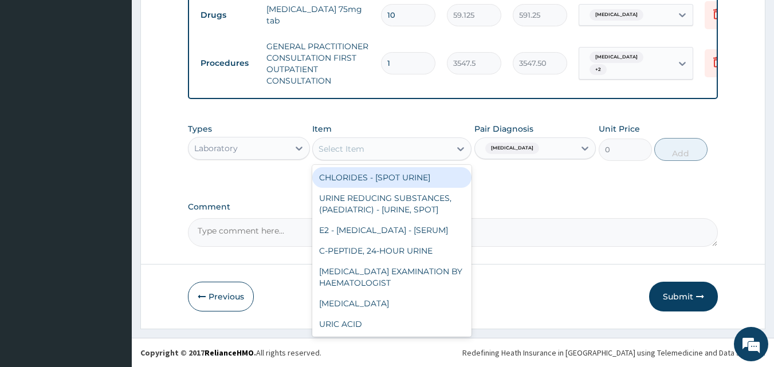
click at [388, 144] on div "Select Item" at bounding box center [382, 149] width 138 height 18
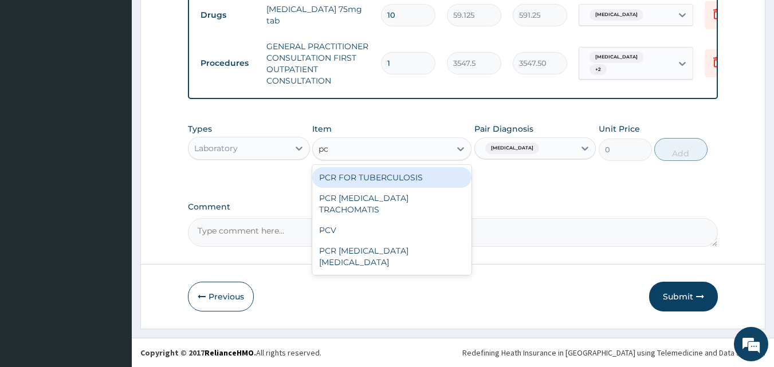
type input "pcv"
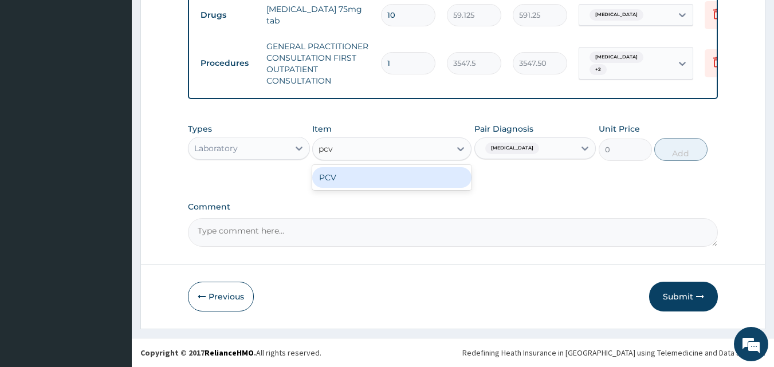
drag, startPoint x: 373, startPoint y: 183, endPoint x: 400, endPoint y: 183, distance: 26.4
click at [376, 183] on div "PCV" at bounding box center [391, 177] width 159 height 21
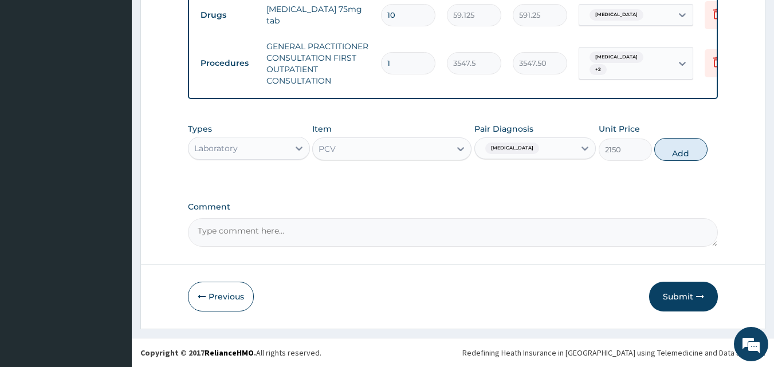
drag, startPoint x: 694, startPoint y: 150, endPoint x: 433, endPoint y: 164, distance: 260.6
click at [693, 150] on button "Add" at bounding box center [681, 149] width 53 height 23
type input "0"
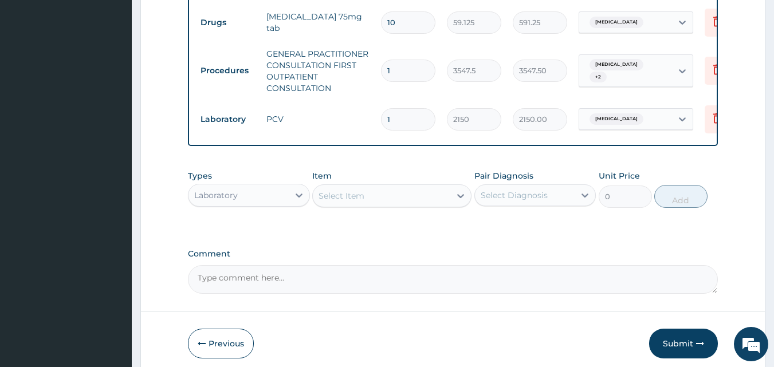
scroll to position [550, 0]
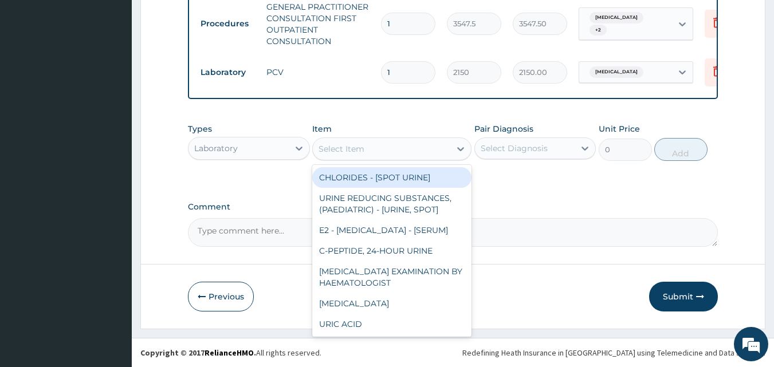
click at [331, 152] on div "Select Item" at bounding box center [342, 148] width 46 height 11
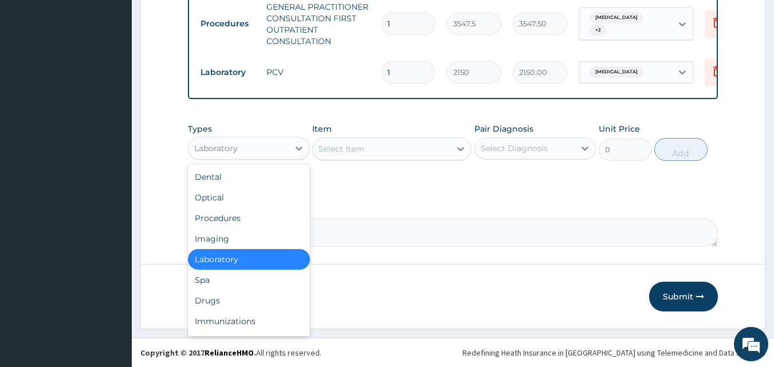
click at [280, 151] on div "Laboratory" at bounding box center [239, 148] width 100 height 18
drag, startPoint x: 227, startPoint y: 299, endPoint x: 284, endPoint y: 232, distance: 87.9
click at [228, 298] on div "Drugs" at bounding box center [249, 301] width 122 height 21
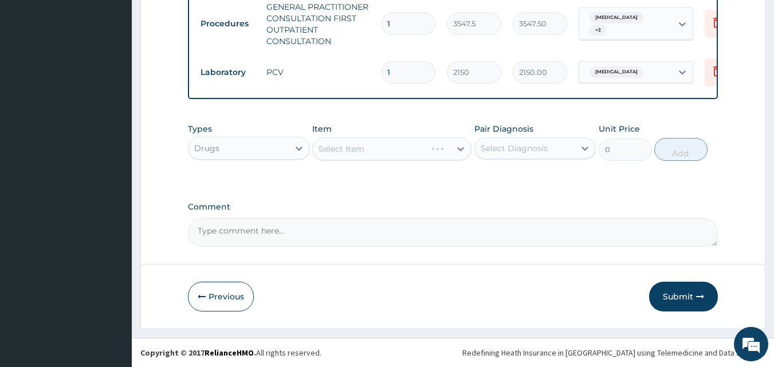
click at [310, 217] on div "Comment" at bounding box center [453, 224] width 531 height 45
click at [349, 174] on div "Types Drugs Item Select Item Pair Diagnosis Select Diagnosis Unit Price 0 Add" at bounding box center [453, 151] width 531 height 66
click at [351, 183] on div "Types Drugs Item Select Item Pair Diagnosis Select Diagnosis Unit Price 0 Add" at bounding box center [453, 151] width 531 height 66
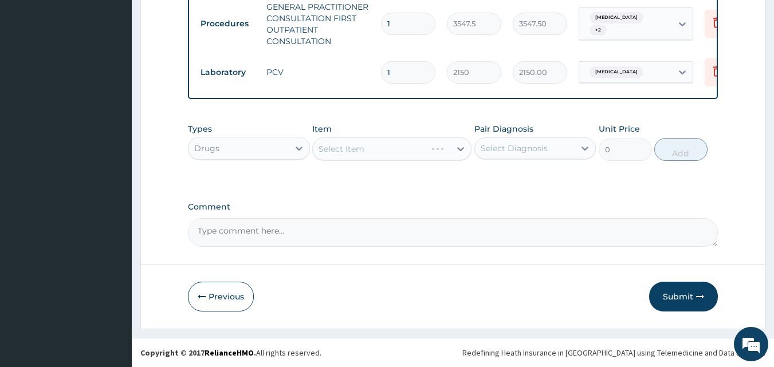
click at [369, 171] on div "Types Drugs Item Select Item Pair Diagnosis Select Diagnosis Unit Price 0 Add" at bounding box center [453, 151] width 531 height 66
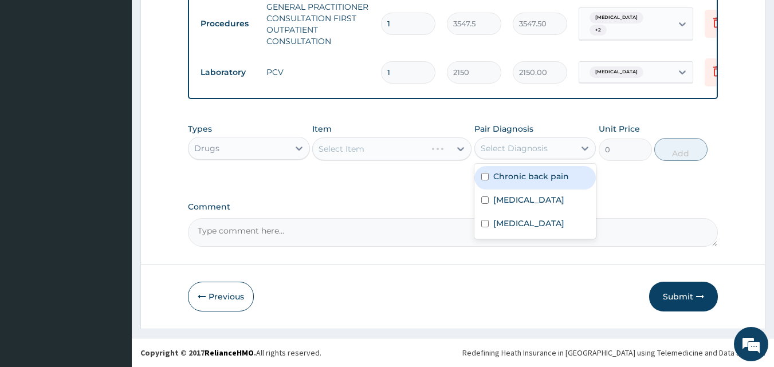
click at [492, 152] on div "Select Diagnosis" at bounding box center [514, 148] width 67 height 11
click at [500, 179] on label "Chronic back pain" at bounding box center [532, 176] width 76 height 11
checkbox input "true"
click at [390, 202] on label "Comment" at bounding box center [453, 207] width 531 height 10
click at [390, 218] on textarea "Comment" at bounding box center [453, 232] width 531 height 29
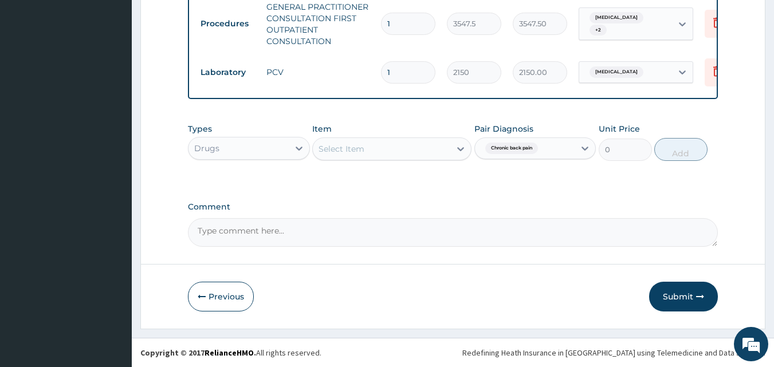
click at [379, 150] on div "Select Item" at bounding box center [382, 149] width 138 height 18
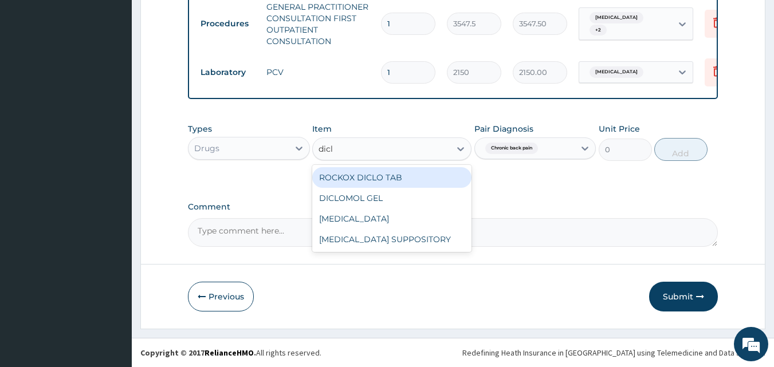
type input "diclo"
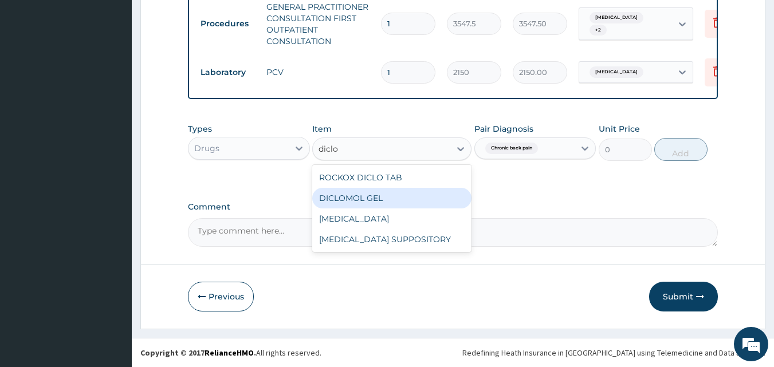
click at [400, 193] on div "DICLOMOL GEL" at bounding box center [391, 198] width 159 height 21
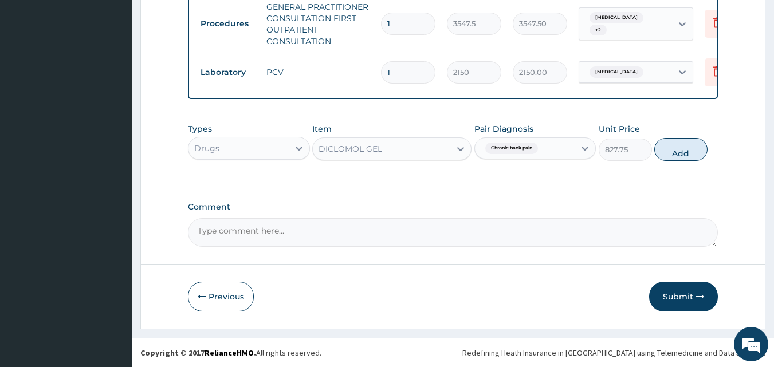
click at [683, 153] on button "Add" at bounding box center [681, 149] width 53 height 23
type input "0"
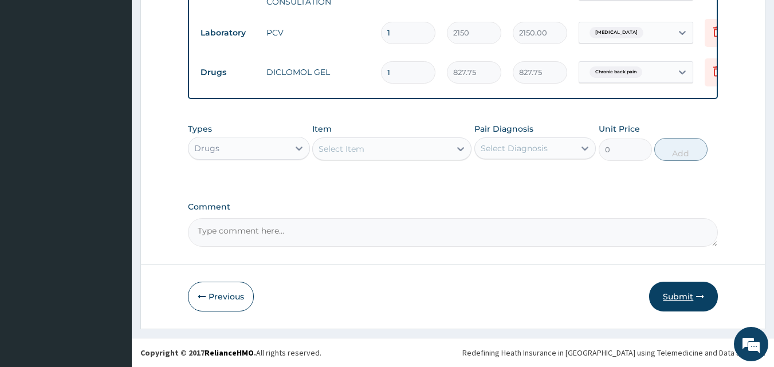
click at [681, 302] on button "Submit" at bounding box center [683, 297] width 69 height 30
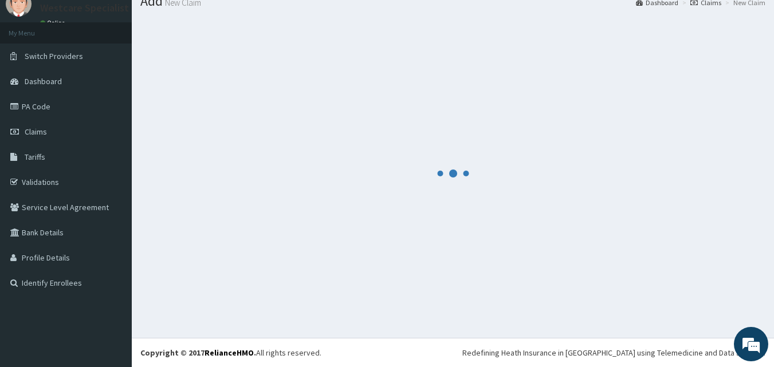
scroll to position [589, 0]
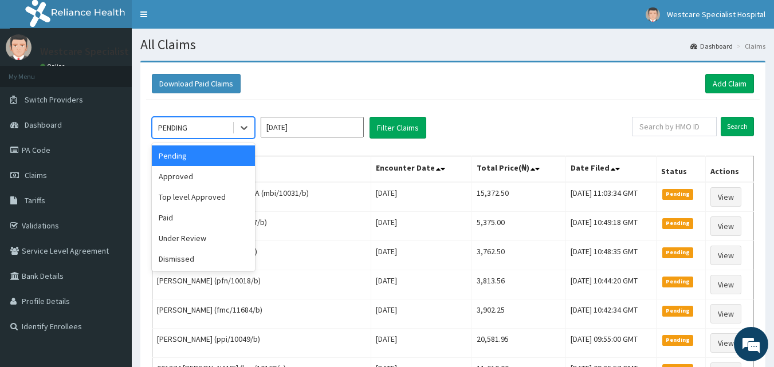
click at [201, 126] on div "PENDING" at bounding box center [192, 128] width 80 height 18
click at [204, 173] on div "Approved" at bounding box center [203, 176] width 103 height 21
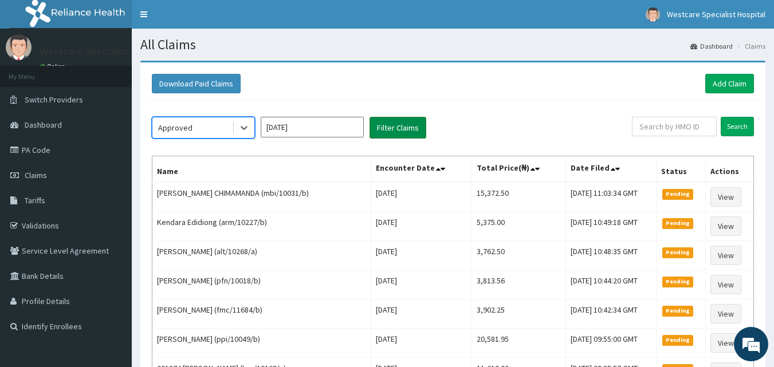
click at [396, 127] on button "Filter Claims" at bounding box center [398, 128] width 57 height 22
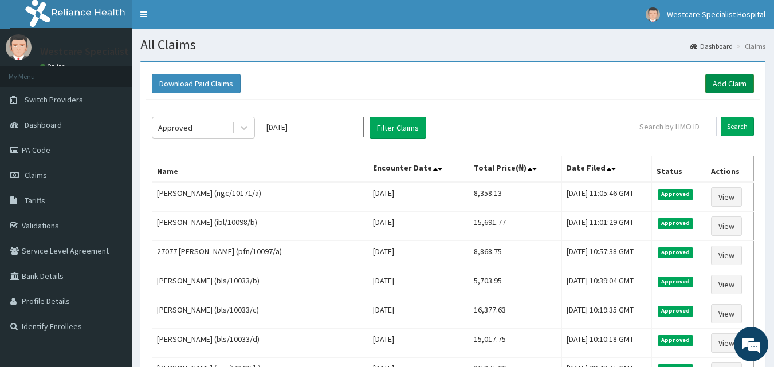
click at [722, 79] on link "Add Claim" at bounding box center [730, 83] width 49 height 19
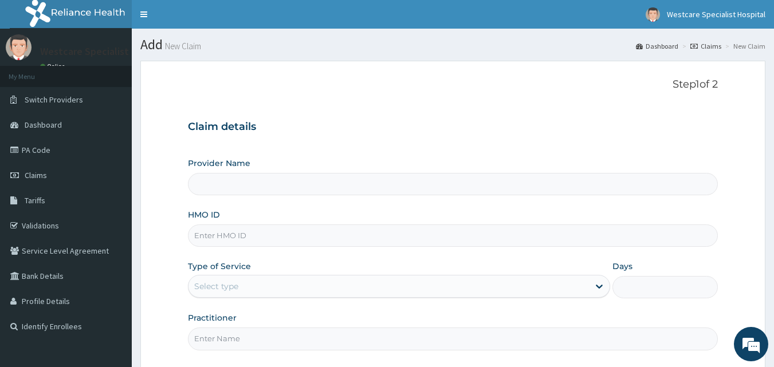
type input "WestCare Specialist Hospital"
click at [313, 227] on input "HMO ID" at bounding box center [453, 236] width 531 height 22
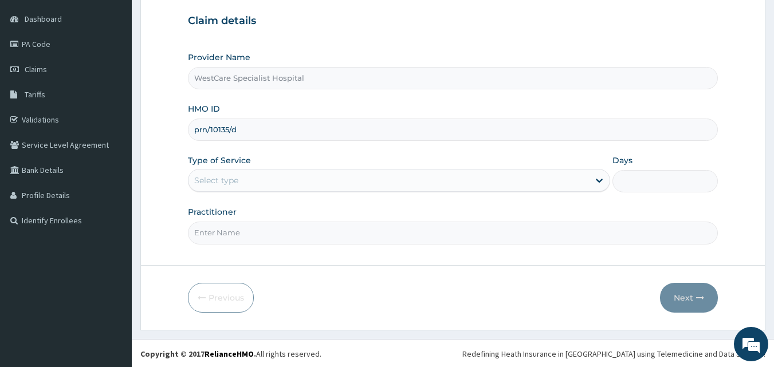
scroll to position [107, 0]
type input "prn/10135/d"
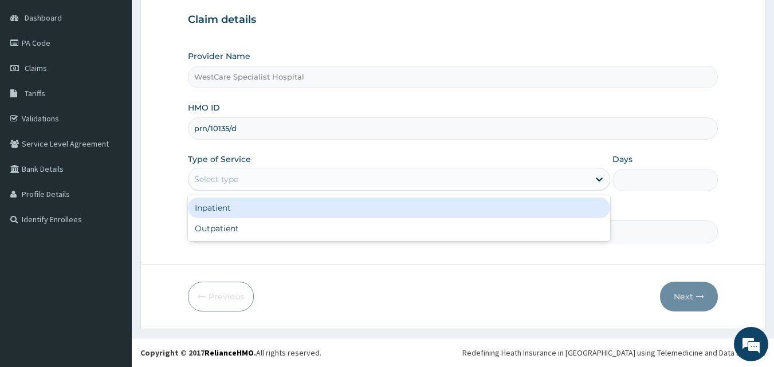
click at [221, 175] on div "Select type" at bounding box center [216, 179] width 44 height 11
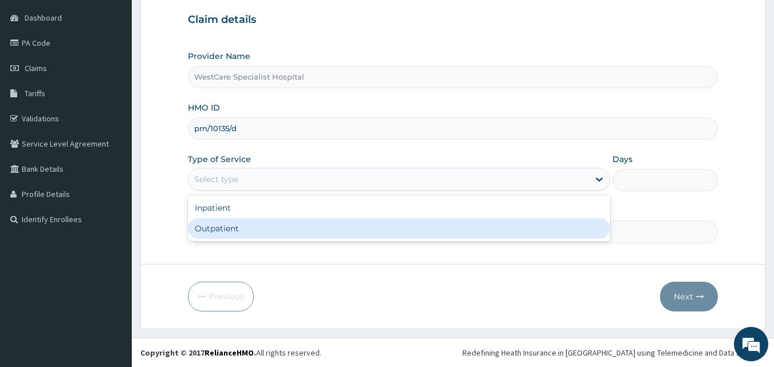
click at [222, 232] on div "Outpatient" at bounding box center [399, 228] width 422 height 21
type input "1"
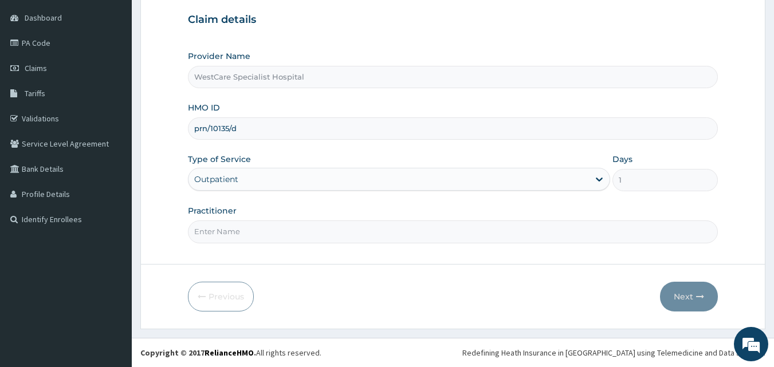
click at [224, 238] on input "Practitioner" at bounding box center [453, 232] width 531 height 22
type input "DR [PERSON_NAME]"
click at [707, 304] on button "Next" at bounding box center [689, 297] width 58 height 30
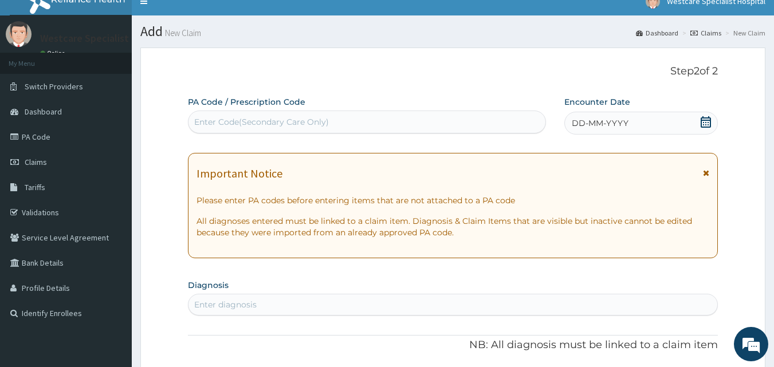
scroll to position [0, 0]
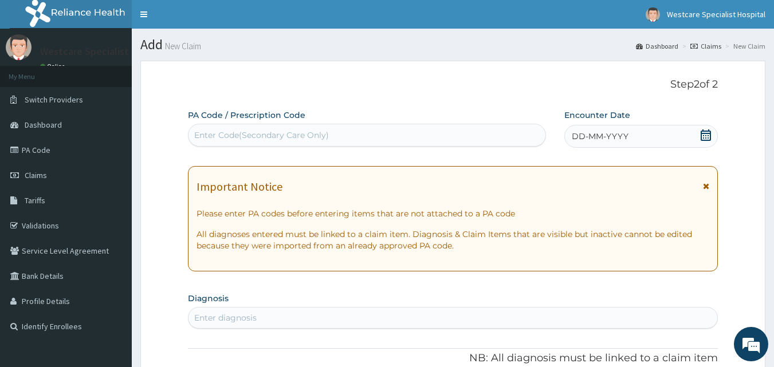
click at [517, 142] on div "Enter Code(Secondary Care Only)" at bounding box center [368, 135] width 358 height 18
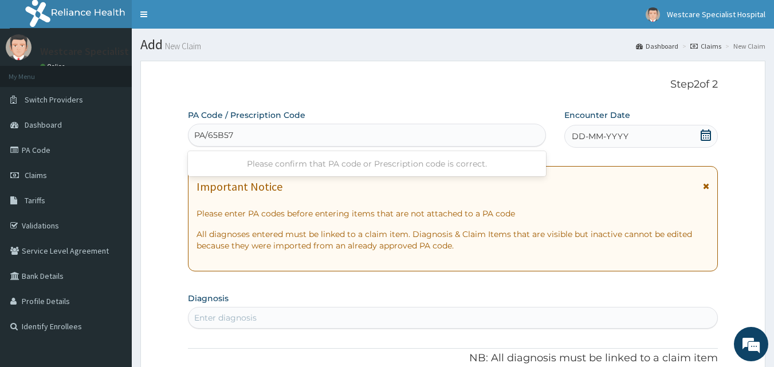
type input "PA/65B57B"
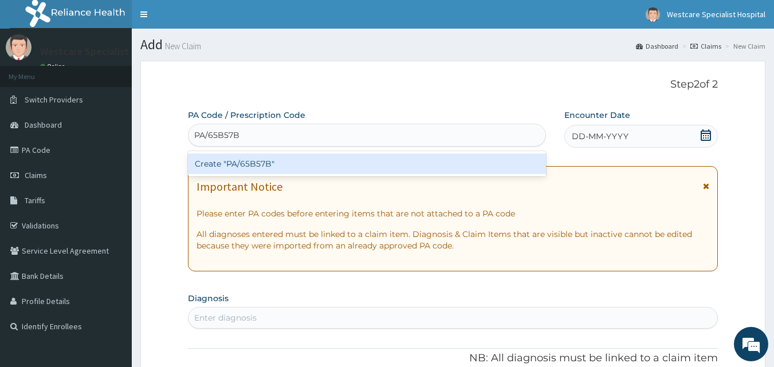
click at [437, 160] on div "Create "PA/65B57B"" at bounding box center [367, 164] width 359 height 21
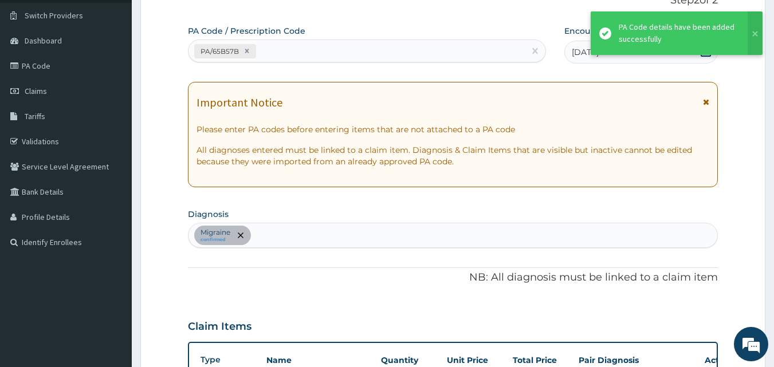
scroll to position [64, 0]
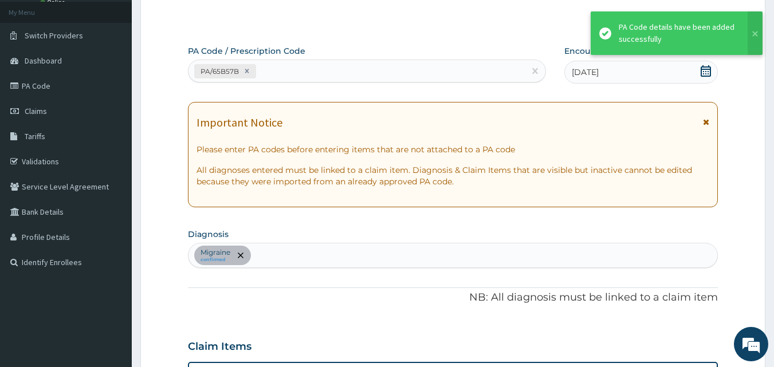
click at [314, 73] on div "PA/65B57B" at bounding box center [357, 71] width 337 height 19
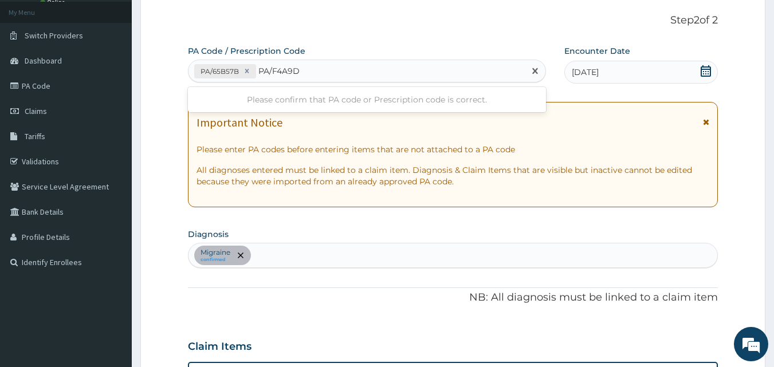
type input "PA/F4A9D0"
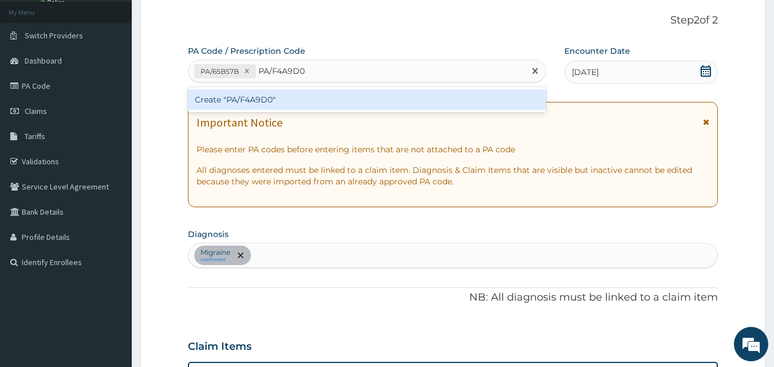
click at [316, 99] on div "Create "PA/F4A9D0"" at bounding box center [367, 99] width 359 height 21
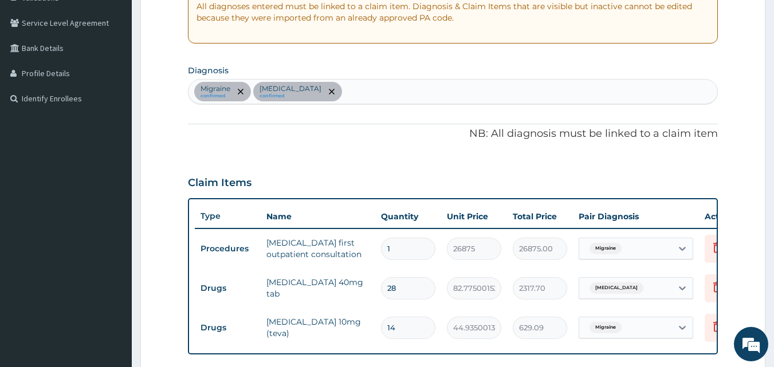
scroll to position [201, 0]
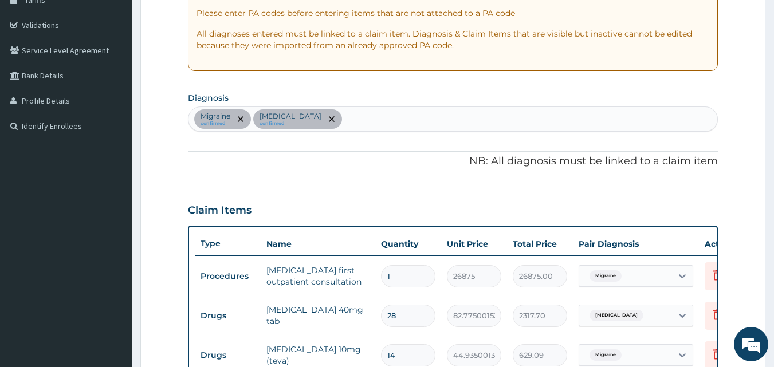
click at [339, 123] on div "Migraine confirmed [MEDICAL_DATA] confirmed" at bounding box center [454, 119] width 530 height 24
type input "pud"
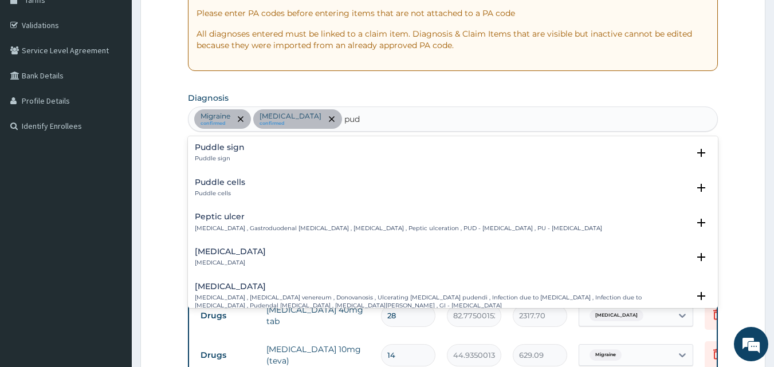
click at [226, 216] on h4 "Peptic ulcer" at bounding box center [399, 217] width 408 height 9
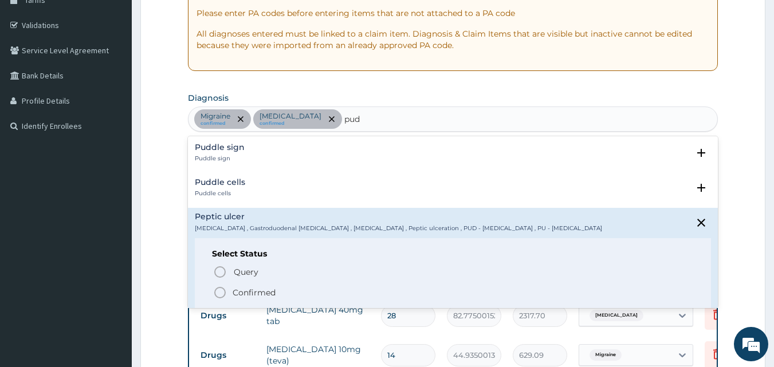
drag, startPoint x: 222, startPoint y: 291, endPoint x: 274, endPoint y: 254, distance: 63.6
click at [223, 291] on icon "status option filled" at bounding box center [220, 293] width 14 height 14
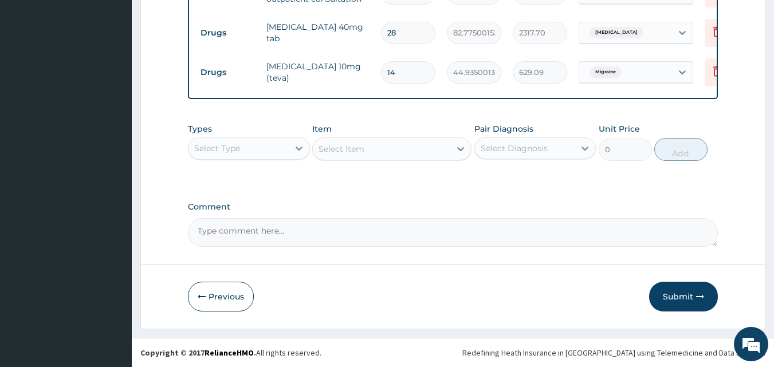
scroll to position [492, 0]
click at [224, 138] on div "Select Type" at bounding box center [249, 148] width 122 height 23
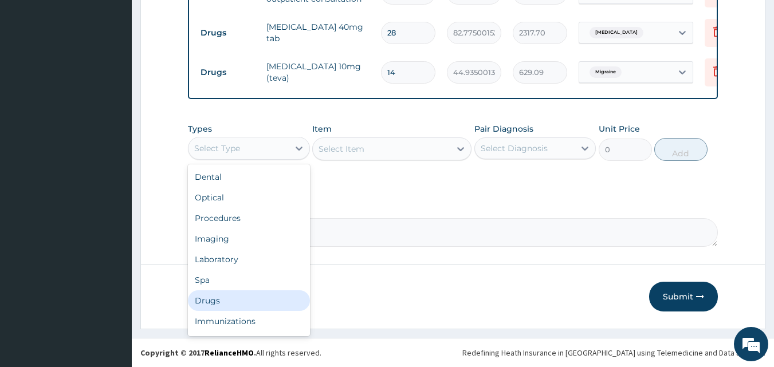
drag, startPoint x: 233, startPoint y: 297, endPoint x: 236, endPoint y: 288, distance: 9.1
click at [232, 297] on div "Drugs" at bounding box center [249, 301] width 122 height 21
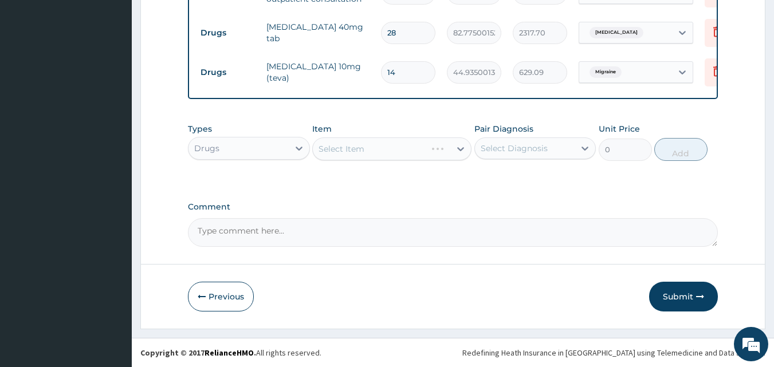
drag, startPoint x: 397, startPoint y: 206, endPoint x: 465, endPoint y: 173, distance: 75.9
click at [400, 205] on label "Comment" at bounding box center [453, 207] width 531 height 10
click at [400, 218] on textarea "Comment" at bounding box center [453, 232] width 531 height 29
click at [507, 145] on div "Select Diagnosis" at bounding box center [514, 148] width 67 height 11
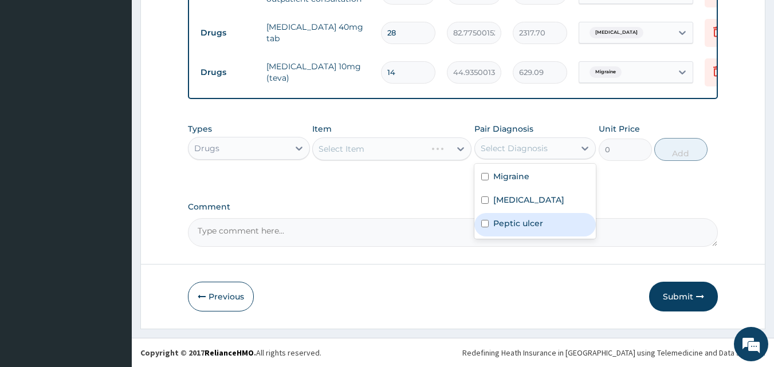
click at [502, 221] on label "Peptic ulcer" at bounding box center [519, 223] width 50 height 11
checkbox input "true"
click at [379, 156] on div "Select Item" at bounding box center [382, 149] width 138 height 18
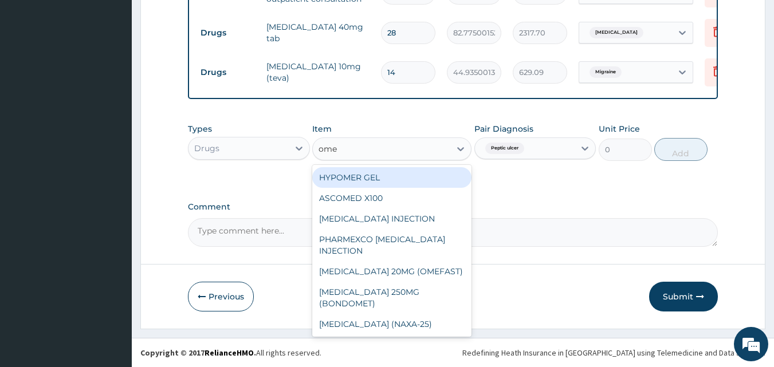
type input "omep"
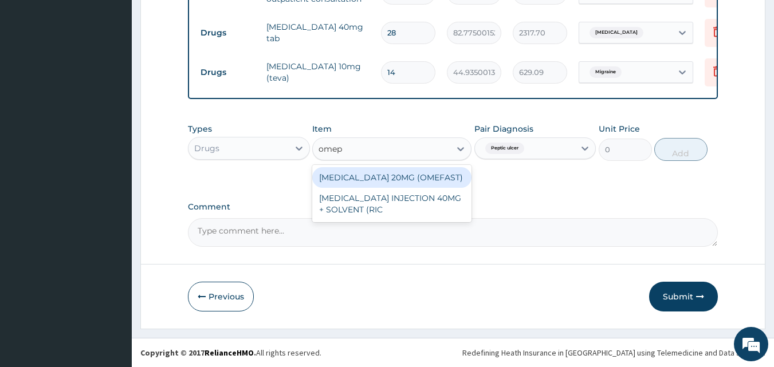
click at [416, 175] on div "[MEDICAL_DATA] 20MG (OMEFAST)" at bounding box center [391, 177] width 159 height 21
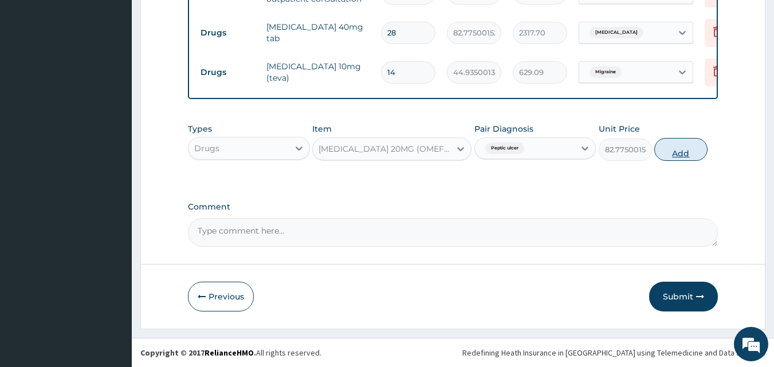
click at [688, 149] on button "Add" at bounding box center [681, 149] width 53 height 23
type input "0"
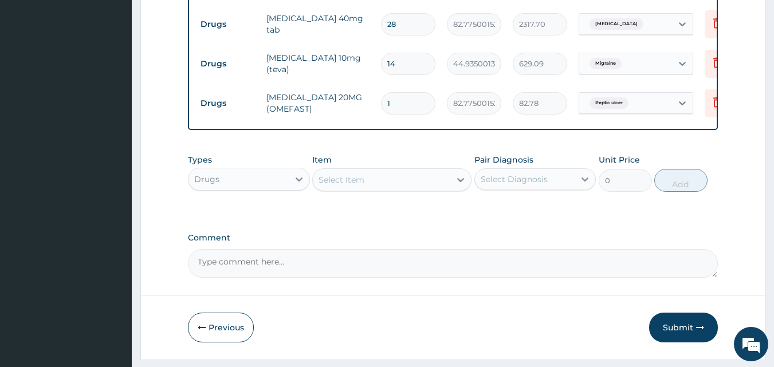
type input "18"
type input "1489.95"
type input "1"
type input "82.78"
type input "0.00"
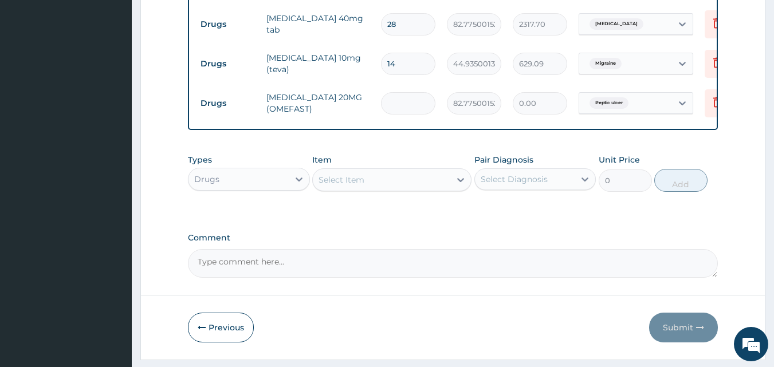
type input "2"
type input "165.55"
type input "28"
type input "2317.70"
type input "28"
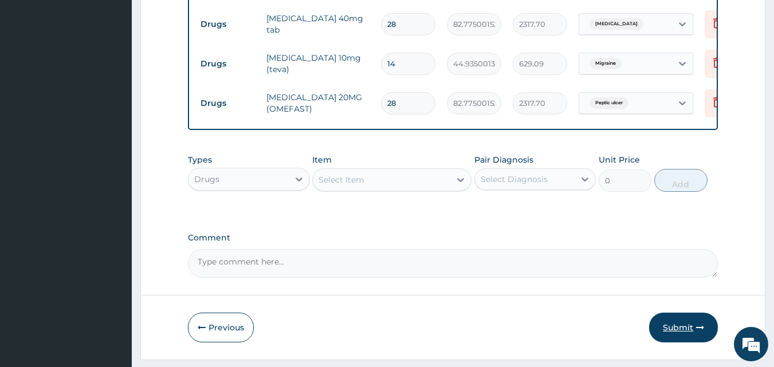
click at [684, 332] on button "Submit" at bounding box center [683, 328] width 69 height 30
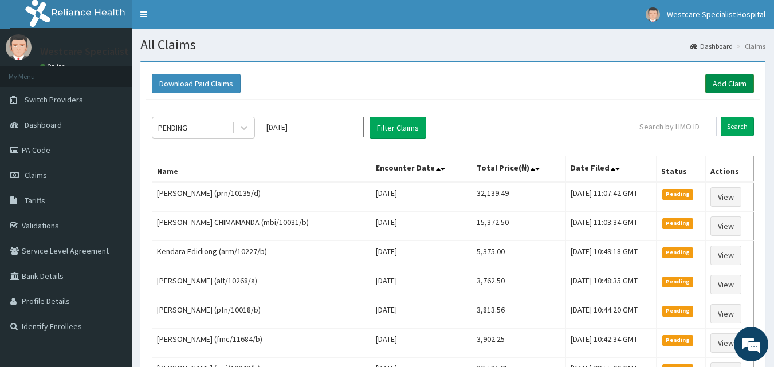
click at [725, 79] on link "Add Claim" at bounding box center [730, 83] width 49 height 19
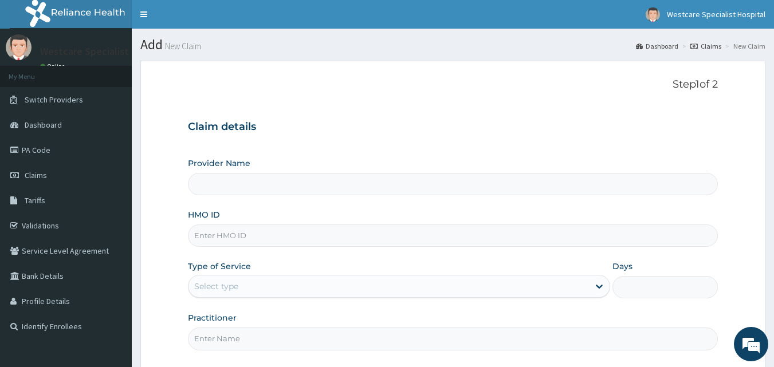
click at [238, 248] on div "Provider Name HMO ID Type of Service Select type Days Practitioner" at bounding box center [453, 254] width 531 height 193
click at [241, 229] on input "HMO ID" at bounding box center [453, 236] width 531 height 22
type input "WestCare Specialist Hospital"
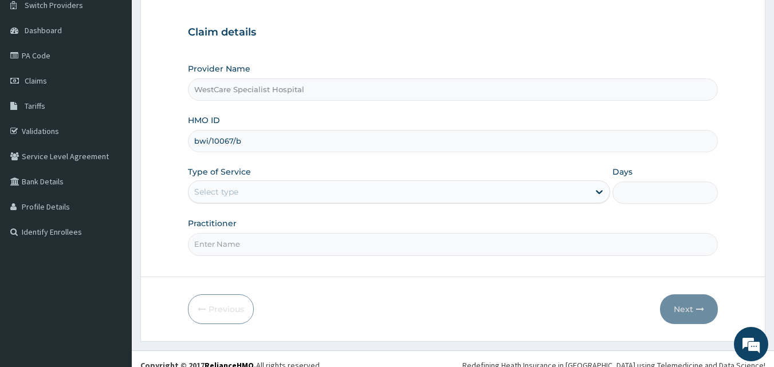
scroll to position [107, 0]
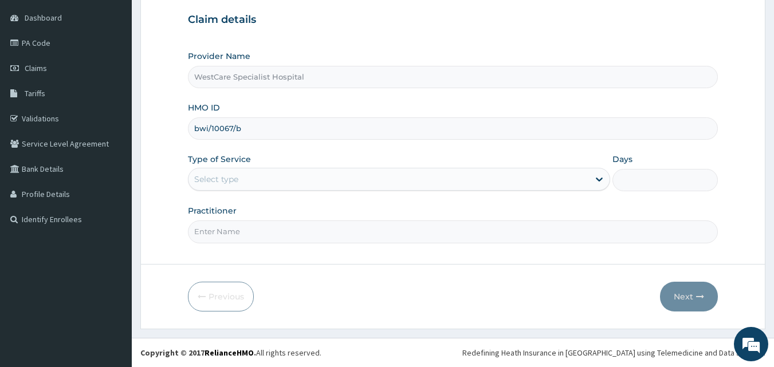
type input "bwi/10067/b"
drag, startPoint x: 259, startPoint y: 177, endPoint x: 249, endPoint y: 190, distance: 16.5
click at [259, 178] on div "Select type" at bounding box center [389, 179] width 401 height 18
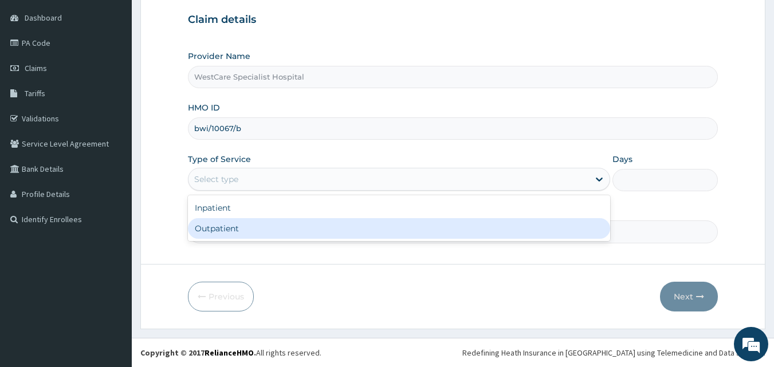
drag, startPoint x: 230, startPoint y: 229, endPoint x: 227, endPoint y: 246, distance: 18.1
click at [230, 230] on div "Outpatient" at bounding box center [399, 228] width 422 height 21
type input "1"
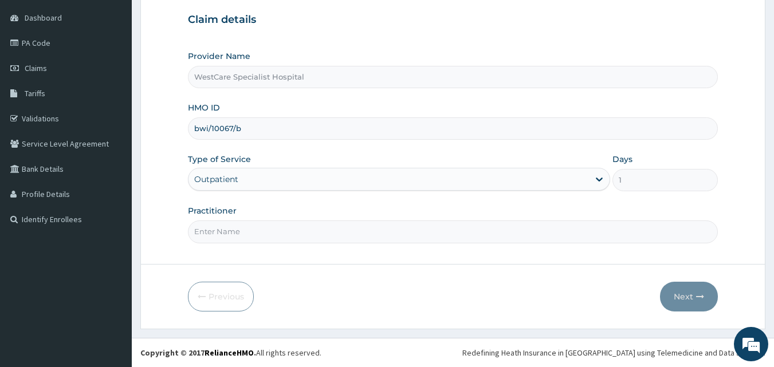
click at [227, 246] on div "Step 1 of 2 Claim details Provider Name WestCare Specialist Hospital HMO ID bwi…" at bounding box center [453, 109] width 531 height 276
click at [224, 226] on input "Practitioner" at bounding box center [453, 232] width 531 height 22
type input "[PERSON_NAME]"
click at [708, 297] on button "Next" at bounding box center [689, 297] width 58 height 30
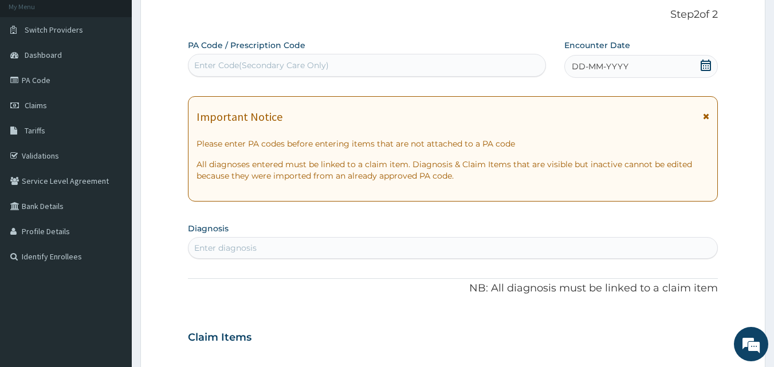
scroll to position [50, 0]
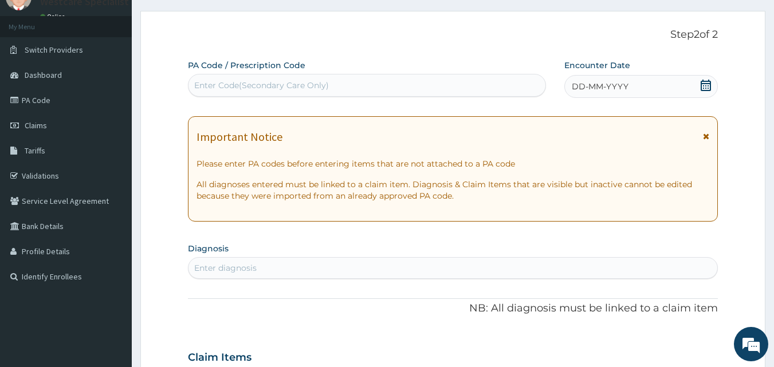
click at [273, 85] on div "Enter Code(Secondary Care Only)" at bounding box center [261, 85] width 135 height 11
click at [581, 85] on span "DD-MM-YYYY" at bounding box center [600, 86] width 57 height 11
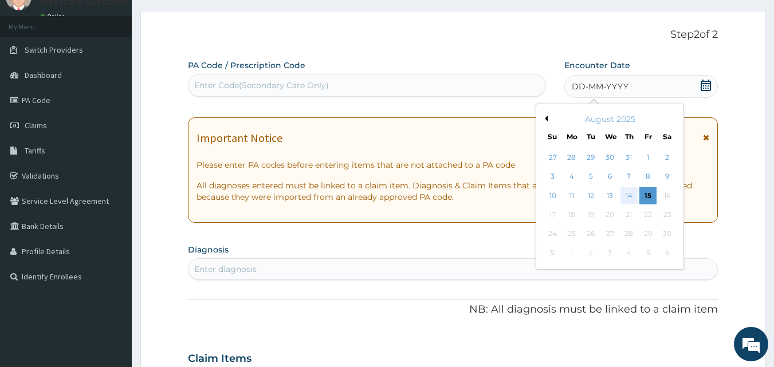
click at [625, 192] on div "14" at bounding box center [629, 195] width 17 height 17
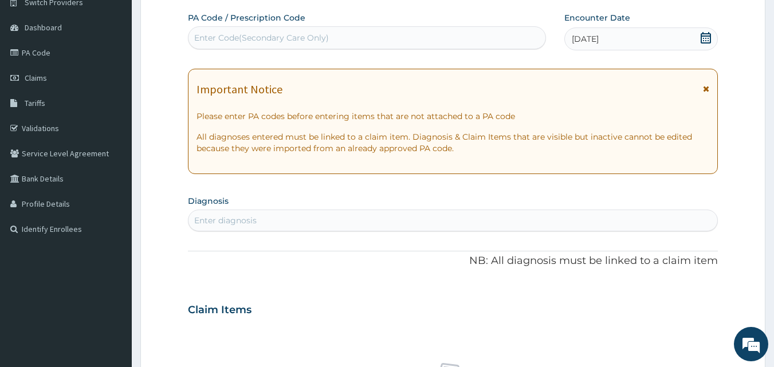
scroll to position [165, 0]
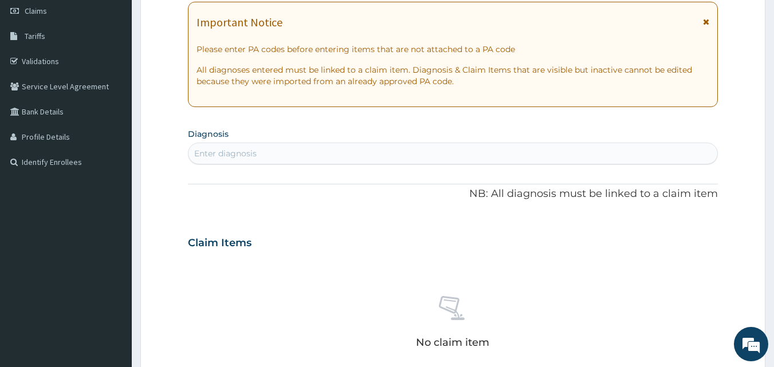
click at [252, 159] on div "Enter diagnosis" at bounding box center [225, 153] width 62 height 11
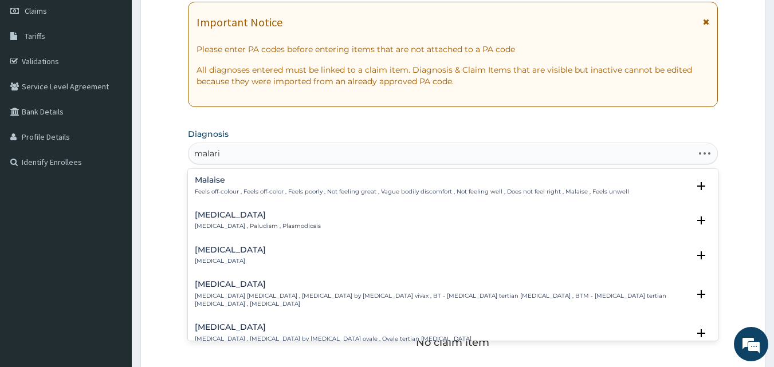
type input "[MEDICAL_DATA]"
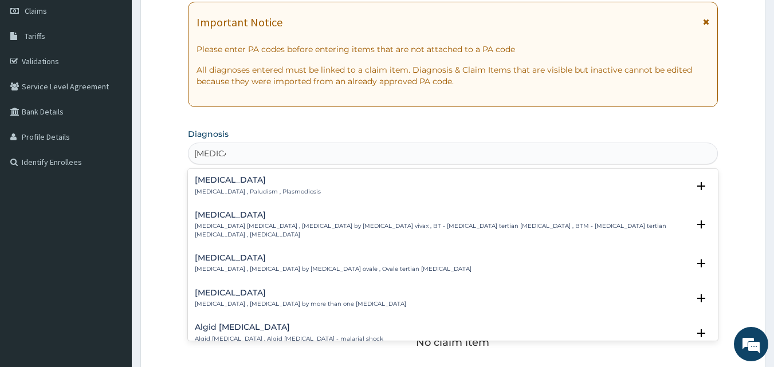
click at [209, 179] on h4 "[MEDICAL_DATA]" at bounding box center [258, 180] width 126 height 9
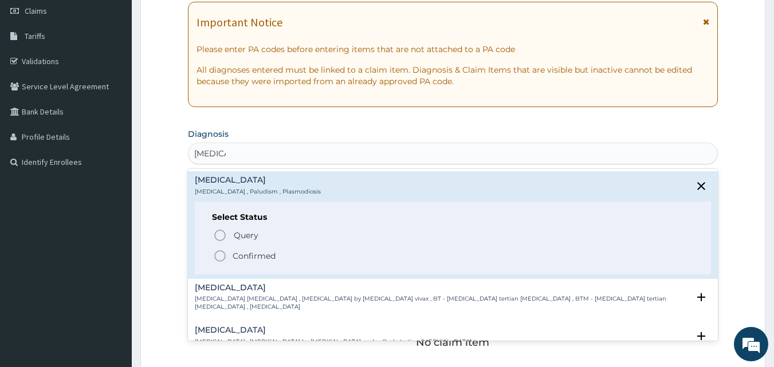
click at [219, 256] on icon "status option filled" at bounding box center [220, 256] width 14 height 14
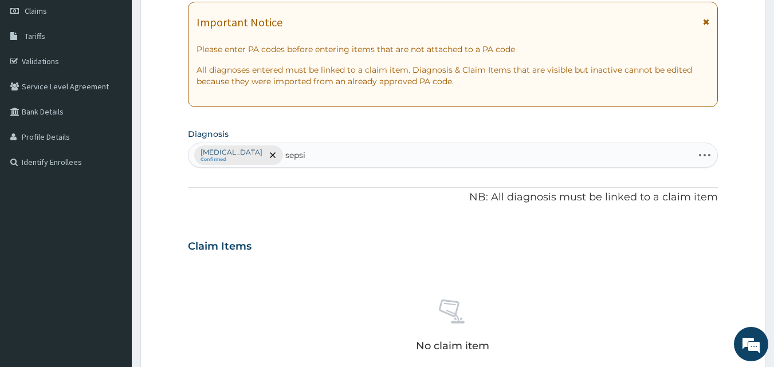
type input "[MEDICAL_DATA]"
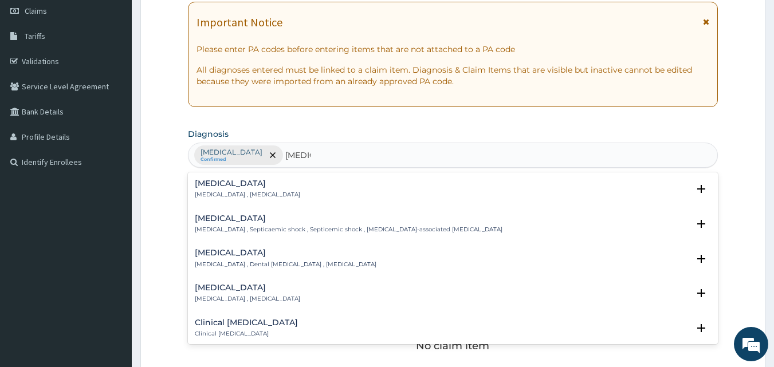
click at [230, 187] on h4 "[MEDICAL_DATA]" at bounding box center [247, 183] width 105 height 9
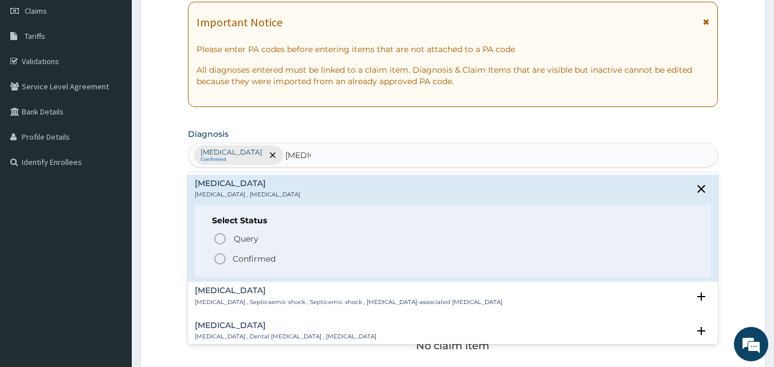
click at [224, 260] on icon "status option filled" at bounding box center [220, 259] width 14 height 14
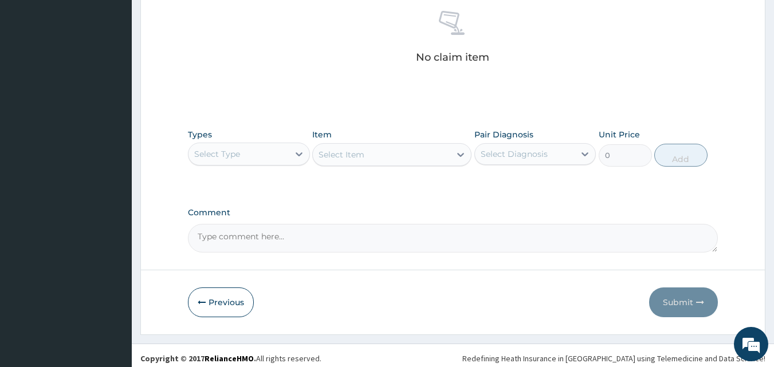
scroll to position [459, 0]
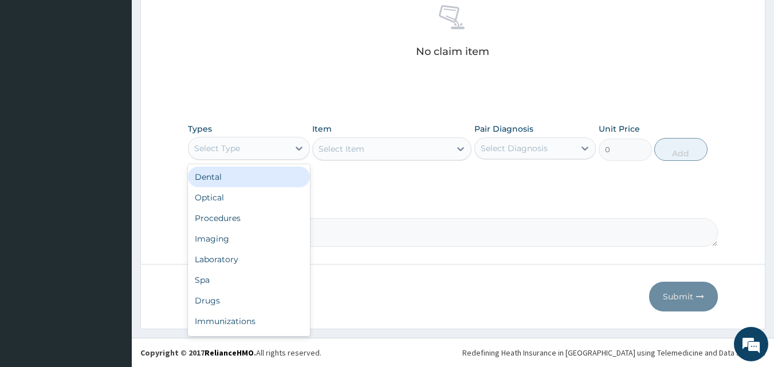
click at [240, 152] on div "Select Type" at bounding box center [239, 148] width 100 height 18
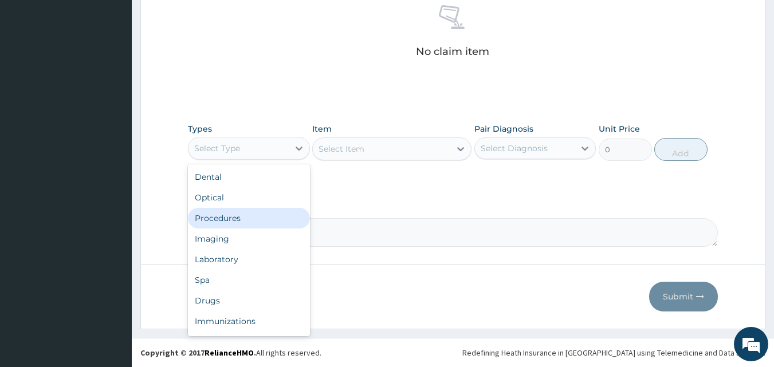
drag, startPoint x: 257, startPoint y: 215, endPoint x: 263, endPoint y: 209, distance: 8.5
click at [263, 209] on div "Procedures" at bounding box center [249, 218] width 122 height 21
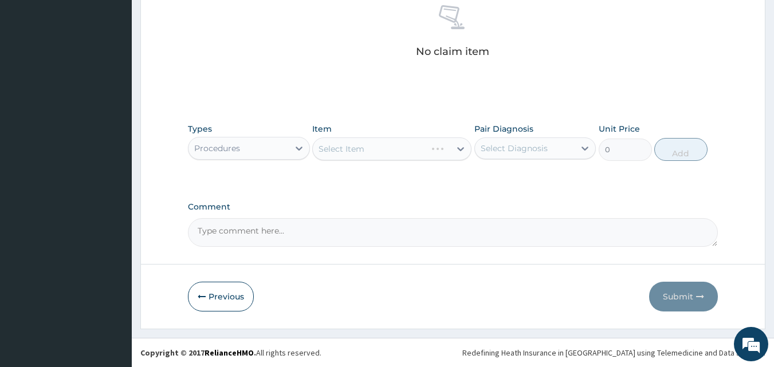
drag, startPoint x: 468, startPoint y: 182, endPoint x: 501, endPoint y: 152, distance: 43.8
click at [469, 182] on div "Types Procedures Item Select Item Pair Diagnosis Select Diagnosis Unit Price 0 …" at bounding box center [453, 151] width 531 height 66
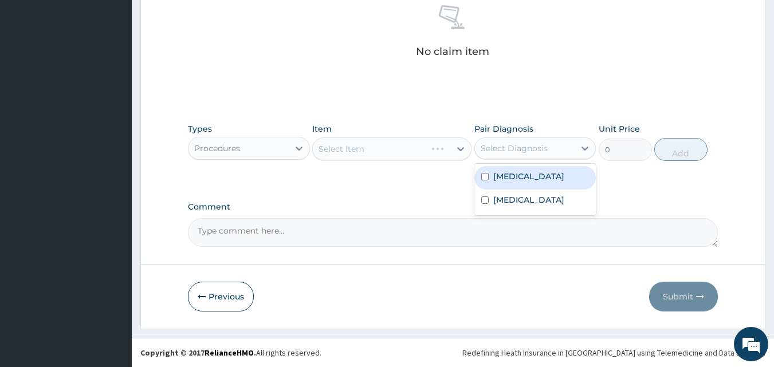
click at [501, 152] on div "Select Diagnosis" at bounding box center [514, 148] width 67 height 11
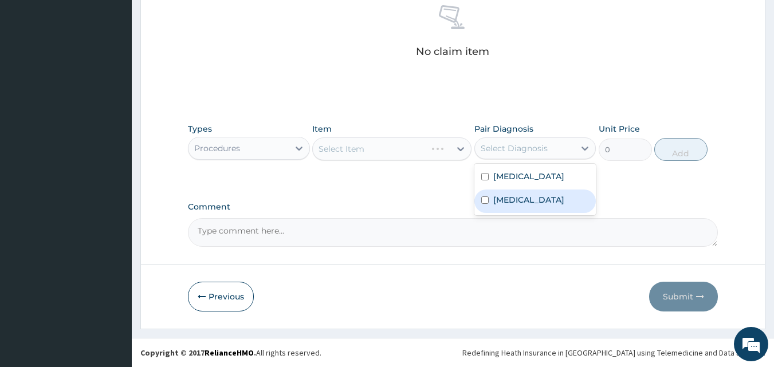
click at [494, 194] on label "[MEDICAL_DATA]" at bounding box center [529, 199] width 71 height 11
checkbox input "true"
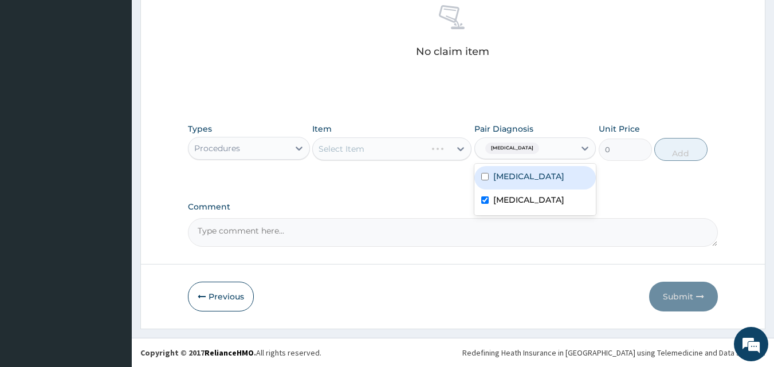
click at [511, 174] on label "[MEDICAL_DATA]" at bounding box center [529, 176] width 71 height 11
checkbox input "true"
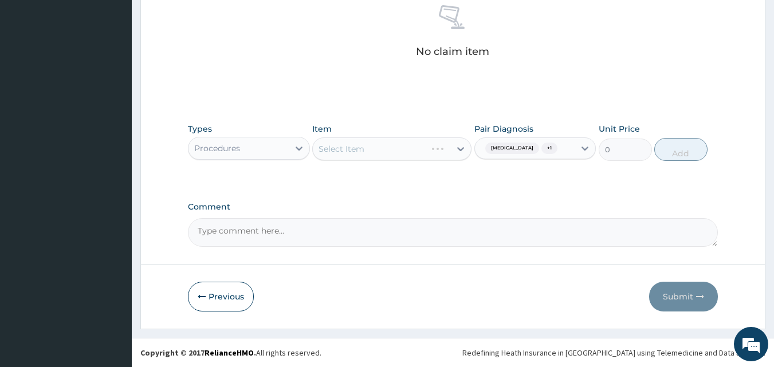
click at [378, 147] on div "Select Item" at bounding box center [382, 149] width 138 height 18
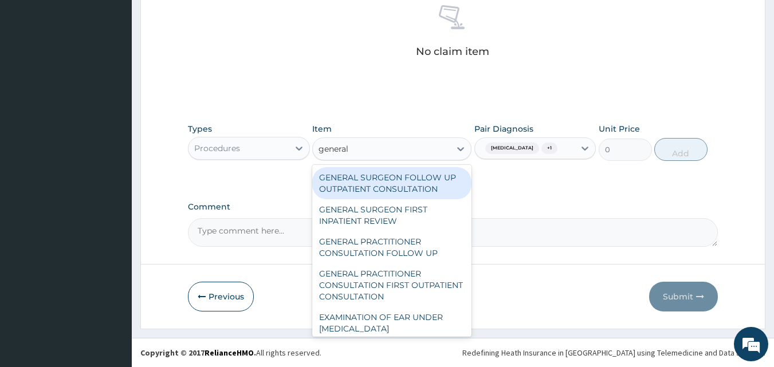
type input "general p"
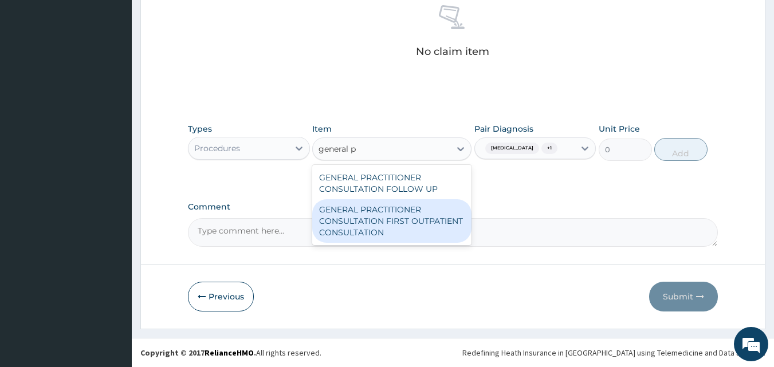
drag, startPoint x: 407, startPoint y: 210, endPoint x: 481, endPoint y: 184, distance: 78.5
click at [407, 211] on div "GENERAL PRACTITIONER CONSULTATION FIRST OUTPATIENT CONSULTATION" at bounding box center [391, 221] width 159 height 44
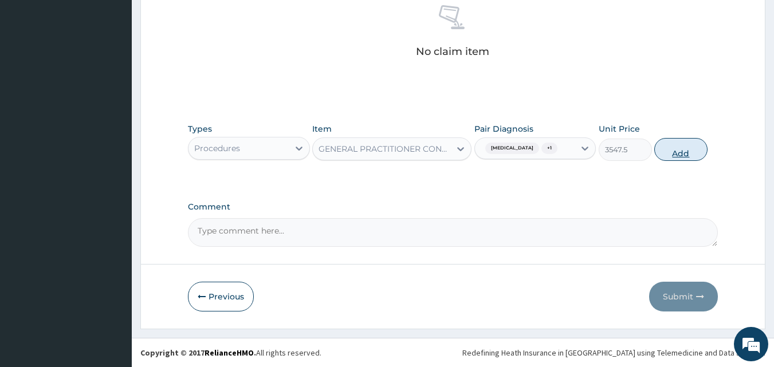
click at [670, 152] on button "Add" at bounding box center [681, 149] width 53 height 23
type input "0"
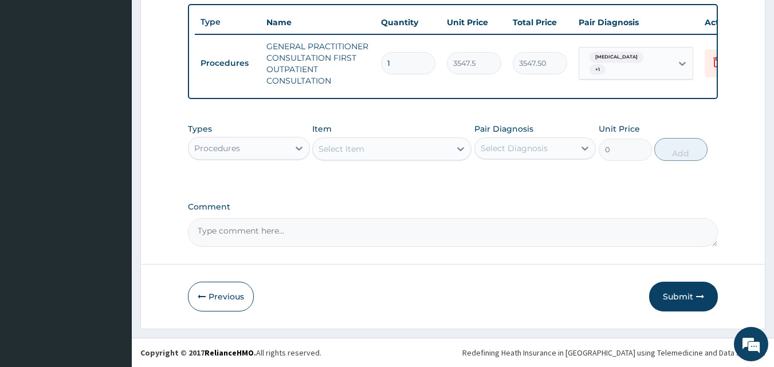
click at [252, 142] on div "Procedures" at bounding box center [239, 148] width 100 height 18
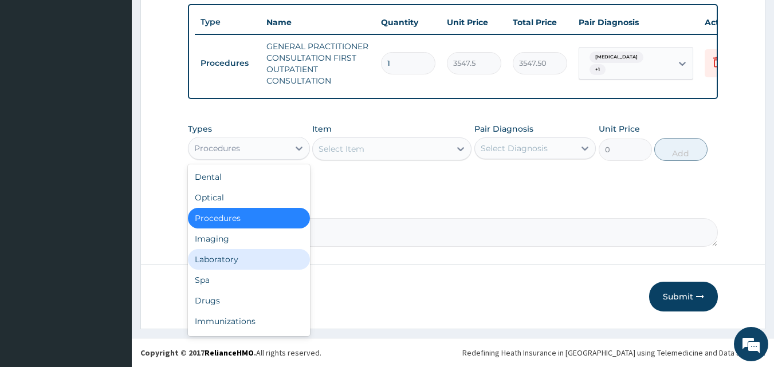
drag, startPoint x: 248, startPoint y: 253, endPoint x: 387, endPoint y: 203, distance: 148.3
click at [248, 253] on div "Laboratory" at bounding box center [249, 259] width 122 height 21
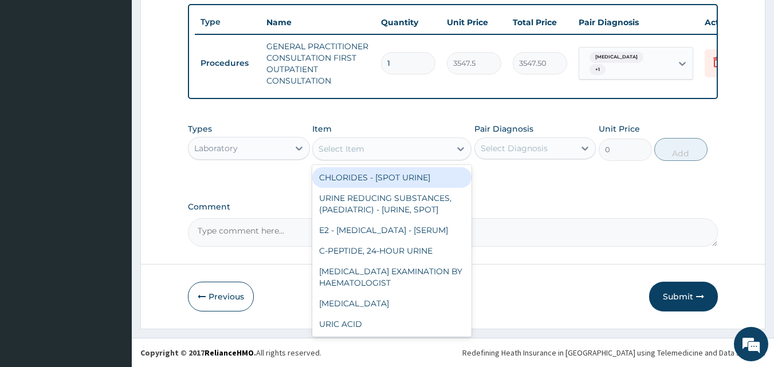
click at [391, 144] on div "Select Item" at bounding box center [382, 149] width 138 height 18
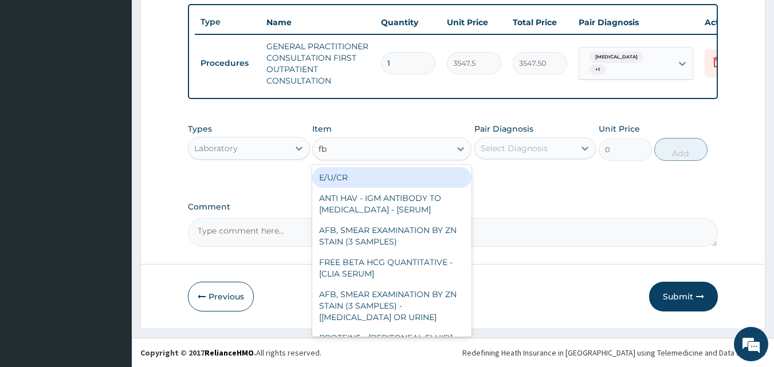
type input "fbc"
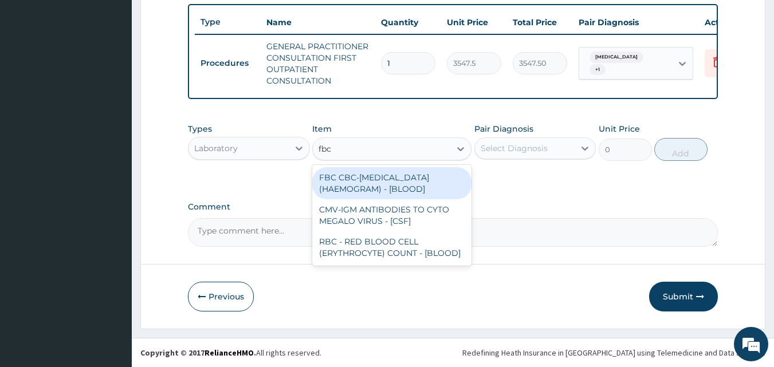
click at [403, 179] on div "FBC CBC-[MEDICAL_DATA] (HAEMOGRAM) - [BLOOD]" at bounding box center [391, 183] width 159 height 32
type input "4300"
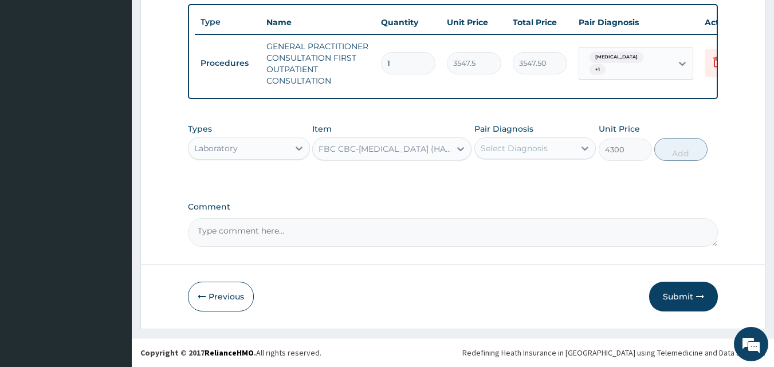
click at [522, 144] on div "Select Diagnosis" at bounding box center [514, 148] width 67 height 11
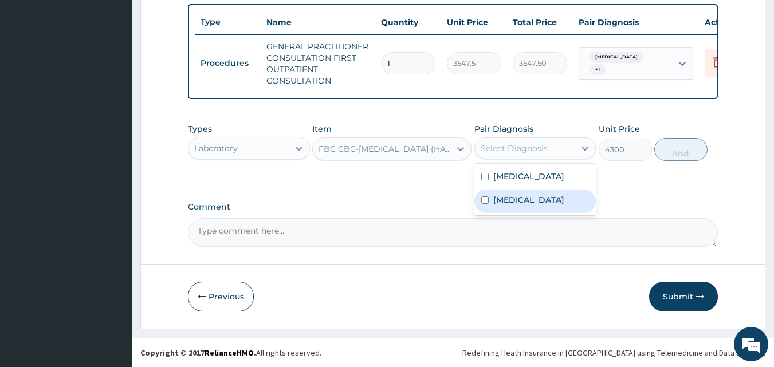
click at [523, 197] on div "[MEDICAL_DATA]" at bounding box center [536, 202] width 122 height 24
checkbox input "true"
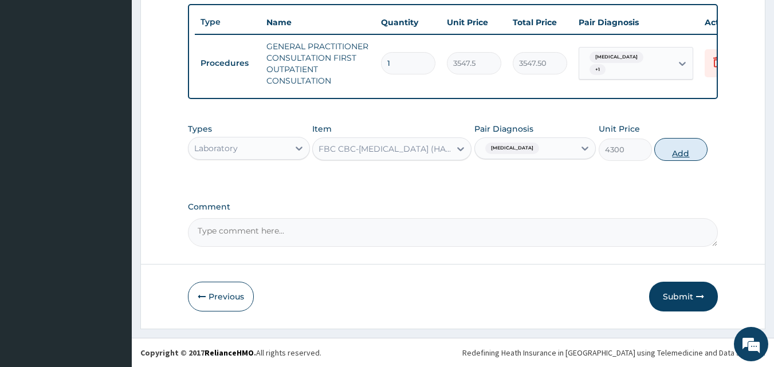
click at [683, 155] on button "Add" at bounding box center [681, 149] width 53 height 23
type input "0"
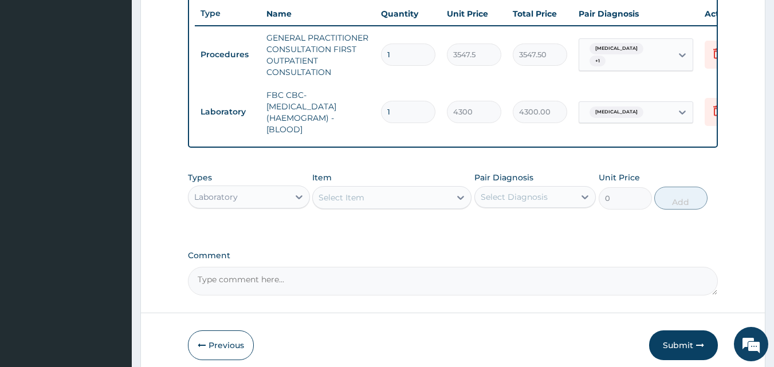
click at [346, 203] on div "Select Item" at bounding box center [342, 197] width 46 height 11
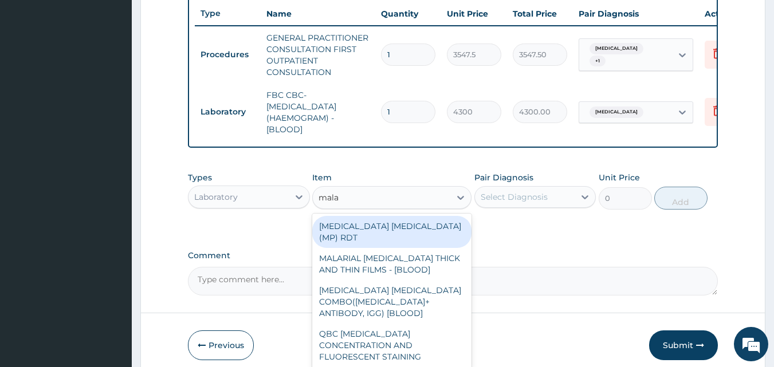
type input "malar"
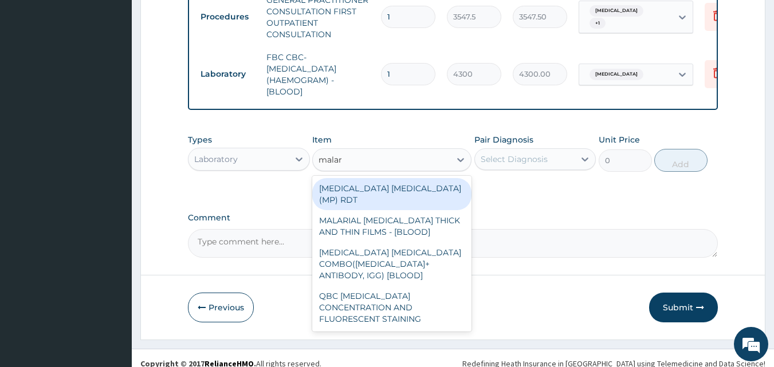
scroll to position [488, 0]
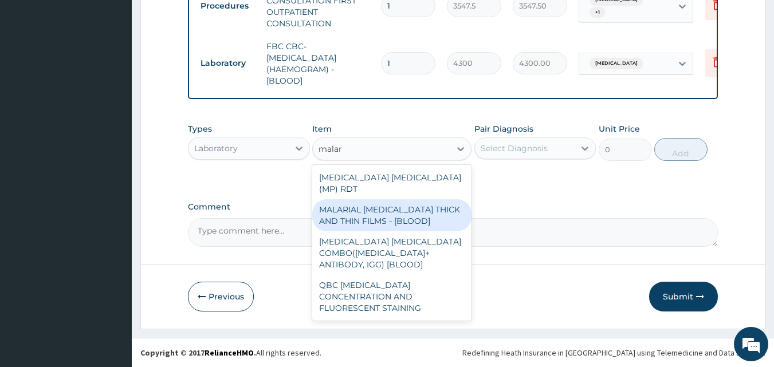
click at [424, 202] on div "MALARIAL [MEDICAL_DATA] THICK AND THIN FILMS - [BLOOD]" at bounding box center [391, 215] width 159 height 32
type input "1612.5"
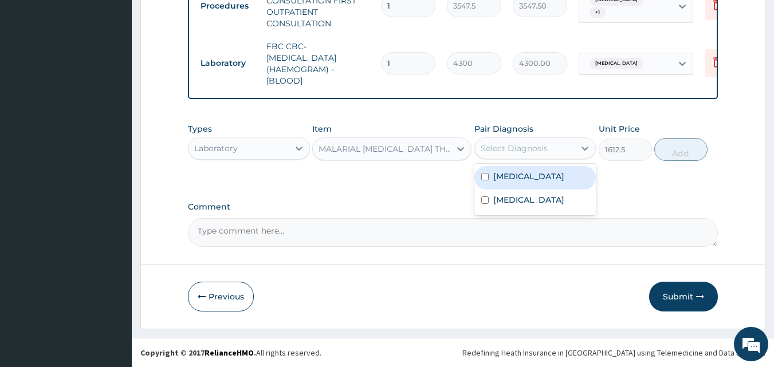
click at [552, 151] on div "Select Diagnosis" at bounding box center [525, 148] width 100 height 18
click at [510, 185] on div "[MEDICAL_DATA]" at bounding box center [536, 178] width 122 height 24
checkbox input "true"
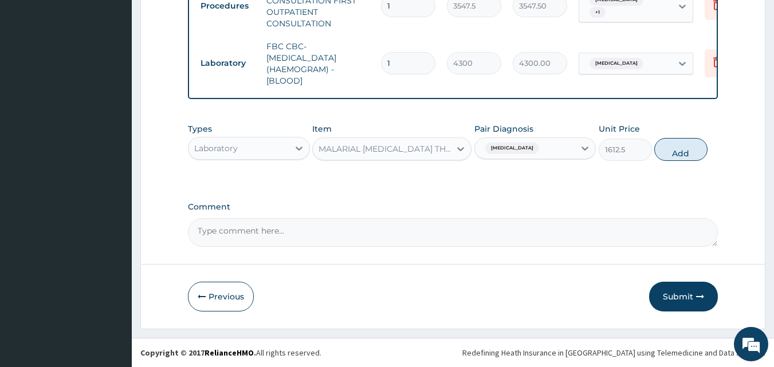
drag, startPoint x: 658, startPoint y: 149, endPoint x: 587, endPoint y: 135, distance: 72.5
click at [657, 150] on button "Add" at bounding box center [681, 149] width 53 height 23
type input "0"
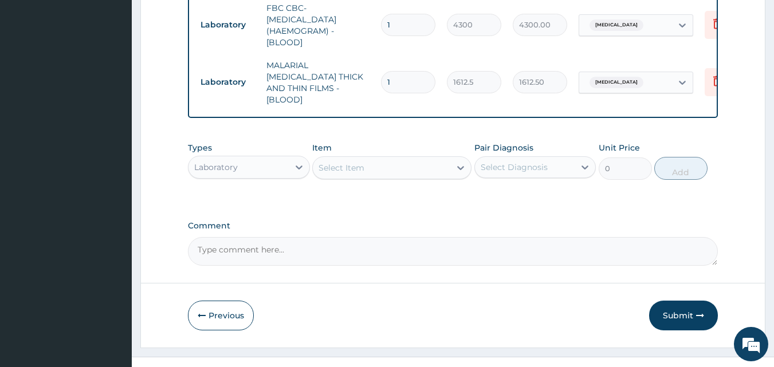
scroll to position [534, 0]
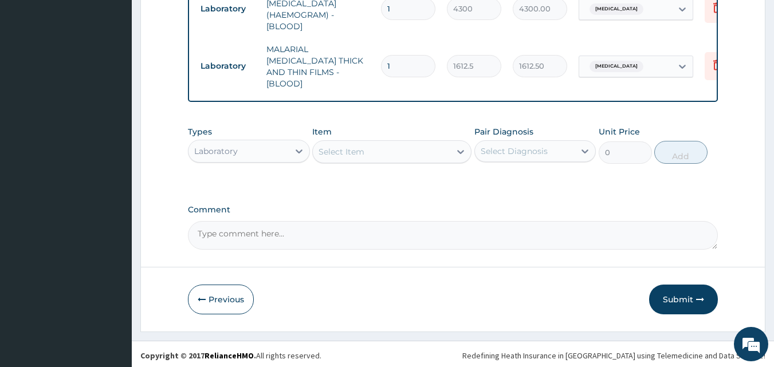
click at [248, 142] on div "Laboratory" at bounding box center [239, 151] width 100 height 18
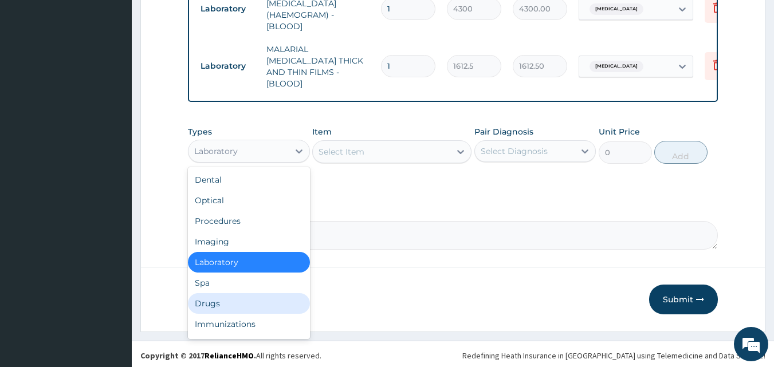
click at [216, 295] on div "Drugs" at bounding box center [249, 303] width 122 height 21
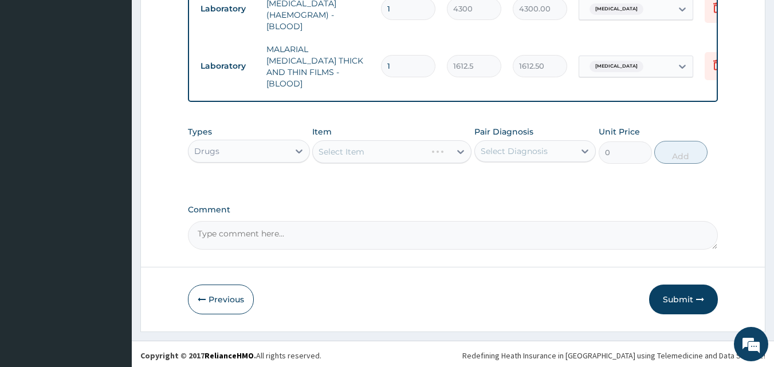
click at [407, 146] on div "Select Item" at bounding box center [391, 151] width 159 height 23
click at [438, 177] on div "Types Drugs Item Select Item Pair Diagnosis Select Diagnosis Unit Price 0 Add" at bounding box center [453, 153] width 531 height 66
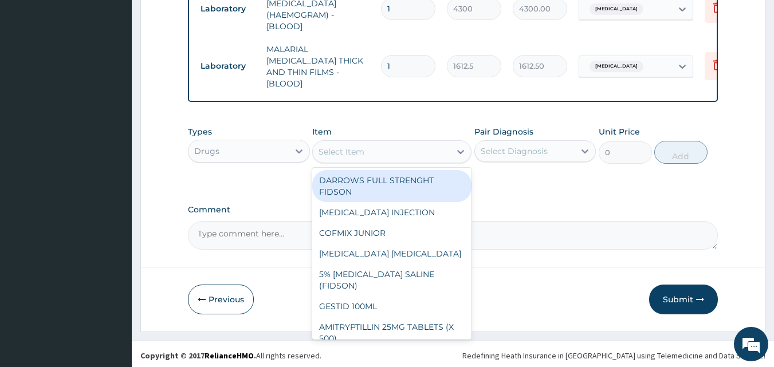
drag, startPoint x: 362, startPoint y: 151, endPoint x: 374, endPoint y: 151, distance: 12.6
click at [362, 151] on div "Select Item" at bounding box center [342, 151] width 46 height 11
type input "m"
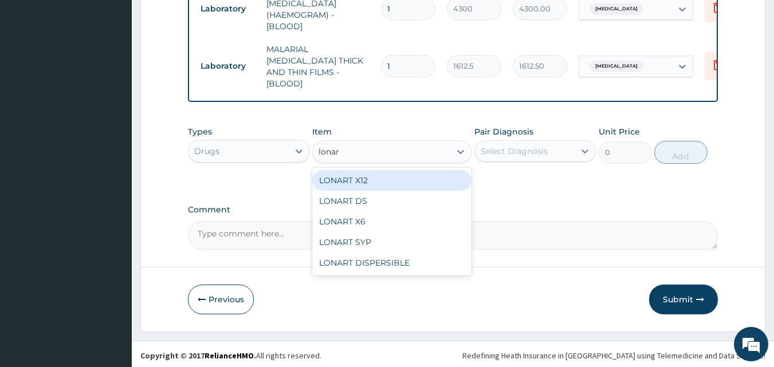
type input "lonart"
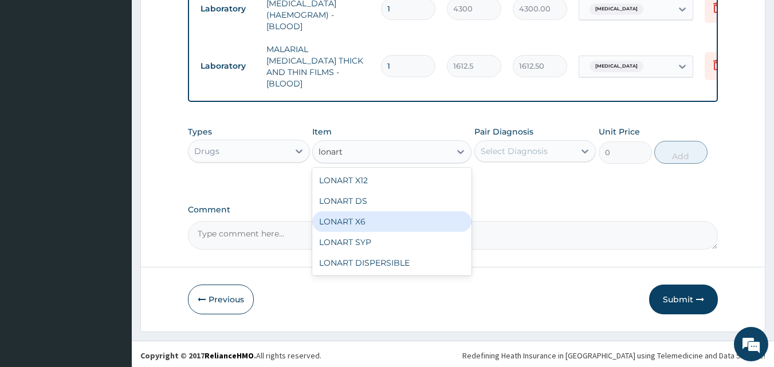
drag, startPoint x: 358, startPoint y: 221, endPoint x: 413, endPoint y: 185, distance: 66.1
click at [359, 220] on div "LONART X6" at bounding box center [391, 222] width 159 height 21
type input "473"
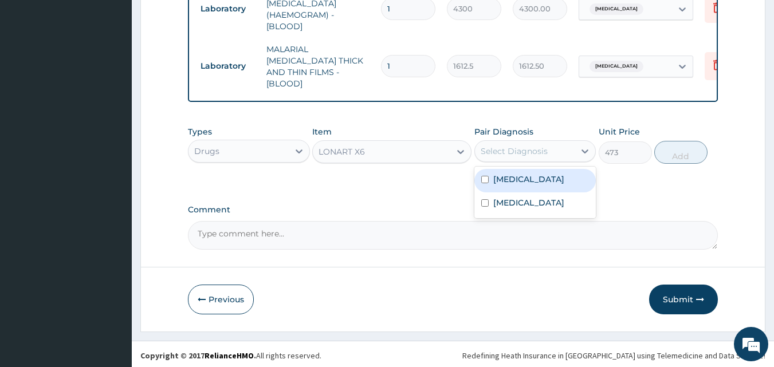
click at [504, 146] on div "Select Diagnosis" at bounding box center [514, 151] width 67 height 11
drag, startPoint x: 487, startPoint y: 177, endPoint x: 594, endPoint y: 135, distance: 114.9
click at [502, 169] on div "[MEDICAL_DATA]" at bounding box center [536, 181] width 122 height 24
checkbox input "true"
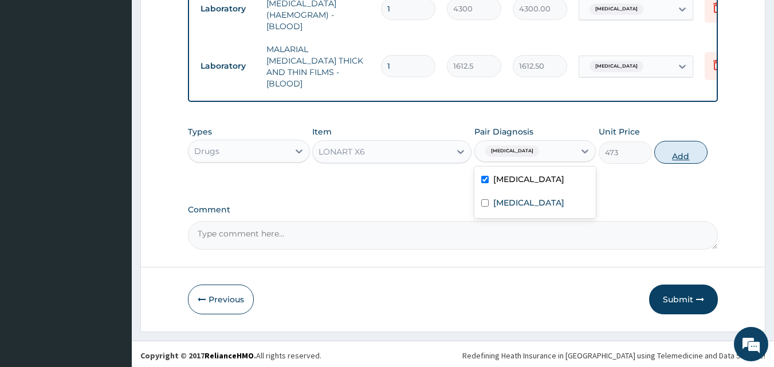
click at [667, 146] on button "Add" at bounding box center [681, 152] width 53 height 23
type input "0"
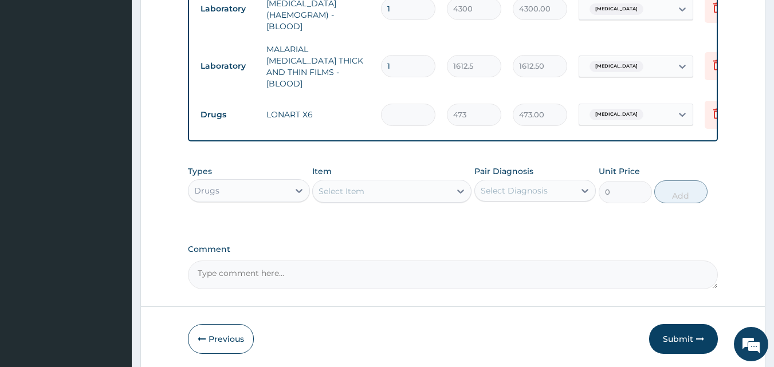
type input "0.00"
type input "6"
type input "2838.00"
type input "6"
click at [371, 183] on div "Select Item" at bounding box center [382, 191] width 138 height 18
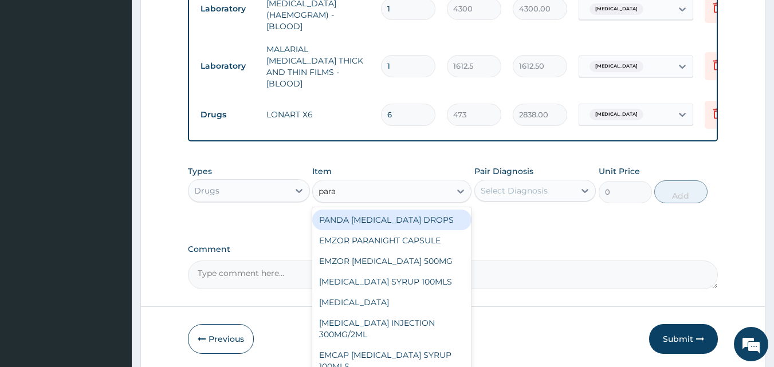
type input "parac"
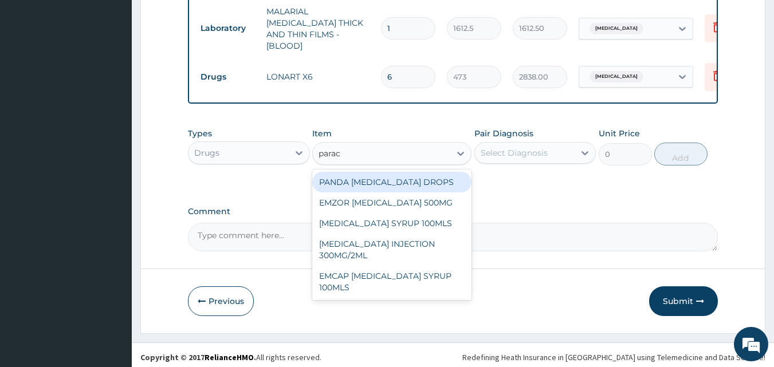
scroll to position [574, 0]
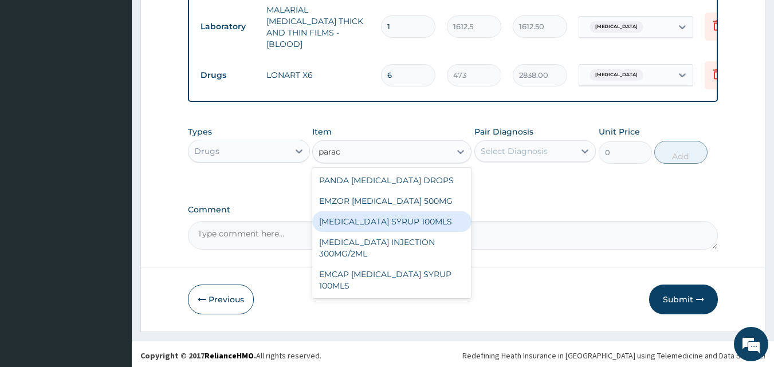
click at [436, 207] on div "EMZOR [MEDICAL_DATA] 500MG" at bounding box center [391, 201] width 159 height 21
type input "23.64999961853027"
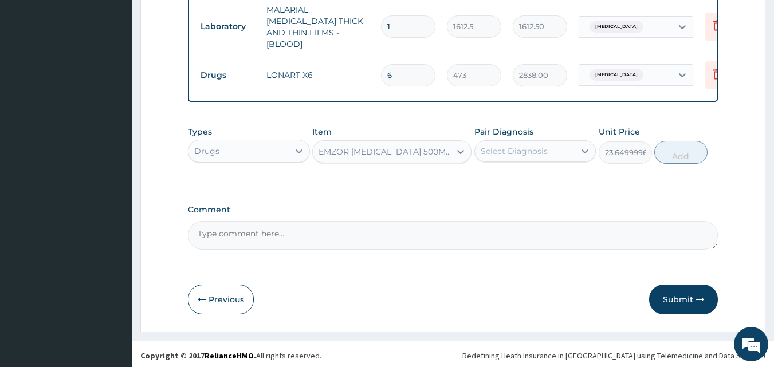
click at [495, 147] on div "Select Diagnosis" at bounding box center [514, 151] width 67 height 11
drag, startPoint x: 519, startPoint y: 179, endPoint x: 586, endPoint y: 177, distance: 67.1
click at [520, 177] on label "Malaria" at bounding box center [529, 179] width 71 height 11
checkbox input "true"
click at [668, 155] on button "Add" at bounding box center [681, 152] width 53 height 23
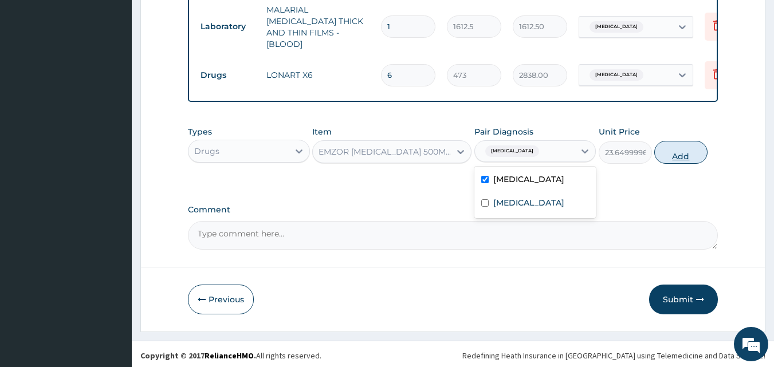
type input "0"
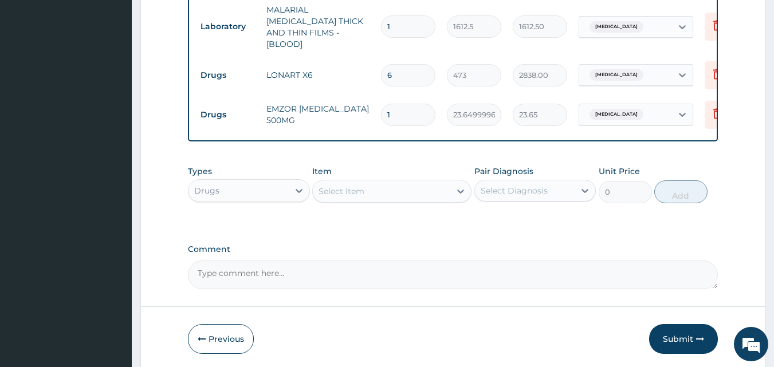
type input "18"
type input "425.70"
type input "18"
click at [688, 339] on button "Submit" at bounding box center [683, 339] width 69 height 30
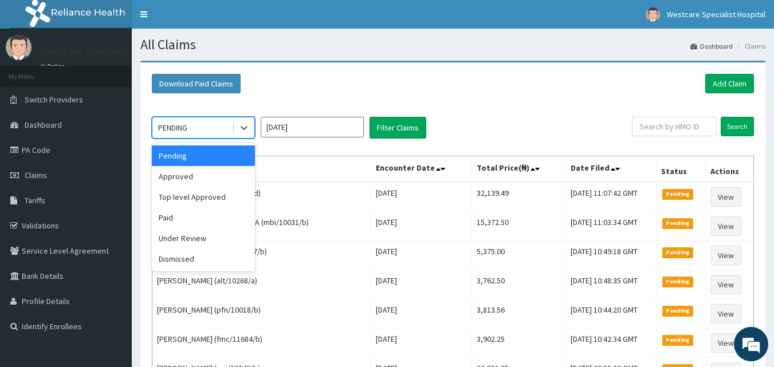
click at [173, 120] on div "PENDING" at bounding box center [192, 128] width 80 height 18
drag, startPoint x: 184, startPoint y: 172, endPoint x: 413, endPoint y: 171, distance: 229.3
click at [191, 171] on div "Approved" at bounding box center [203, 176] width 103 height 21
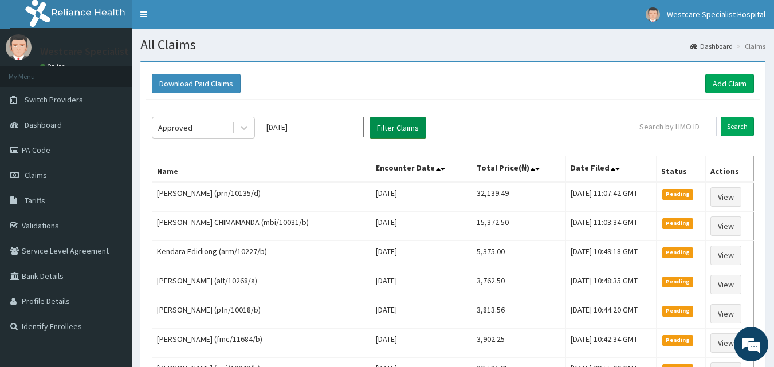
click at [391, 120] on button "Filter Claims" at bounding box center [398, 128] width 57 height 22
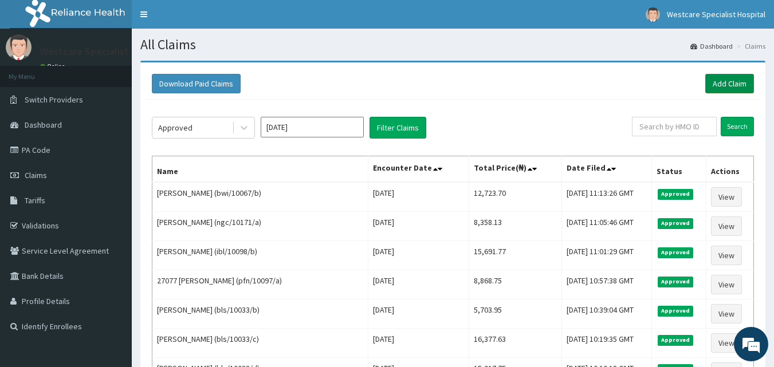
click at [735, 77] on link "Add Claim" at bounding box center [730, 83] width 49 height 19
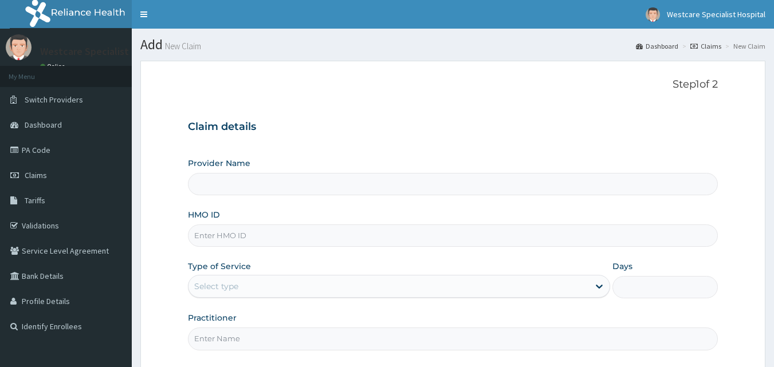
type input "WestCare Specialist Hospital"
click at [246, 234] on input "HMO ID" at bounding box center [453, 236] width 531 height 22
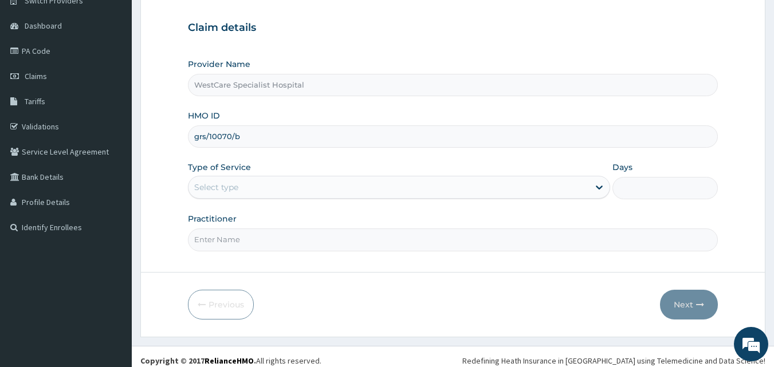
scroll to position [107, 0]
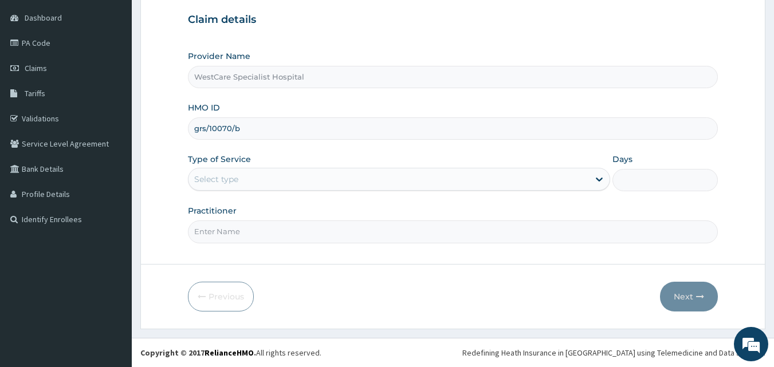
type input "grs/10070/b"
click at [283, 177] on div "Select type" at bounding box center [389, 179] width 401 height 18
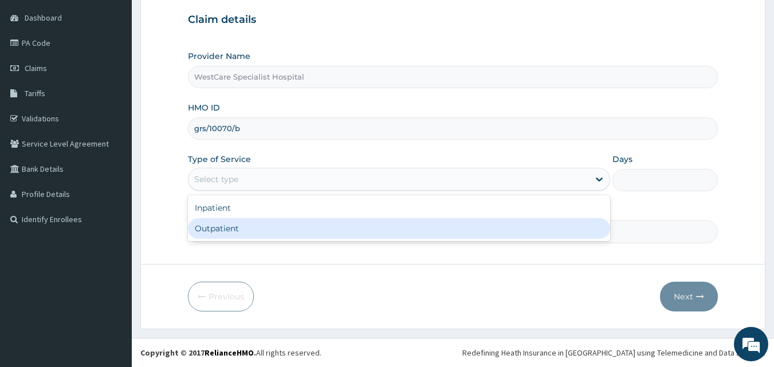
click at [253, 228] on div "Outpatient" at bounding box center [399, 228] width 422 height 21
type input "1"
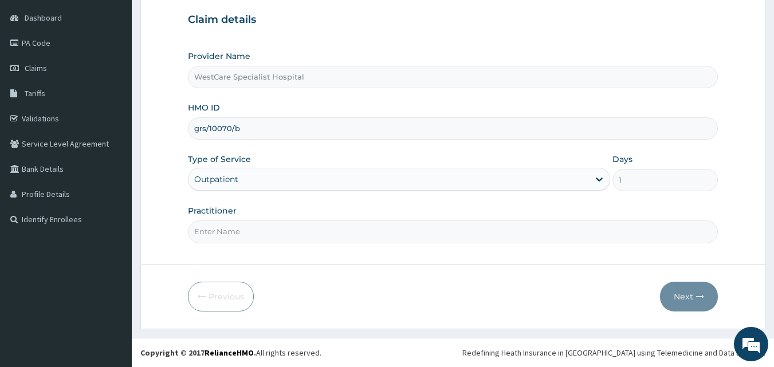
click at [244, 236] on input "Practitioner" at bounding box center [453, 232] width 531 height 22
type input "[PERSON_NAME]"
click at [700, 297] on icon "button" at bounding box center [700, 297] width 8 height 8
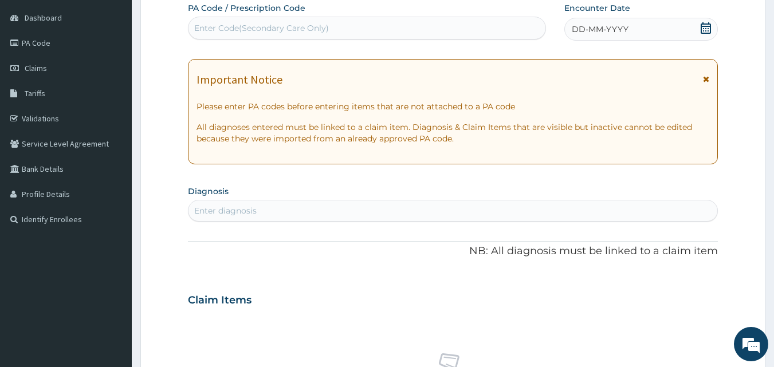
drag, startPoint x: 492, startPoint y: 28, endPoint x: 622, endPoint y: 49, distance: 131.7
click at [507, 29] on div "Enter Code(Secondary Care Only)" at bounding box center [368, 28] width 358 height 18
type input "PA/422A12"
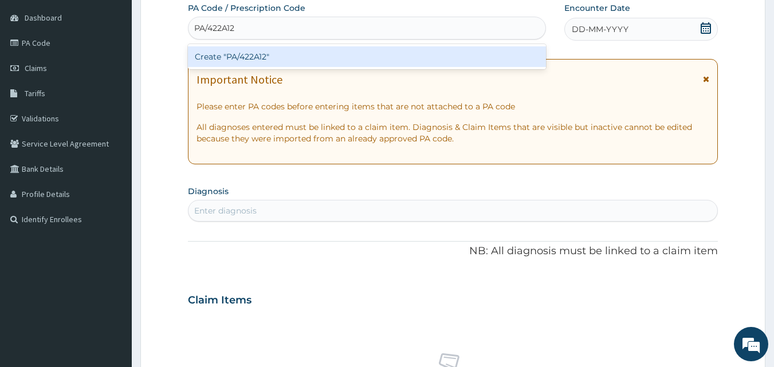
click at [439, 52] on div "Create "PA/422A12"" at bounding box center [367, 56] width 359 height 21
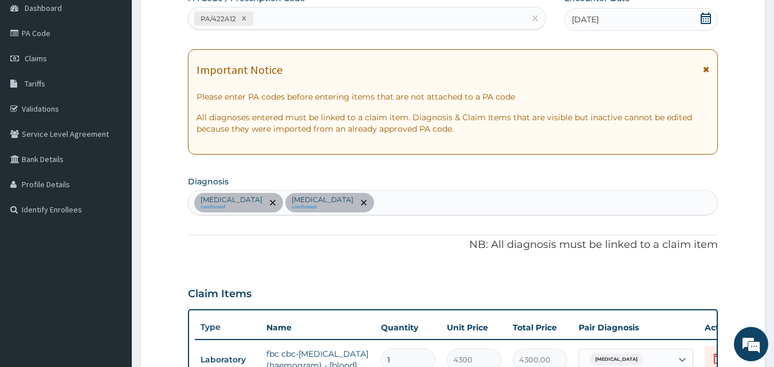
scroll to position [113, 0]
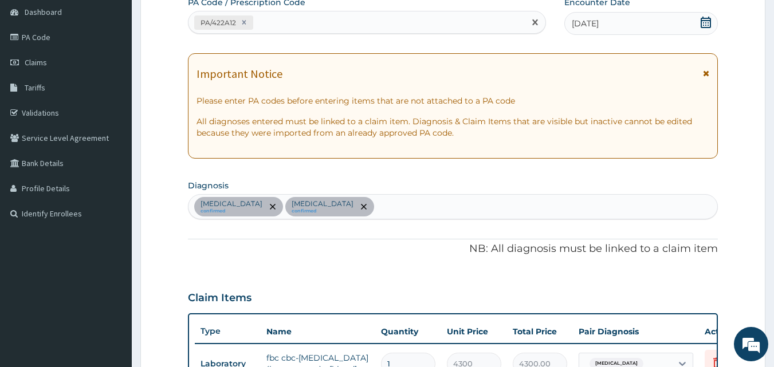
click at [316, 26] on div "PA/422A12" at bounding box center [357, 22] width 337 height 19
type input "PA/76D569"
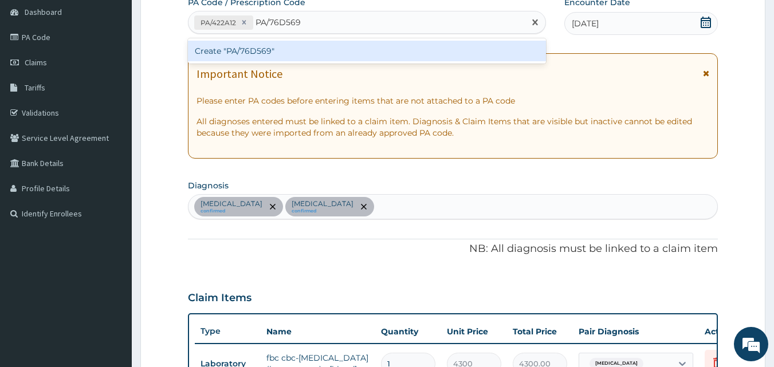
click at [260, 45] on div "Create "PA/76D569"" at bounding box center [367, 51] width 359 height 21
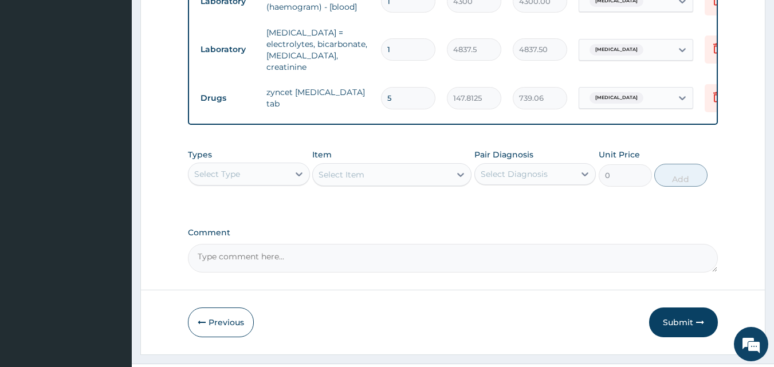
scroll to position [505, 0]
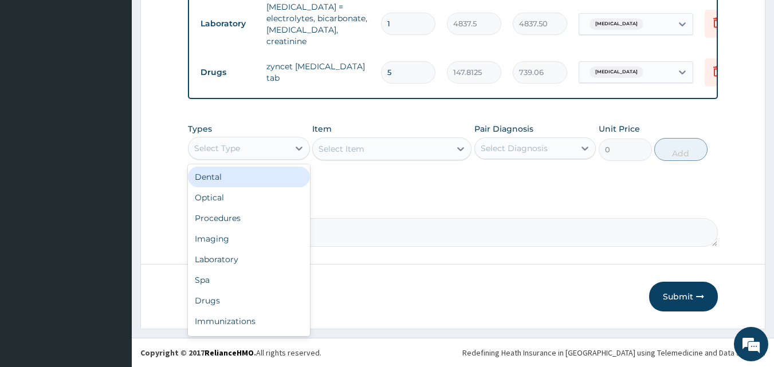
drag, startPoint x: 240, startPoint y: 142, endPoint x: 233, endPoint y: 195, distance: 53.7
click at [240, 143] on div "Select Type" at bounding box center [239, 148] width 100 height 18
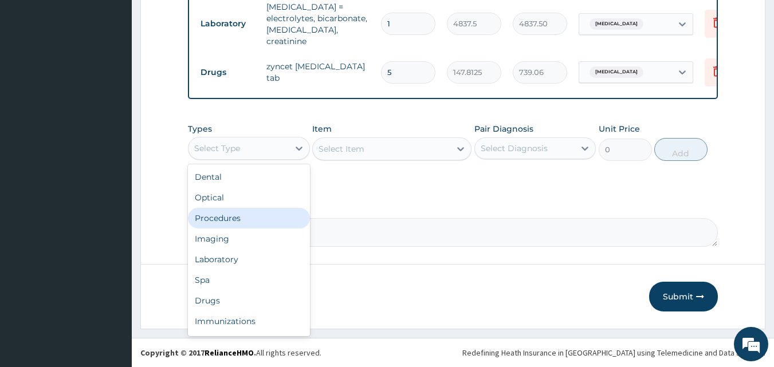
click at [233, 216] on div "Procedures" at bounding box center [249, 218] width 122 height 21
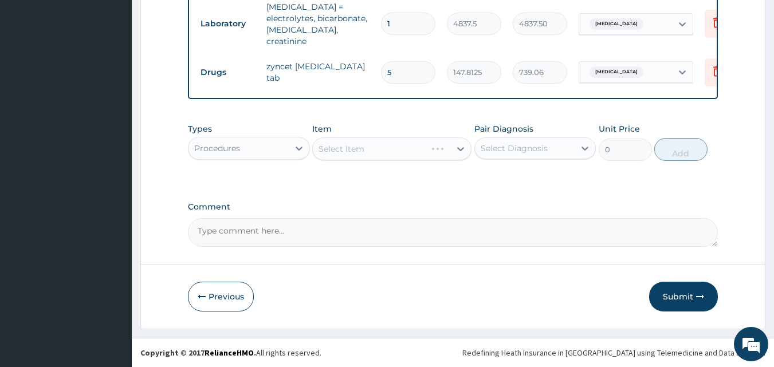
drag, startPoint x: 561, startPoint y: 154, endPoint x: 562, endPoint y: 162, distance: 8.1
click at [562, 155] on div "Select Diagnosis" at bounding box center [525, 148] width 100 height 18
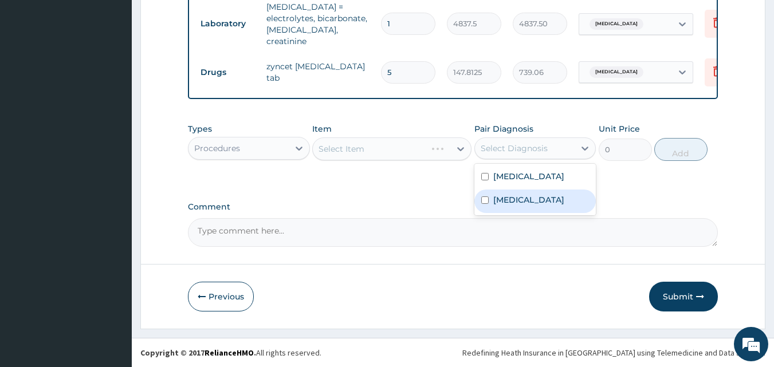
drag, startPoint x: 563, startPoint y: 203, endPoint x: 559, endPoint y: 190, distance: 13.4
click at [562, 202] on label "[MEDICAL_DATA]" at bounding box center [529, 199] width 71 height 11
checkbox input "true"
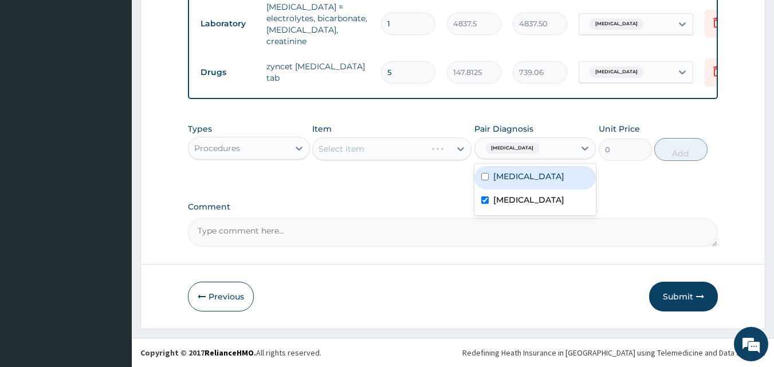
drag, startPoint x: 555, startPoint y: 172, endPoint x: 466, endPoint y: 183, distance: 89.6
click at [553, 171] on div "[MEDICAL_DATA]" at bounding box center [536, 178] width 122 height 24
checkbox input "true"
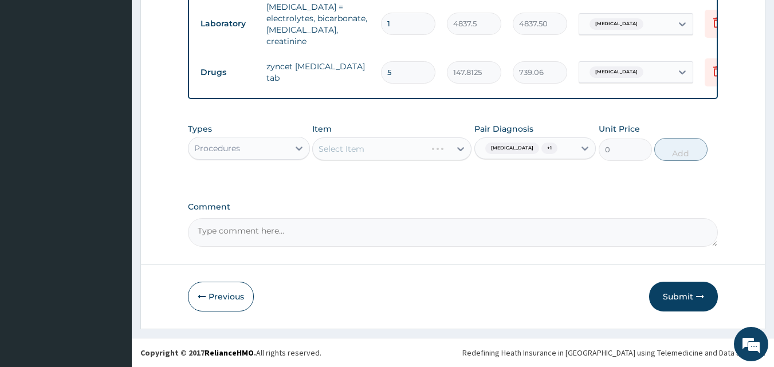
click at [376, 184] on div "Types Procedures Item Select Item Pair Diagnosis [MEDICAL_DATA] + 1 Unit Price …" at bounding box center [453, 151] width 531 height 66
click at [367, 146] on div "Select Item" at bounding box center [382, 149] width 138 height 18
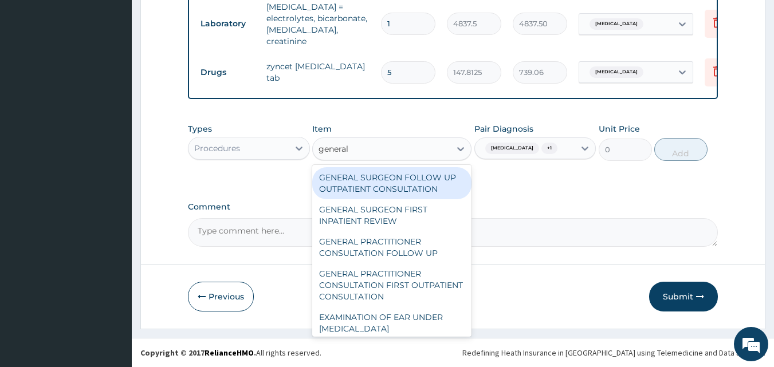
type input "general p"
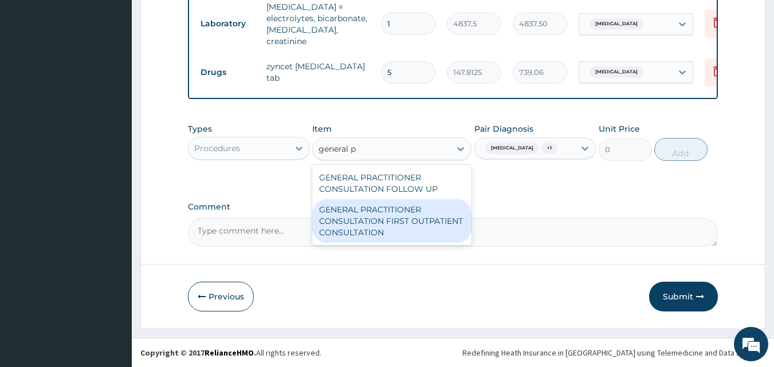
click at [388, 210] on div "GENERAL PRACTITIONER CONSULTATION FIRST OUTPATIENT CONSULTATION" at bounding box center [391, 221] width 159 height 44
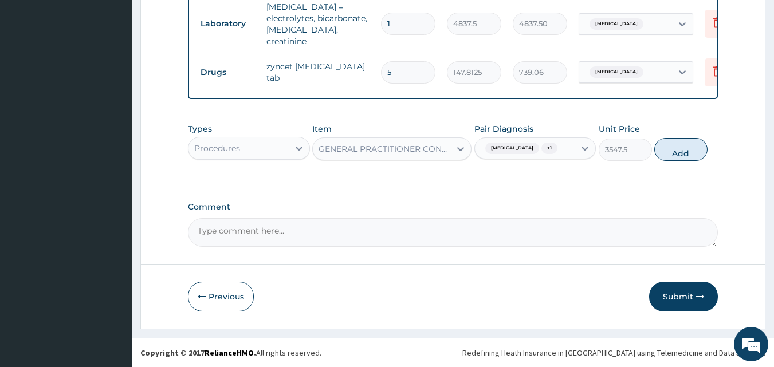
click at [694, 141] on button "Add" at bounding box center [681, 149] width 53 height 23
type input "0"
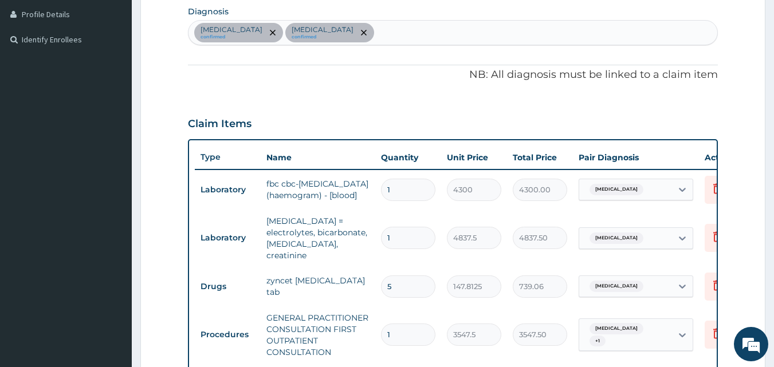
scroll to position [228, 0]
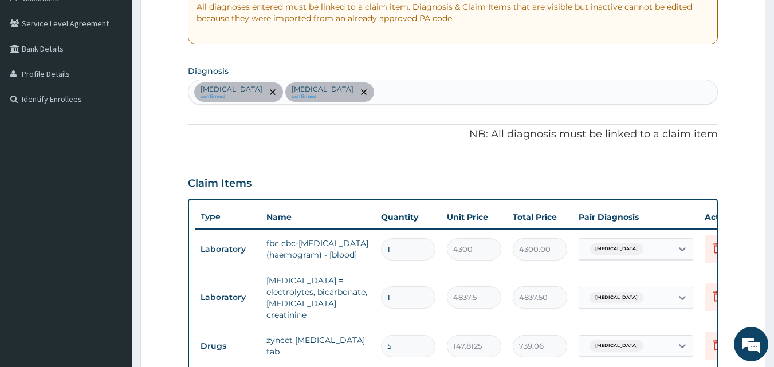
click at [378, 101] on div "Sepsis confirmed Electrolyte imbalance confirmed" at bounding box center [454, 92] width 530 height 24
type input "malaria"
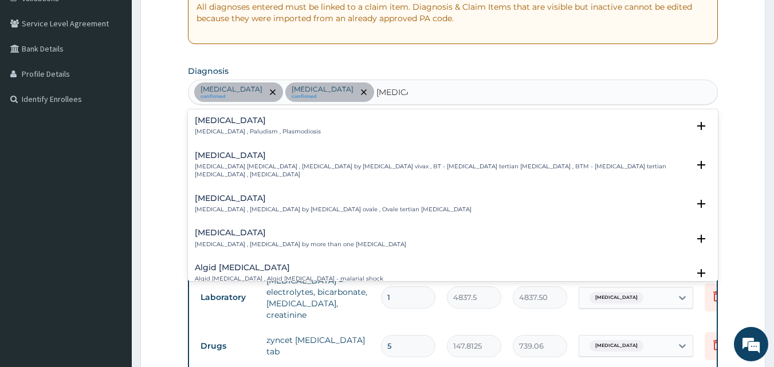
click at [209, 118] on h4 "Malaria" at bounding box center [258, 120] width 126 height 9
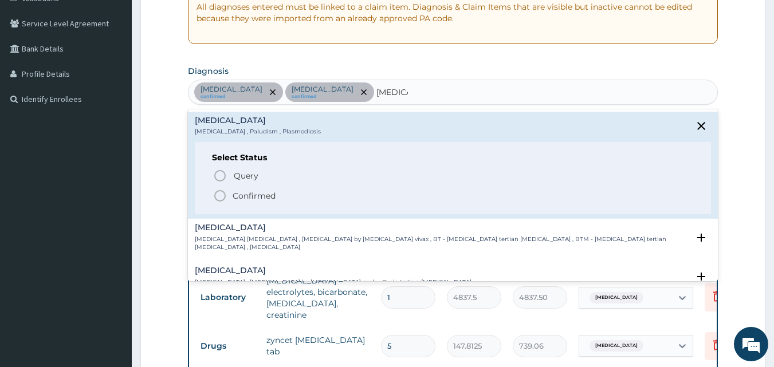
click at [221, 189] on icon "status option filled" at bounding box center [220, 196] width 14 height 14
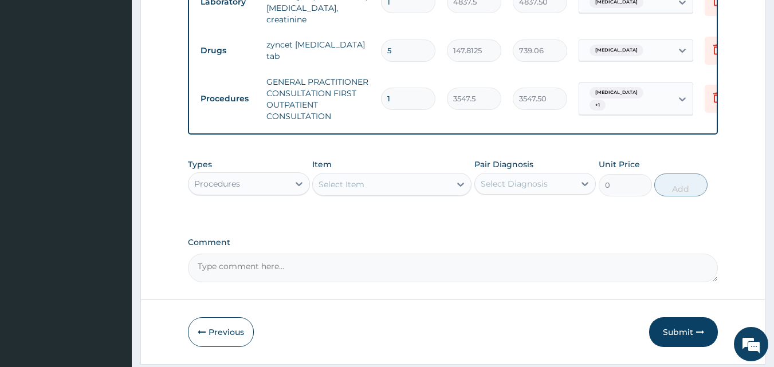
scroll to position [562, 0]
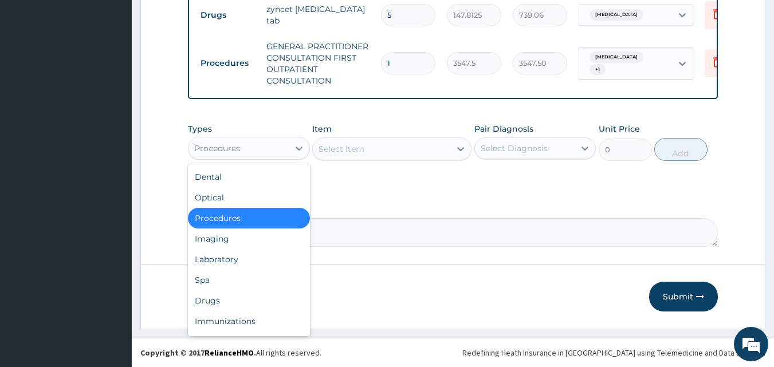
drag, startPoint x: 257, startPoint y: 139, endPoint x: 248, endPoint y: 164, distance: 26.6
click at [255, 140] on div "Procedures" at bounding box center [239, 148] width 100 height 18
click at [230, 255] on div "Laboratory" at bounding box center [249, 259] width 122 height 21
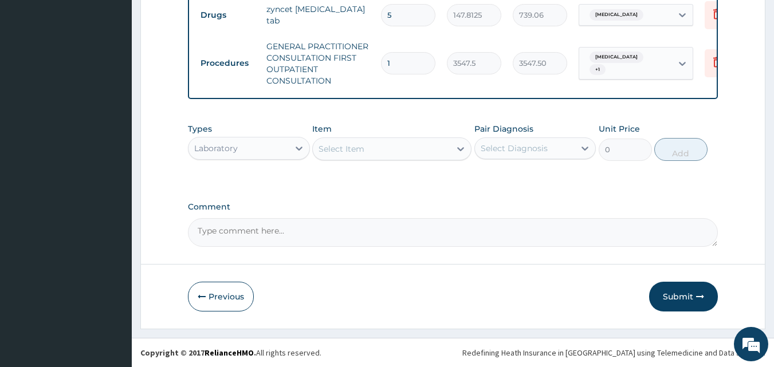
click at [541, 150] on div "Select Diagnosis" at bounding box center [514, 148] width 67 height 11
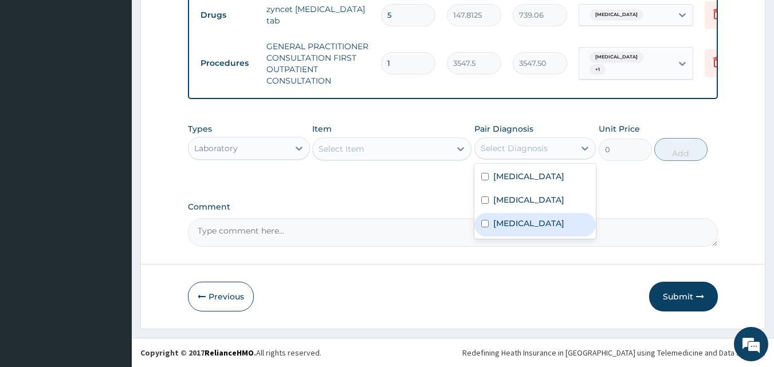
click at [530, 227] on div "Malaria" at bounding box center [536, 225] width 122 height 24
checkbox input "true"
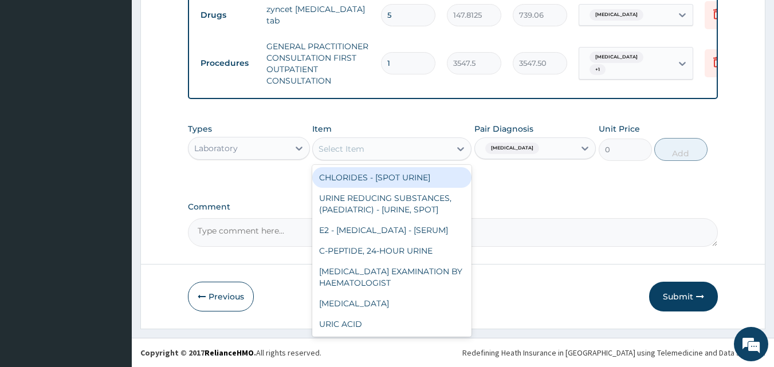
click at [395, 152] on div "Select Item" at bounding box center [382, 149] width 138 height 18
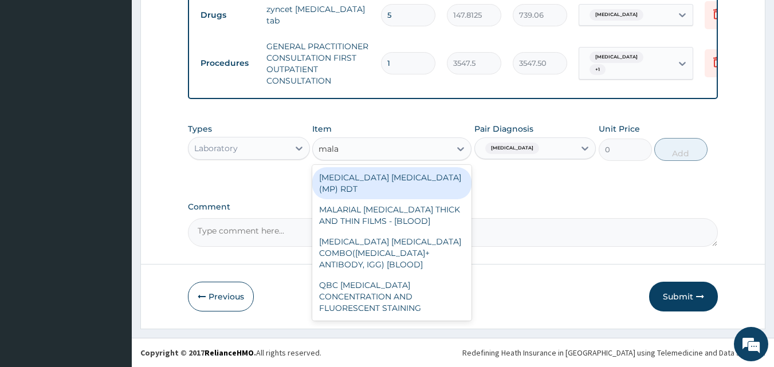
type input "malar"
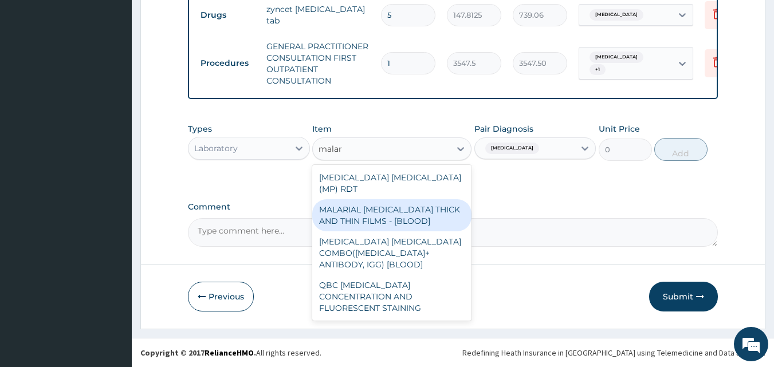
click at [398, 207] on div "MALARIAL PARASITE THICK AND THIN FILMS - [BLOOD]" at bounding box center [391, 215] width 159 height 32
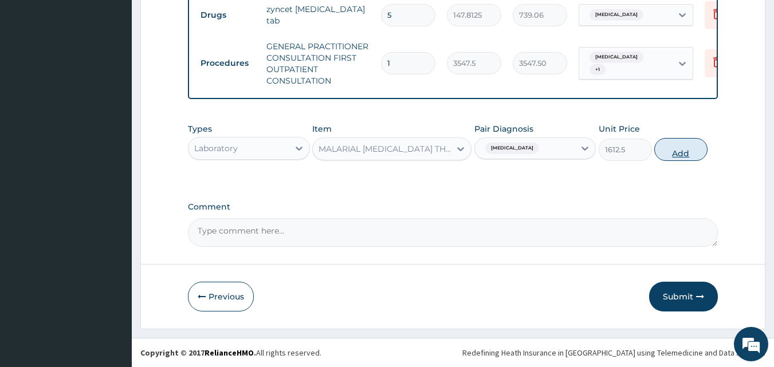
click at [677, 151] on button "Add" at bounding box center [681, 149] width 53 height 23
type input "0"
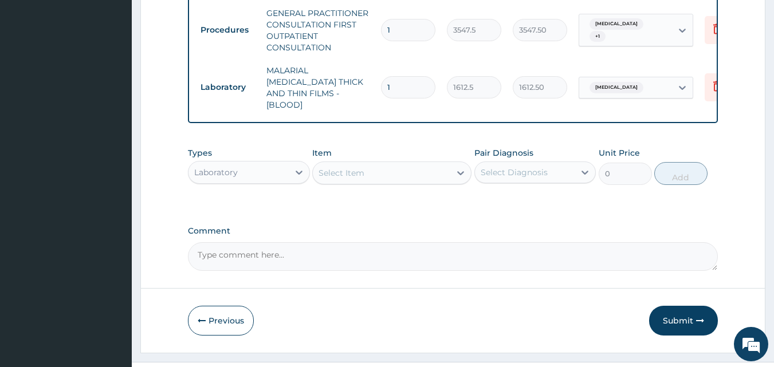
scroll to position [608, 0]
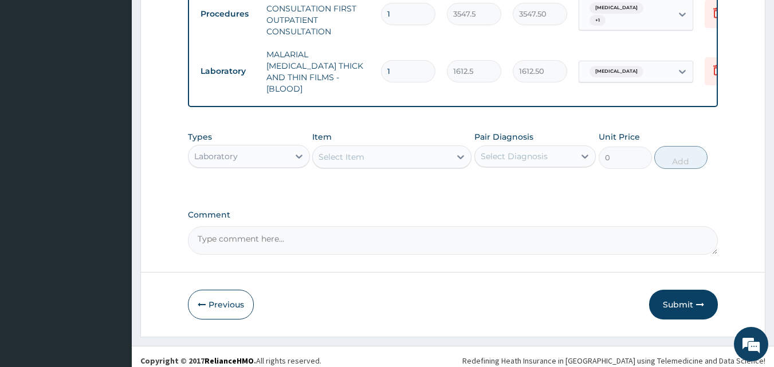
click at [260, 156] on div "Laboratory" at bounding box center [239, 156] width 100 height 18
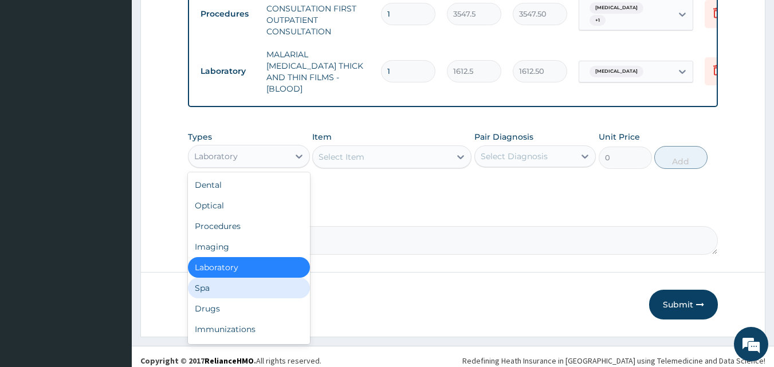
scroll to position [39, 0]
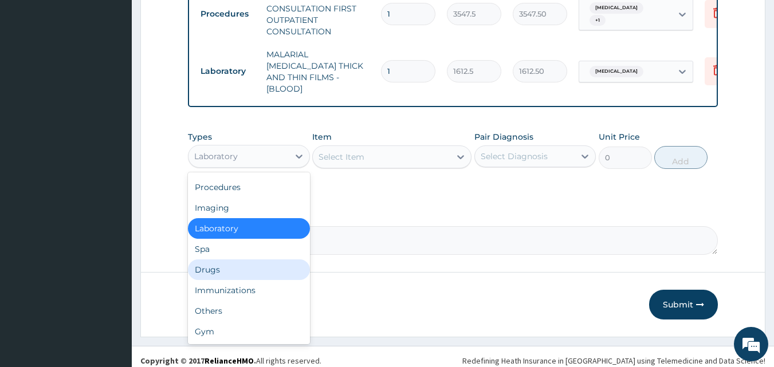
click at [210, 266] on div "Drugs" at bounding box center [249, 270] width 122 height 21
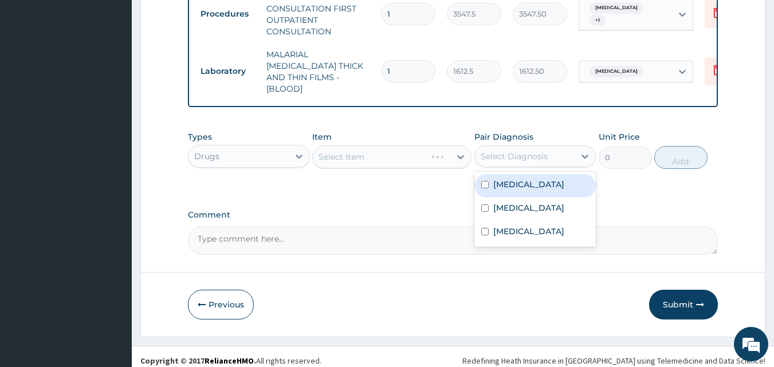
click at [496, 151] on div "Select Diagnosis" at bounding box center [514, 156] width 67 height 11
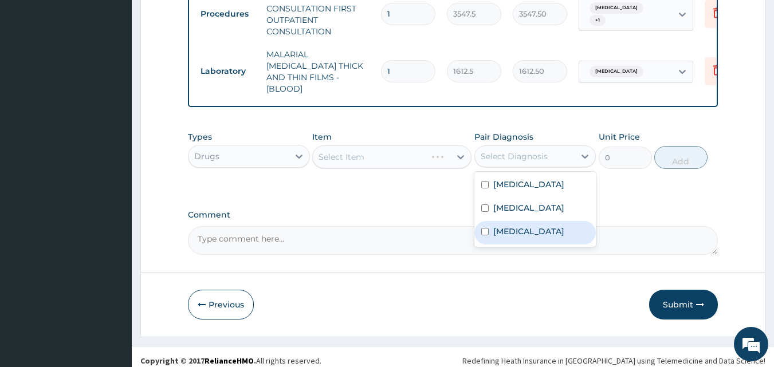
click at [511, 230] on div "Malaria" at bounding box center [536, 233] width 122 height 24
checkbox input "true"
click at [356, 181] on div "Types Drugs Item Select Item Pair Diagnosis option Malaria, selected. option Ma…" at bounding box center [453, 159] width 531 height 66
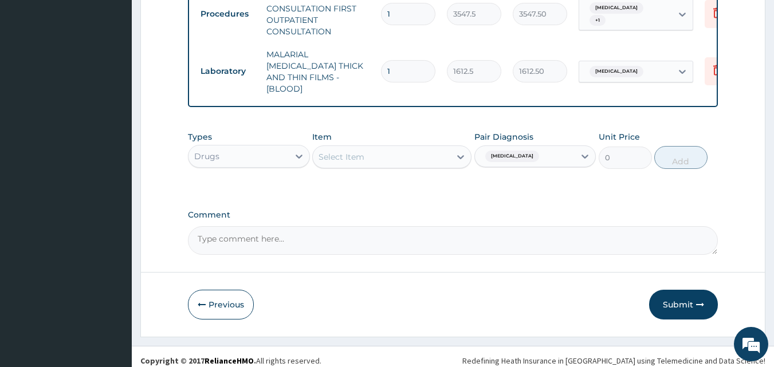
click at [385, 148] on div "Select Item" at bounding box center [382, 157] width 138 height 18
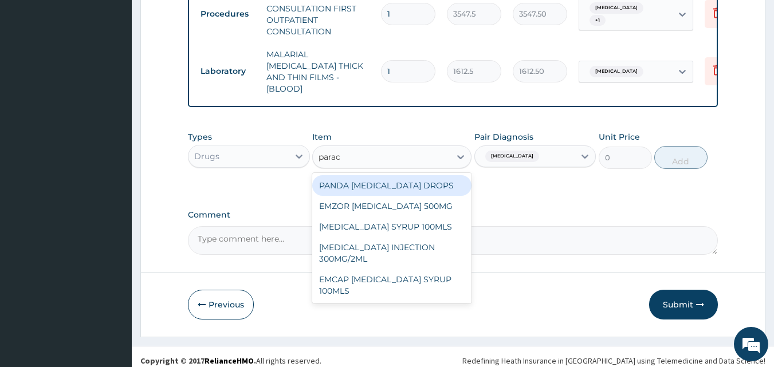
type input "parace"
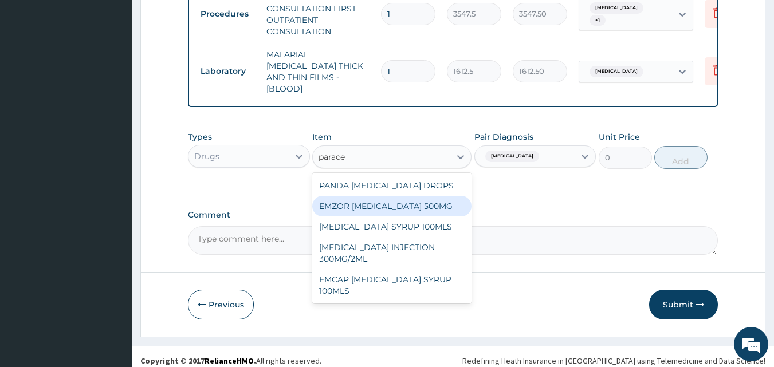
click at [386, 199] on div "EMZOR PARACETAMOL 500MG" at bounding box center [391, 206] width 159 height 21
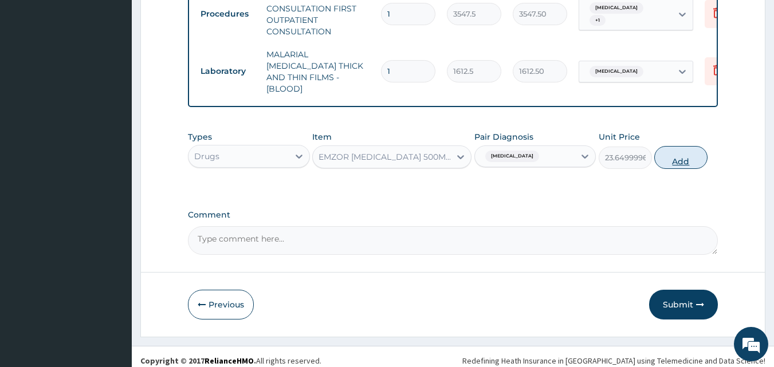
click at [692, 146] on button "Add" at bounding box center [681, 157] width 53 height 23
type input "0"
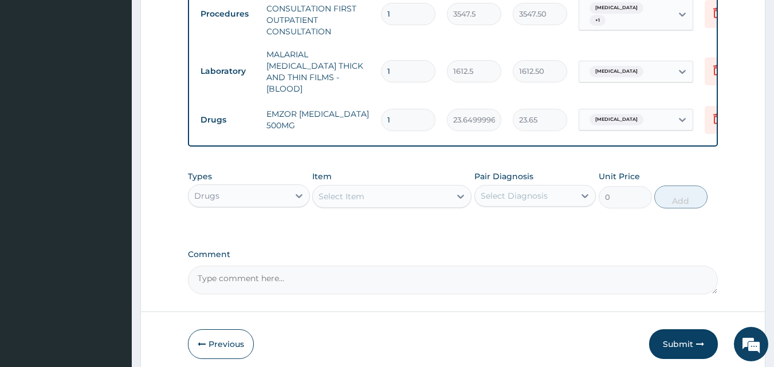
type input "18"
type input "425.70"
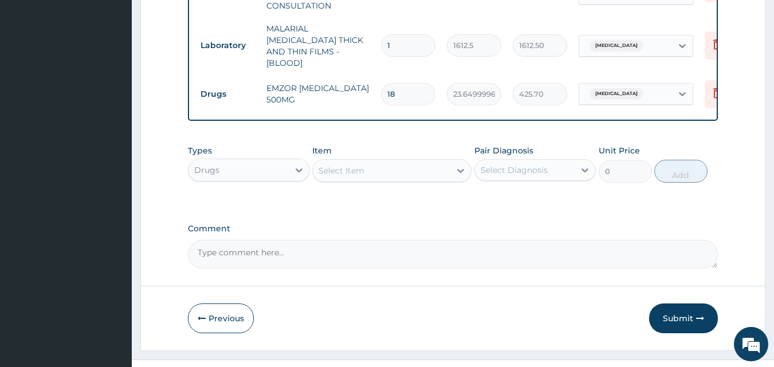
scroll to position [648, 0]
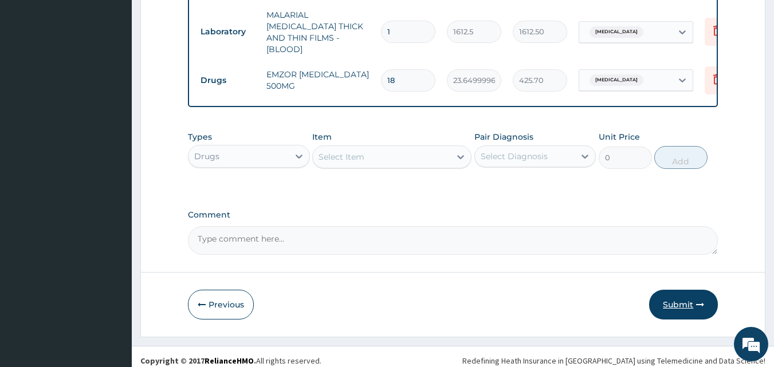
type input "18"
click at [658, 300] on button "Submit" at bounding box center [683, 305] width 69 height 30
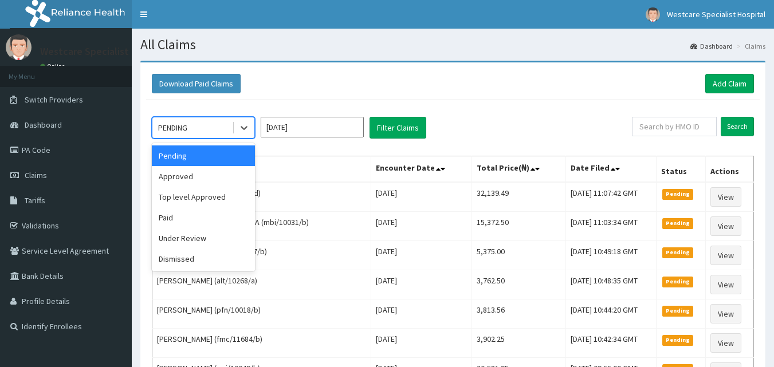
click at [185, 126] on div "PENDING" at bounding box center [172, 127] width 29 height 11
drag, startPoint x: 199, startPoint y: 174, endPoint x: 246, endPoint y: 162, distance: 48.5
click at [201, 174] on div "Approved" at bounding box center [203, 176] width 103 height 21
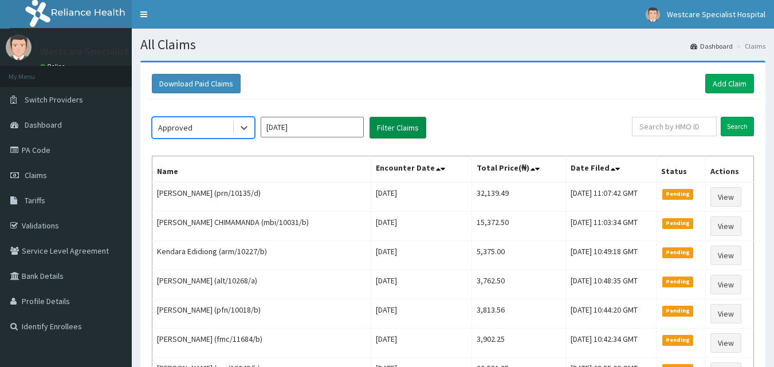
click at [403, 124] on button "Filter Claims" at bounding box center [398, 128] width 57 height 22
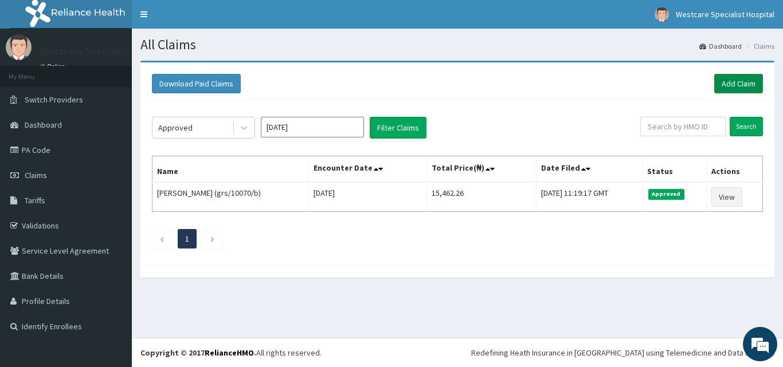
click at [745, 89] on link "Add Claim" at bounding box center [738, 83] width 49 height 19
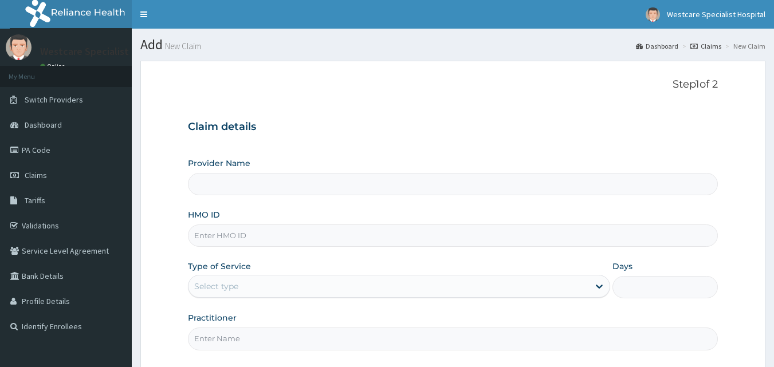
drag, startPoint x: 0, startPoint y: 0, endPoint x: 367, endPoint y: 241, distance: 439.1
click at [366, 242] on input "HMO ID" at bounding box center [453, 236] width 531 height 22
type input "ac"
type input "WestCare Specialist Hospital"
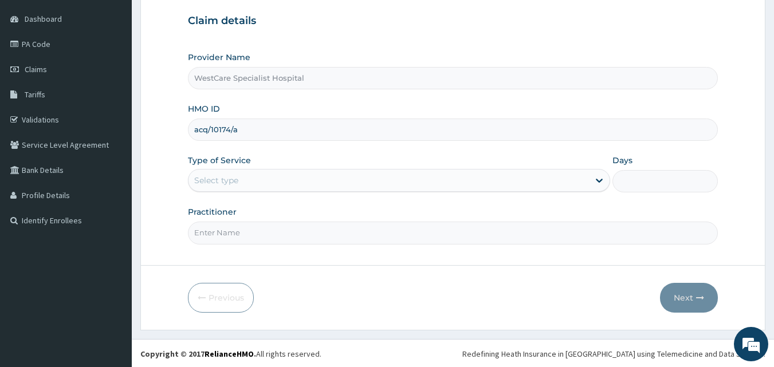
scroll to position [107, 0]
type input "acq/10174/a"
click at [269, 170] on div "Select type" at bounding box center [399, 179] width 422 height 23
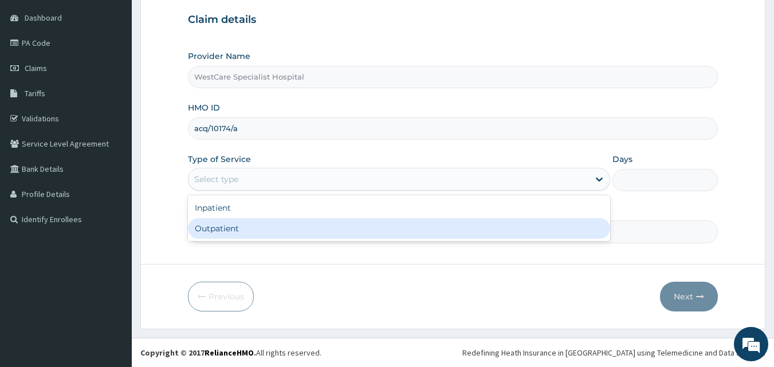
click at [262, 221] on div "Outpatient" at bounding box center [399, 228] width 422 height 21
type input "1"
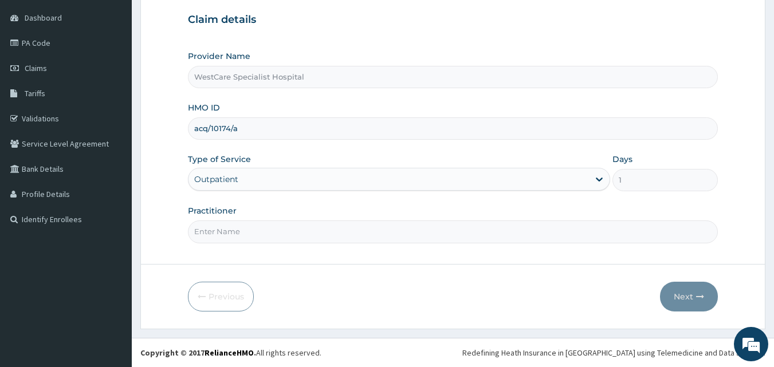
click at [261, 232] on input "Practitioner" at bounding box center [453, 232] width 531 height 22
type input "DR [PERSON_NAME]"
drag, startPoint x: 704, startPoint y: 295, endPoint x: 688, endPoint y: 292, distance: 15.9
click at [688, 292] on button "Next" at bounding box center [689, 297] width 58 height 30
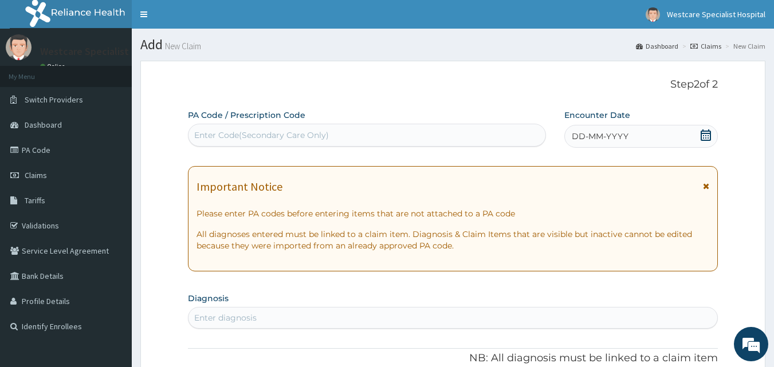
click at [404, 132] on div "Enter Code(Secondary Care Only)" at bounding box center [368, 135] width 358 height 18
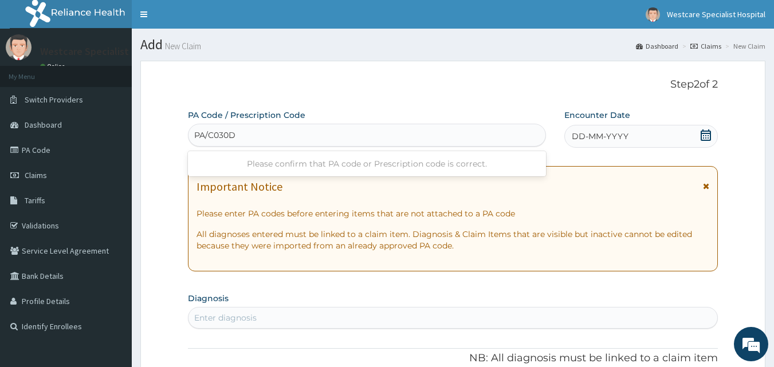
type input "PA/C030DC"
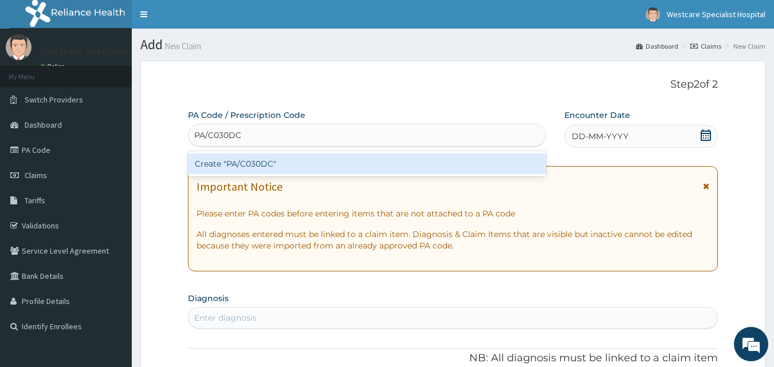
click at [246, 162] on div "Create "PA/C030DC"" at bounding box center [367, 164] width 359 height 21
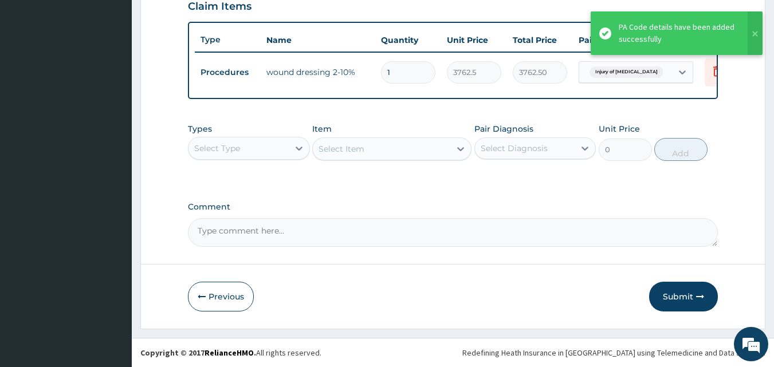
scroll to position [413, 0]
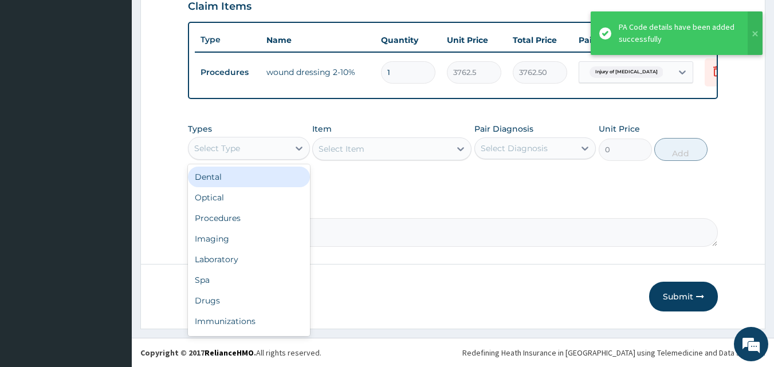
click at [256, 150] on div "Select Type" at bounding box center [239, 148] width 100 height 18
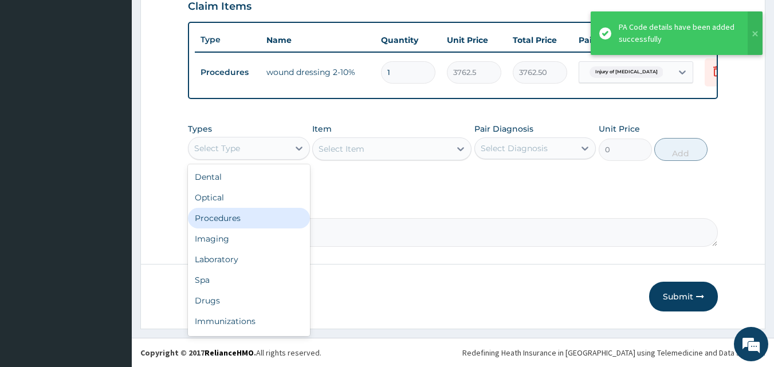
click at [261, 215] on div "Procedures" at bounding box center [249, 218] width 122 height 21
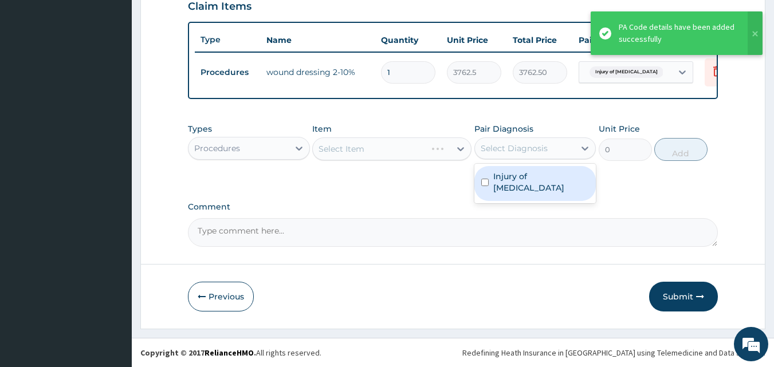
drag, startPoint x: 495, startPoint y: 142, endPoint x: 500, endPoint y: 174, distance: 32.6
click at [496, 142] on div "Select Diagnosis" at bounding box center [525, 148] width 100 height 18
click at [502, 178] on label "Injury of [MEDICAL_DATA]" at bounding box center [542, 182] width 96 height 23
checkbox input "true"
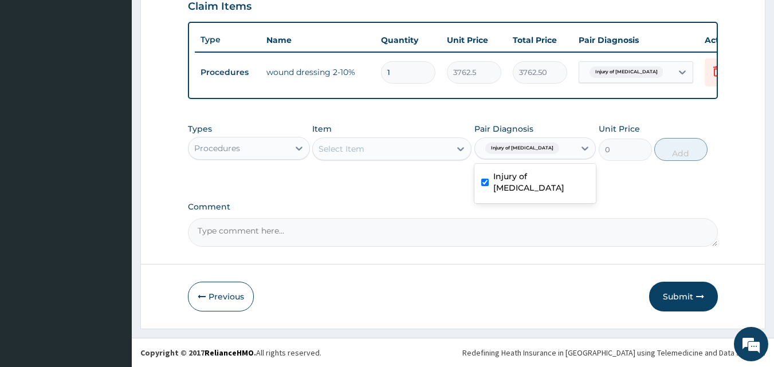
click at [420, 148] on div "Select Item" at bounding box center [382, 149] width 138 height 18
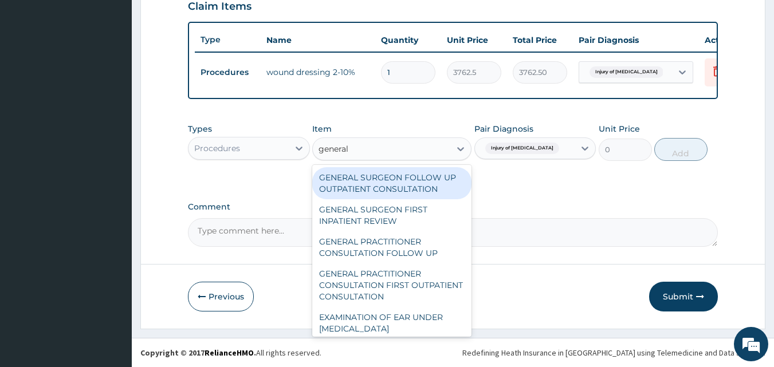
type input "general p"
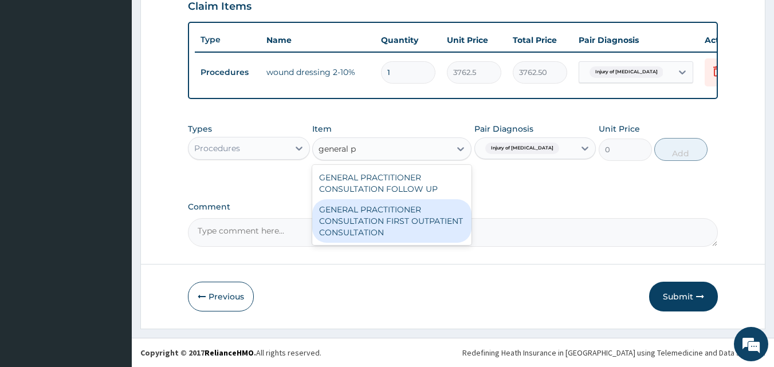
click at [427, 205] on div "GENERAL PRACTITIONER CONSULTATION FIRST OUTPATIENT CONSULTATION" at bounding box center [391, 221] width 159 height 44
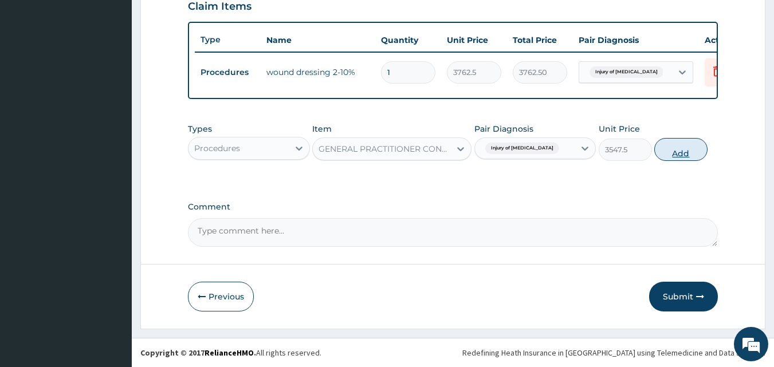
click at [694, 154] on button "Add" at bounding box center [681, 149] width 53 height 23
type input "0"
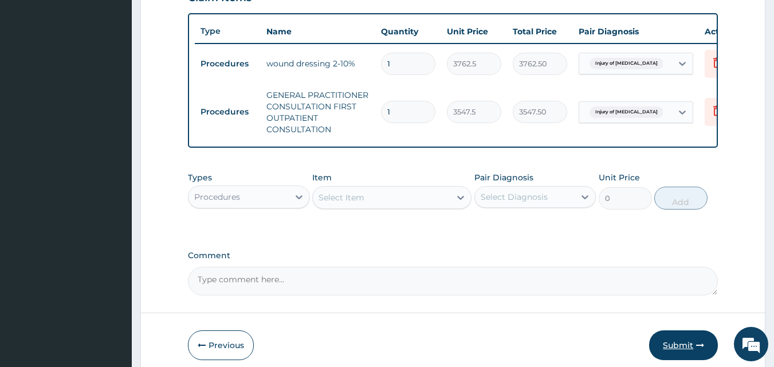
click at [684, 359] on button "Submit" at bounding box center [683, 346] width 69 height 30
